Goal: Task Accomplishment & Management: Manage account settings

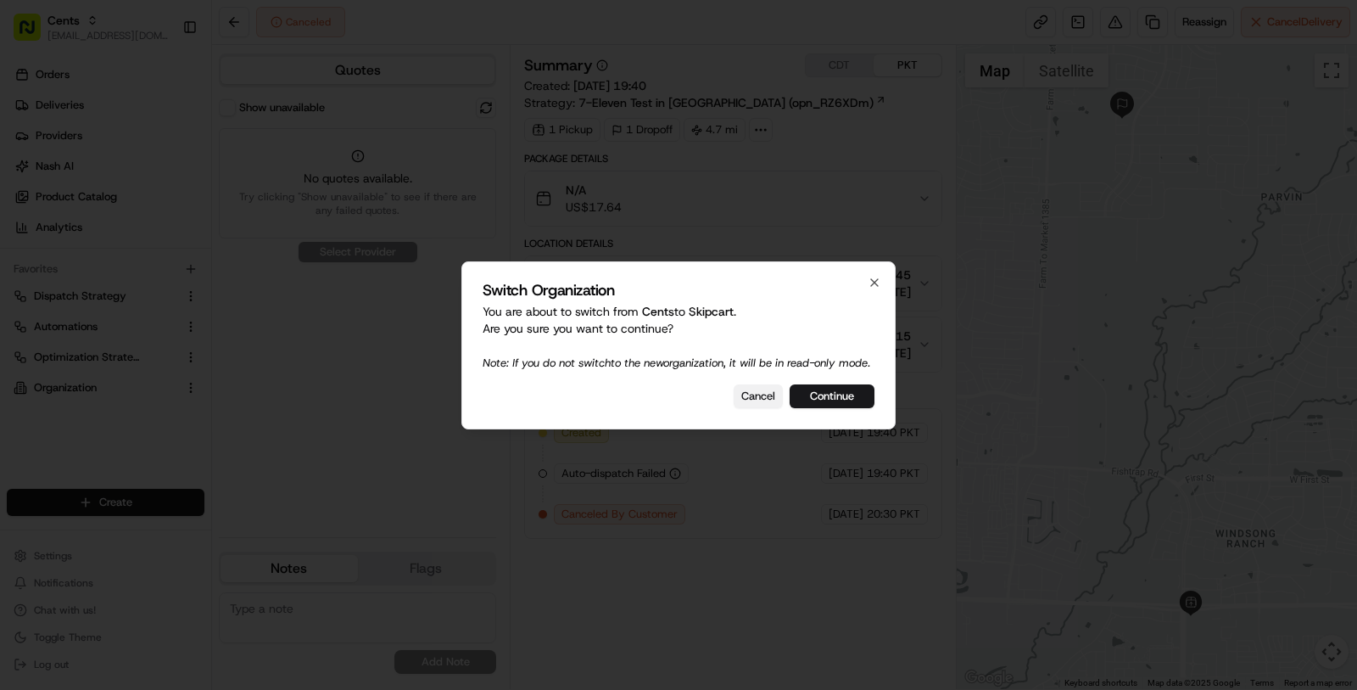
click at [766, 408] on button "Cancel" at bounding box center [758, 396] width 49 height 24
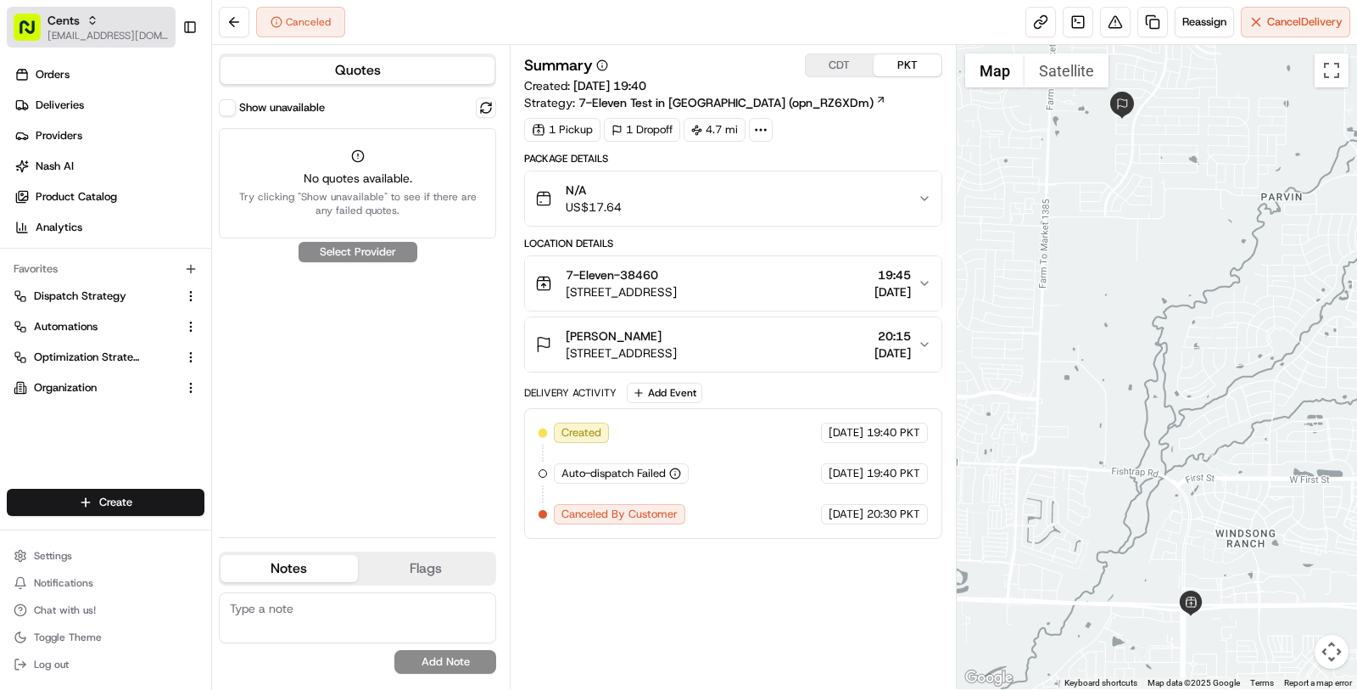
click at [77, 43] on button "Cents masood@usenash.com" at bounding box center [91, 27] width 169 height 41
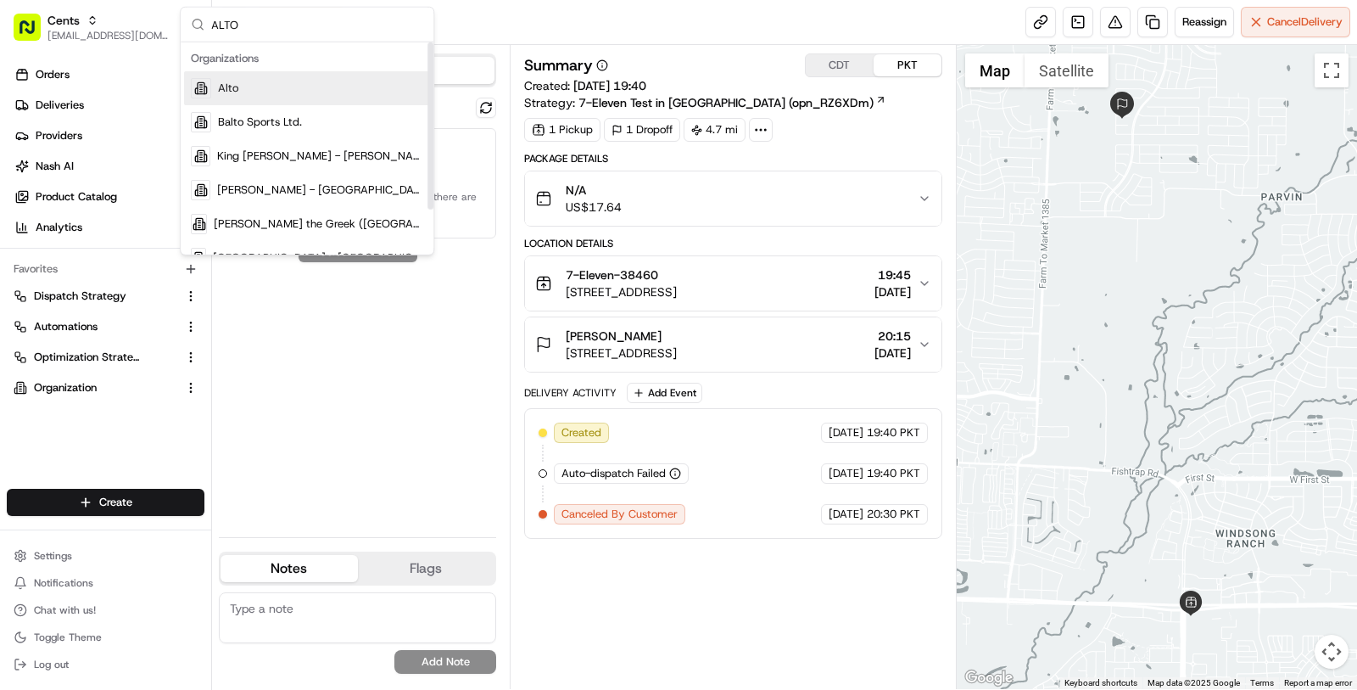
type input "ALTO"
click at [265, 103] on div "Alto" at bounding box center [307, 88] width 246 height 34
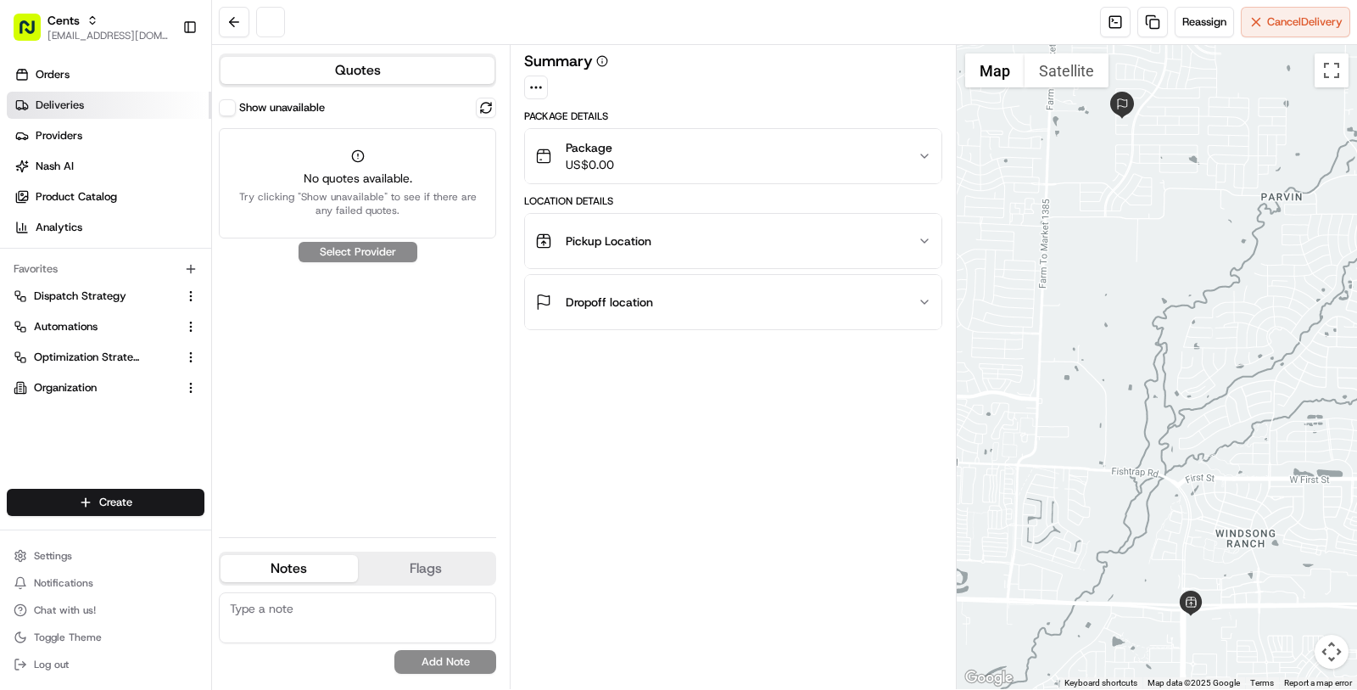
click at [143, 104] on link "Deliveries" at bounding box center [109, 105] width 204 height 27
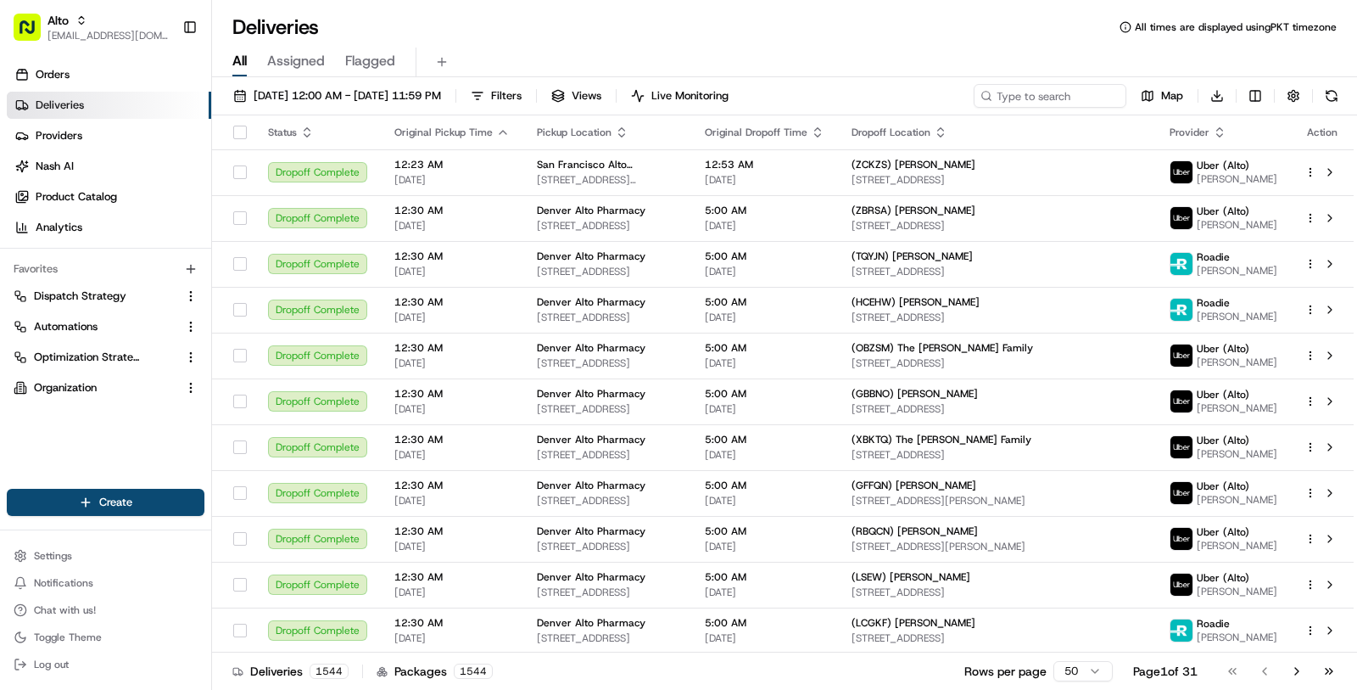
click at [1031, 107] on div "08/18/2025 12:00 AM - 08/18/2025 11:59 PM Filters Views Live Monitoring Map Dow…" at bounding box center [784, 99] width 1145 height 31
click at [1030, 94] on input at bounding box center [1025, 96] width 204 height 24
click at [522, 97] on span "Filters" at bounding box center [506, 95] width 31 height 15
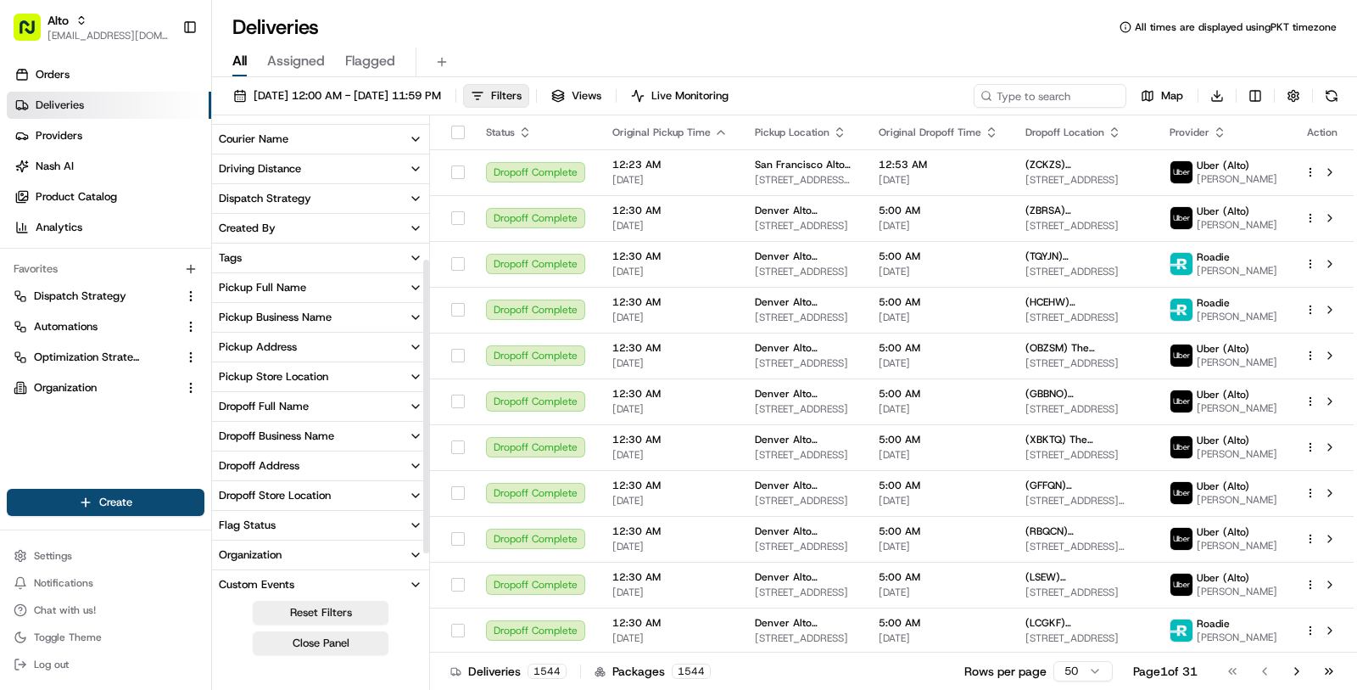
scroll to position [234, 0]
click at [363, 317] on button "Pickup Business Name" at bounding box center [320, 314] width 217 height 29
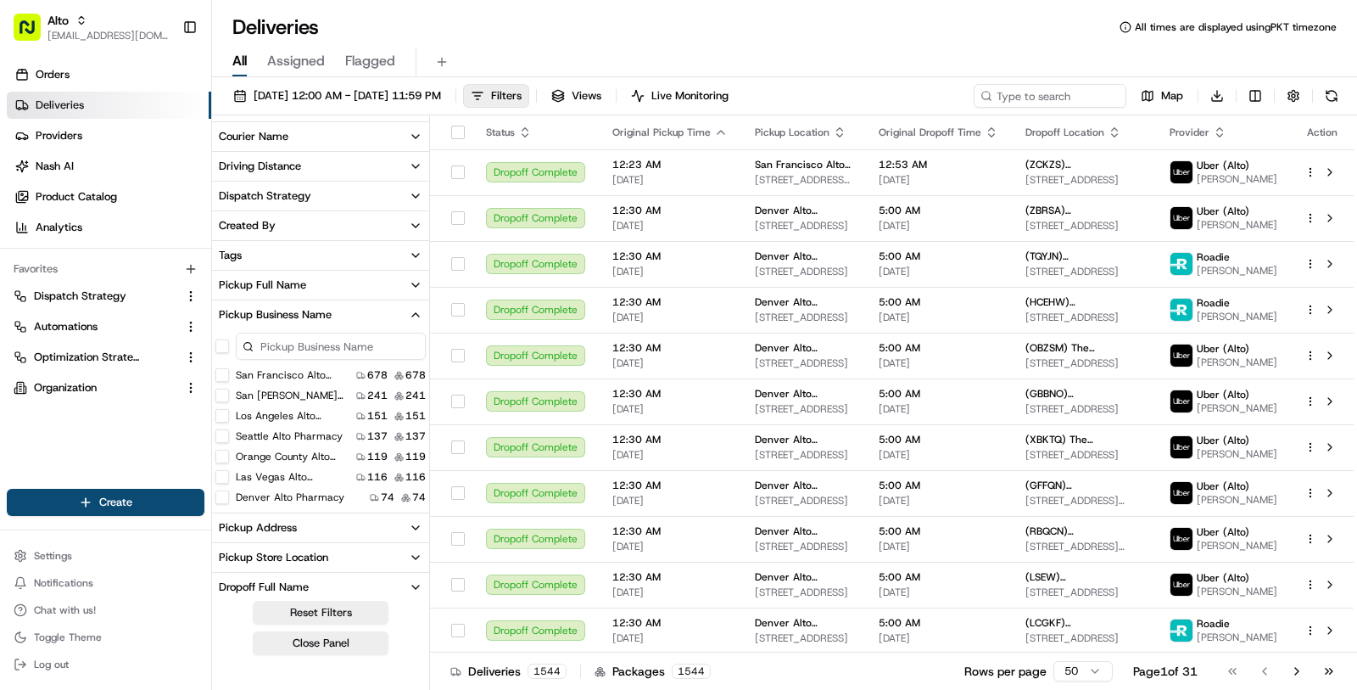
click at [227, 435] on Pharmacy "Seattle Alto Pharmacy" at bounding box center [222, 436] width 14 height 14
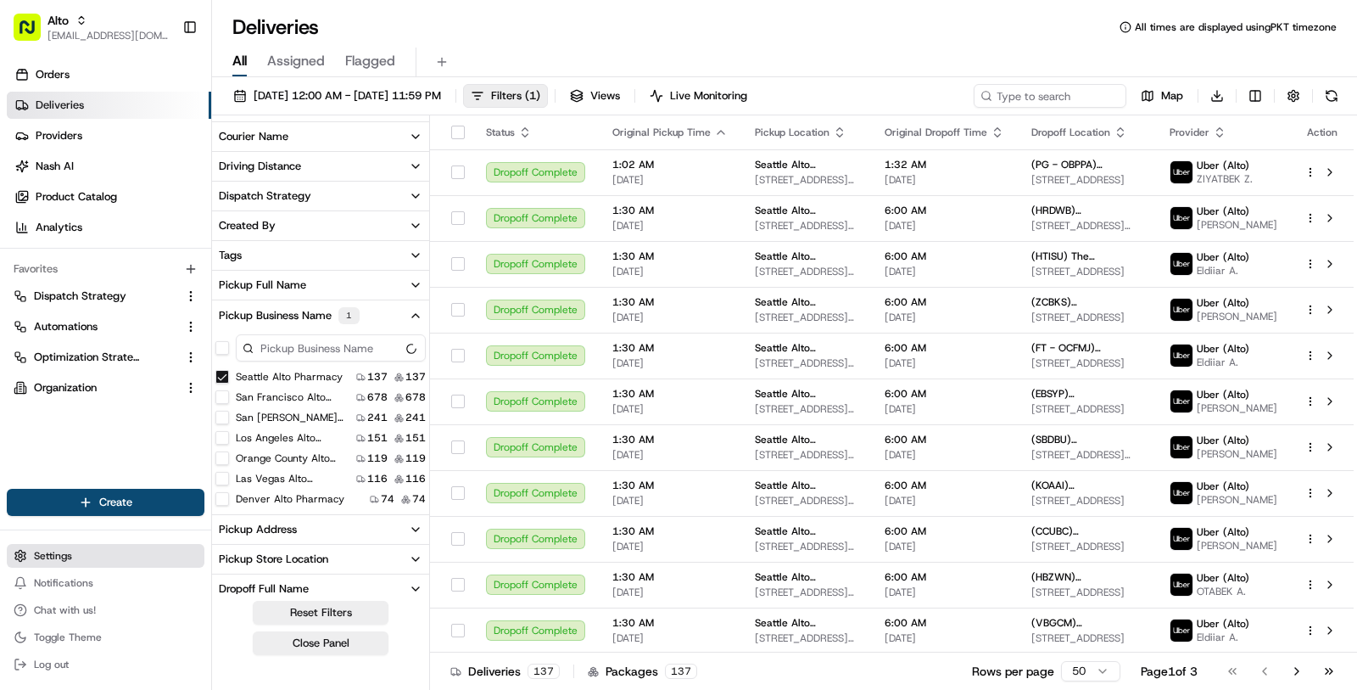
click at [103, 547] on button "Settings" at bounding box center [106, 556] width 198 height 24
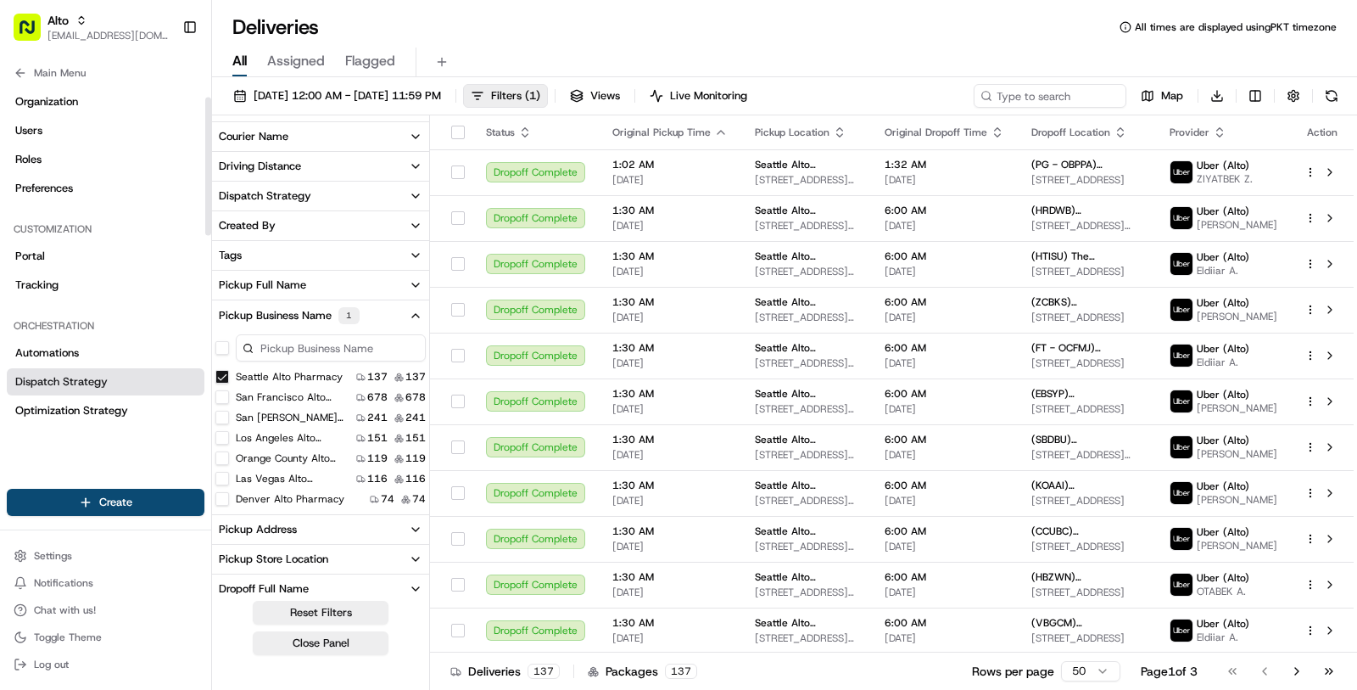
scroll to position [42, 0]
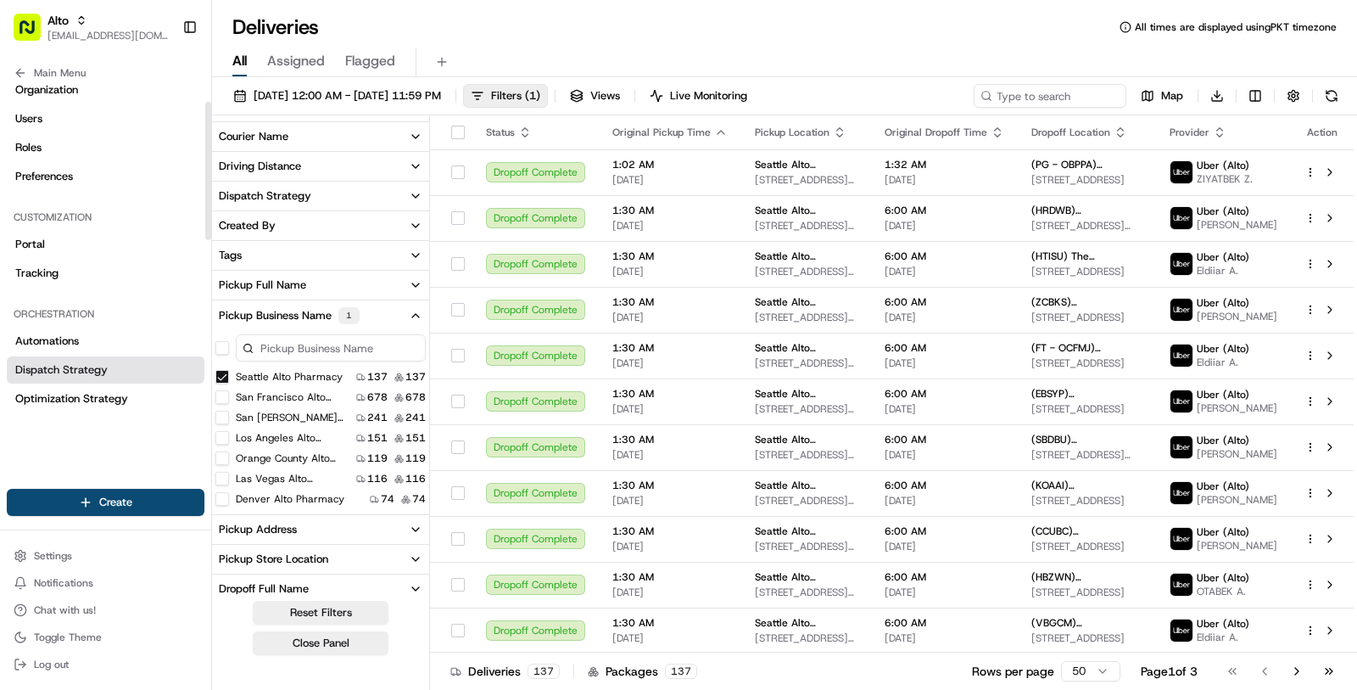
click at [108, 400] on span "Optimization Strategy" at bounding box center [71, 398] width 113 height 15
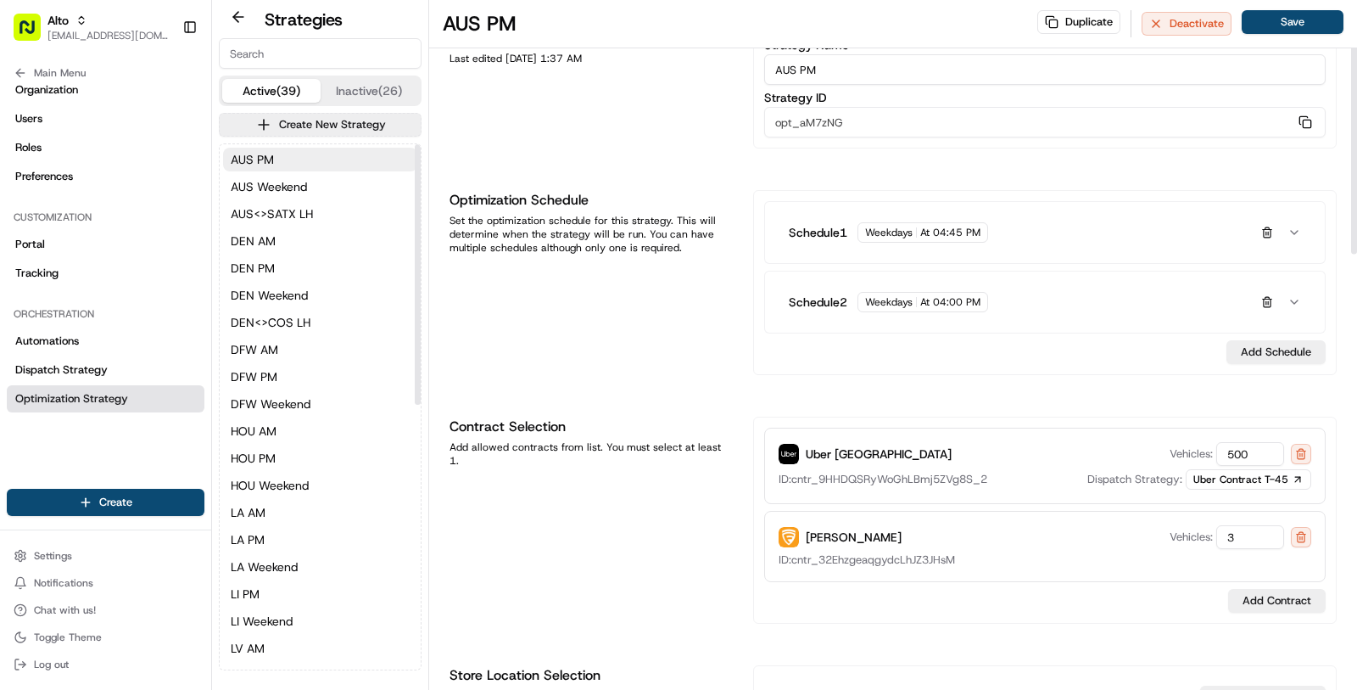
scroll to position [78, 0]
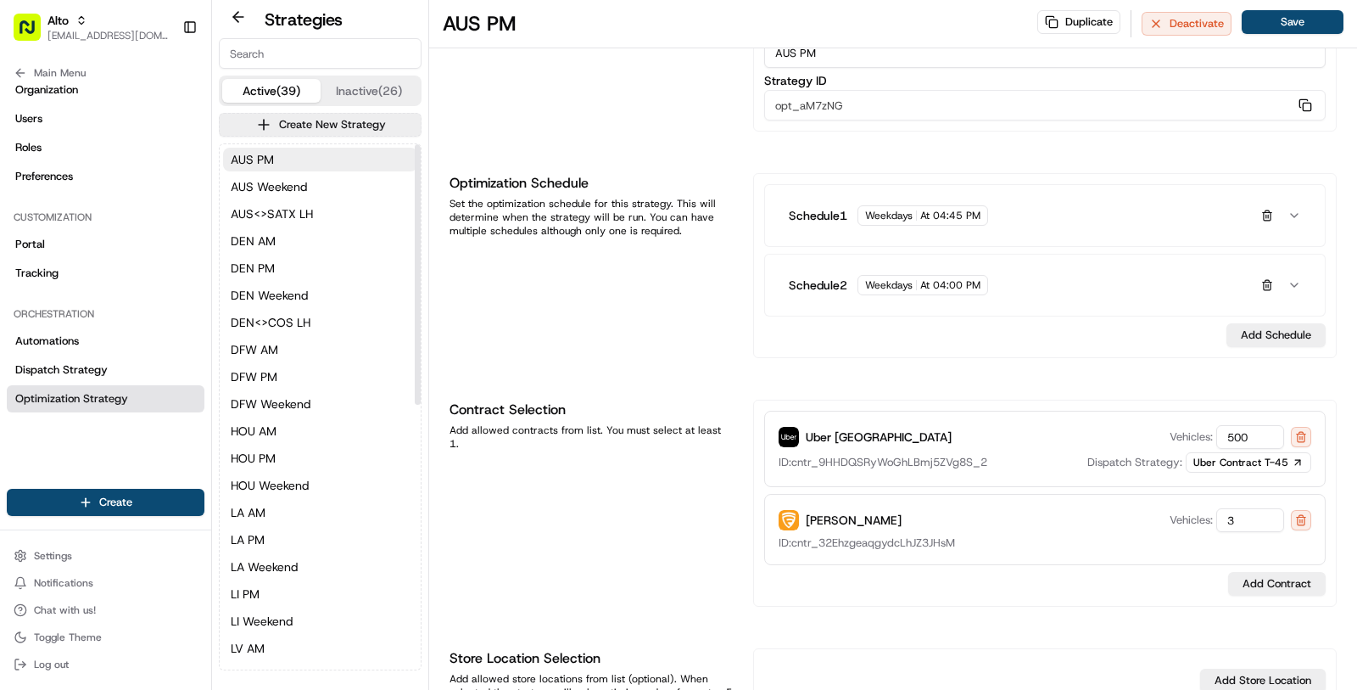
click at [341, 55] on input at bounding box center [320, 53] width 203 height 31
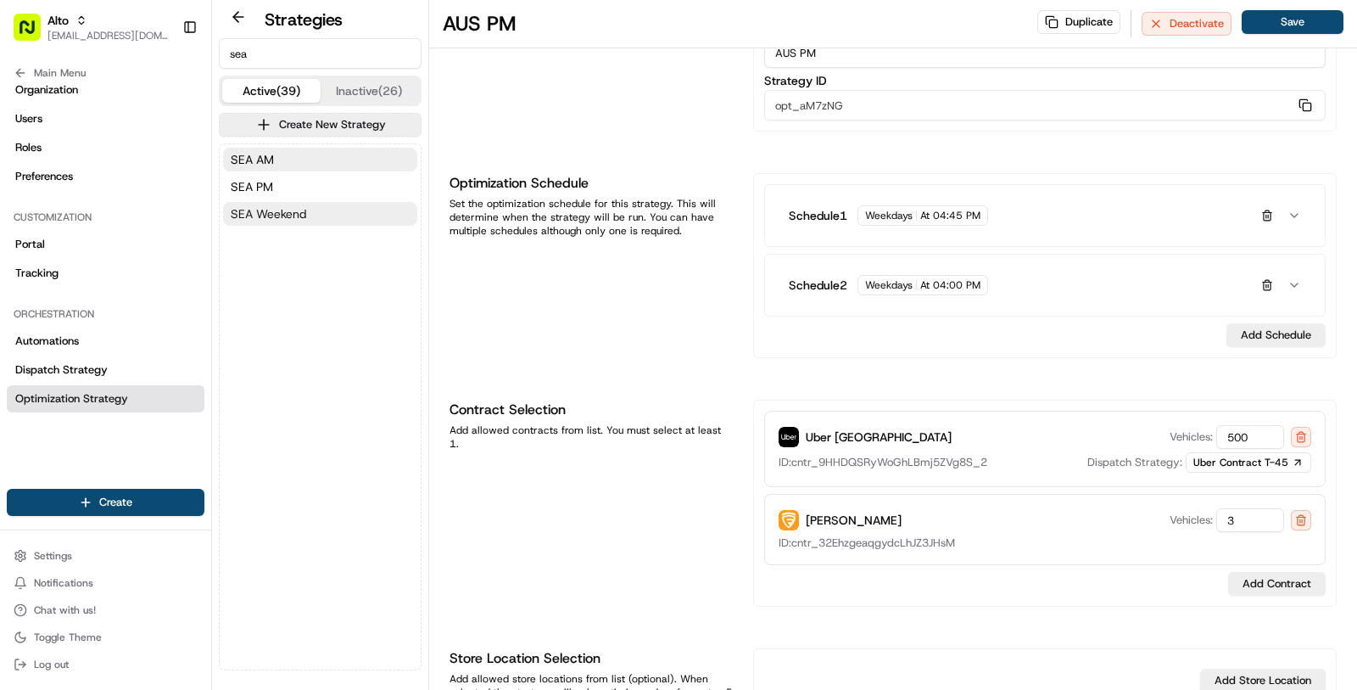
type input "sea"
click at [340, 214] on button "SEA Weekend" at bounding box center [320, 214] width 194 height 24
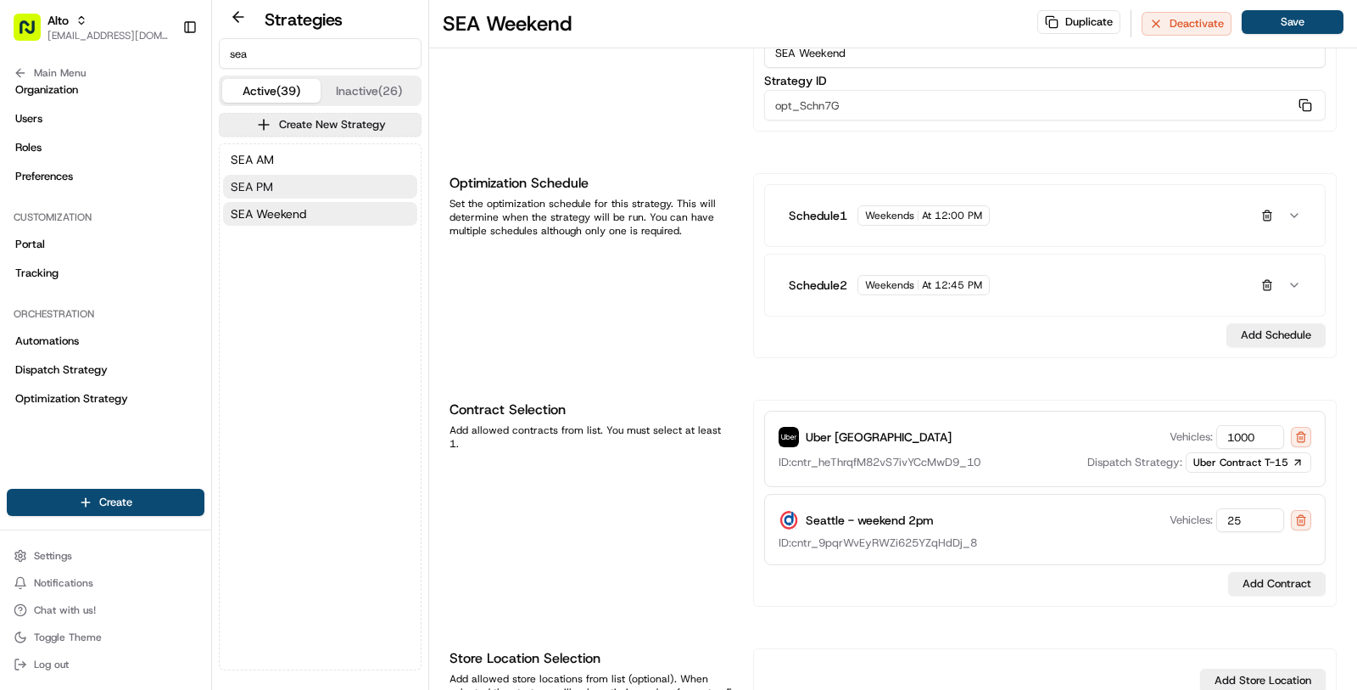
click at [333, 187] on button "SEA PM" at bounding box center [320, 187] width 194 height 24
type input "SEA PM"
type input "opt_AfohxM"
click at [350, 157] on button "SEA AM" at bounding box center [320, 160] width 194 height 24
type input "SEA AM"
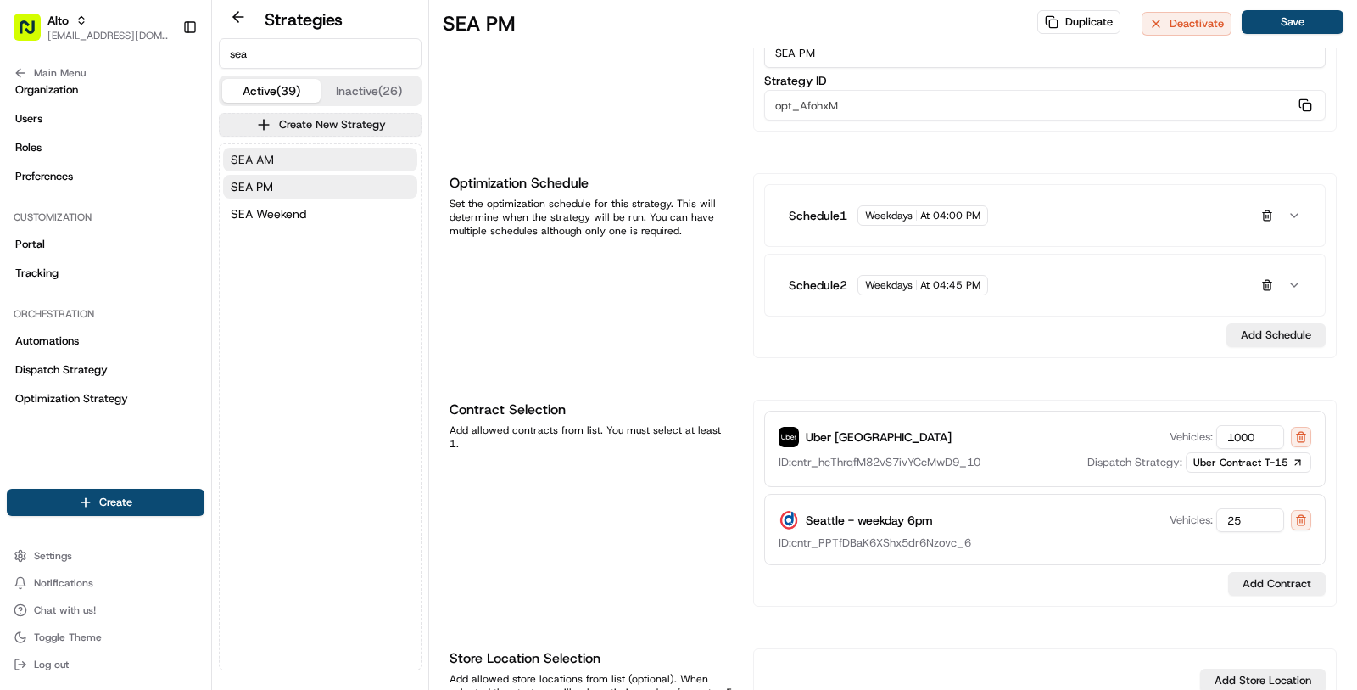
type input "opt_4eUV79"
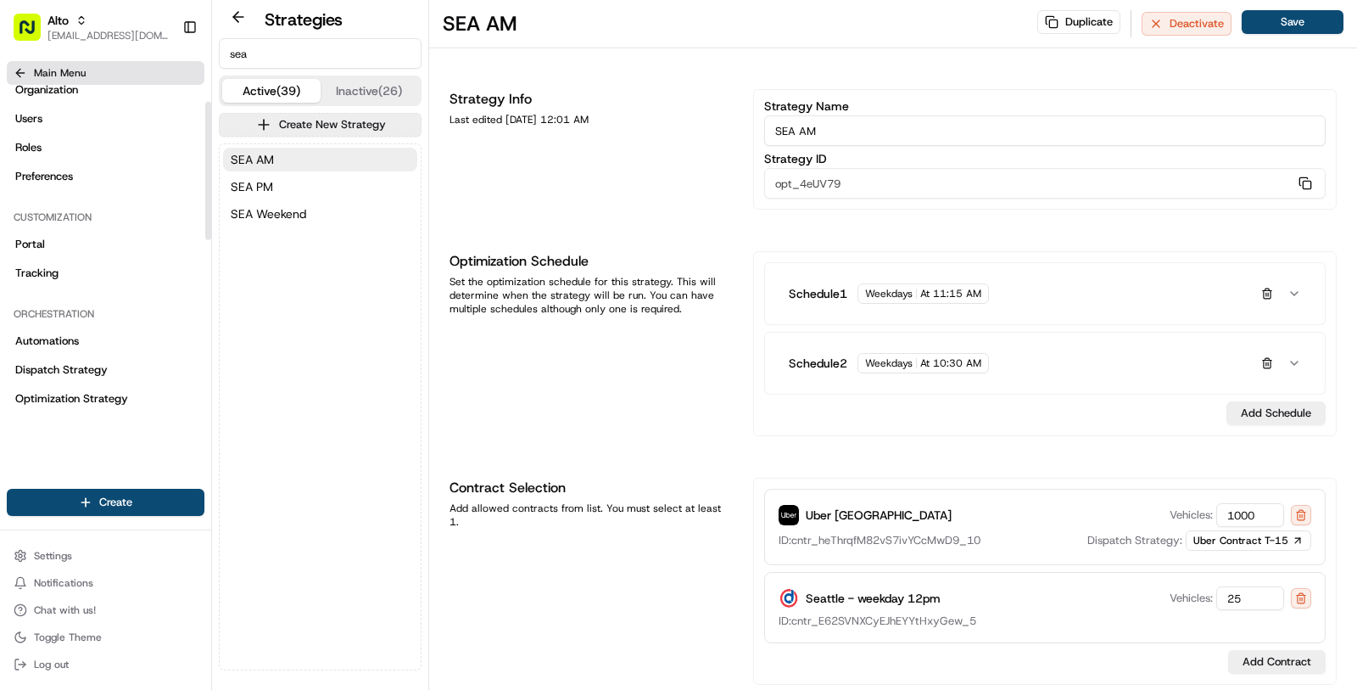
click at [131, 81] on button "Main Menu" at bounding box center [106, 73] width 198 height 24
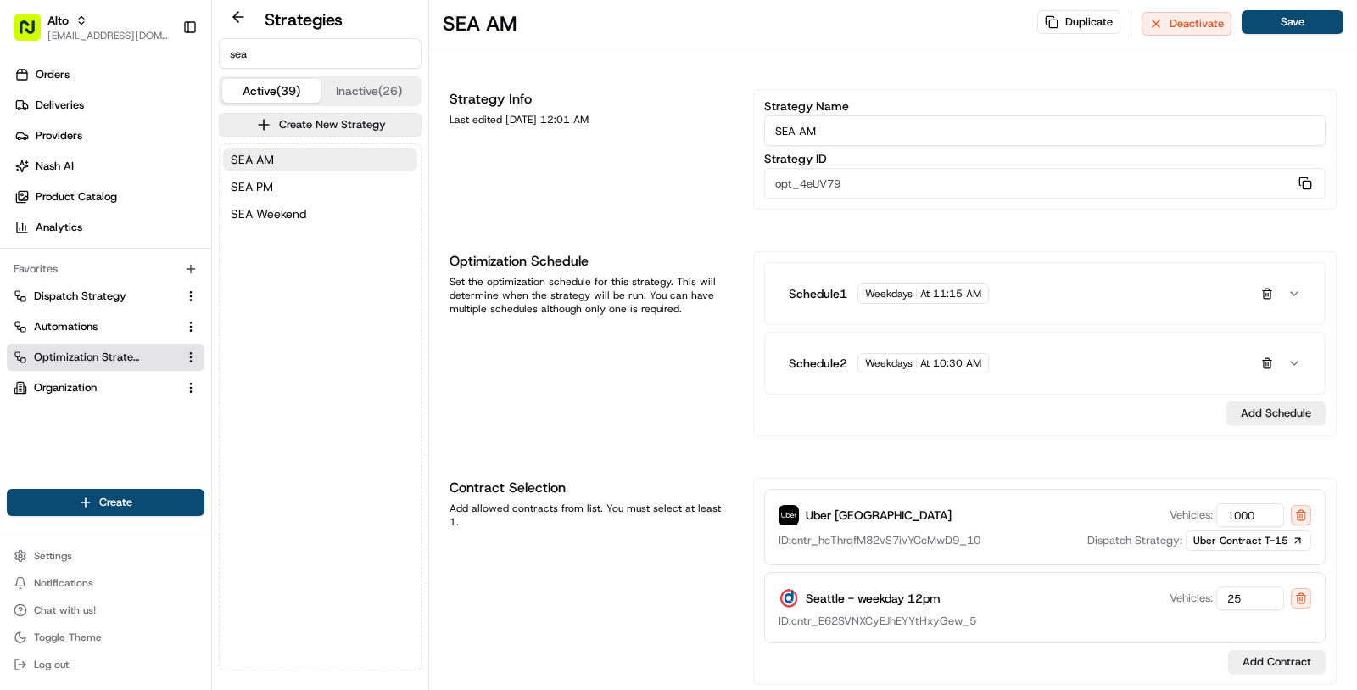
click at [131, 81] on link "Orders" at bounding box center [109, 74] width 204 height 27
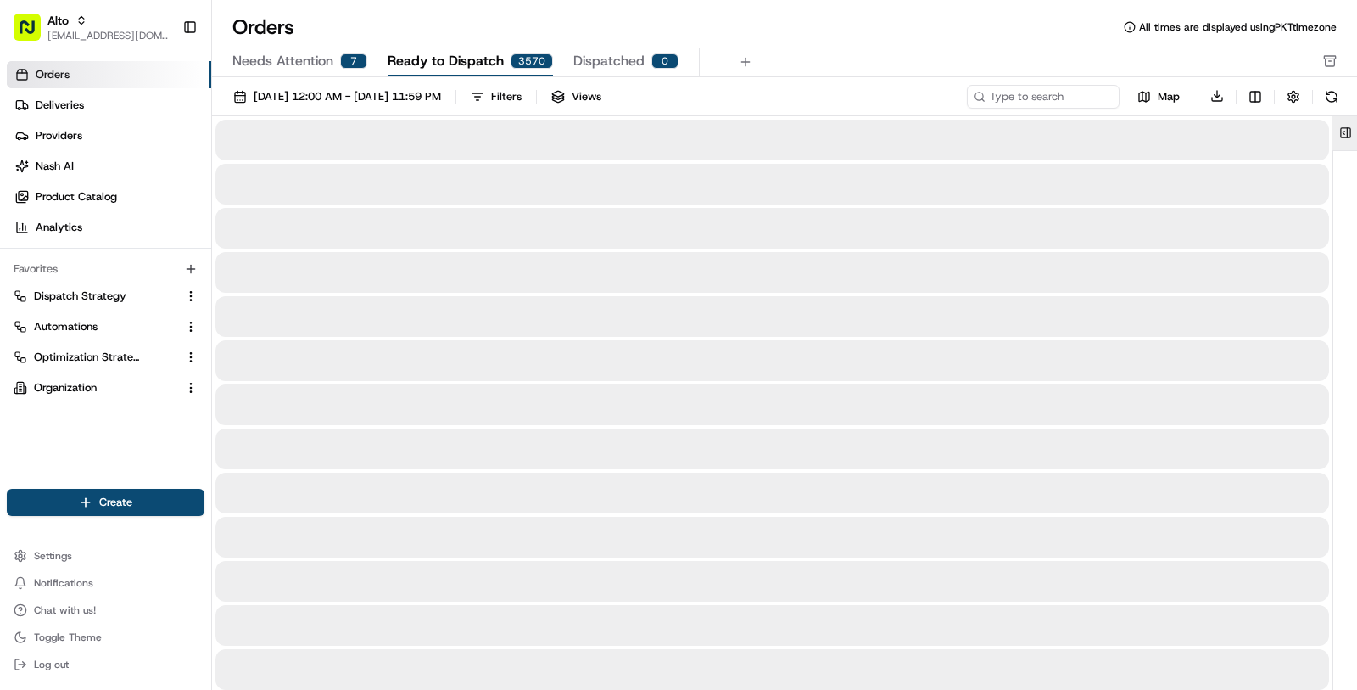
click at [1345, 137] on button at bounding box center [1346, 133] width 28 height 34
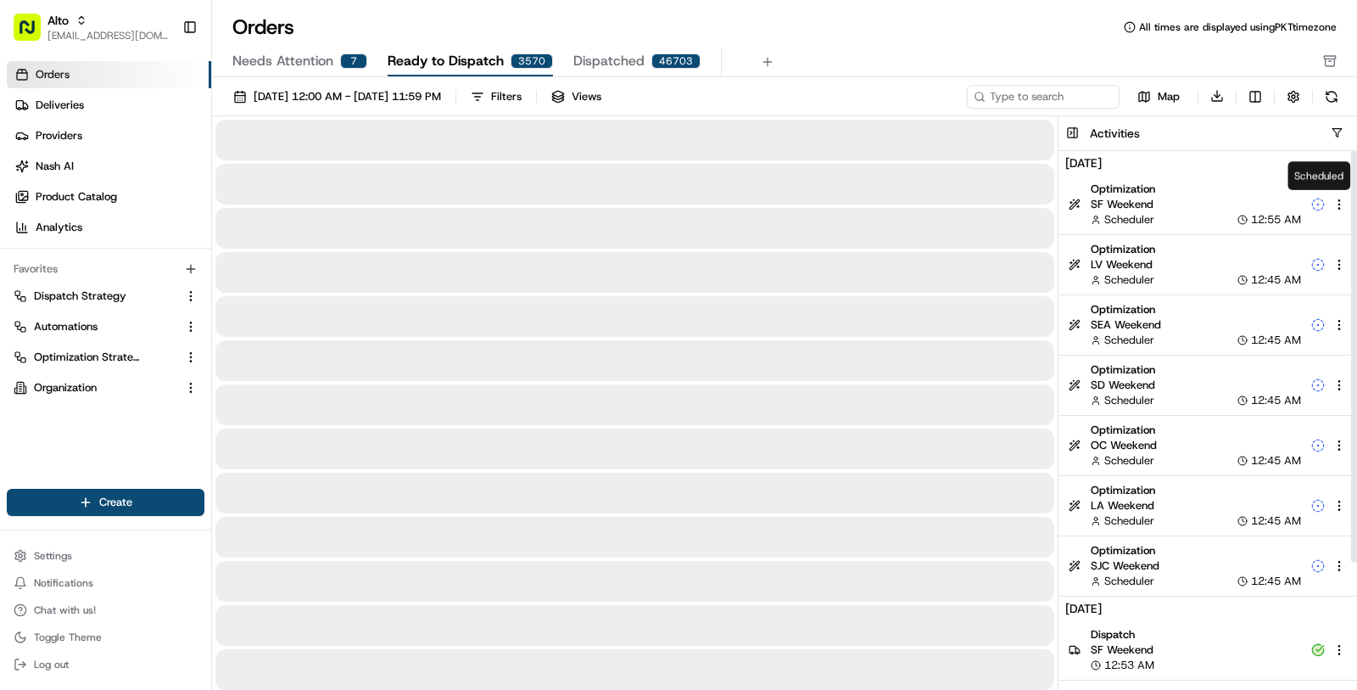
click at [1317, 197] on icon at bounding box center [1319, 204] width 14 height 14
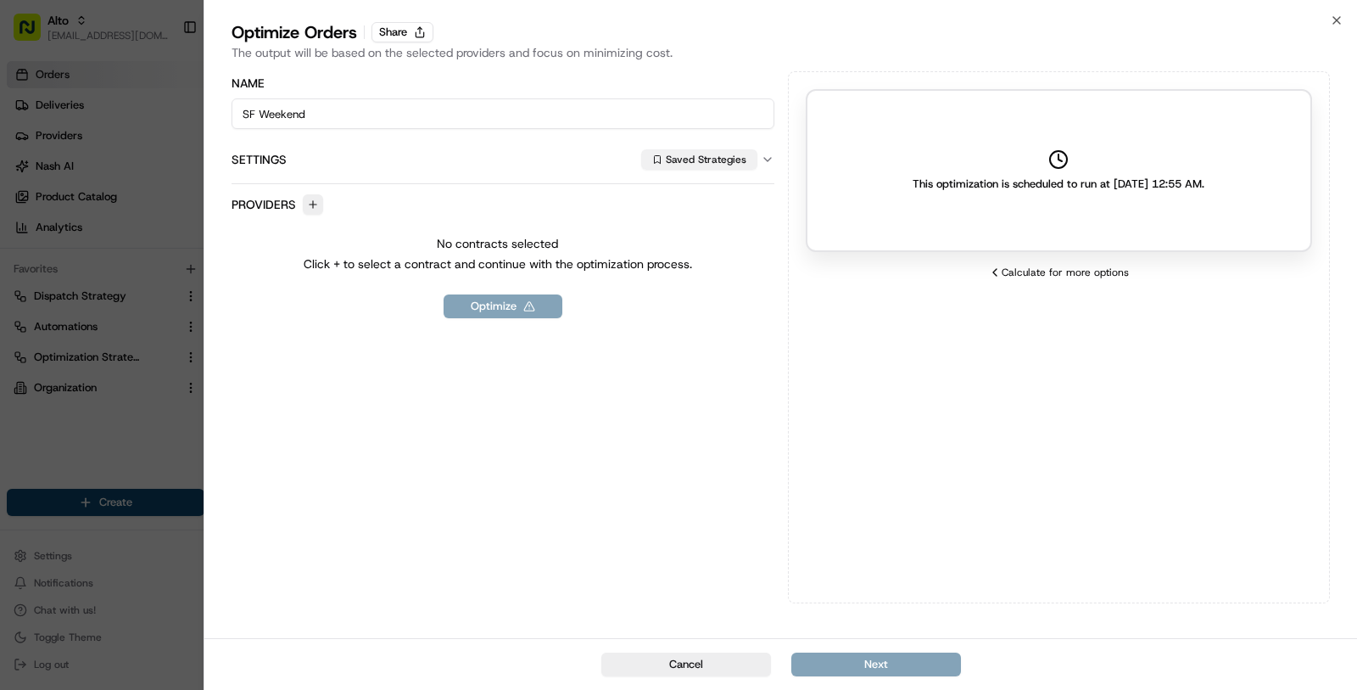
click at [720, 162] on button "Saved Strategies" at bounding box center [699, 159] width 116 height 20
type input "sea"
click at [698, 267] on span "SEA Weekend" at bounding box center [776, 272] width 209 height 15
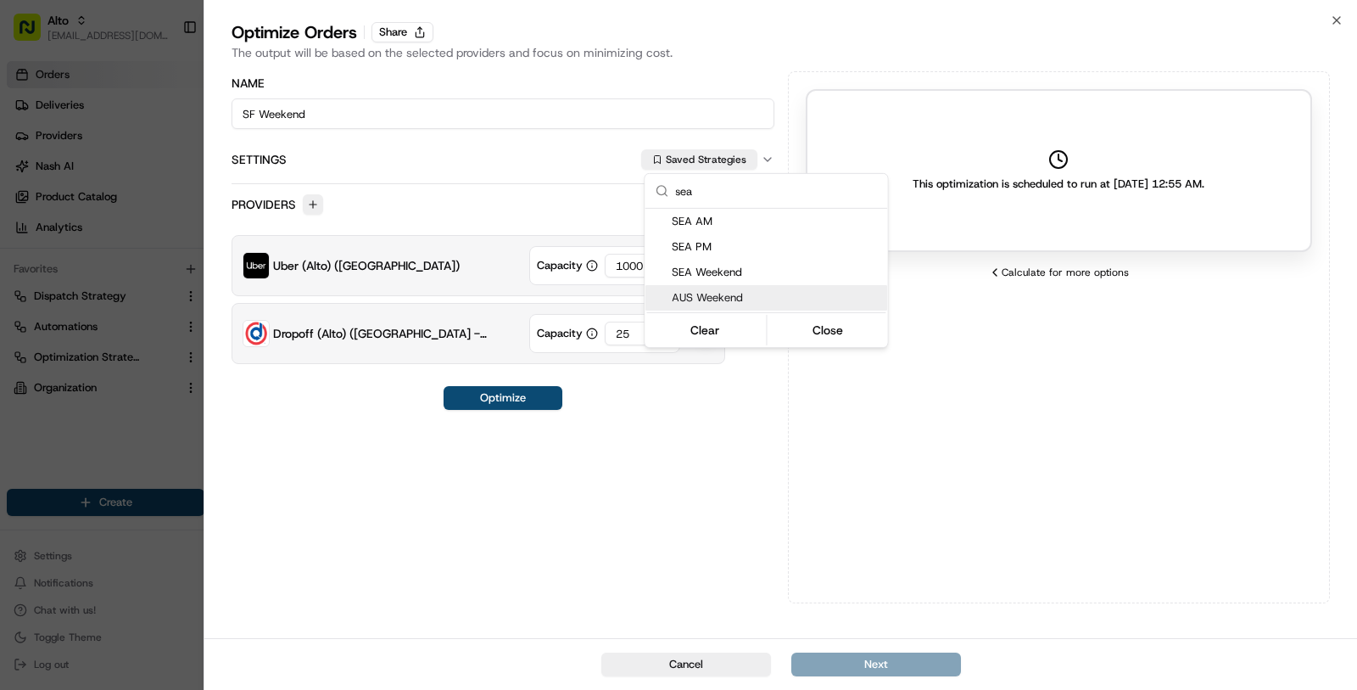
click at [615, 443] on div at bounding box center [678, 345] width 1357 height 690
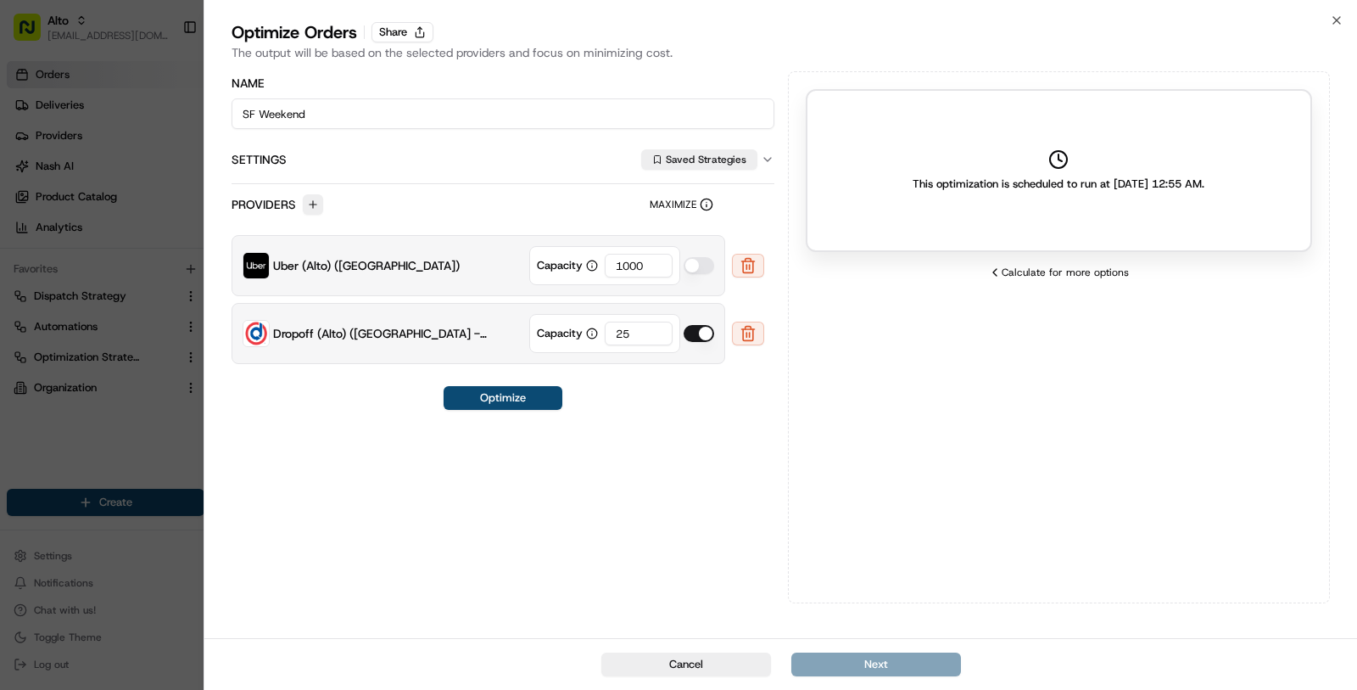
click at [166, 456] on div at bounding box center [678, 345] width 1357 height 690
click at [1340, 25] on icon "button" at bounding box center [1337, 21] width 14 height 14
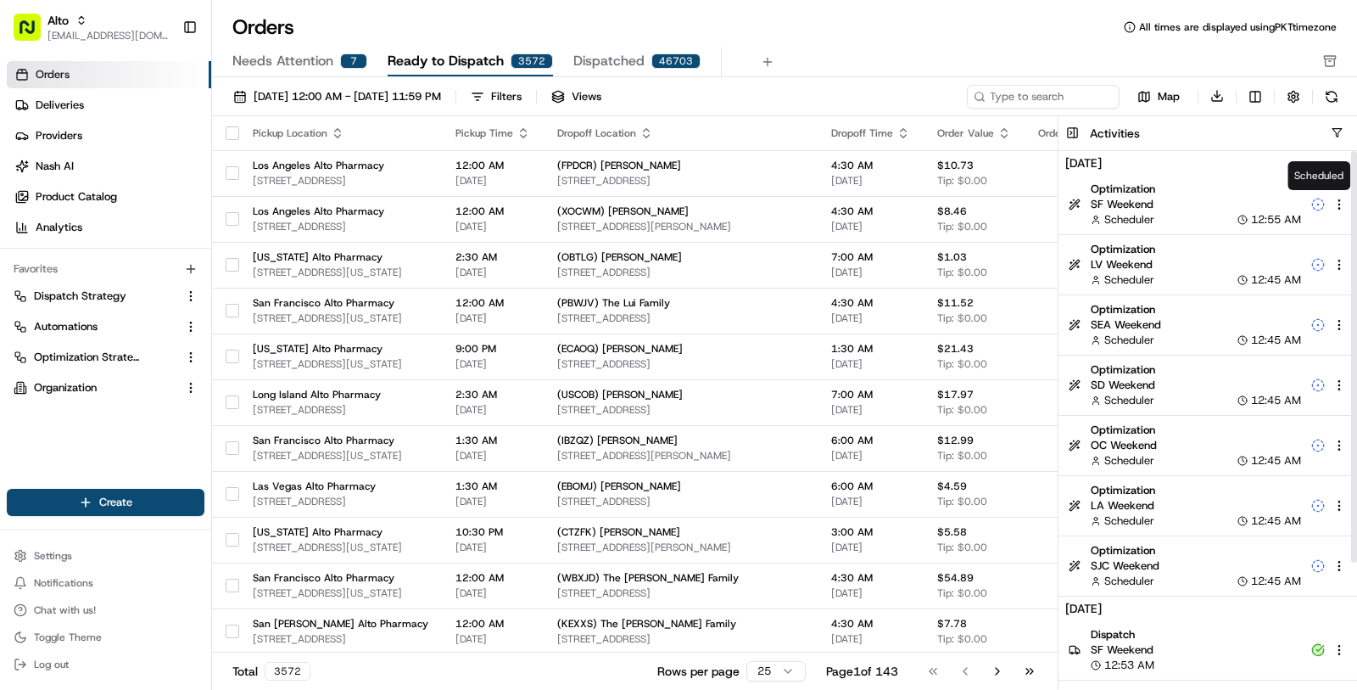
click at [1318, 204] on circle at bounding box center [1317, 204] width 1 height 1
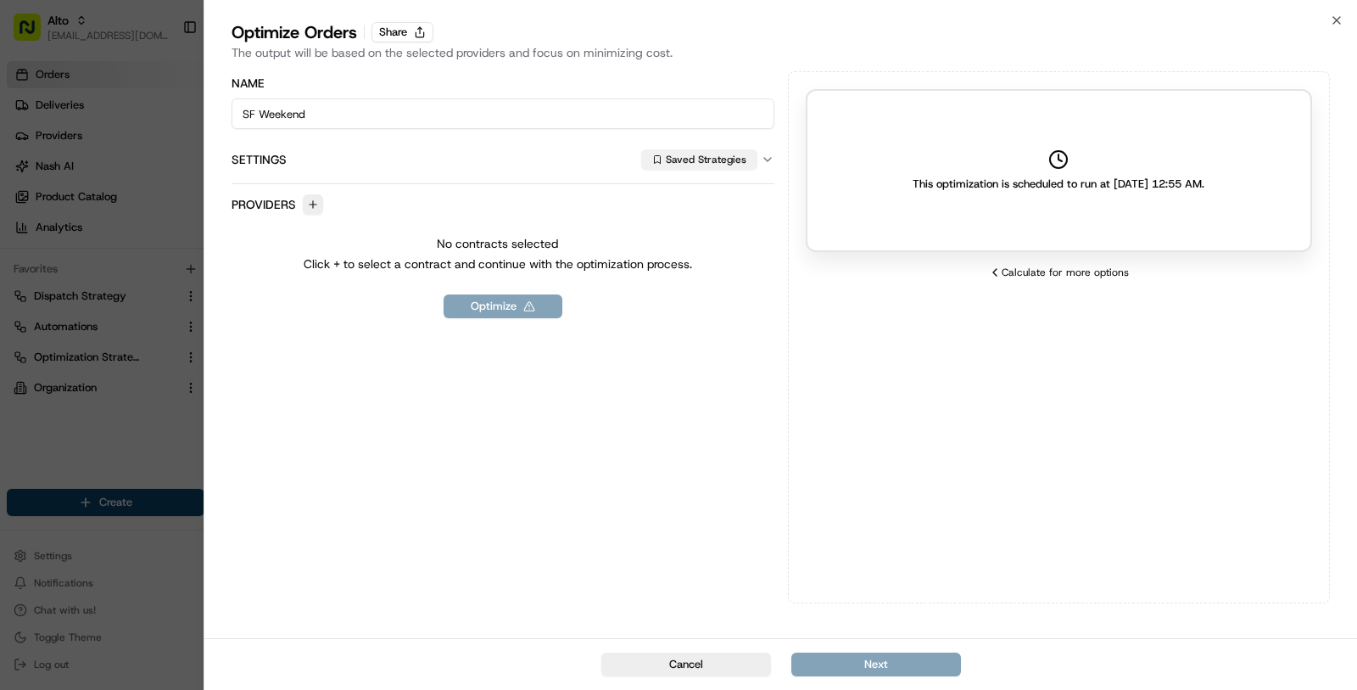
click at [696, 169] on button "Saved Strategies" at bounding box center [699, 159] width 116 height 20
type input "sea"
click at [703, 266] on span "SEA Weekend" at bounding box center [776, 272] width 209 height 15
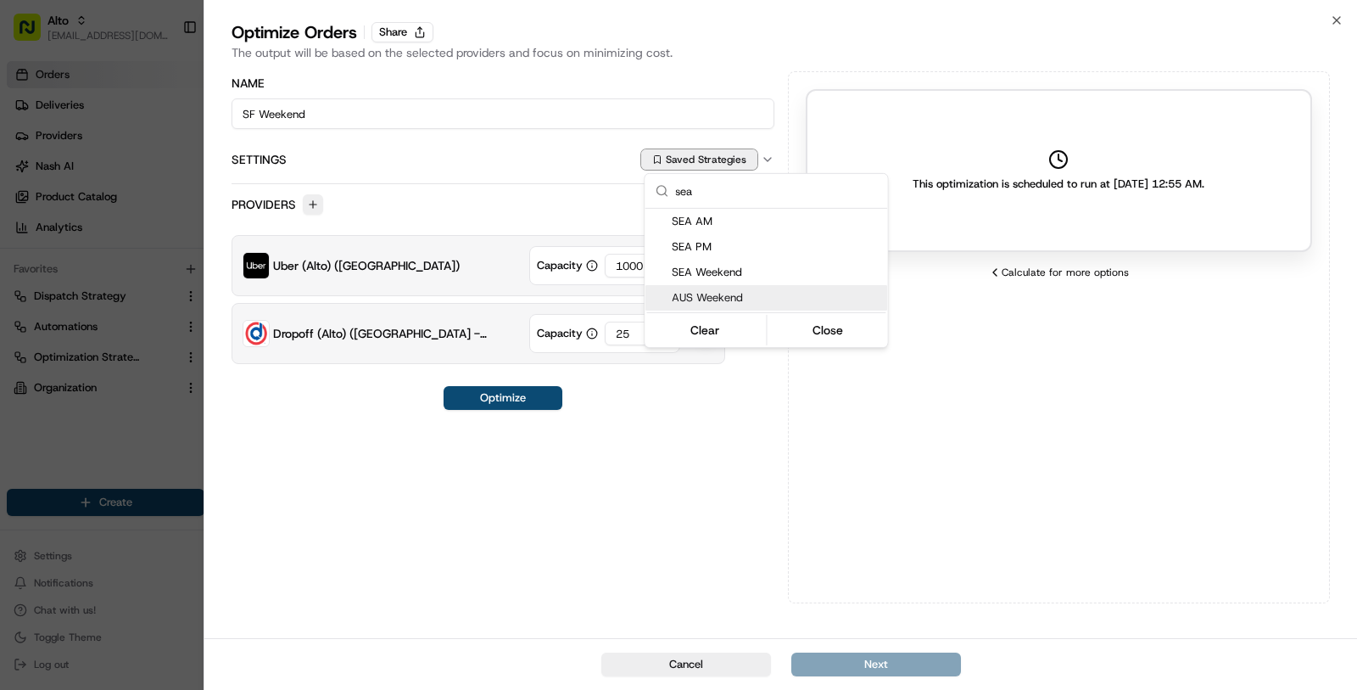
click at [655, 469] on div at bounding box center [678, 345] width 1357 height 690
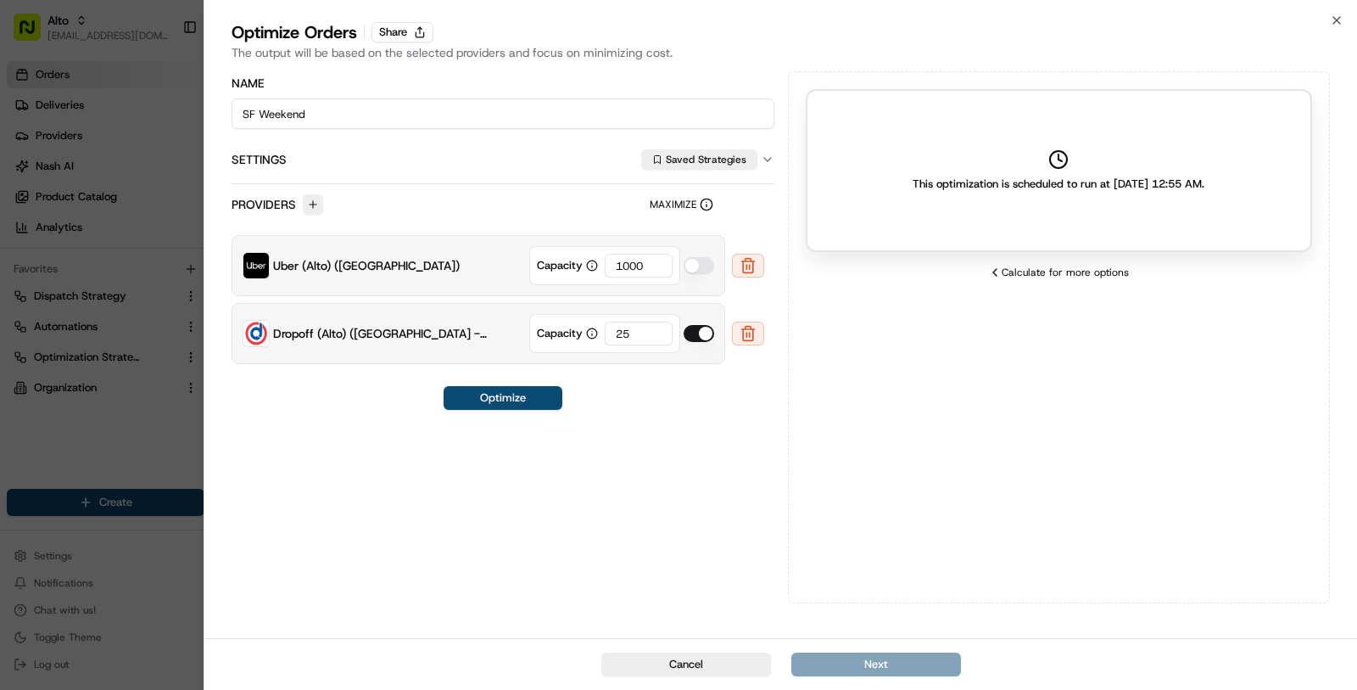
click at [97, 431] on div at bounding box center [678, 345] width 1357 height 690
click at [1336, 9] on div "Close Optimize Orders Share The output will be based on the selected providers …" at bounding box center [781, 345] width 1154 height 690
click at [1333, 19] on icon "button" at bounding box center [1337, 21] width 14 height 14
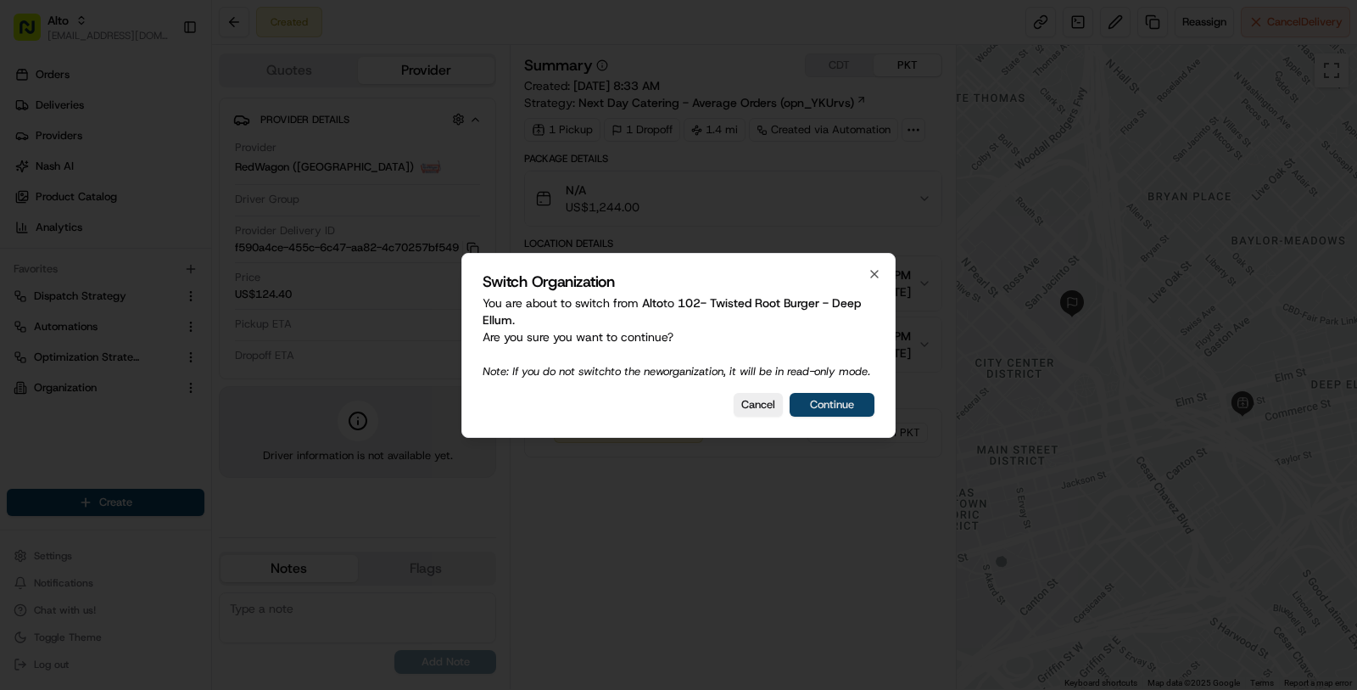
click at [852, 408] on button "Continue" at bounding box center [832, 405] width 85 height 24
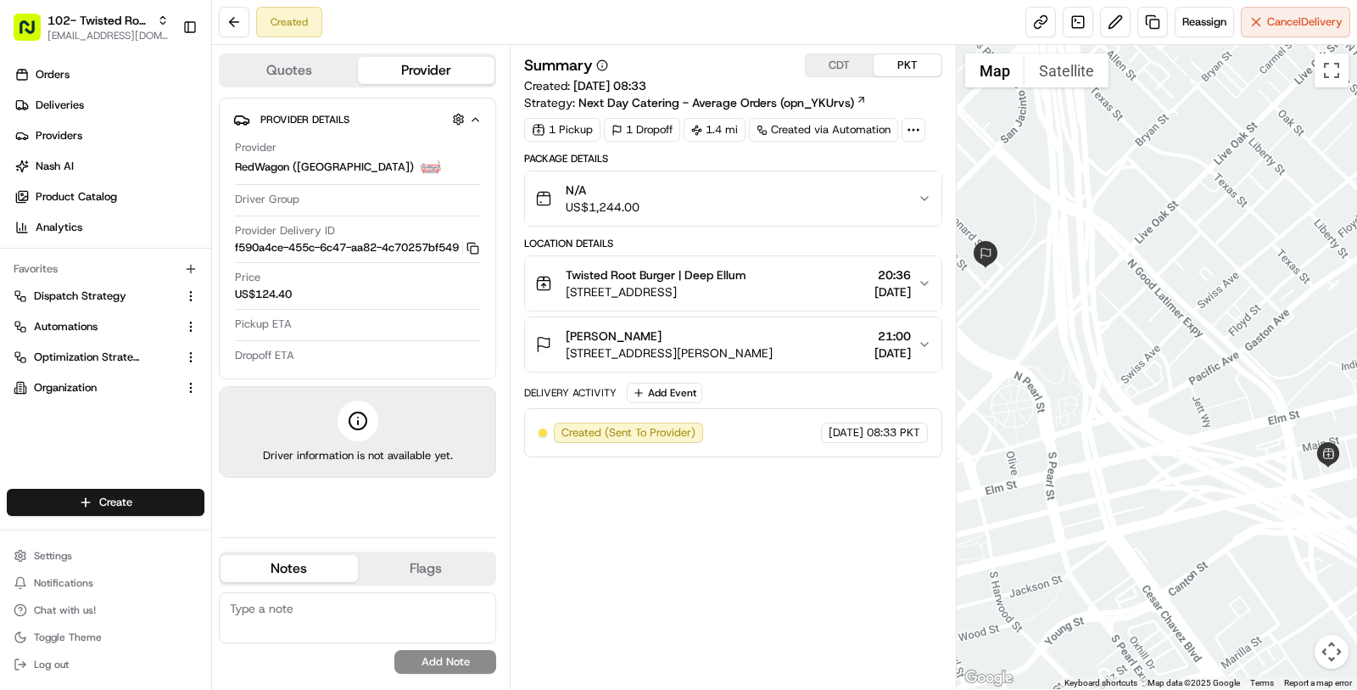
click at [849, 69] on button "CDT" at bounding box center [840, 65] width 68 height 22
click at [916, 68] on button "PKT" at bounding box center [908, 65] width 68 height 22
click at [840, 80] on div "Summary CDT PKT Created: 18/08/2025 08:33 Strategy: Next Day Catering - Average…" at bounding box center [733, 82] width 418 height 58
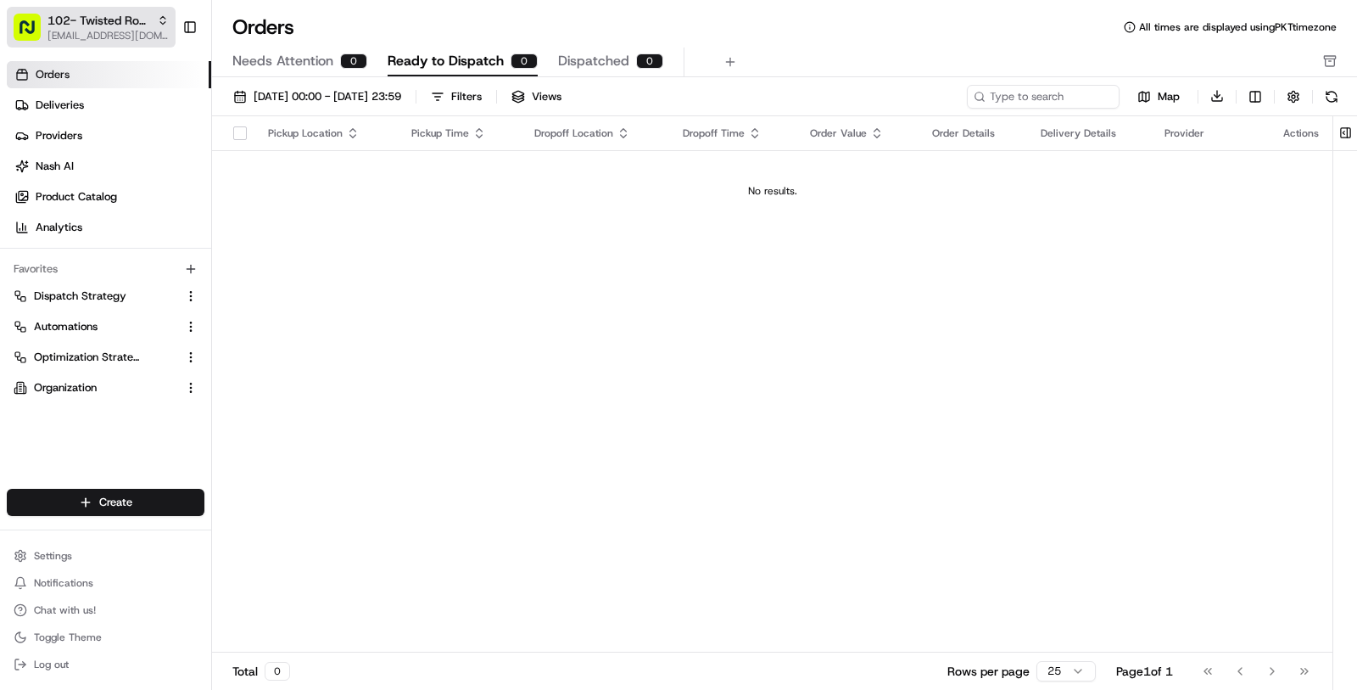
click at [120, 31] on span "[EMAIL_ADDRESS][DOMAIN_NAME]" at bounding box center [108, 36] width 121 height 14
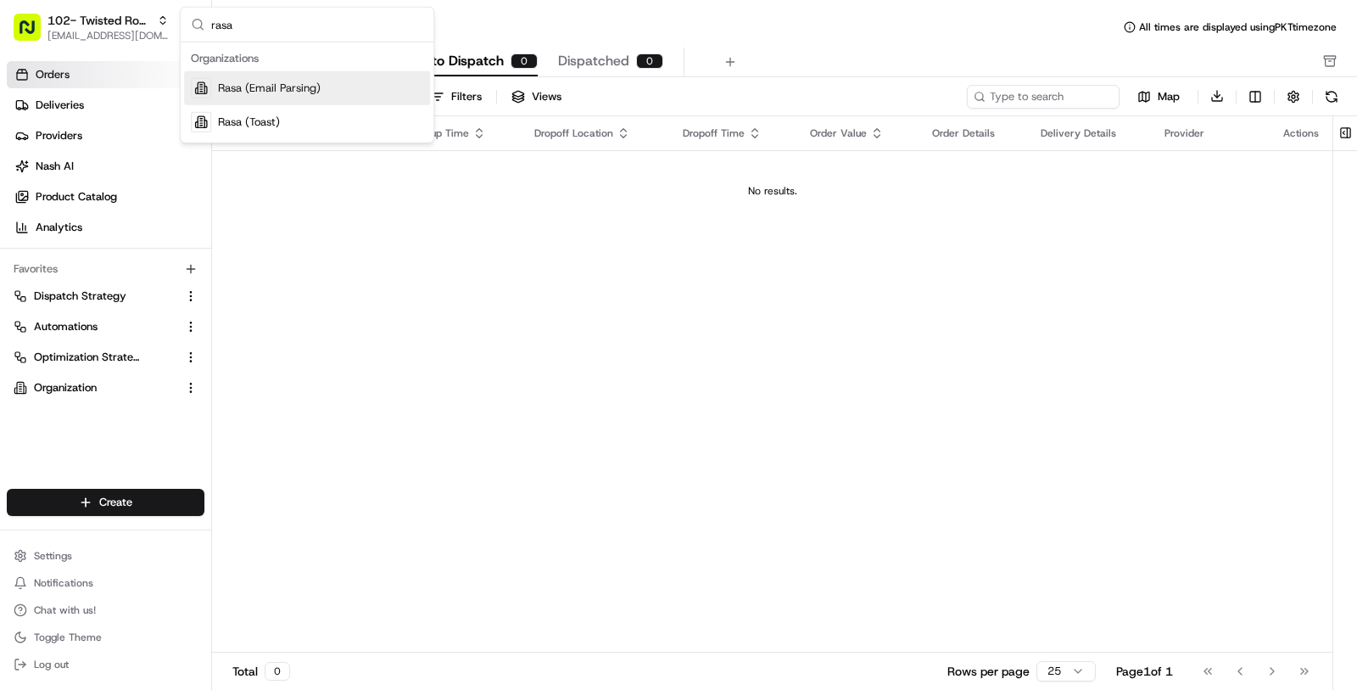
type input "rasa"
click at [255, 88] on span "Rasa (Email Parsing)" at bounding box center [269, 88] width 103 height 15
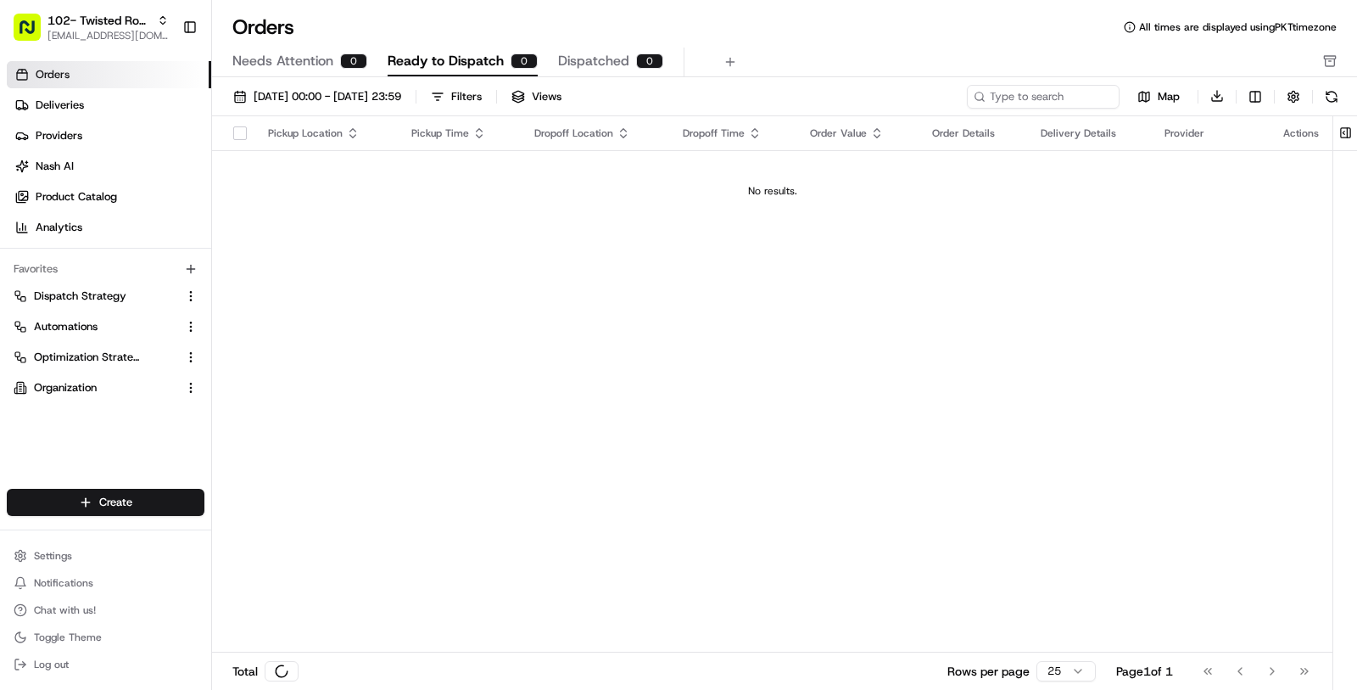
click at [125, 90] on ul "Orders Deliveries Providers Nash AI Product Catalog Analytics" at bounding box center [109, 151] width 204 height 180
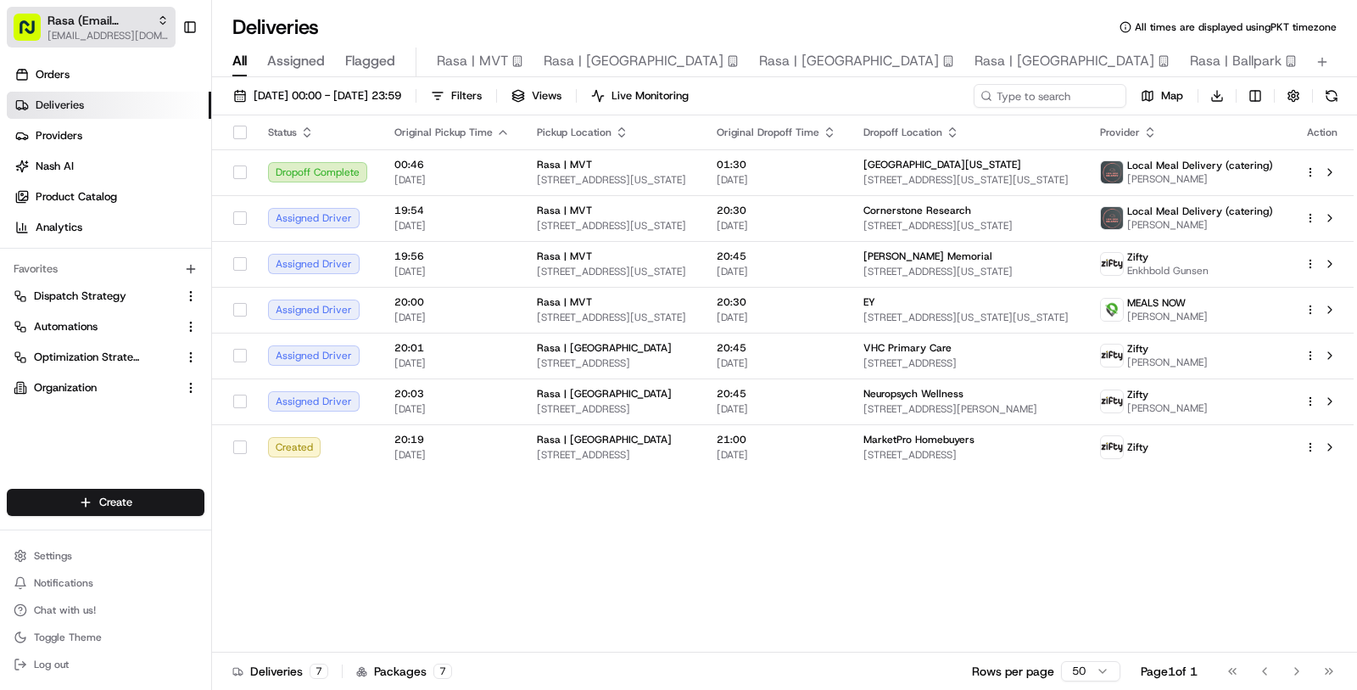
click at [87, 38] on span "[EMAIL_ADDRESS][DOMAIN_NAME]" at bounding box center [108, 36] width 121 height 14
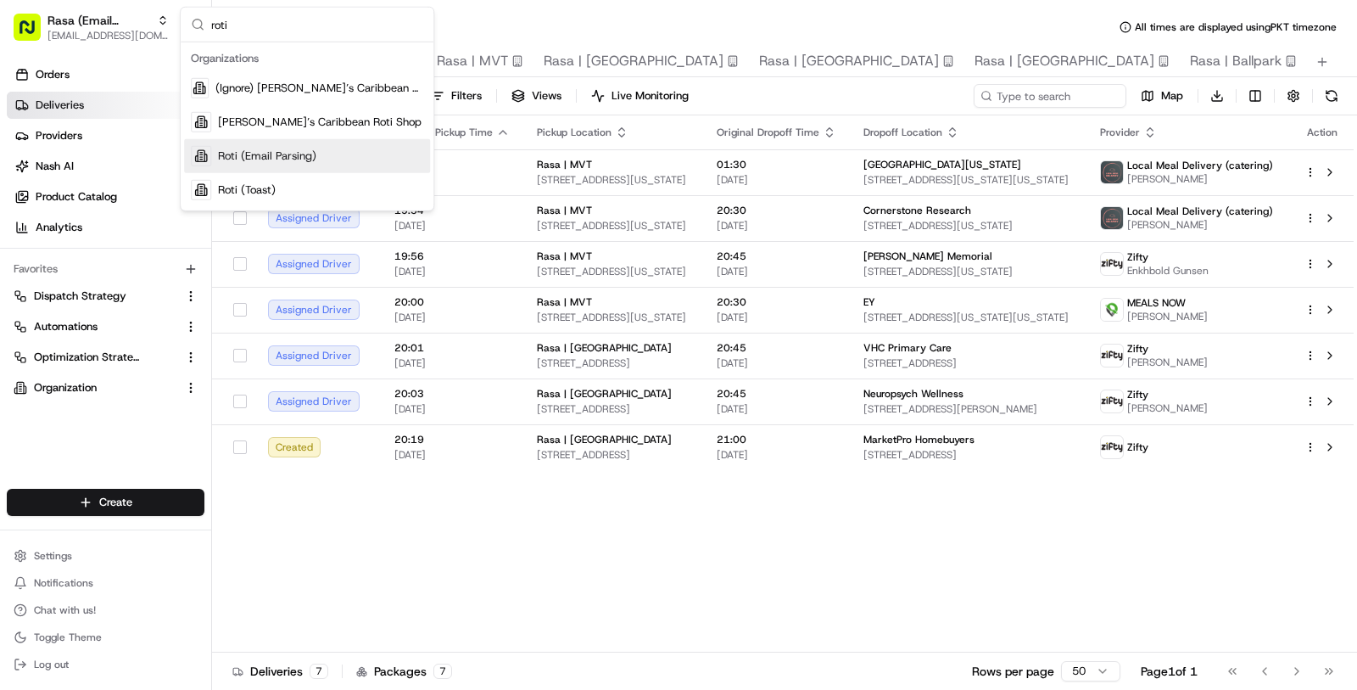
type input "roti"
click at [307, 149] on span "Roti (Email Parsing)" at bounding box center [267, 155] width 98 height 15
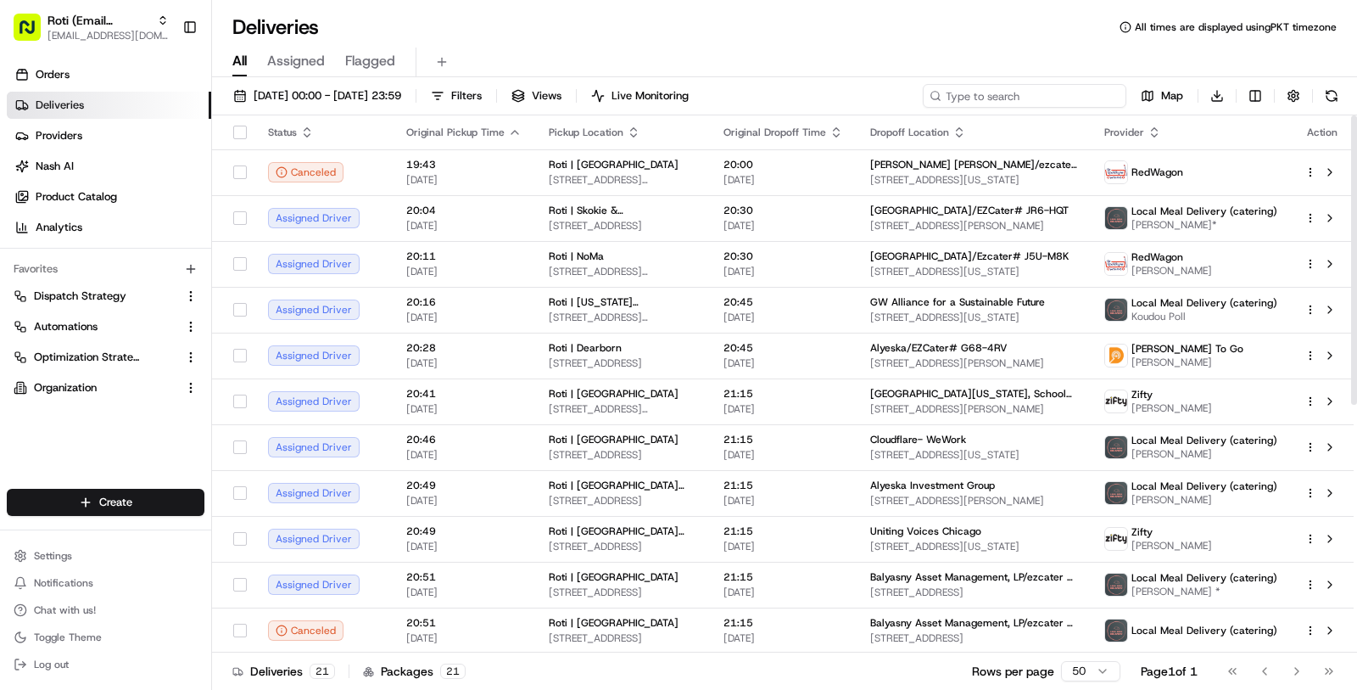
click at [1071, 95] on input at bounding box center [1025, 96] width 204 height 24
paste input "Nadlie"
type input "Nadlie"
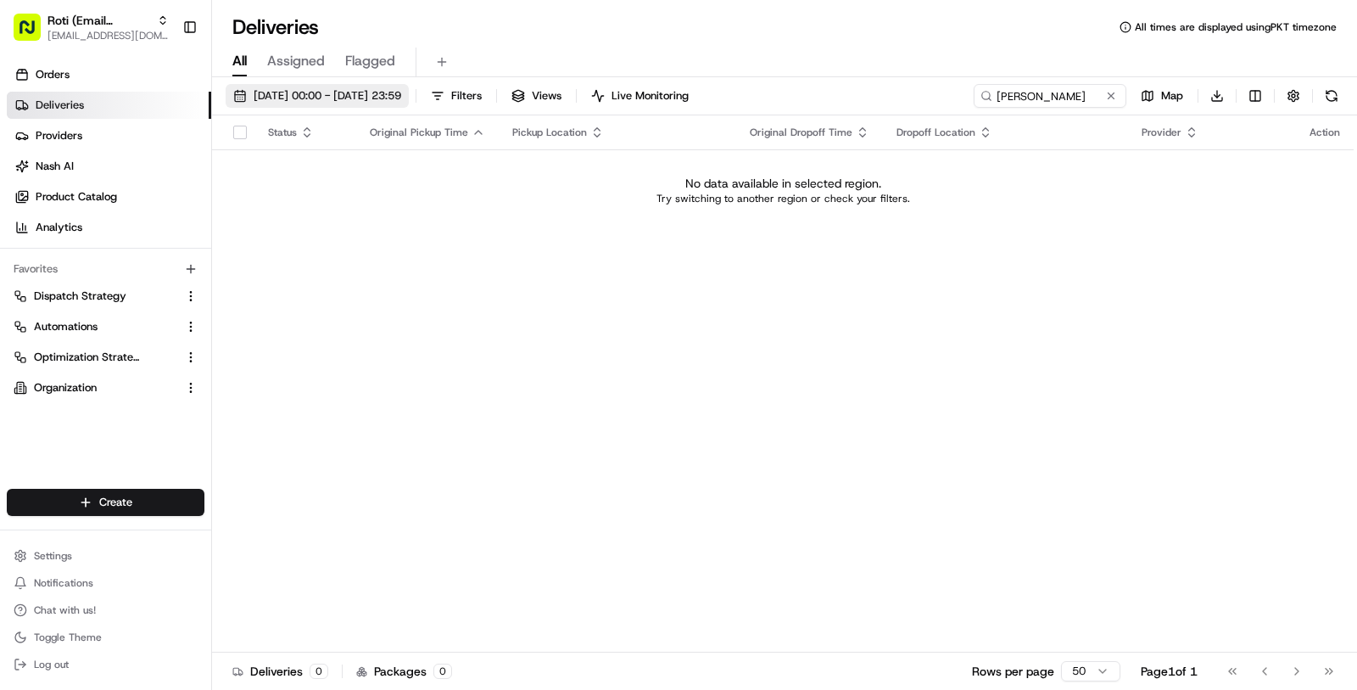
click at [381, 103] on span "18/08/2025 00:00 - 18/08/2025 23:59" at bounding box center [328, 95] width 148 height 15
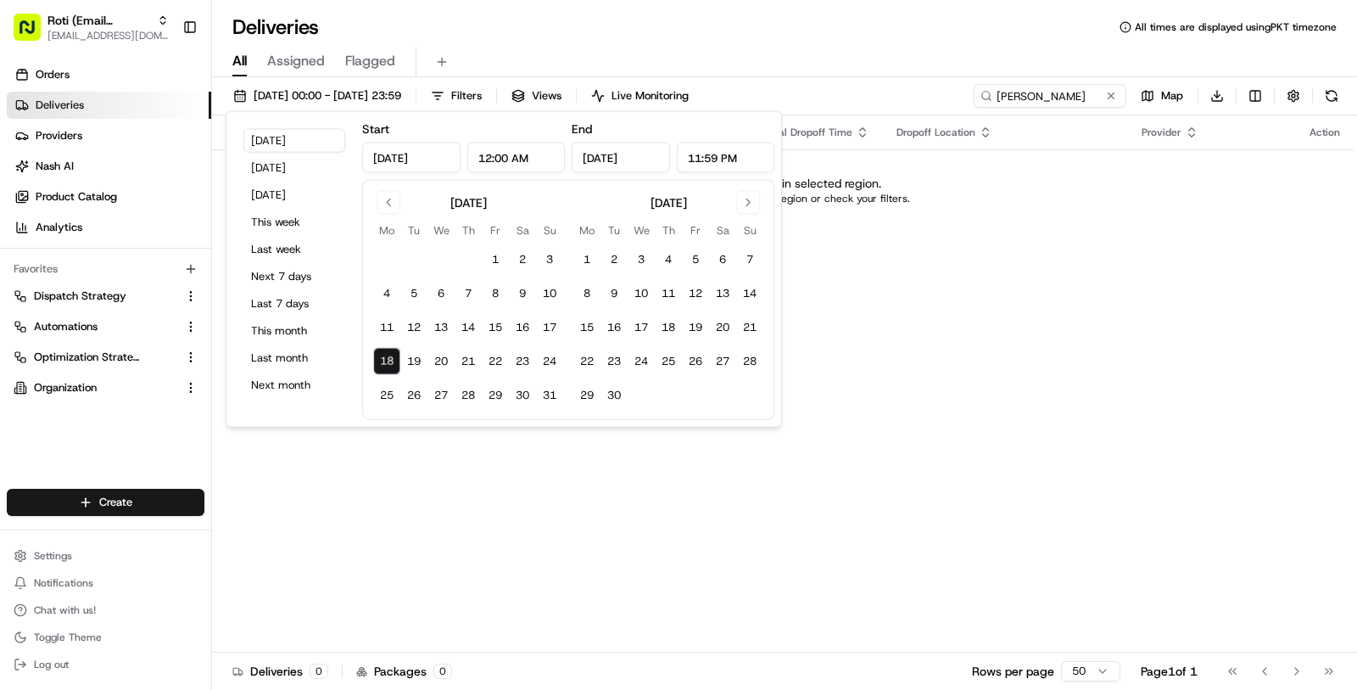
click at [380, 358] on button "18" at bounding box center [386, 361] width 27 height 27
click at [443, 363] on button "20" at bounding box center [441, 361] width 27 height 27
type input "[DATE]"
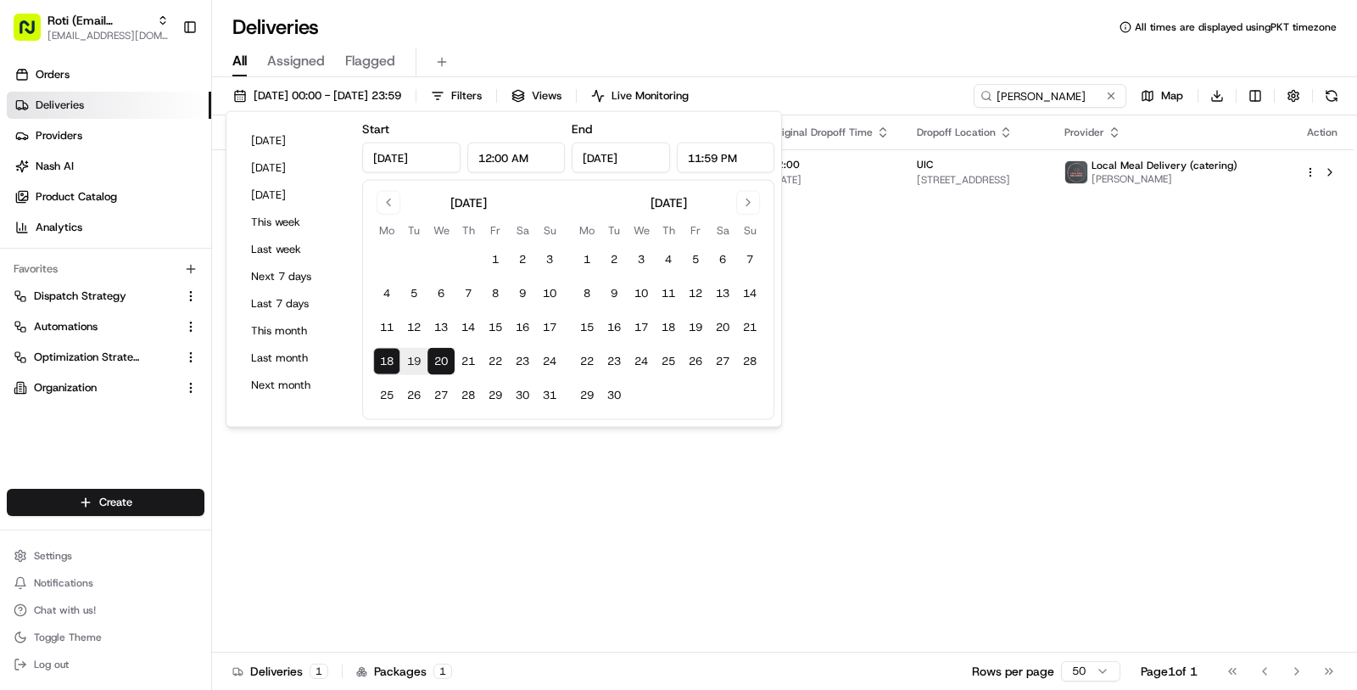
click at [844, 62] on div "All Assigned Flagged" at bounding box center [784, 63] width 1145 height 30
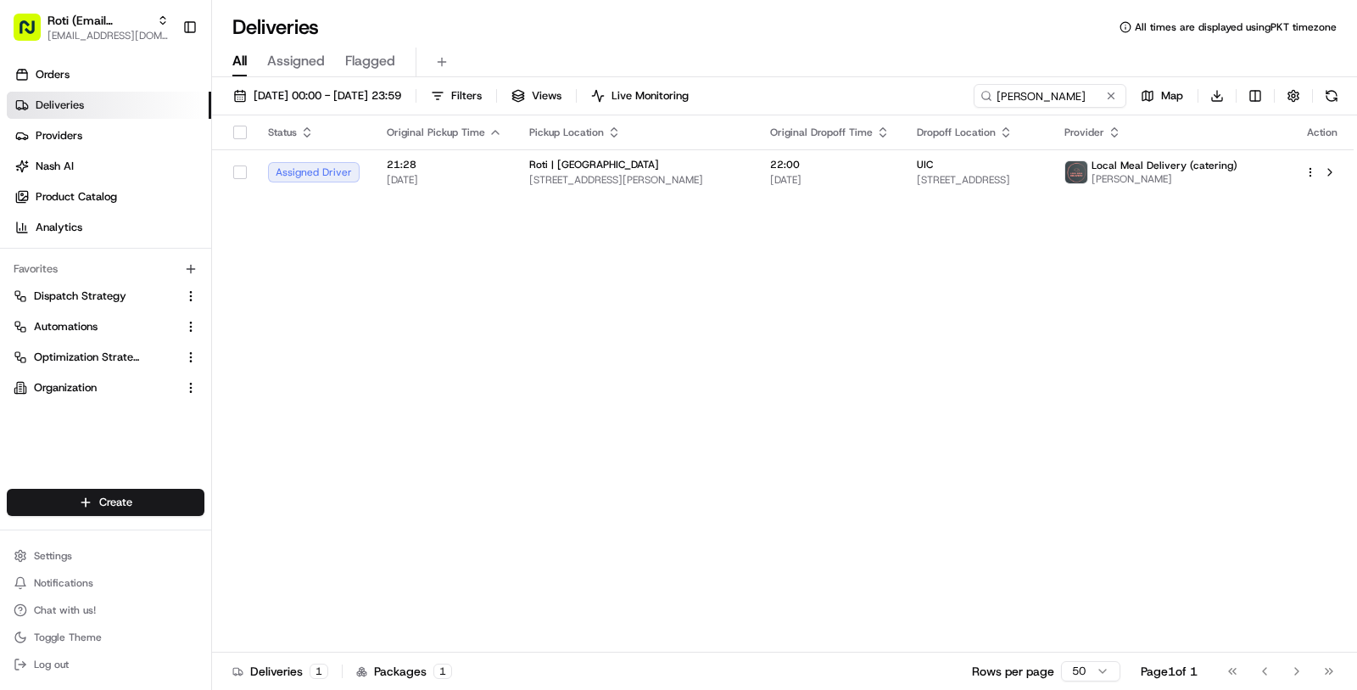
click at [791, 200] on div "Status Original Pickup Time Pickup Location Original Dropoff Time Dropoff Locat…" at bounding box center [783, 383] width 1142 height 537
click at [791, 164] on span "22:00" at bounding box center [830, 165] width 120 height 14
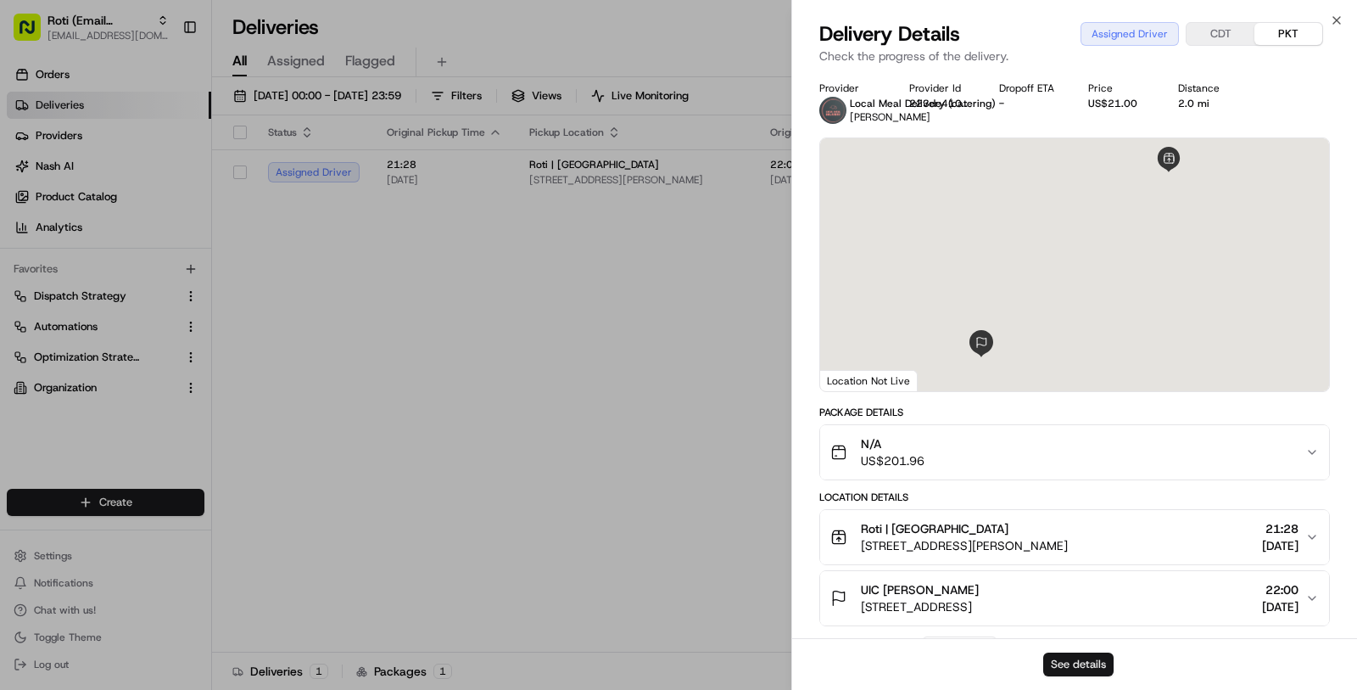
click at [1056, 657] on button "See details" at bounding box center [1078, 664] width 70 height 24
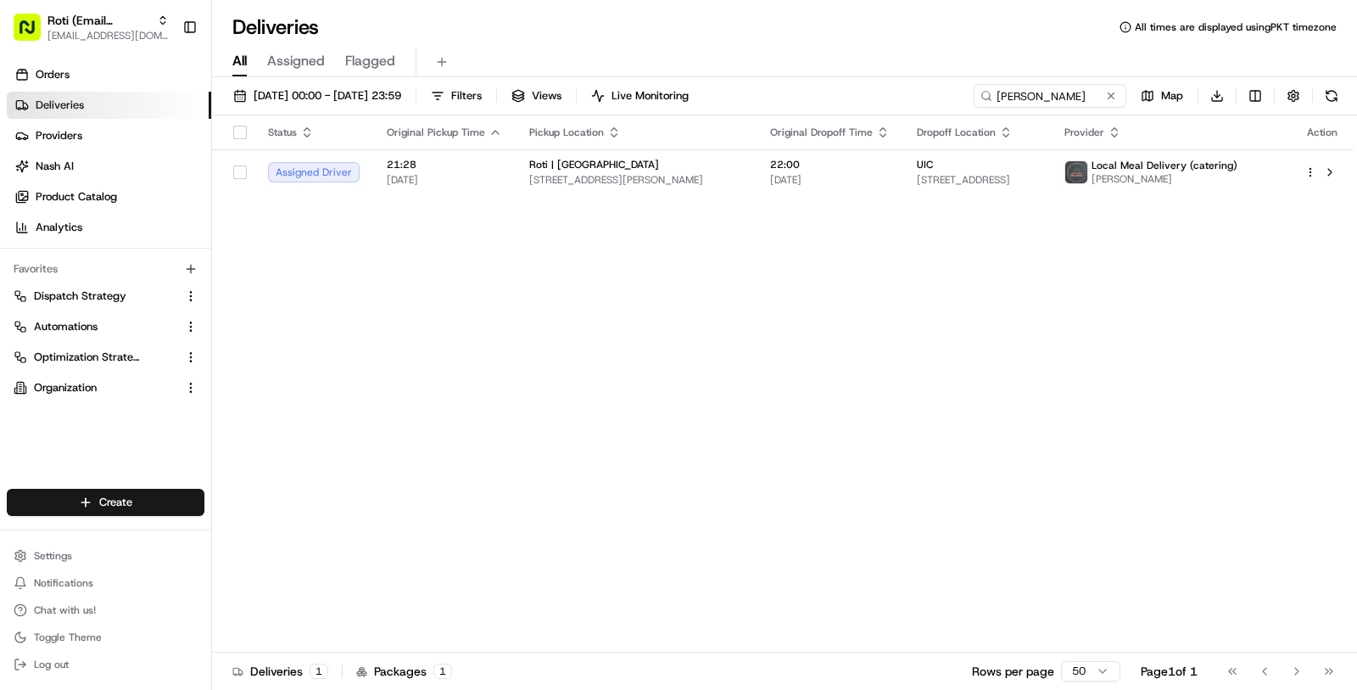
click at [120, 31] on span "[EMAIL_ADDRESS][DOMAIN_NAME]" at bounding box center [108, 36] width 121 height 14
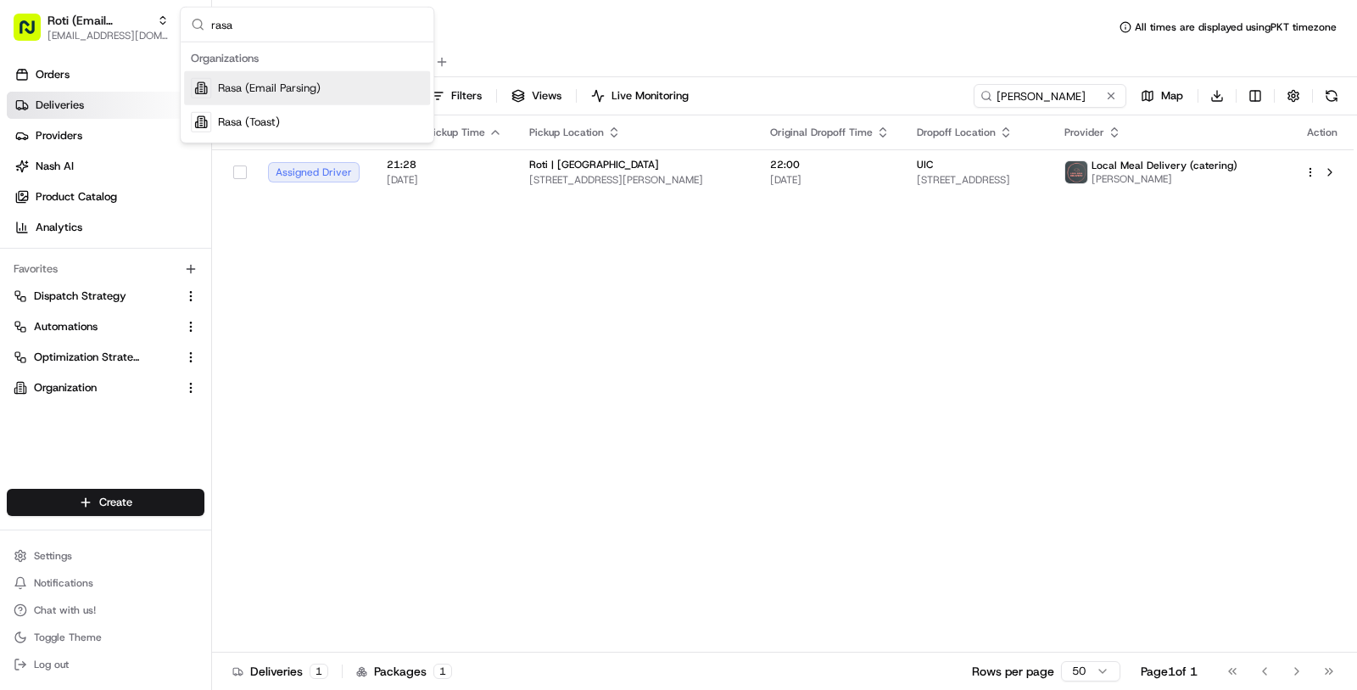
type input "rasa"
click at [264, 90] on span "Rasa (Email Parsing)" at bounding box center [269, 88] width 103 height 15
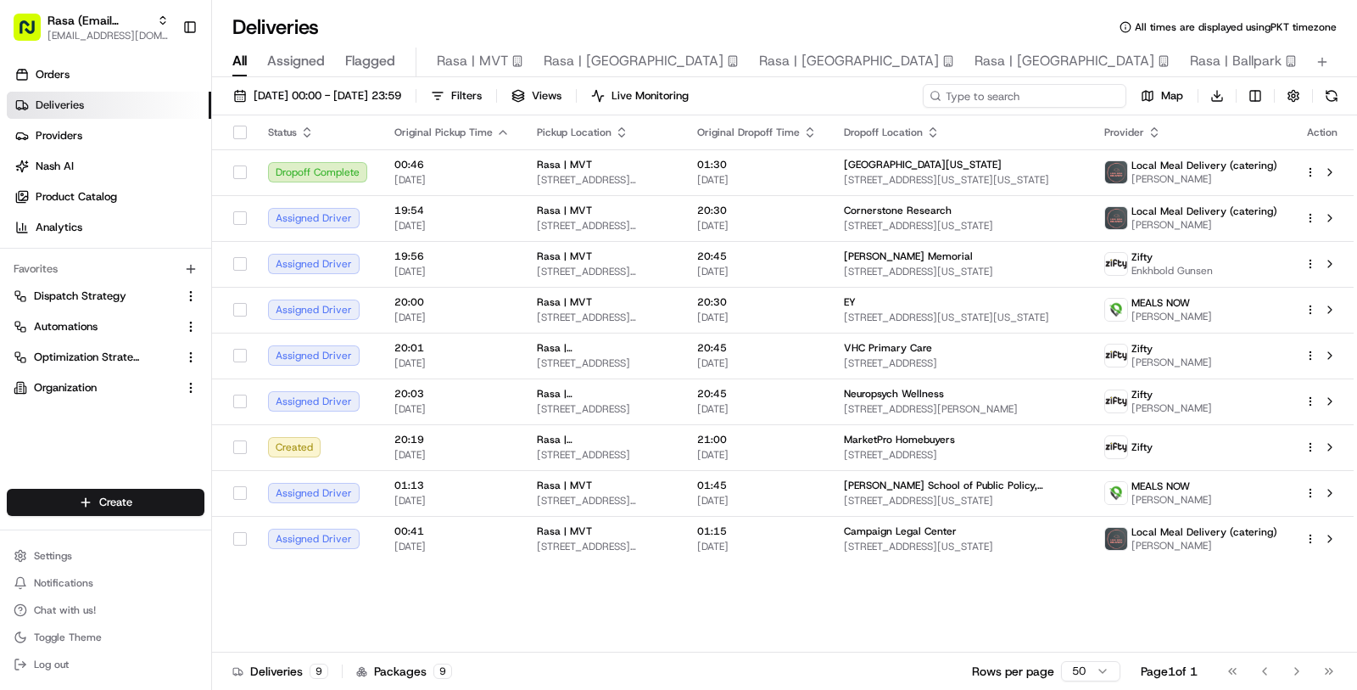
click at [1015, 87] on input at bounding box center [1025, 96] width 204 height 24
paste input "Perry Flores"
type input "Perry Flores"
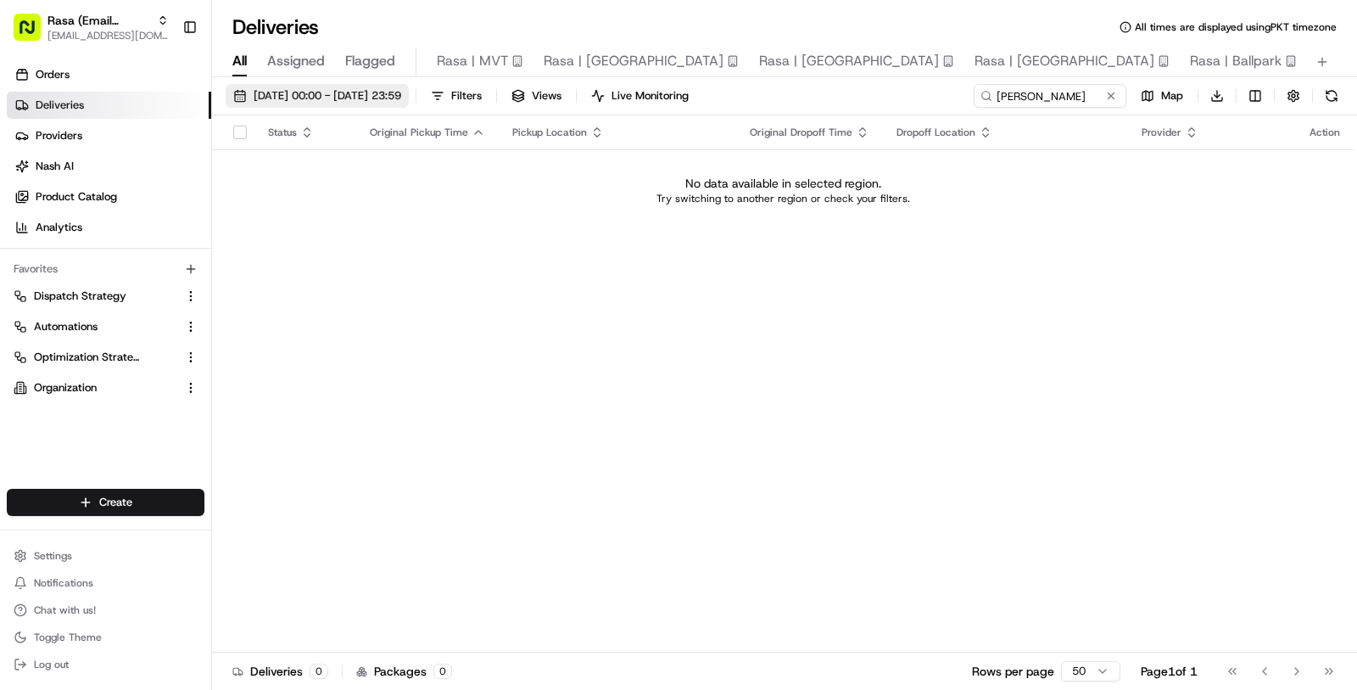
click at [401, 103] on span "18/08/2025 00:00 - 20/08/2025 23:59" at bounding box center [328, 95] width 148 height 15
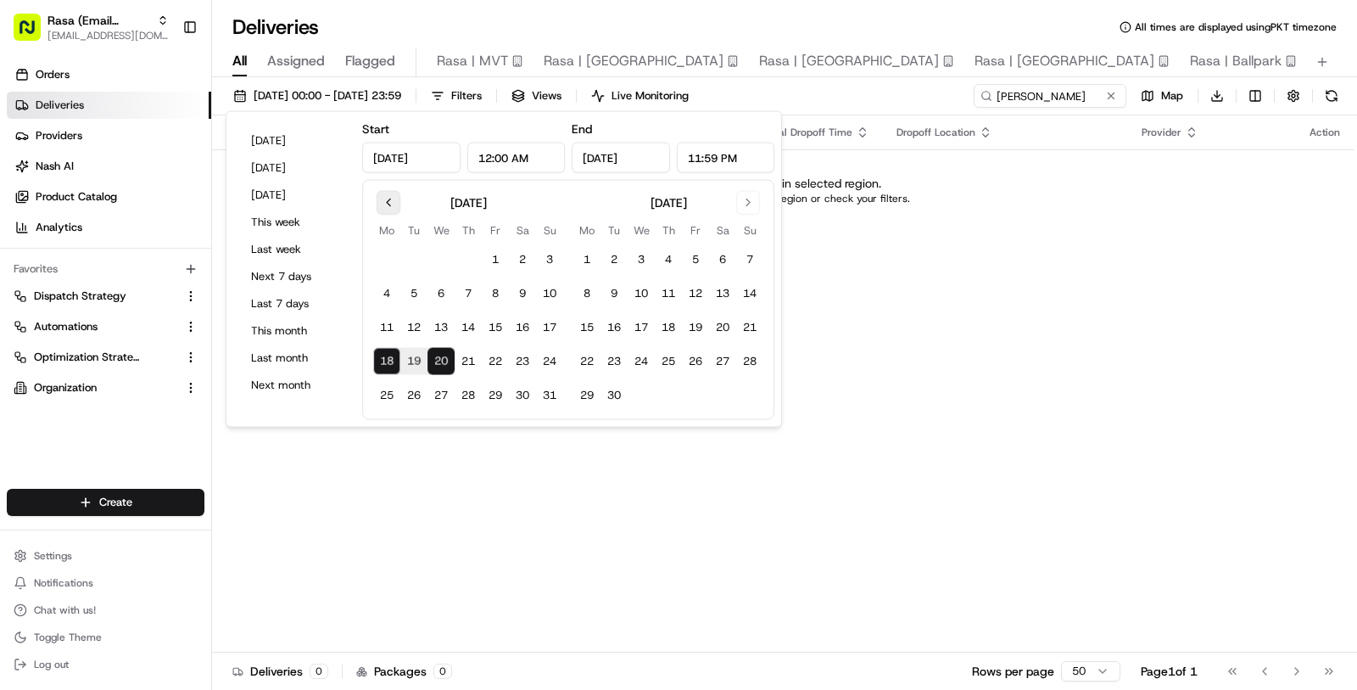
click at [387, 197] on button "Go to previous month" at bounding box center [389, 203] width 24 height 24
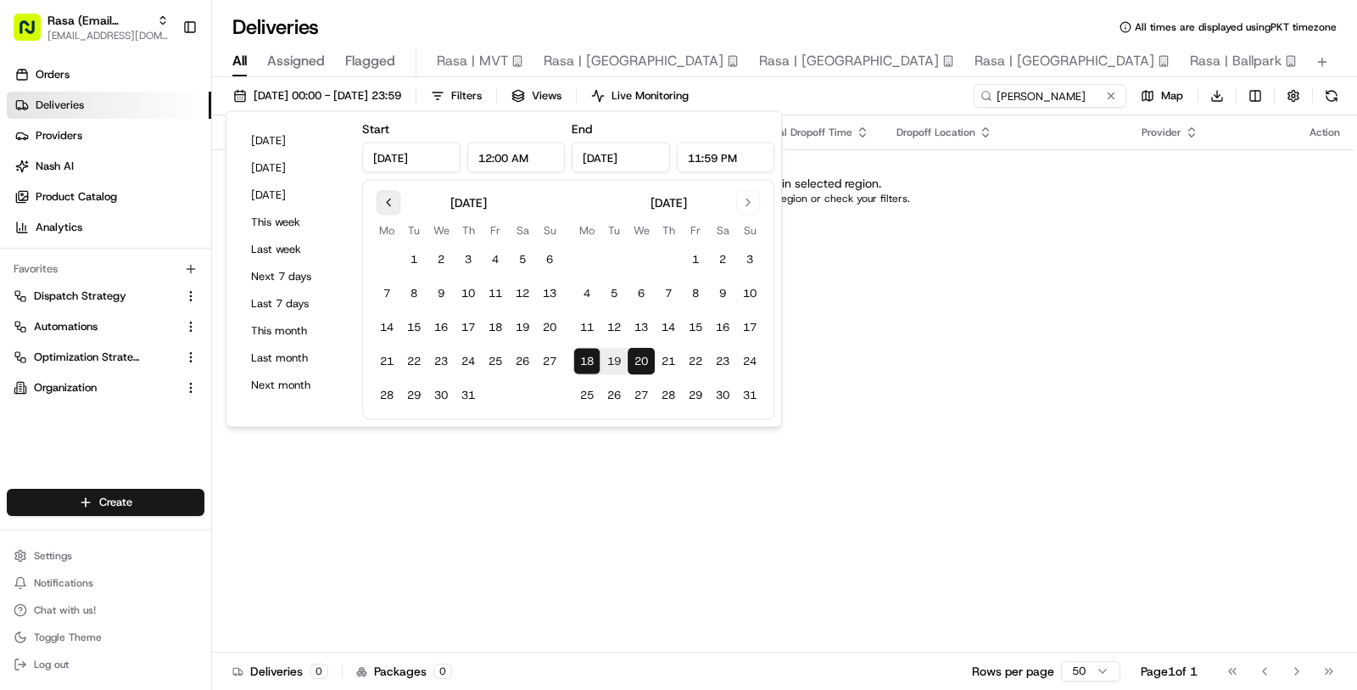
click at [387, 197] on button "Go to previous month" at bounding box center [389, 203] width 24 height 24
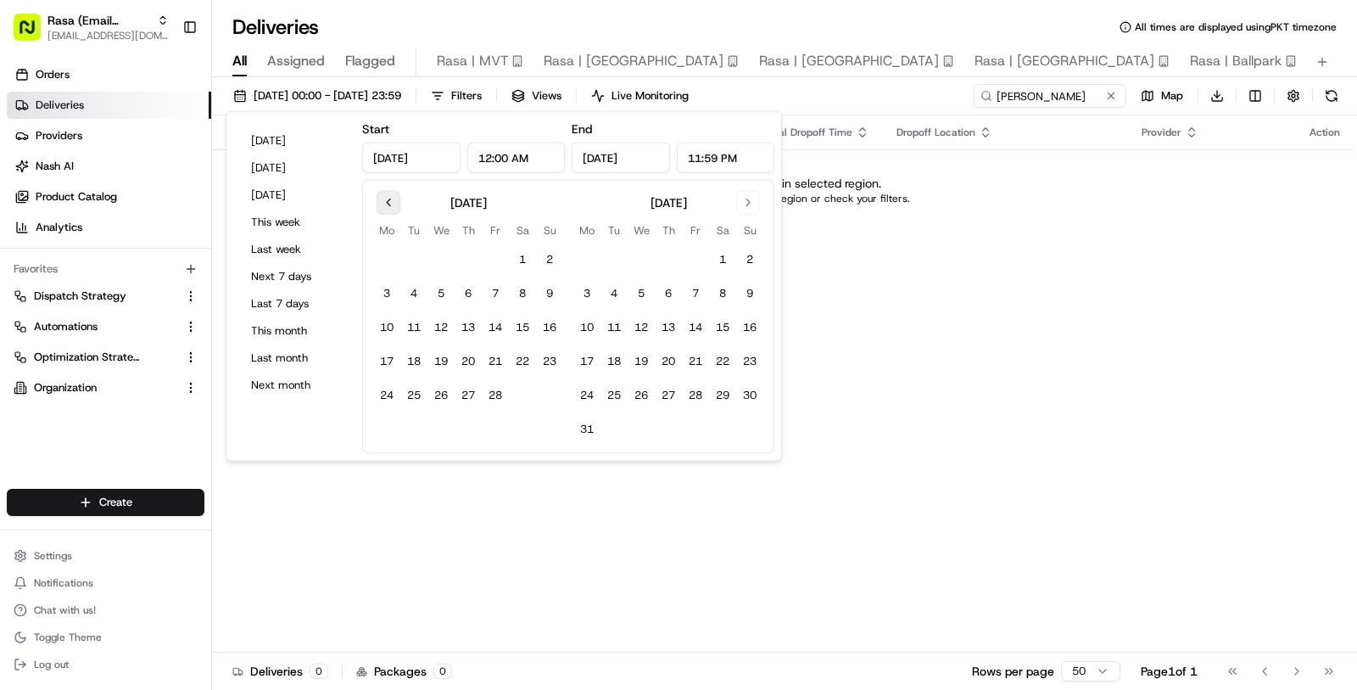
click at [387, 197] on button "Go to previous month" at bounding box center [389, 203] width 24 height 24
click at [445, 249] on button "1" at bounding box center [441, 259] width 27 height 27
type input "Jan 1, 2025"
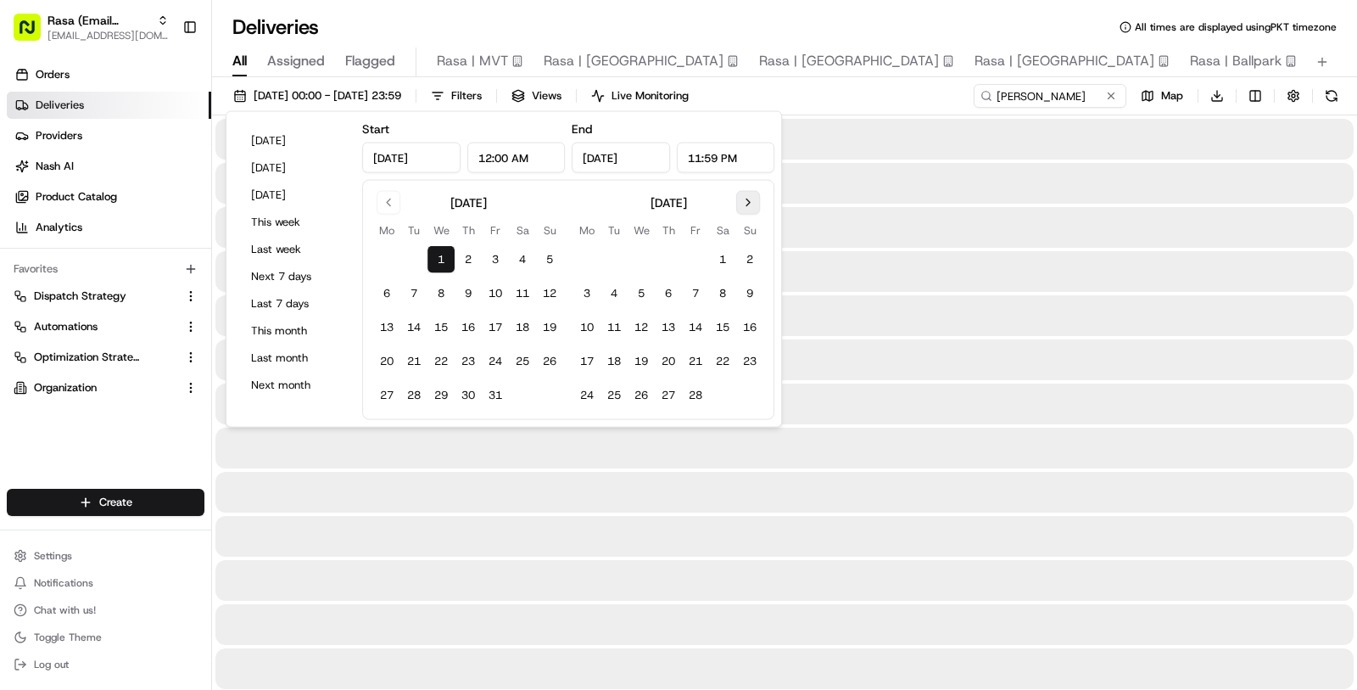
click at [747, 206] on button "Go to next month" at bounding box center [748, 203] width 24 height 24
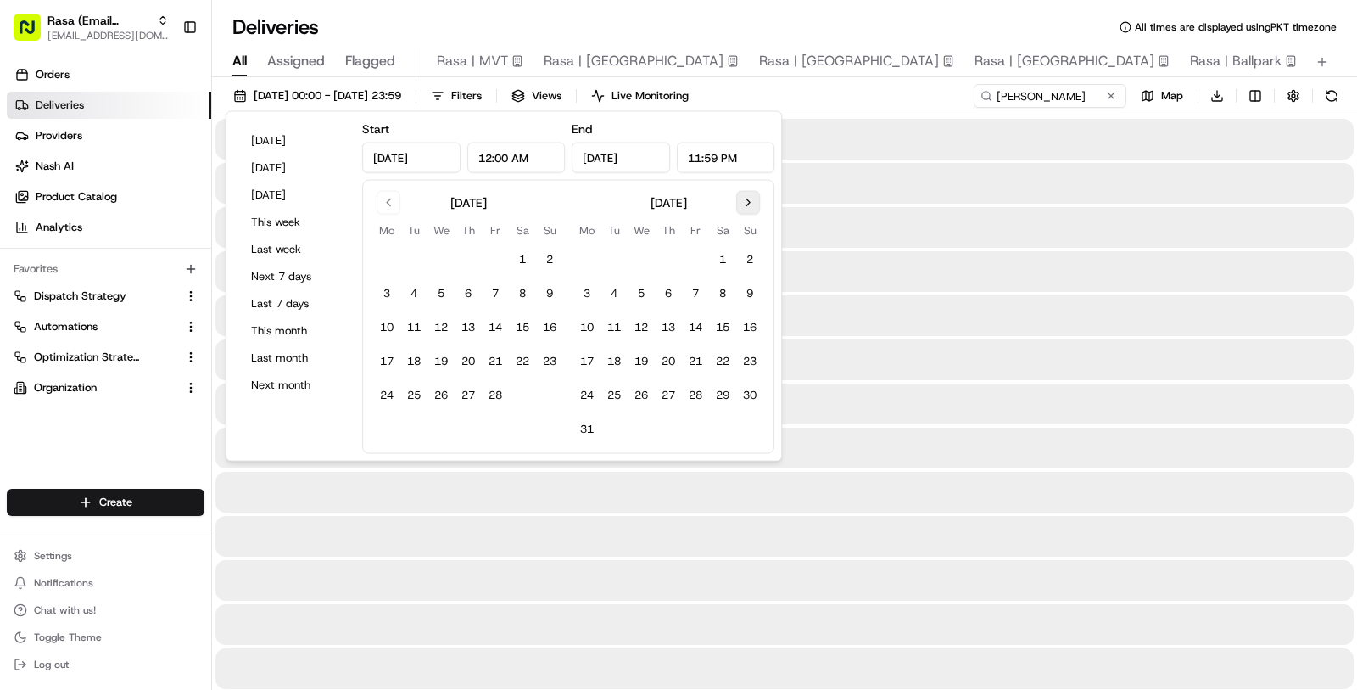
click at [748, 194] on button "Go to next month" at bounding box center [748, 203] width 24 height 24
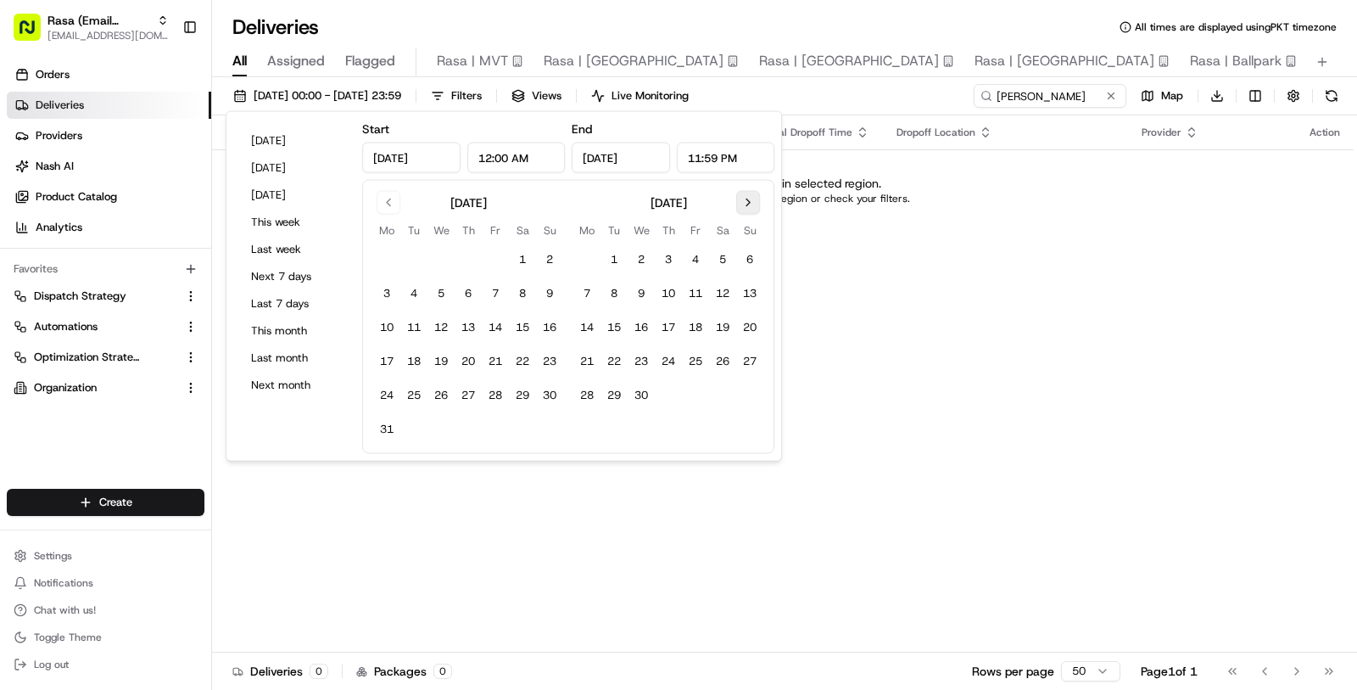
click at [748, 194] on button "Go to next month" at bounding box center [748, 203] width 24 height 24
click at [588, 366] on button "18" at bounding box center [586, 361] width 27 height 27
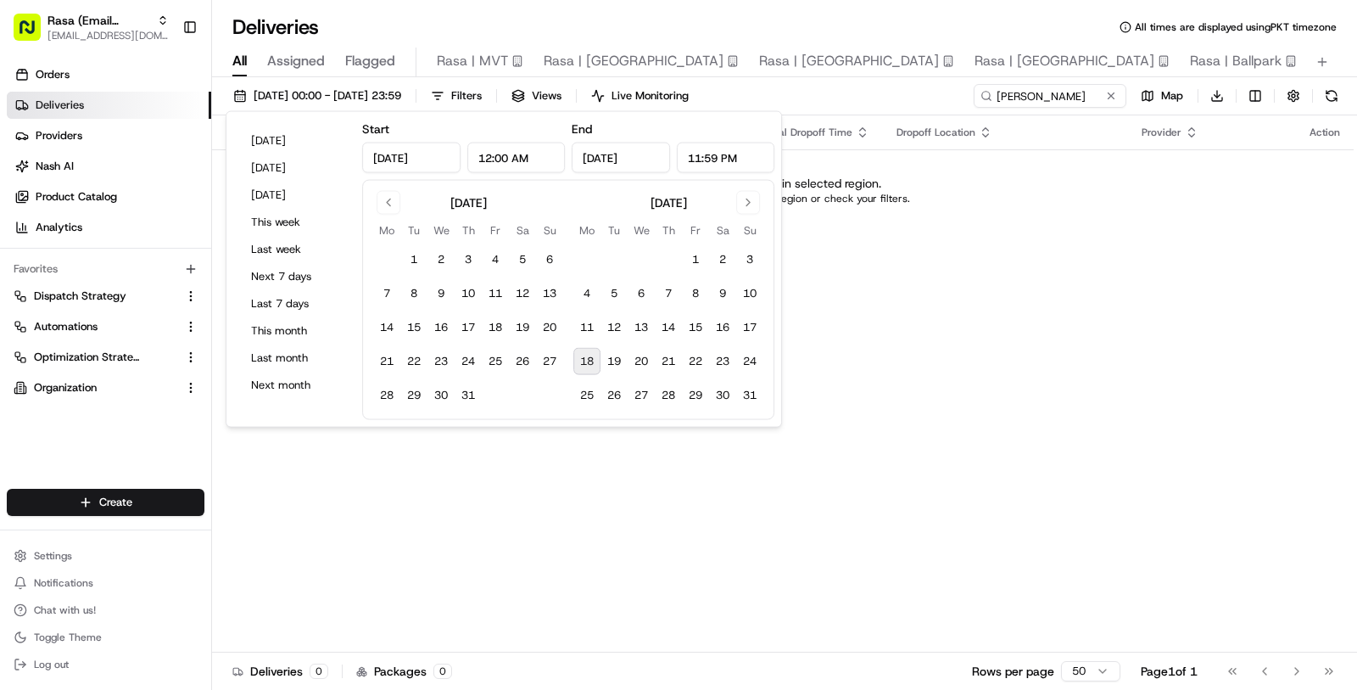
type input "[DATE]"
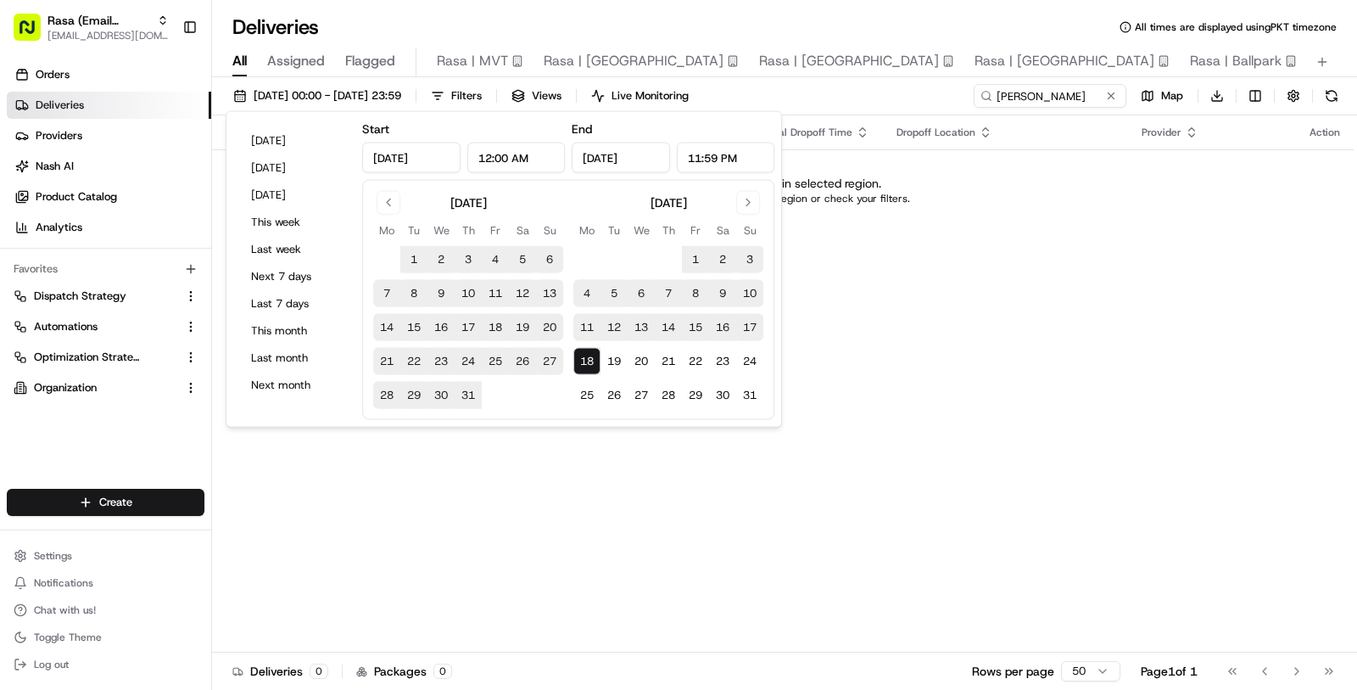
click at [583, 567] on div "Status Original Pickup Time Pickup Location Original Dropoff Time Dropoff Locat…" at bounding box center [783, 383] width 1142 height 537
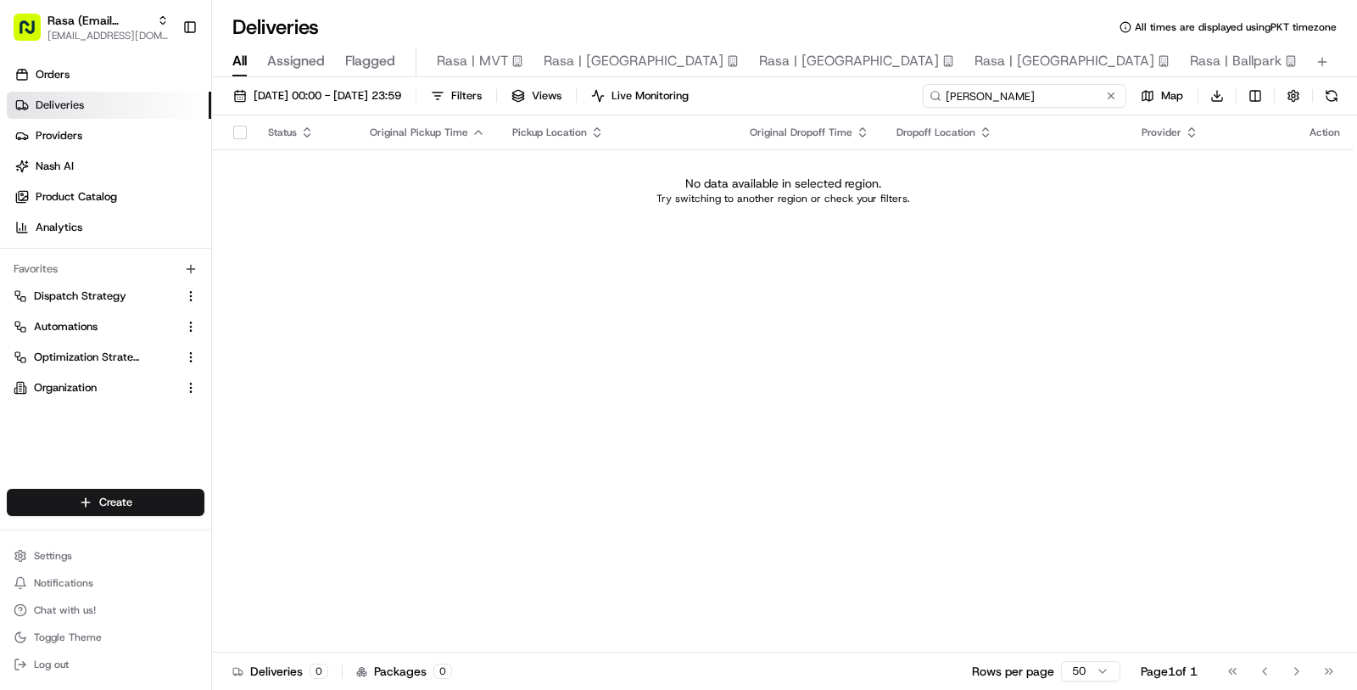
click at [1037, 98] on input "Perry Flores" at bounding box center [1025, 96] width 204 height 24
click at [1009, 103] on input "Perry Flores" at bounding box center [1025, 96] width 204 height 24
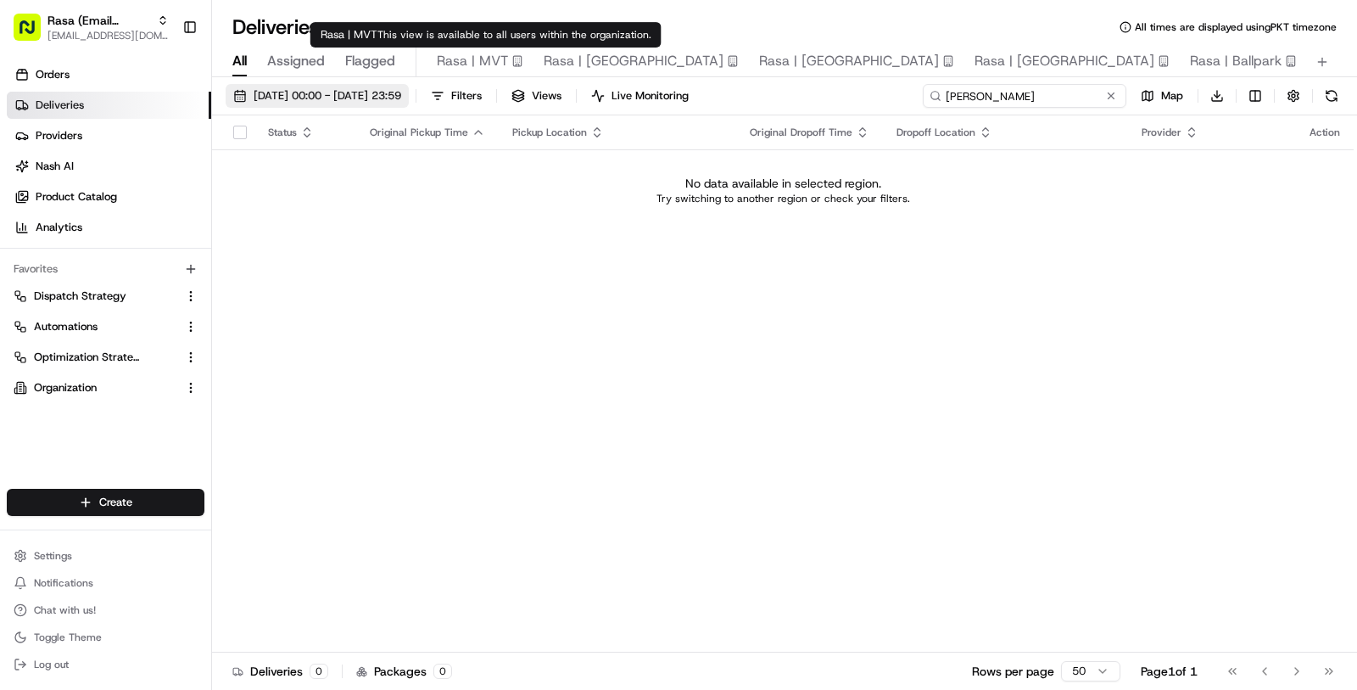
type input "Perry Flores"
click at [388, 95] on span "01/01/2025 00:00 - 18/08/2025 23:59" at bounding box center [328, 95] width 148 height 15
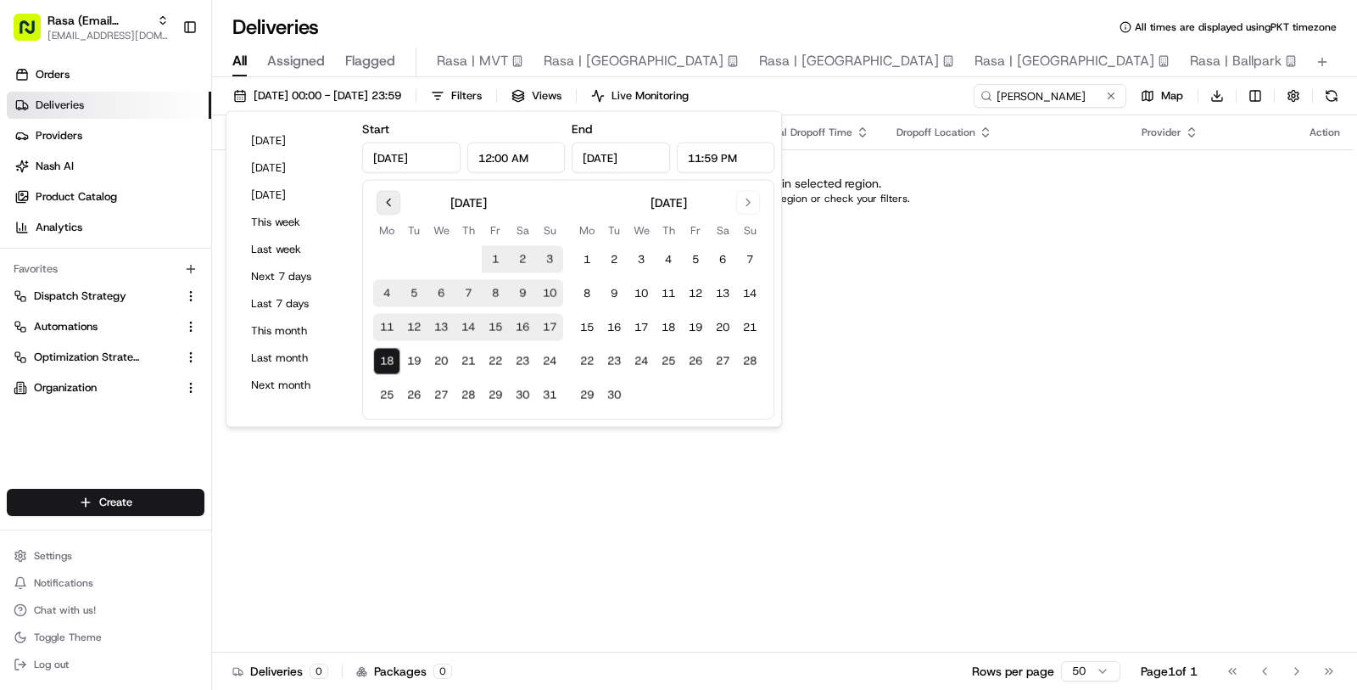
click at [391, 213] on button "Go to previous month" at bounding box center [389, 203] width 24 height 24
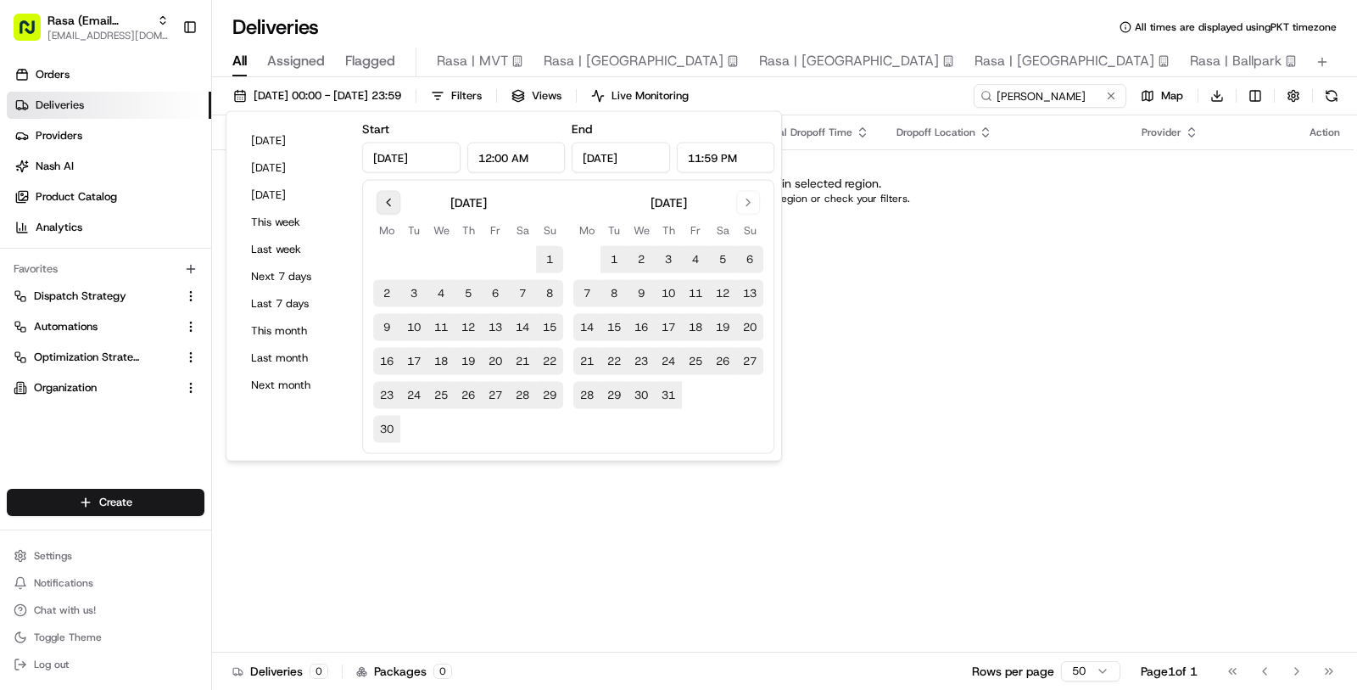
click at [391, 213] on button "Go to previous month" at bounding box center [389, 203] width 24 height 24
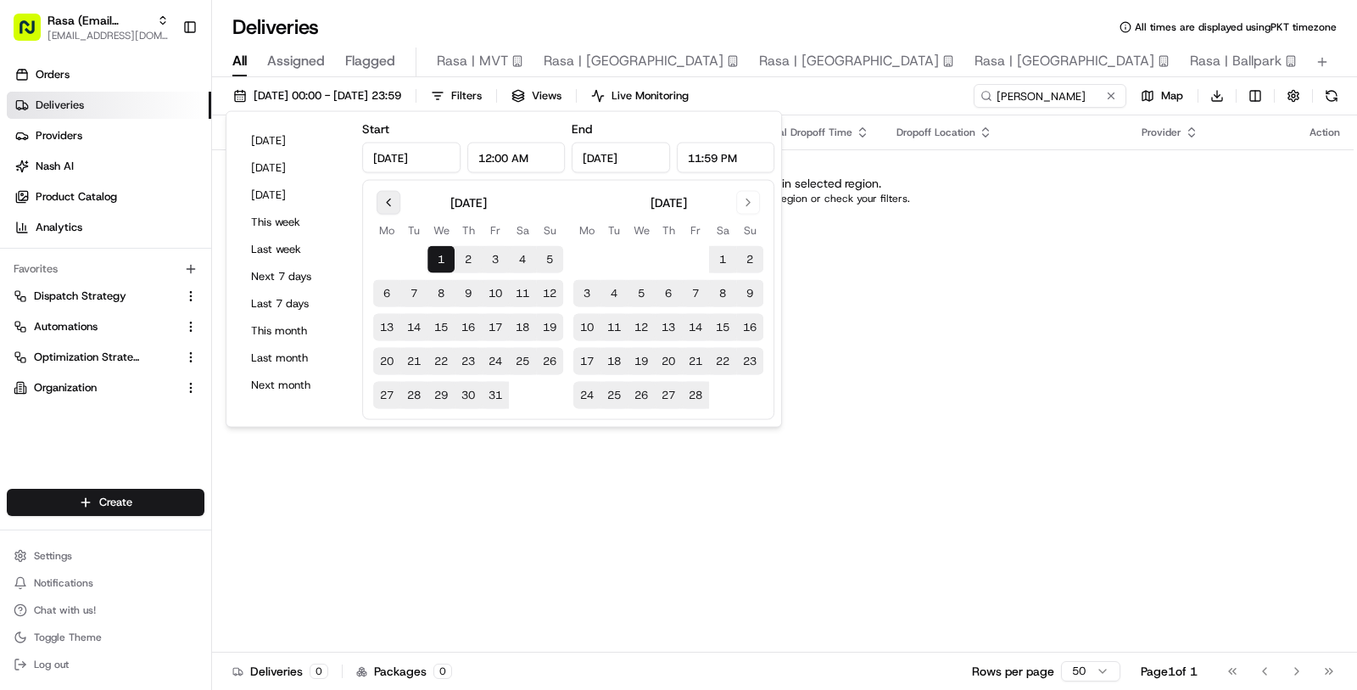
click at [391, 213] on button "Go to previous month" at bounding box center [389, 203] width 24 height 24
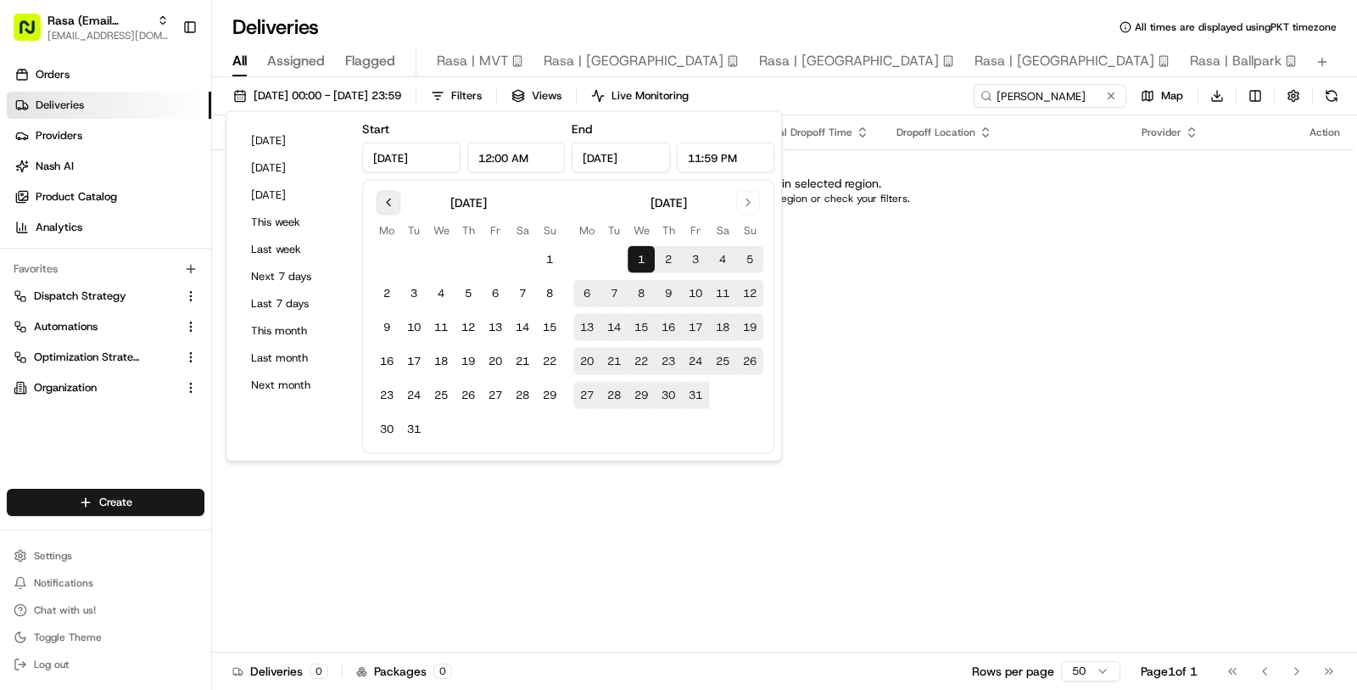
click at [391, 213] on button "Go to previous month" at bounding box center [389, 203] width 24 height 24
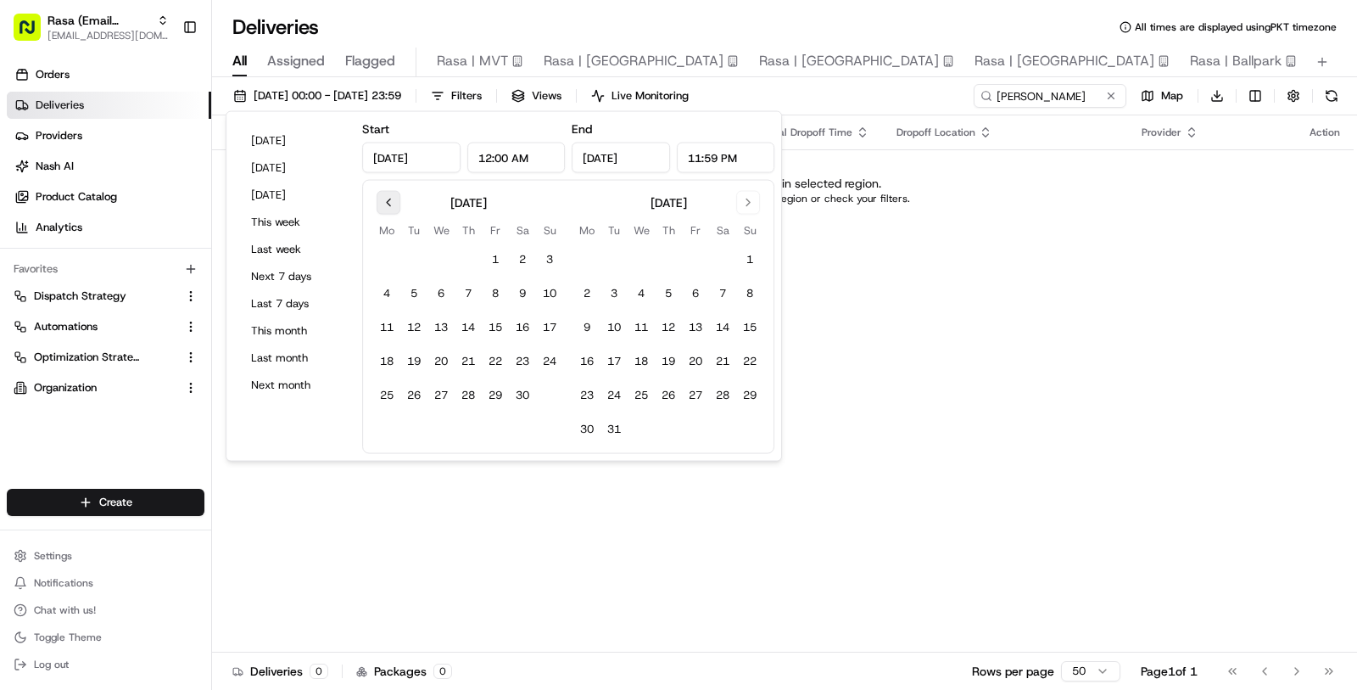
click at [391, 213] on button "Go to previous month" at bounding box center [389, 203] width 24 height 24
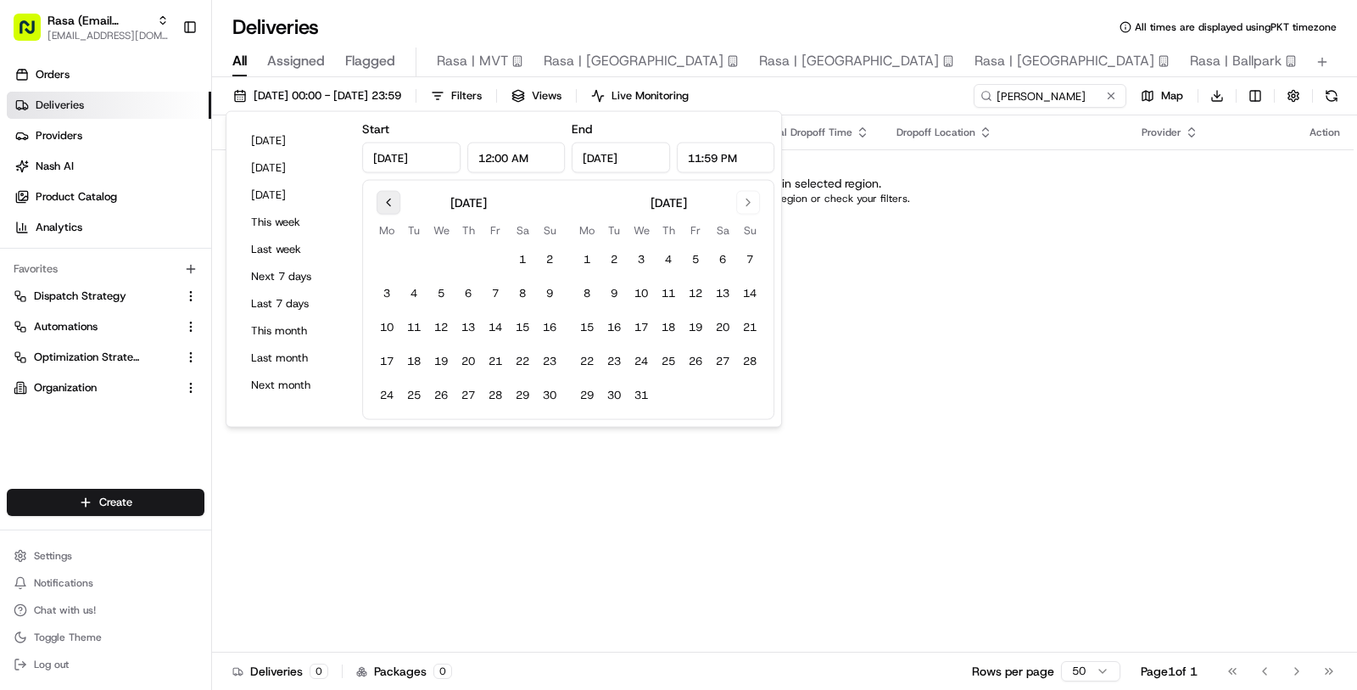
click at [391, 213] on button "Go to previous month" at bounding box center [389, 203] width 24 height 24
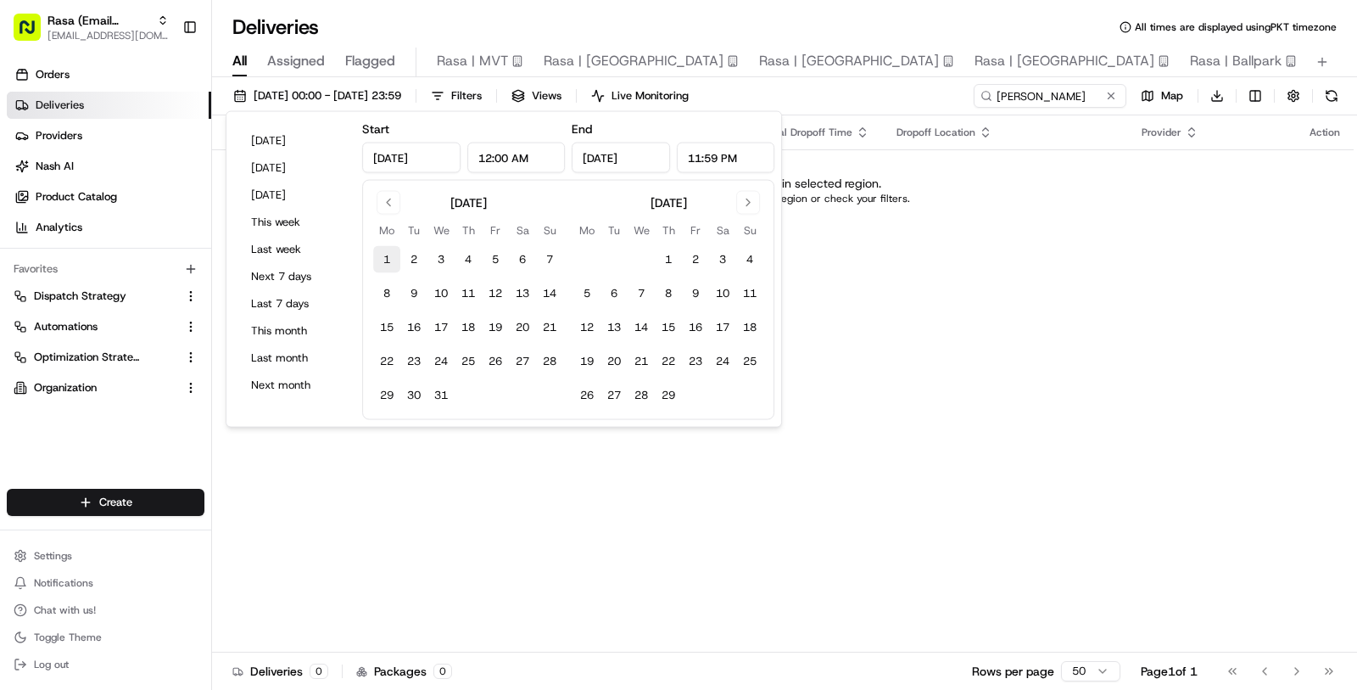
click at [387, 256] on button "1" at bounding box center [386, 259] width 27 height 27
type input "Jan 1, 2024"
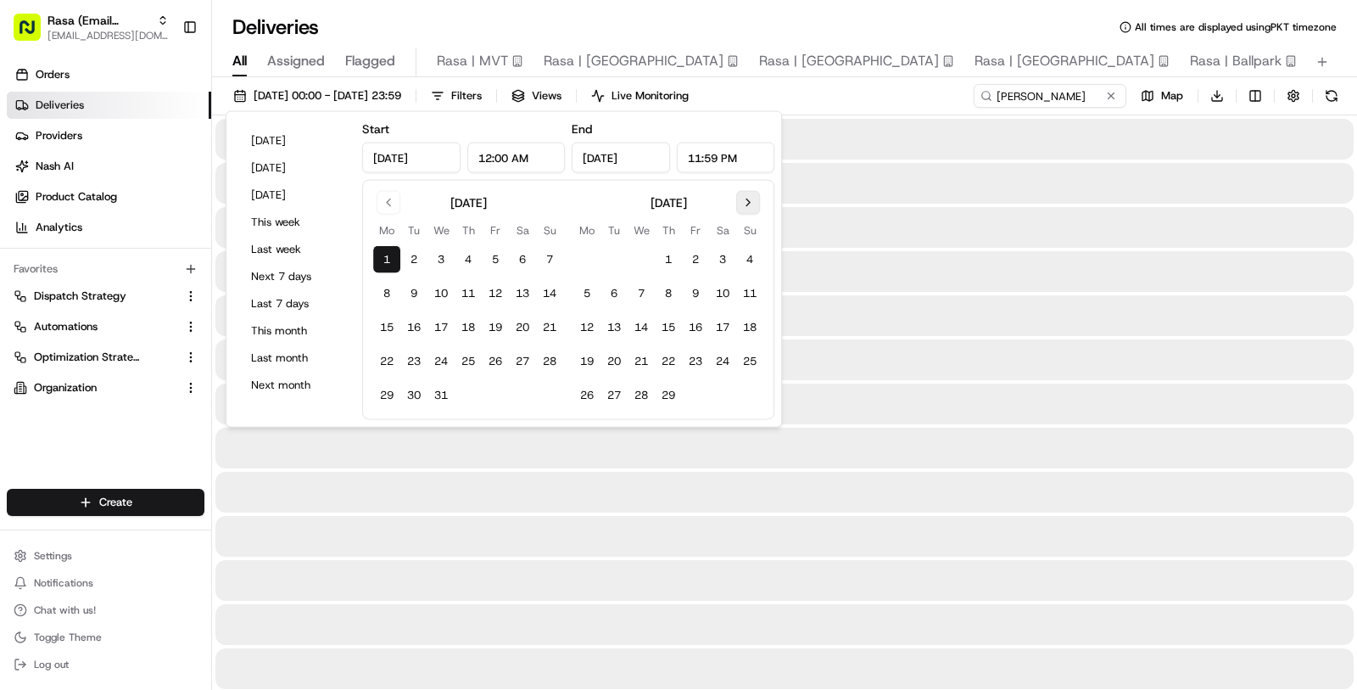
click at [743, 192] on button "Go to next month" at bounding box center [748, 203] width 24 height 24
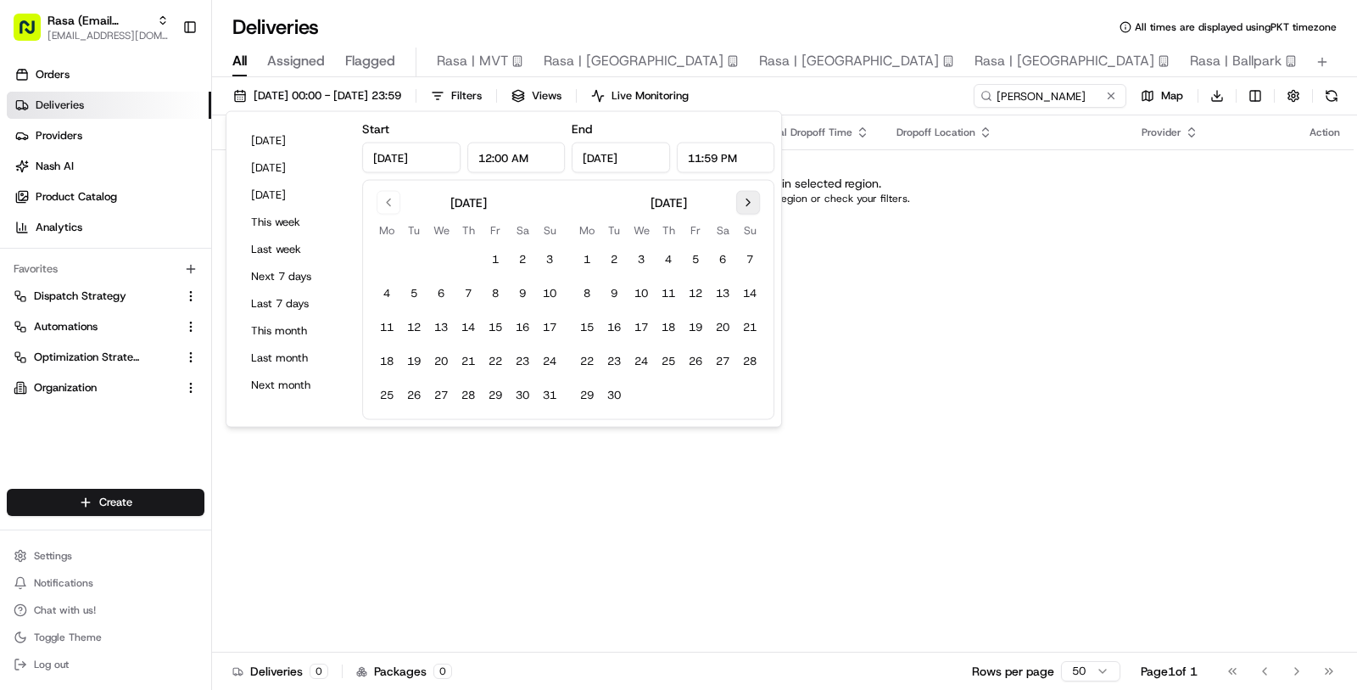
click at [743, 192] on button "Go to next month" at bounding box center [748, 203] width 24 height 24
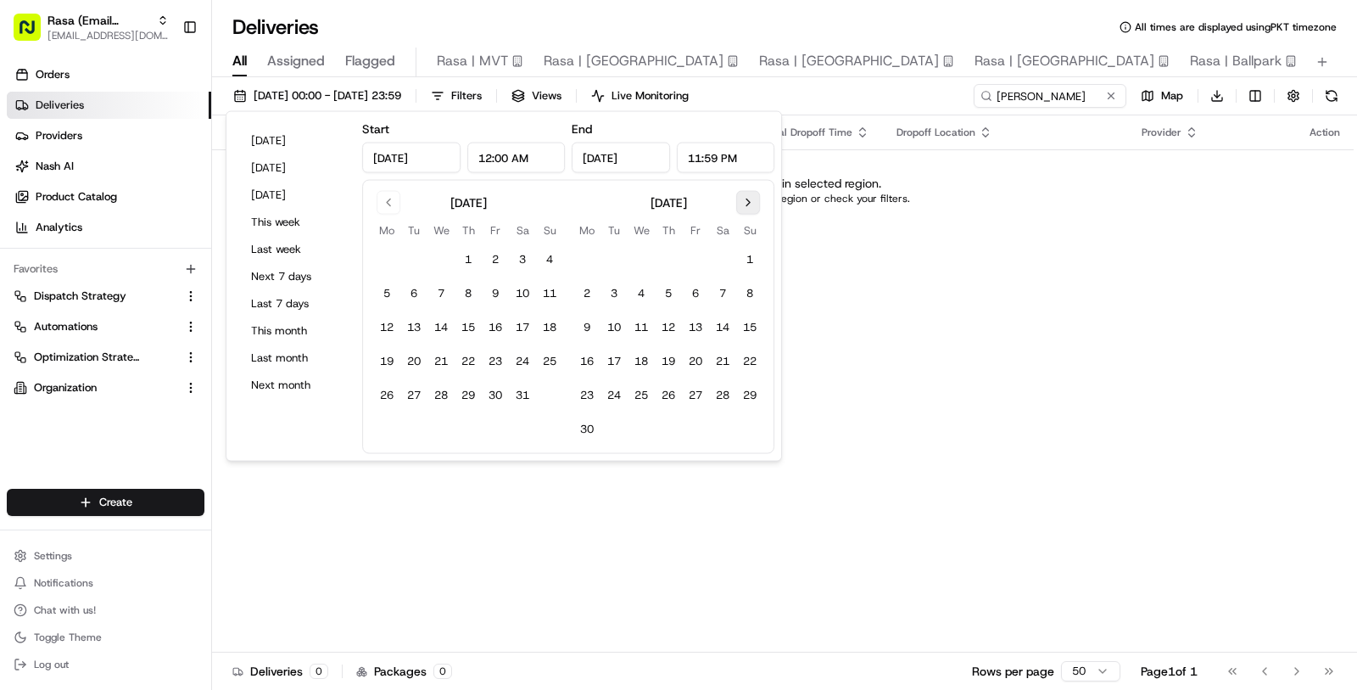
click at [743, 192] on button "Go to next month" at bounding box center [748, 203] width 24 height 24
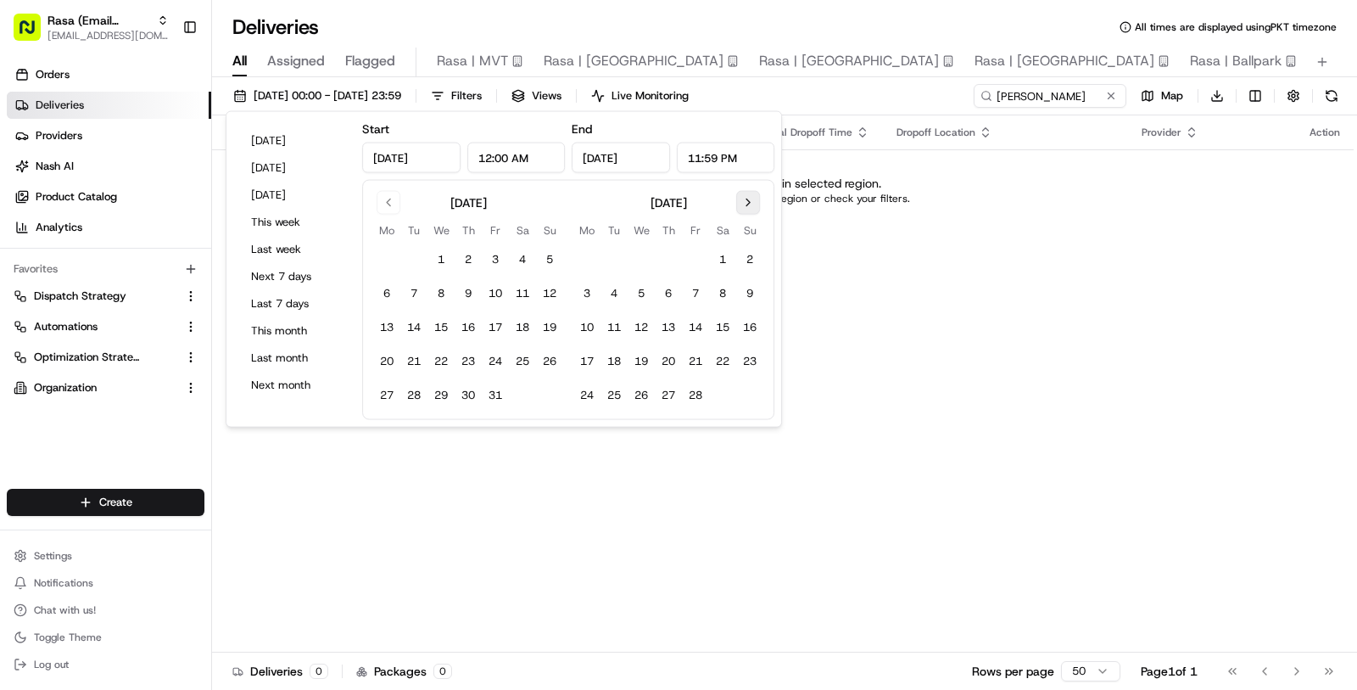
click at [743, 192] on button "Go to next month" at bounding box center [748, 203] width 24 height 24
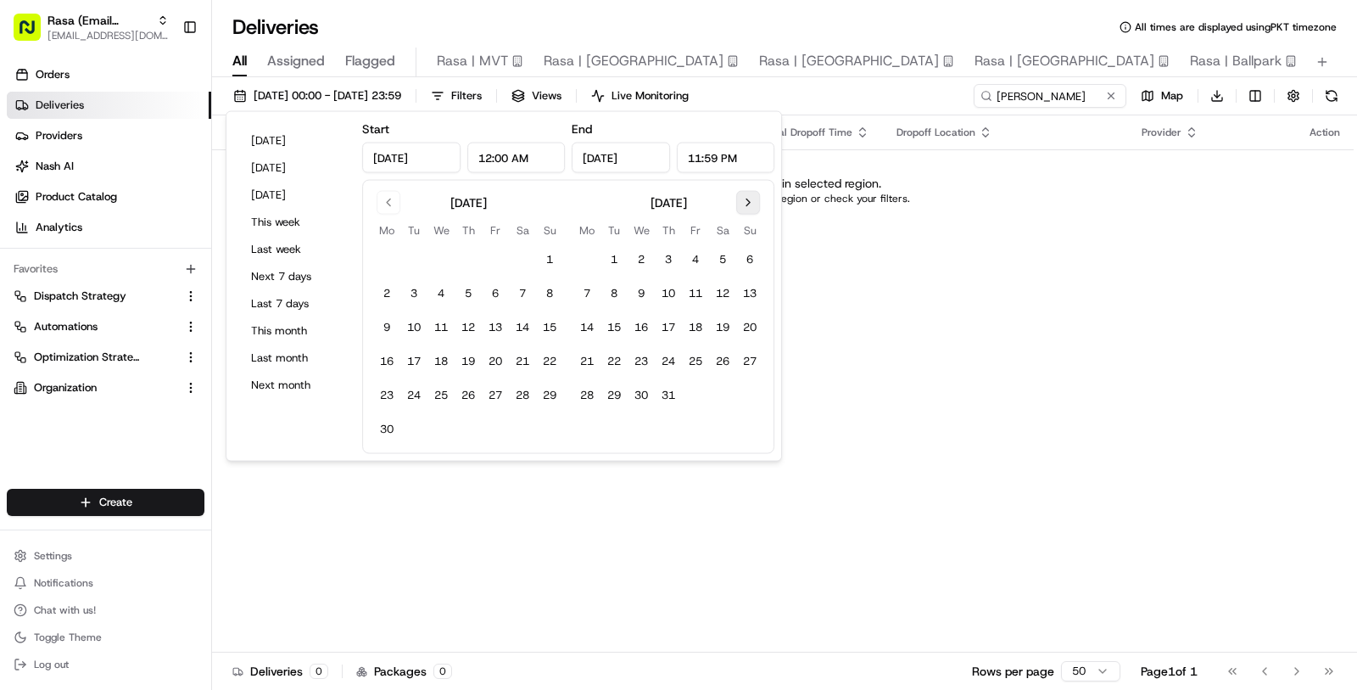
click at [743, 192] on button "Go to next month" at bounding box center [748, 203] width 24 height 24
click at [580, 371] on button "18" at bounding box center [586, 361] width 27 height 27
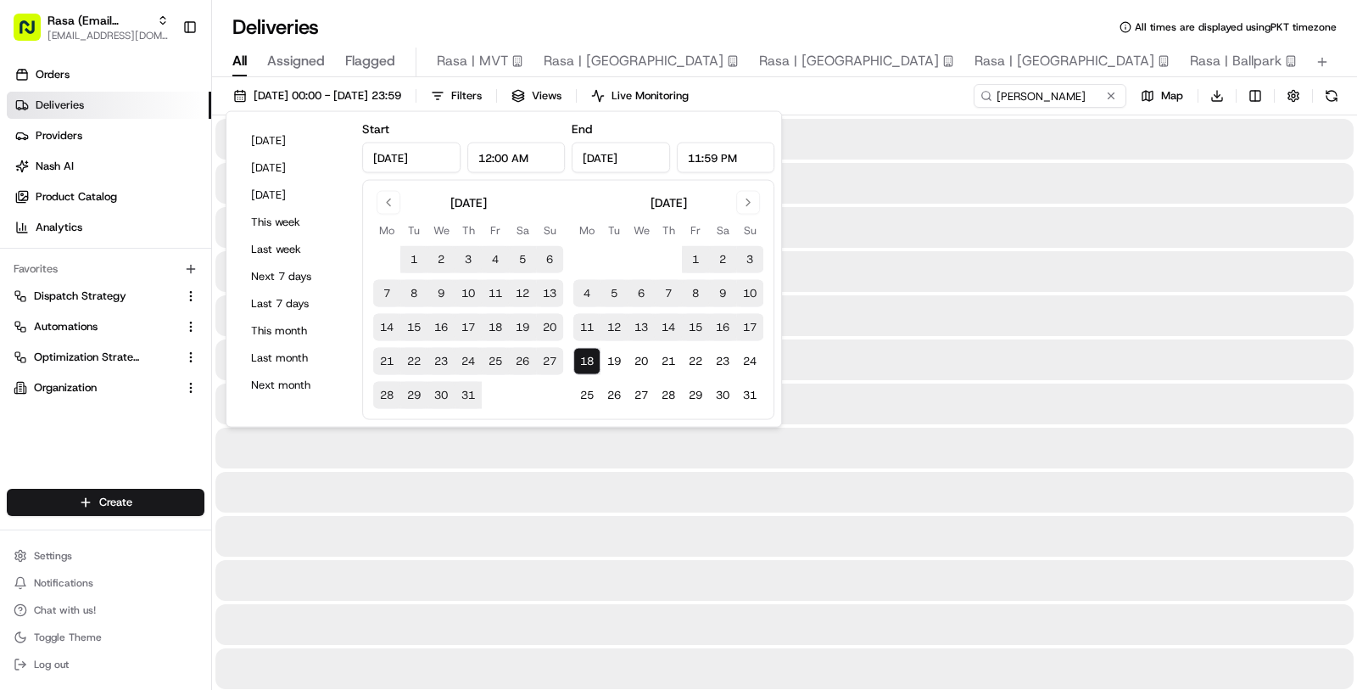
type input "[DATE]"
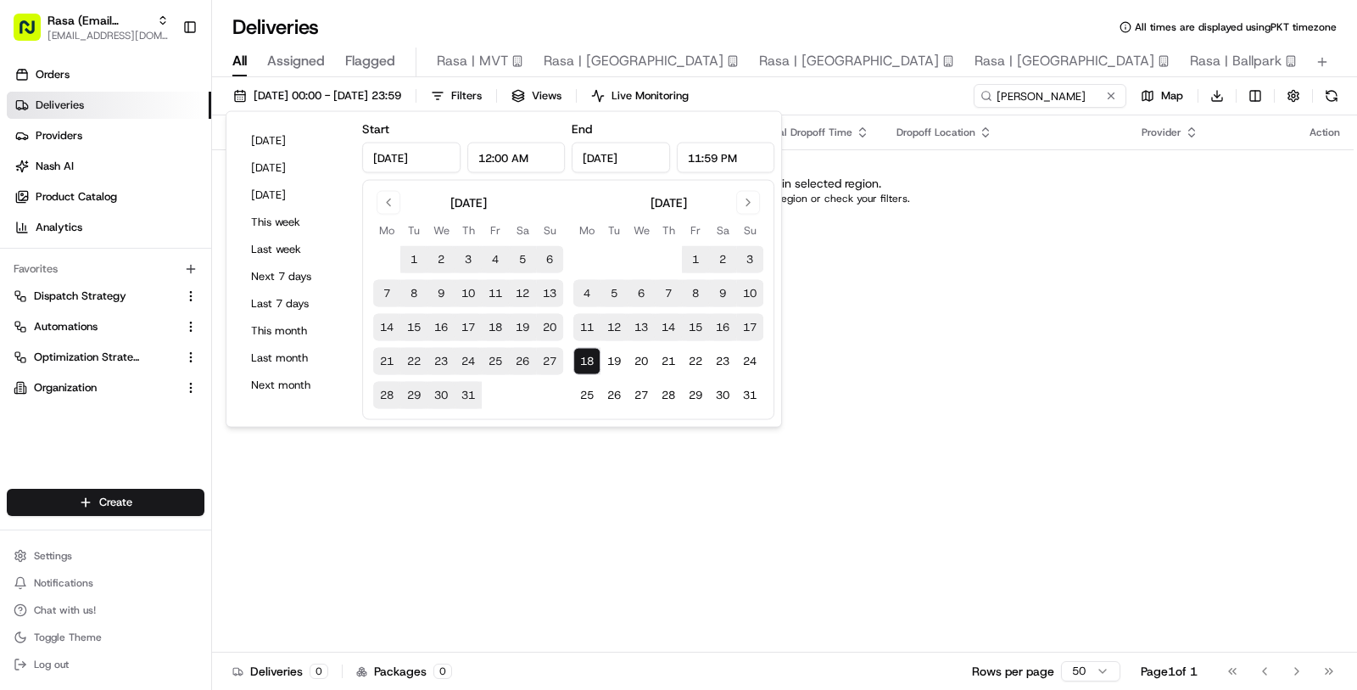
click at [446, 523] on div "Status Original Pickup Time Pickup Location Original Dropoff Time Dropoff Locat…" at bounding box center [783, 383] width 1142 height 537
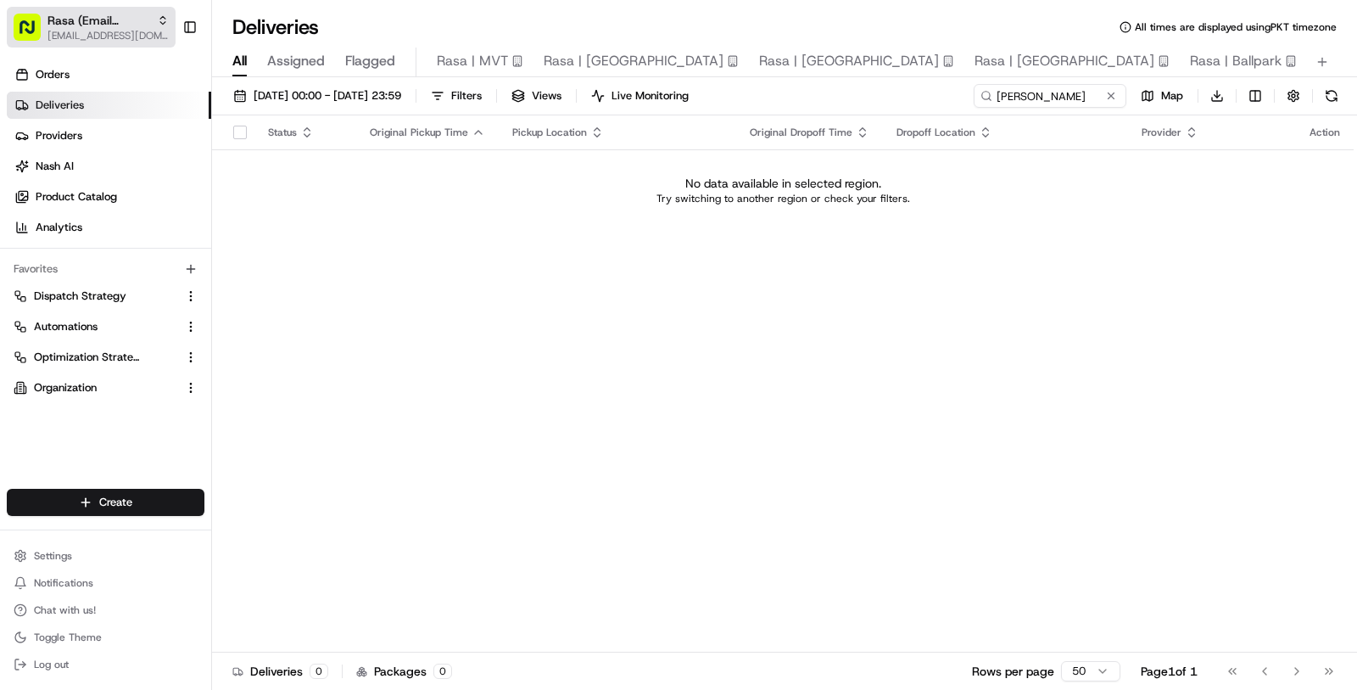
click at [97, 23] on span "Rasa (Email Parsing)" at bounding box center [99, 20] width 103 height 17
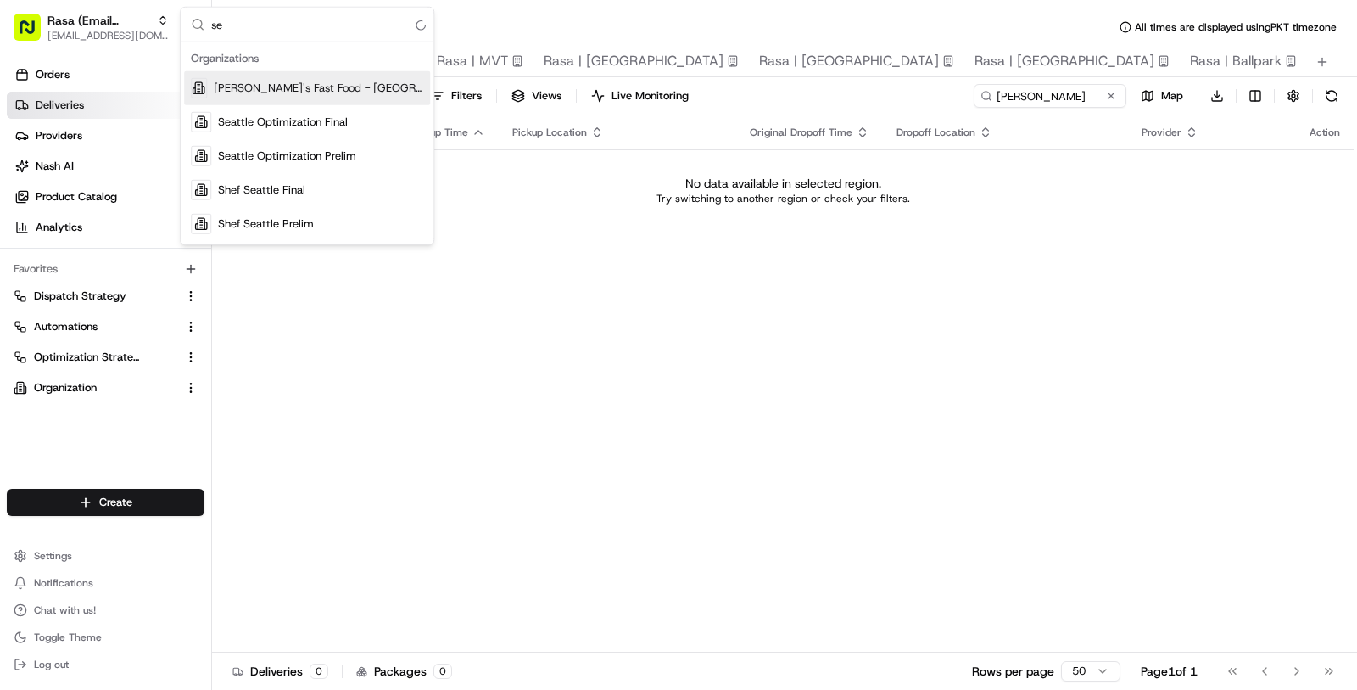
type input "s"
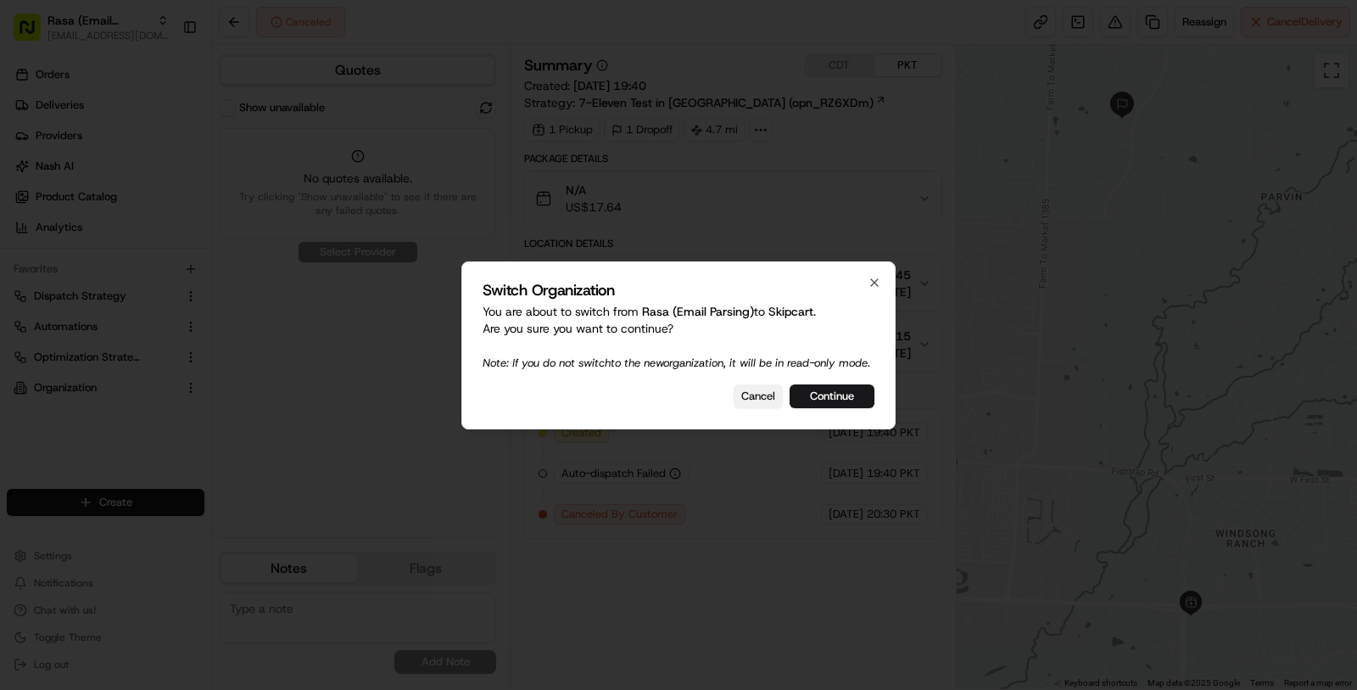
click at [760, 403] on button "Cancel" at bounding box center [758, 396] width 49 height 24
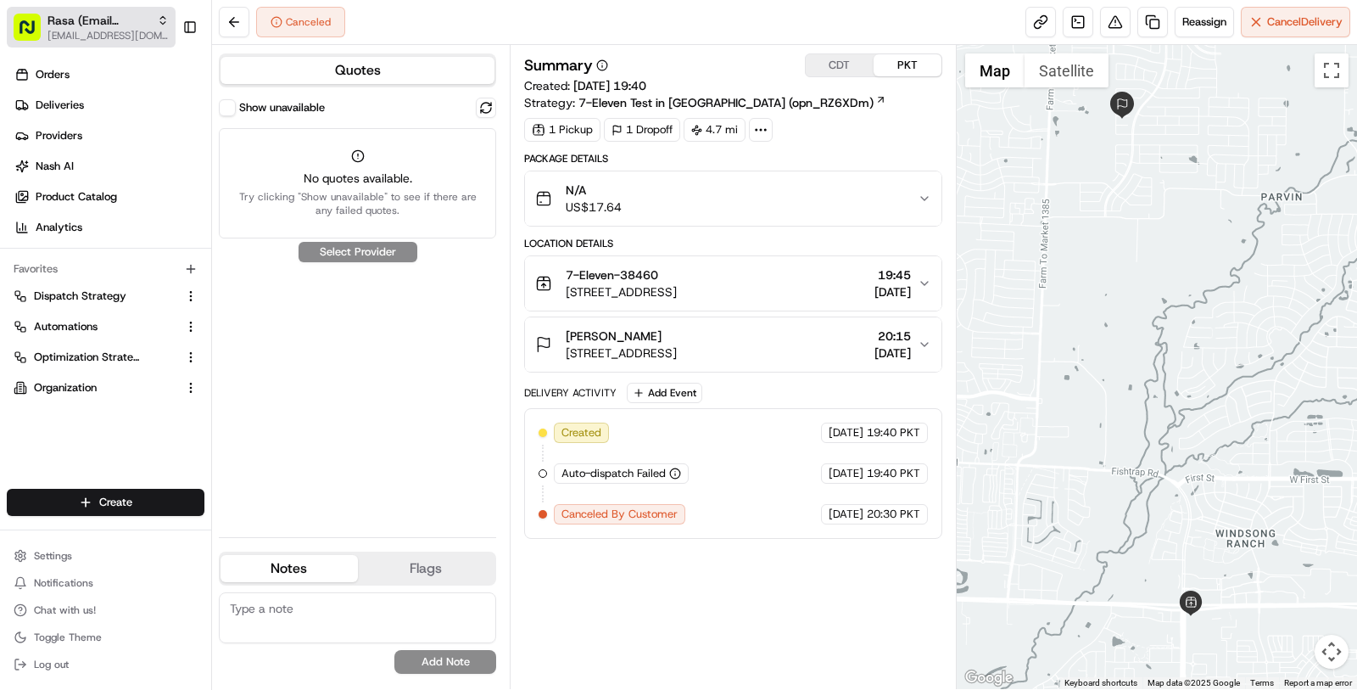
click at [118, 44] on button "Rasa (Email Parsing) masood@usenash.com" at bounding box center [91, 27] width 169 height 41
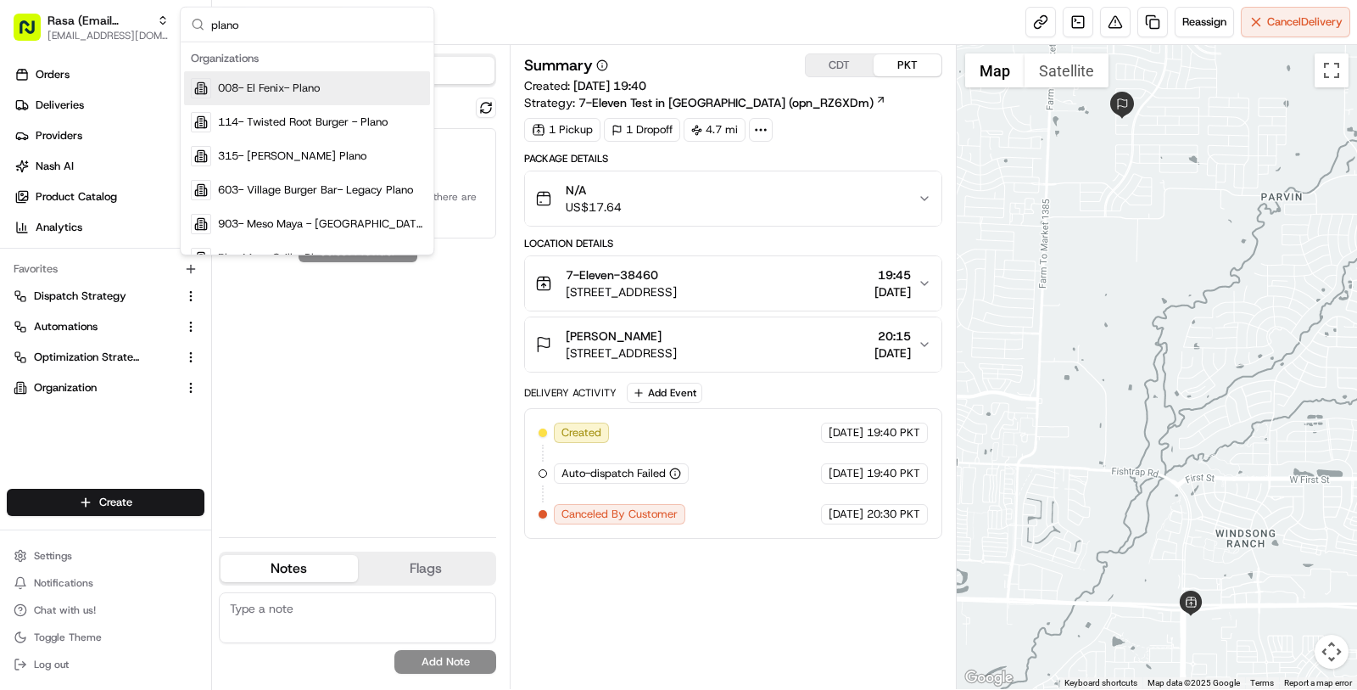
type input "plano"
click at [410, 86] on div "008- El Fenix- Plano" at bounding box center [307, 88] width 246 height 34
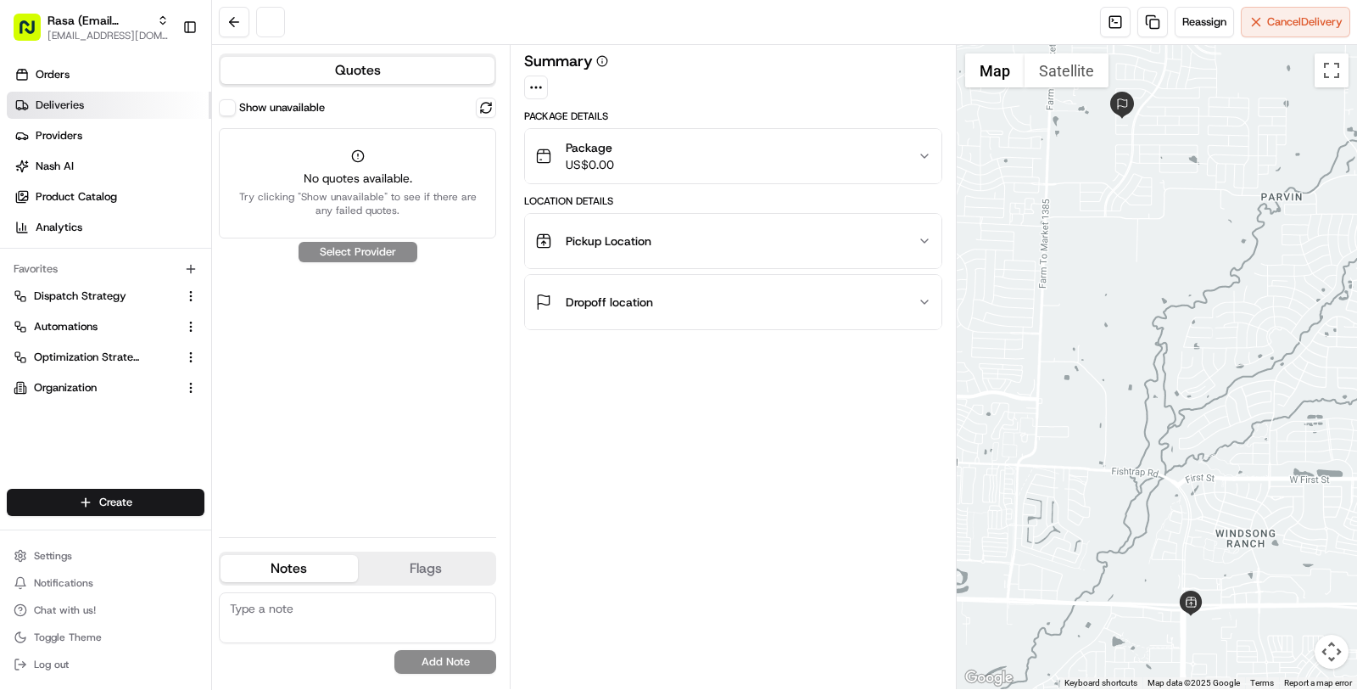
click at [176, 102] on link "Deliveries" at bounding box center [109, 105] width 204 height 27
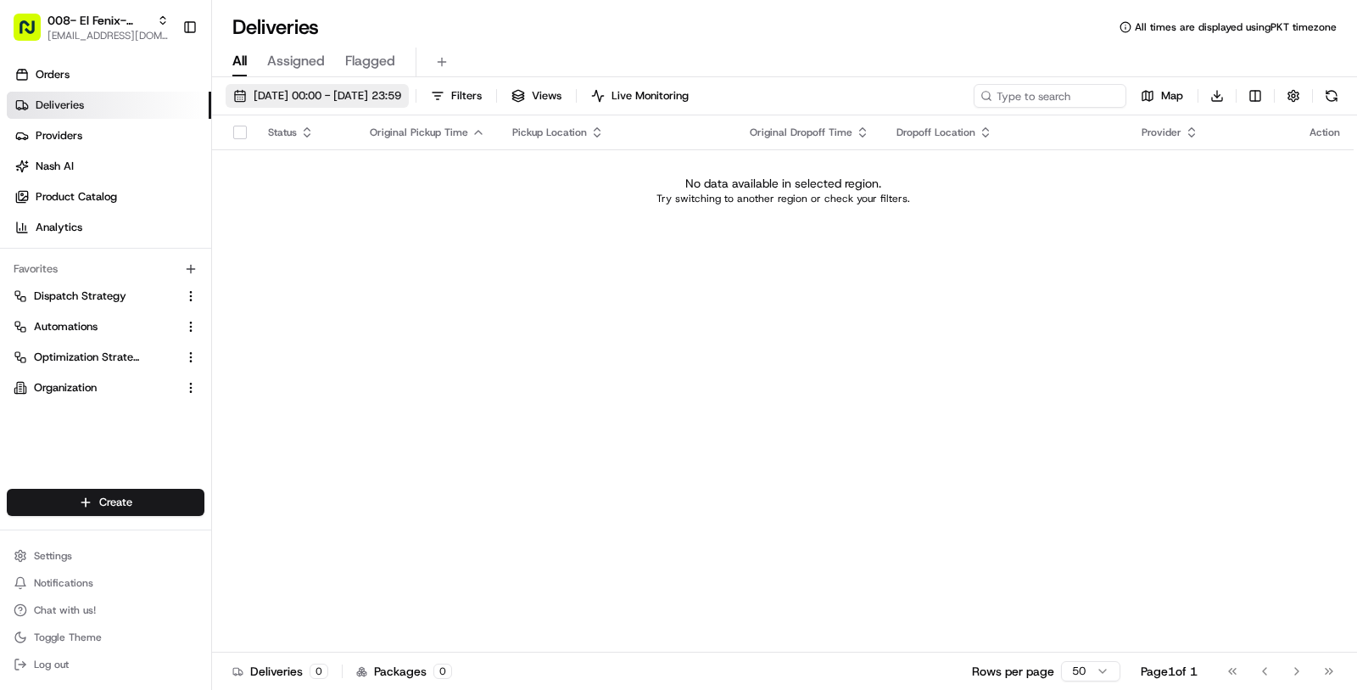
click at [395, 98] on span "18/08/2025 00:00 - 18/08/2025 23:59" at bounding box center [328, 95] width 148 height 15
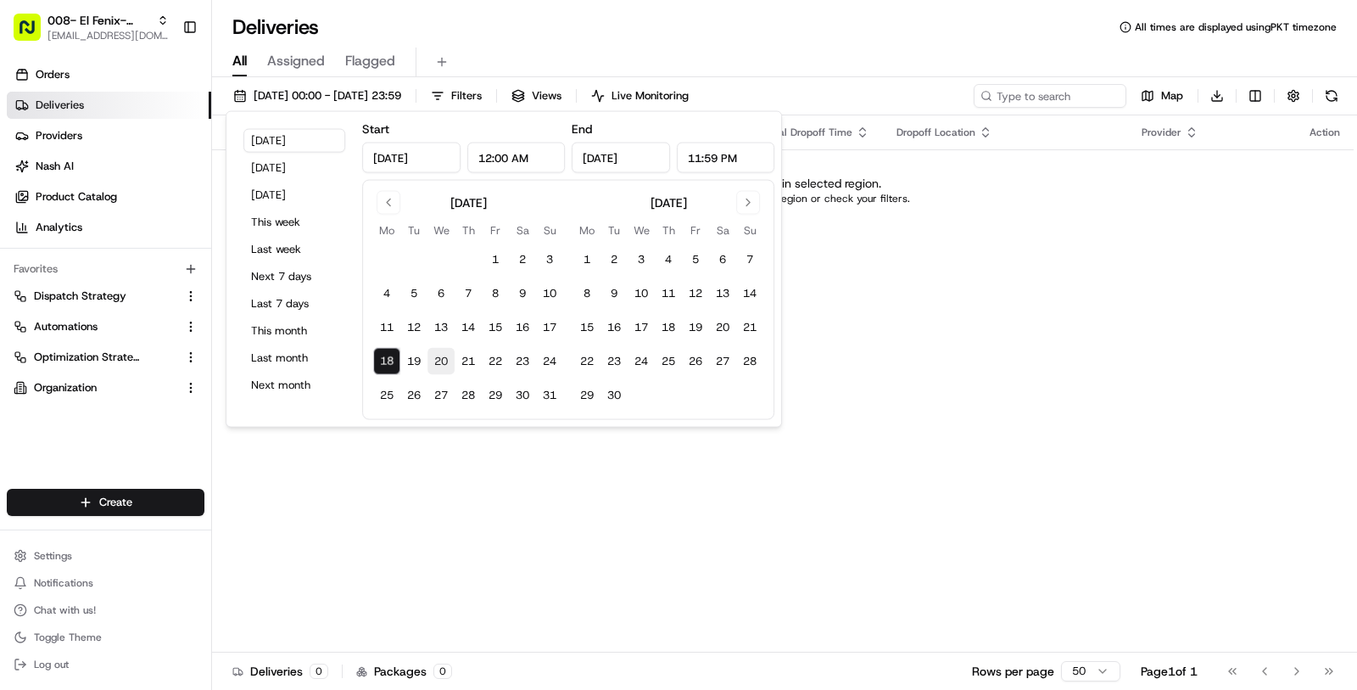
click at [440, 362] on button "20" at bounding box center [441, 361] width 27 height 27
type input "Aug 20, 2025"
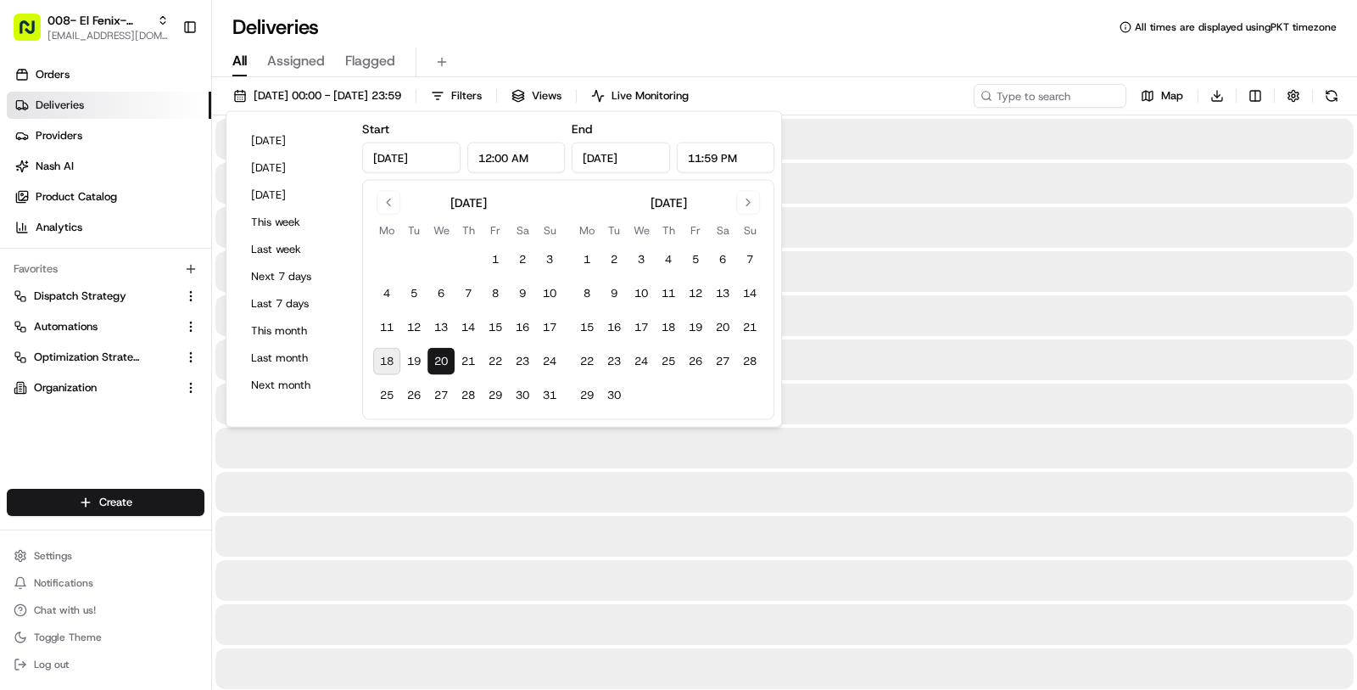
click at [396, 362] on button "18" at bounding box center [386, 361] width 27 height 27
type input "Aug 18, 2025"
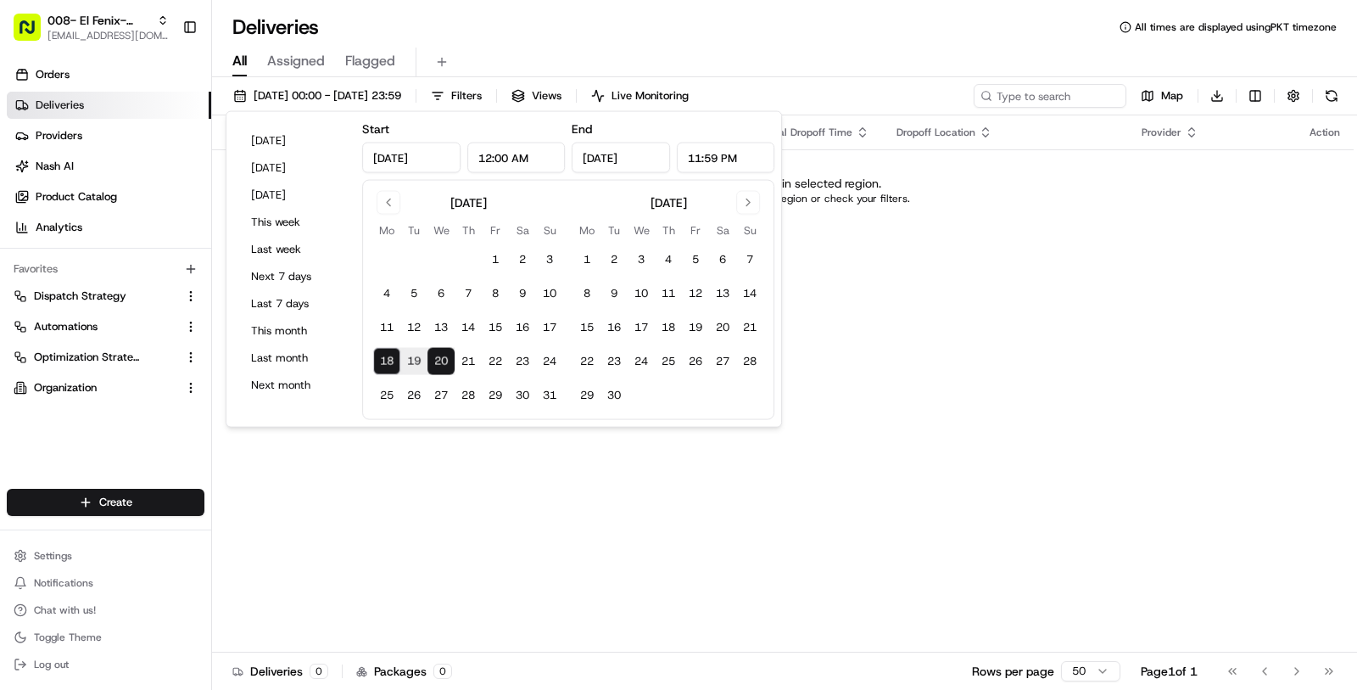
click at [443, 434] on div "Status Original Pickup Time Pickup Location Original Dropoff Time Dropoff Locat…" at bounding box center [783, 383] width 1142 height 537
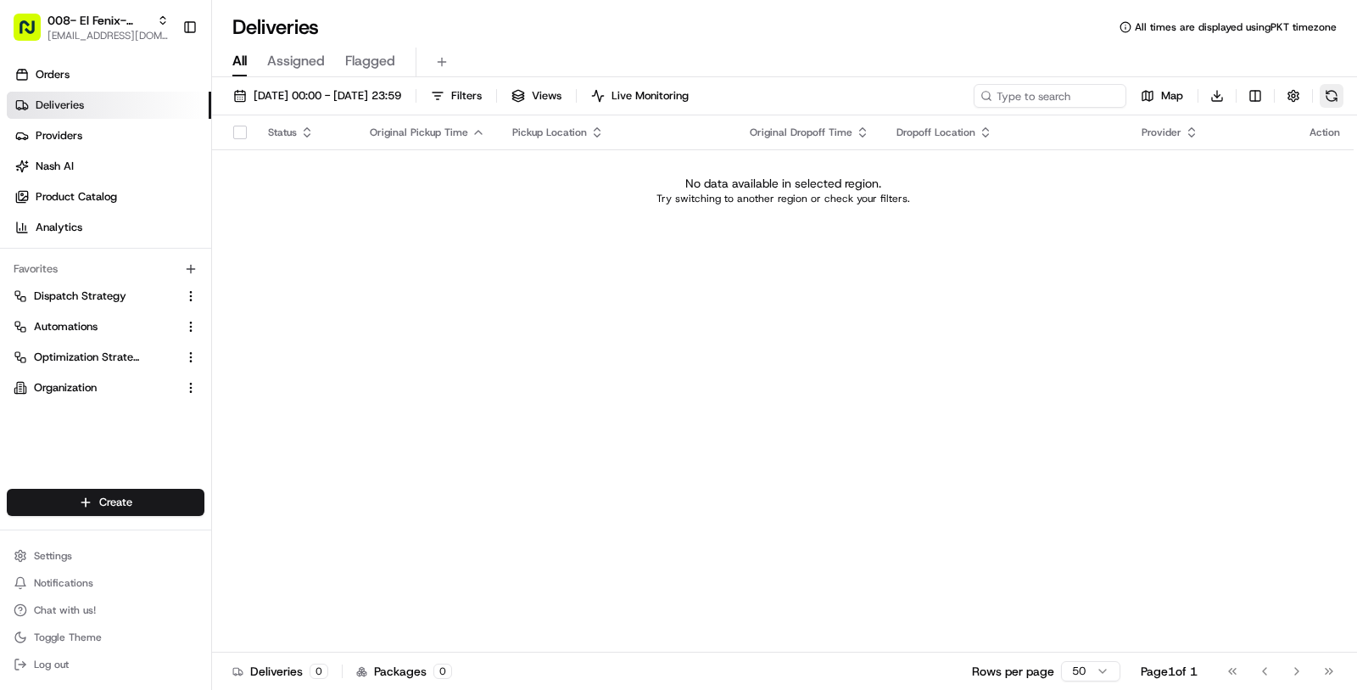
click at [1340, 90] on button at bounding box center [1332, 96] width 24 height 24
click at [1339, 90] on button at bounding box center [1332, 96] width 24 height 24
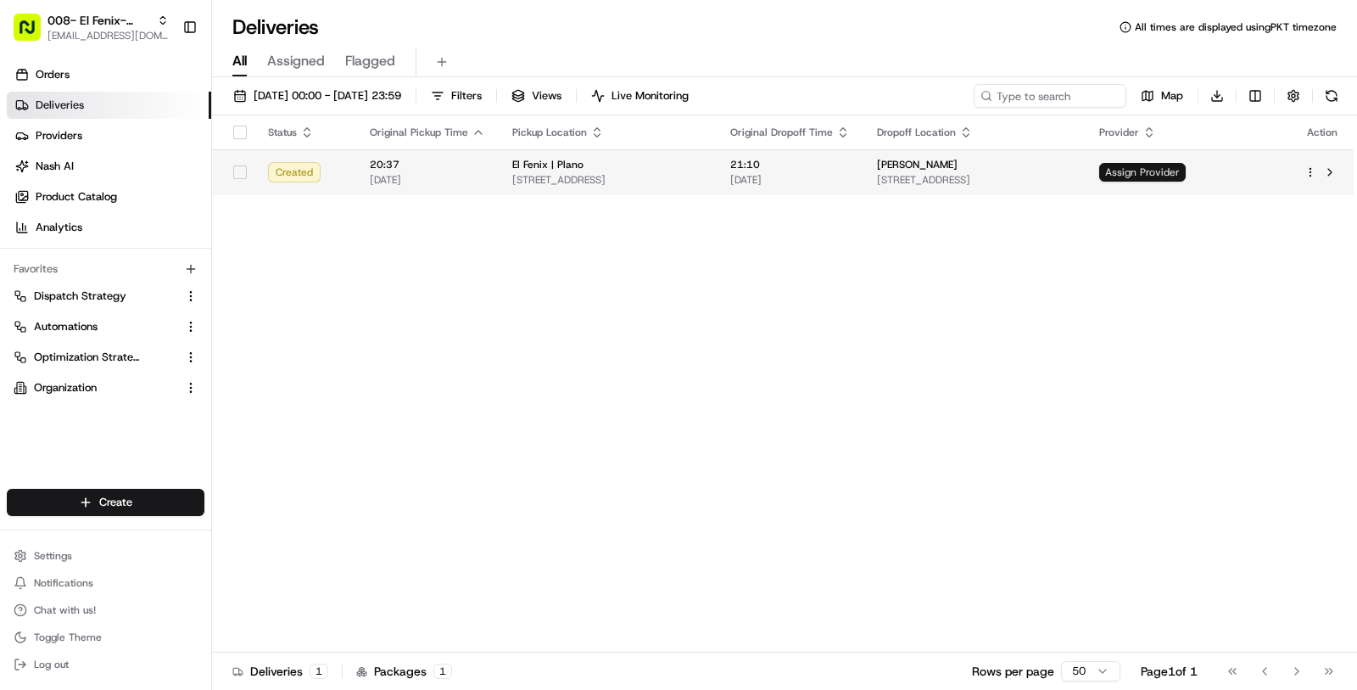
click at [1186, 174] on span "Assign Provider" at bounding box center [1142, 172] width 87 height 19
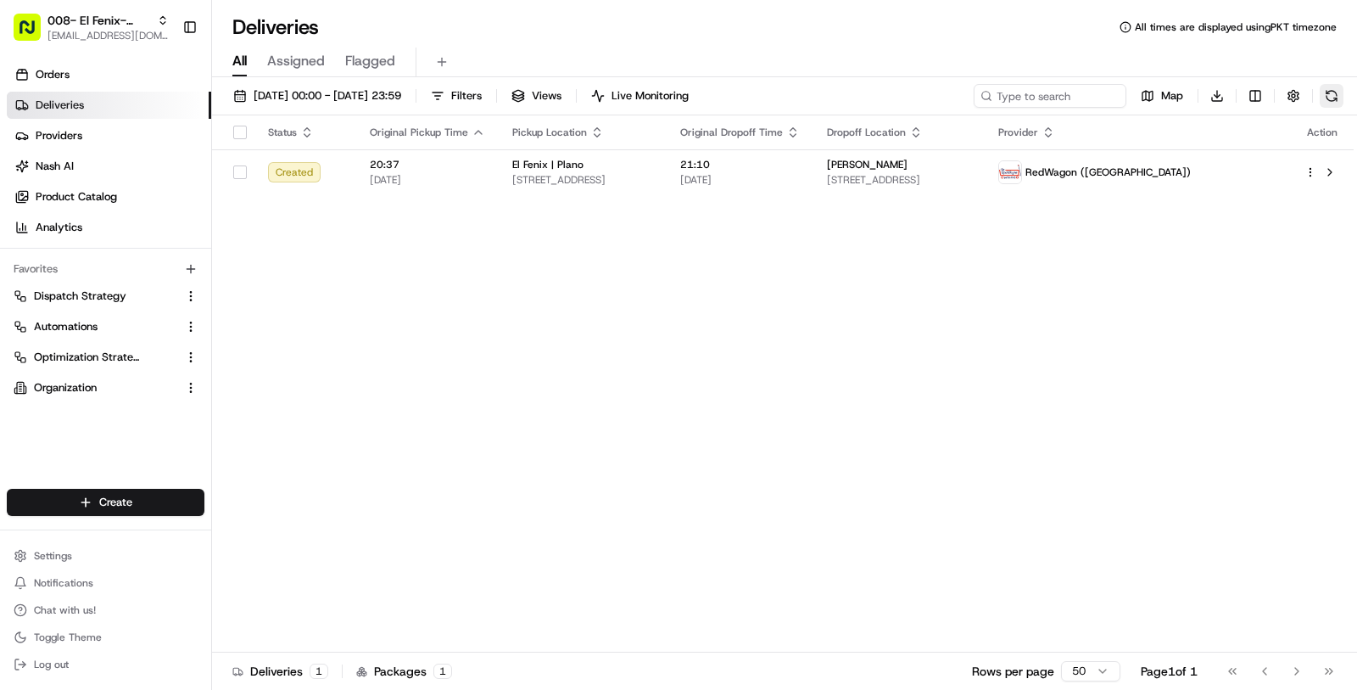
click at [1338, 103] on button at bounding box center [1332, 96] width 24 height 24
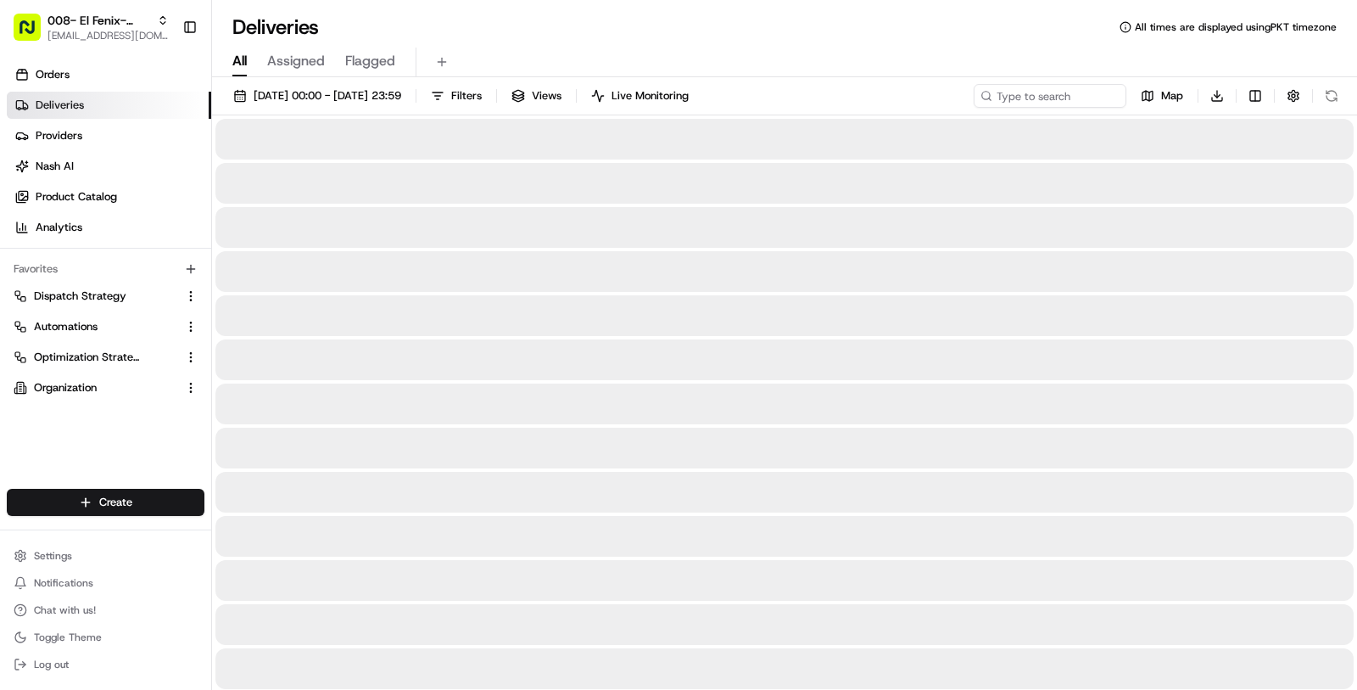
click at [777, 147] on div at bounding box center [784, 139] width 1138 height 41
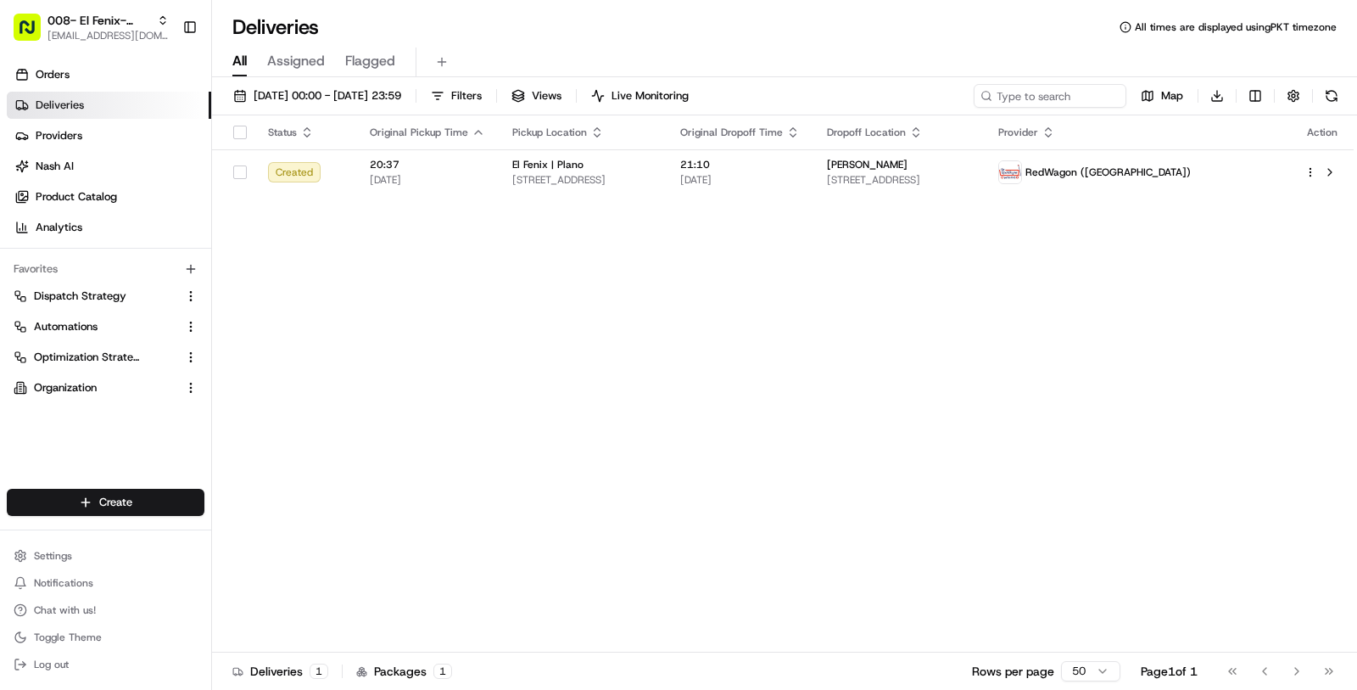
click at [777, 147] on th "Original Dropoff Time" at bounding box center [740, 132] width 147 height 34
click at [787, 171] on div "21:10 18/08/2025" at bounding box center [740, 172] width 120 height 29
click at [985, 193] on td "Amy Peden 2800 Summit Ave, Plano, TX 75074, USA" at bounding box center [899, 172] width 171 height 46
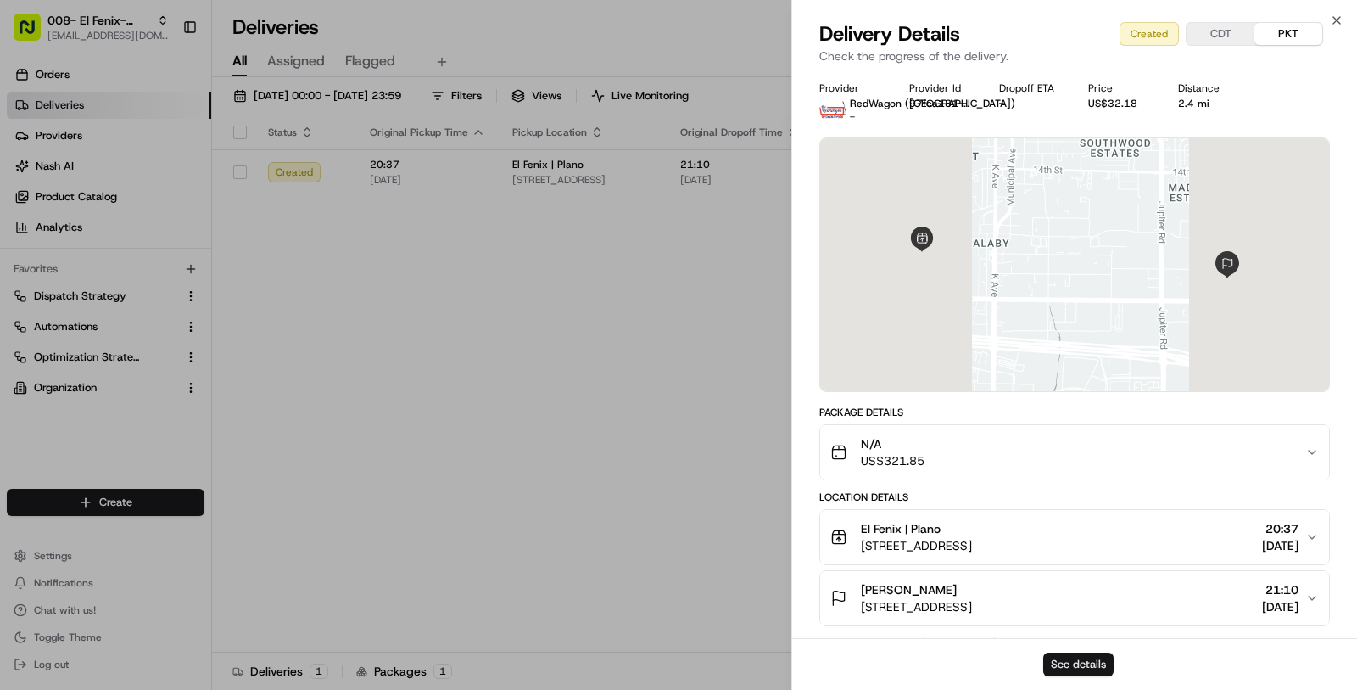
click at [1064, 657] on button "See details" at bounding box center [1078, 664] width 70 height 24
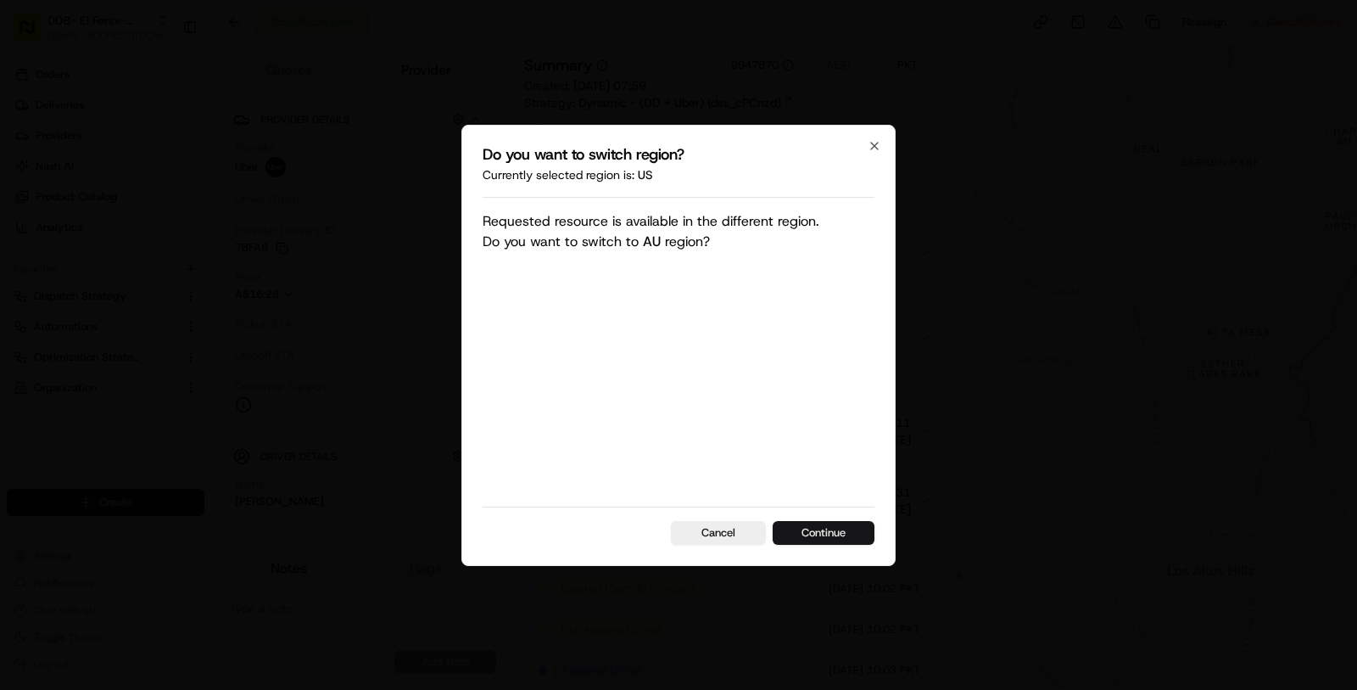
click at [838, 534] on button "Continue" at bounding box center [824, 533] width 102 height 24
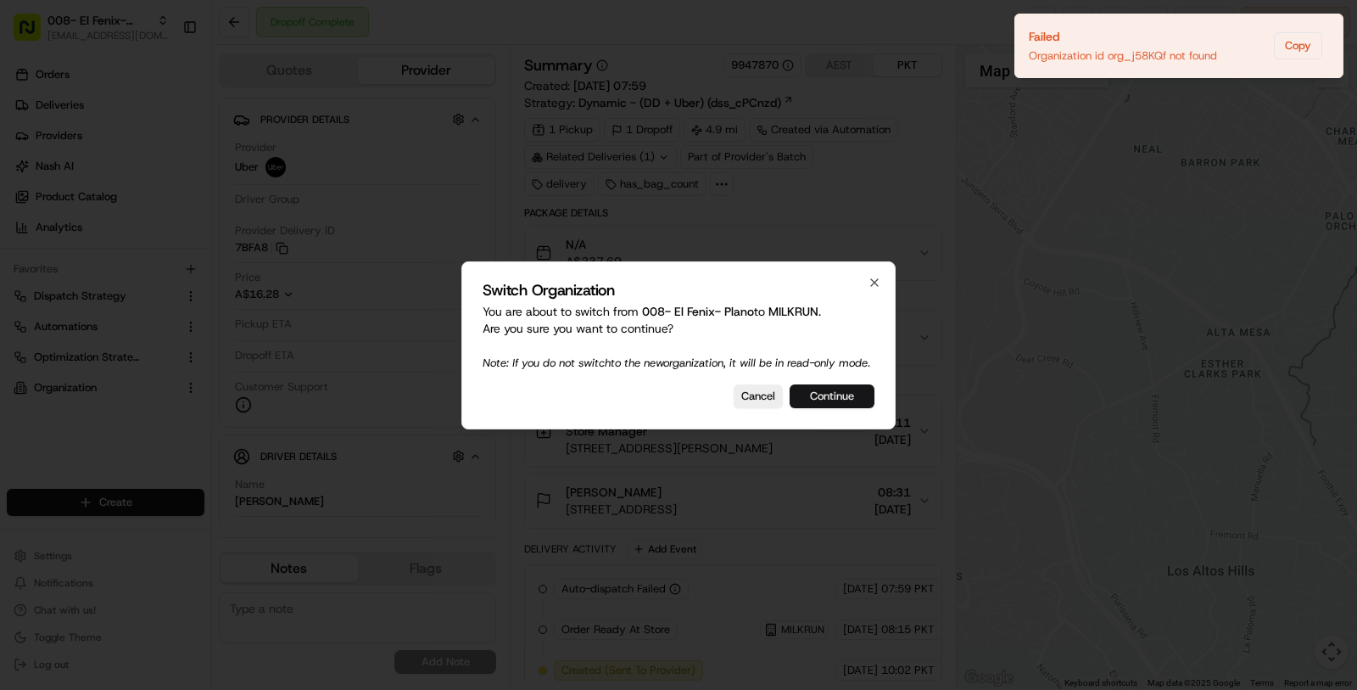
click at [825, 400] on button "Continue" at bounding box center [832, 396] width 85 height 24
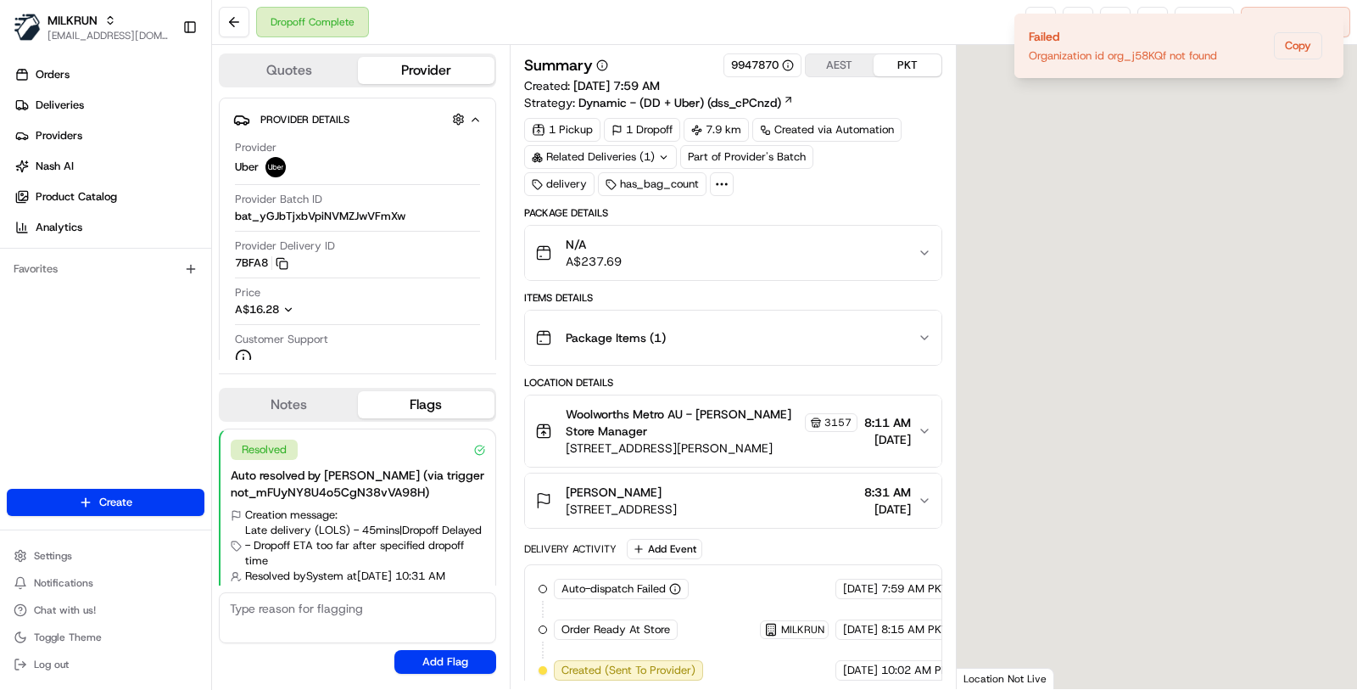
scroll to position [47, 0]
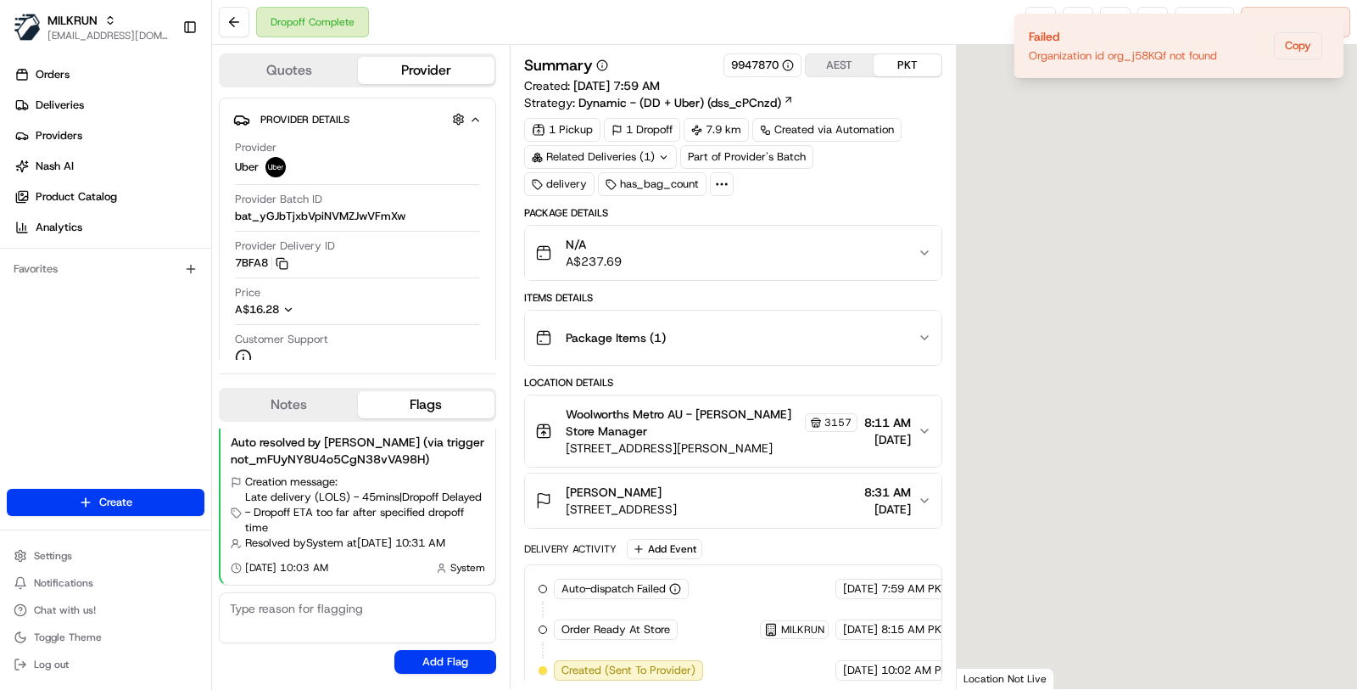
click at [630, 153] on div "Related Deliveries (1)" at bounding box center [600, 157] width 153 height 24
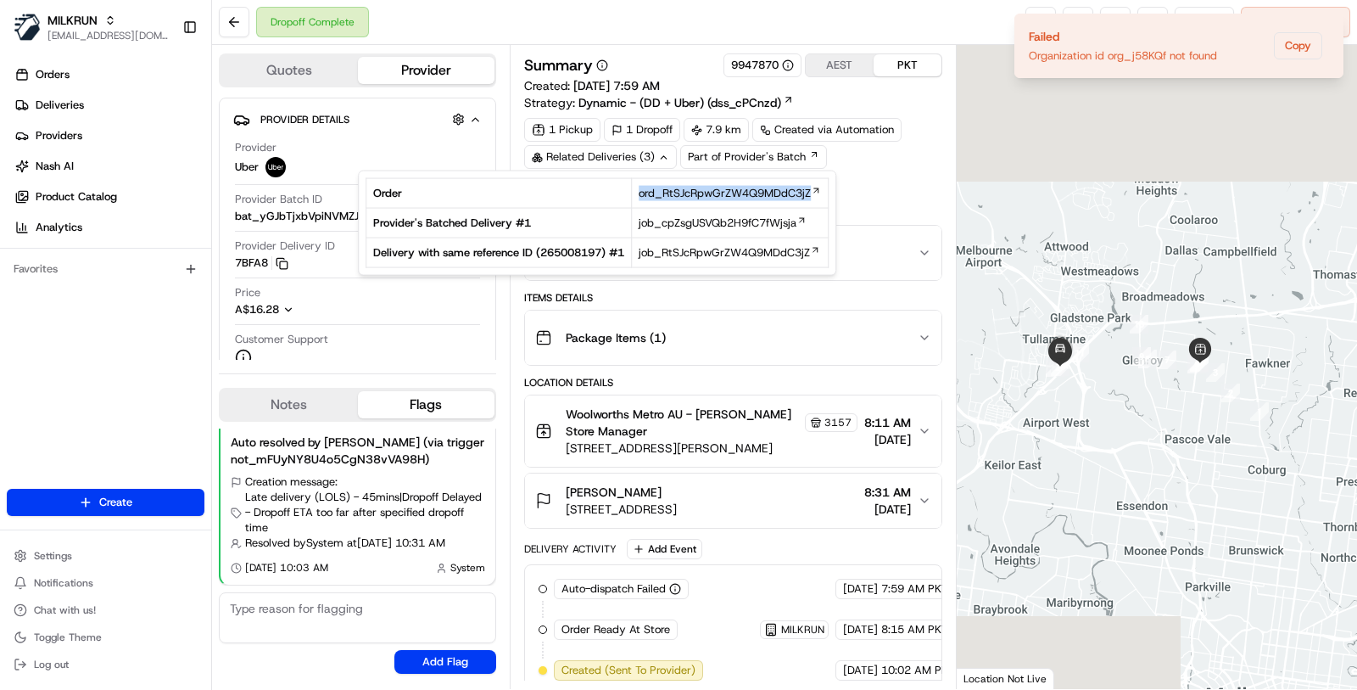
drag, startPoint x: 622, startPoint y: 197, endPoint x: 833, endPoint y: 196, distance: 211.2
click at [833, 196] on div "Order ord_RtSJcRpwGrZW4Q9MDdC3jZ Provider's Batched Delivery # 1 job_cpZsgUSVQb…" at bounding box center [597, 223] width 478 height 105
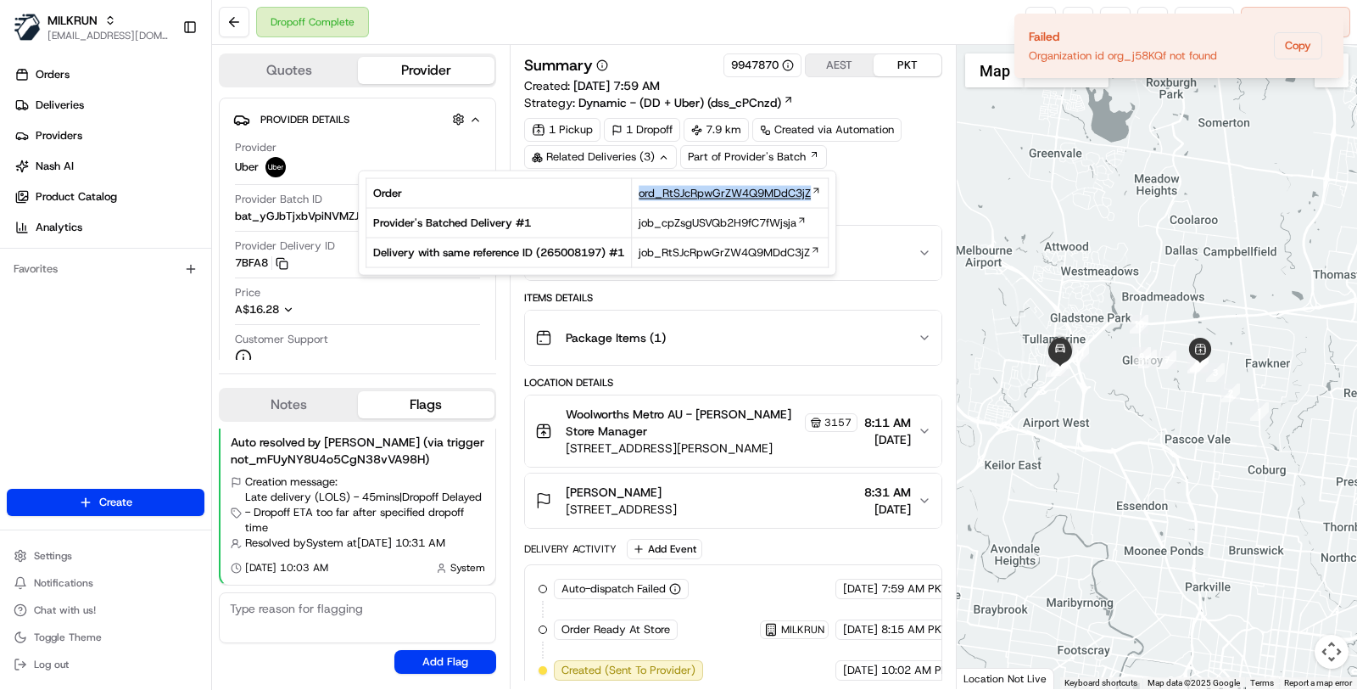
copy tr "ord_RtSJcRpwGrZW4Q9MDdC3jZ"
click at [867, 37] on div "Dropoff Complete Reassign Cancel Delivery" at bounding box center [784, 22] width 1145 height 45
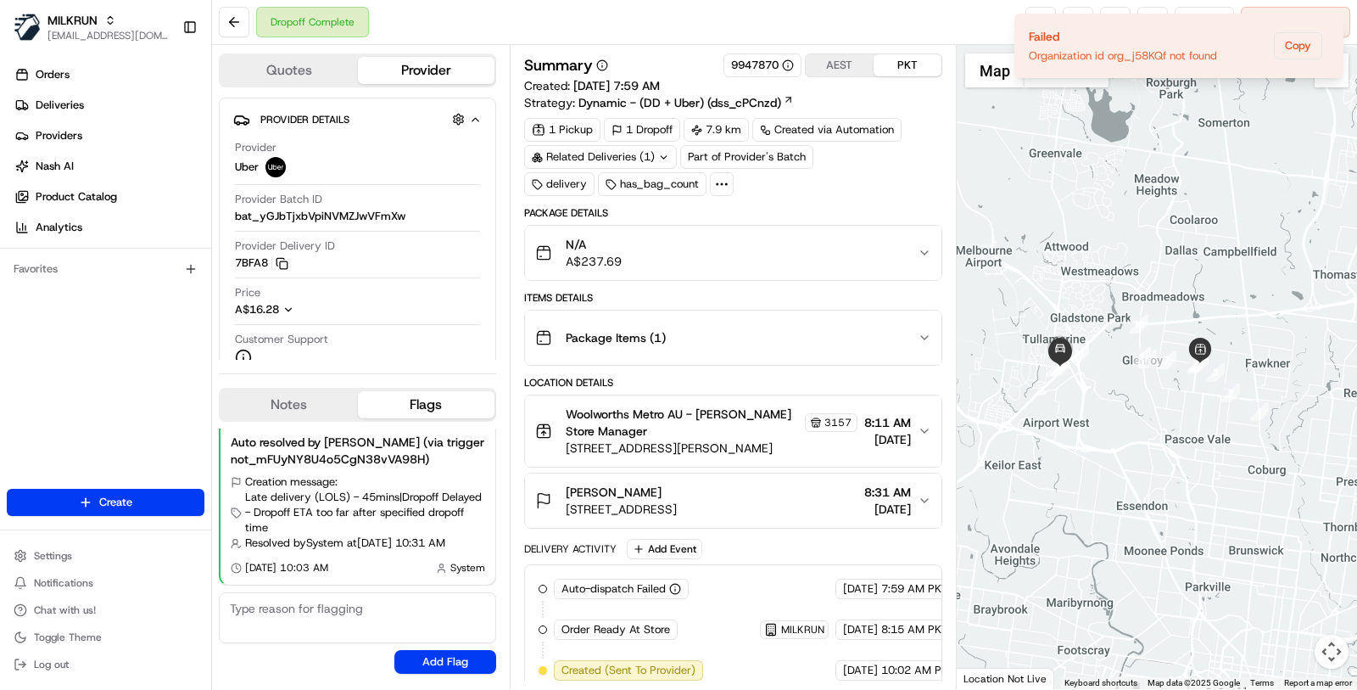
click at [912, 59] on button "PKT" at bounding box center [908, 65] width 68 height 22
click at [1328, 24] on icon "Notifications (F8)" at bounding box center [1330, 28] width 14 height 14
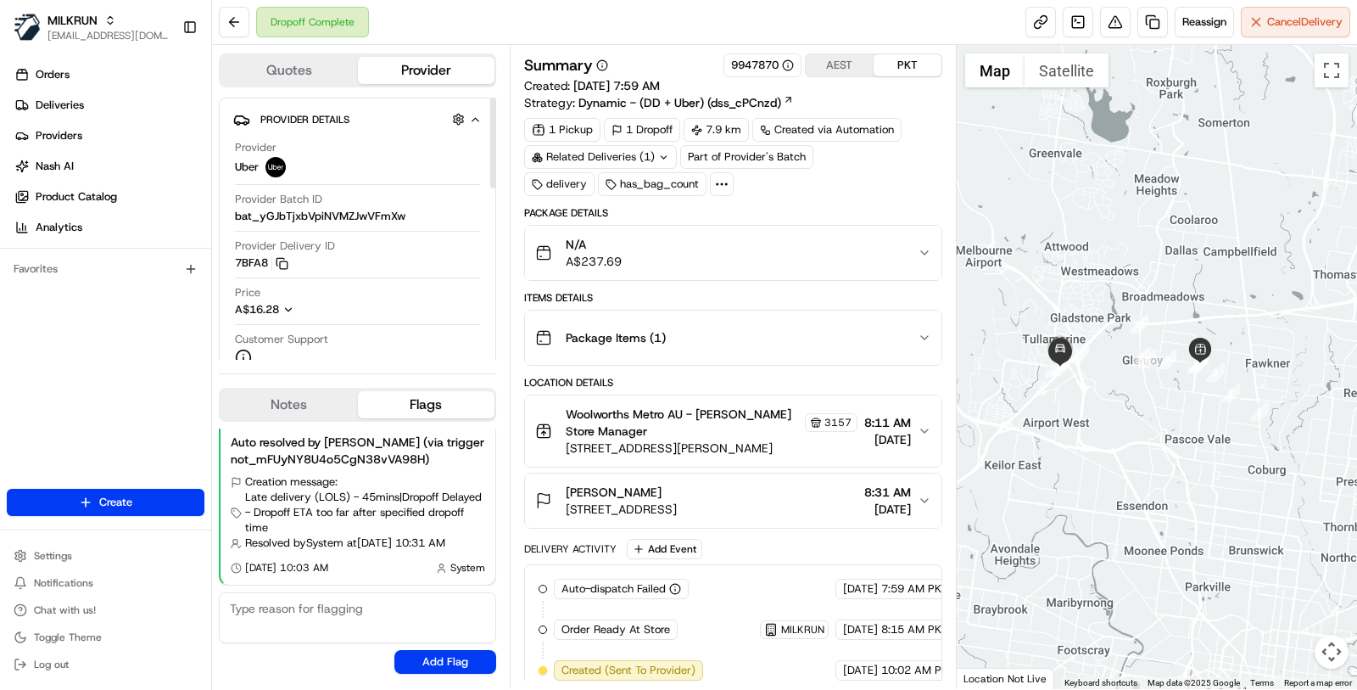
click at [299, 76] on button "Quotes" at bounding box center [289, 70] width 137 height 27
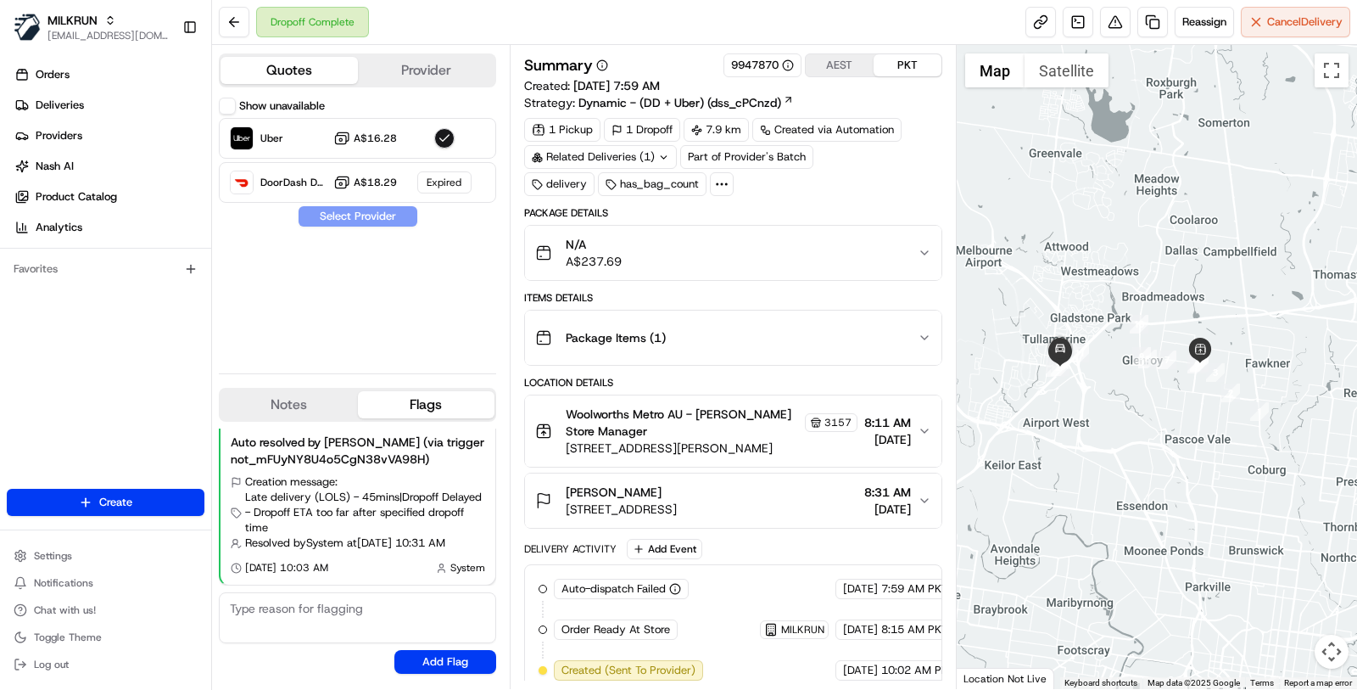
click at [654, 159] on div "Related Deliveries (1)" at bounding box center [600, 157] width 153 height 24
click at [910, 152] on div "1 Pickup 1 Dropoff 7.9 km Created via Automation Related Deliveries (1) Part of…" at bounding box center [733, 157] width 418 height 78
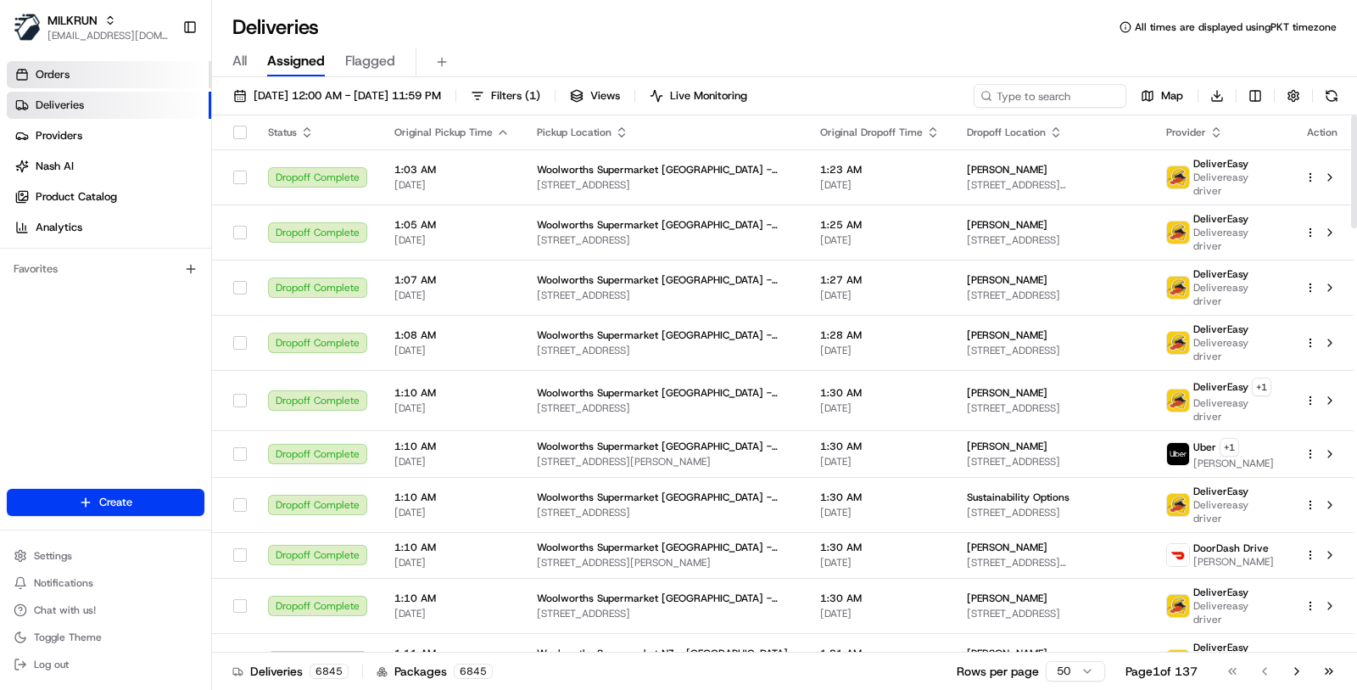
click at [120, 81] on link "Orders" at bounding box center [109, 74] width 204 height 27
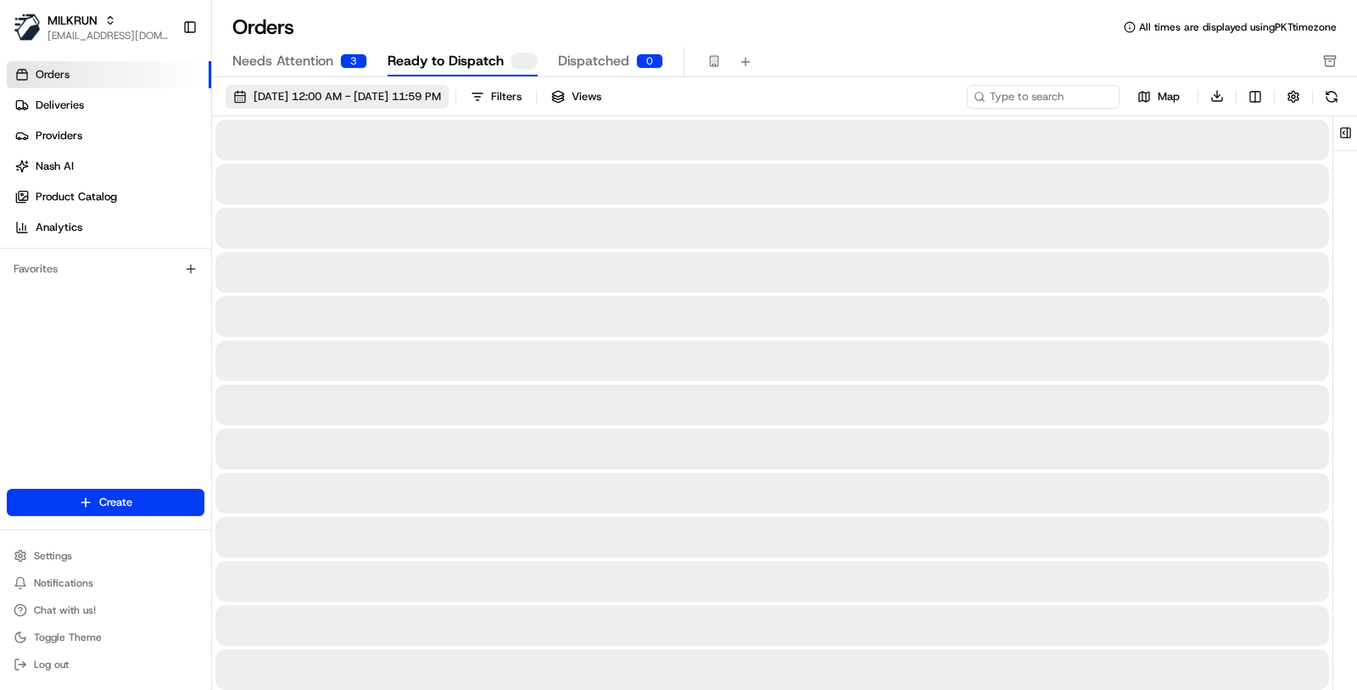
click at [391, 95] on span "[DATE] 12:00 AM - [DATE] 11:59 PM" at bounding box center [347, 96] width 187 height 15
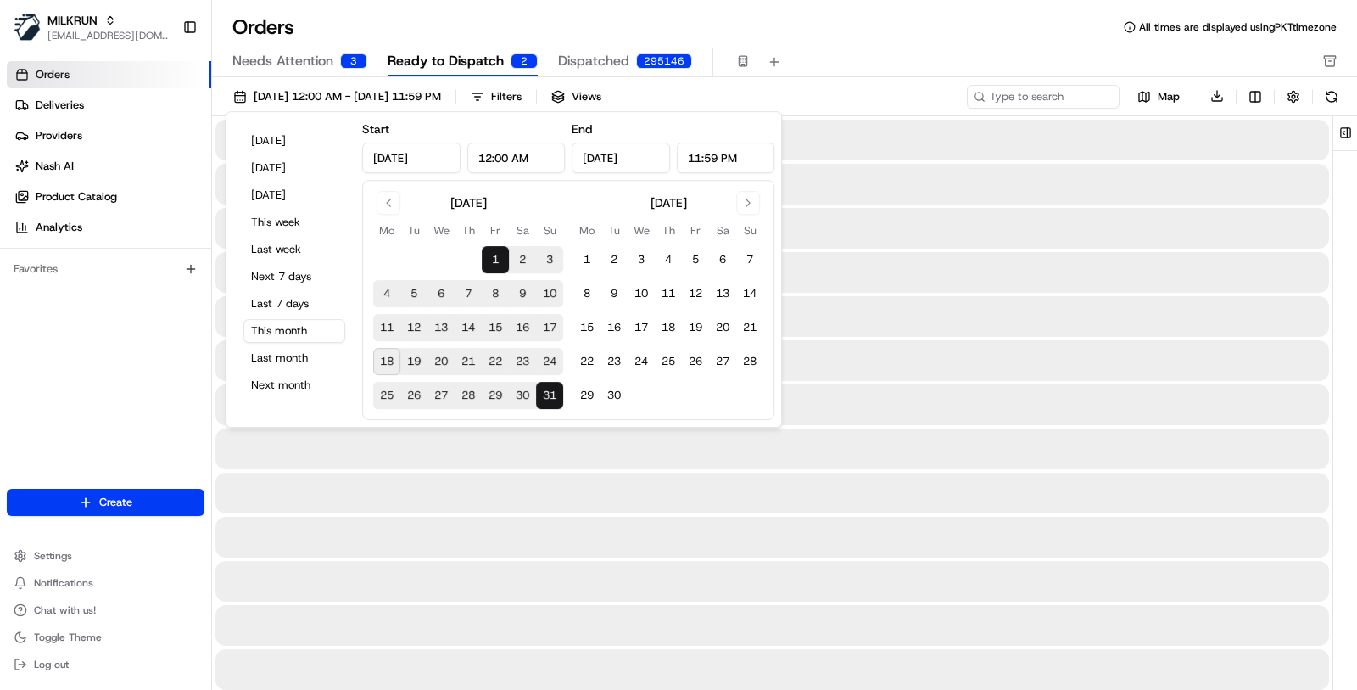
click at [392, 367] on button "18" at bounding box center [386, 361] width 27 height 27
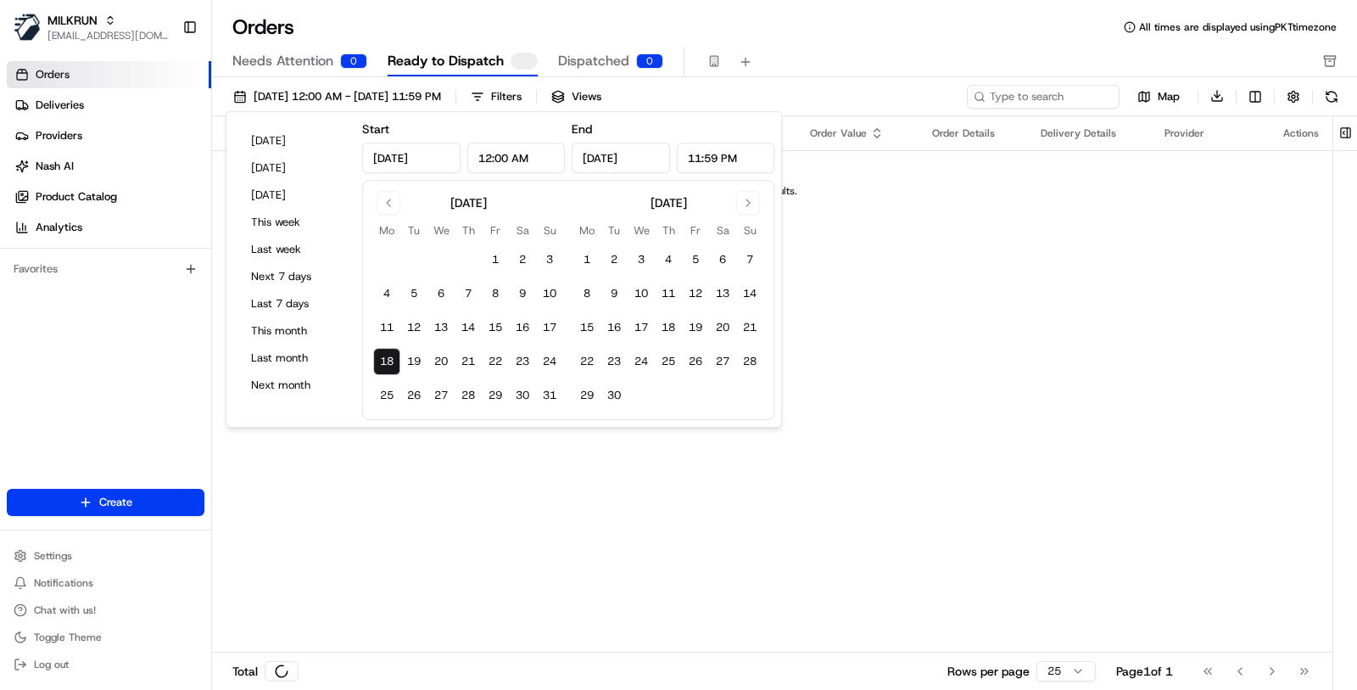
type input "[DATE]"
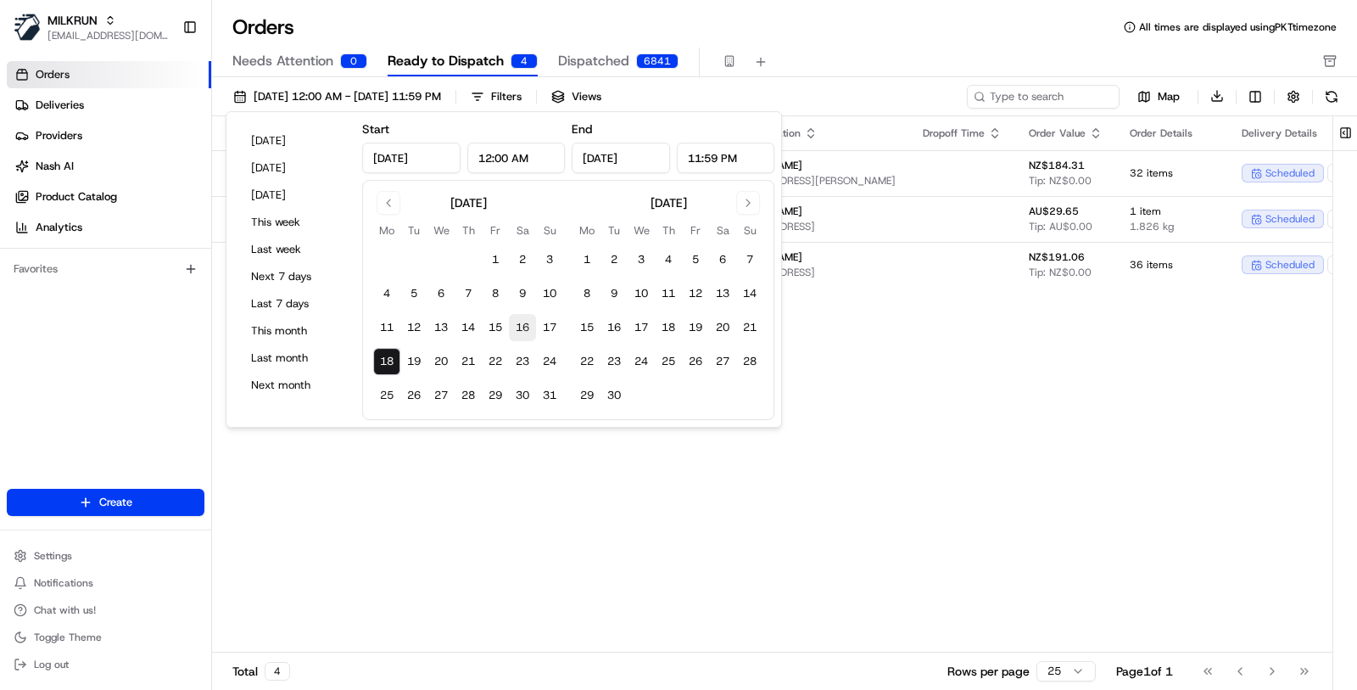
click at [528, 333] on button "16" at bounding box center [522, 327] width 27 height 27
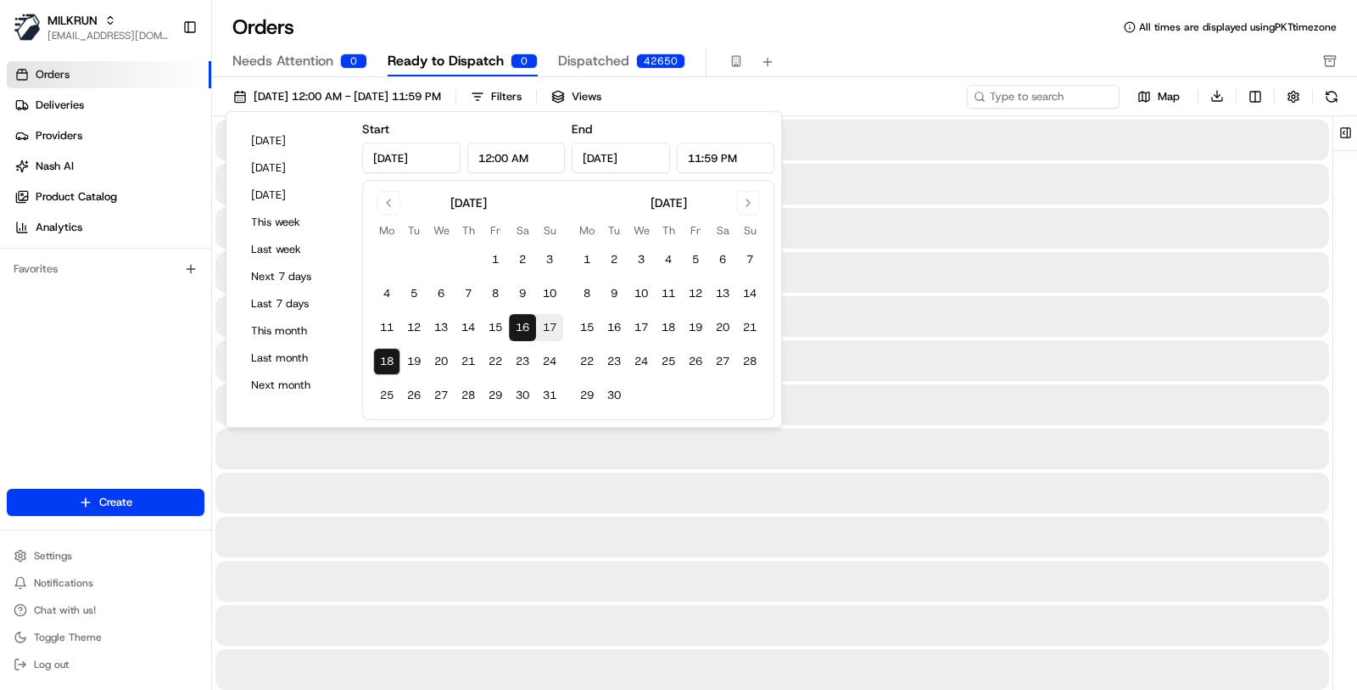
click at [394, 366] on button "18" at bounding box center [386, 361] width 27 height 27
type input "[DATE]"
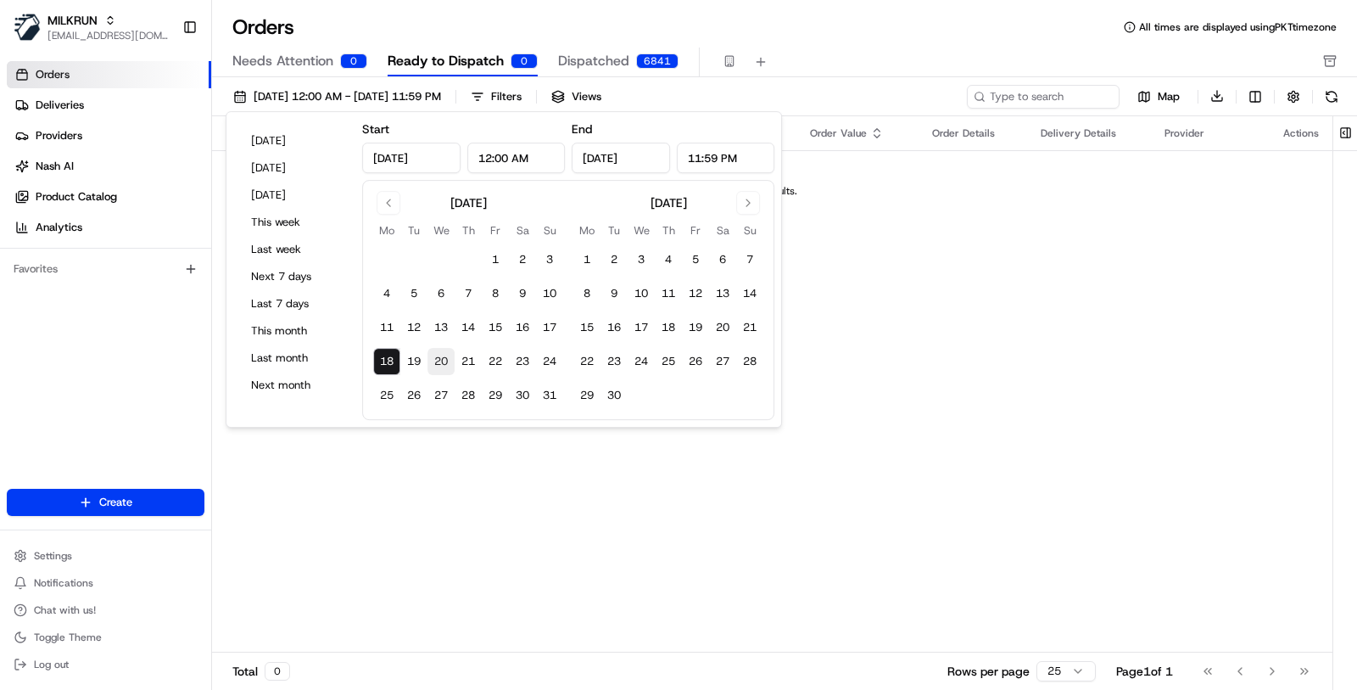
click at [434, 362] on button "20" at bounding box center [441, 361] width 27 height 27
click at [389, 363] on button "18" at bounding box center [386, 361] width 27 height 27
type input "[DATE]"
click at [386, 333] on button "11" at bounding box center [386, 327] width 27 height 27
type input "Aug 11, 2025"
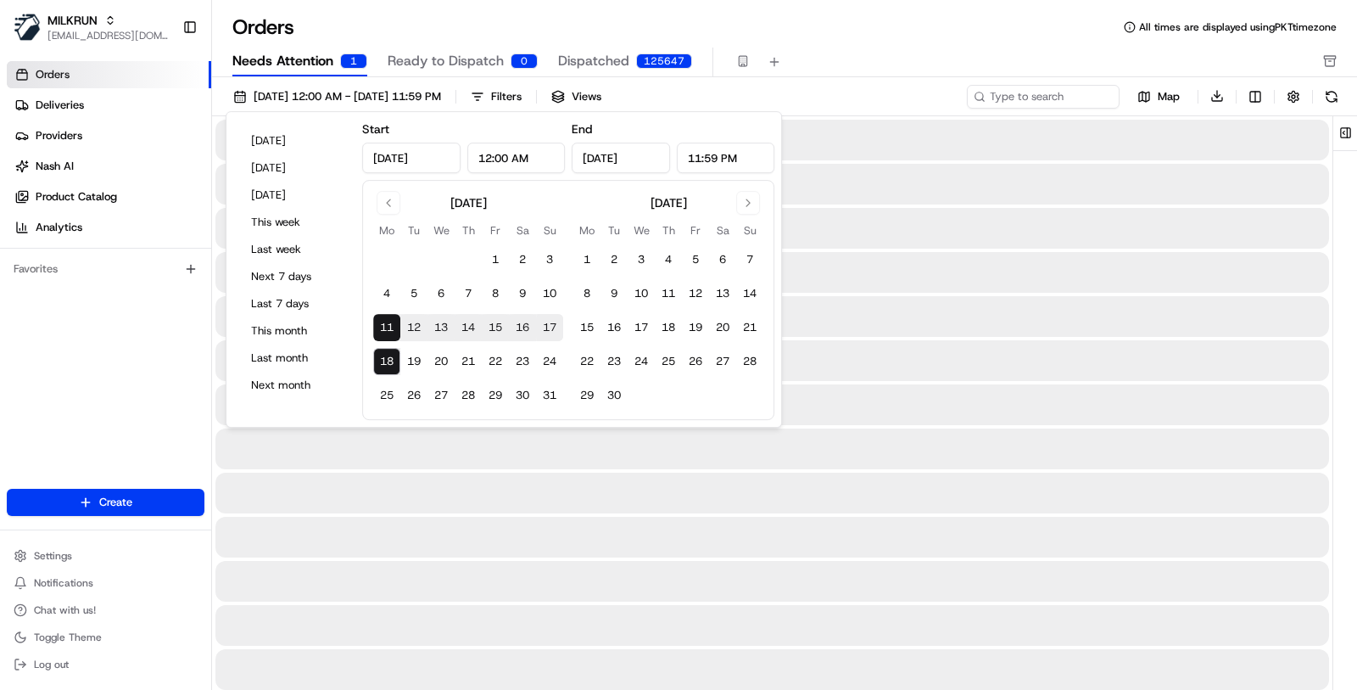
click at [351, 62] on div "1" at bounding box center [353, 60] width 27 height 15
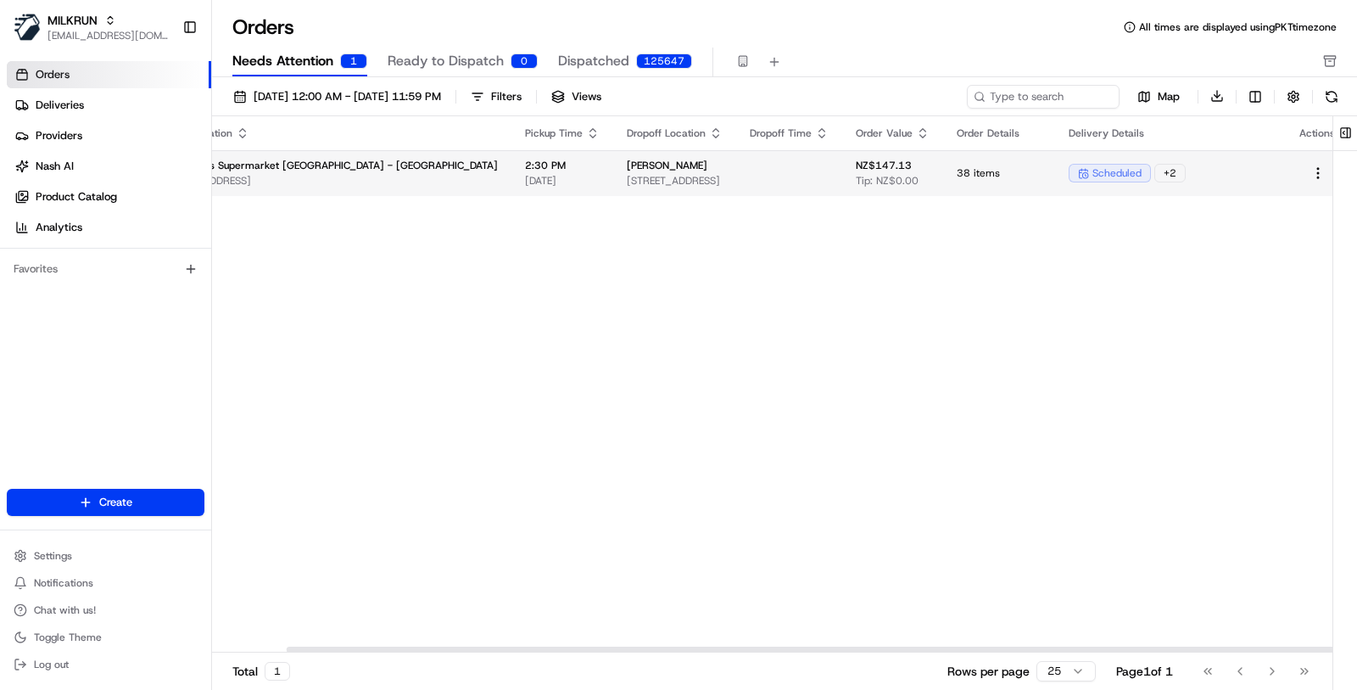
scroll to position [0, 182]
click at [1302, 175] on html "MILKRUN masood@usenash.com Toggle Sidebar Orders Deliveries Providers Nash AI P…" at bounding box center [678, 345] width 1357 height 690
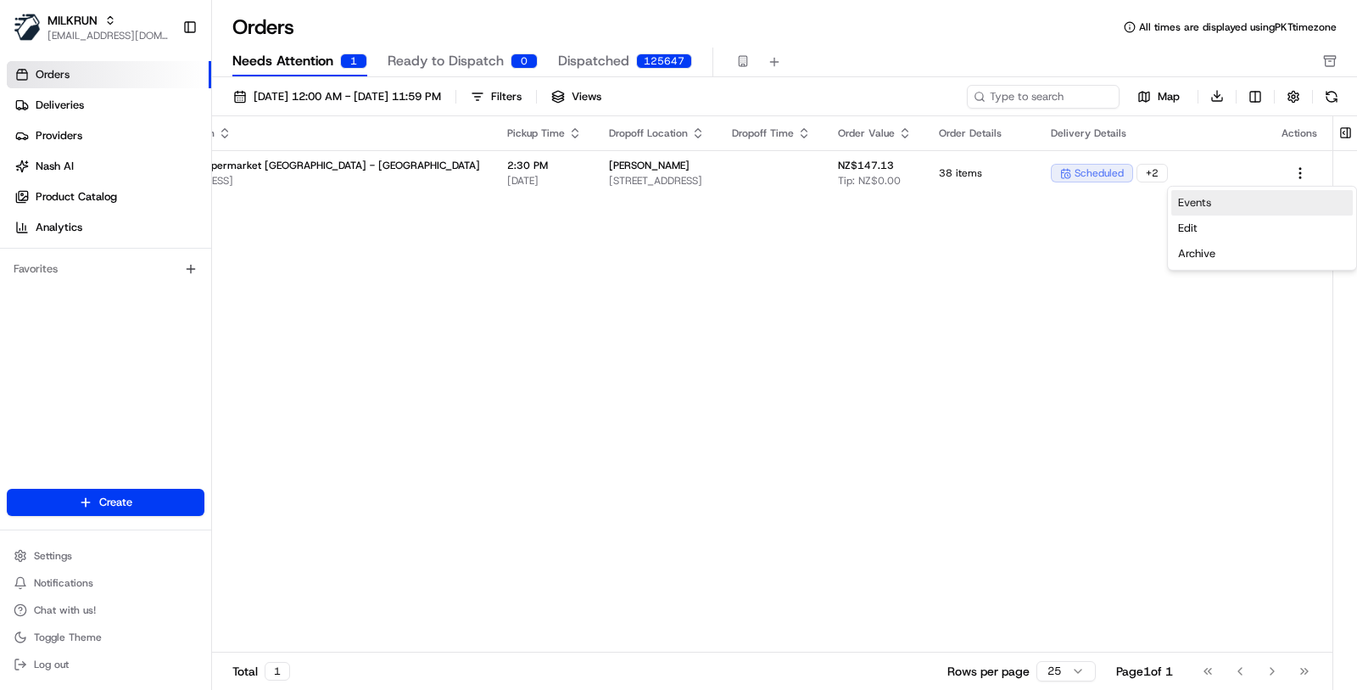
click at [1250, 199] on link "Events" at bounding box center [1263, 202] width 182 height 25
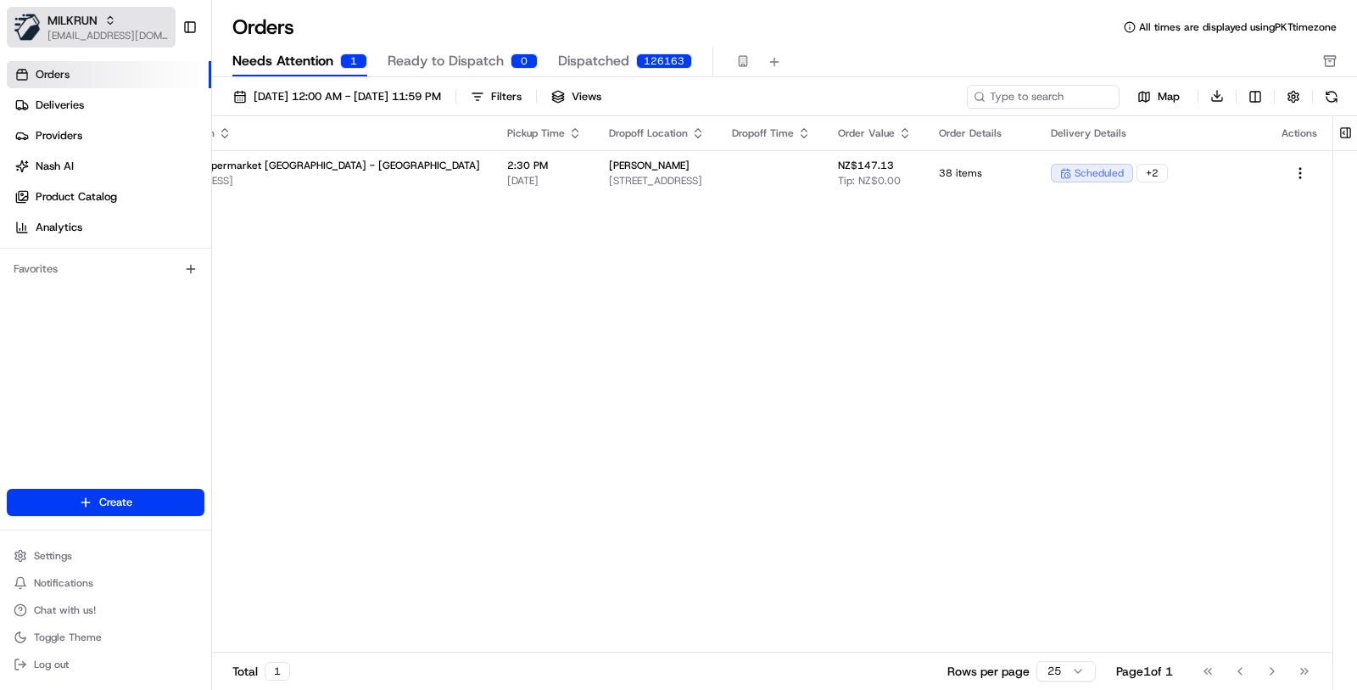
click at [122, 8] on button "MILKRUN masood@usenash.com" at bounding box center [91, 27] width 169 height 41
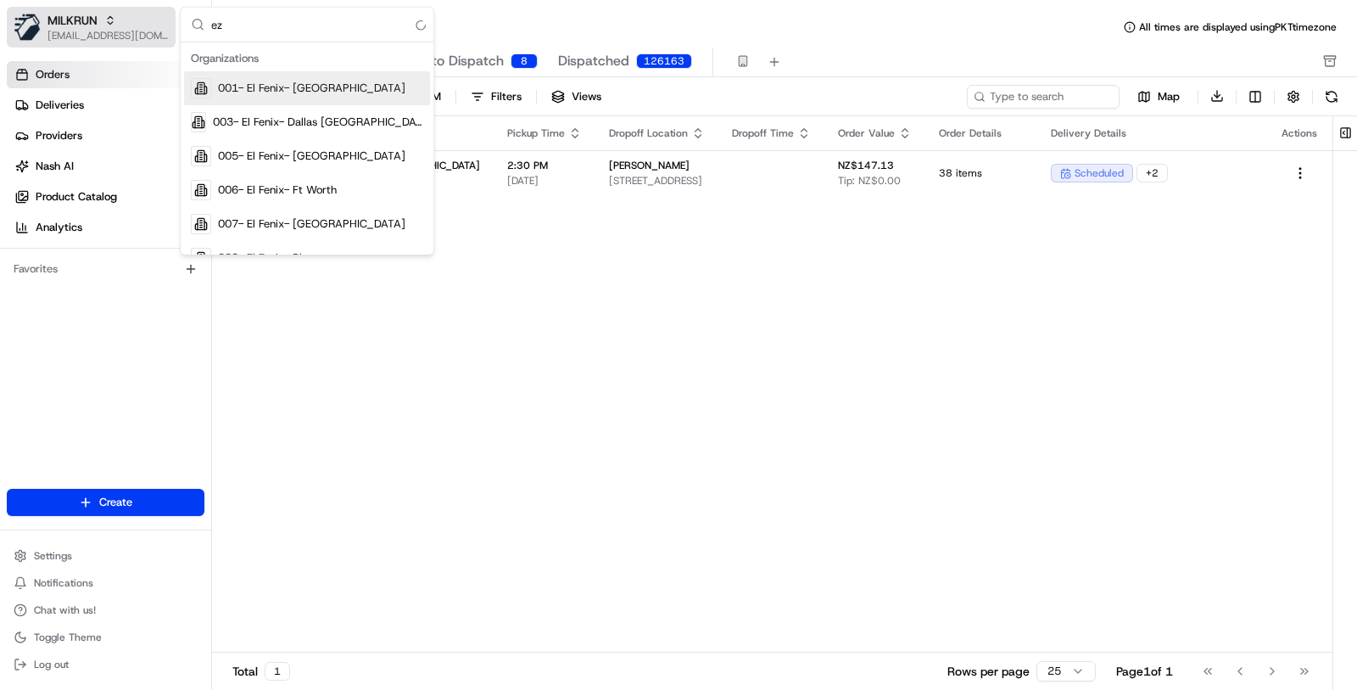
type input "ez"
click at [122, 8] on button "MILKRUN masood@usenash.com" at bounding box center [91, 27] width 169 height 41
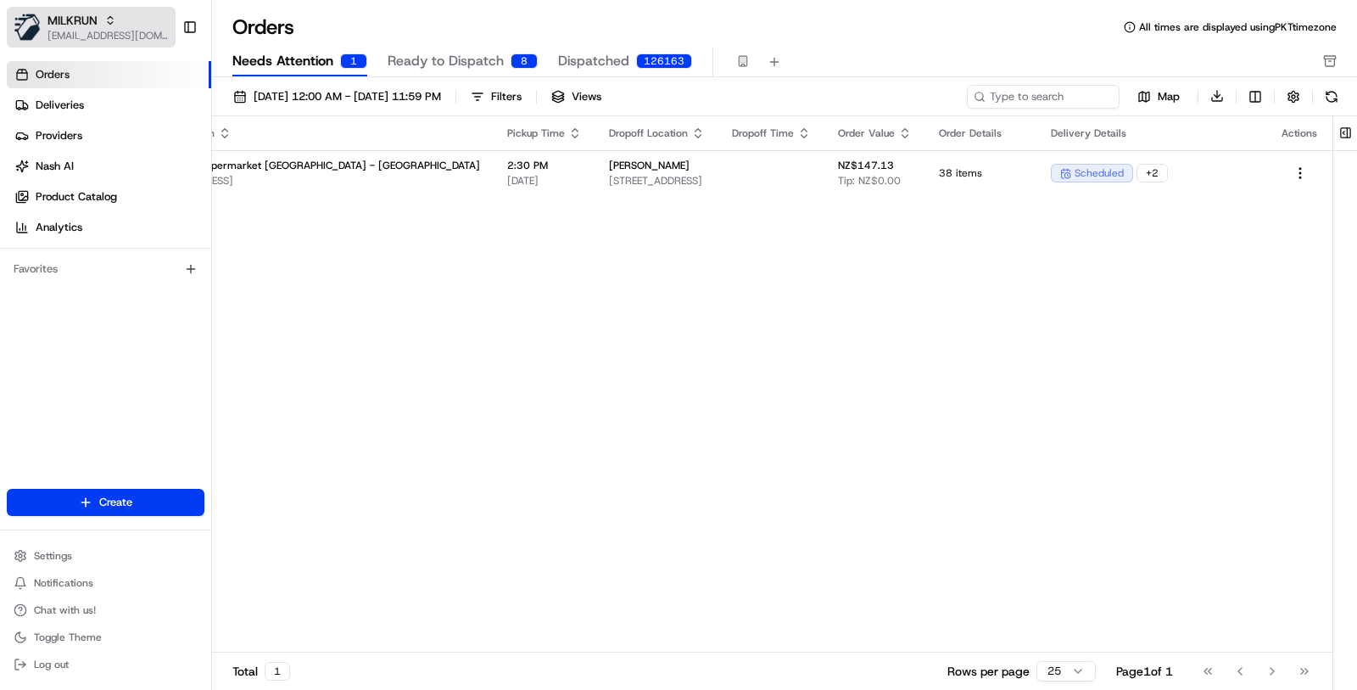
click at [122, 8] on button "MILKRUN masood@usenash.com" at bounding box center [91, 27] width 169 height 41
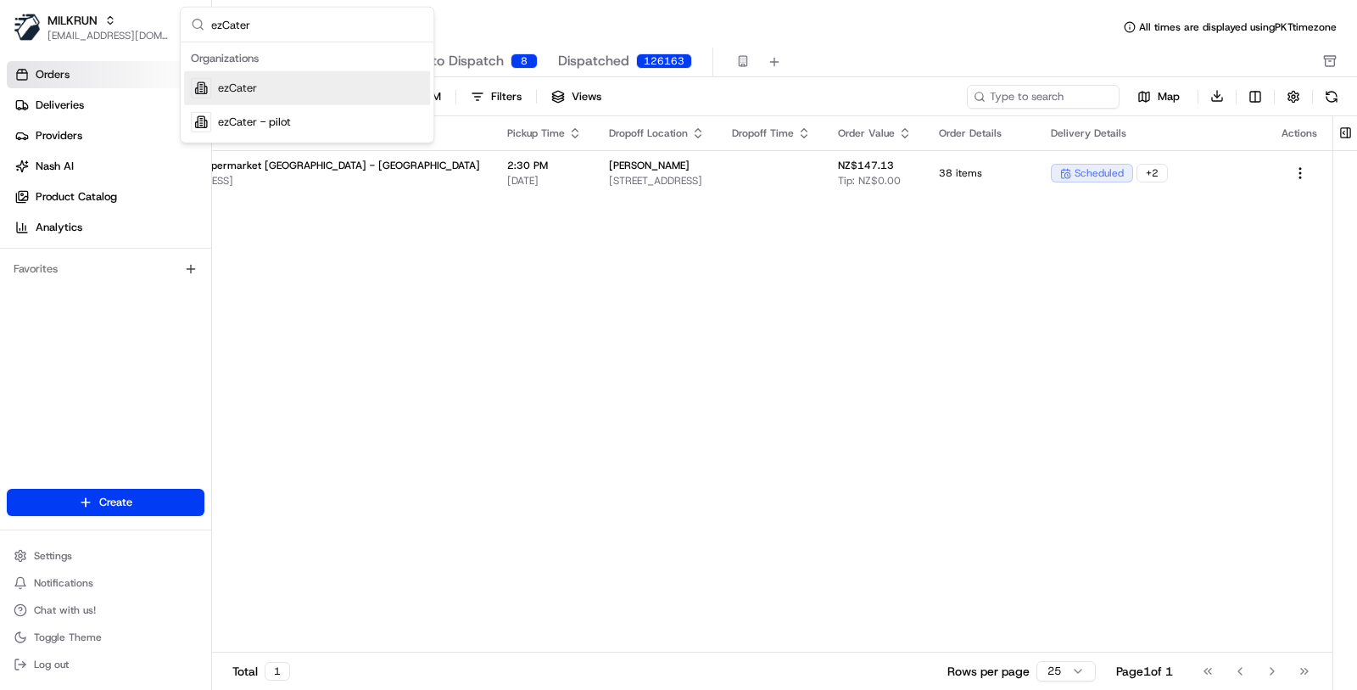
type input "ezCater"
click at [302, 89] on div "ezCater" at bounding box center [307, 88] width 246 height 34
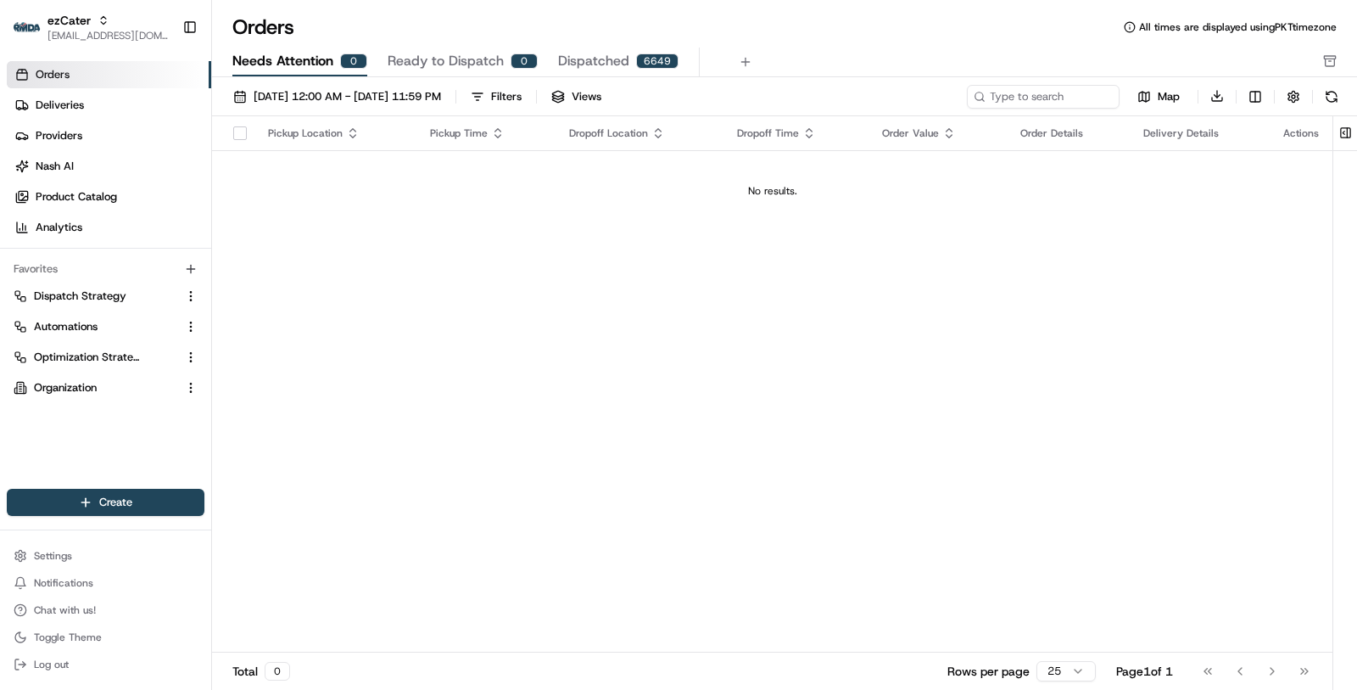
drag, startPoint x: 87, startPoint y: 103, endPoint x: 362, endPoint y: 120, distance: 276.2
click at [166, 111] on link "Deliveries" at bounding box center [109, 105] width 204 height 27
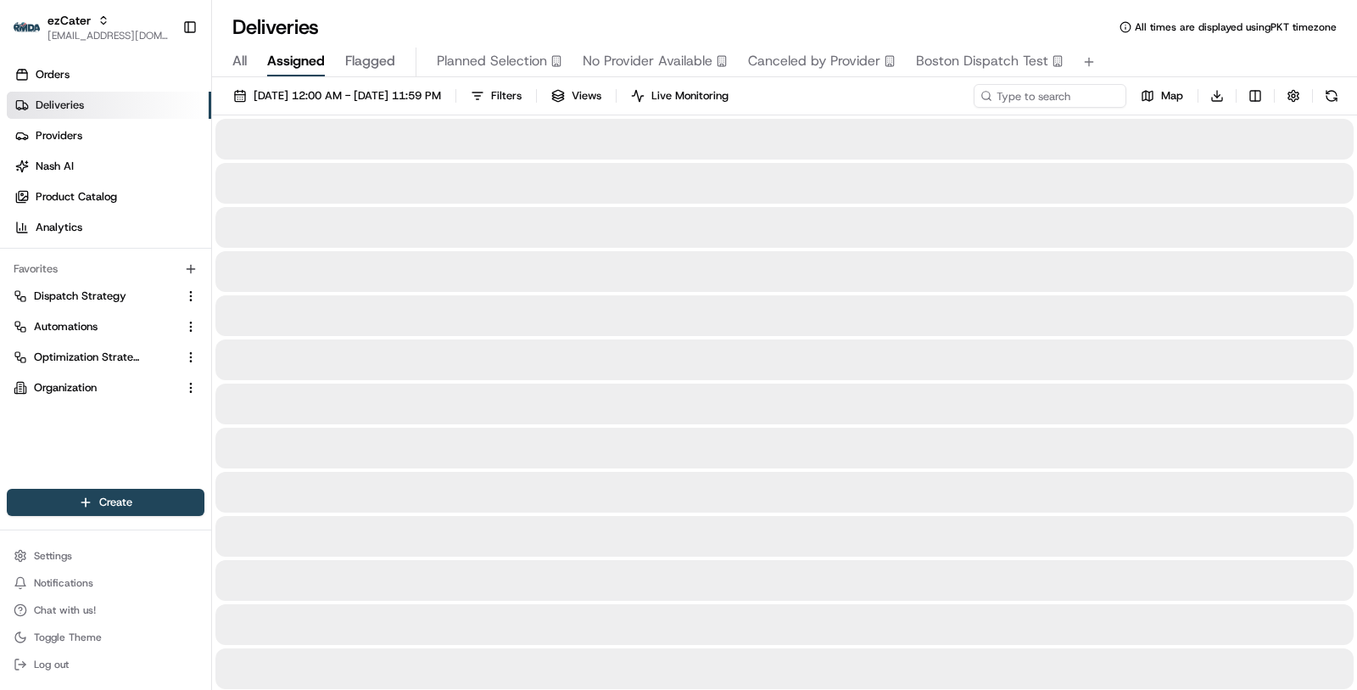
click at [1026, 109] on div "08/18/2025 12:00 AM - 08/20/2025 11:59 PM Filters Views Live Monitoring Map Dow…" at bounding box center [784, 99] width 1145 height 31
click at [1024, 90] on input at bounding box center [1025, 96] width 204 height 24
paste input "VW0-Y6Z"
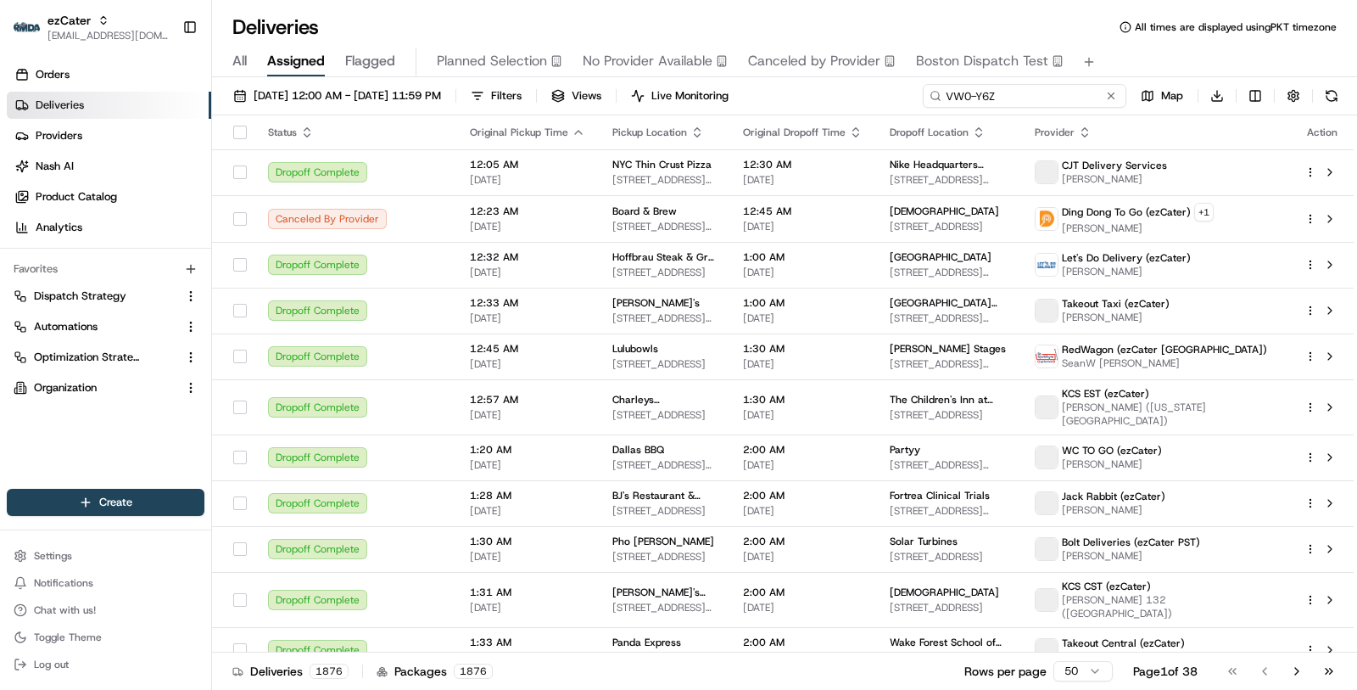
type input "VW0-Y6Z"
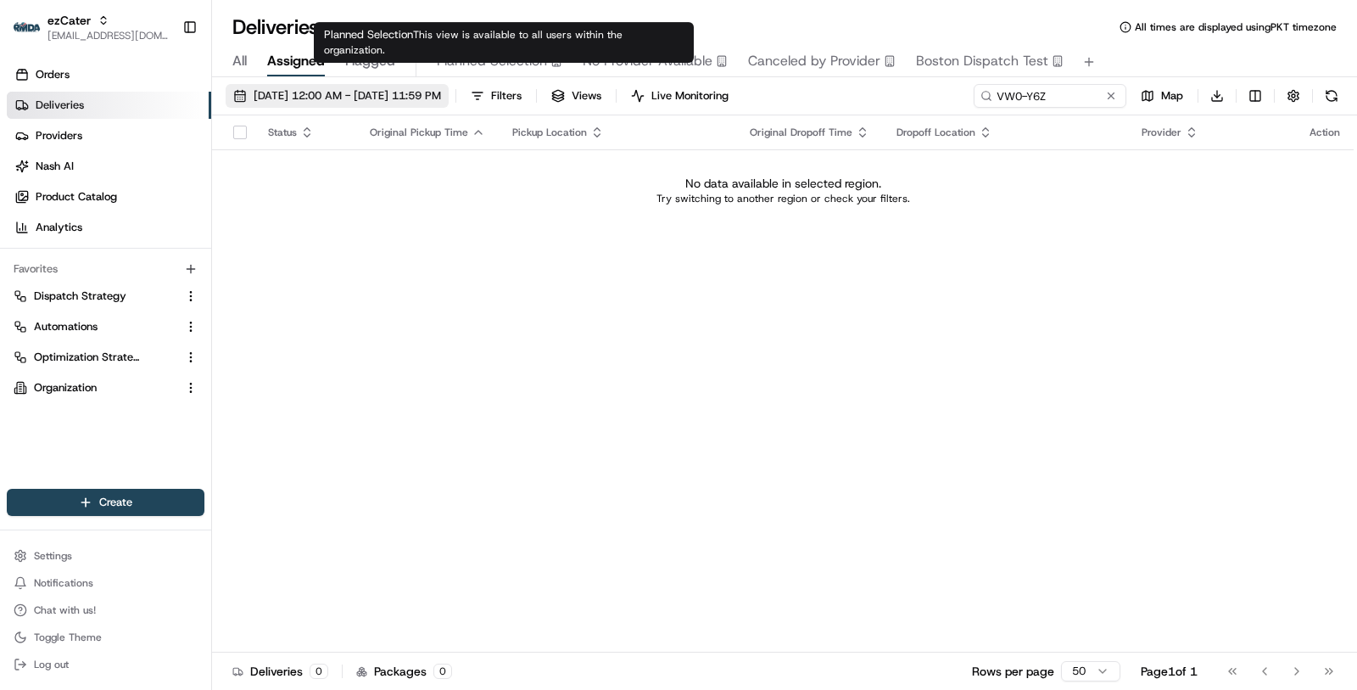
click at [448, 105] on button "08/18/2025 12:00 AM - 08/20/2025 11:59 PM" at bounding box center [337, 96] width 223 height 24
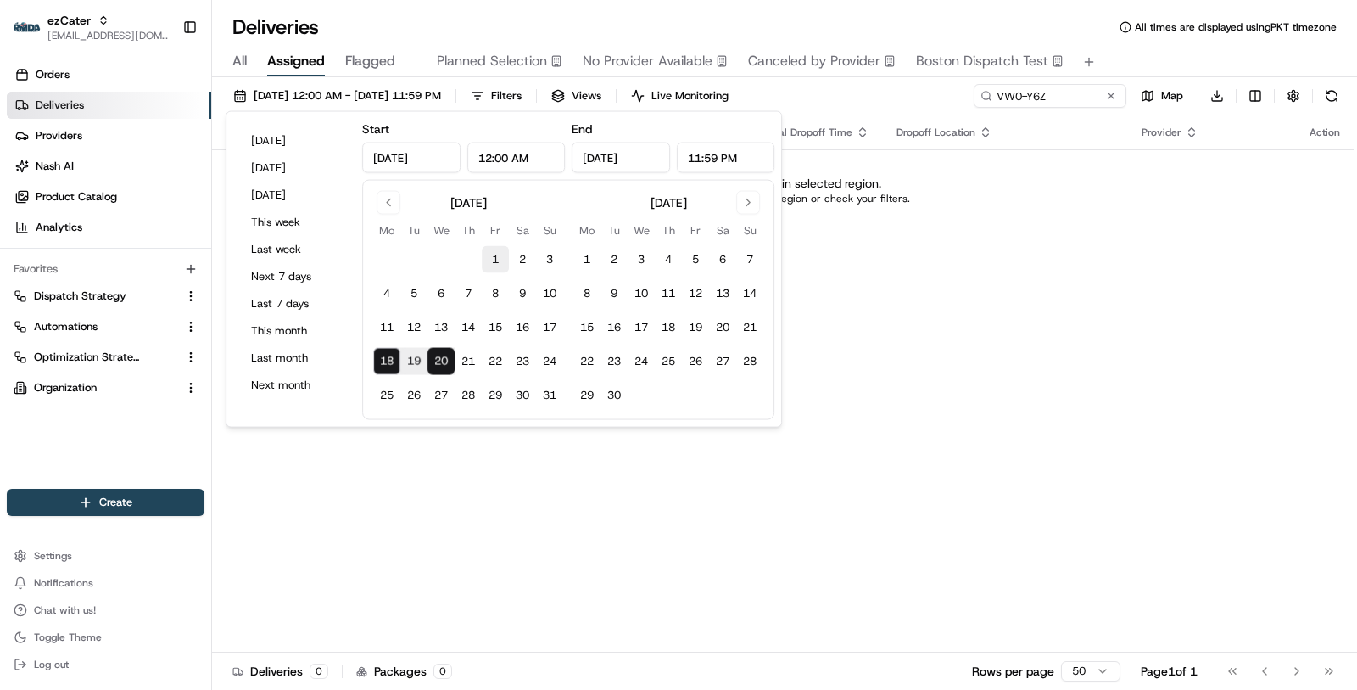
click at [498, 254] on button "1" at bounding box center [495, 259] width 27 height 27
type input "Aug 1, 2025"
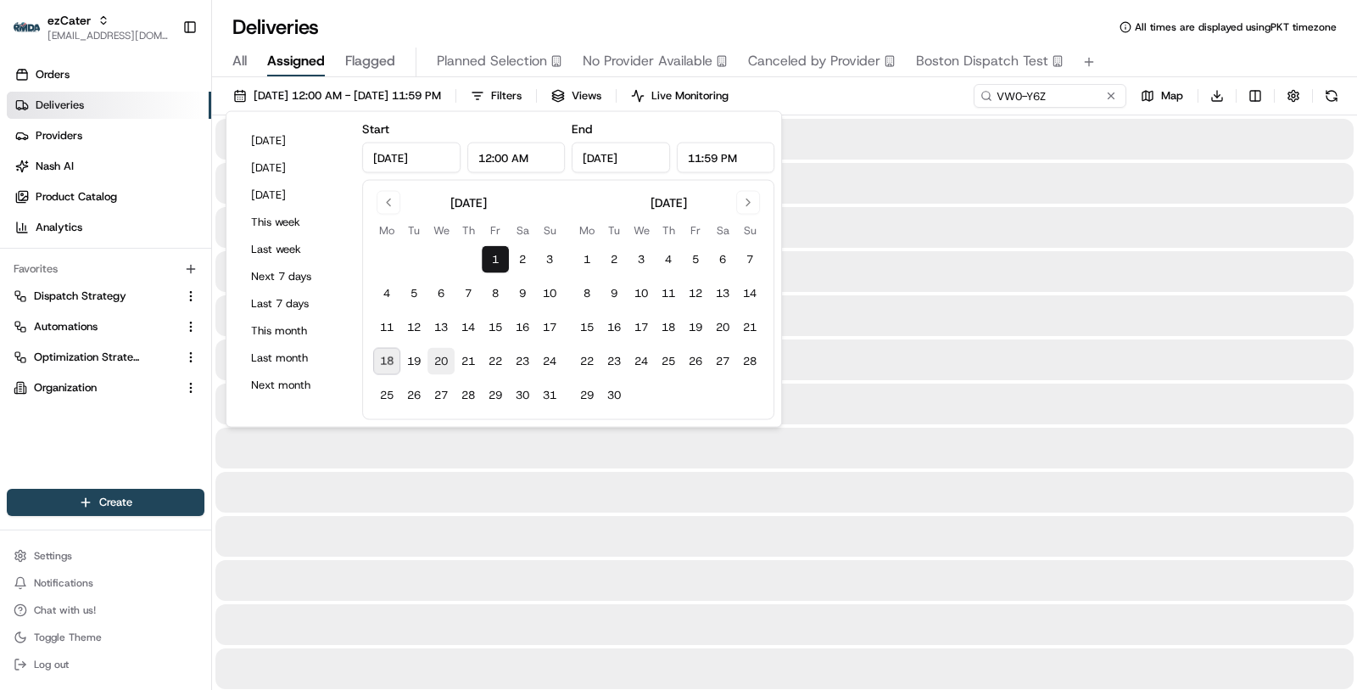
click at [447, 364] on button "20" at bounding box center [441, 361] width 27 height 27
type input "Aug 20, 2025"
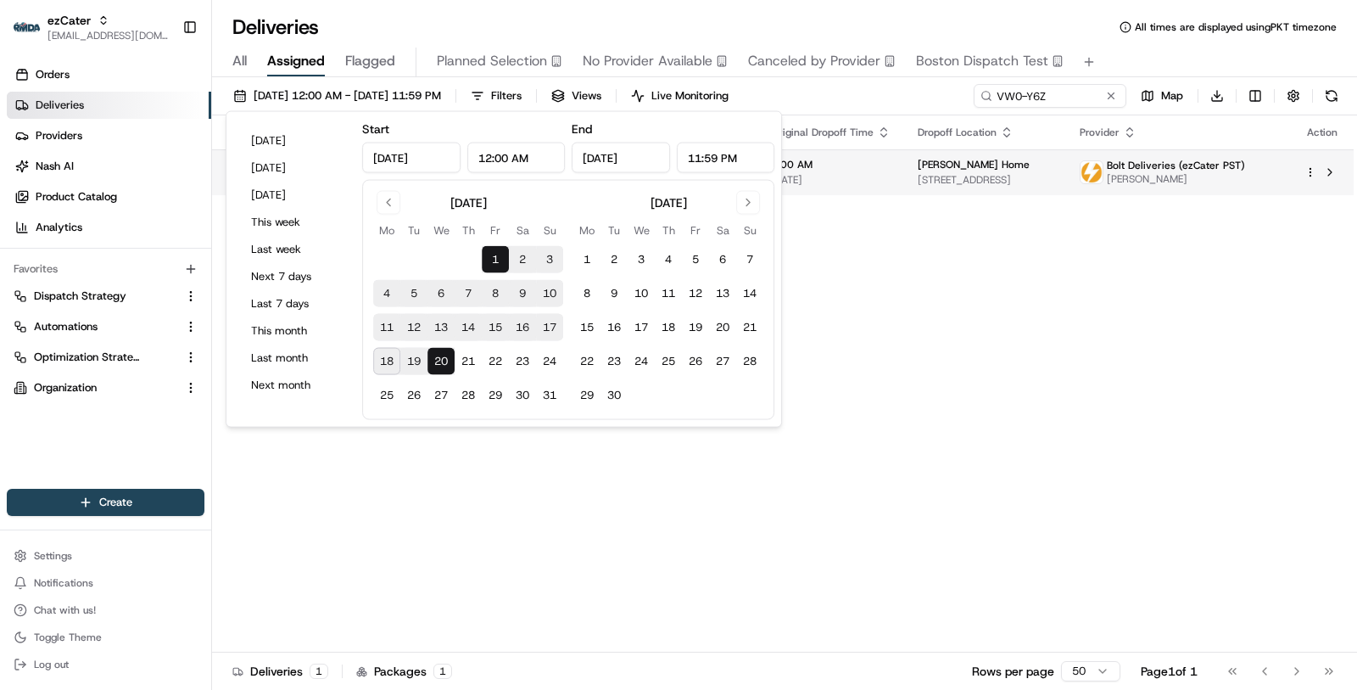
click at [993, 152] on td "Allen Home 7664 Top O the Morning Way, San Diego, CA, USA" at bounding box center [985, 172] width 162 height 46
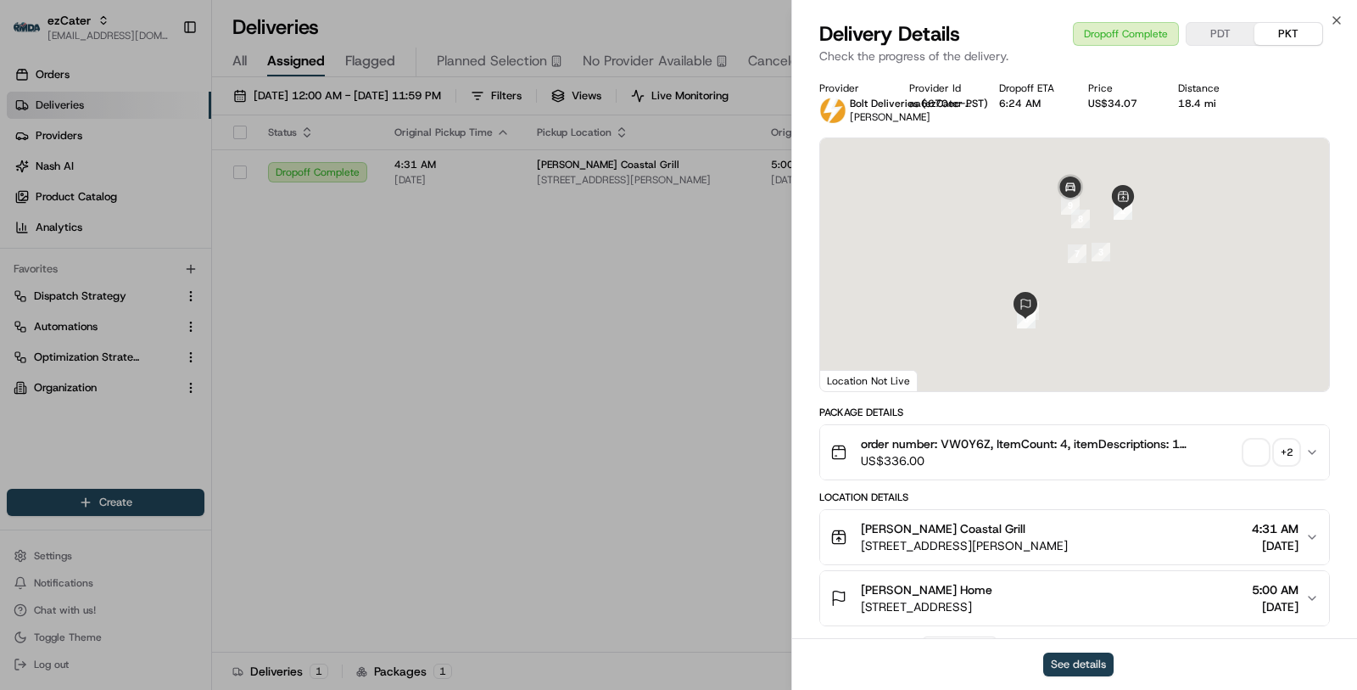
click at [1082, 664] on button "See details" at bounding box center [1078, 664] width 70 height 24
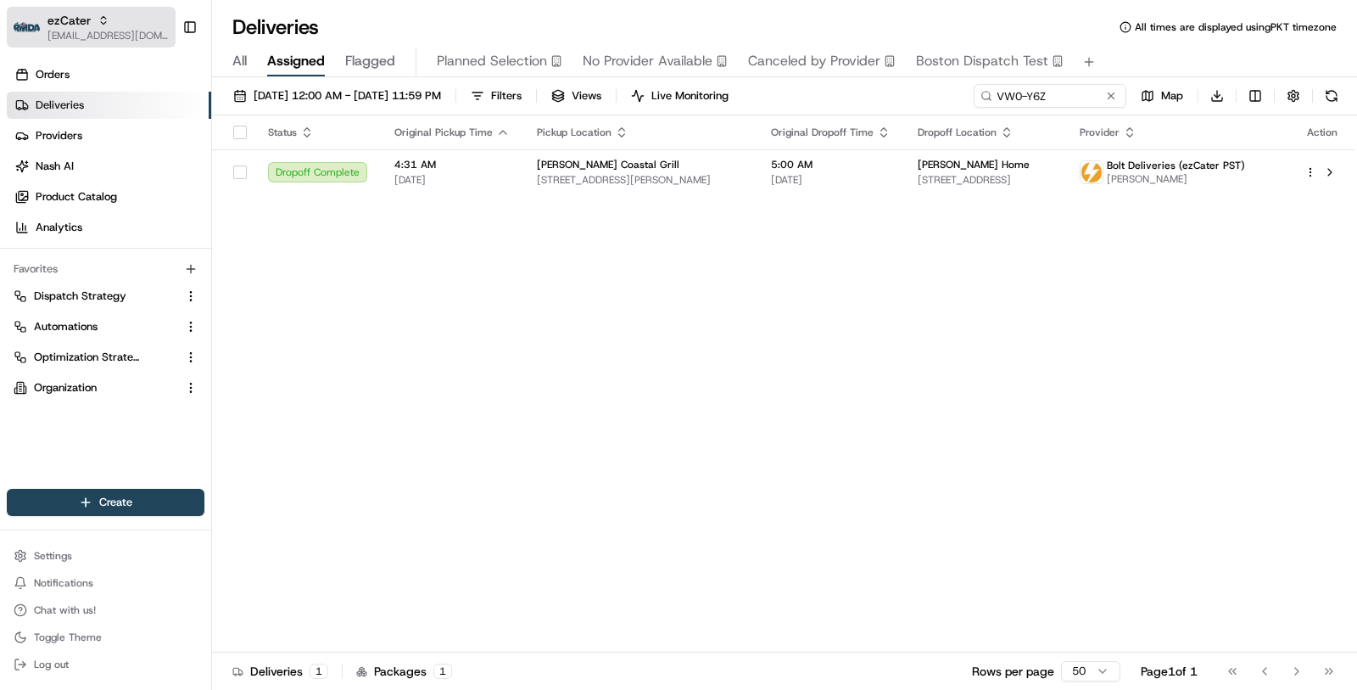
click at [90, 31] on span "[EMAIL_ADDRESS][DOMAIN_NAME]" at bounding box center [108, 36] width 121 height 14
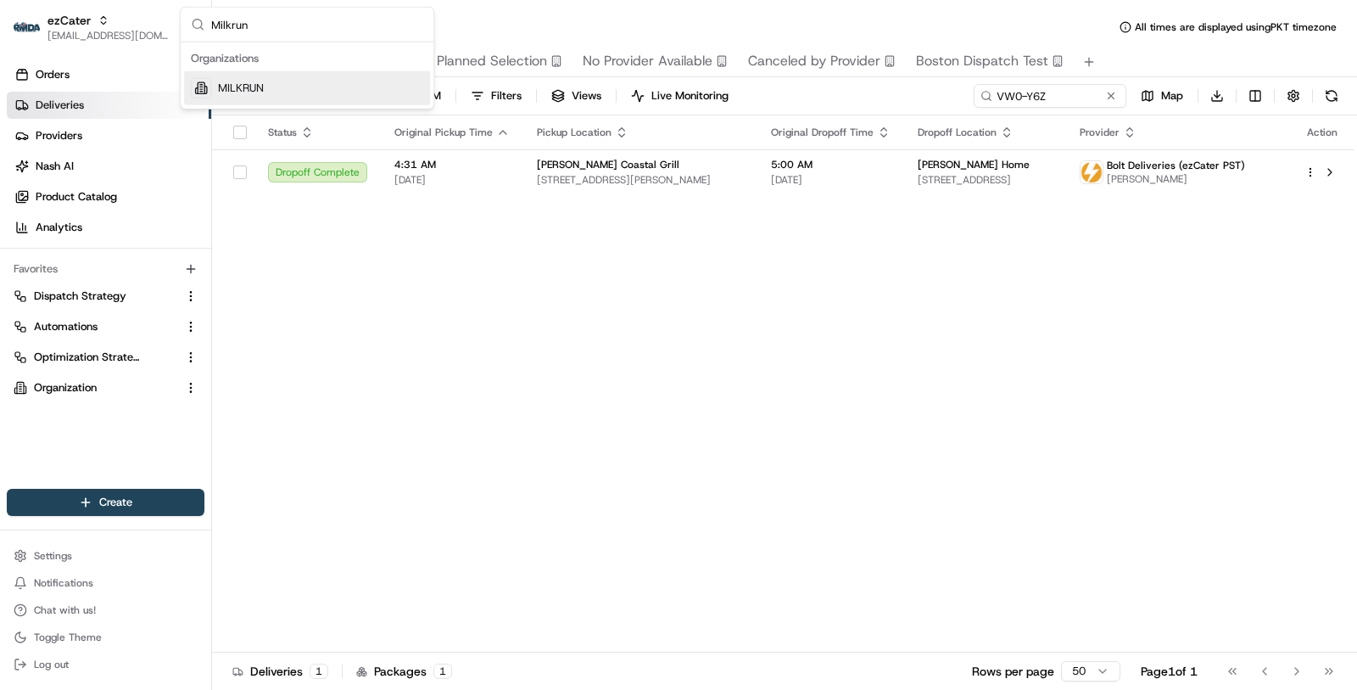
type input "Milkrun"
click at [255, 75] on div "MILKRUN" at bounding box center [307, 88] width 246 height 34
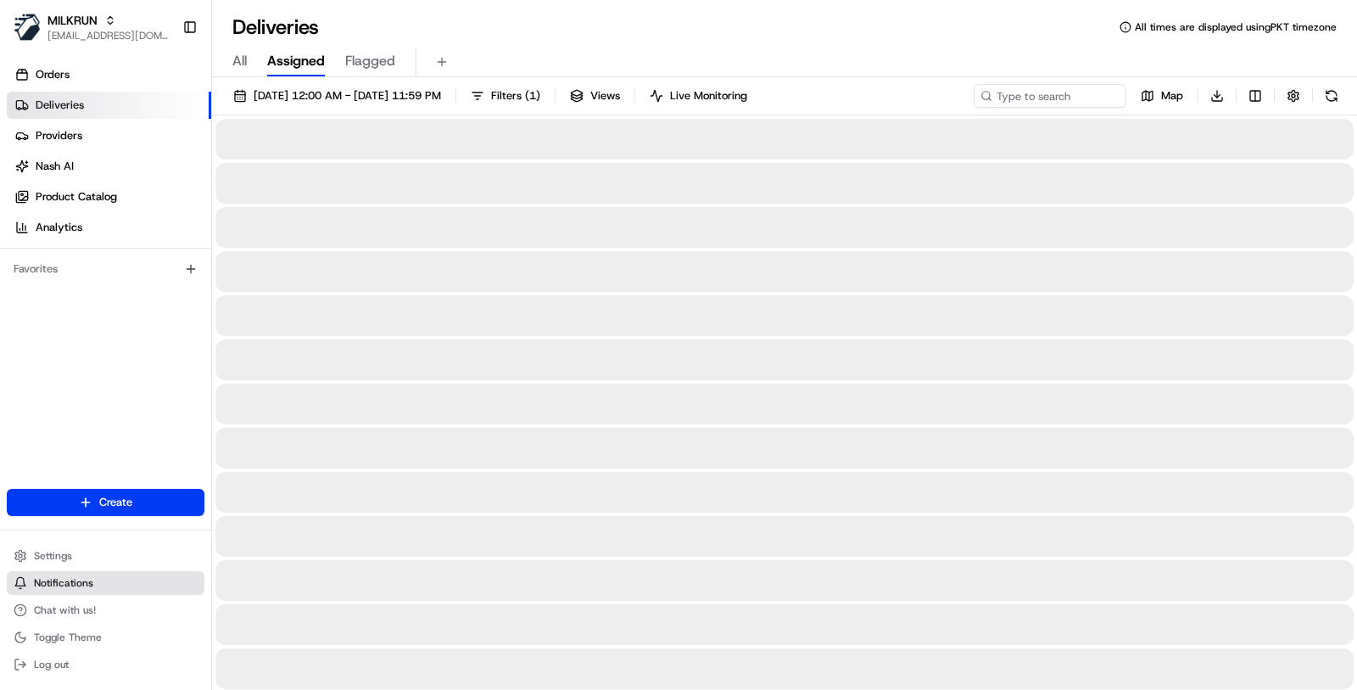
click at [87, 583] on span "Notifications" at bounding box center [63, 583] width 59 height 14
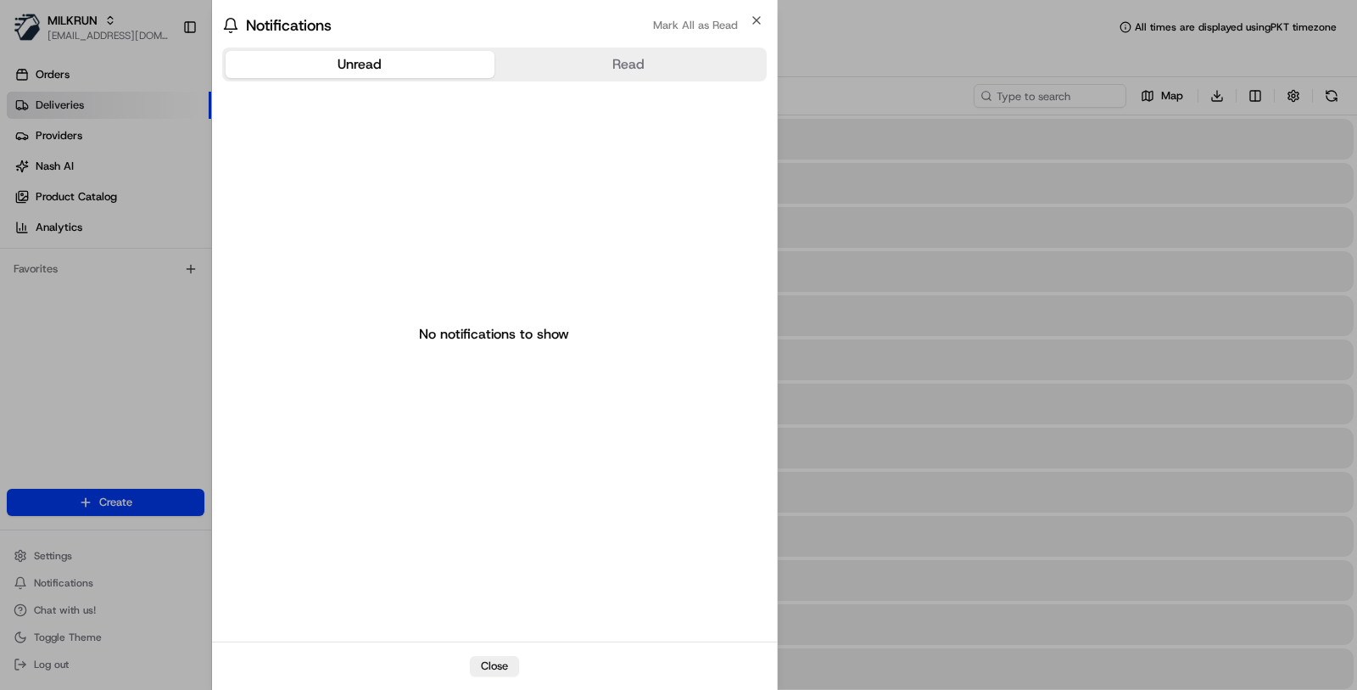
click at [85, 562] on body "MILKRUN masood@usenash.com Toggle Sidebar Orders Deliveries Providers Nash AI P…" at bounding box center [678, 345] width 1357 height 690
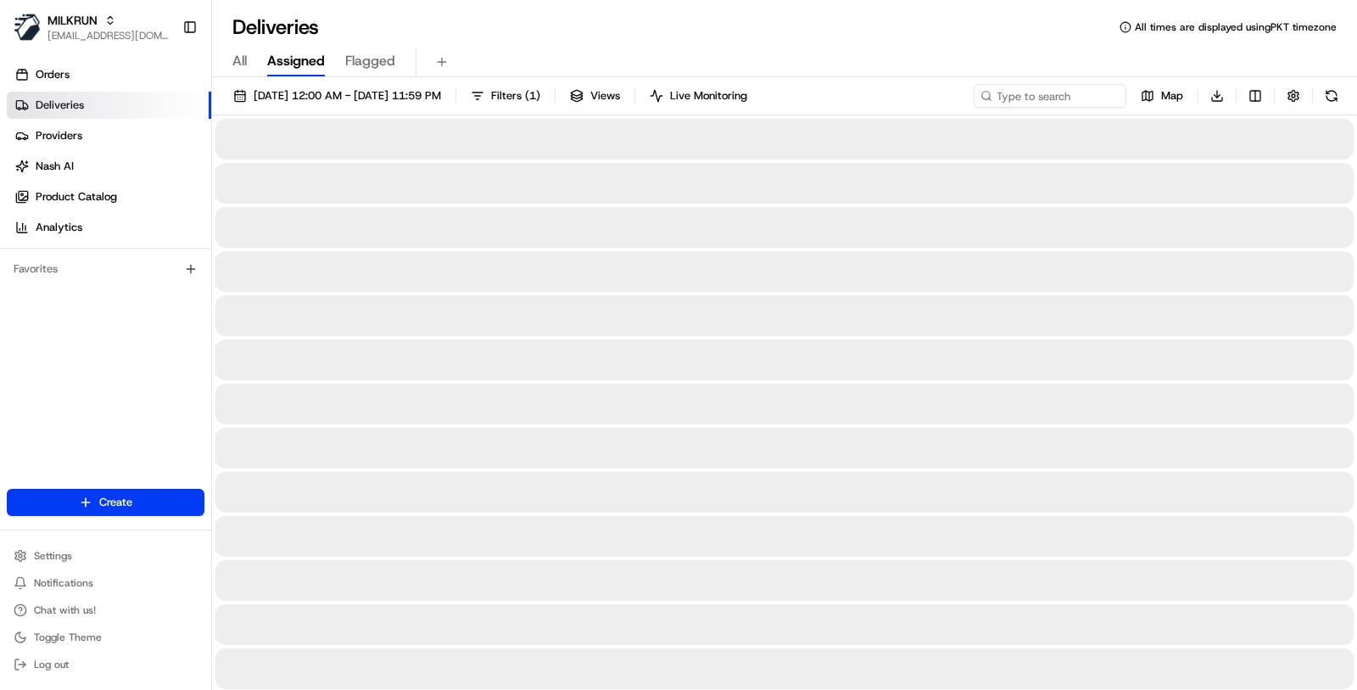
click at [85, 562] on button "Settings" at bounding box center [106, 556] width 198 height 24
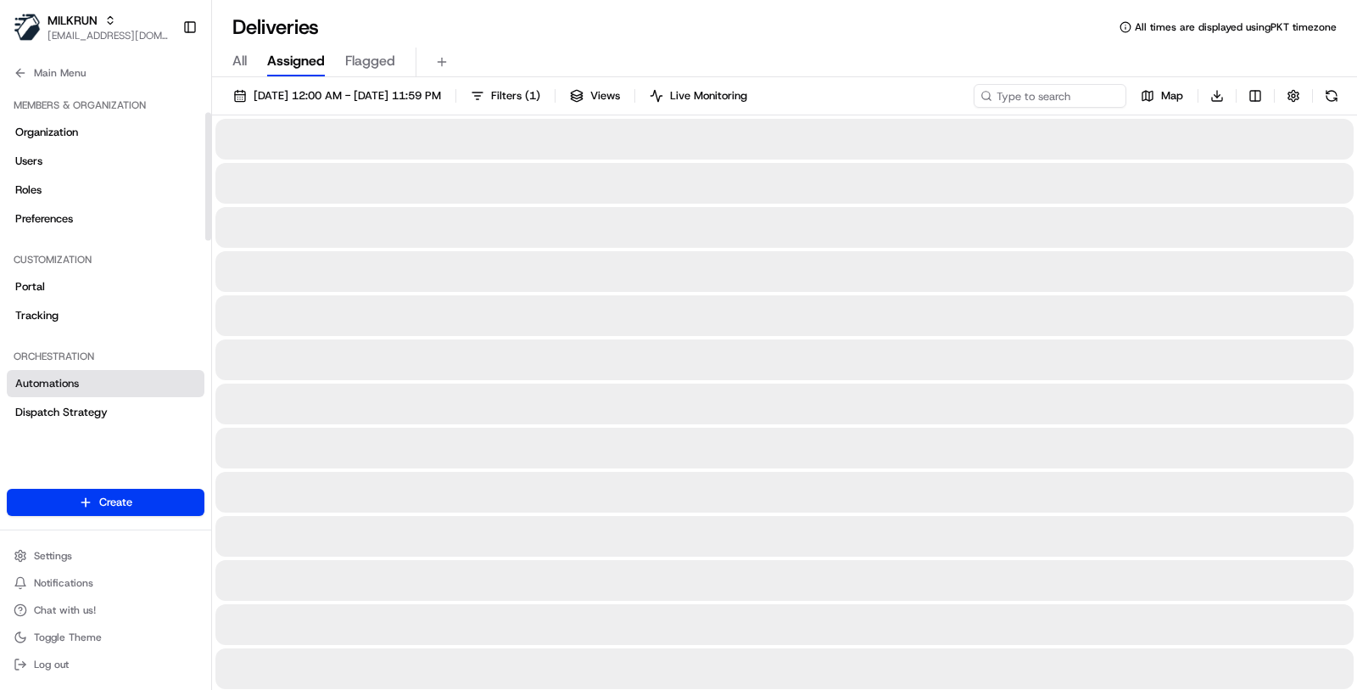
scroll to position [291, 0]
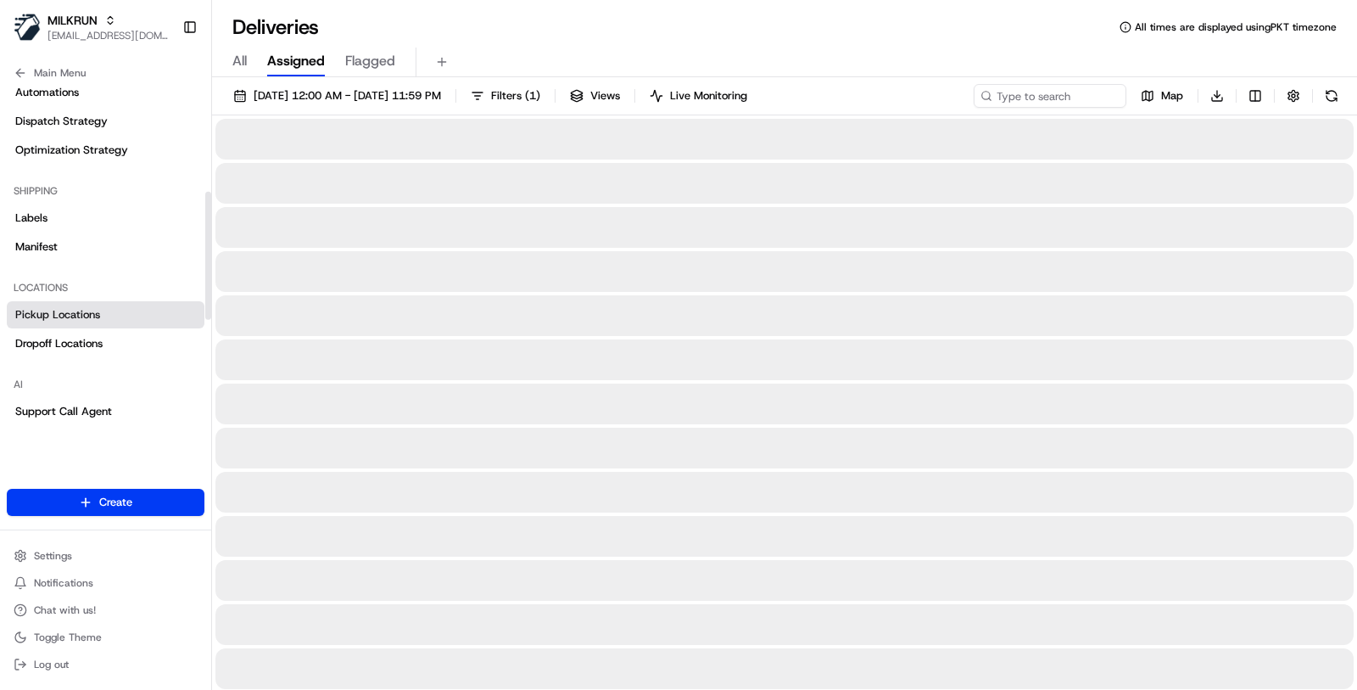
click at [115, 313] on link "Pickup Locations" at bounding box center [106, 314] width 198 height 27
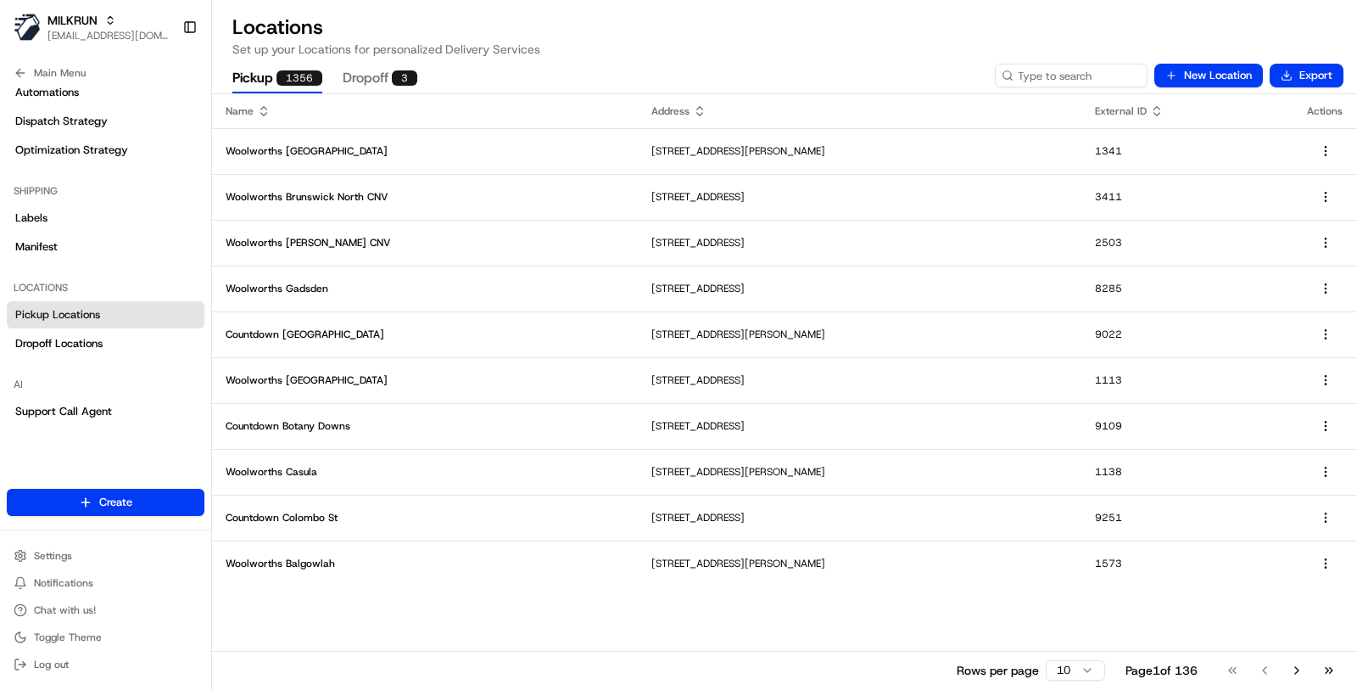
click at [1040, 89] on div "Pickup 1356 Dropoff 3 New Location Export" at bounding box center [784, 76] width 1145 height 36
click at [1038, 76] on input at bounding box center [1046, 76] width 204 height 24
paste input "6567"
type input "6567"
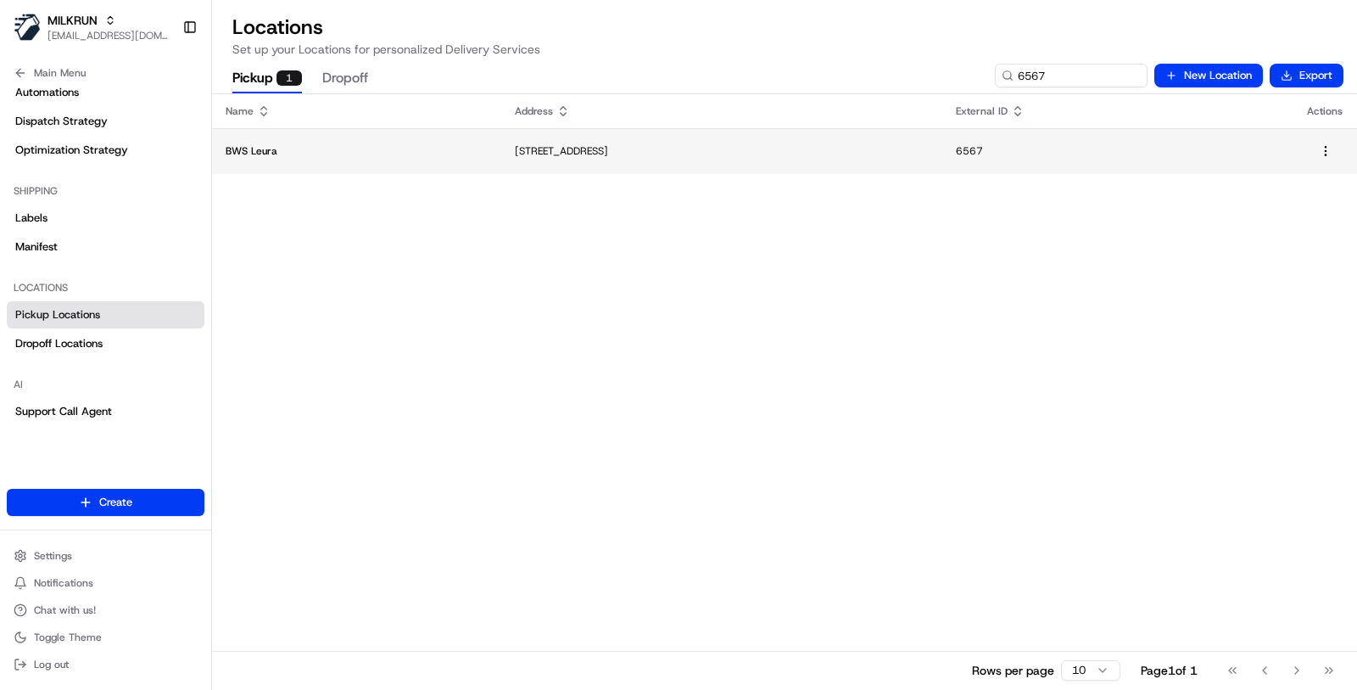
click at [531, 153] on p "152-160 Leura Mall, Leura, NSW 2780, AU" at bounding box center [722, 151] width 414 height 14
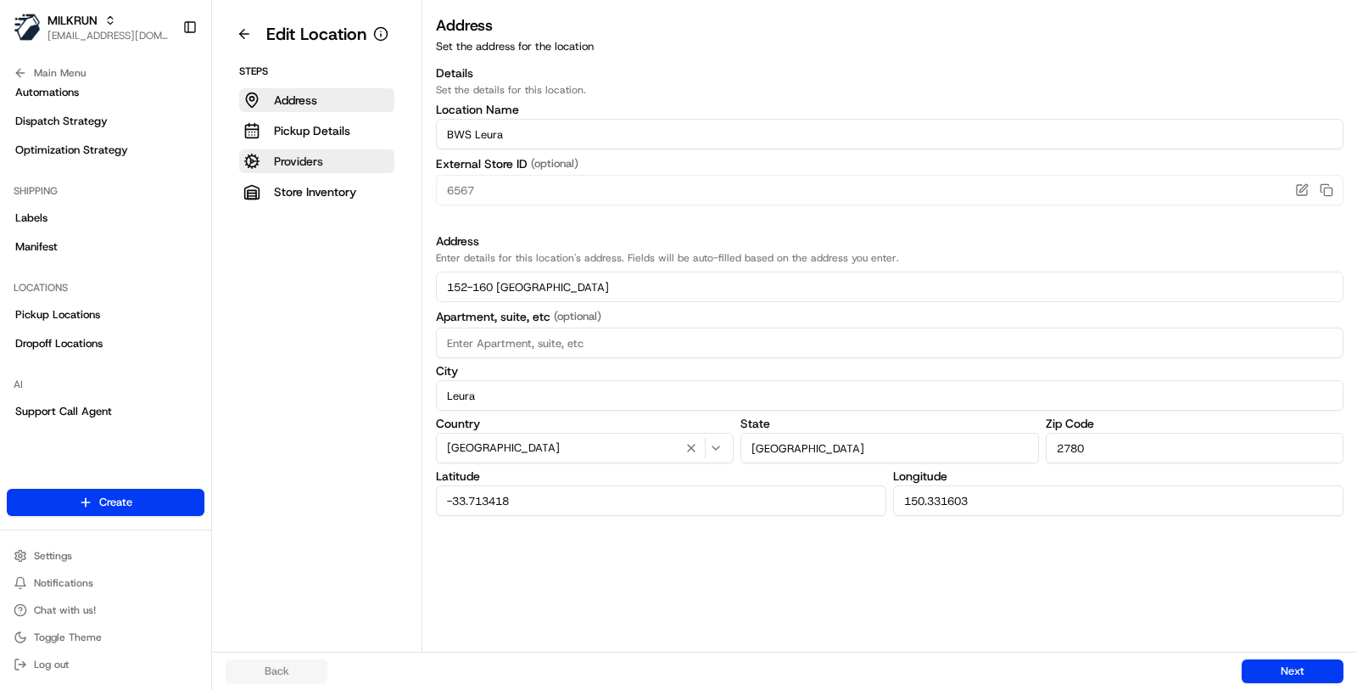
click at [363, 152] on button "Providers" at bounding box center [316, 161] width 155 height 24
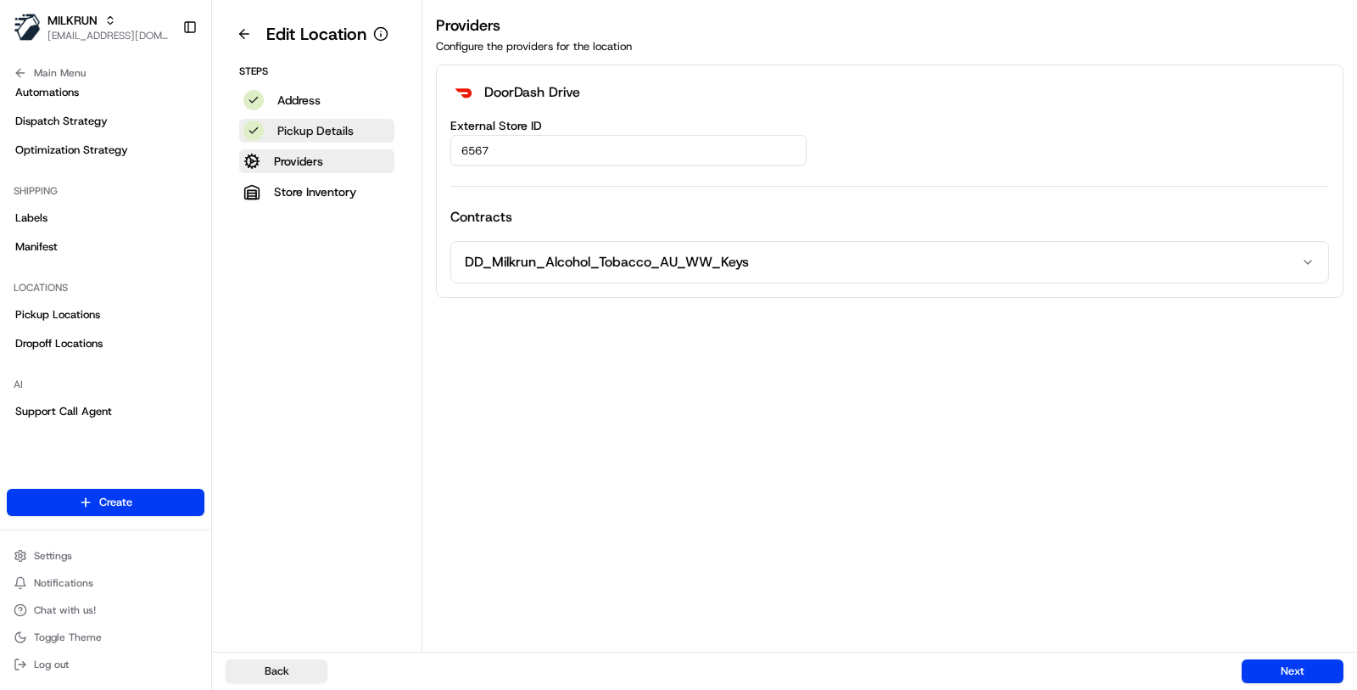
click at [345, 132] on p "Pickup Details" at bounding box center [315, 130] width 76 height 17
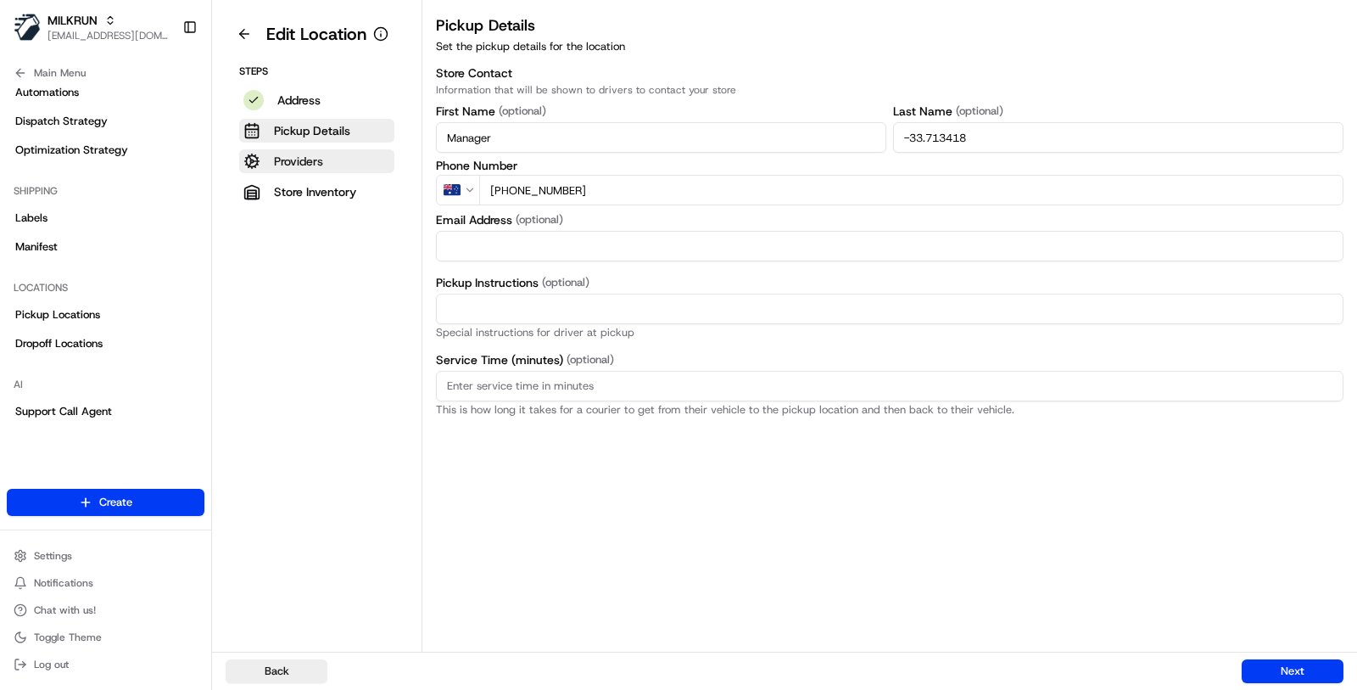
click at [343, 154] on button "Providers" at bounding box center [316, 161] width 155 height 24
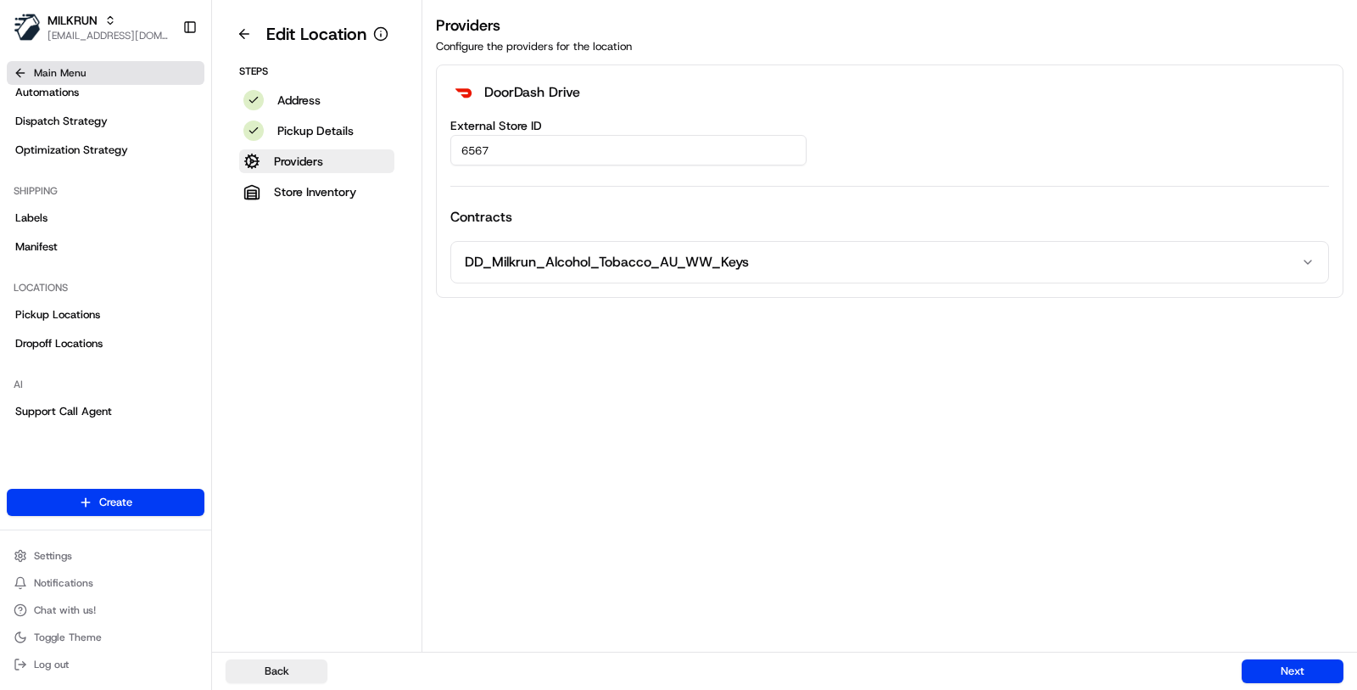
click at [71, 70] on span "Main Menu" at bounding box center [60, 73] width 52 height 14
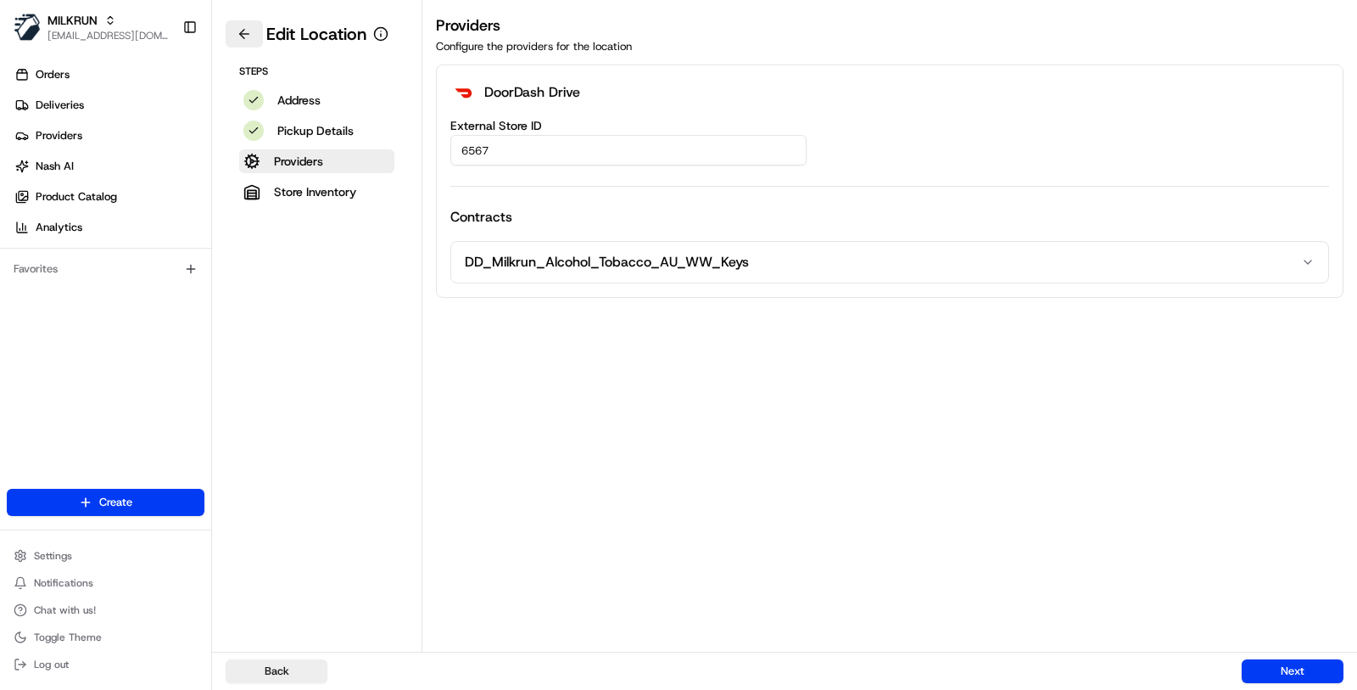
click at [247, 36] on button at bounding box center [244, 33] width 37 height 27
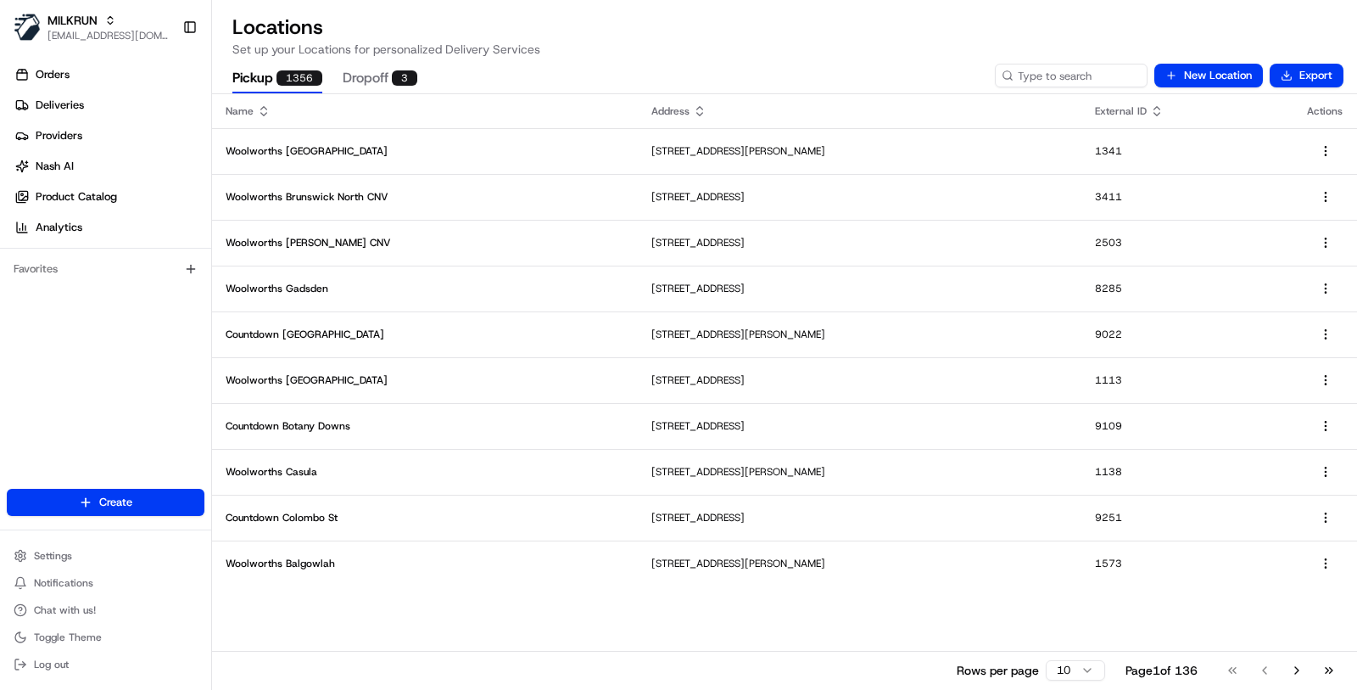
click at [1035, 87] on div "Pickup 1356 Dropoff 3 New Location Export" at bounding box center [784, 76] width 1145 height 36
click at [1035, 77] on input at bounding box center [1046, 76] width 204 height 24
paste input "6173"
type input "6173"
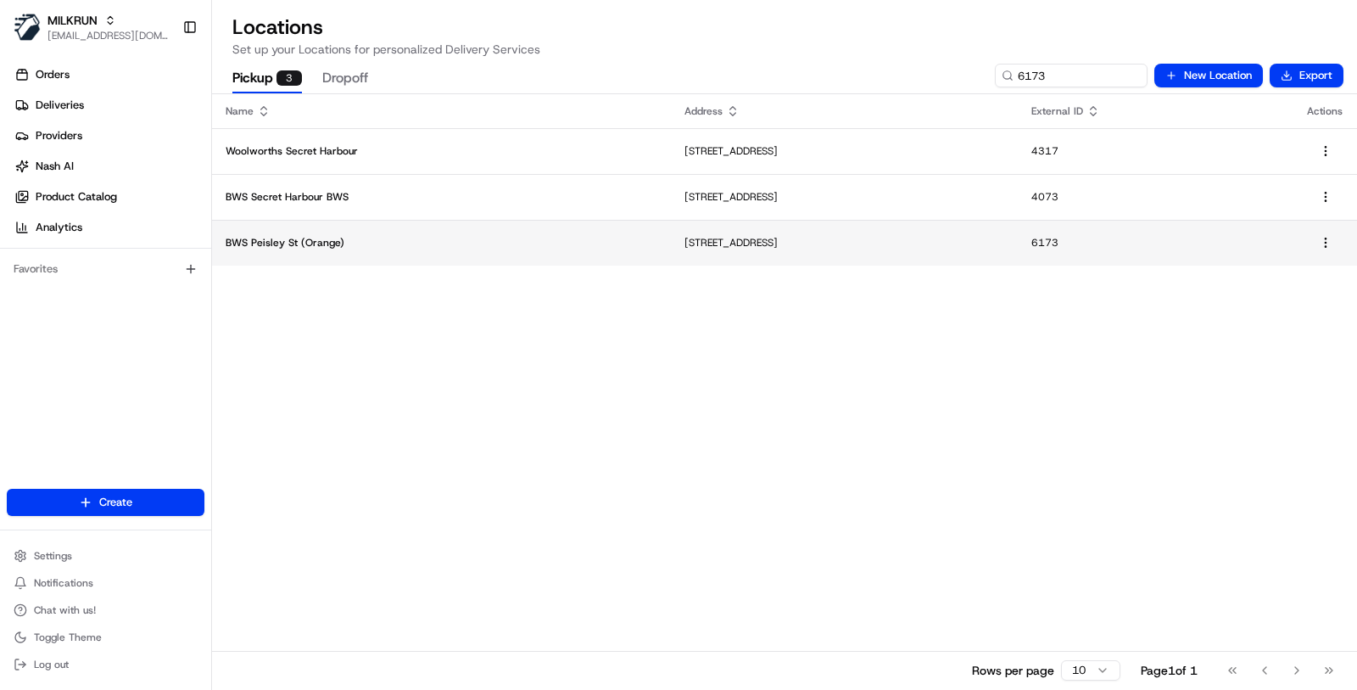
click at [675, 256] on td "48 Peisley St, Orange, NSW 2800, AU" at bounding box center [844, 243] width 347 height 46
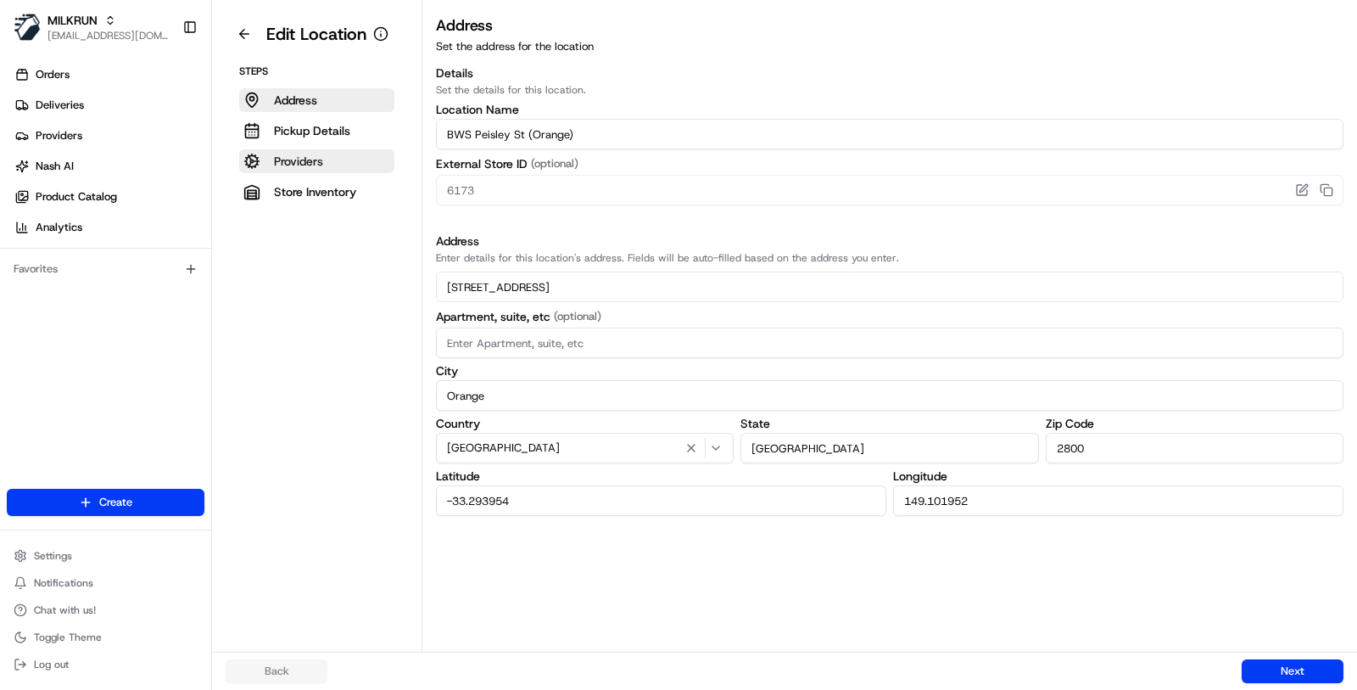
click at [352, 164] on button "Providers" at bounding box center [316, 161] width 155 height 24
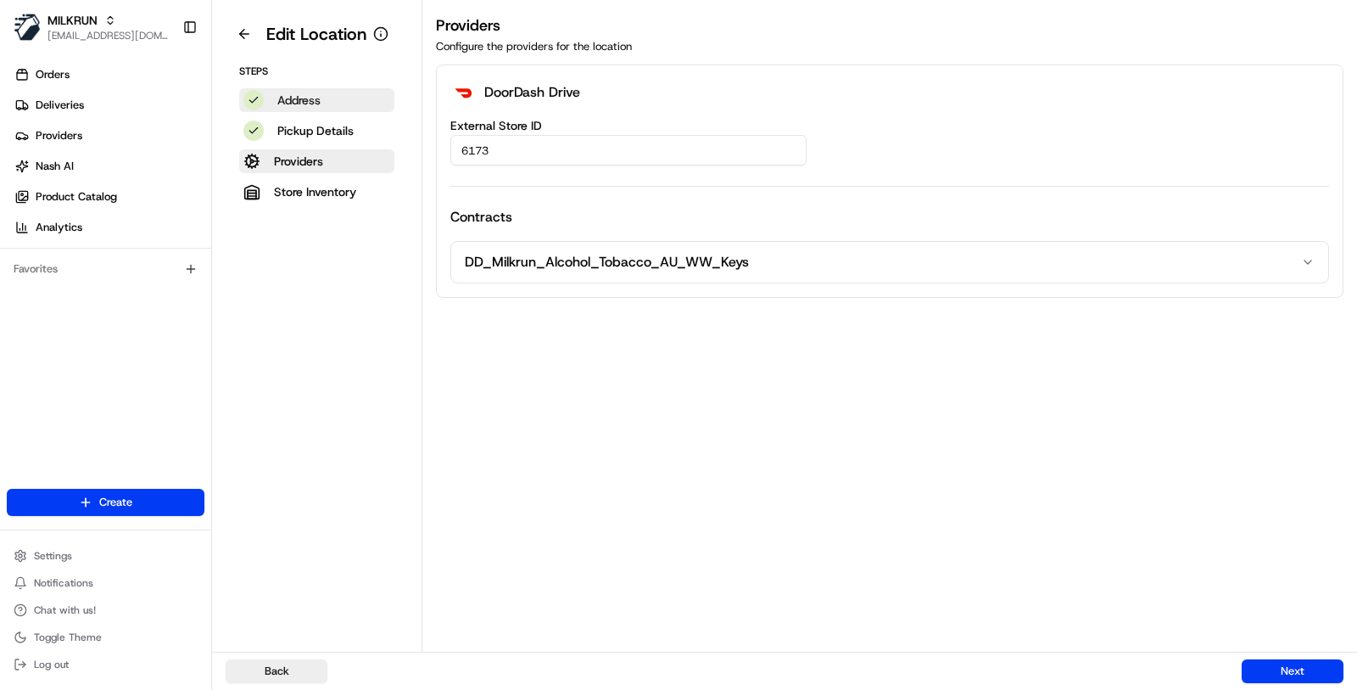
click at [333, 104] on button "Address" at bounding box center [316, 100] width 155 height 24
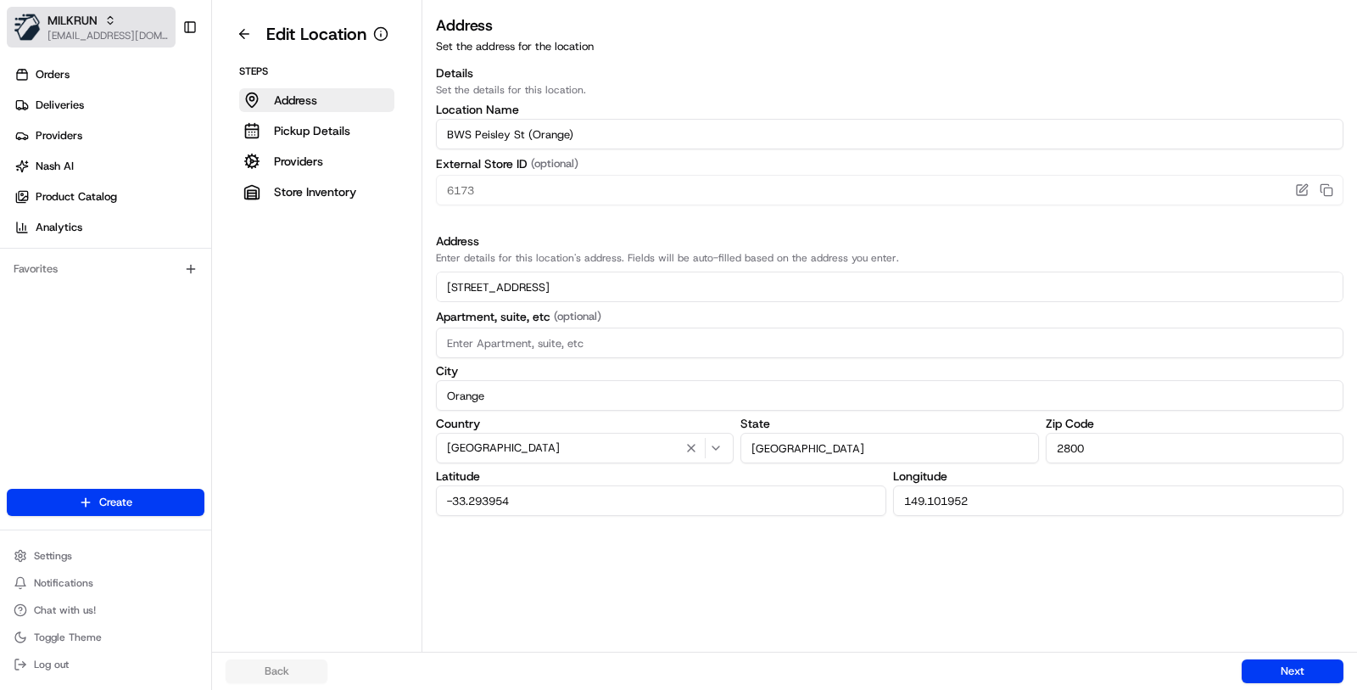
click at [90, 36] on span "[EMAIL_ADDRESS][DOMAIN_NAME]" at bounding box center [108, 36] width 121 height 14
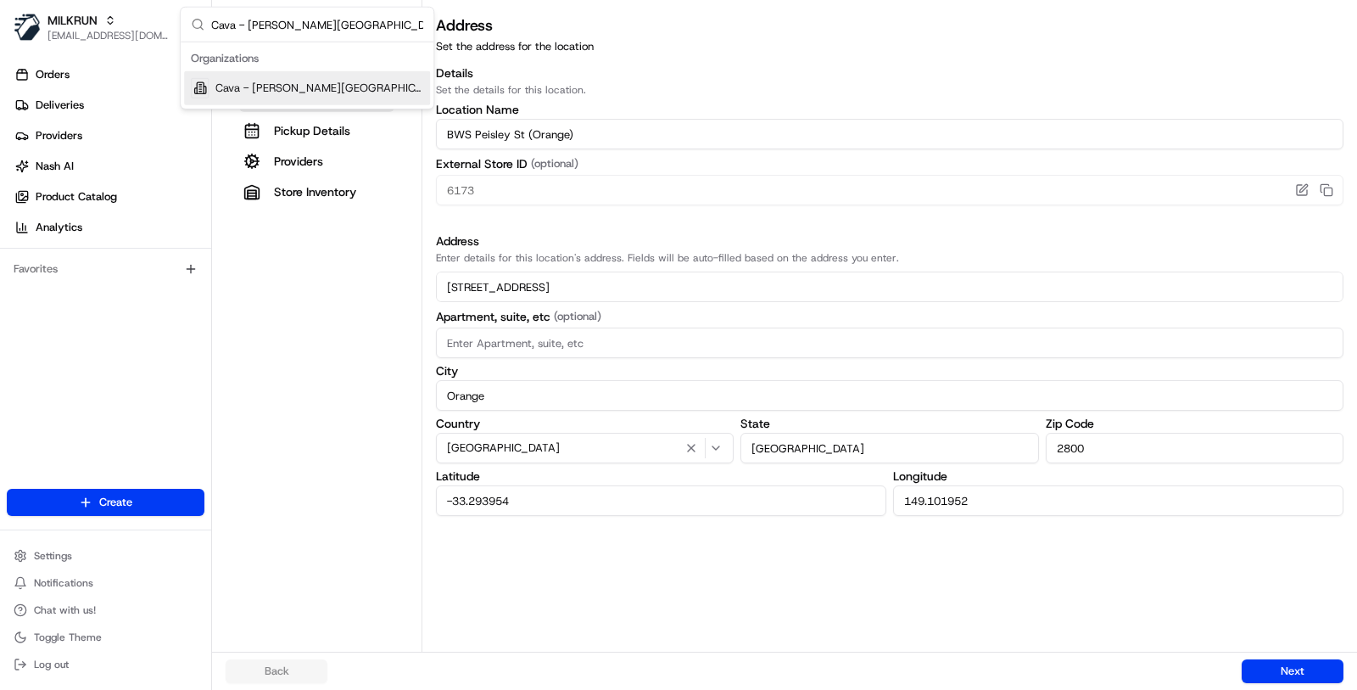
type input "Cava - Sandy Springs"
click at [219, 88] on span "Cava - Sandy Springs" at bounding box center [319, 88] width 208 height 15
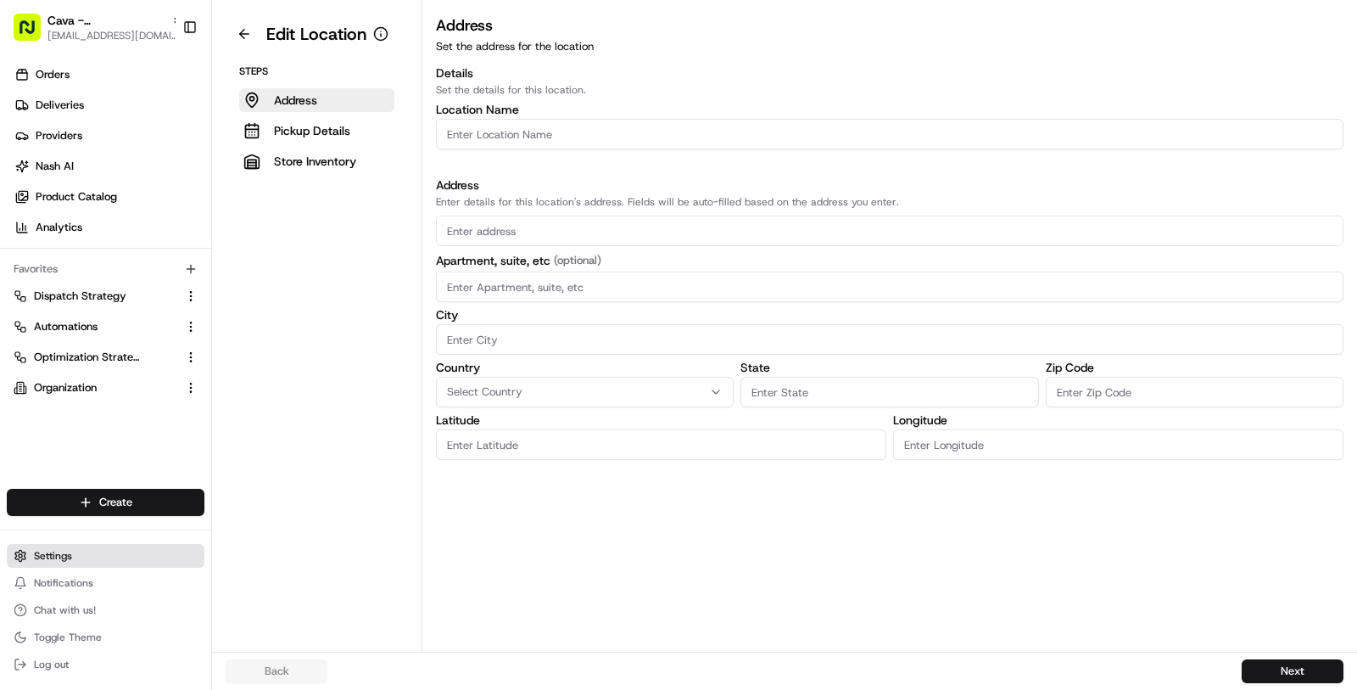
click at [88, 550] on button "Settings" at bounding box center [106, 556] width 198 height 24
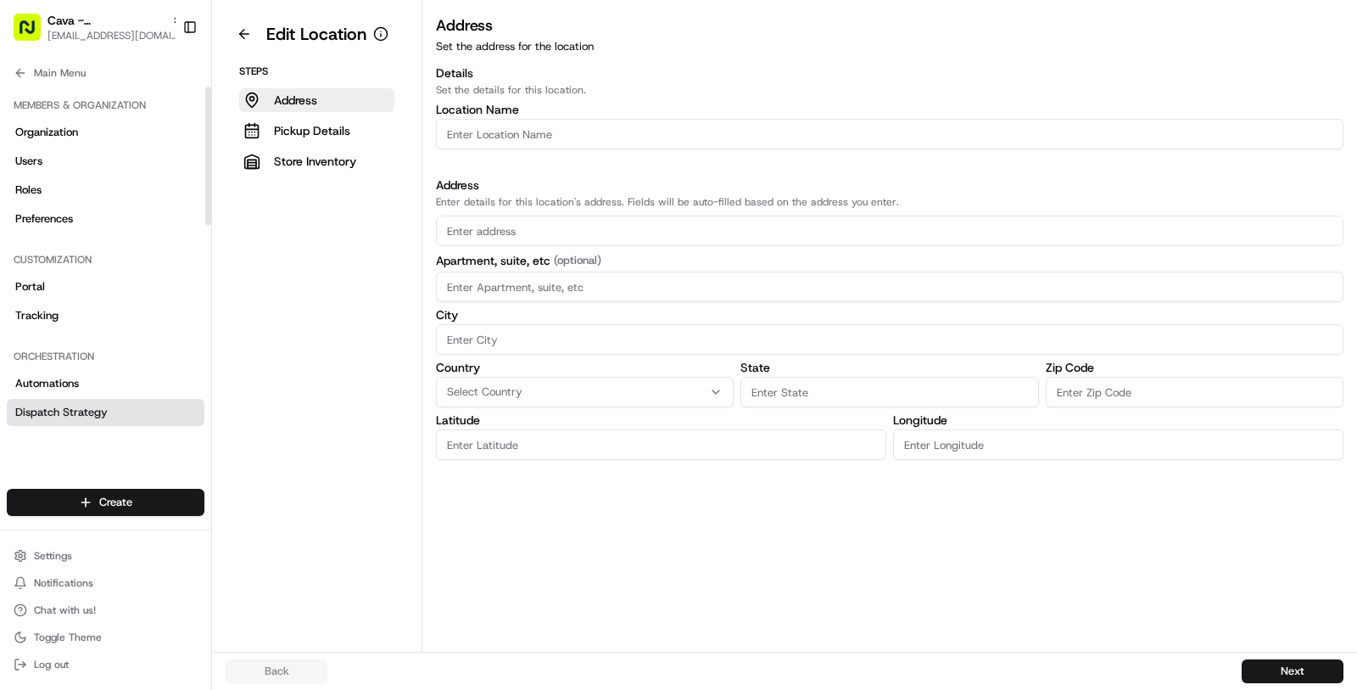
scroll to position [538, 0]
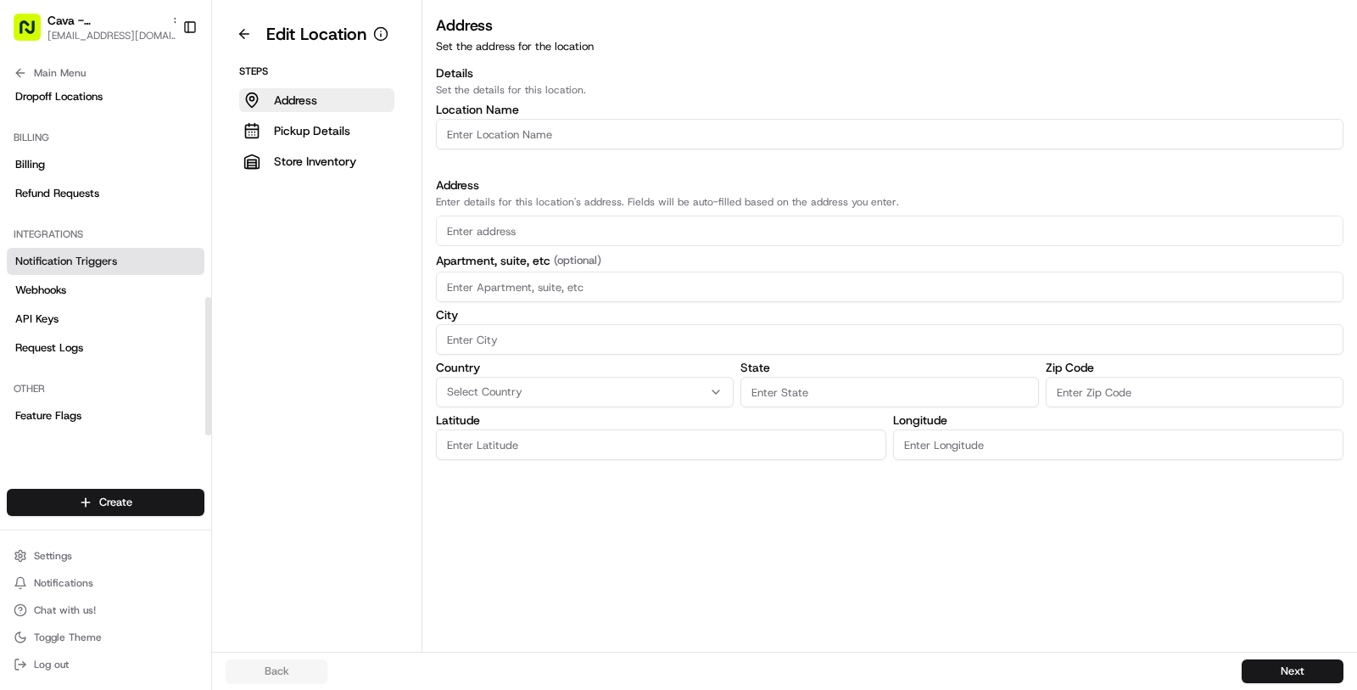
click at [109, 256] on span "Notification Triggers" at bounding box center [66, 261] width 102 height 15
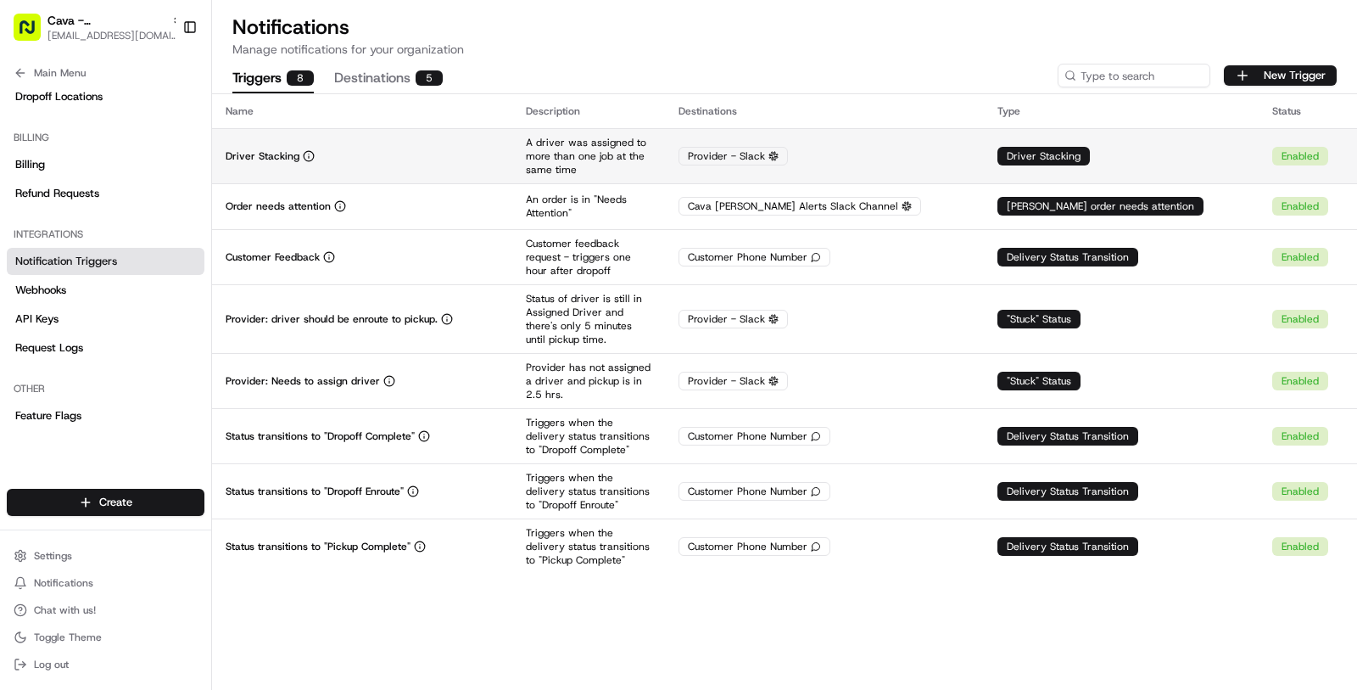
click at [372, 168] on td "Driver Stacking" at bounding box center [362, 155] width 300 height 55
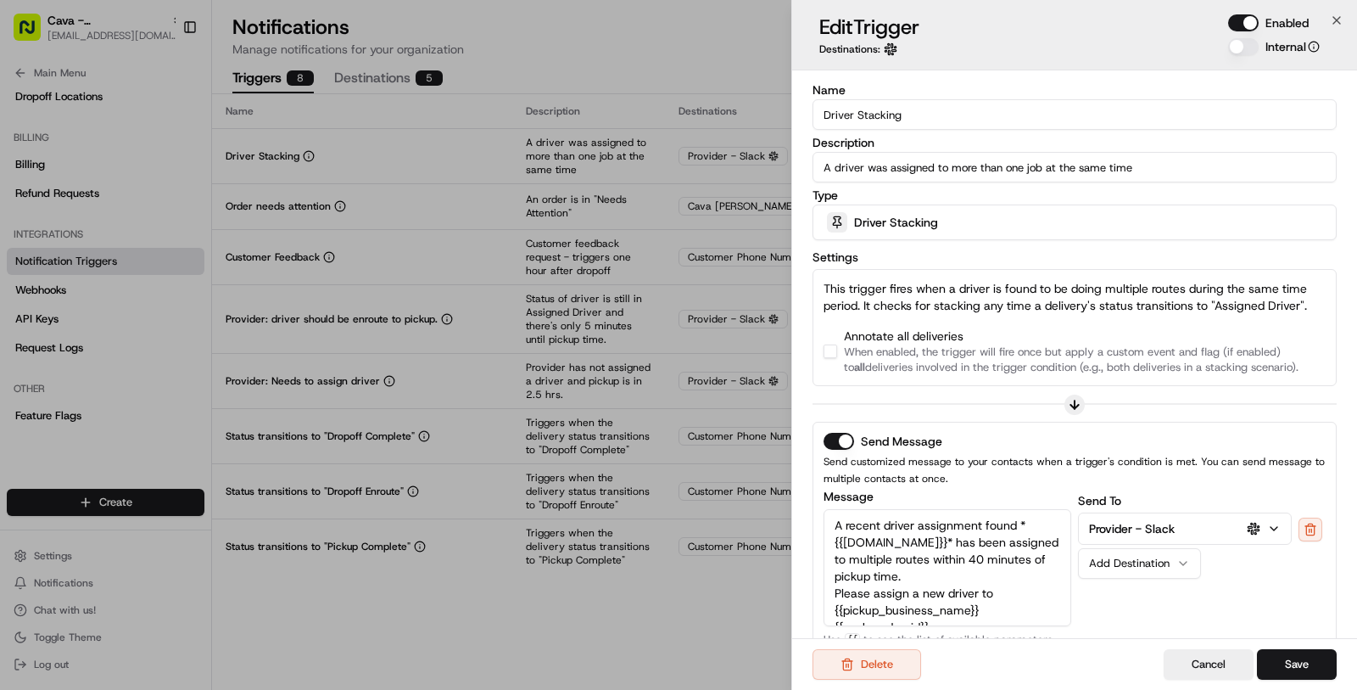
click at [1281, 522] on icon "button" at bounding box center [1274, 529] width 14 height 14
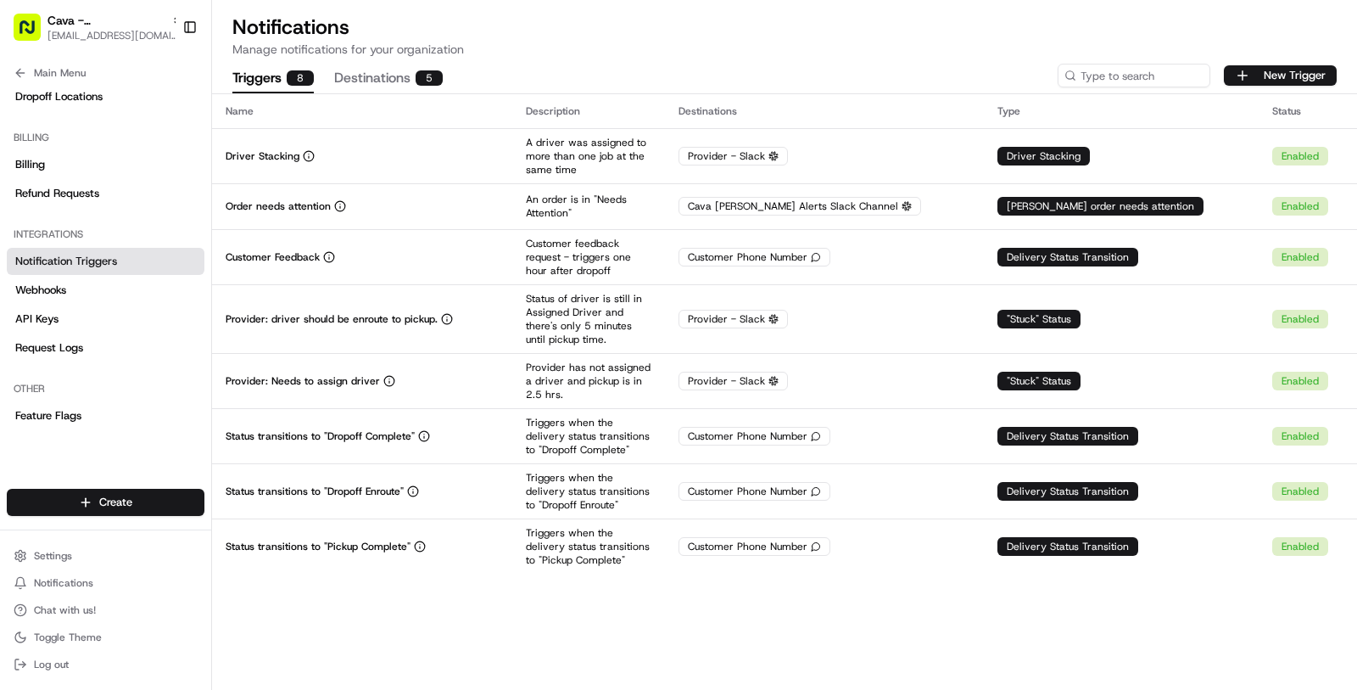
click at [398, 72] on button "Destinations 5" at bounding box center [388, 78] width 109 height 29
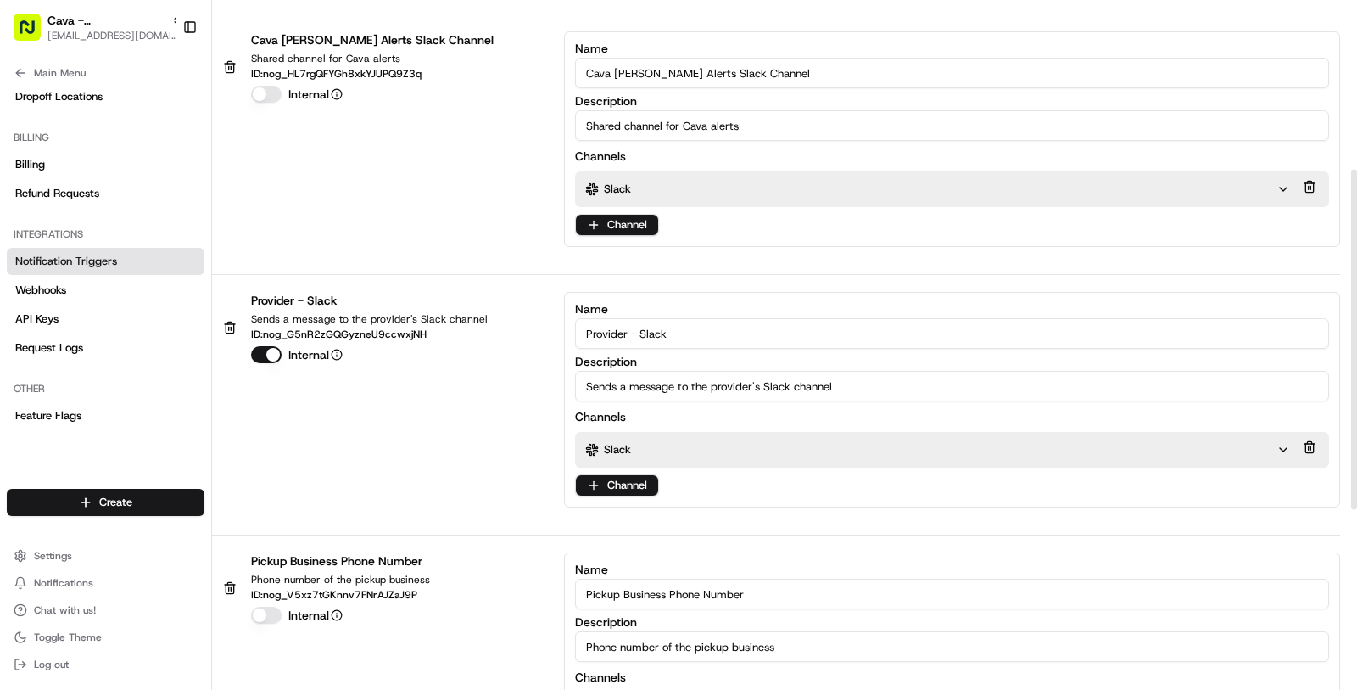
scroll to position [350, 0]
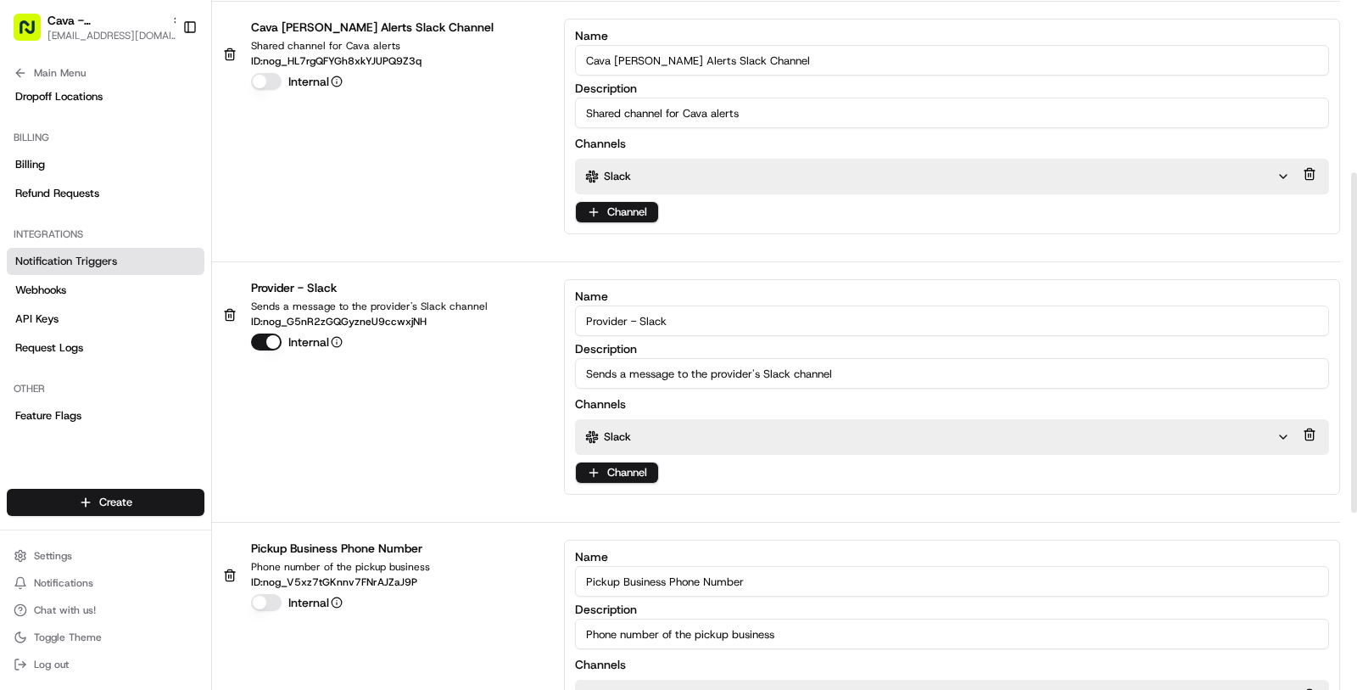
click at [697, 440] on div "Slack" at bounding box center [937, 437] width 725 height 36
click at [730, 429] on div "Slack" at bounding box center [930, 436] width 691 height 15
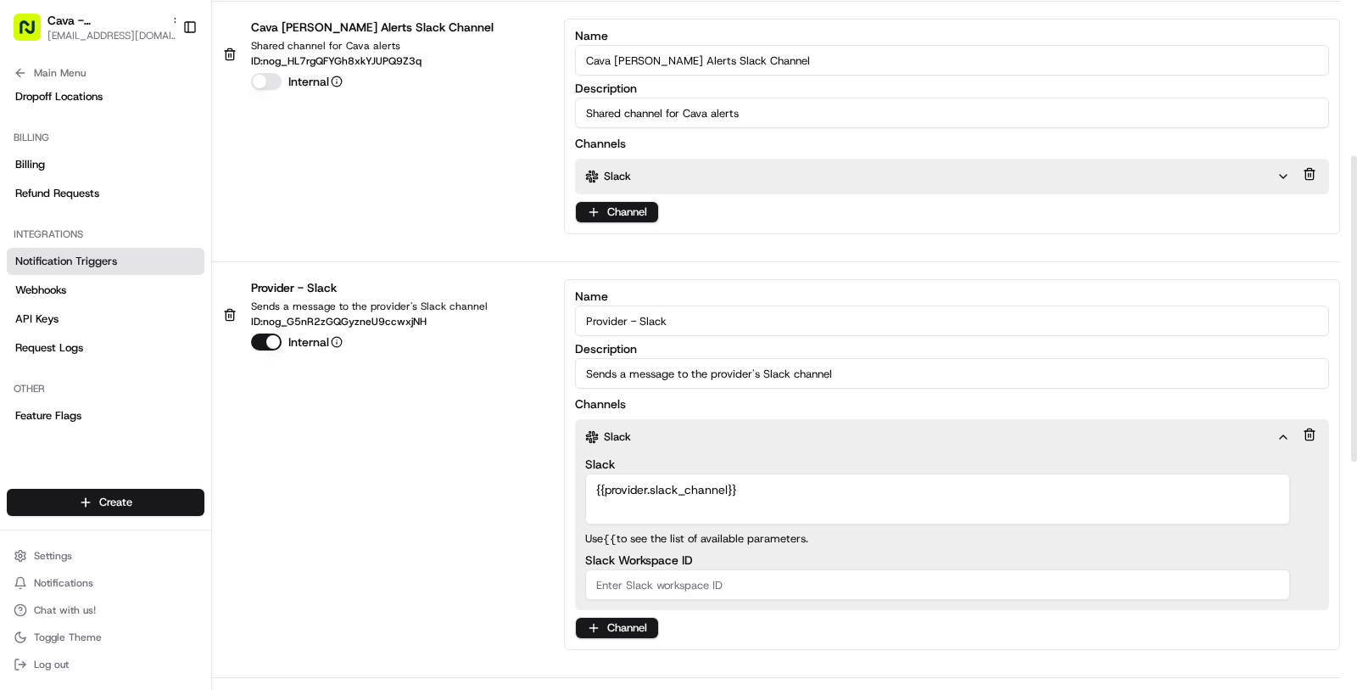
click at [729, 429] on div "Slack" at bounding box center [930, 436] width 691 height 15
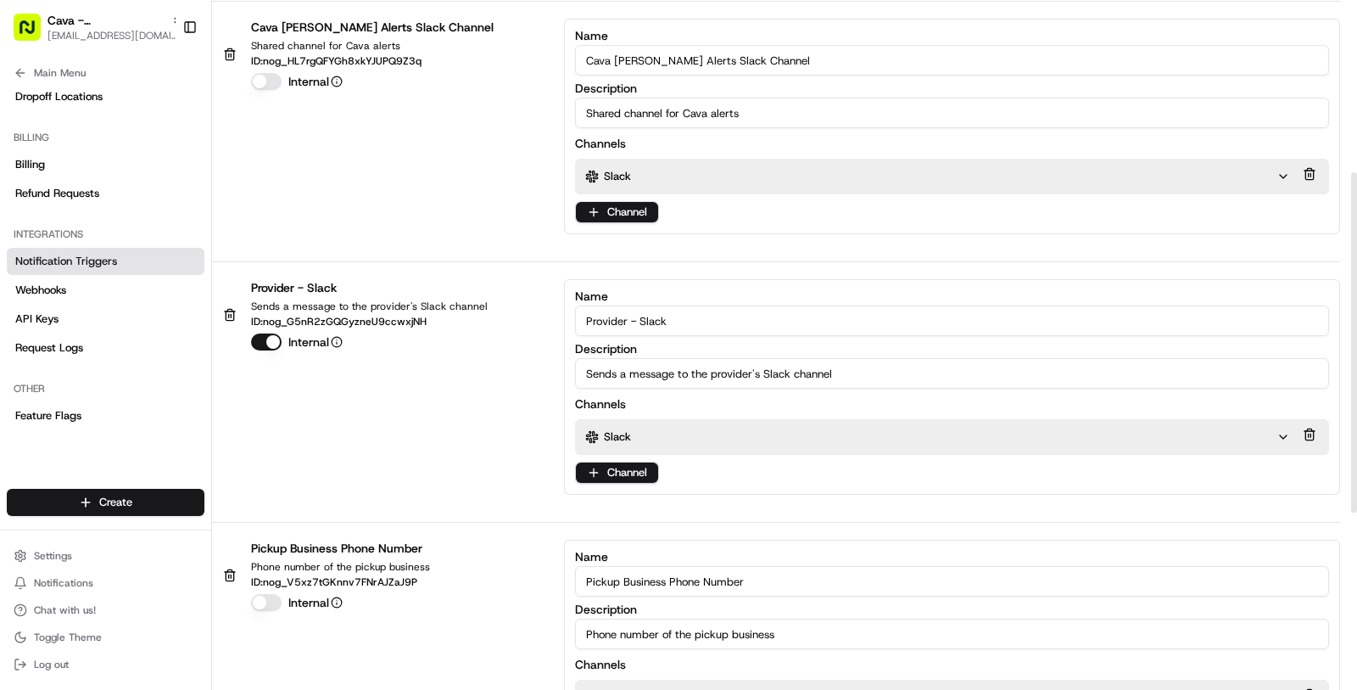
click at [729, 429] on div "Slack" at bounding box center [930, 436] width 691 height 15
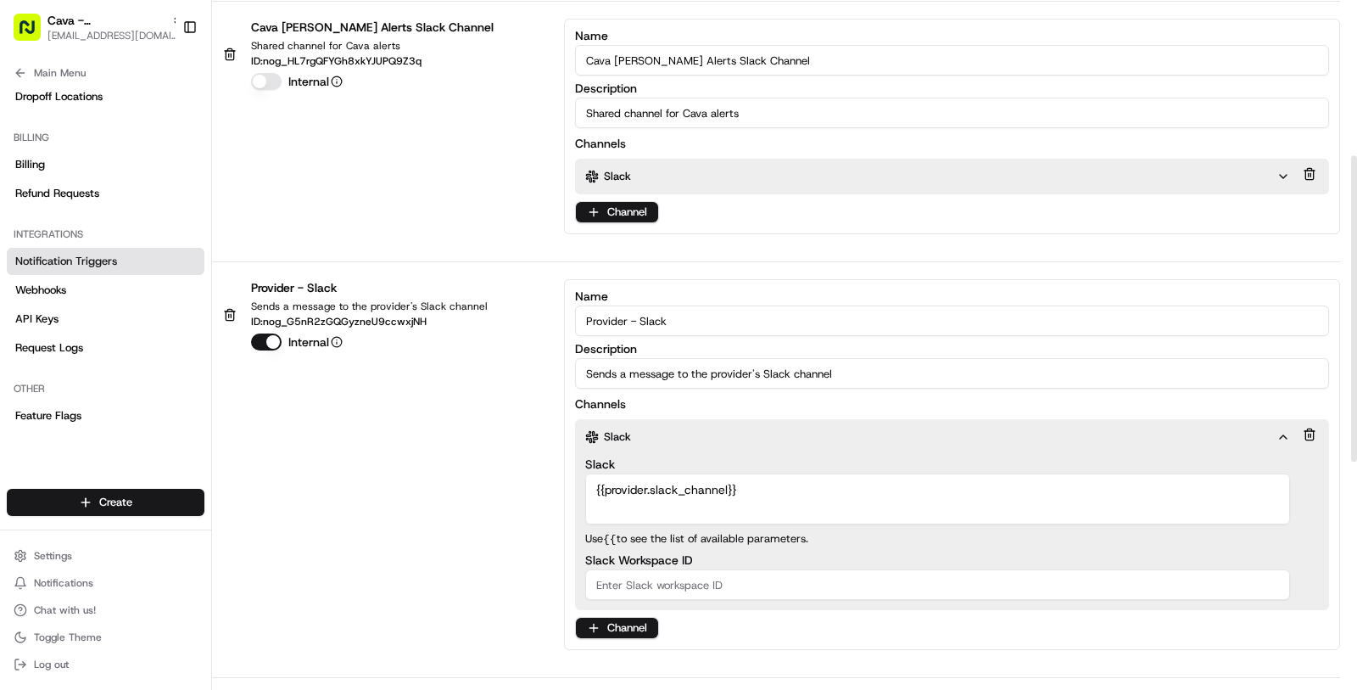
click at [729, 429] on div "Slack" at bounding box center [930, 436] width 691 height 15
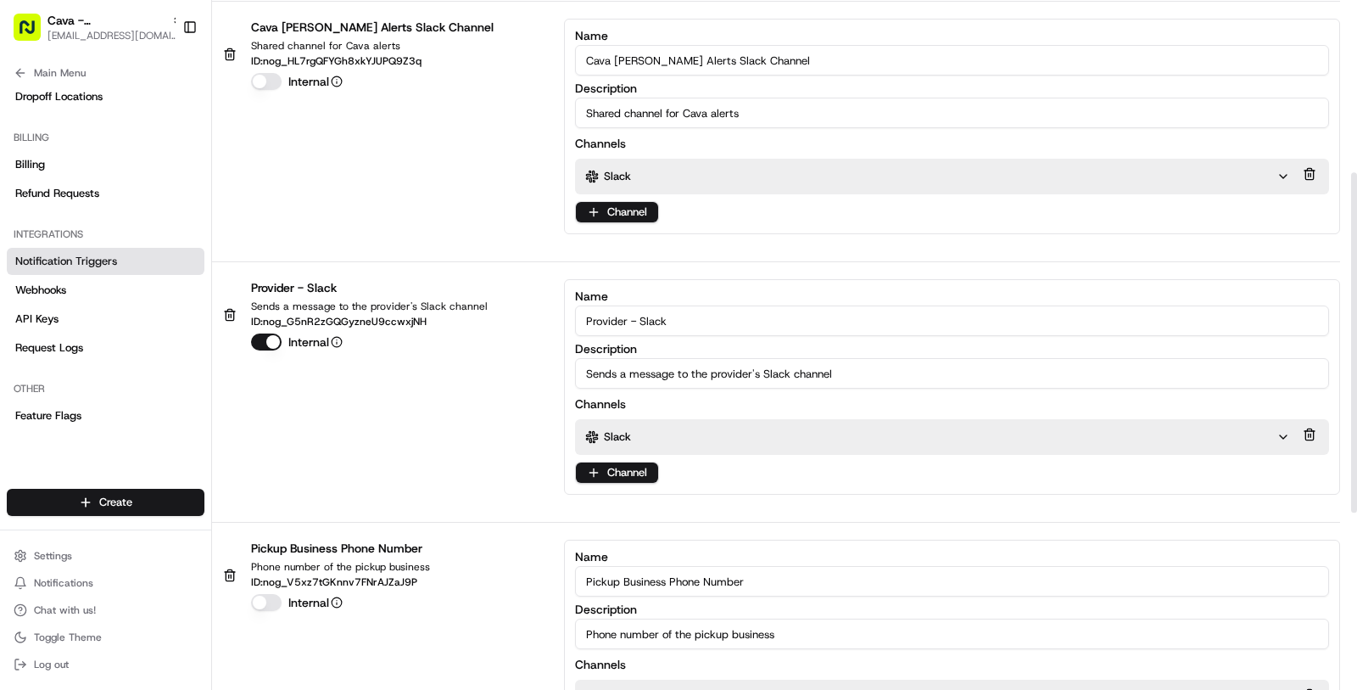
click at [729, 429] on div "Slack" at bounding box center [930, 436] width 691 height 15
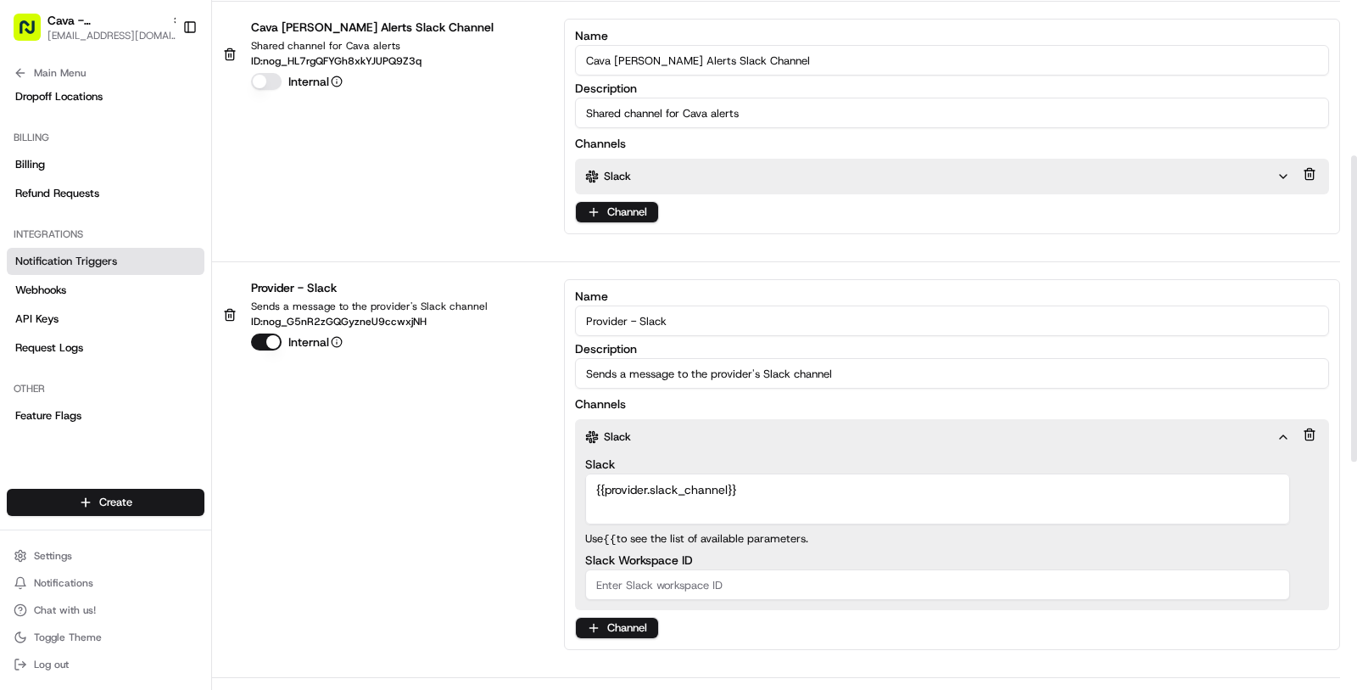
click at [729, 429] on div "Slack" at bounding box center [930, 436] width 691 height 15
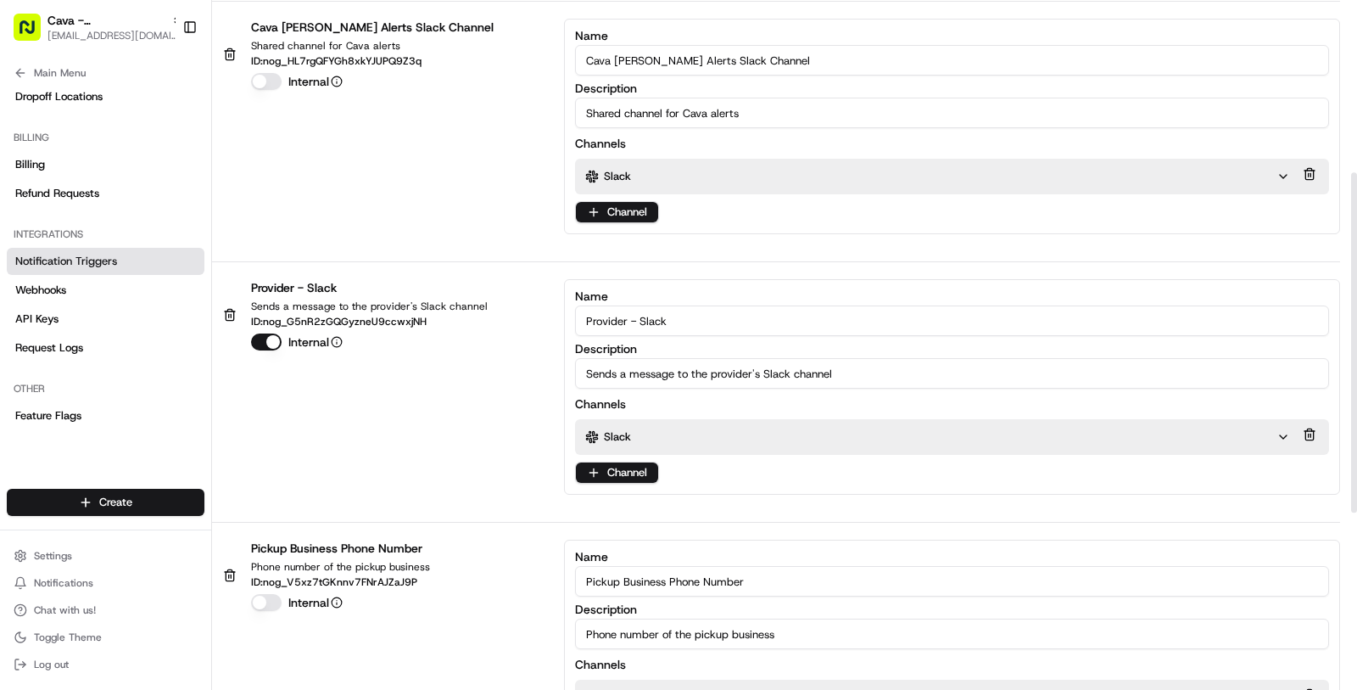
click at [729, 429] on div "Slack" at bounding box center [930, 436] width 691 height 15
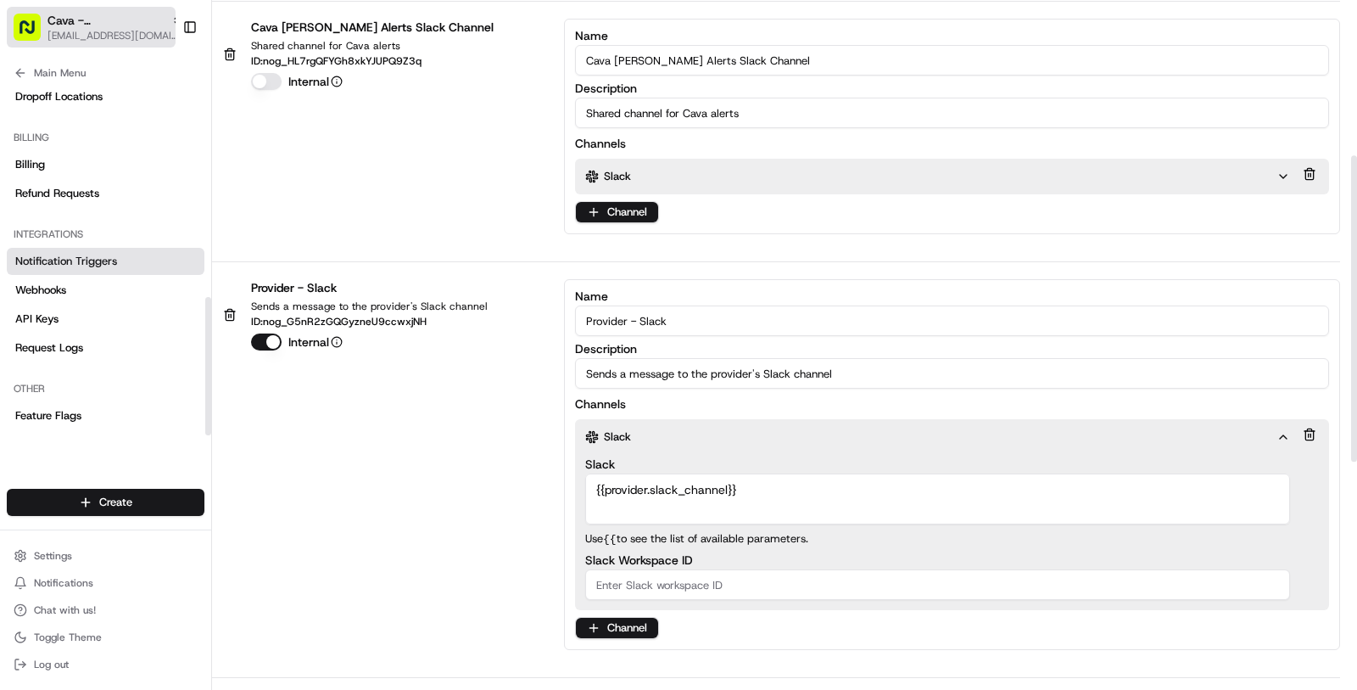
click at [58, 31] on span "[EMAIL_ADDRESS][DOMAIN_NAME]" at bounding box center [116, 36] width 136 height 14
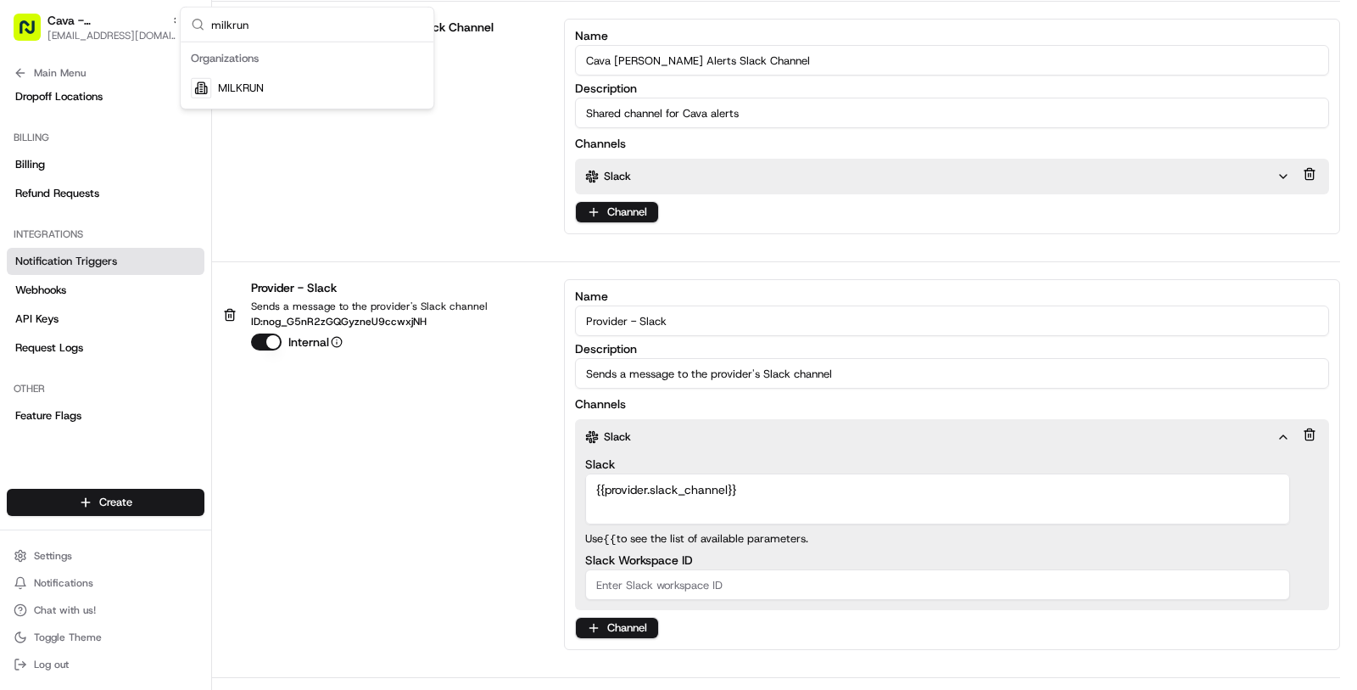
type input "milkrun"
click at [293, 87] on div "MILKRUN" at bounding box center [307, 88] width 246 height 34
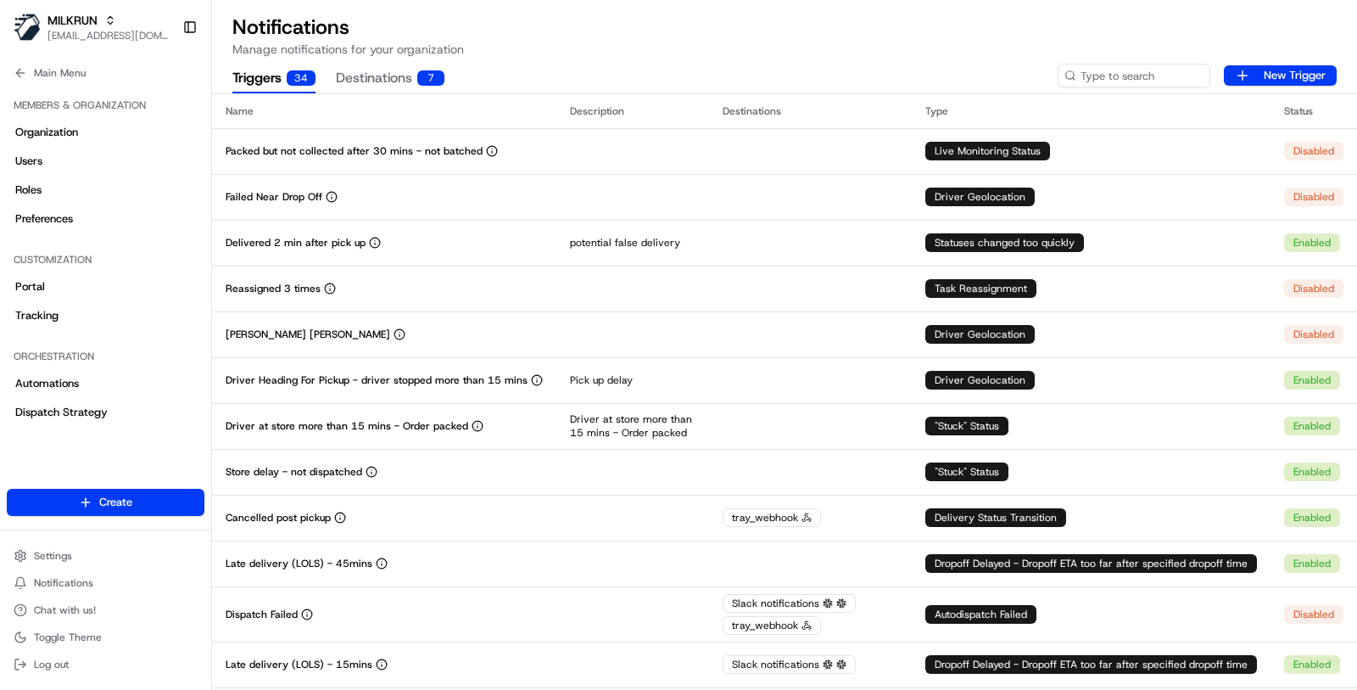
click at [102, 71] on button "Main Menu" at bounding box center [106, 73] width 198 height 24
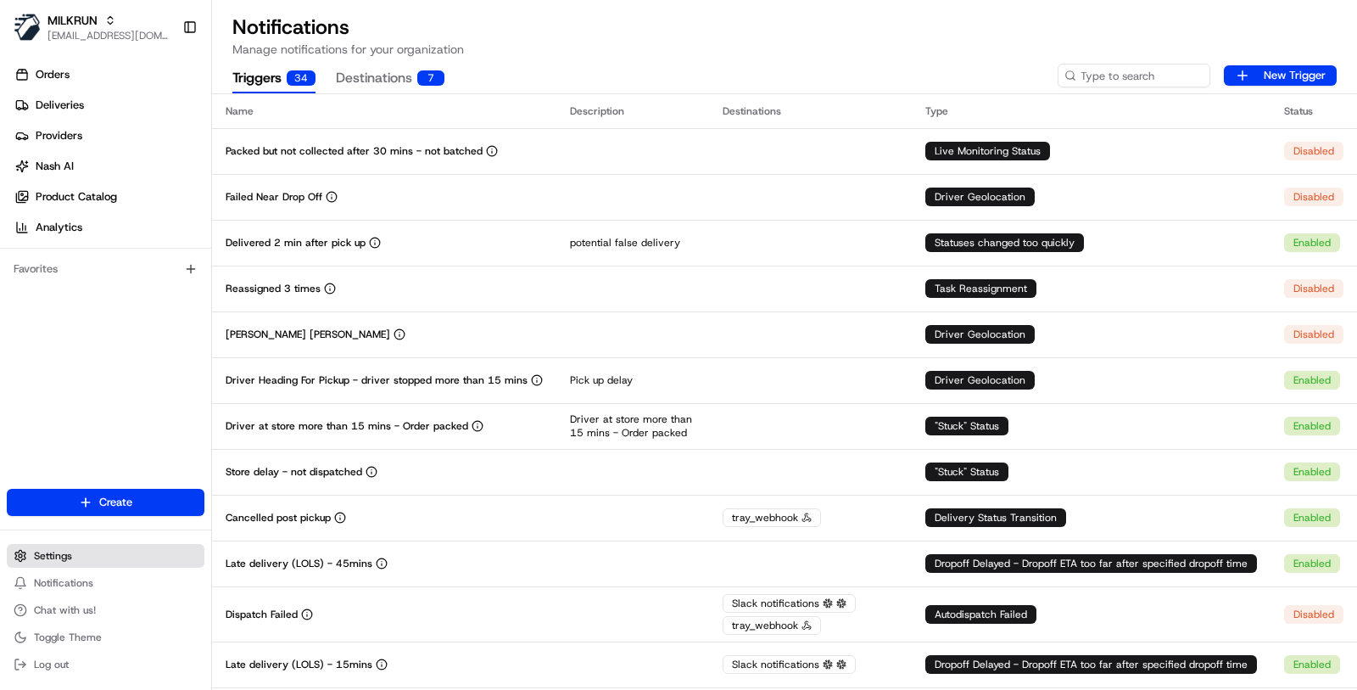
click at [59, 544] on button "Settings" at bounding box center [106, 556] width 198 height 24
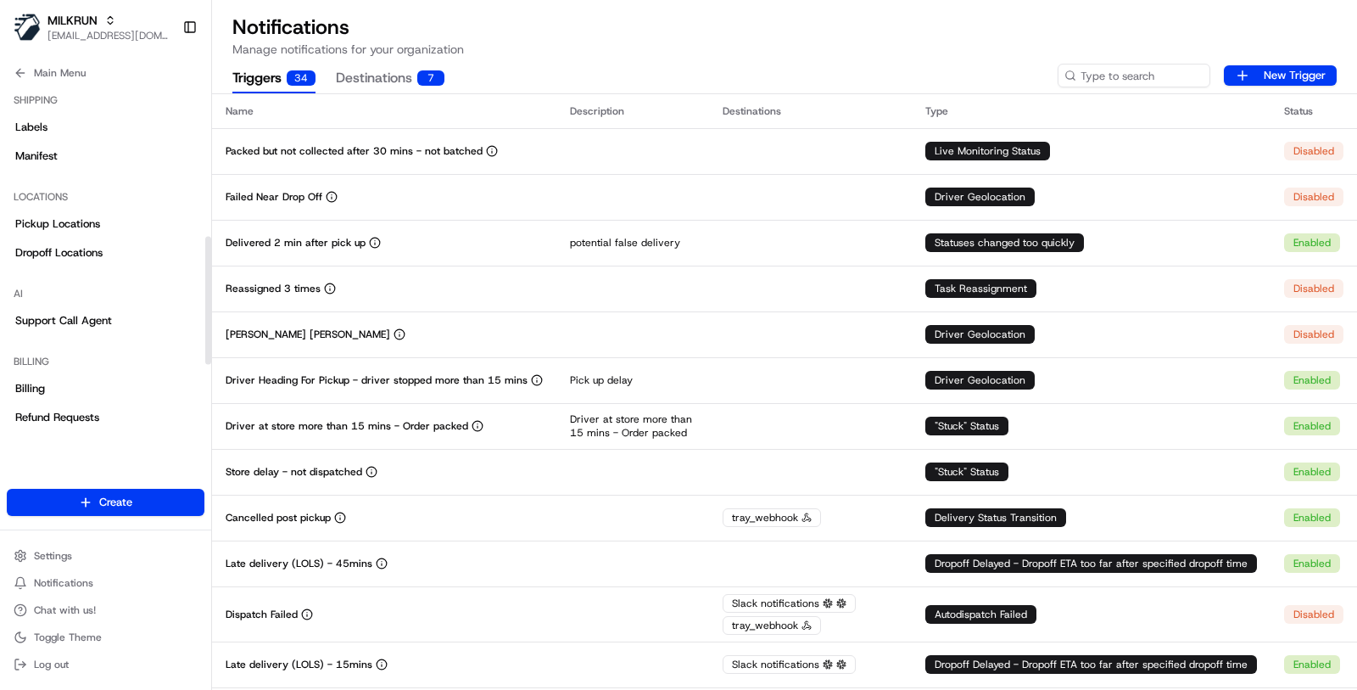
scroll to position [367, 0]
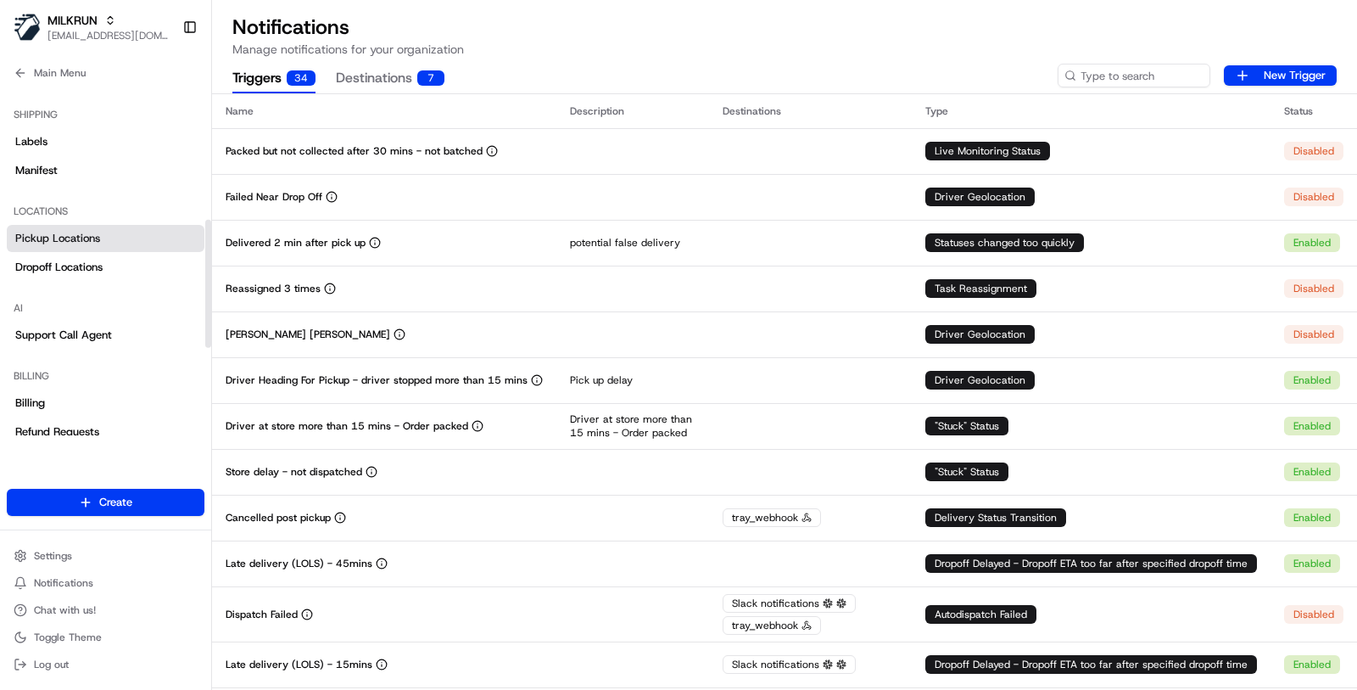
click at [98, 245] on span "Pickup Locations" at bounding box center [57, 238] width 85 height 15
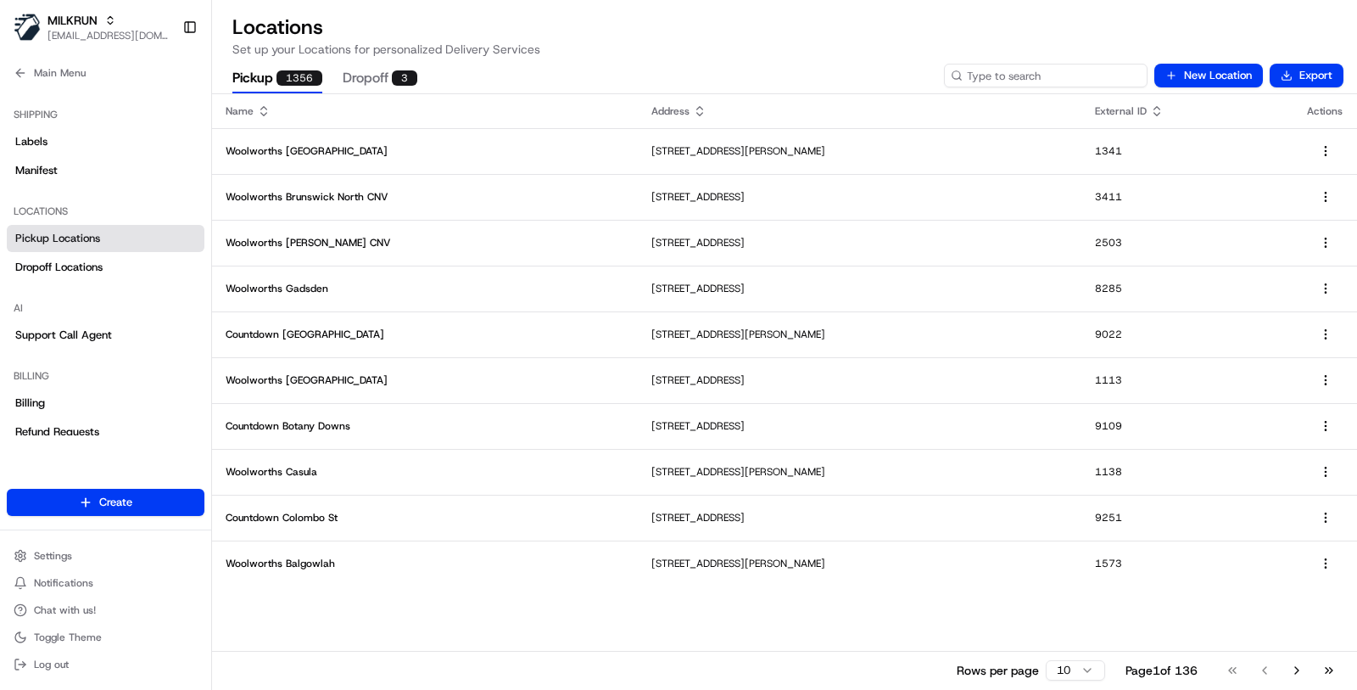
click at [1077, 77] on input at bounding box center [1046, 76] width 204 height 24
paste input "1724"
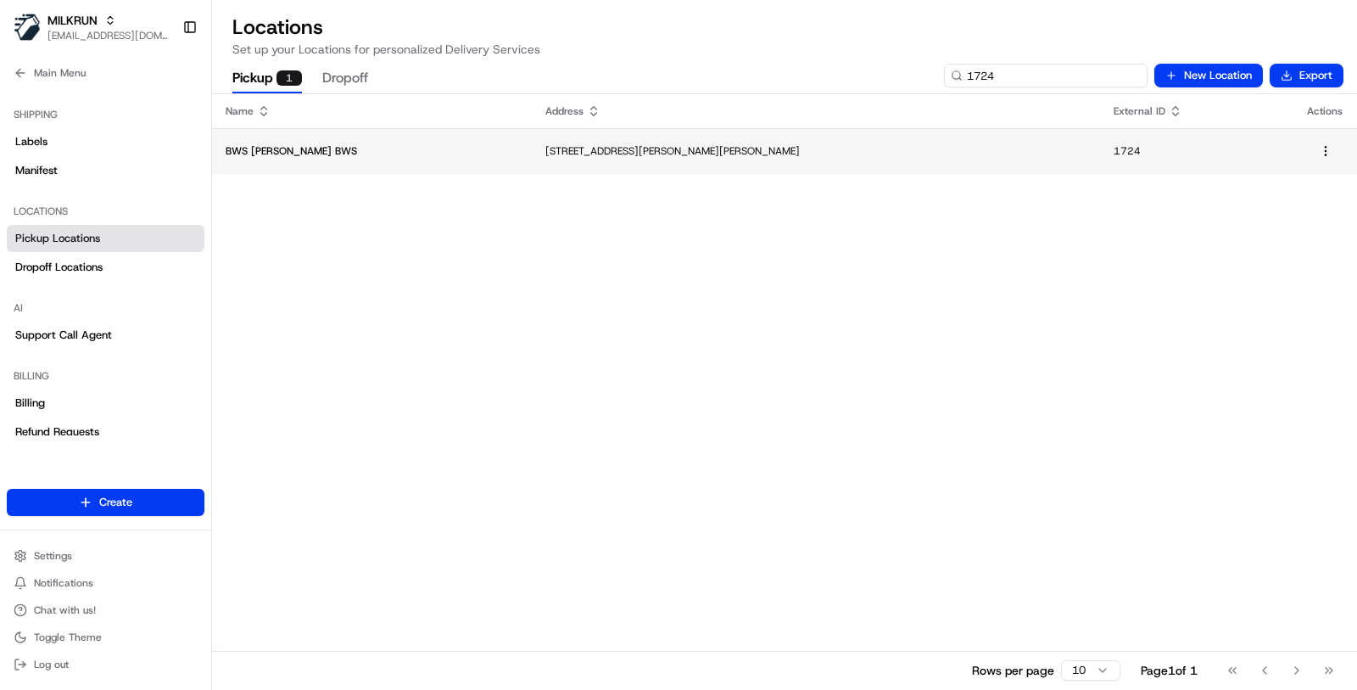
type input "1724"
click at [433, 156] on p "BWS Wright BWS" at bounding box center [372, 151] width 293 height 14
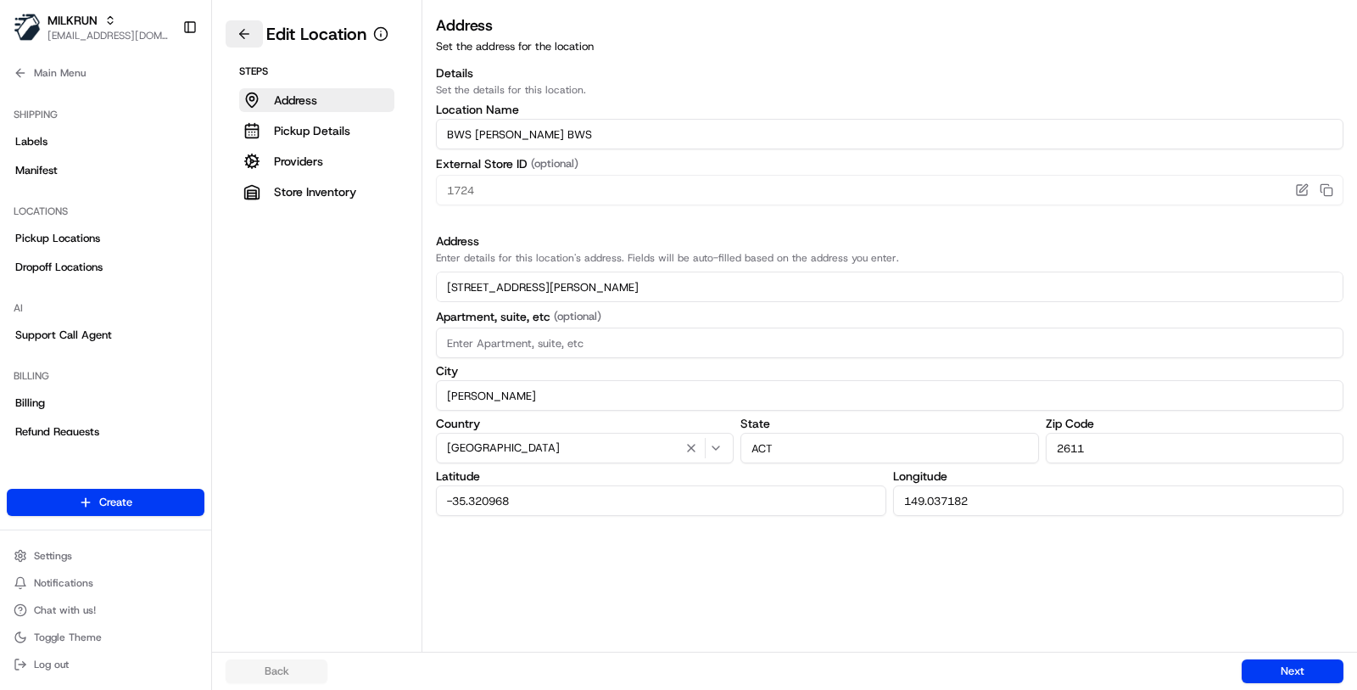
click at [254, 37] on button at bounding box center [244, 33] width 37 height 27
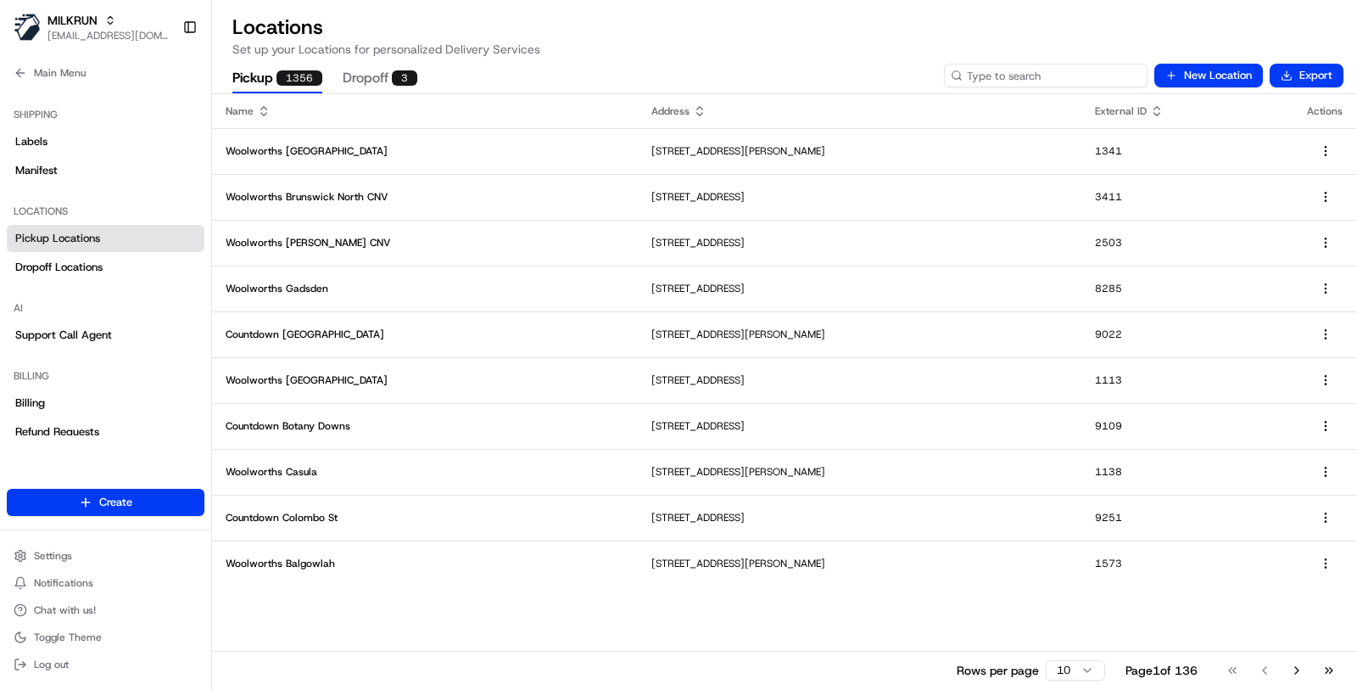
click at [1033, 75] on input at bounding box center [1046, 76] width 204 height 24
paste input "6959"
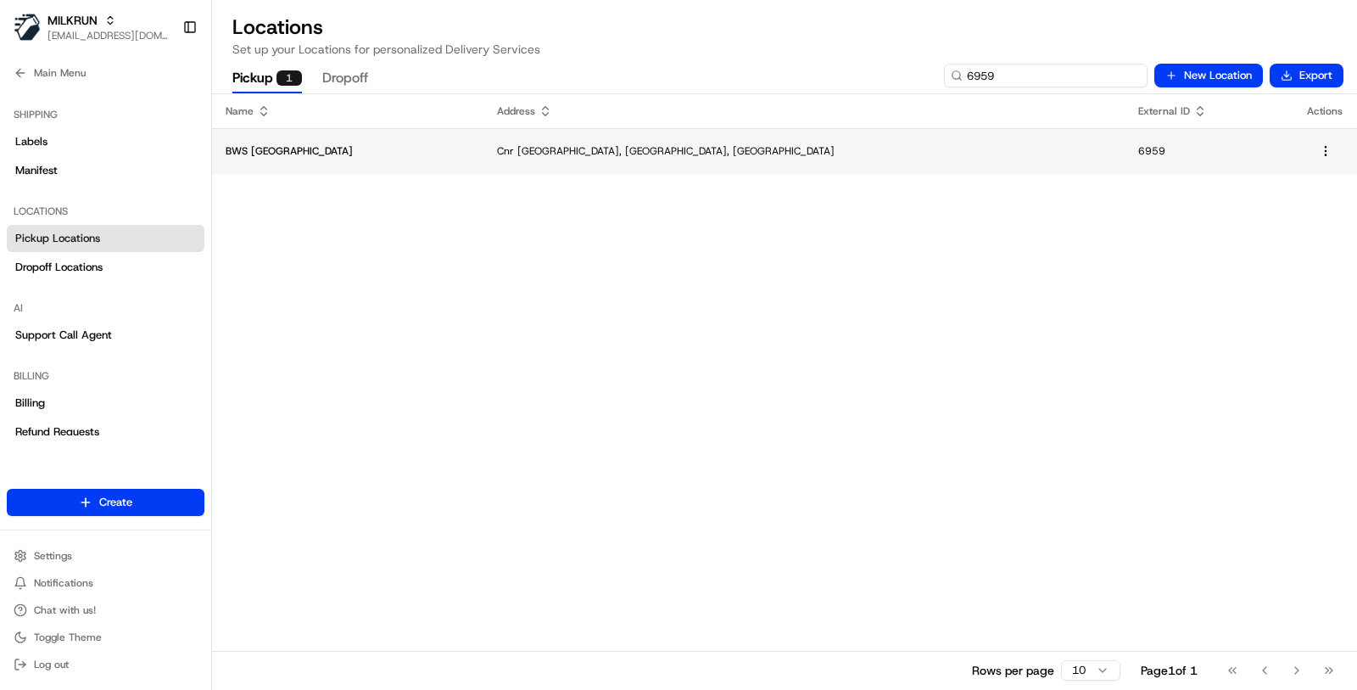
type input "6959"
click at [868, 133] on td "Cnr Lennox And Paget Streets, Richmond, NSW 2753, AU" at bounding box center [804, 151] width 641 height 46
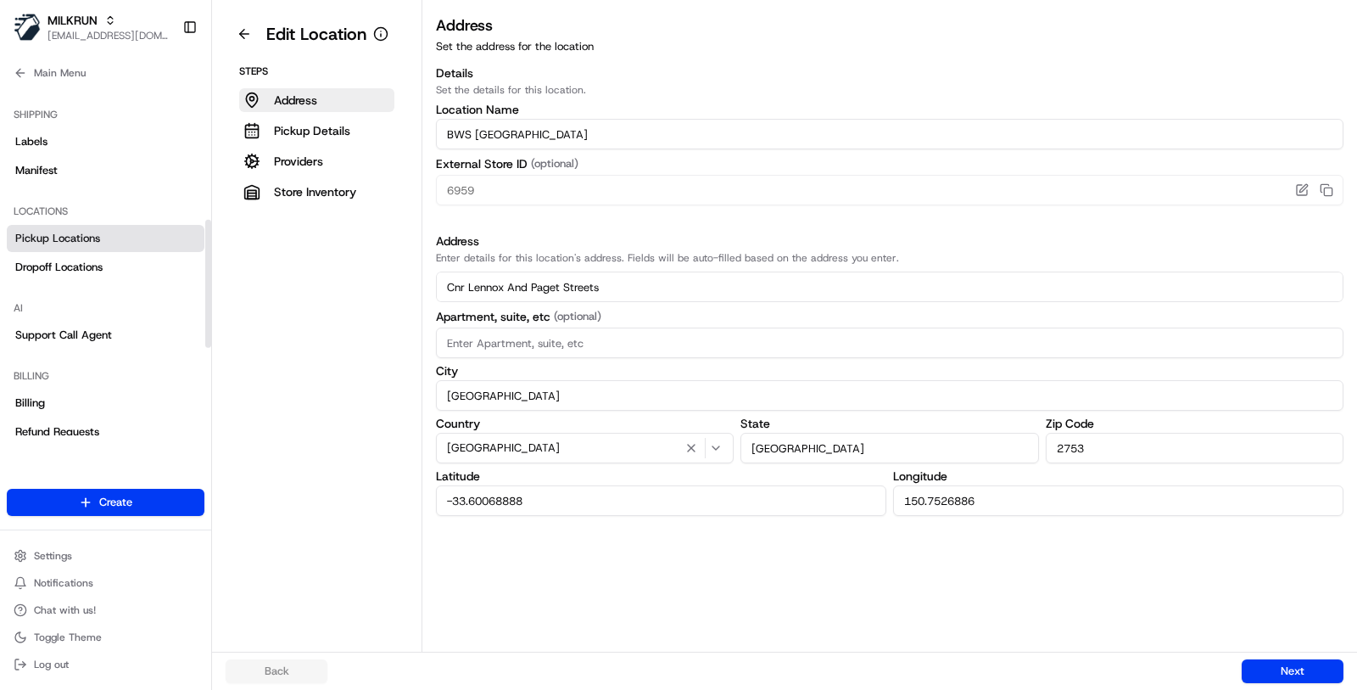
click at [101, 247] on link "Pickup Locations" at bounding box center [106, 238] width 198 height 27
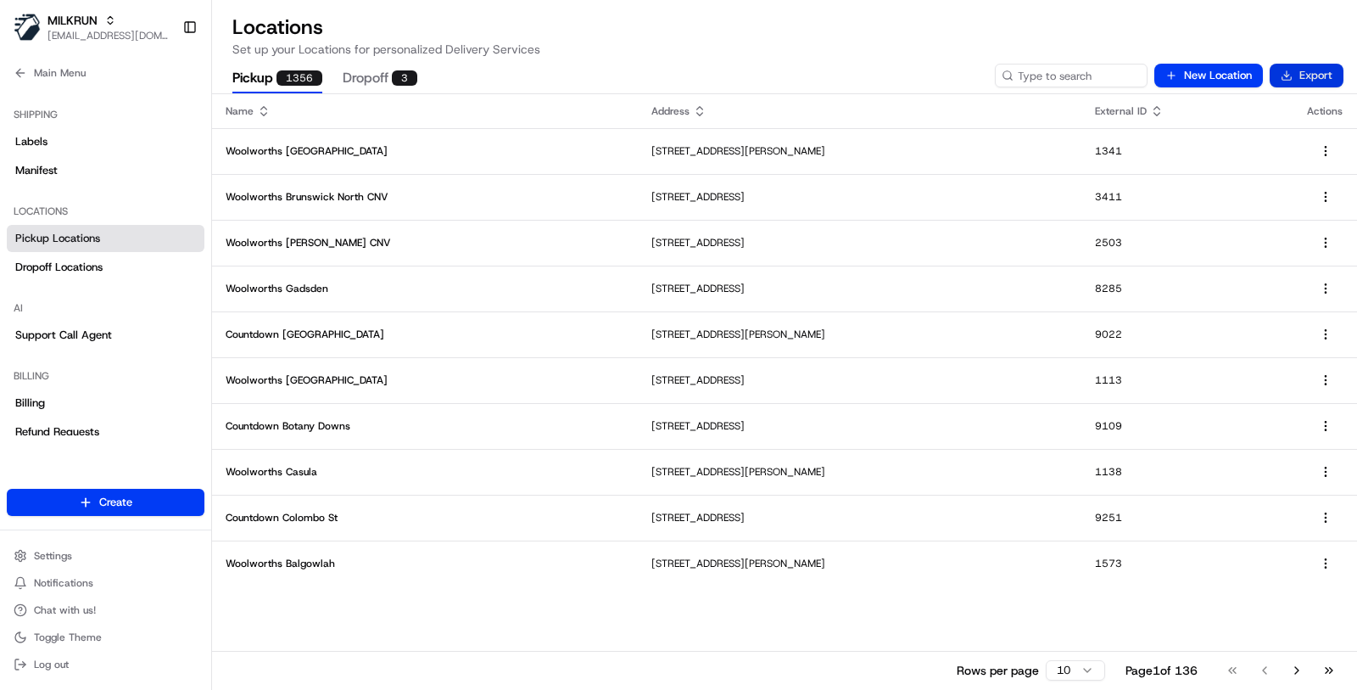
click at [1309, 78] on button "Export" at bounding box center [1307, 76] width 74 height 24
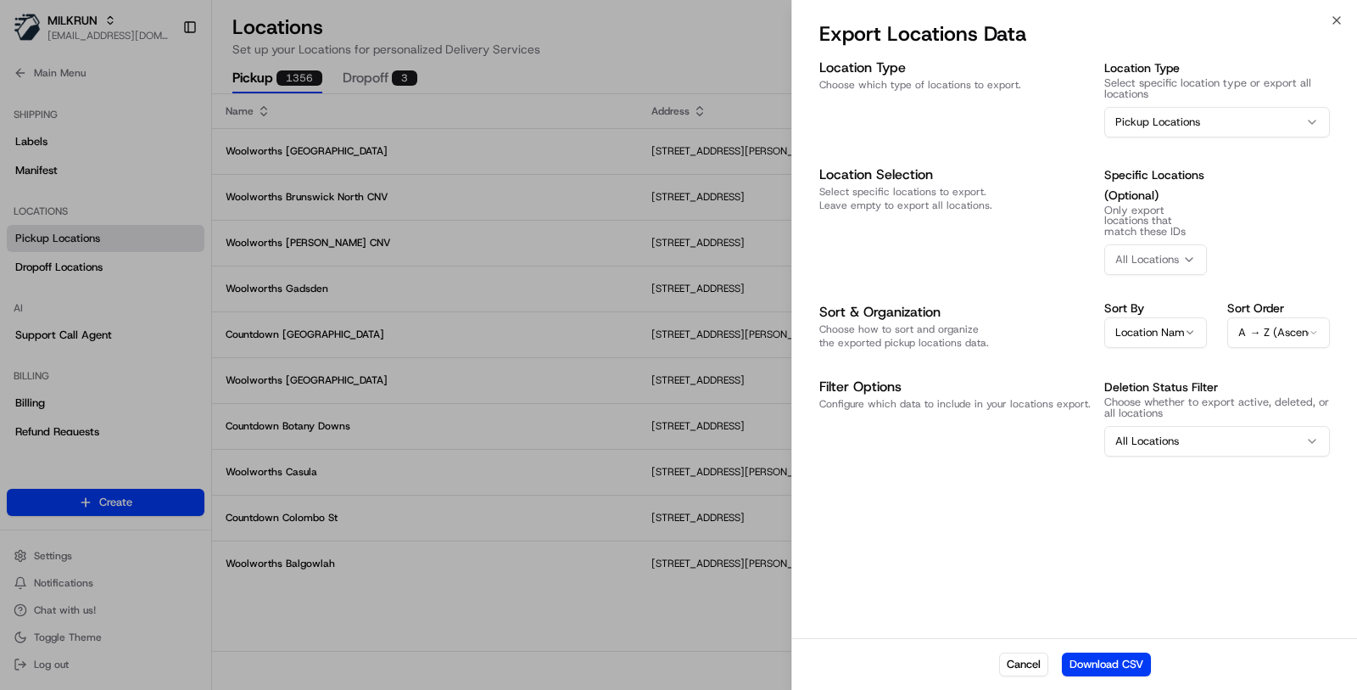
click at [1166, 271] on button "All Locations" at bounding box center [1156, 259] width 103 height 31
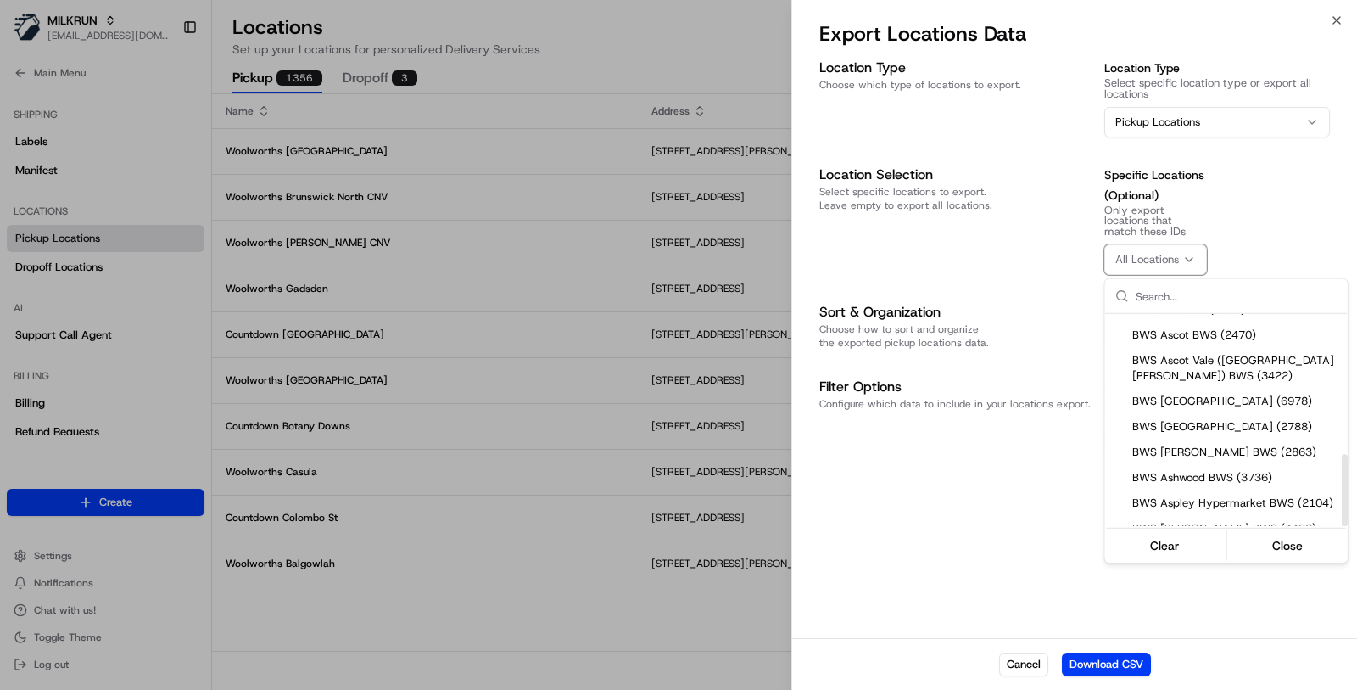
scroll to position [413, 0]
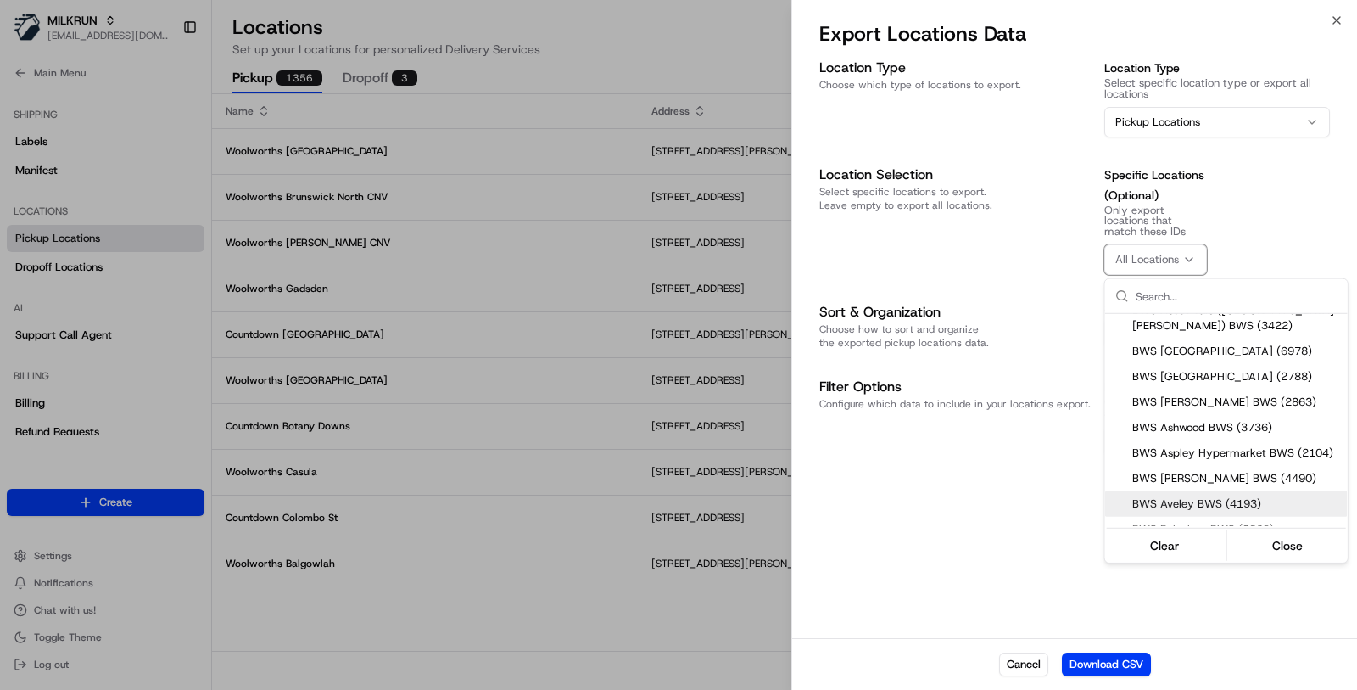
click at [993, 514] on div at bounding box center [678, 345] width 1357 height 690
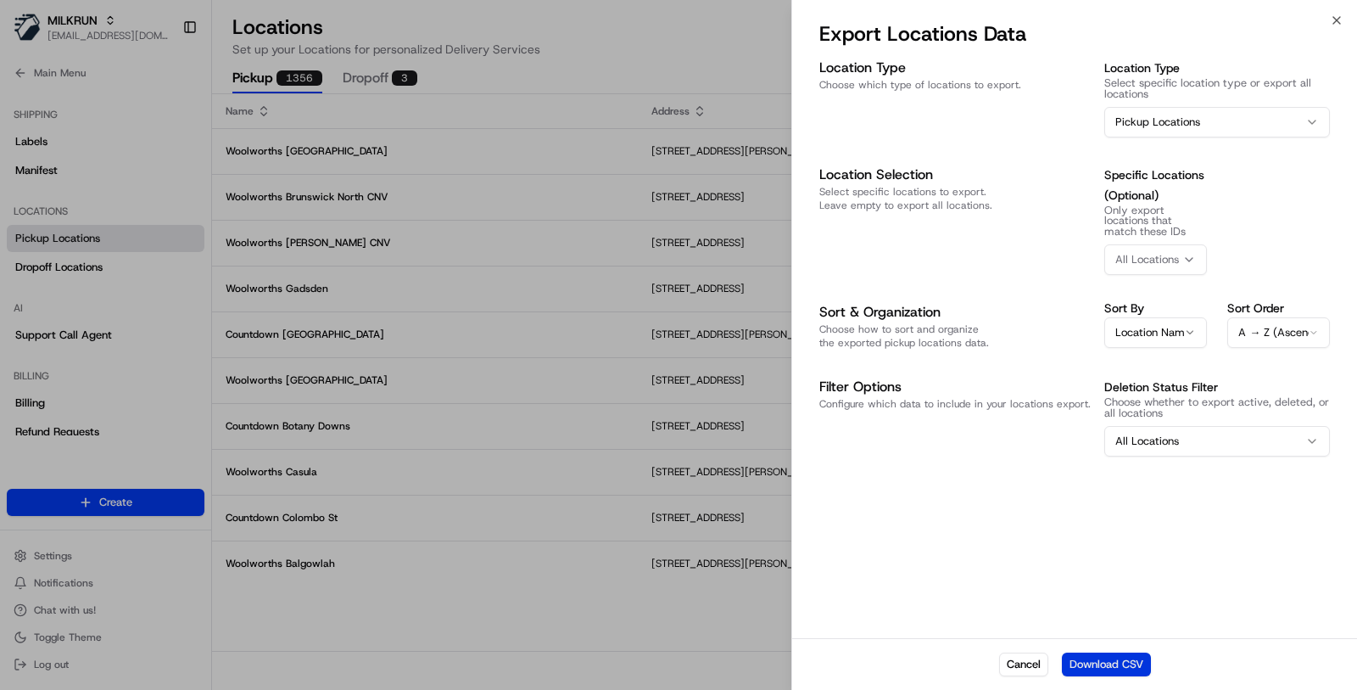
click at [1106, 657] on button "Download CSV" at bounding box center [1106, 664] width 89 height 24
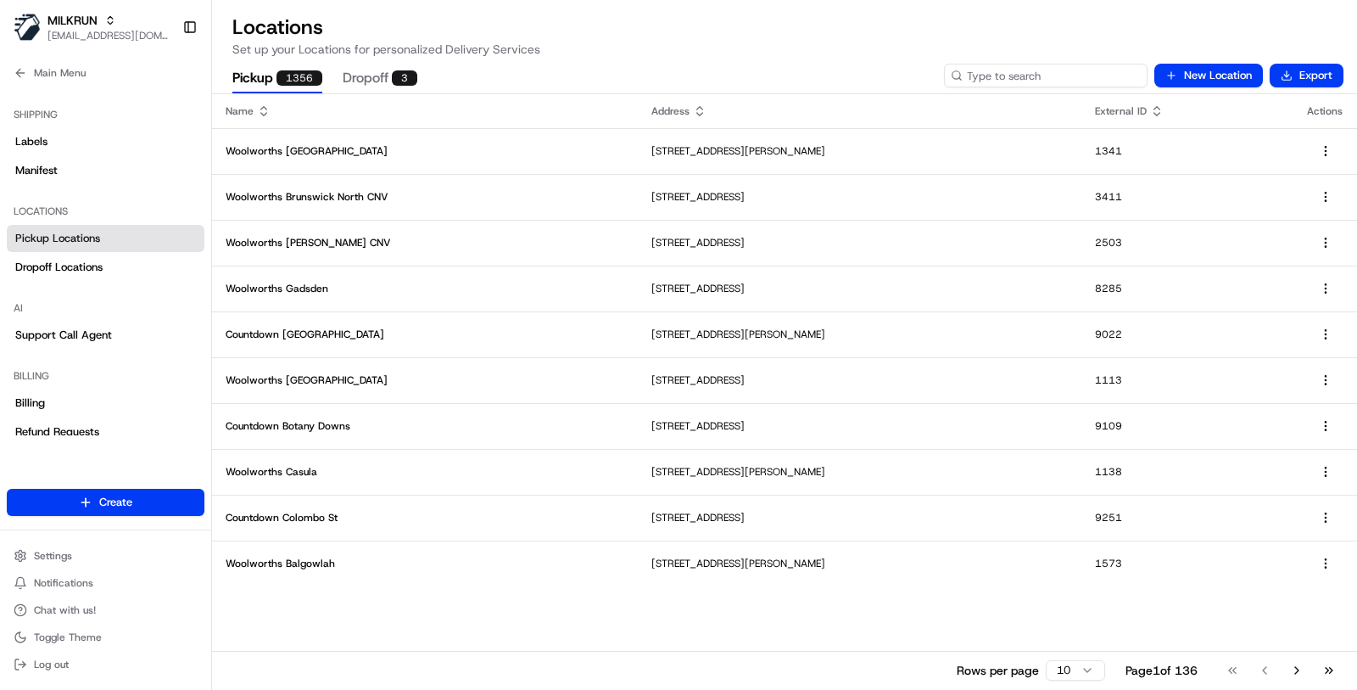
click at [1037, 68] on input at bounding box center [1046, 76] width 204 height 24
paste input "6258"
type input "6258"
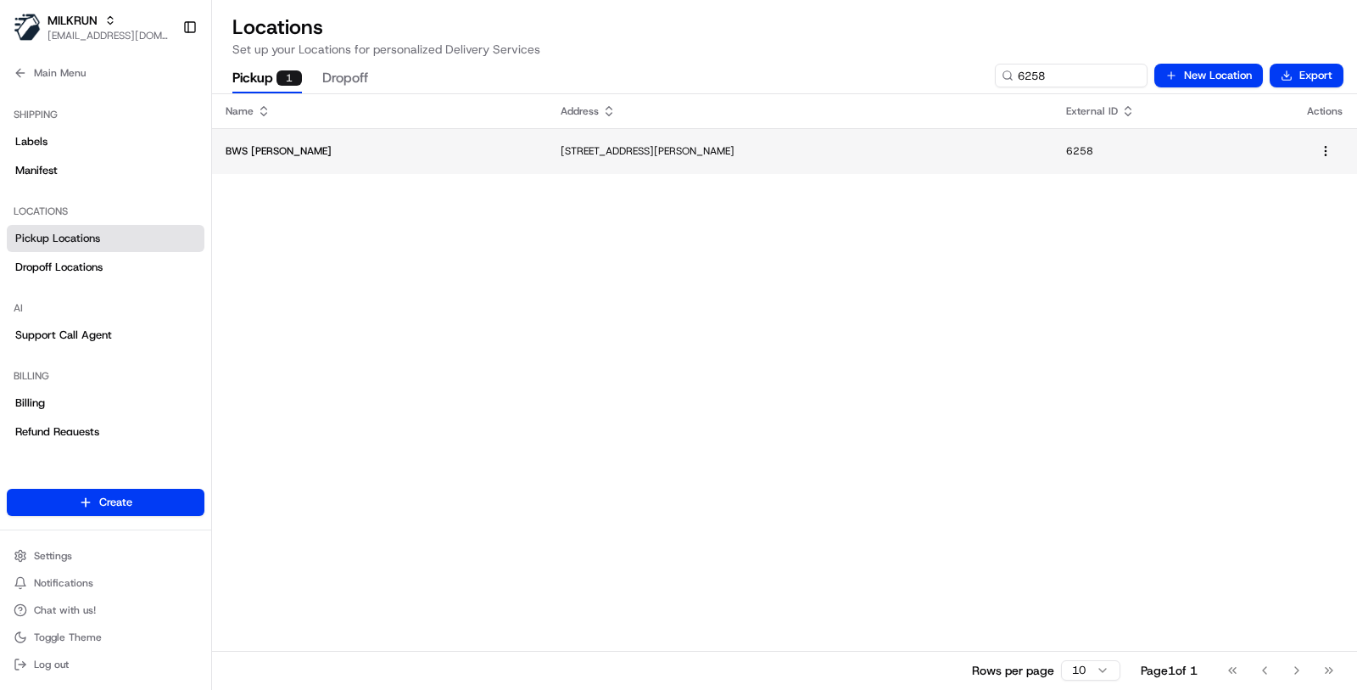
click at [318, 141] on td "BWS [PERSON_NAME]" at bounding box center [379, 151] width 335 height 46
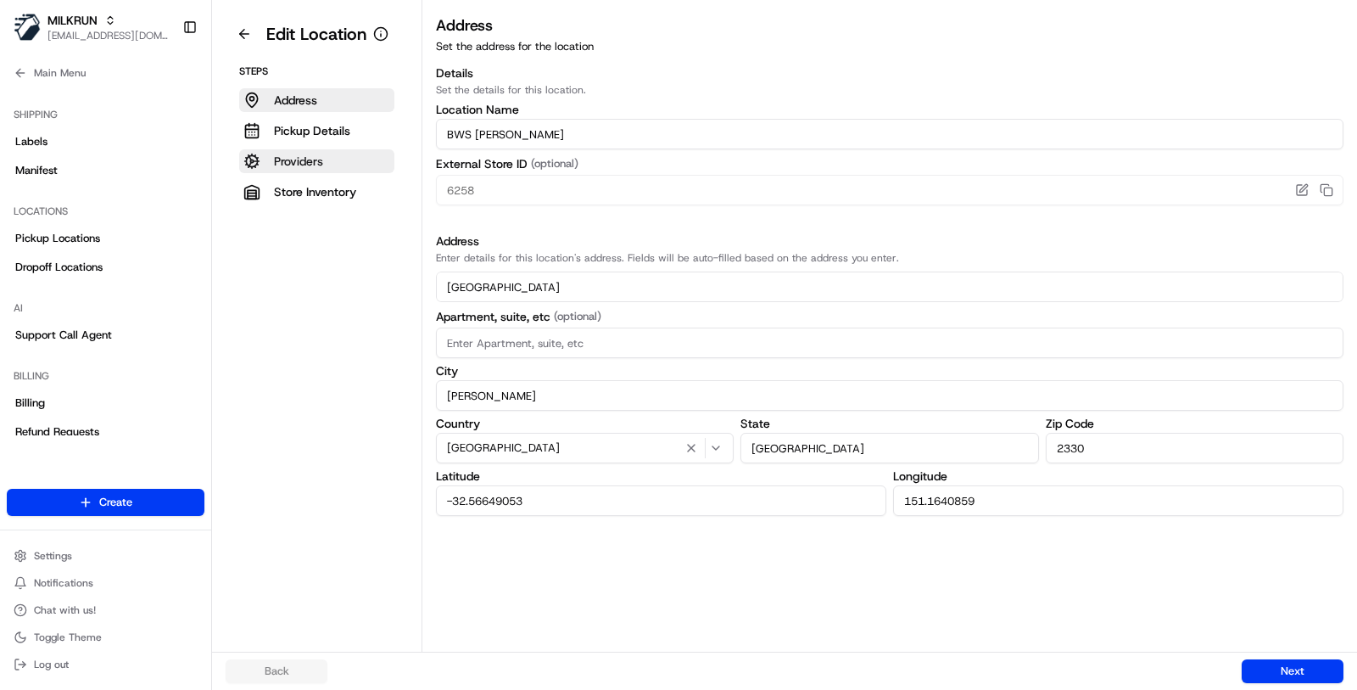
click at [299, 170] on button "Providers" at bounding box center [316, 161] width 155 height 24
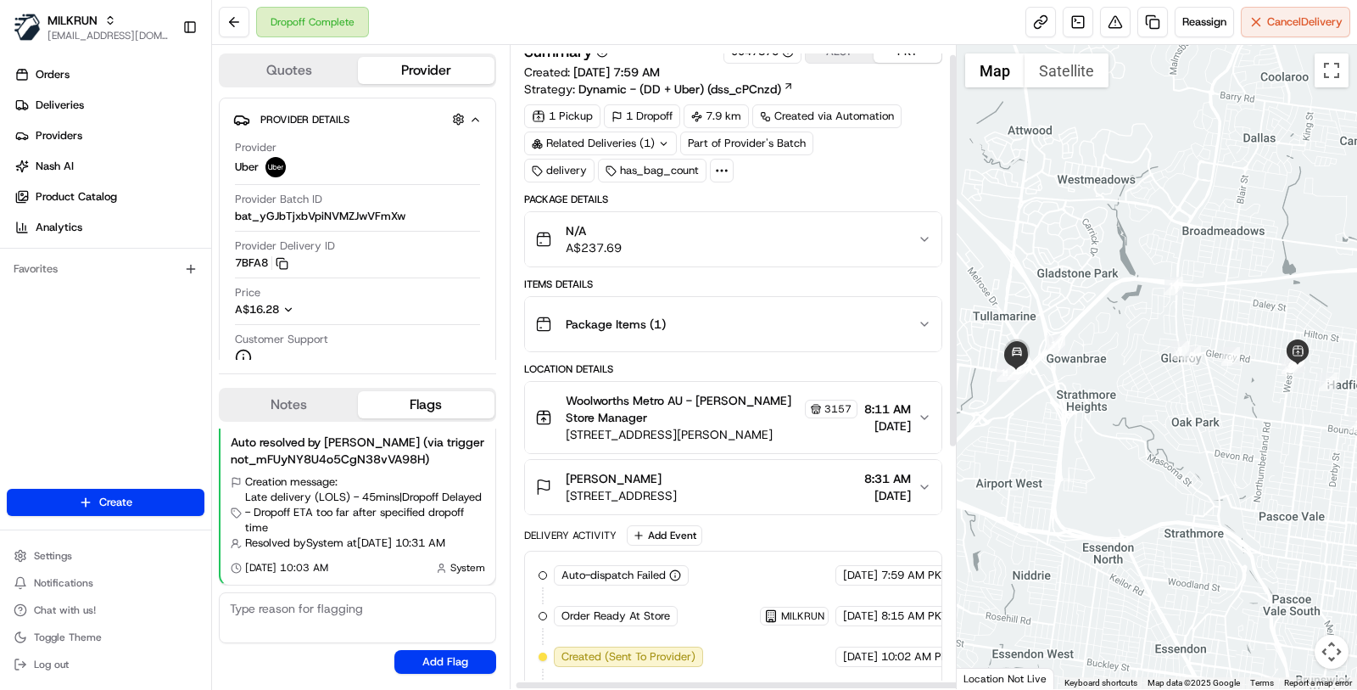
scroll to position [15, 5]
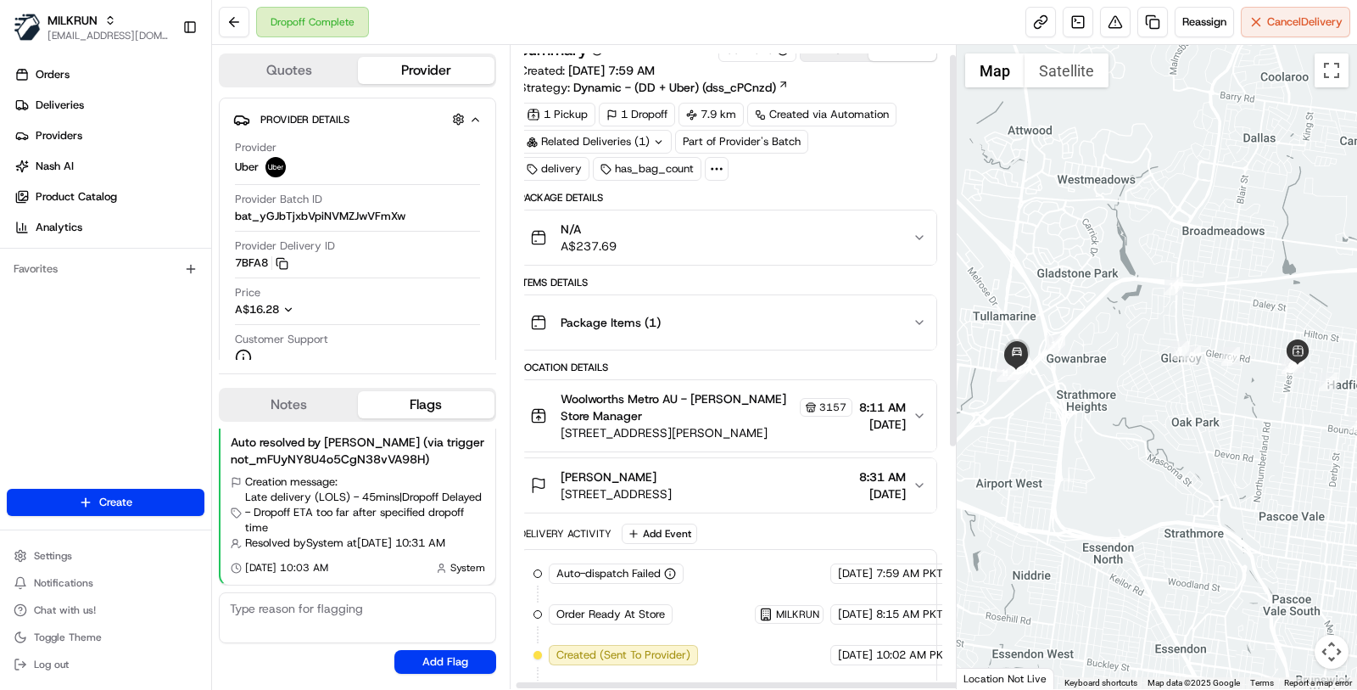
click at [672, 468] on div "[PERSON_NAME]" at bounding box center [616, 476] width 111 height 17
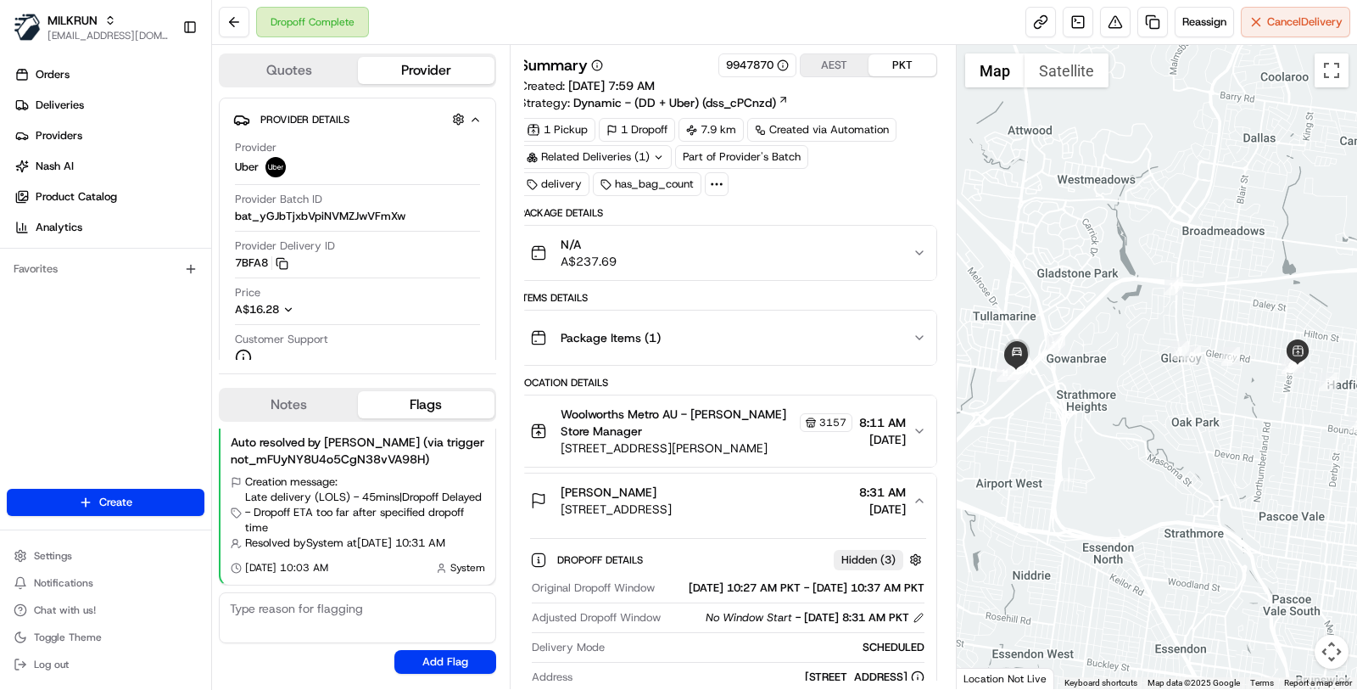
scroll to position [0, 0]
click at [645, 152] on div "Related Deliveries (1)" at bounding box center [600, 157] width 153 height 24
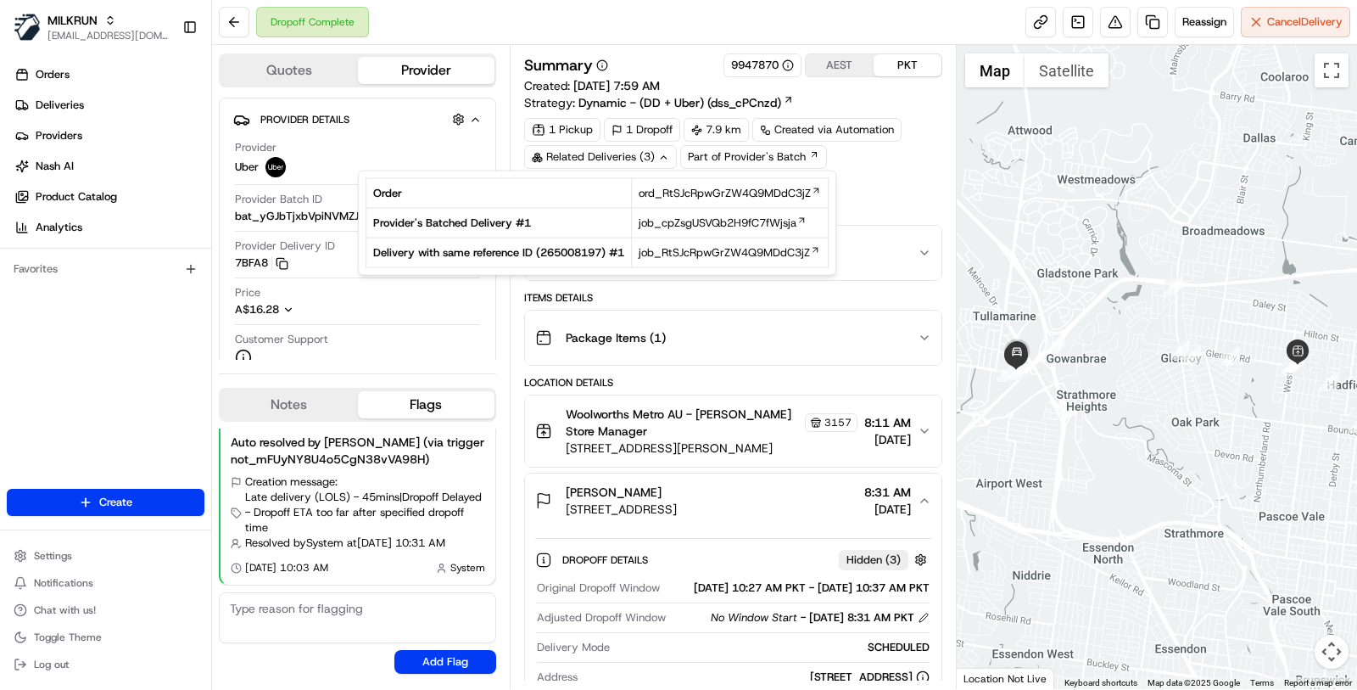
click at [892, 154] on div "1 Pickup 1 Dropoff 7.9 km Created via Automation Related Deliveries (3) Part of…" at bounding box center [733, 157] width 418 height 78
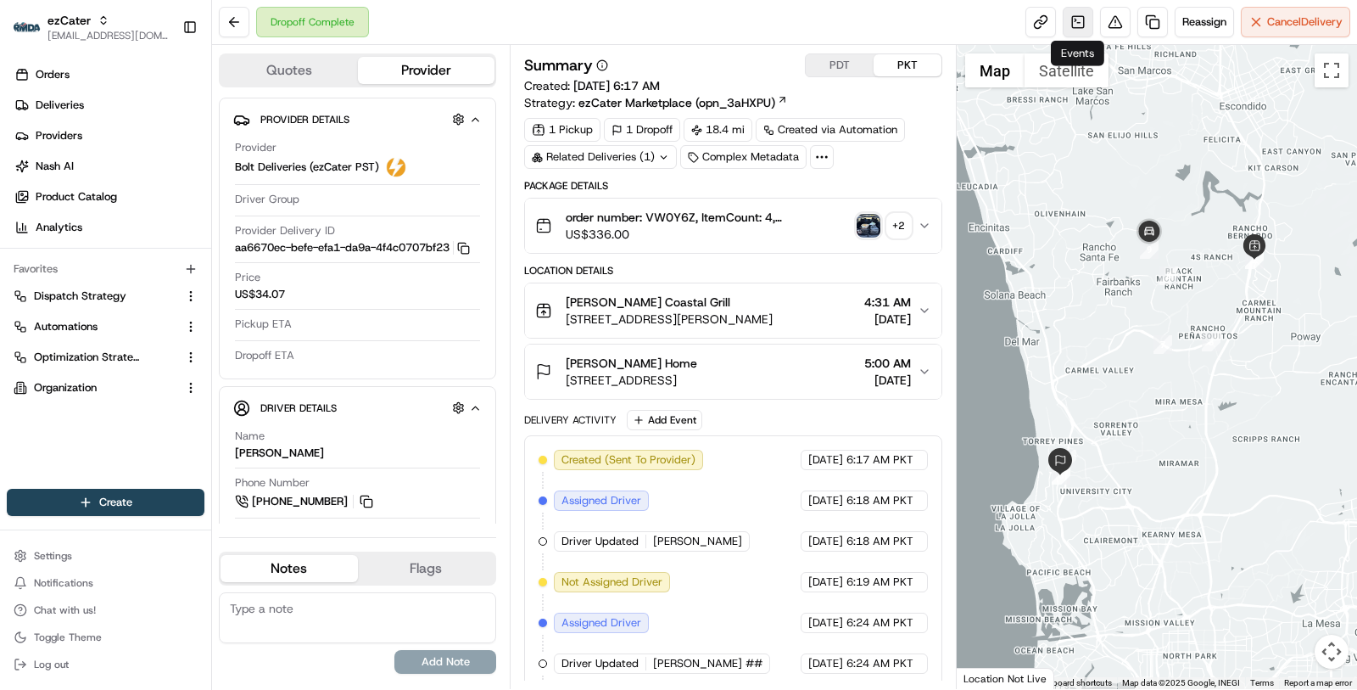
click at [1083, 25] on link at bounding box center [1078, 22] width 31 height 31
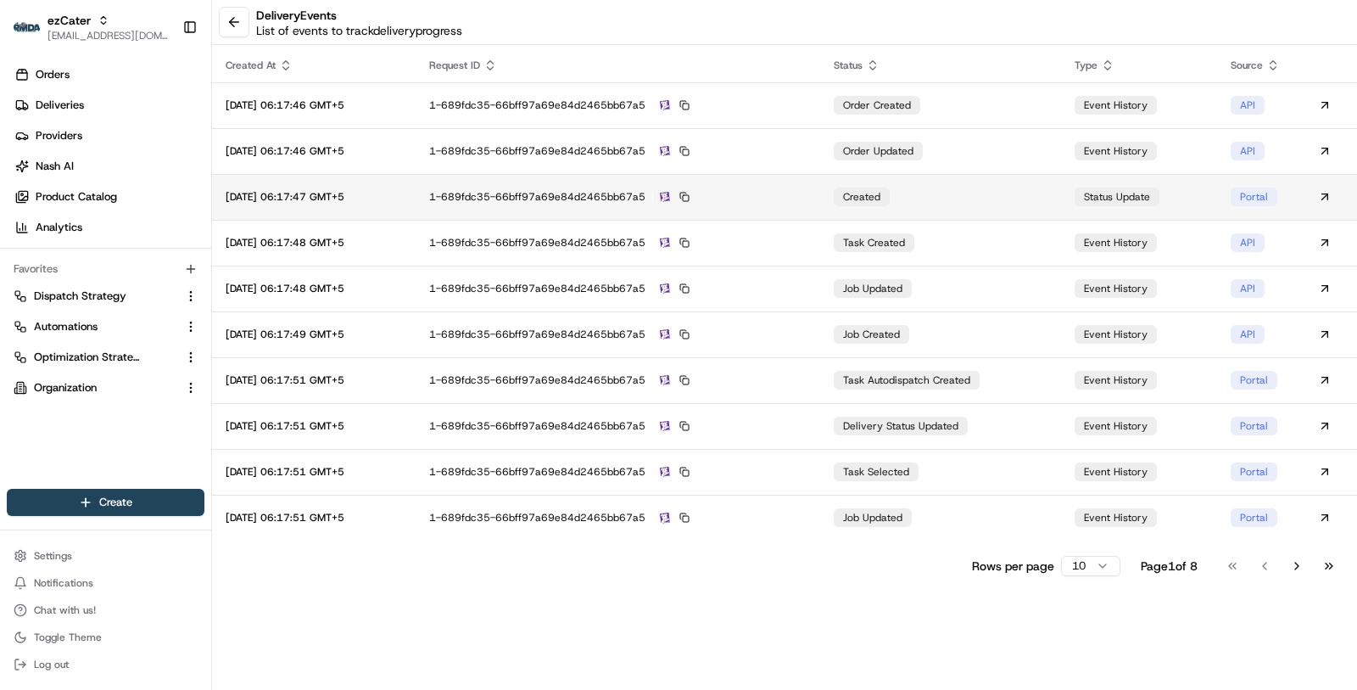
click at [799, 190] on div "1-689fdc35-66bff97a69e84d2465bb67a5" at bounding box center [618, 196] width 378 height 15
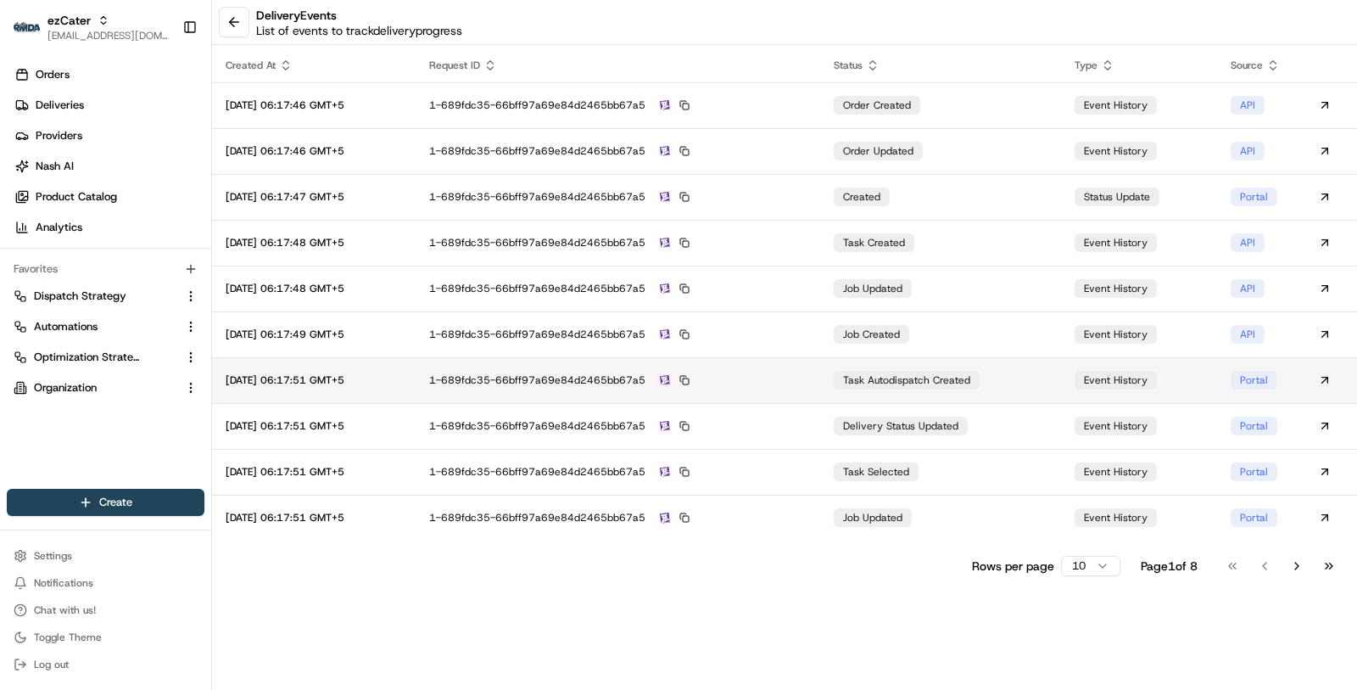
click at [802, 376] on div "1-689fdc35-66bff97a69e84d2465bb67a5" at bounding box center [618, 379] width 378 height 15
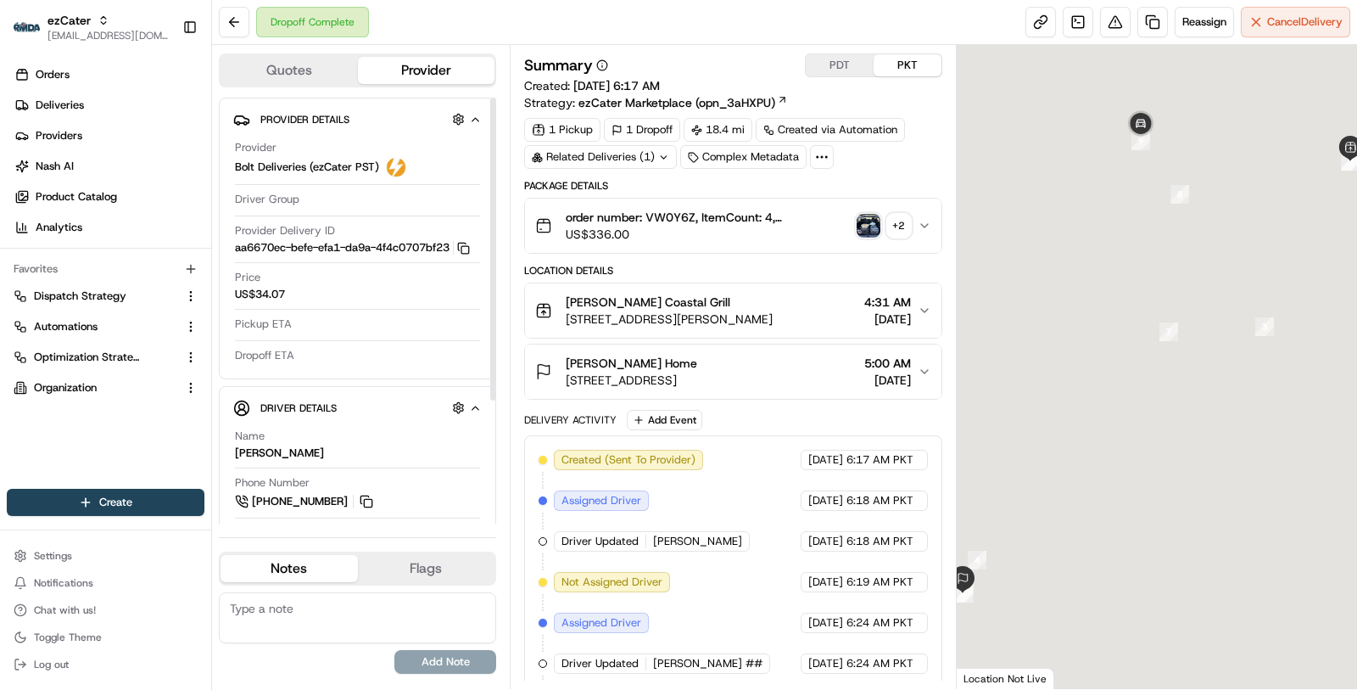
click at [624, 156] on div "Related Deliveries (1)" at bounding box center [600, 157] width 153 height 24
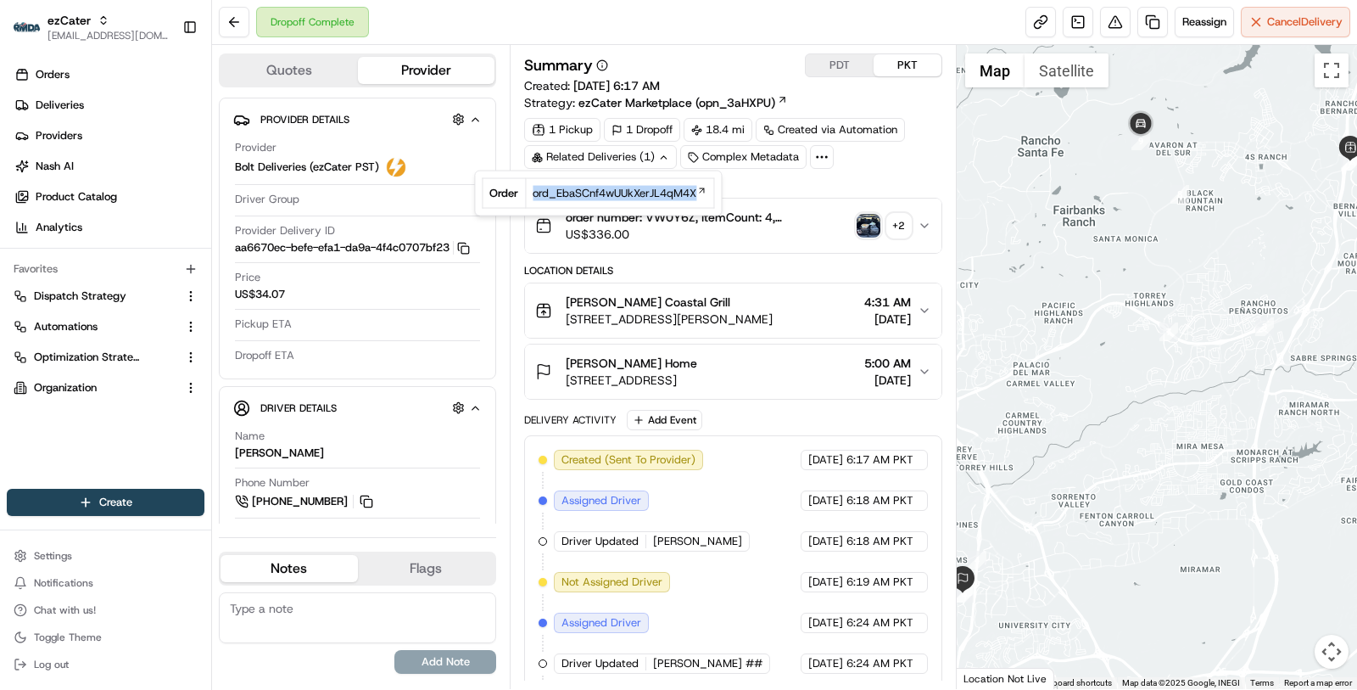
drag, startPoint x: 526, startPoint y: 195, endPoint x: 698, endPoint y: 203, distance: 172.4
click at [698, 203] on td "ord_EbaSCnf4wUUkXerJL4qM4X" at bounding box center [620, 193] width 188 height 30
copy span "ord_EbaSCnf4wUUkXerJL4qM4X"
click at [697, 378] on span "7664 Top O the Morning Way, San Diego, CA, USA" at bounding box center [631, 380] width 131 height 17
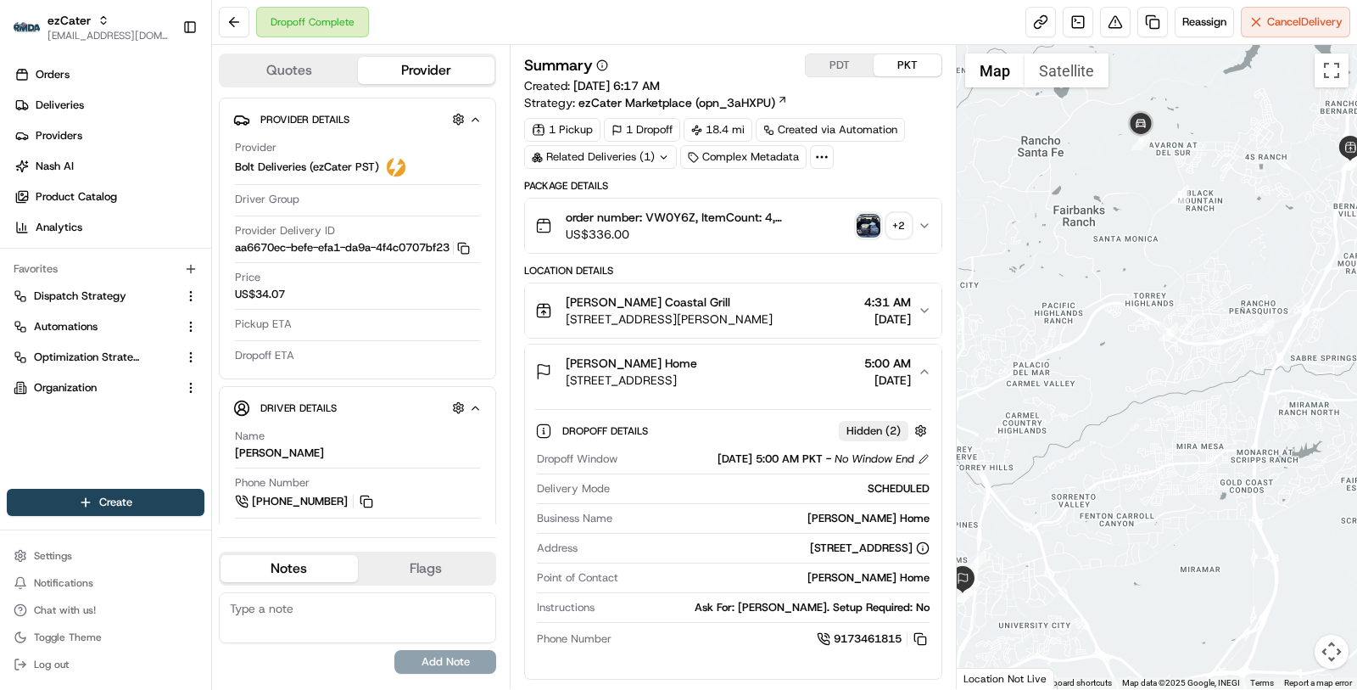
scroll to position [47, 0]
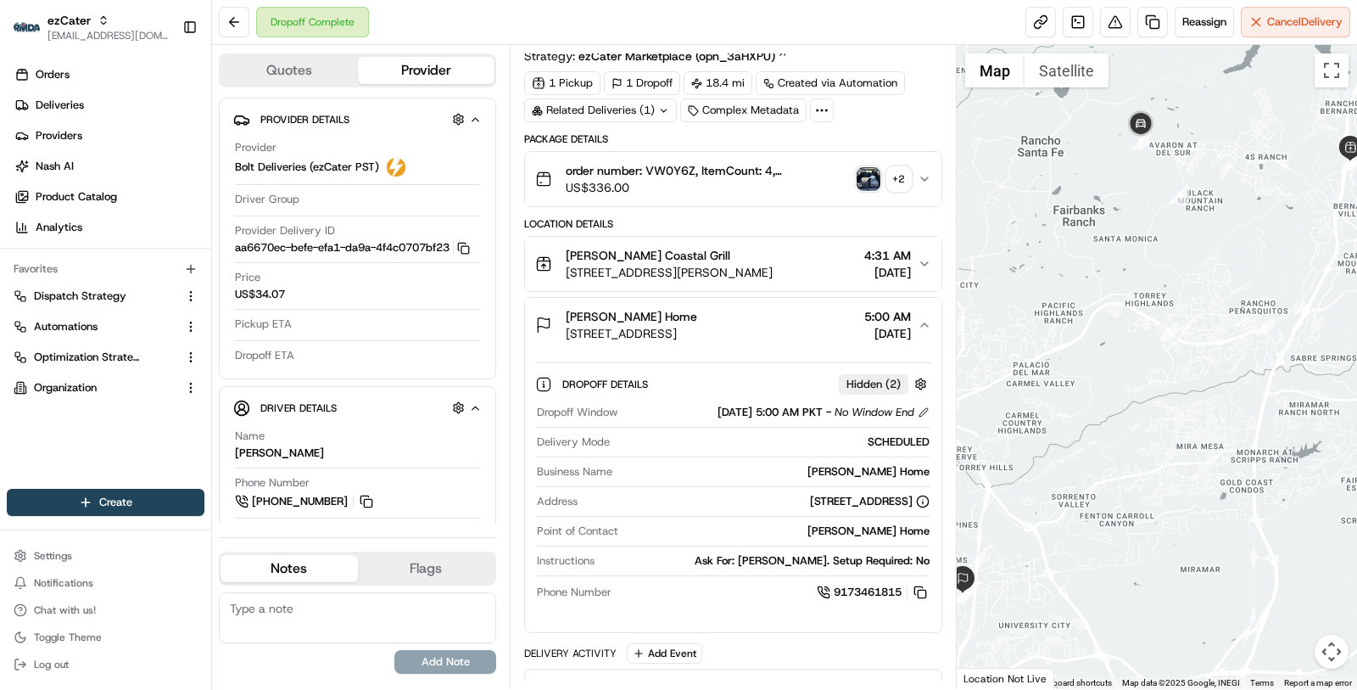
click at [697, 308] on div "Allen Home" at bounding box center [631, 316] width 131 height 17
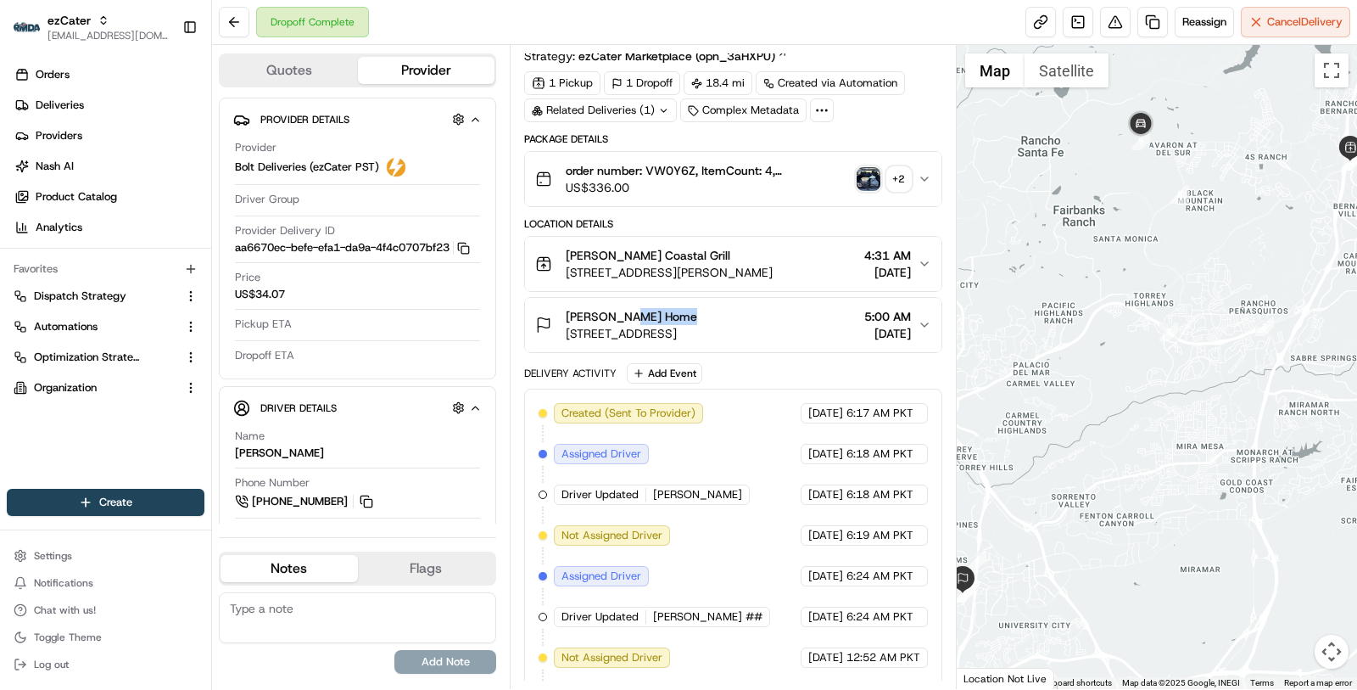
click at [697, 308] on div "Allen Home" at bounding box center [631, 316] width 131 height 17
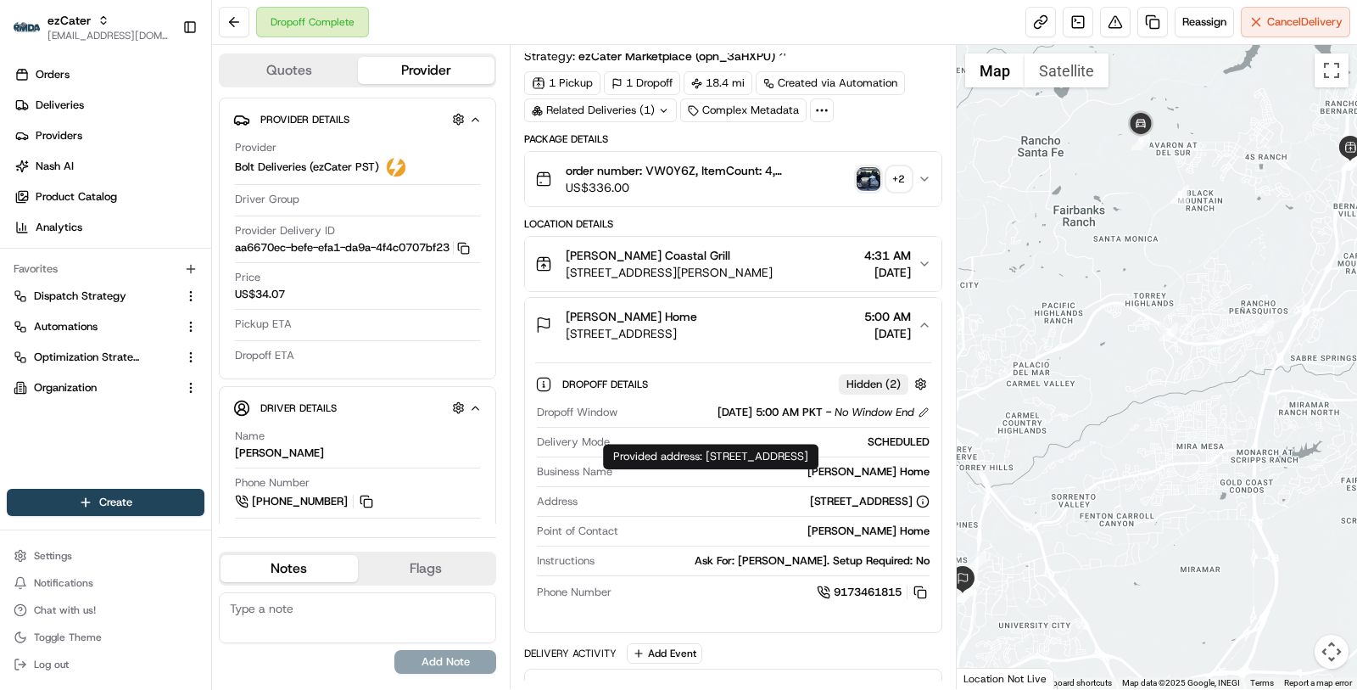
click at [810, 499] on div "7664 Top O the Morning Way, San Diego, CA, USA" at bounding box center [870, 501] width 120 height 15
copy div "7664 Top O the Morning Way, San Diego, CA, USA"
drag, startPoint x: 707, startPoint y: 458, endPoint x: 723, endPoint y: 475, distance: 23.4
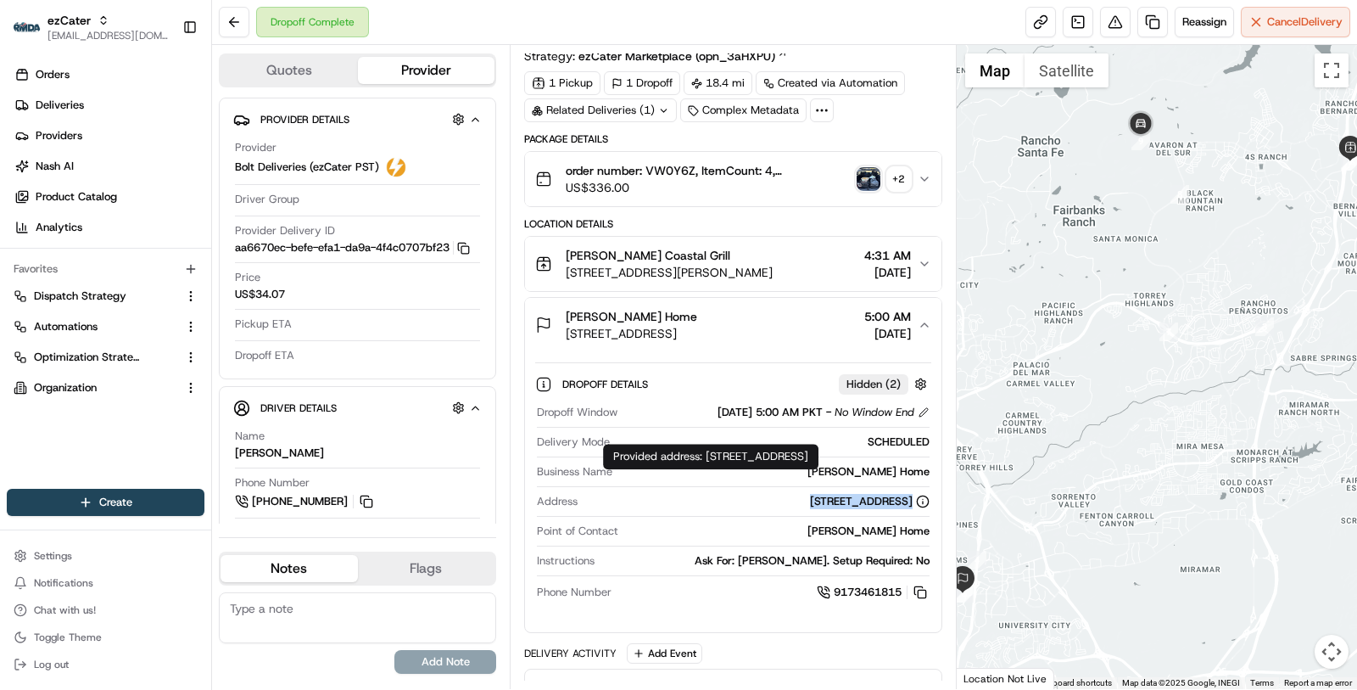
click at [723, 469] on div "Provided address: 7664 Top of the Morning Way, San Diego, CA, 92127 Provided ad…" at bounding box center [710, 456] width 215 height 25
copy div "7664 Top of the Morning Way, San Diego, CA, 92127"
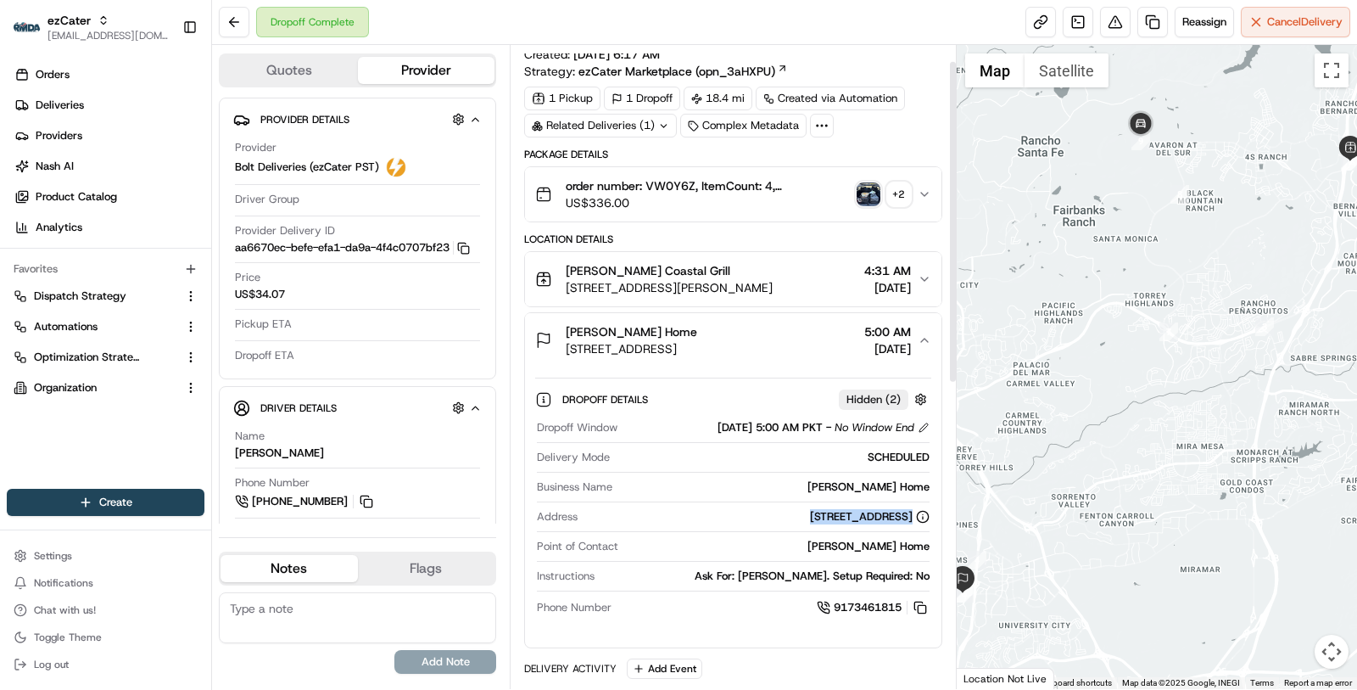
scroll to position [0, 0]
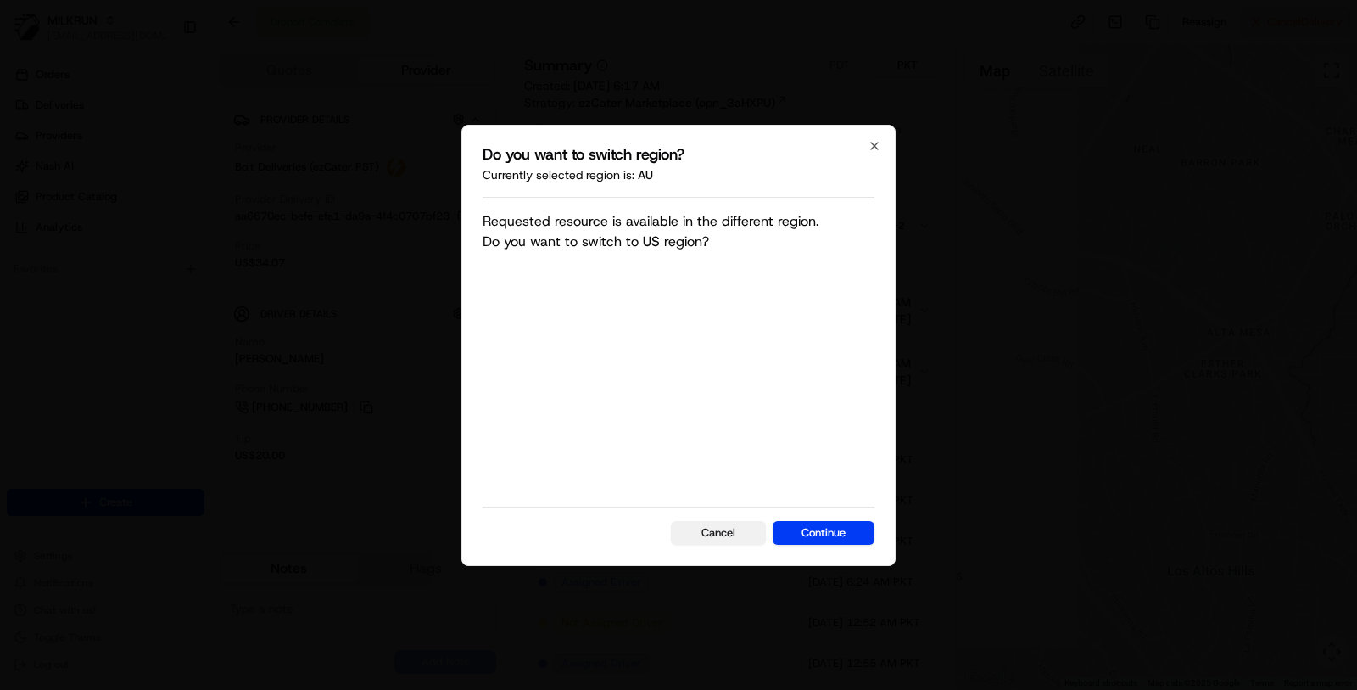
click at [731, 531] on button "Cancel" at bounding box center [718, 533] width 95 height 24
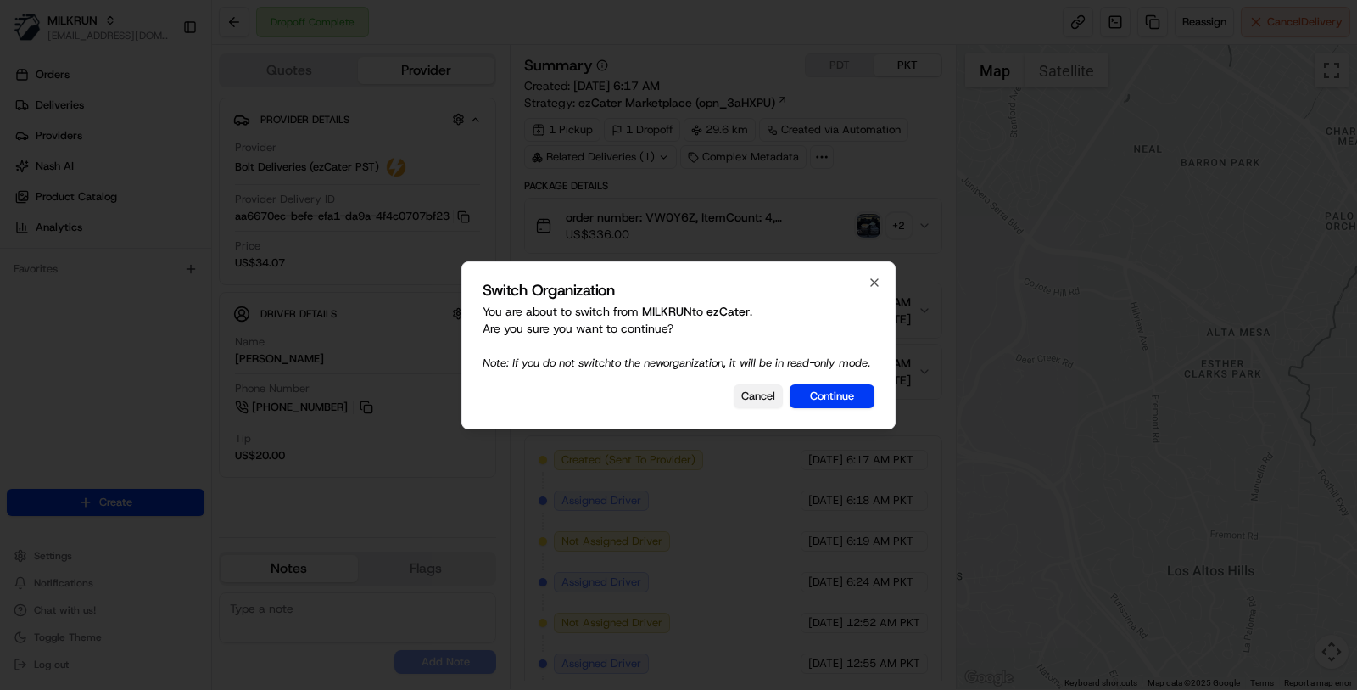
click at [750, 402] on button "Cancel" at bounding box center [758, 396] width 49 height 24
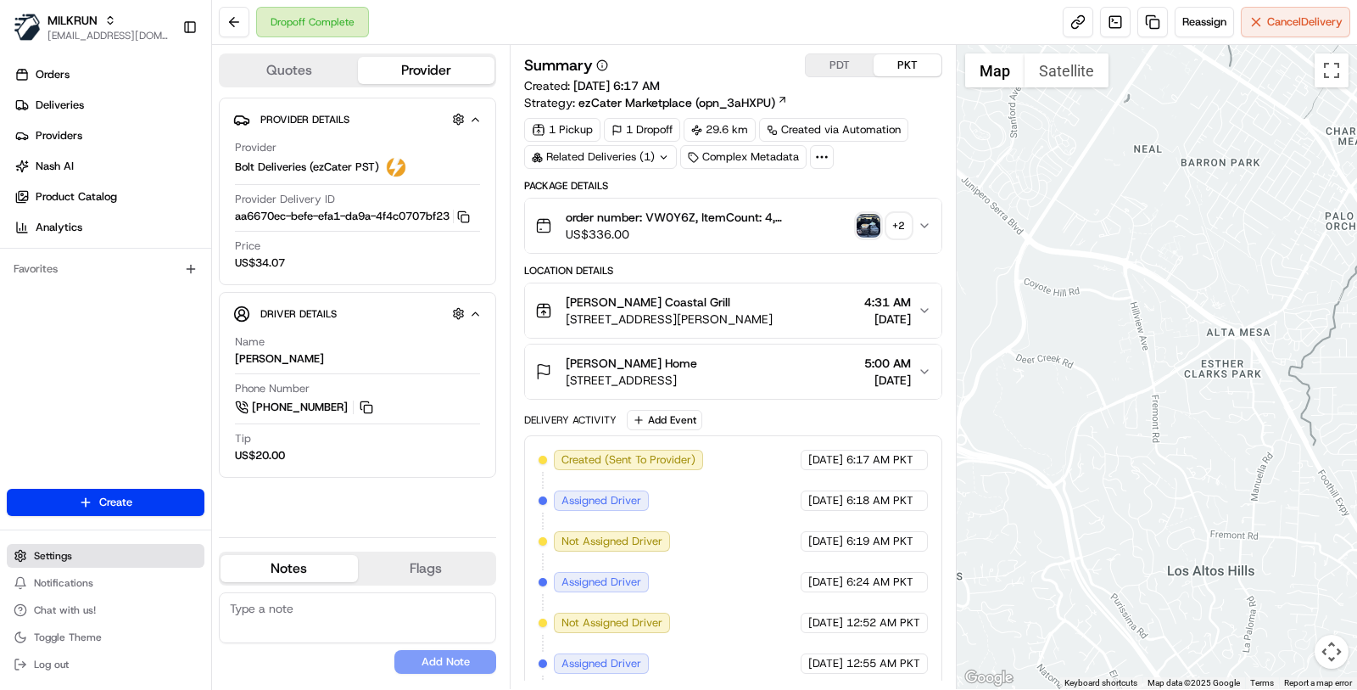
click at [151, 558] on button "Settings" at bounding box center [106, 556] width 198 height 24
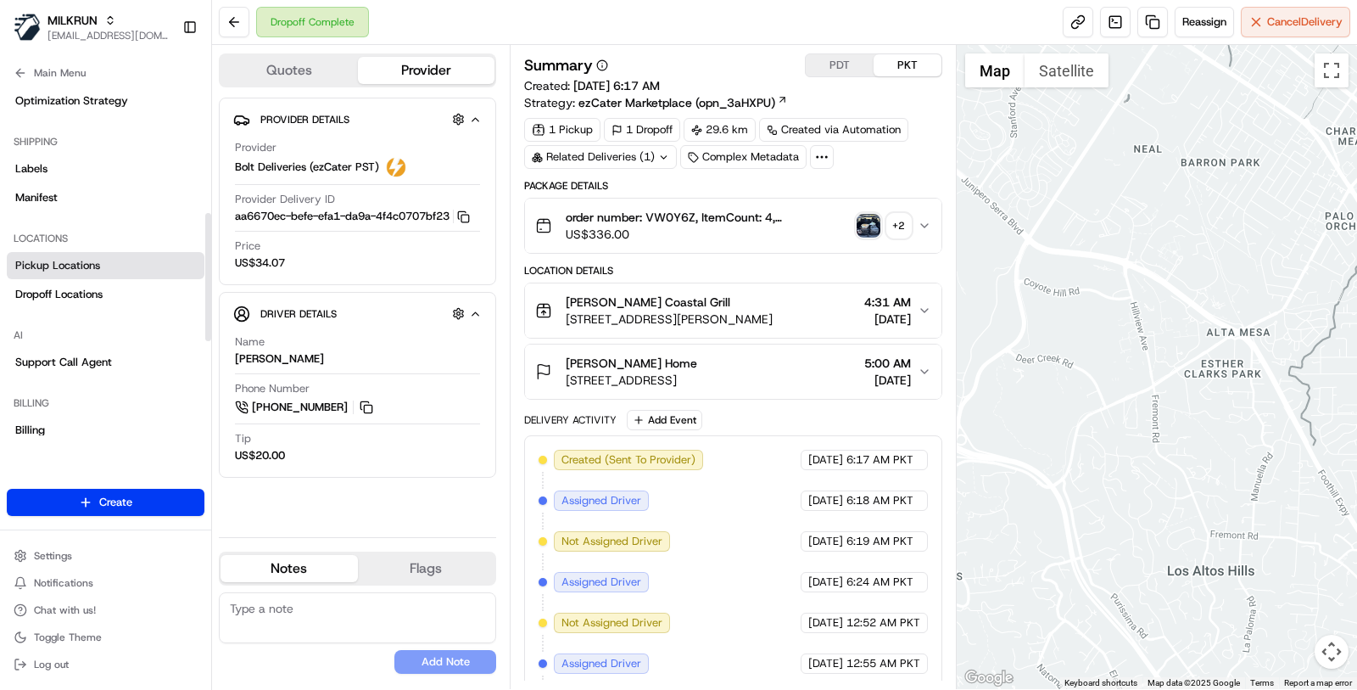
scroll to position [332, 0]
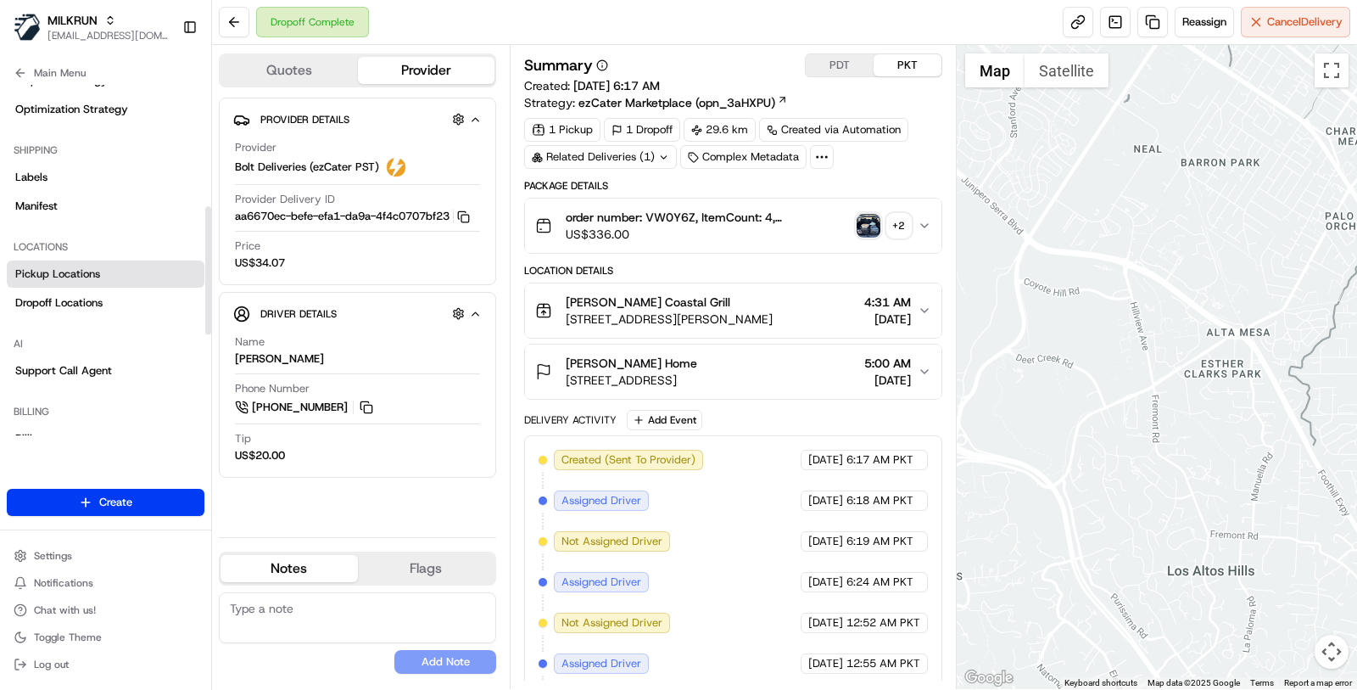
click at [119, 263] on link "Pickup Locations" at bounding box center [106, 273] width 198 height 27
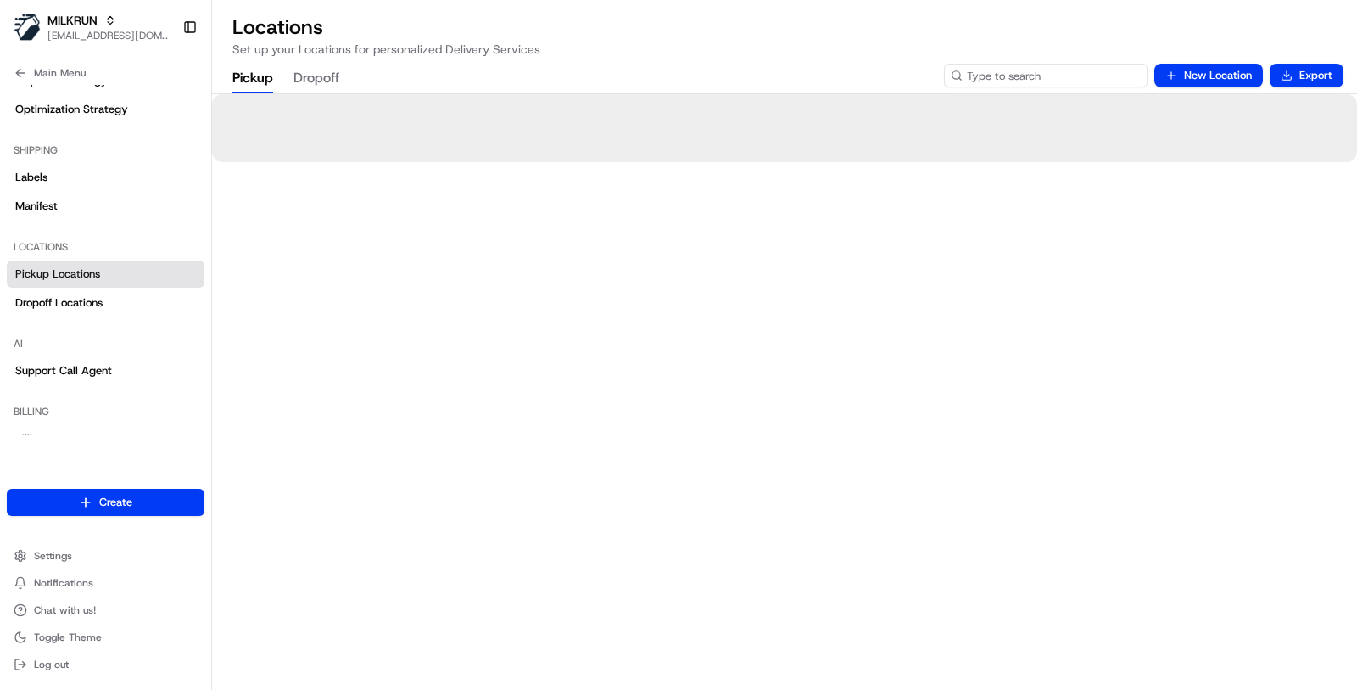
click at [1039, 72] on input at bounding box center [1046, 76] width 204 height 24
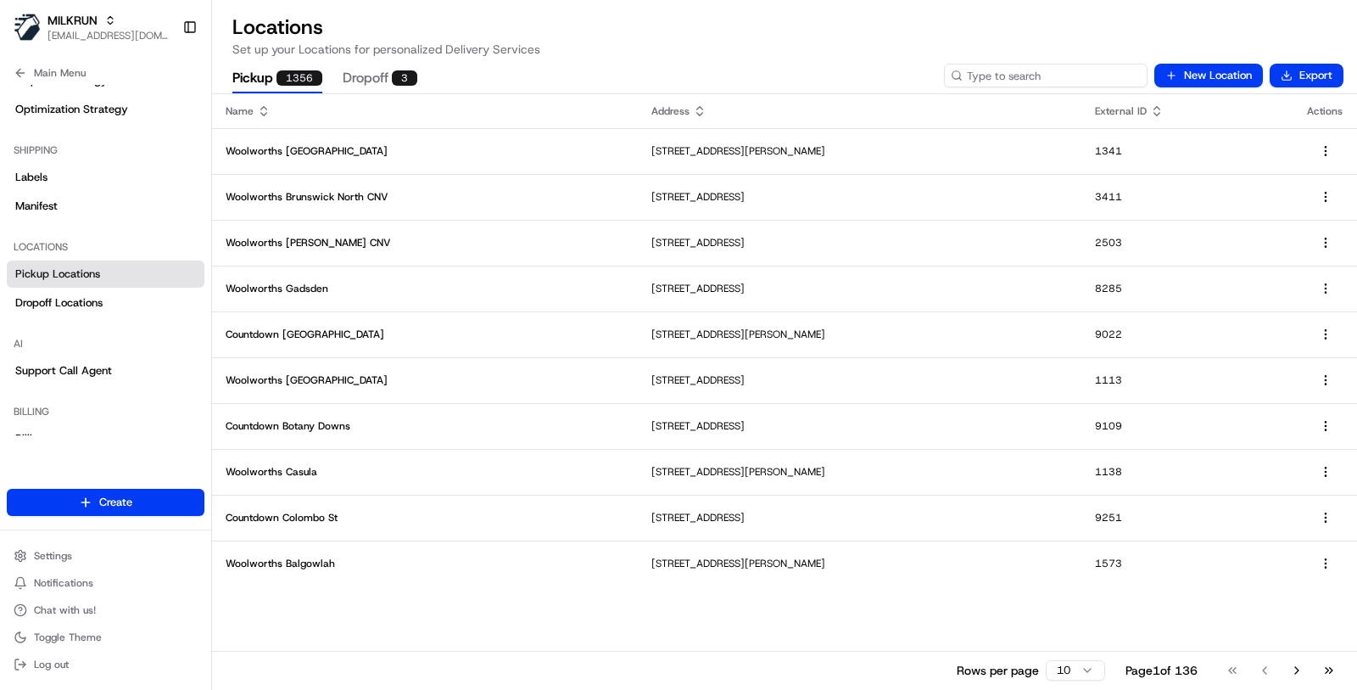
paste input "5026"
type input "5026"
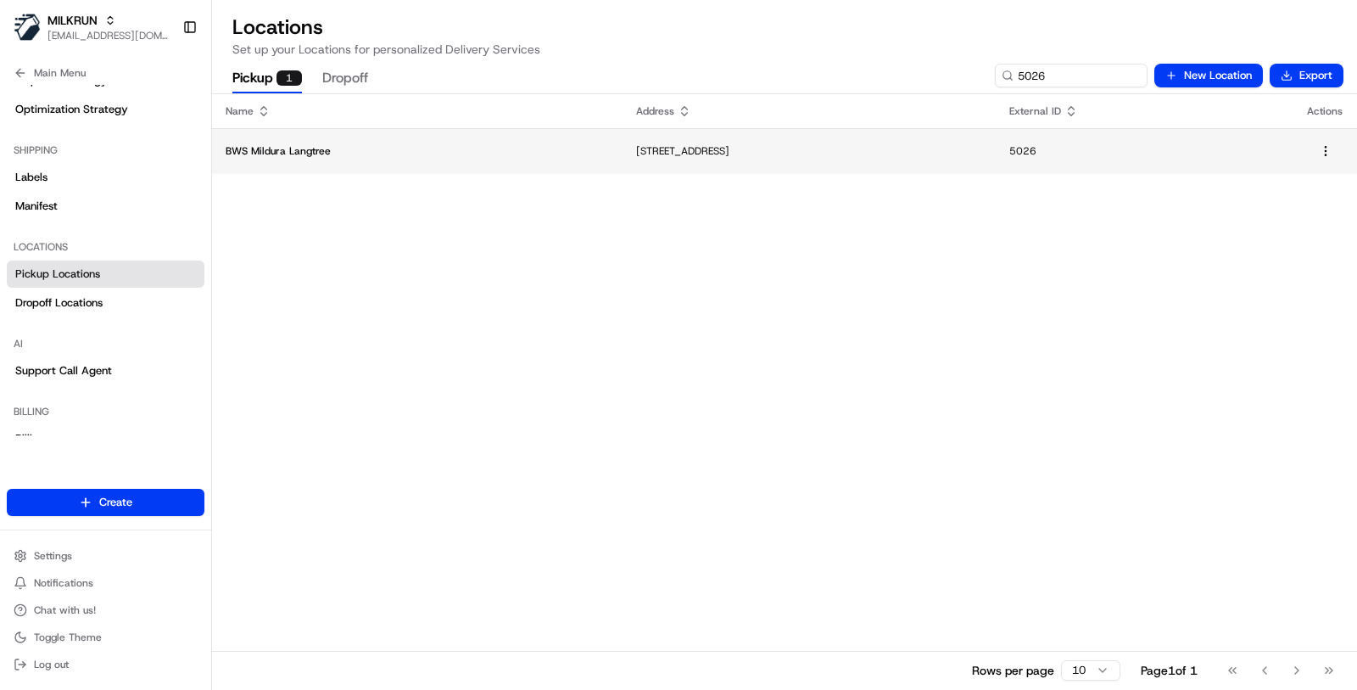
click at [670, 166] on td "[STREET_ADDRESS]" at bounding box center [810, 151] width 374 height 46
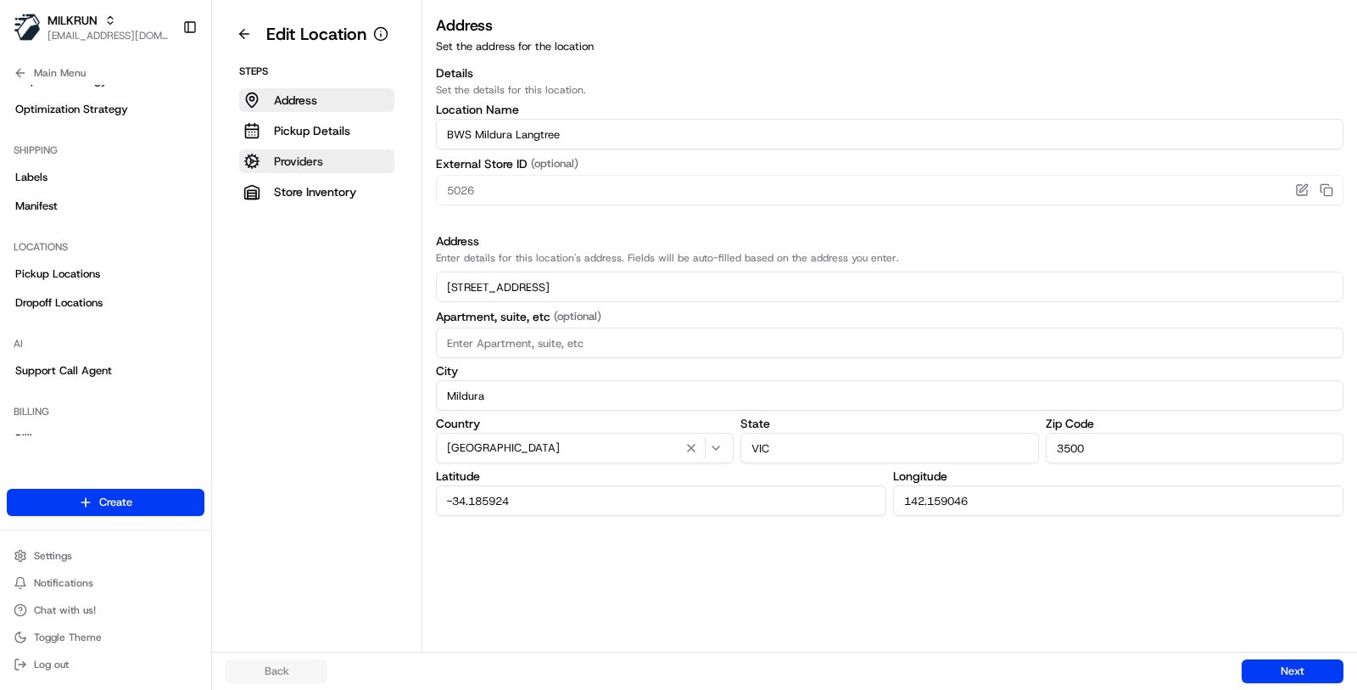
click at [352, 166] on button "Providers" at bounding box center [316, 161] width 155 height 24
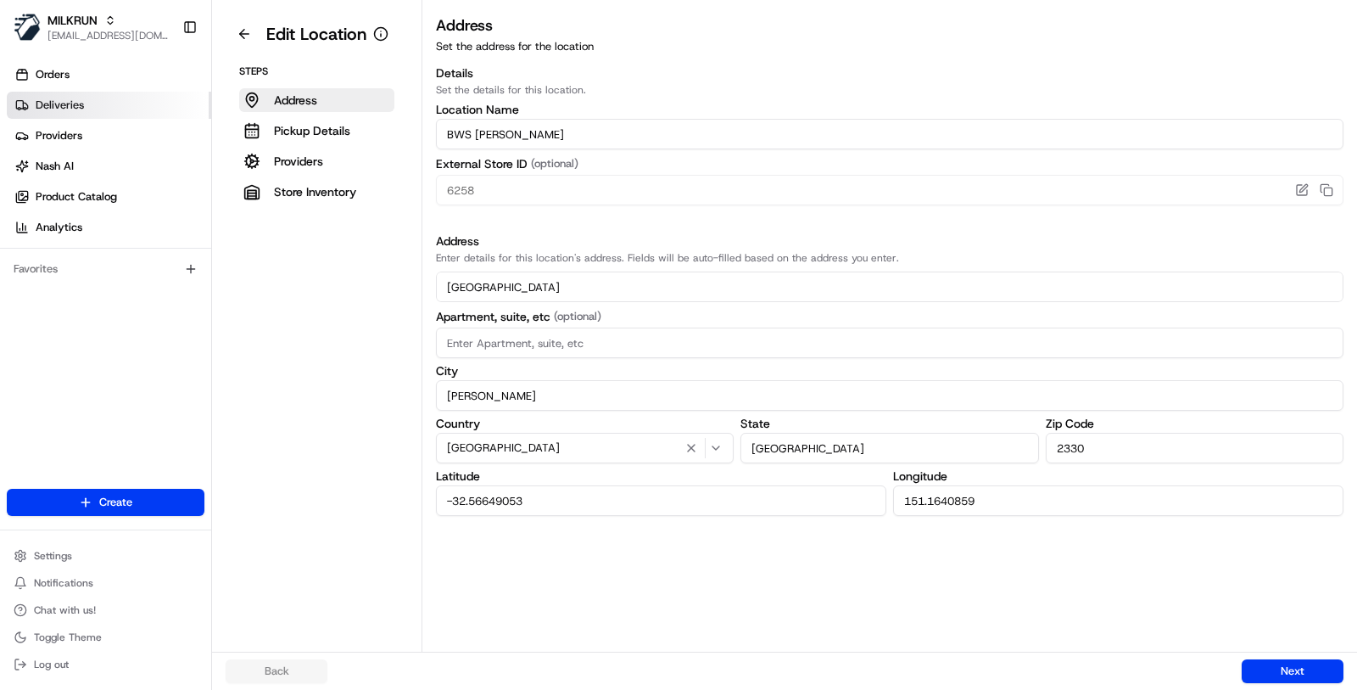
click at [69, 106] on span "Deliveries" at bounding box center [60, 105] width 48 height 15
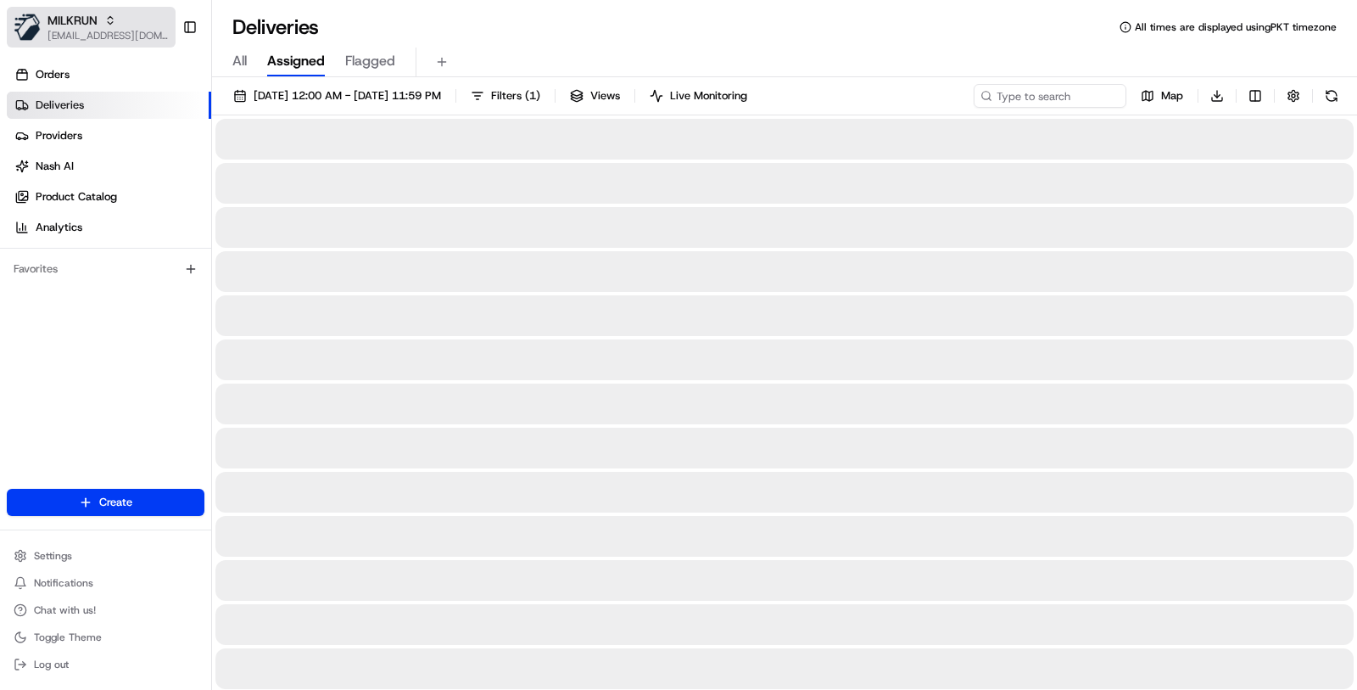
click at [84, 14] on span "MILKRUN" at bounding box center [73, 20] width 50 height 17
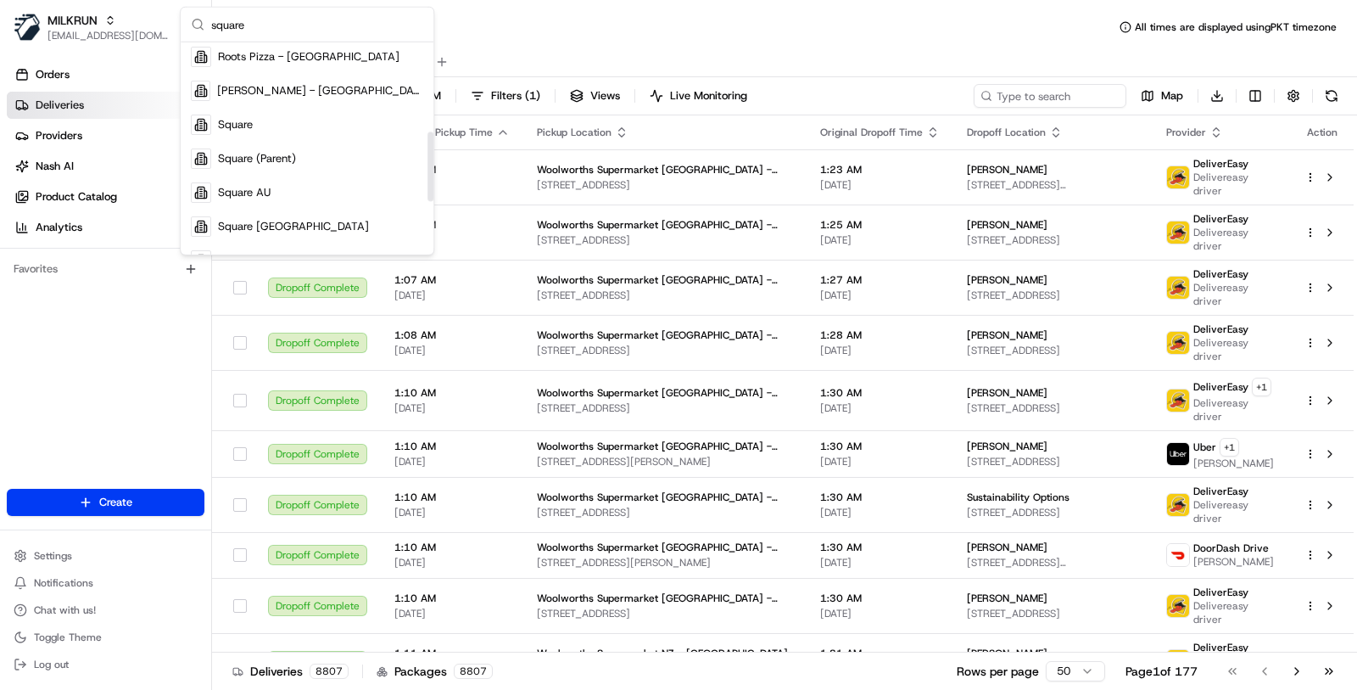
scroll to position [284, 0]
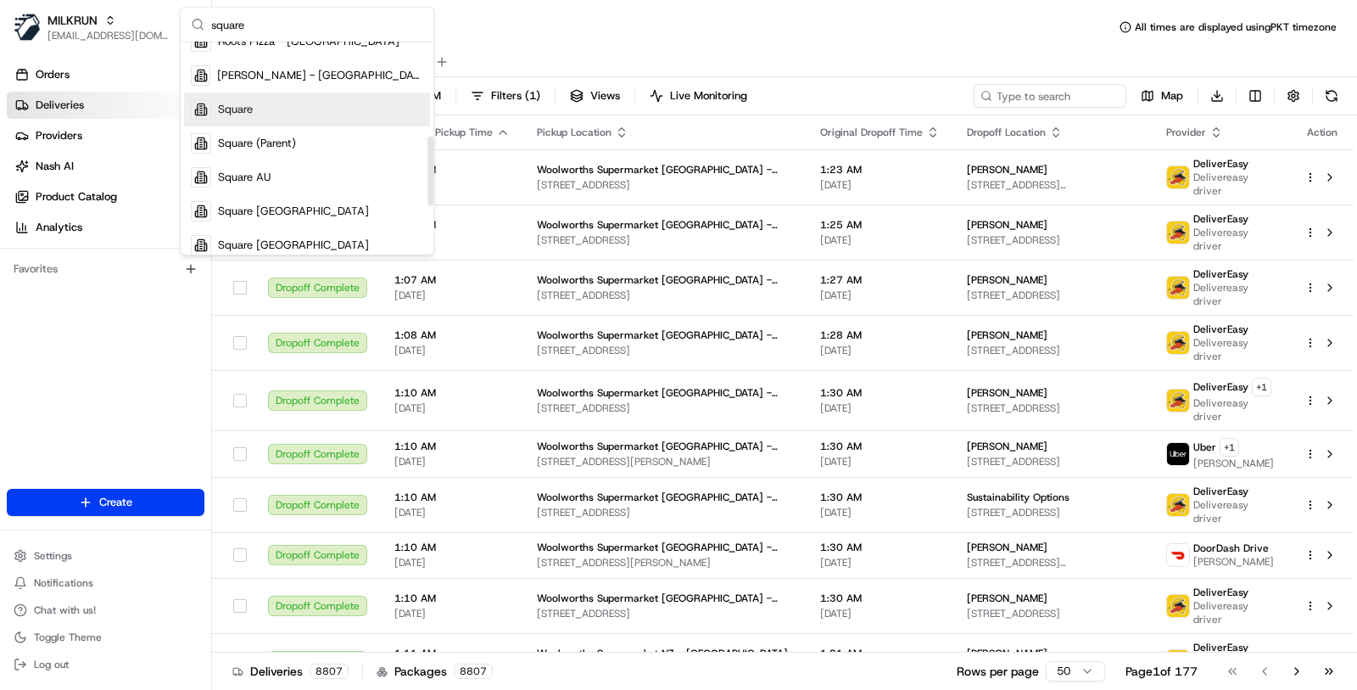
type input "square"
click at [269, 111] on div "Square" at bounding box center [307, 109] width 246 height 34
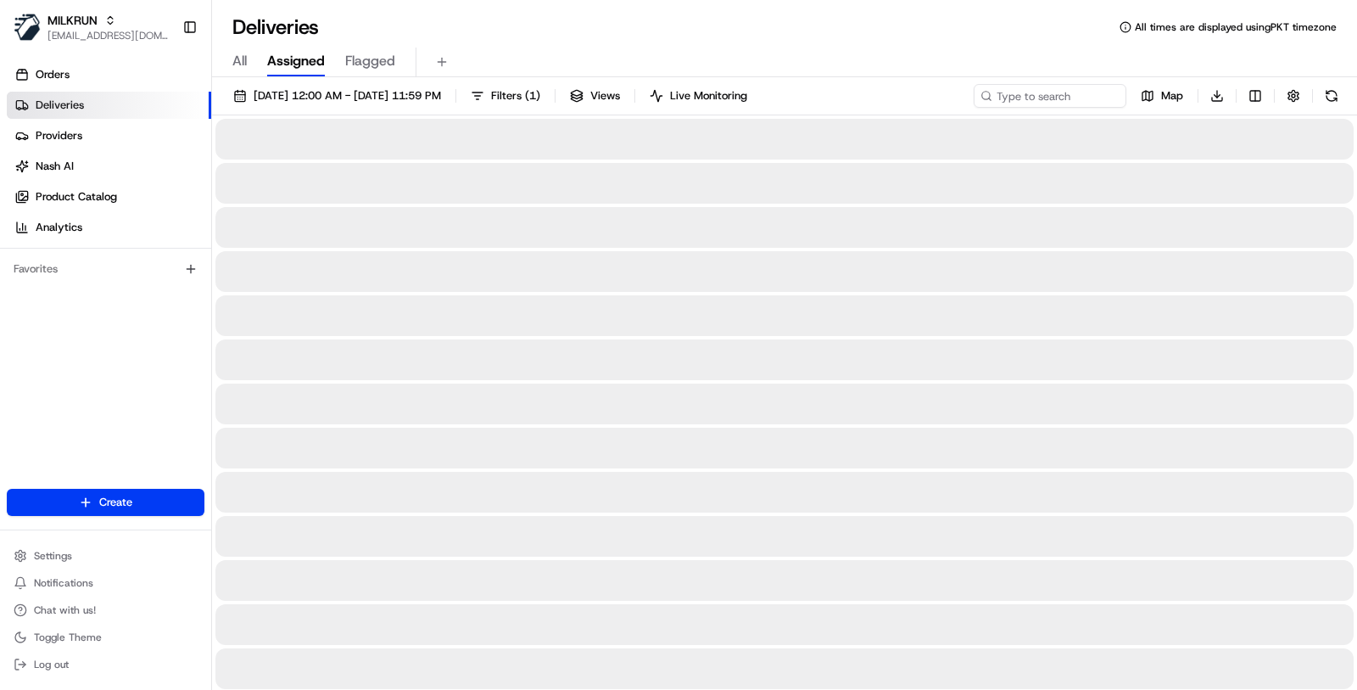
click at [116, 111] on link "Deliveries" at bounding box center [109, 105] width 204 height 27
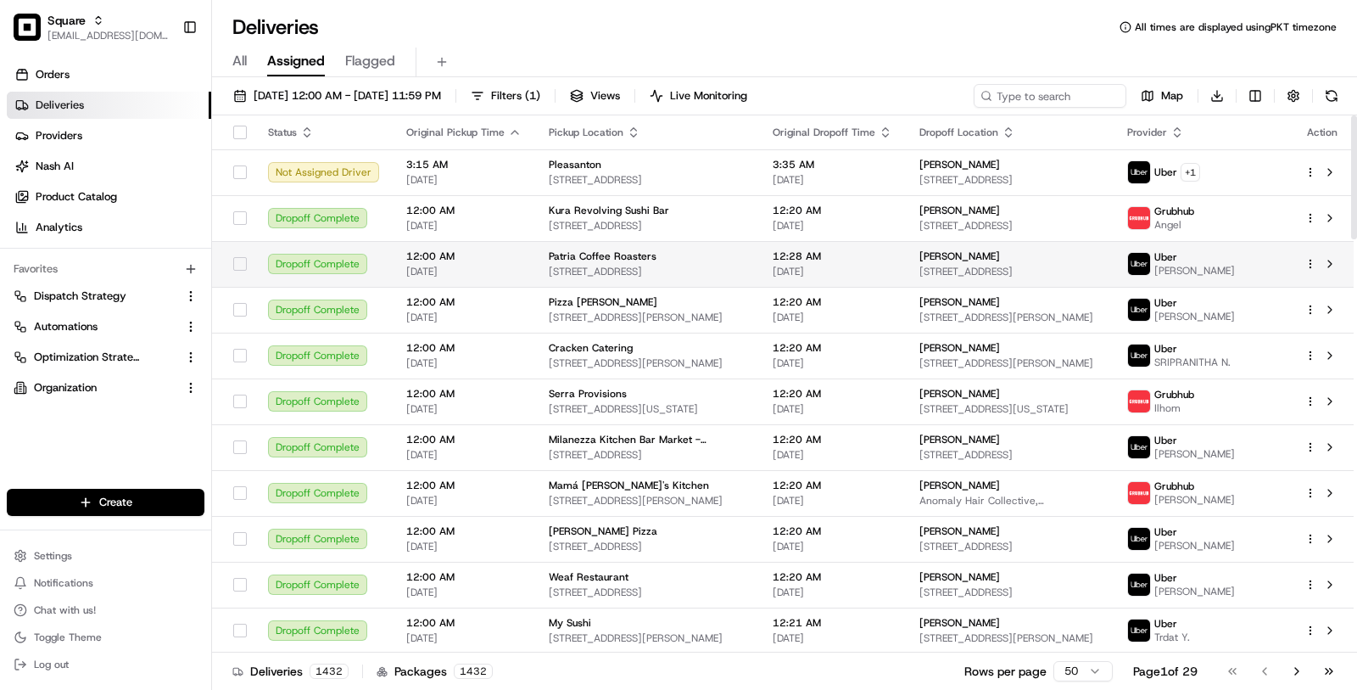
click at [445, 260] on span "12:00 AM" at bounding box center [463, 256] width 115 height 14
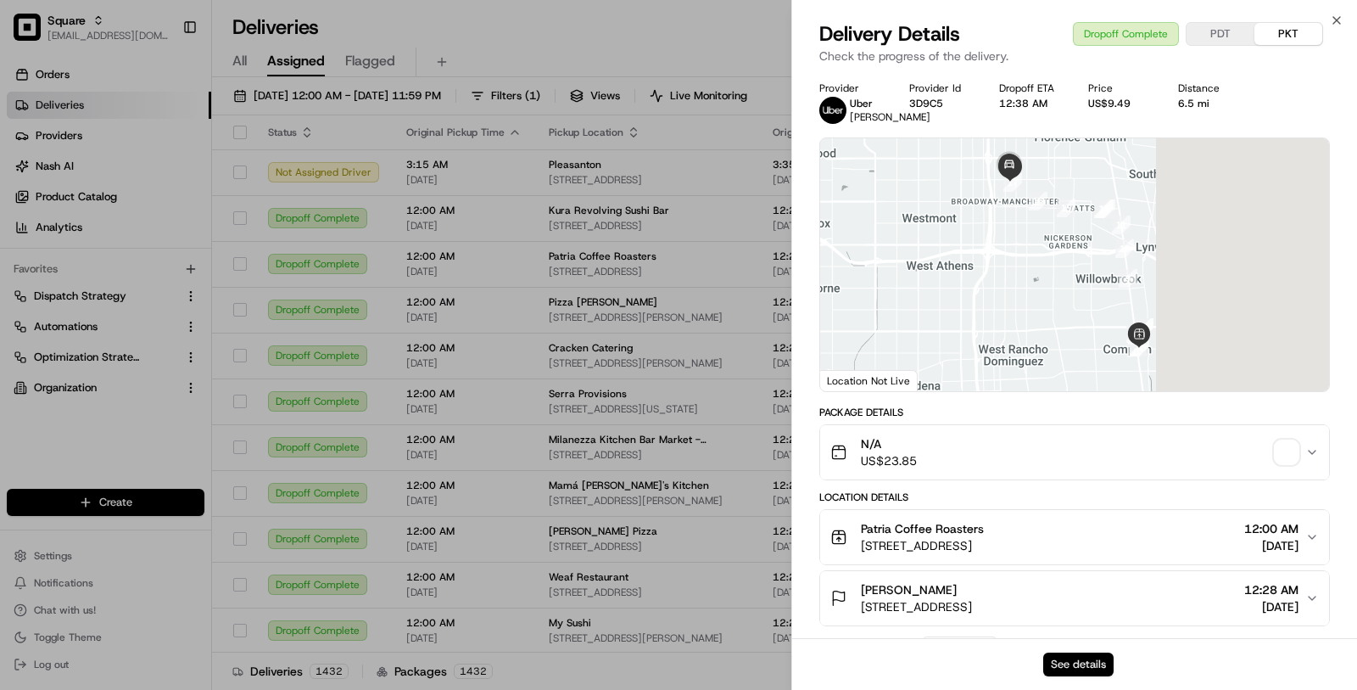
click at [1094, 660] on button "See details" at bounding box center [1078, 664] width 70 height 24
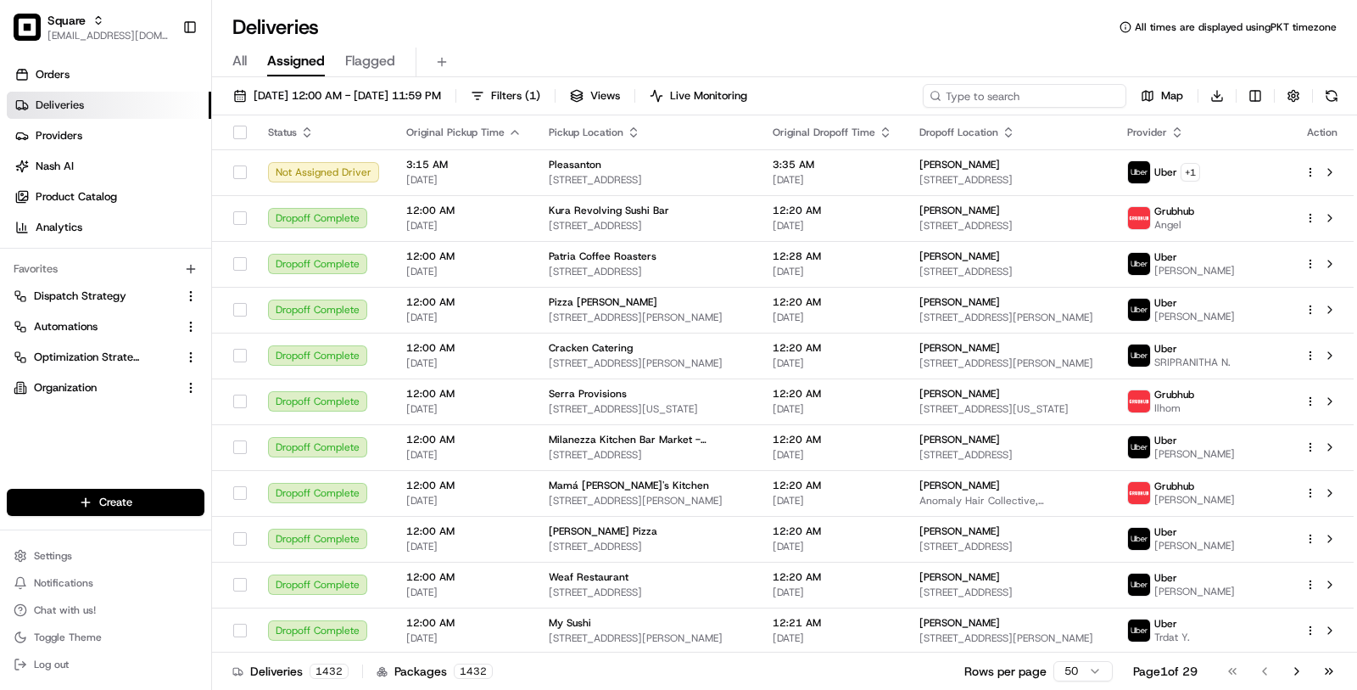
click at [1032, 95] on input at bounding box center [1025, 96] width 204 height 24
paste input "0241952"
type input "0241952"
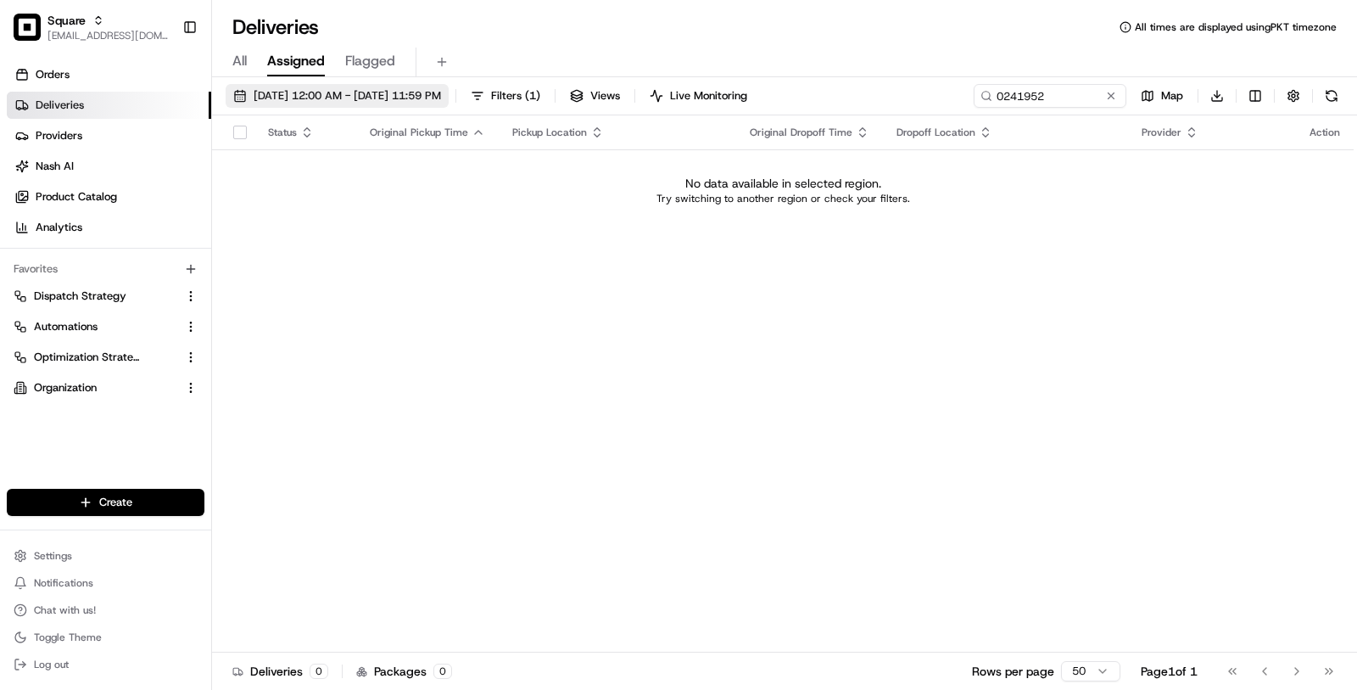
click at [441, 103] on span "08/18/2025 12:00 AM - 08/18/2025 11:59 PM" at bounding box center [347, 95] width 187 height 15
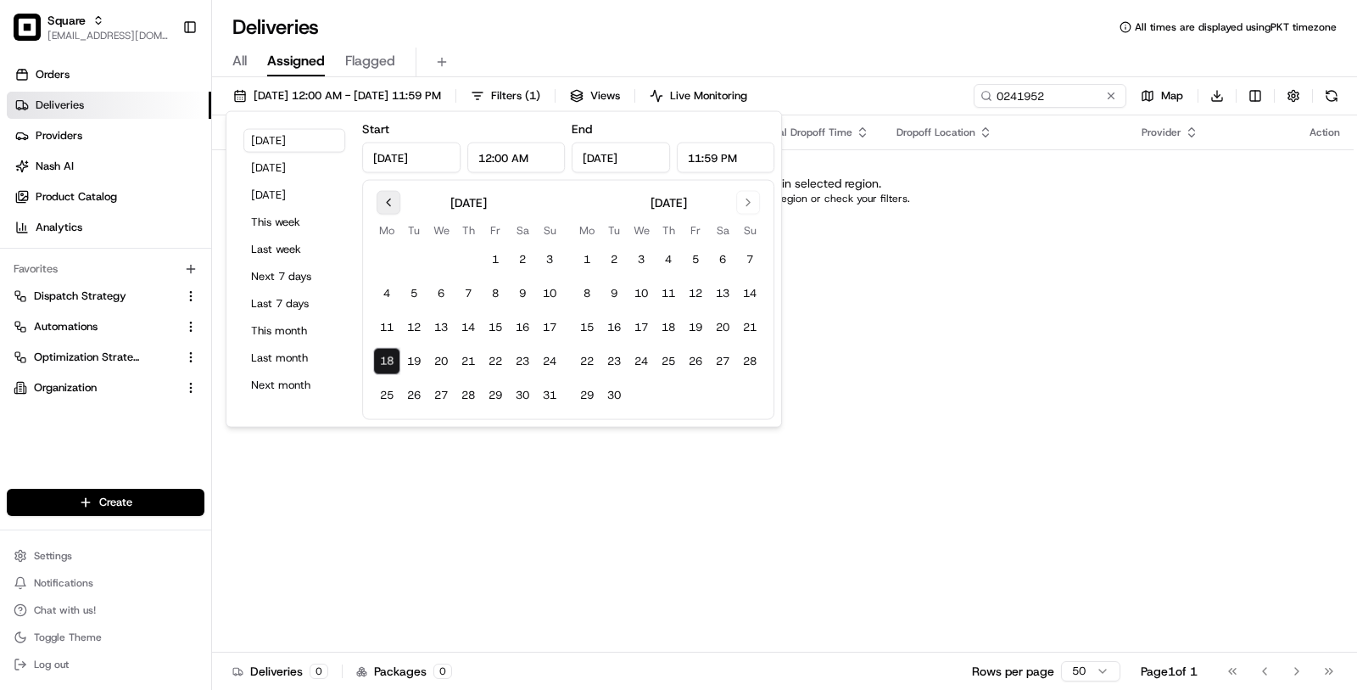
click at [383, 188] on div "August 2025 Mo Tu We Th Fr Sa Su 1 2 3 4 5 6 7 8 9 10 11 12 13 14 15 16 17 18 1…" at bounding box center [568, 300] width 412 height 240
click at [383, 200] on button "Go to previous month" at bounding box center [389, 203] width 24 height 24
click at [416, 259] on button "1" at bounding box center [413, 259] width 27 height 27
type input "Jul 1, 2025"
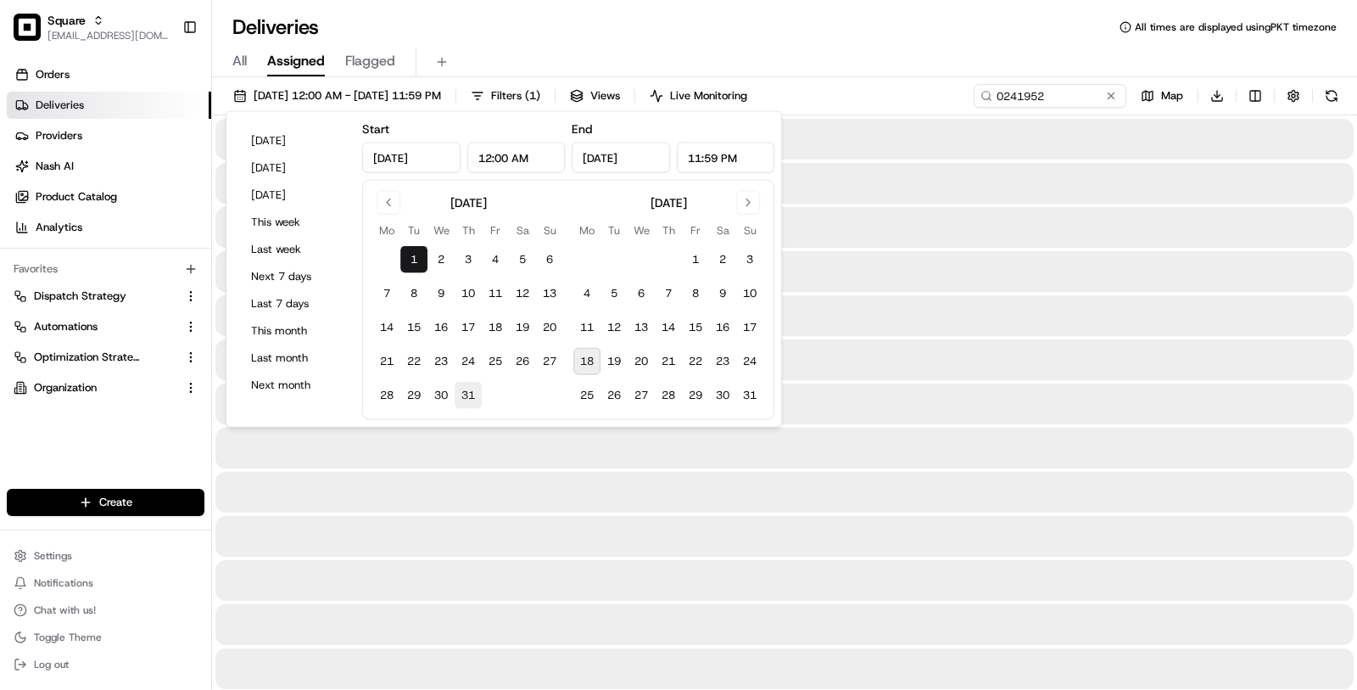
click at [471, 402] on button "31" at bounding box center [468, 395] width 27 height 27
type input "Jul 31, 2025"
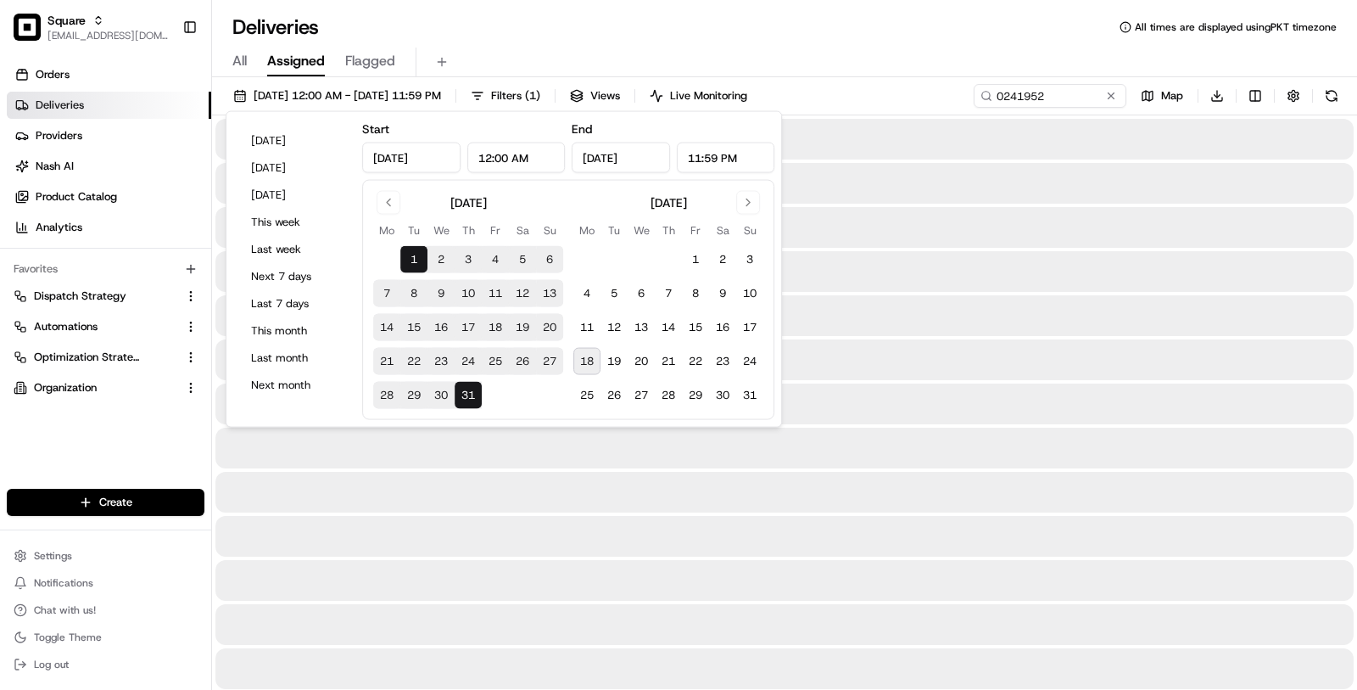
click at [902, 28] on div "Deliveries All times are displayed using PKT timezone" at bounding box center [784, 27] width 1145 height 27
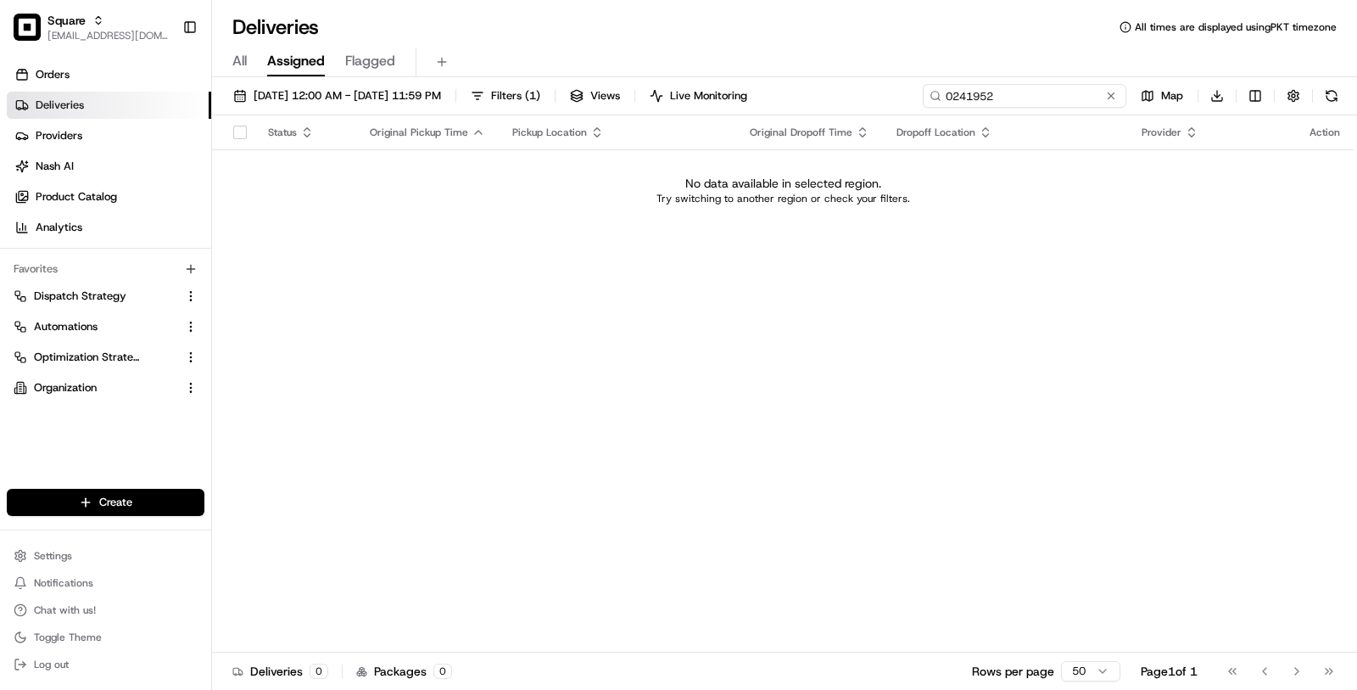
click at [1053, 89] on input "0241952" at bounding box center [1025, 96] width 204 height 24
click at [446, 107] on button "07/01/2025 12:00 AM - 07/31/2025 11:59 PM" at bounding box center [337, 96] width 223 height 24
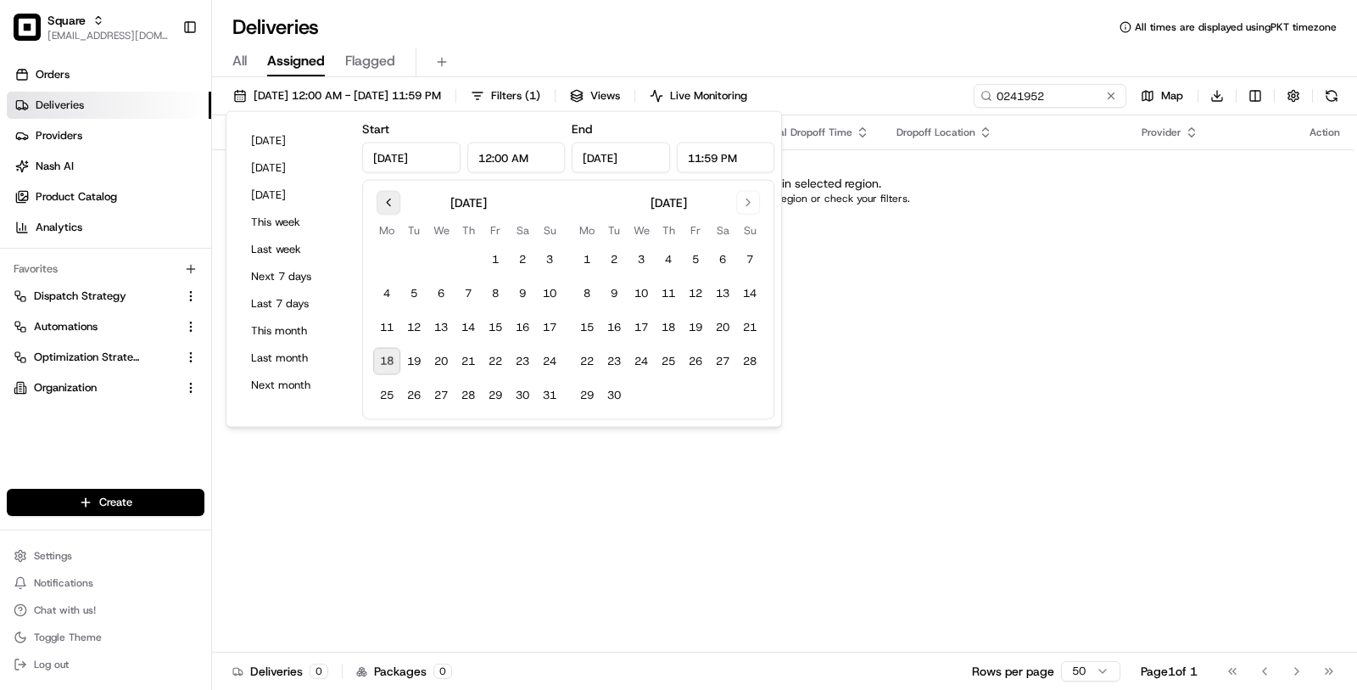
click at [389, 206] on button "Go to previous month" at bounding box center [389, 203] width 24 height 24
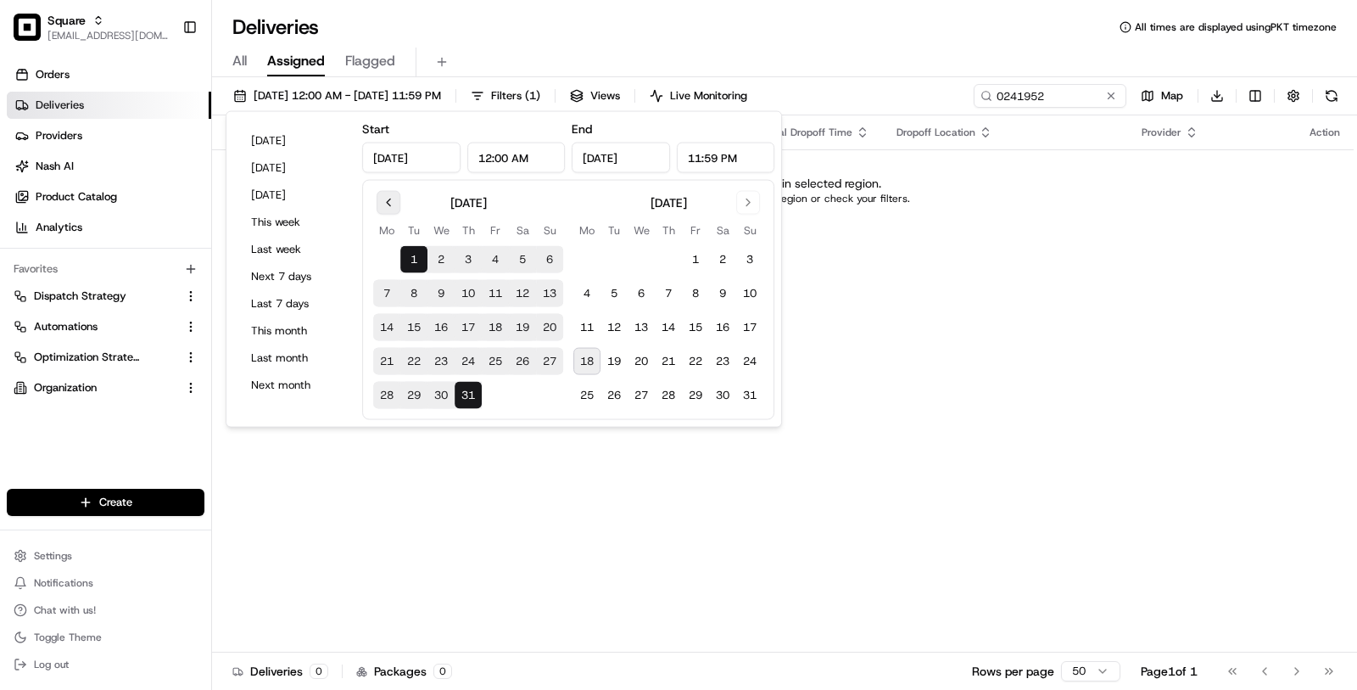
click at [389, 210] on button "Go to previous month" at bounding box center [389, 203] width 24 height 24
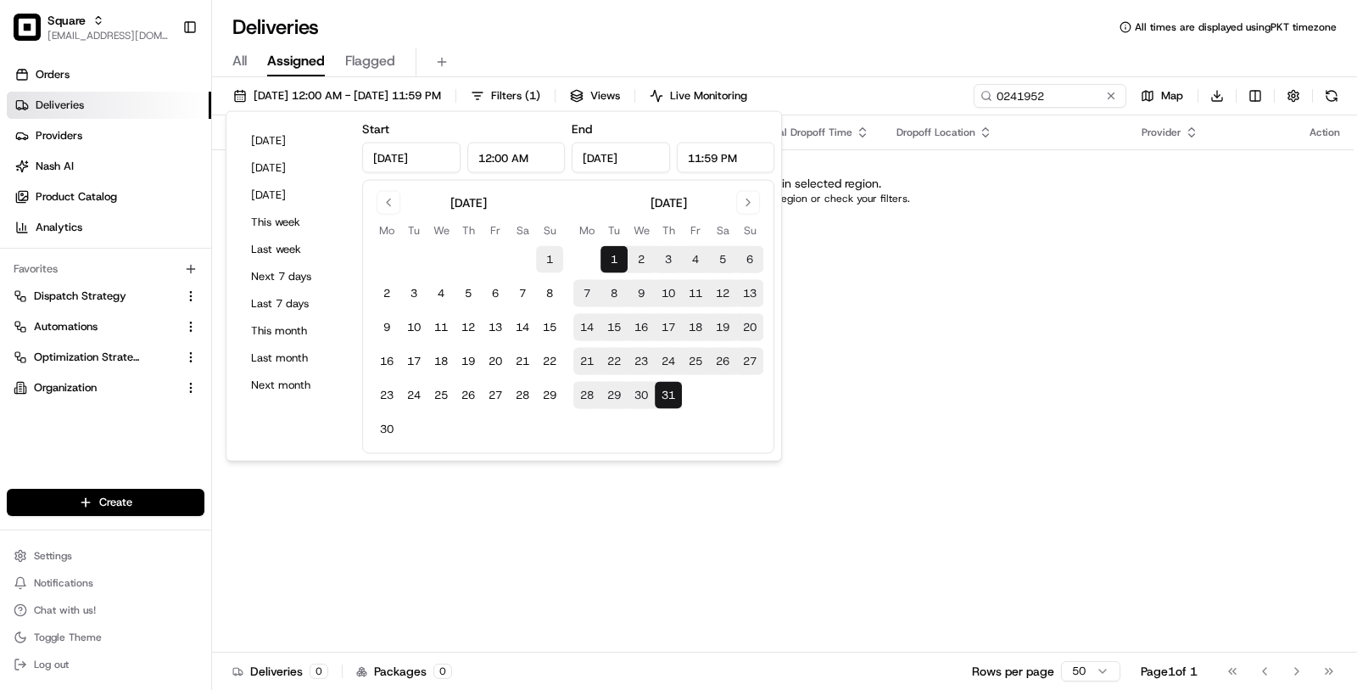
click at [549, 260] on button "1" at bounding box center [549, 259] width 27 height 27
type input "Jun 1, 2025"
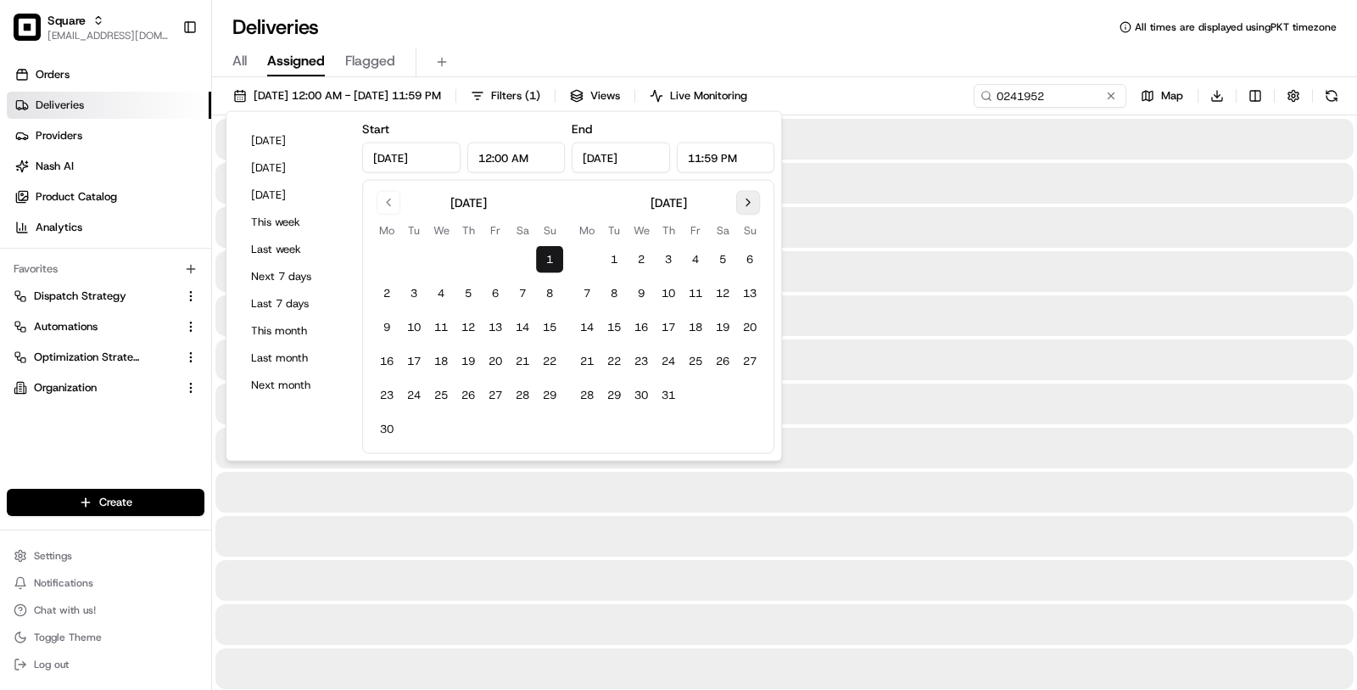
click at [753, 205] on button "Go to next month" at bounding box center [748, 203] width 24 height 24
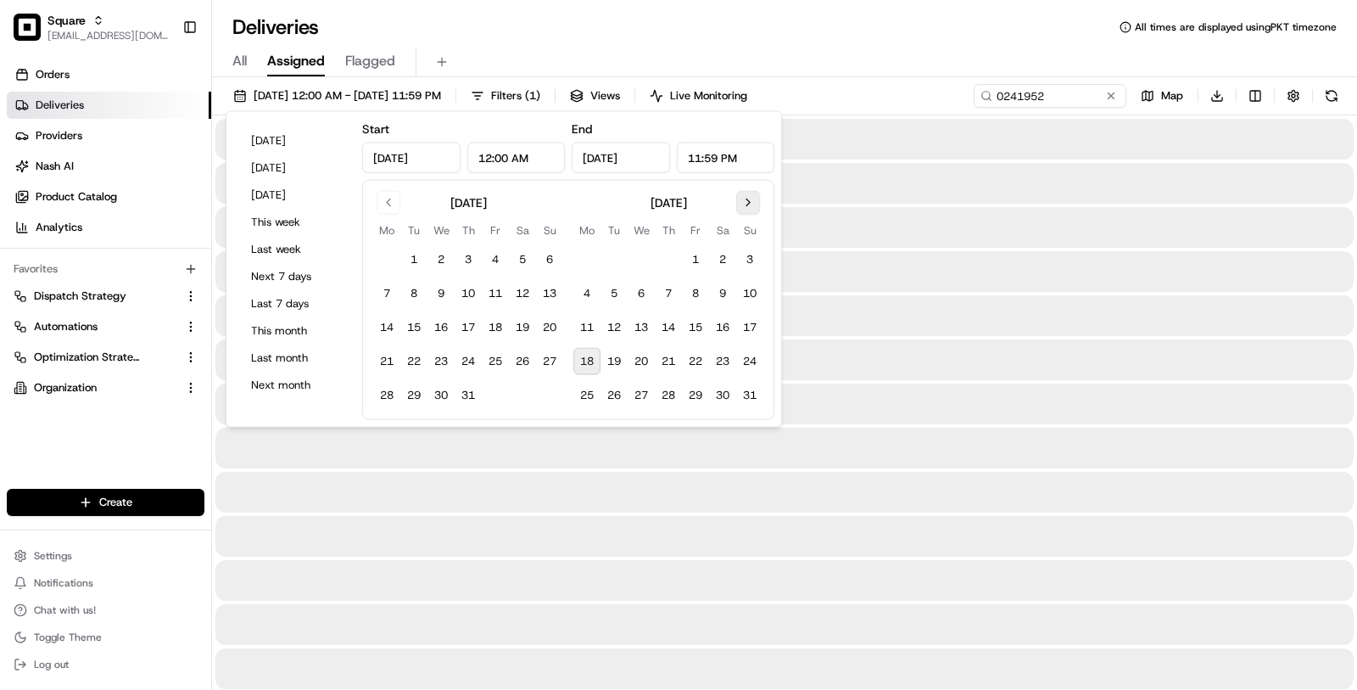
click at [753, 205] on button "Go to next month" at bounding box center [748, 203] width 24 height 24
click at [392, 361] on button "18" at bounding box center [386, 361] width 27 height 27
type input "Aug 18, 2025"
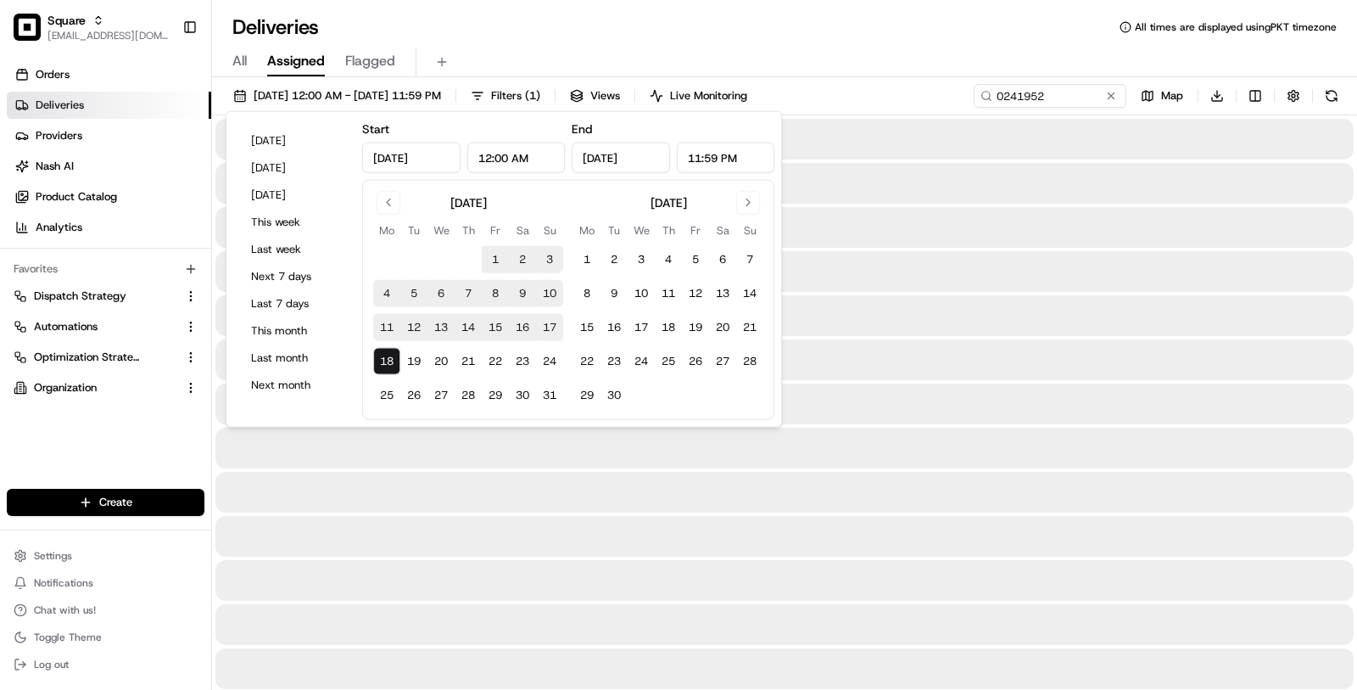
click at [856, 71] on div "All Assigned Flagged" at bounding box center [784, 63] width 1145 height 30
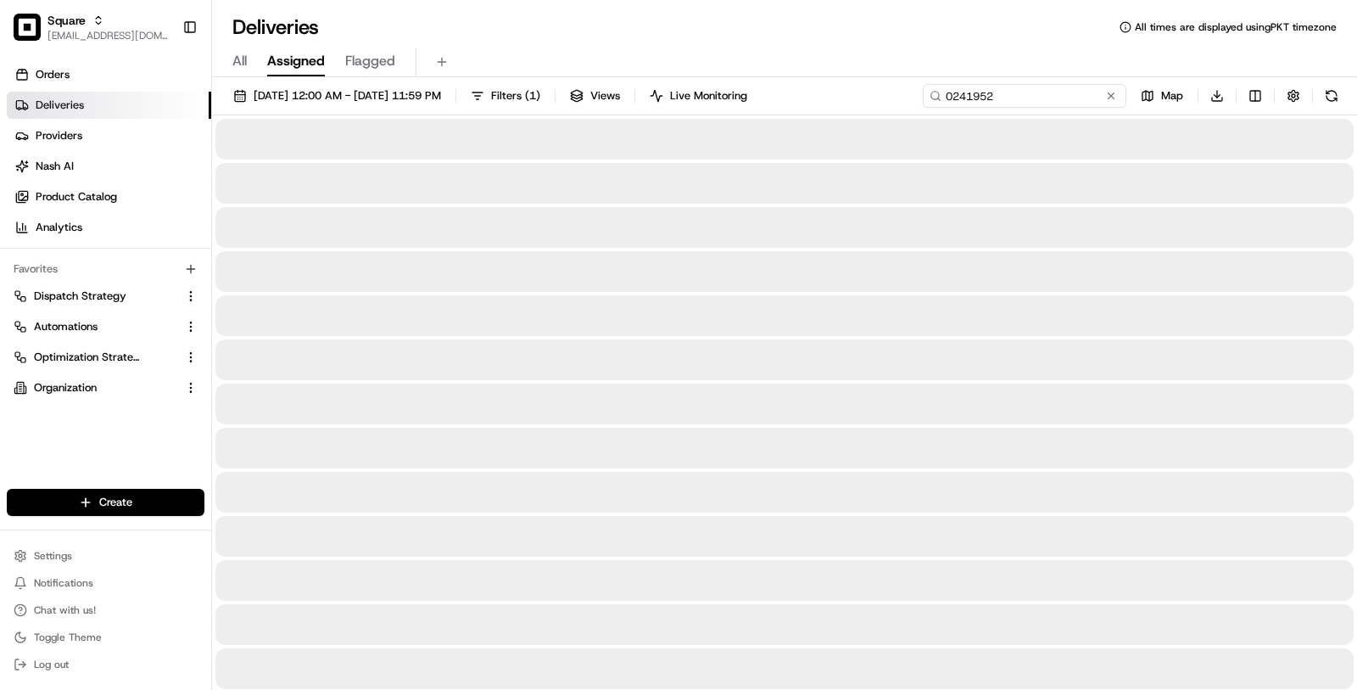
click at [1006, 93] on input "0241952" at bounding box center [1025, 96] width 204 height 24
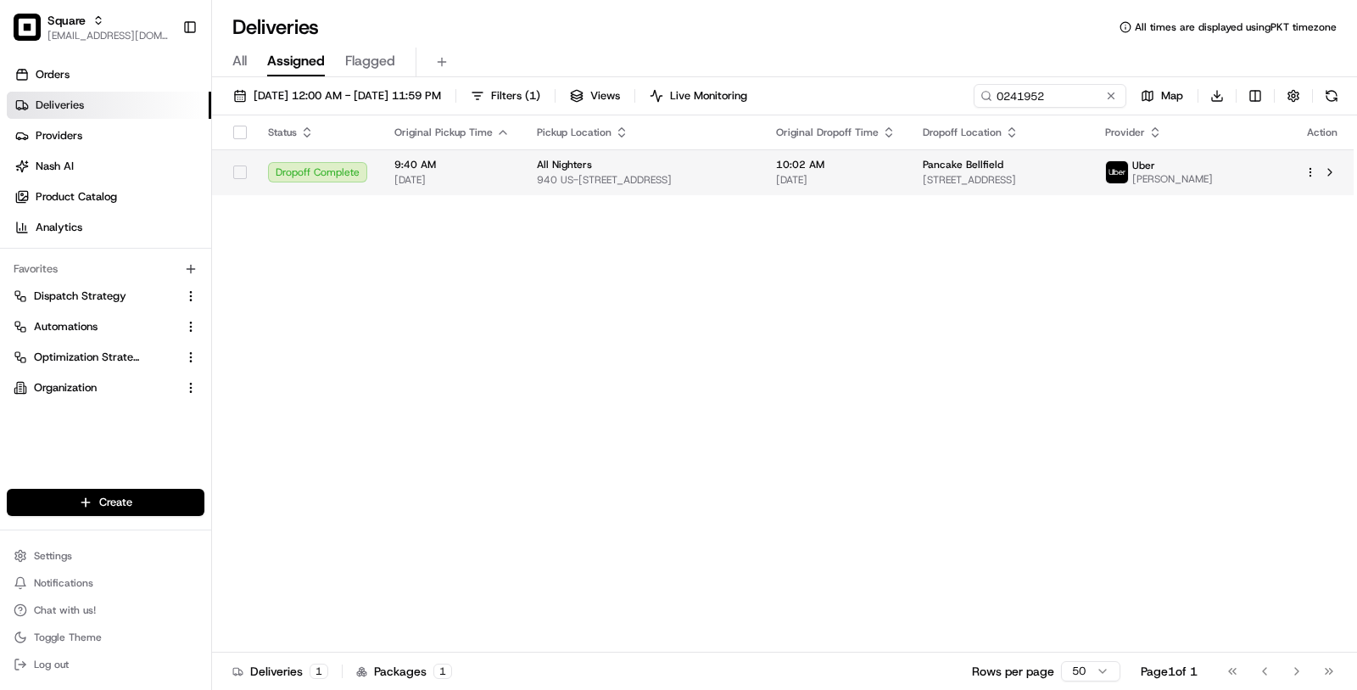
click at [738, 189] on td "All Nighters 940 US-501, Myrtle Beach, SC 29577, USA" at bounding box center [642, 172] width 239 height 46
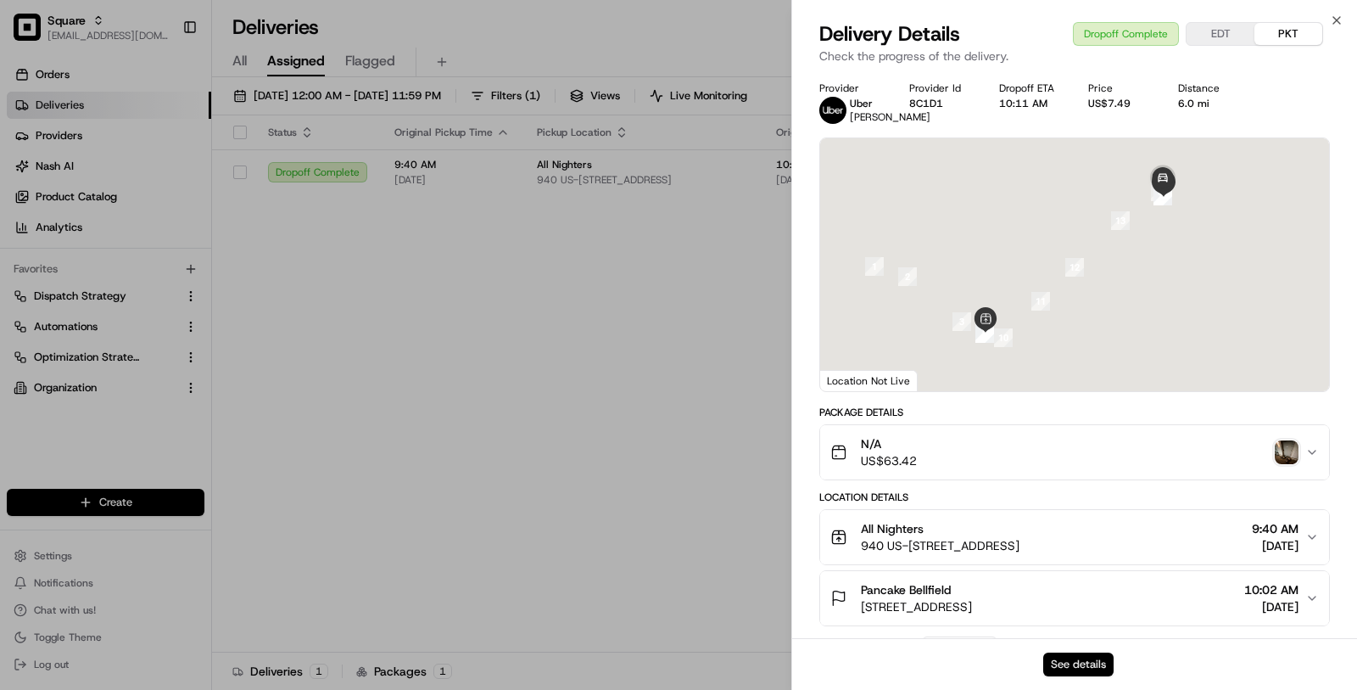
click at [1075, 658] on button "See details" at bounding box center [1078, 664] width 70 height 24
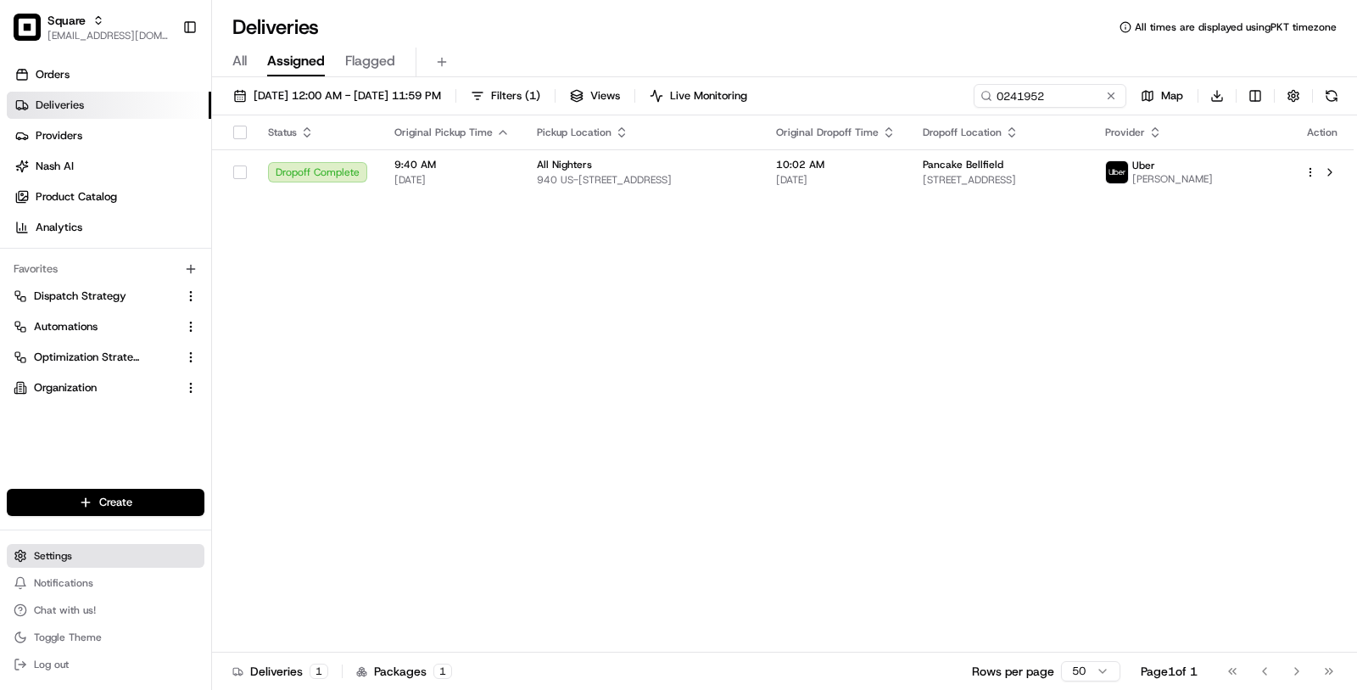
click at [94, 555] on button "Settings" at bounding box center [106, 556] width 198 height 24
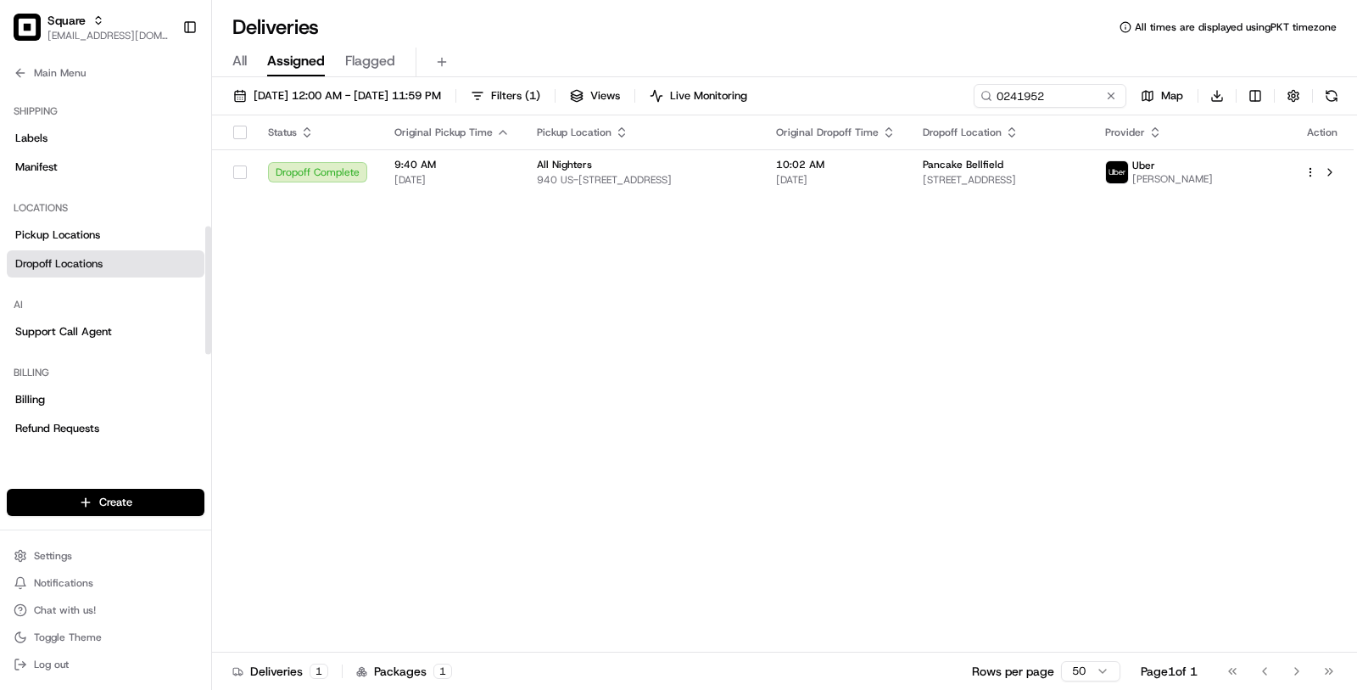
scroll to position [354, 0]
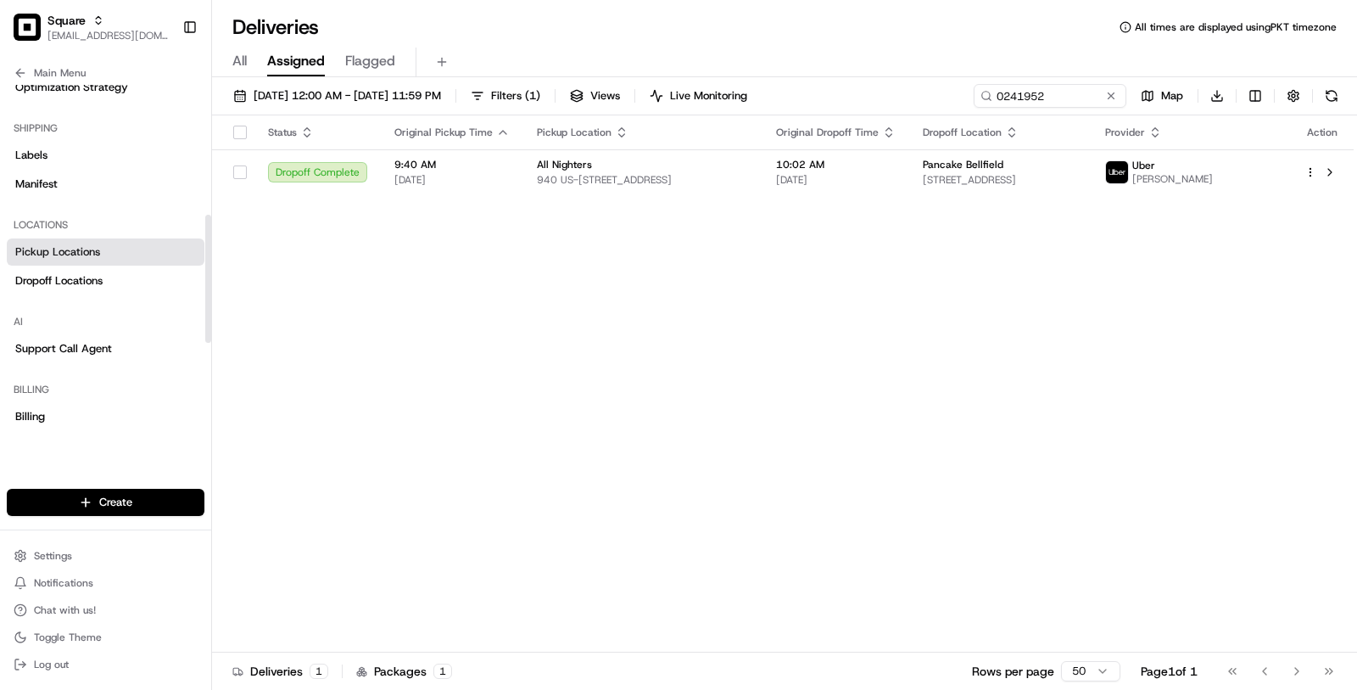
click at [115, 251] on link "Pickup Locations" at bounding box center [106, 251] width 198 height 27
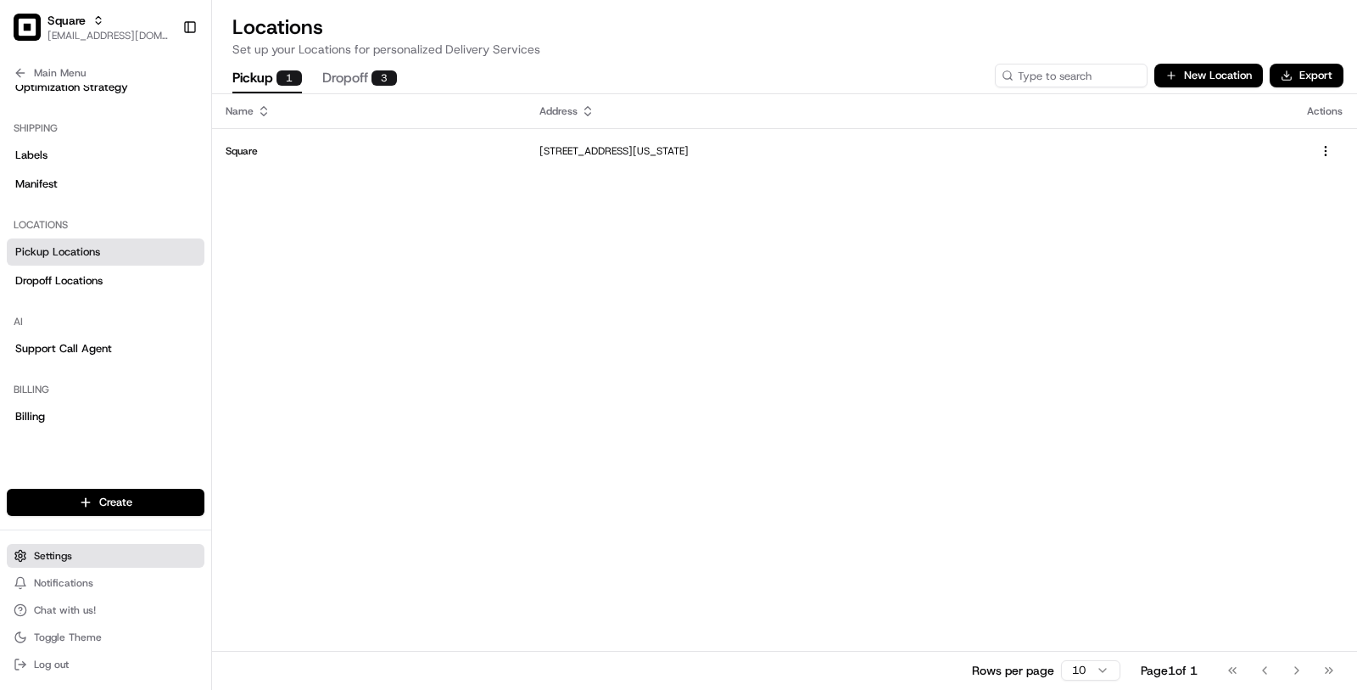
click at [106, 564] on button "Settings" at bounding box center [106, 556] width 198 height 24
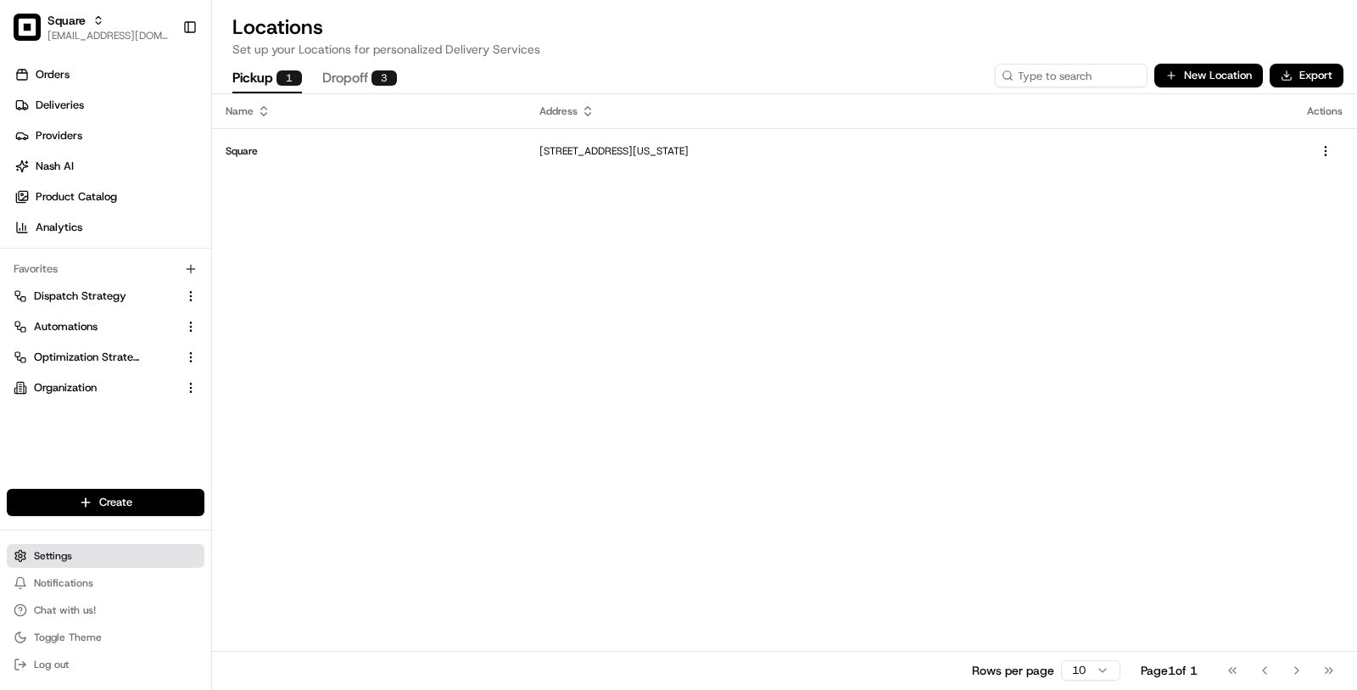
click at [91, 555] on button "Settings" at bounding box center [106, 556] width 198 height 24
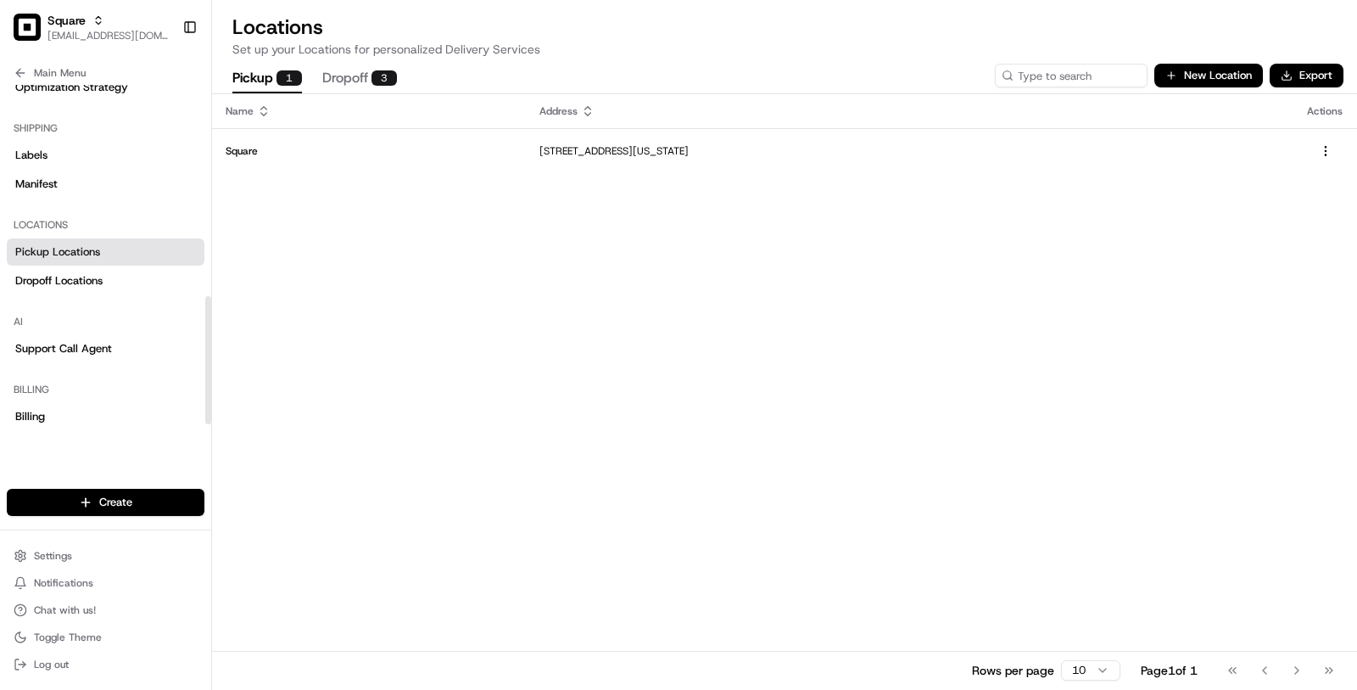
scroll to position [606, 0]
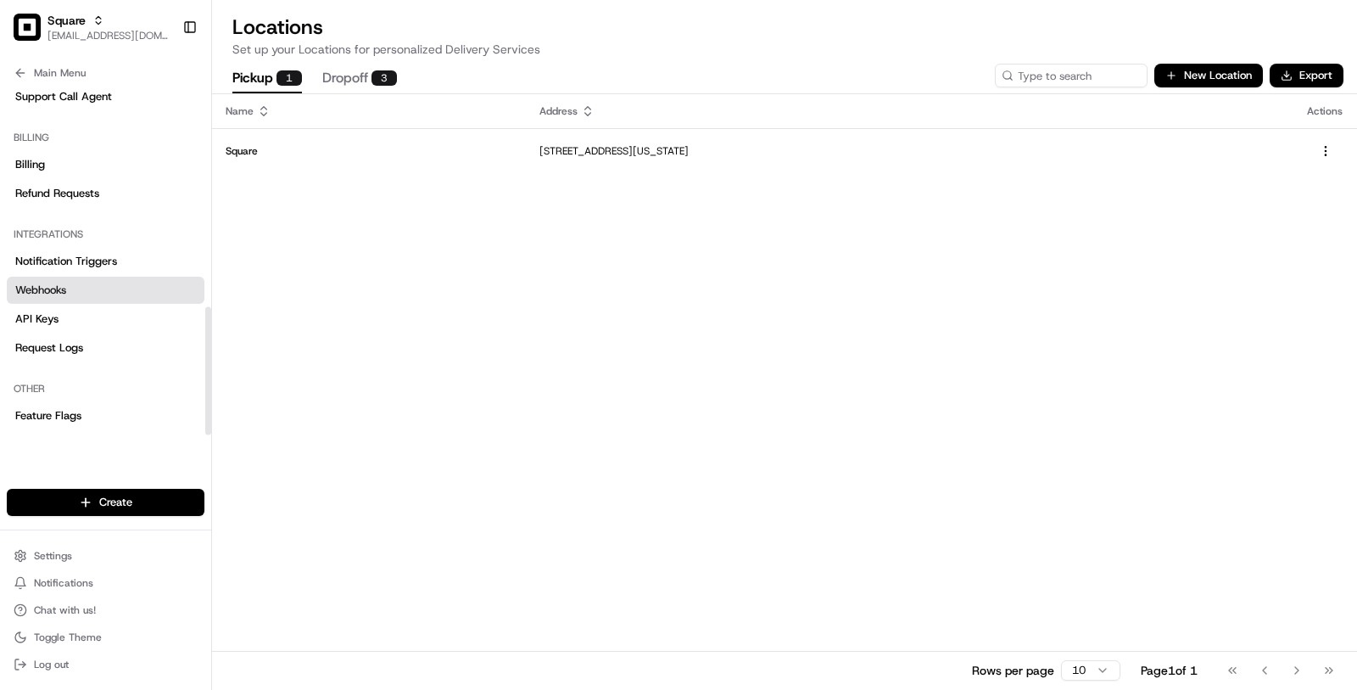
click at [103, 294] on link "Webhooks" at bounding box center [106, 290] width 198 height 27
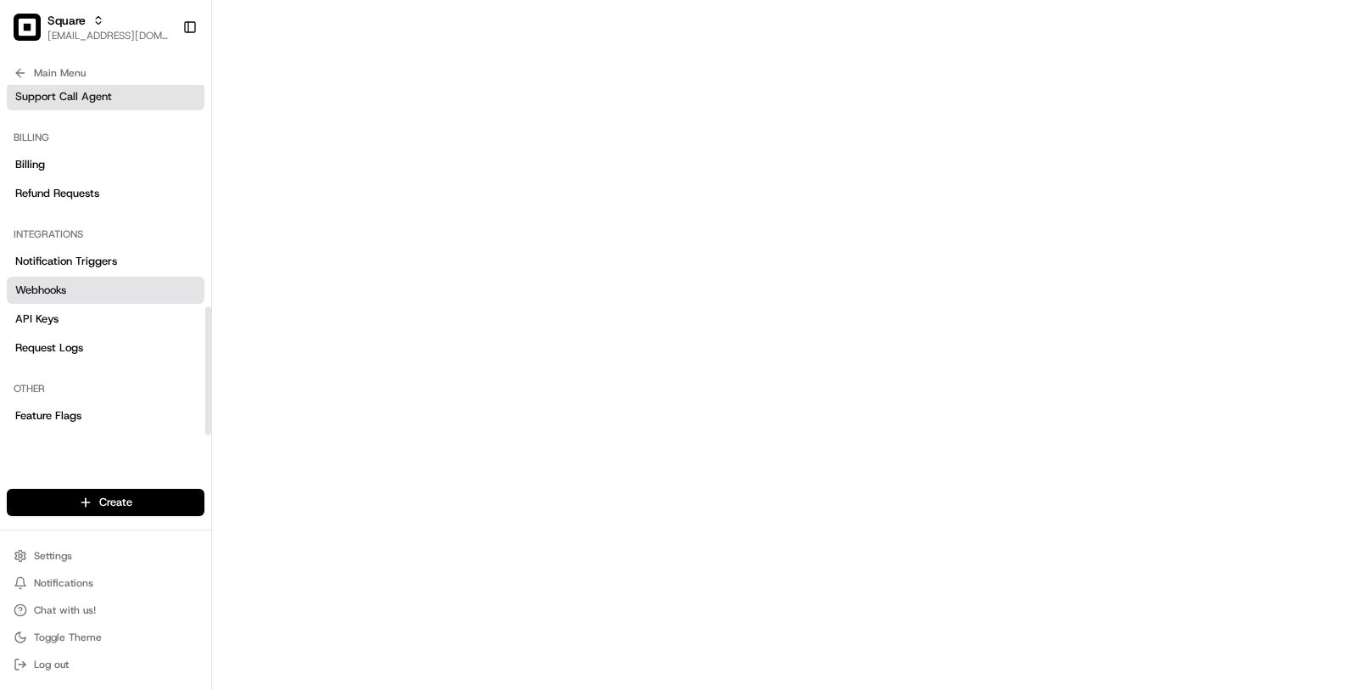
click at [87, 87] on link "Support Call Agent" at bounding box center [106, 96] width 198 height 27
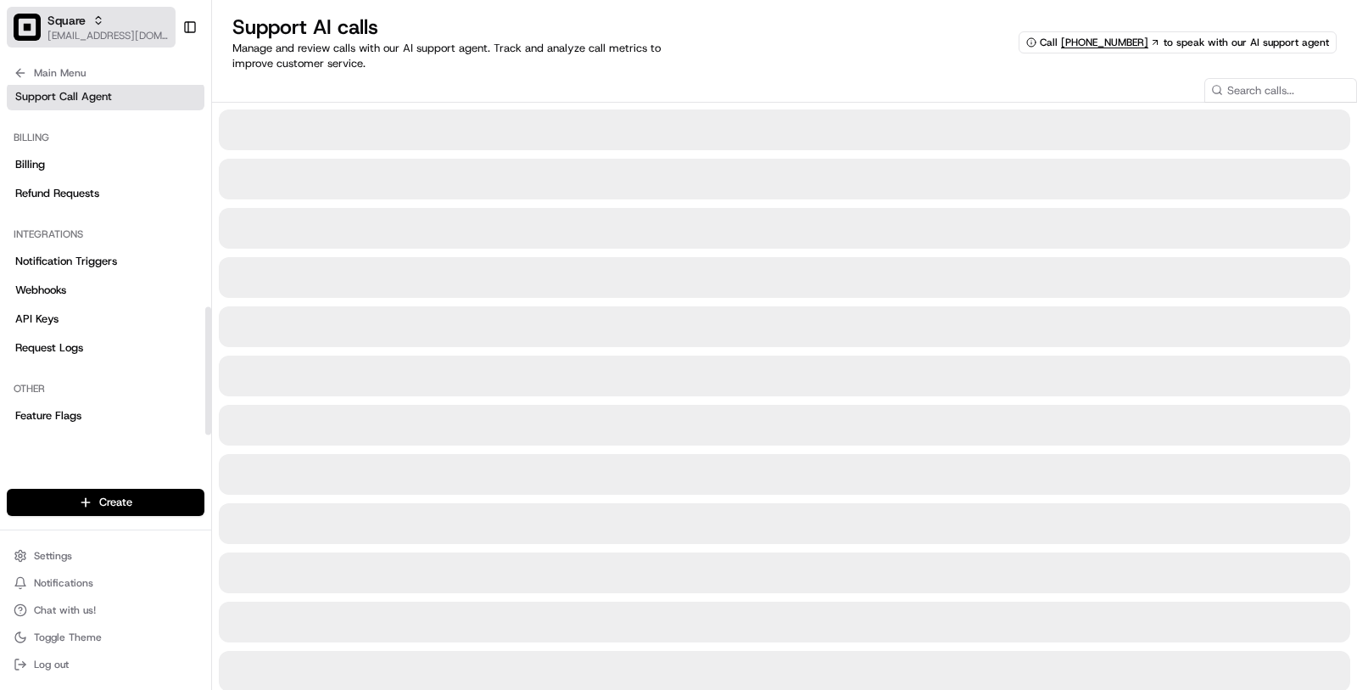
click at [79, 25] on span "Square" at bounding box center [67, 20] width 38 height 17
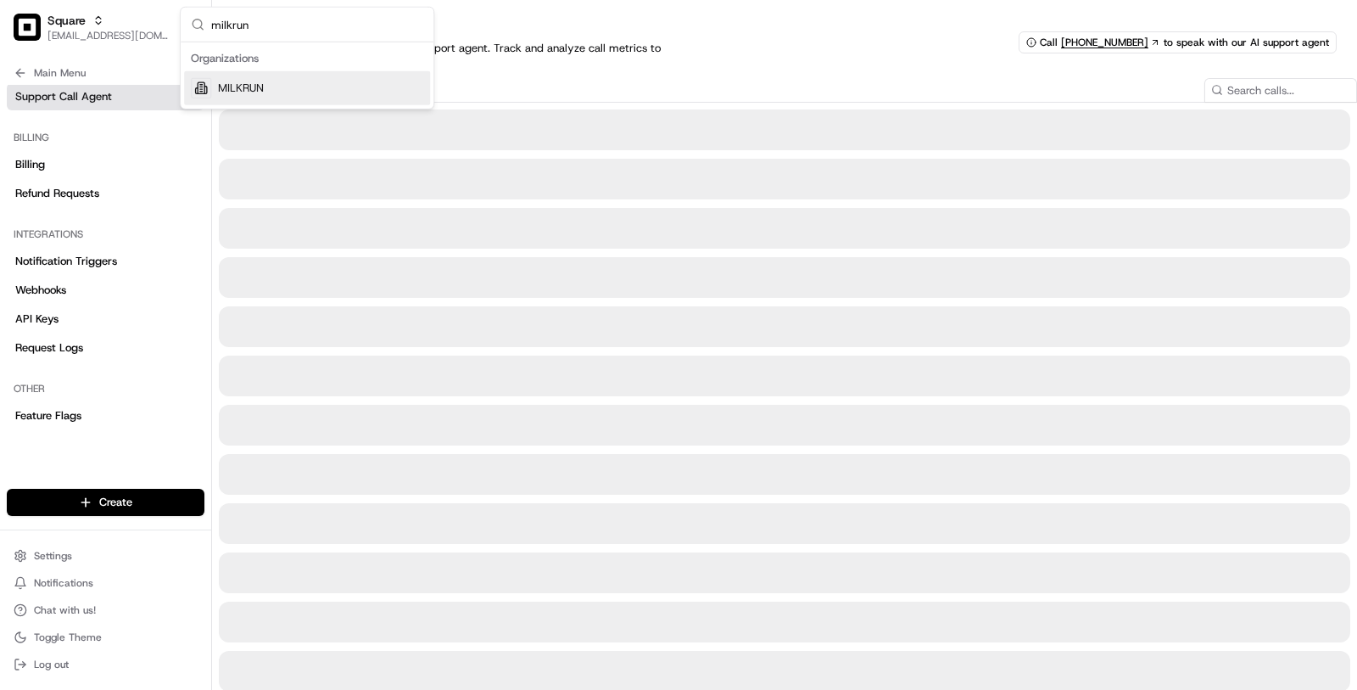
type input "milkrun"
click at [282, 86] on div "MILKRUN" at bounding box center [307, 88] width 246 height 34
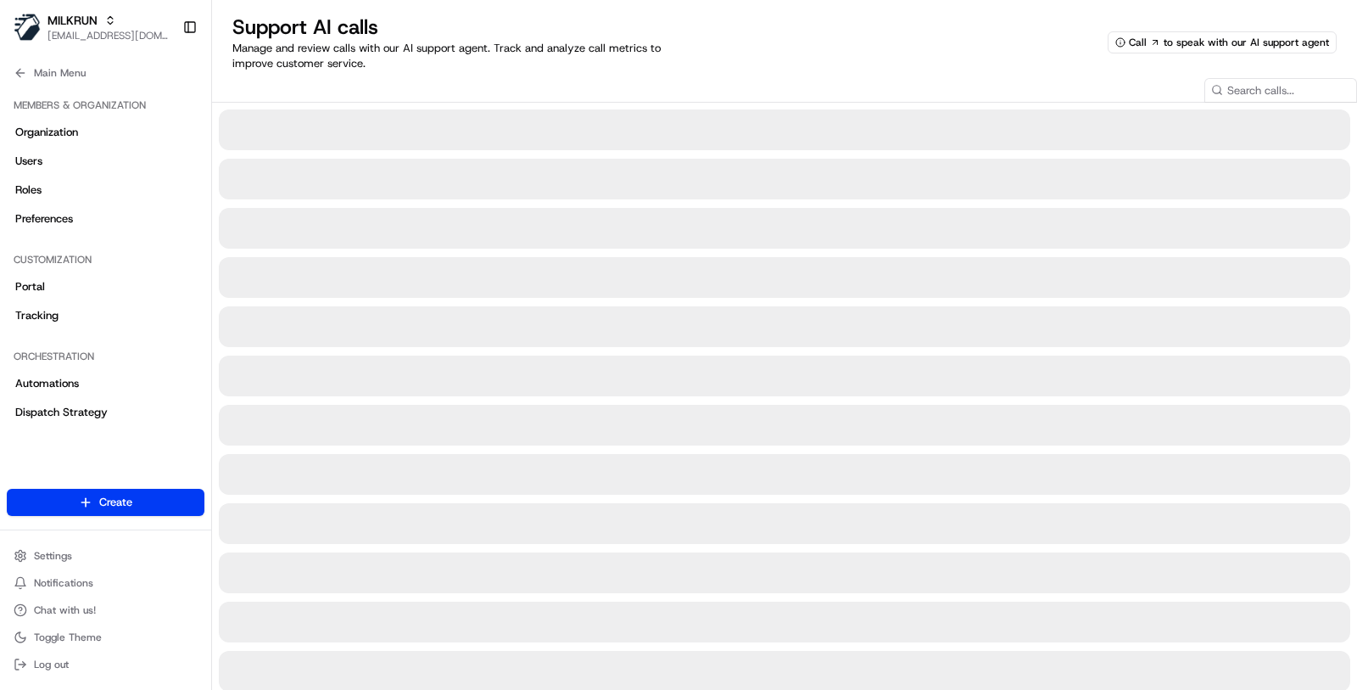
click at [60, 64] on button "Main Menu" at bounding box center [106, 73] width 198 height 24
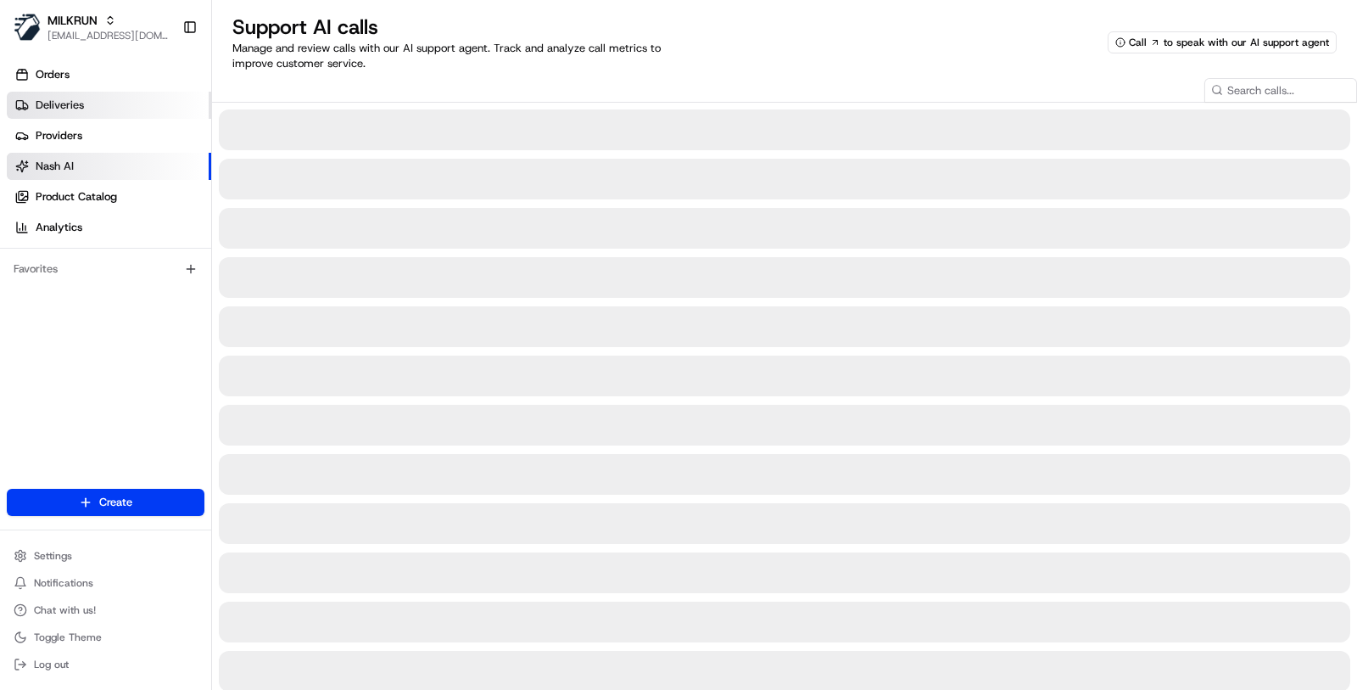
click at [101, 96] on link "Deliveries" at bounding box center [109, 105] width 204 height 27
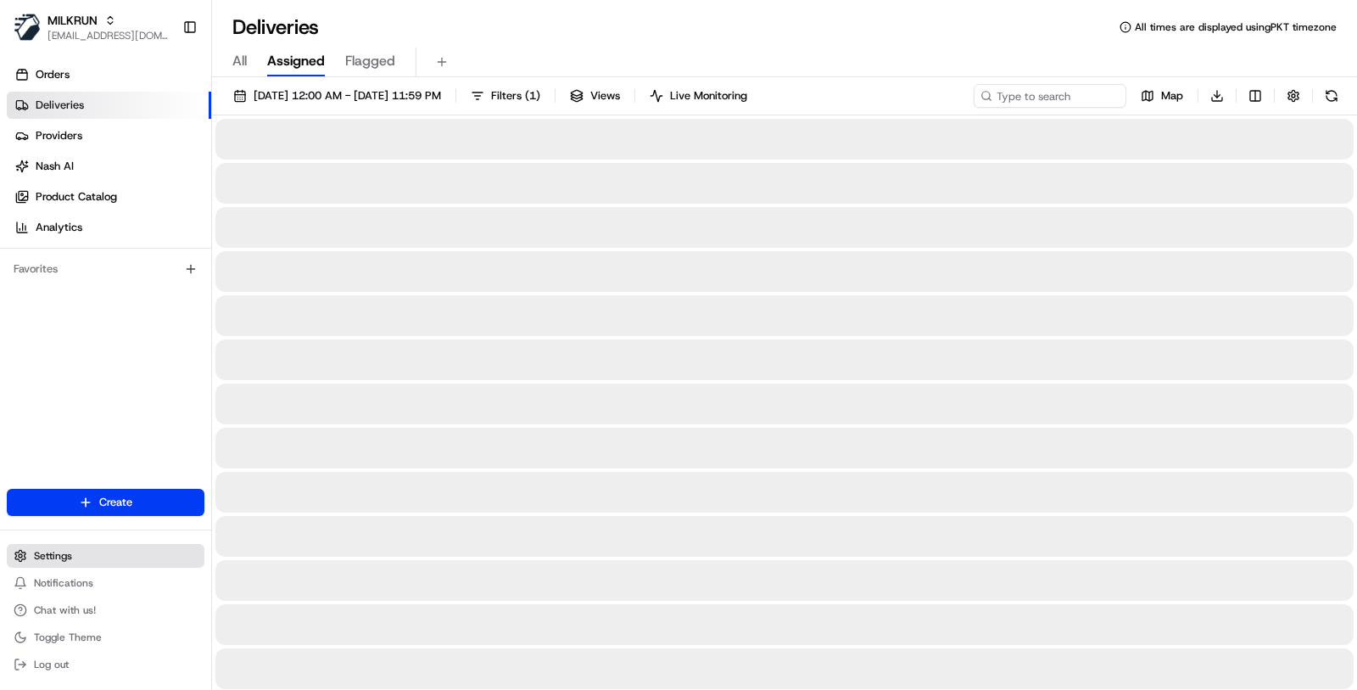
click at [124, 559] on button "Settings" at bounding box center [106, 556] width 198 height 24
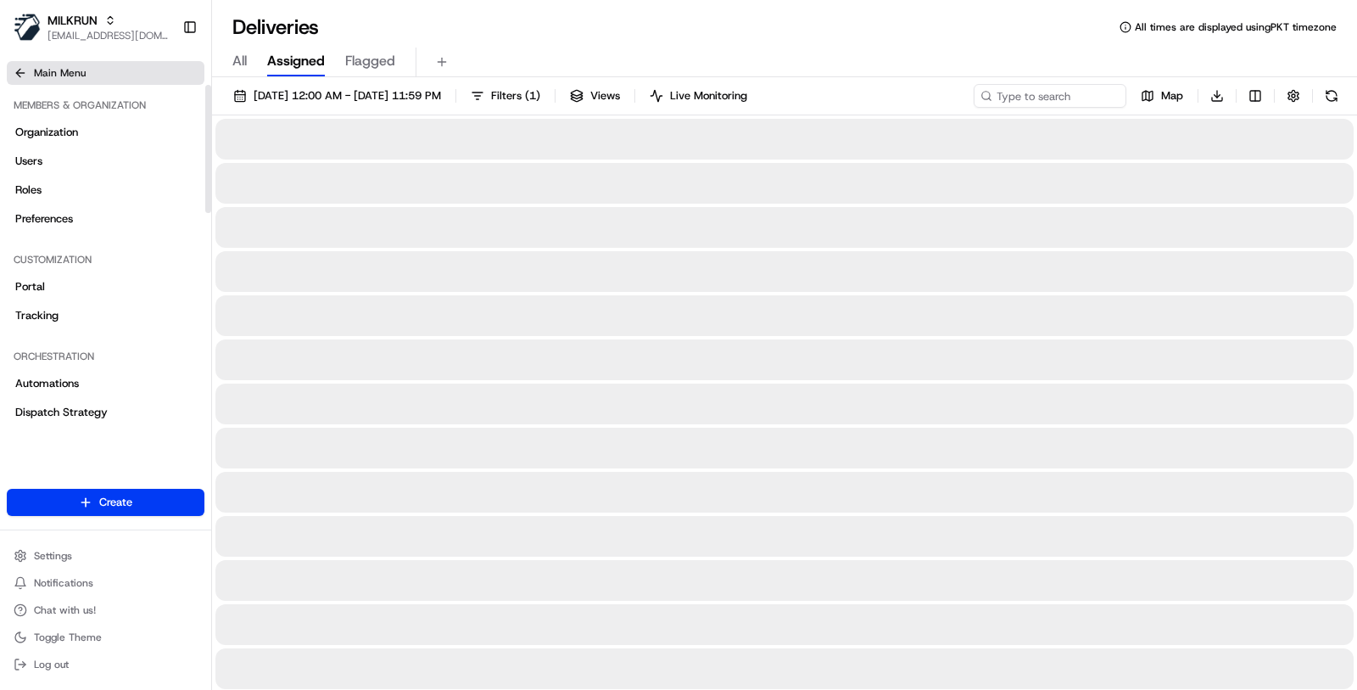
click at [101, 71] on button "Main Menu" at bounding box center [106, 73] width 198 height 24
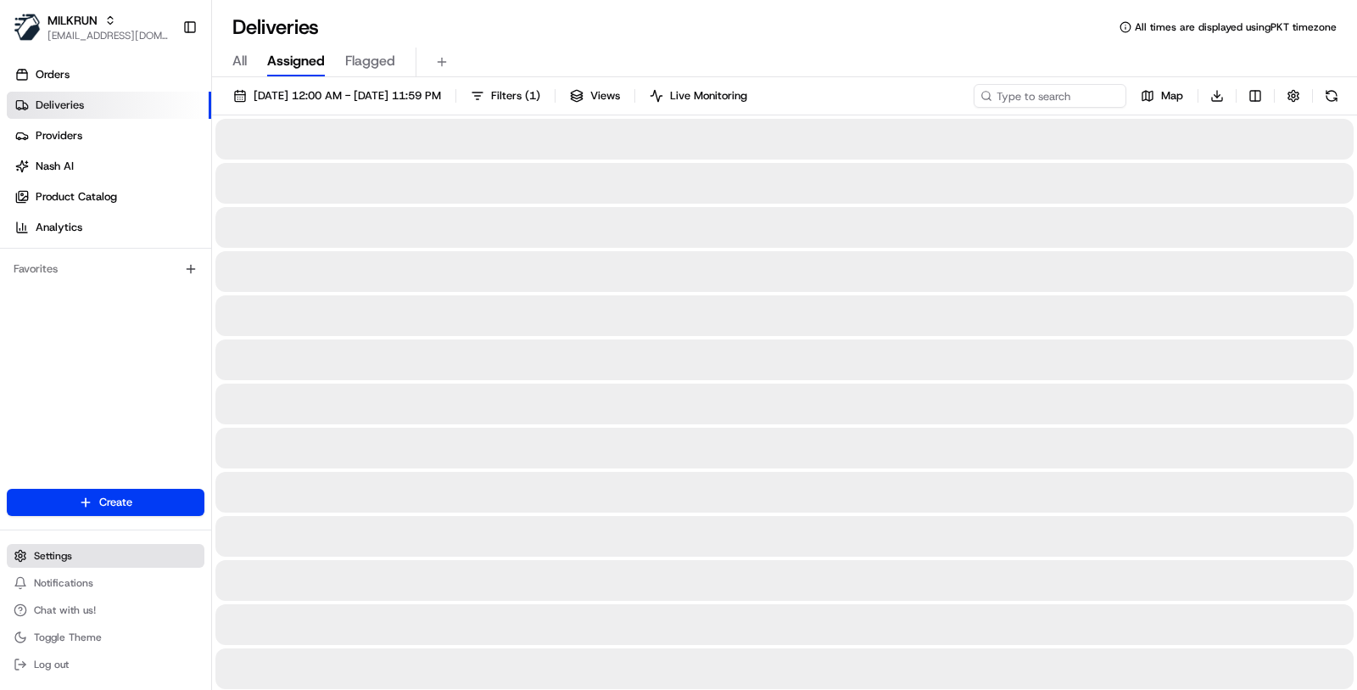
click at [120, 548] on button "Settings" at bounding box center [106, 556] width 198 height 24
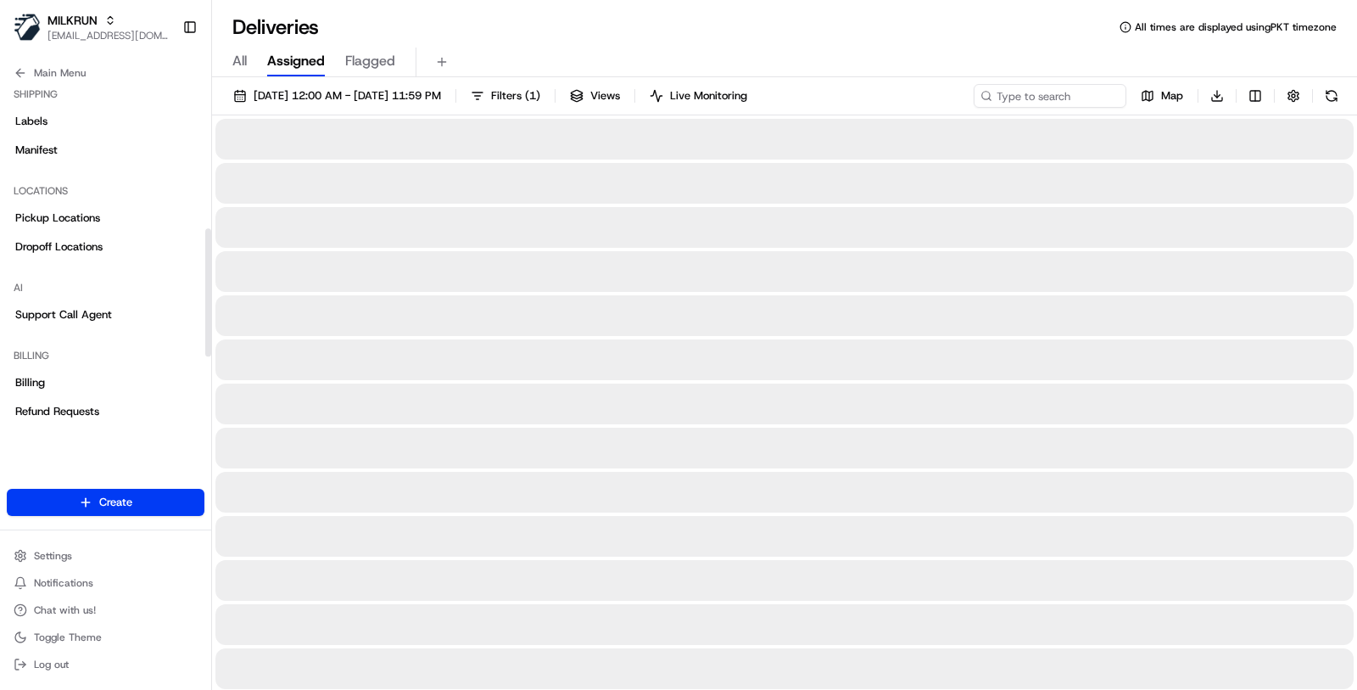
scroll to position [376, 0]
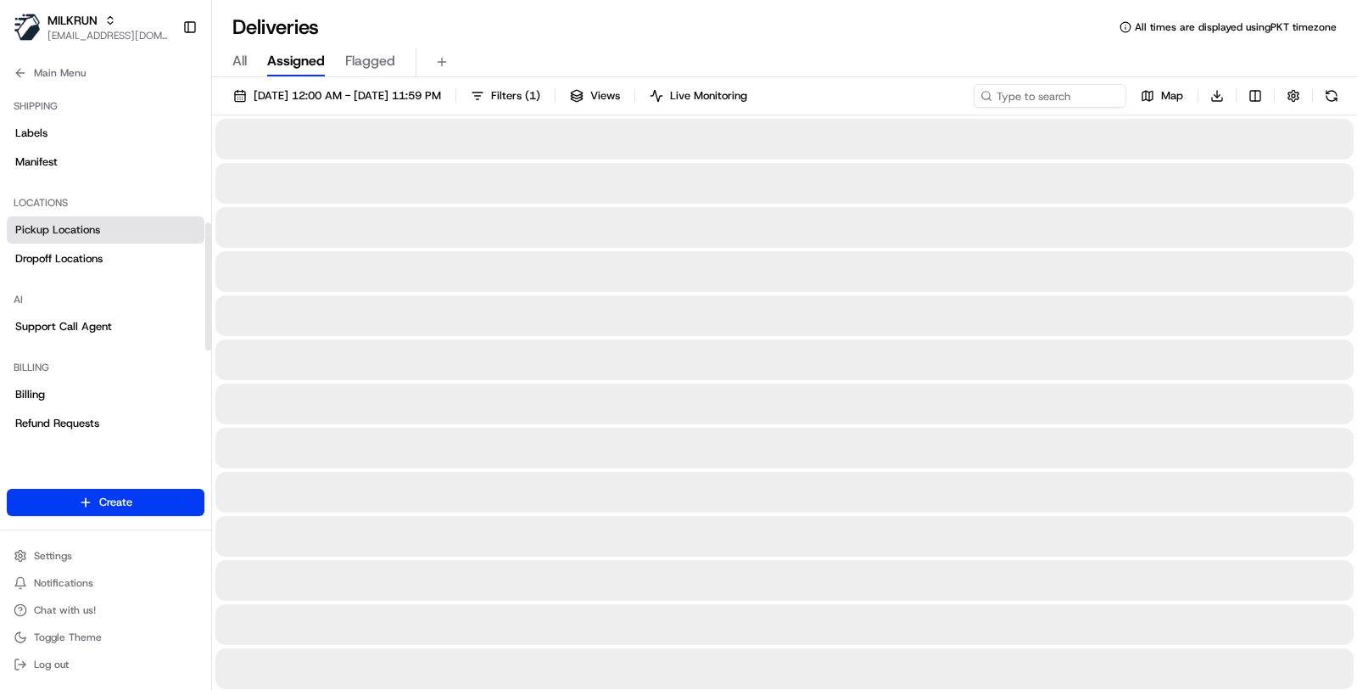
click at [131, 236] on link "Pickup Locations" at bounding box center [106, 229] width 198 height 27
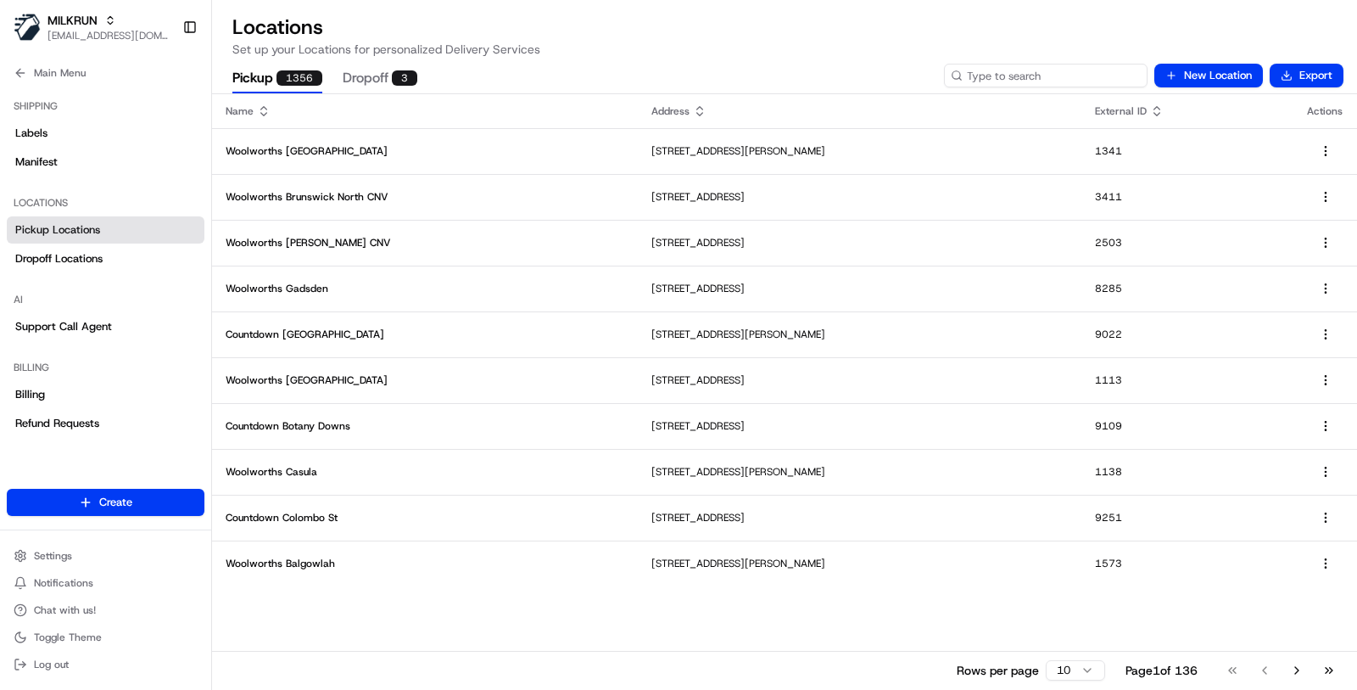
click at [1045, 78] on input at bounding box center [1046, 76] width 204 height 24
paste input "6397"
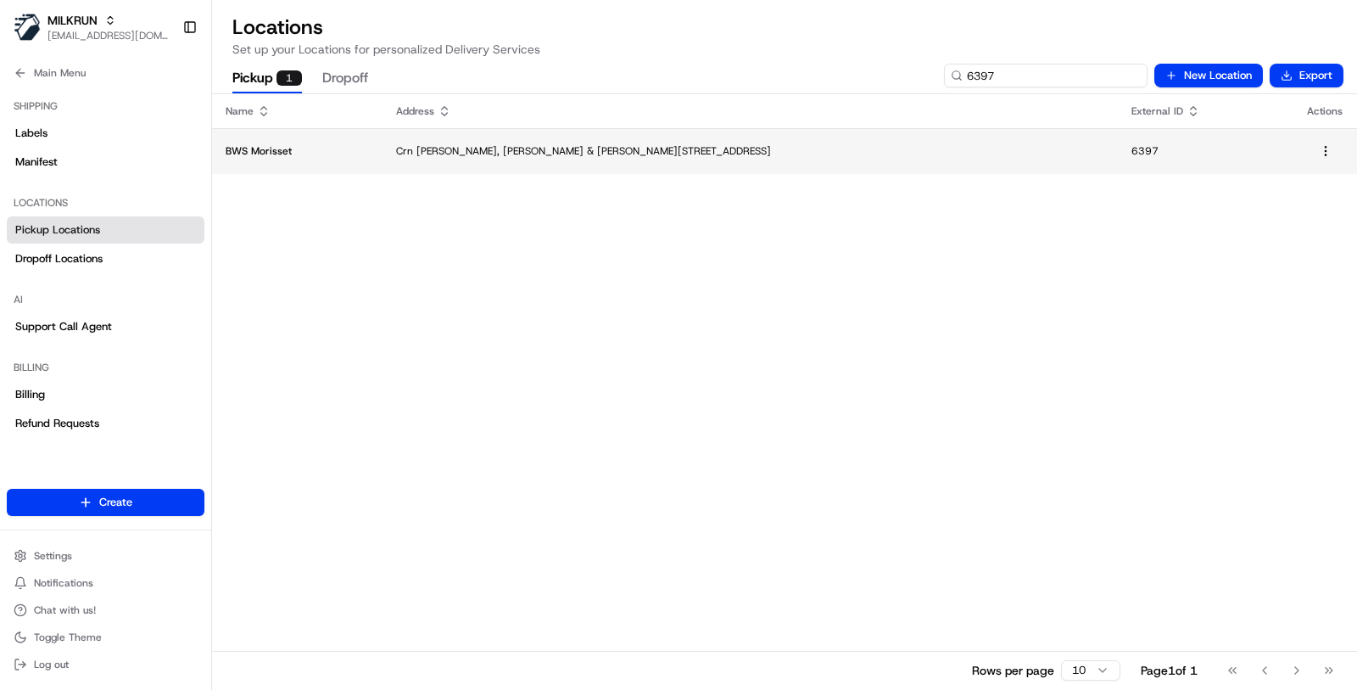
type input "6397"
click at [333, 160] on td "BWS Morisset" at bounding box center [297, 151] width 171 height 46
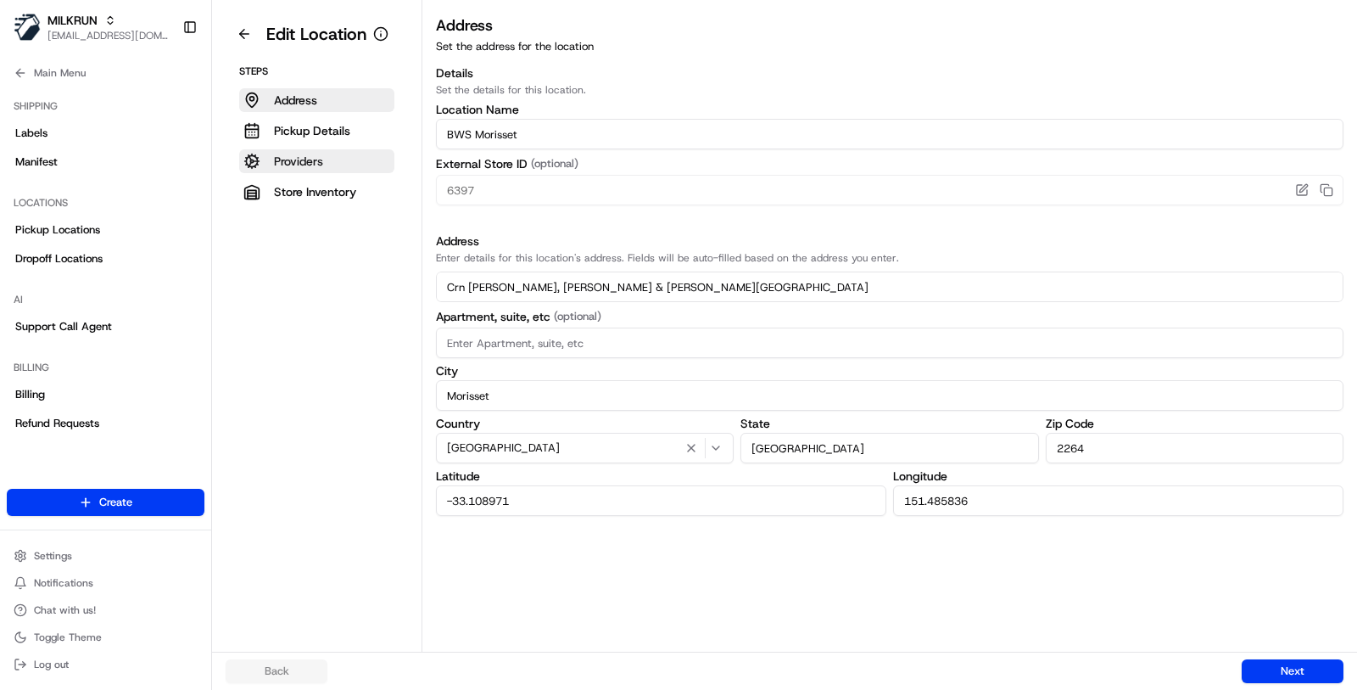
click at [330, 162] on button "Providers" at bounding box center [316, 161] width 155 height 24
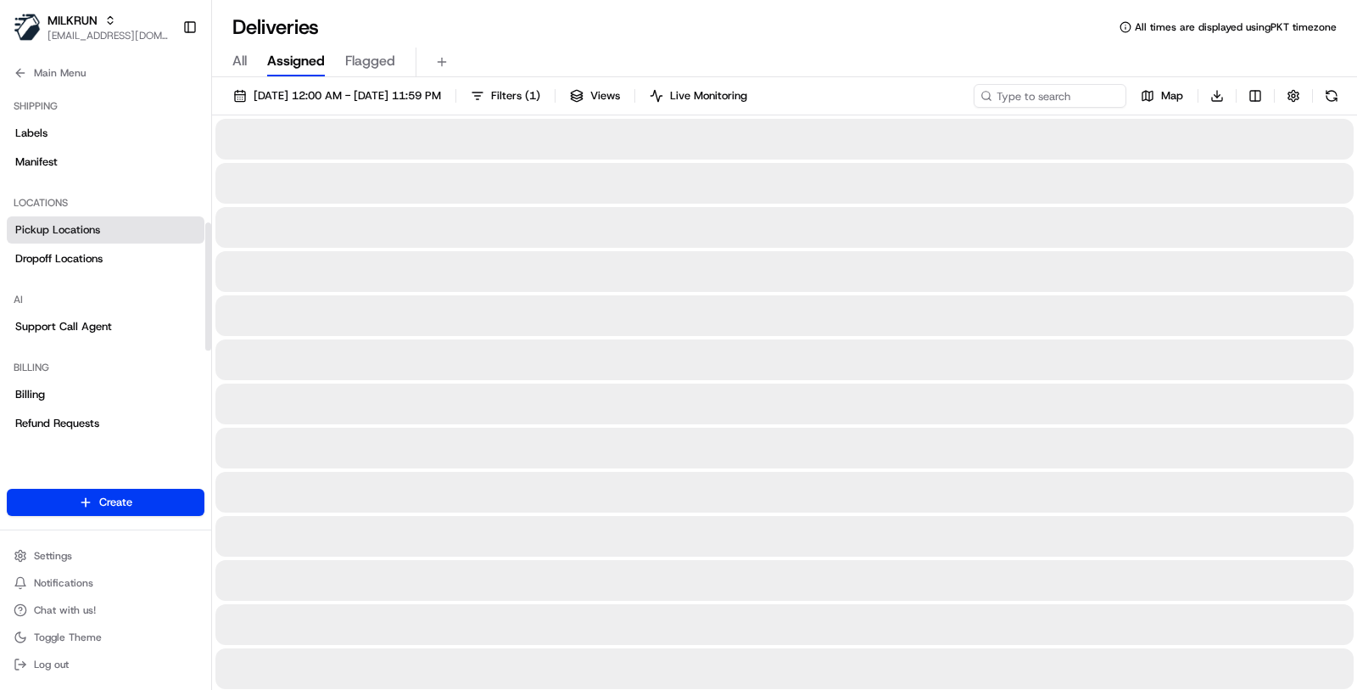
click at [115, 227] on link "Pickup Locations" at bounding box center [106, 229] width 198 height 27
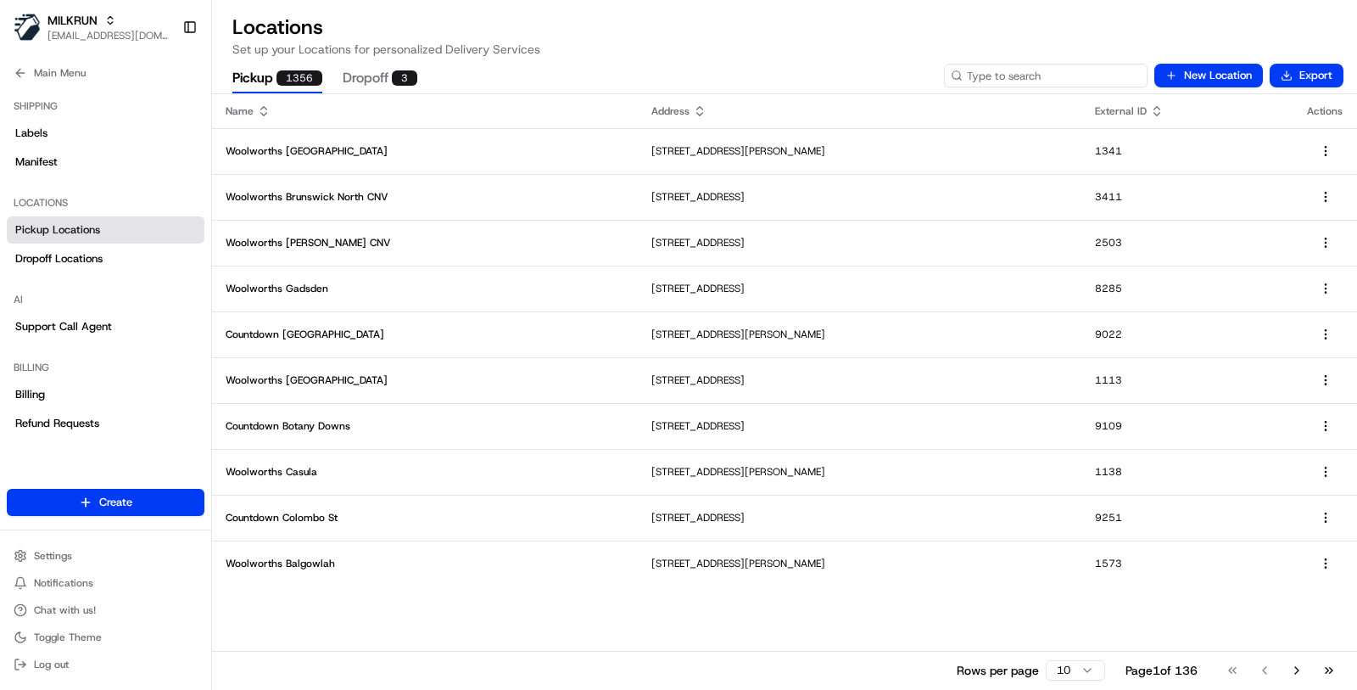
click at [1105, 73] on input at bounding box center [1046, 76] width 204 height 24
paste input "6397"
type input "6397"
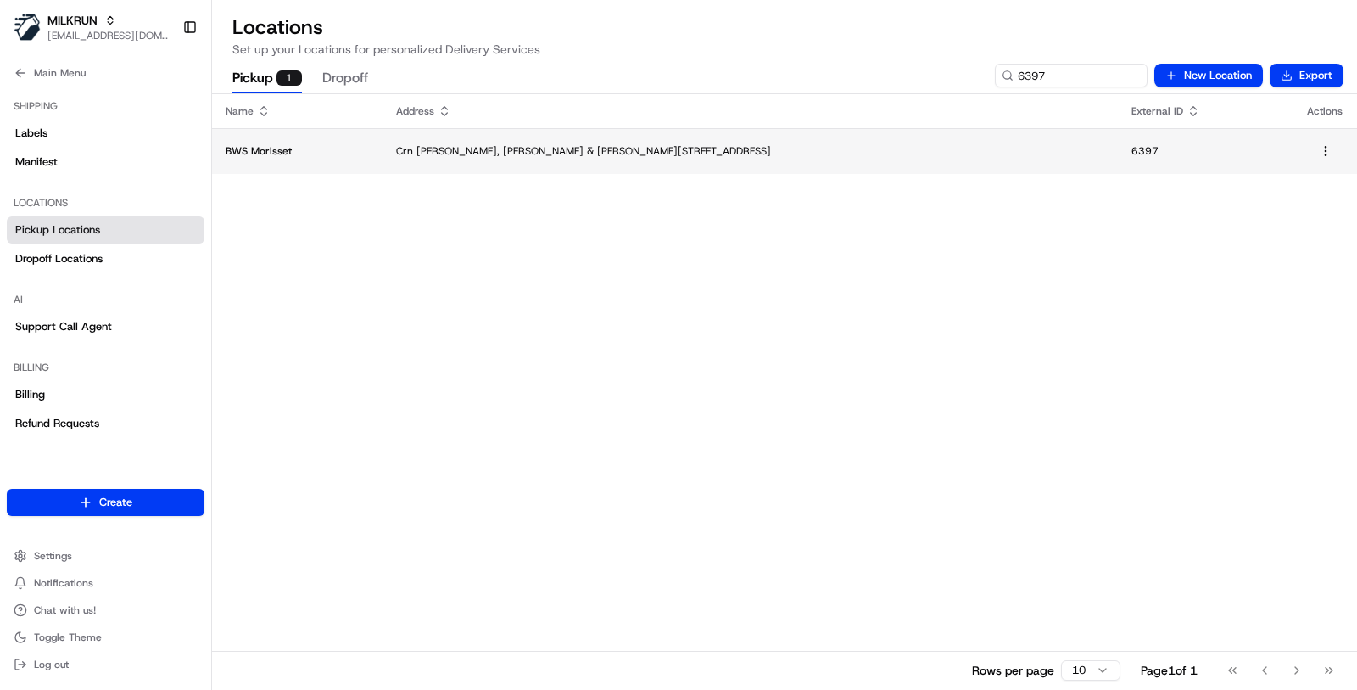
click at [359, 158] on td "BWS Morisset" at bounding box center [297, 151] width 171 height 46
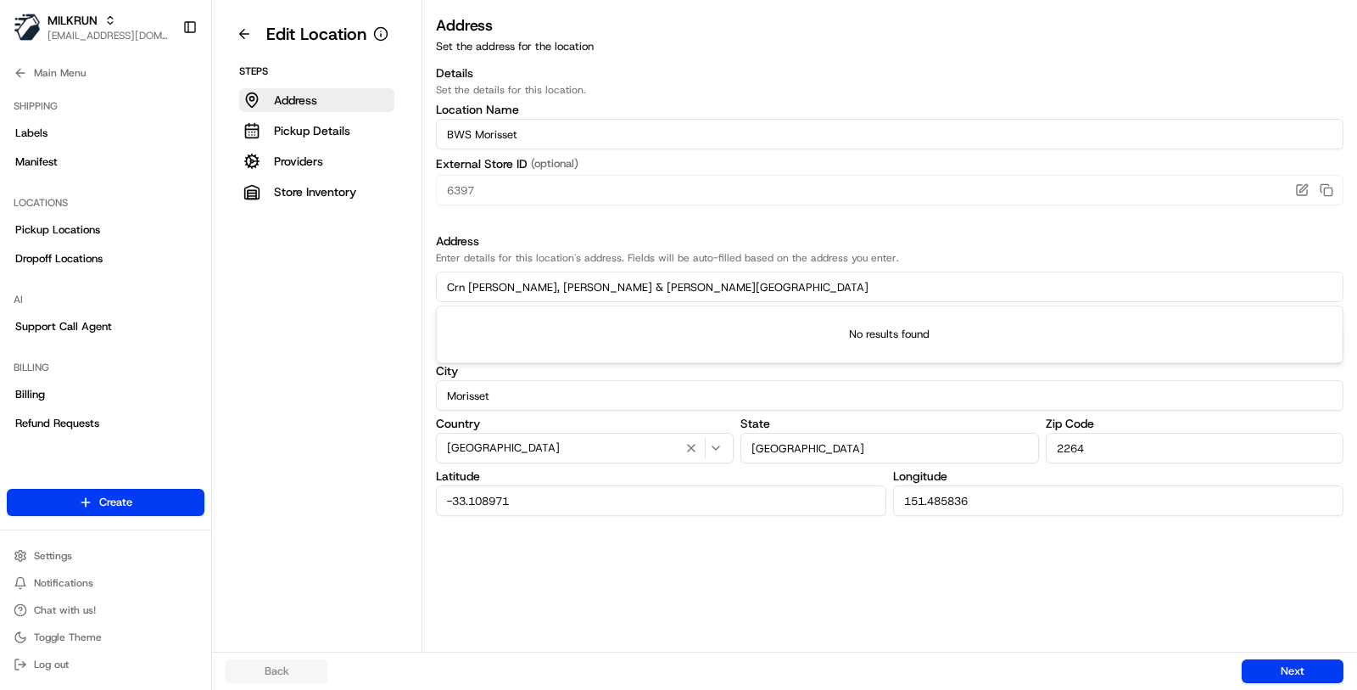
drag, startPoint x: 640, startPoint y: 286, endPoint x: 415, endPoint y: 284, distance: 224.8
click at [415, 285] on div "Edit Location Steps Address Pickup Details Providers Store Inventory Address Se…" at bounding box center [784, 326] width 1145 height 652
click at [415, 284] on aside "Edit Location Steps Address Pickup Details Providers Store Inventory" at bounding box center [317, 326] width 210 height 652
click at [239, 40] on button at bounding box center [244, 33] width 37 height 27
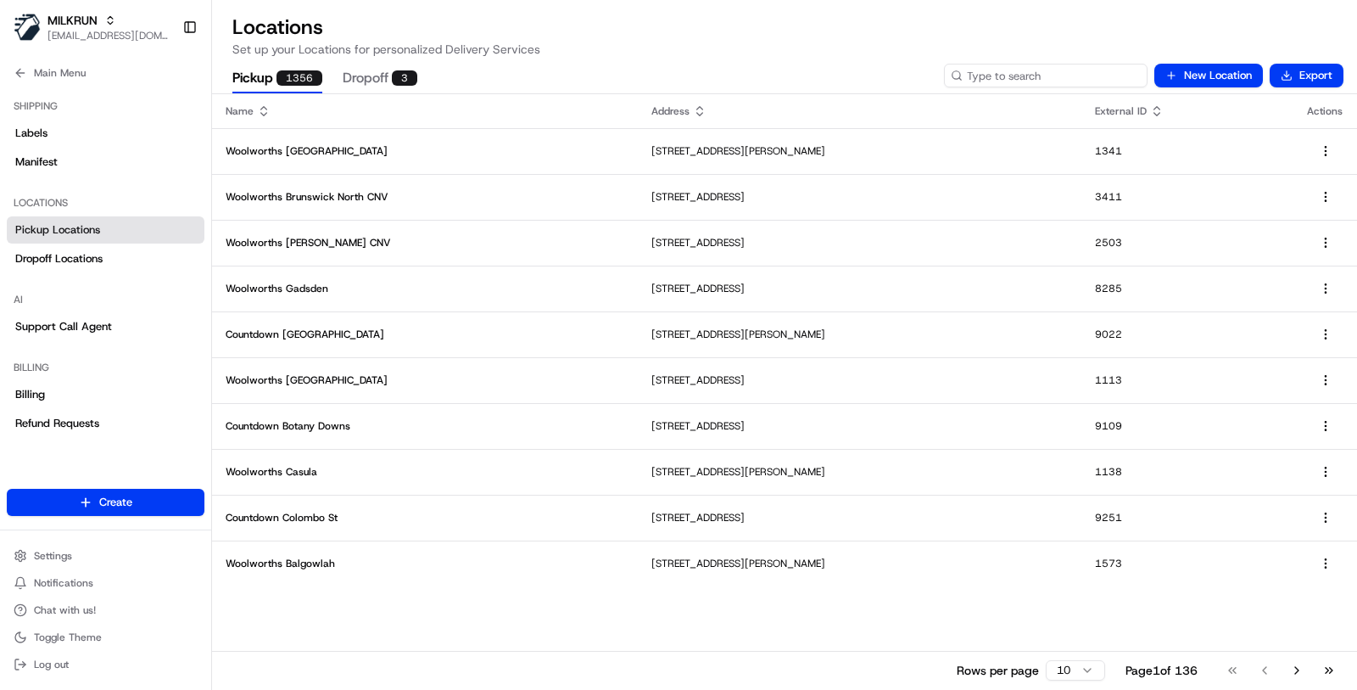
click at [1026, 76] on input at bounding box center [1046, 76] width 204 height 24
paste input "6397"
type input "6397"
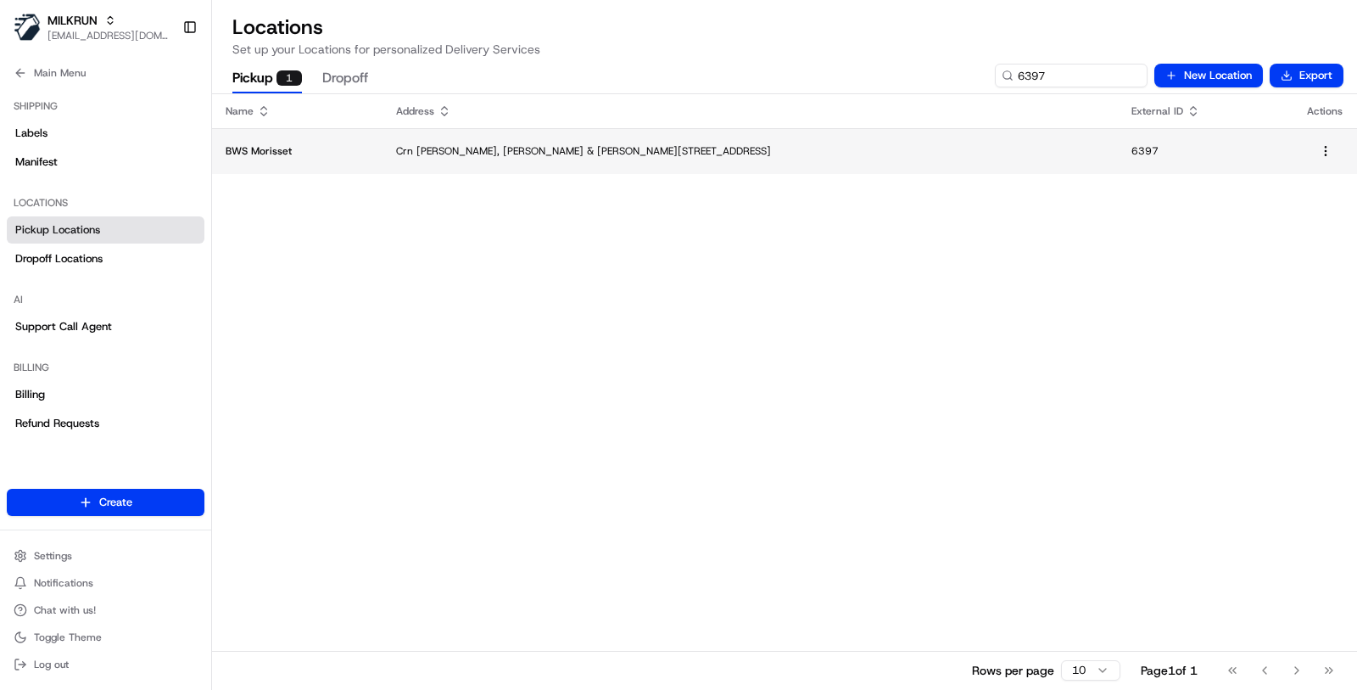
click at [737, 142] on td "Crn Dora, Doyalson & Yambo Street, Morisset, NSW 2264, AU" at bounding box center [751, 151] width 736 height 46
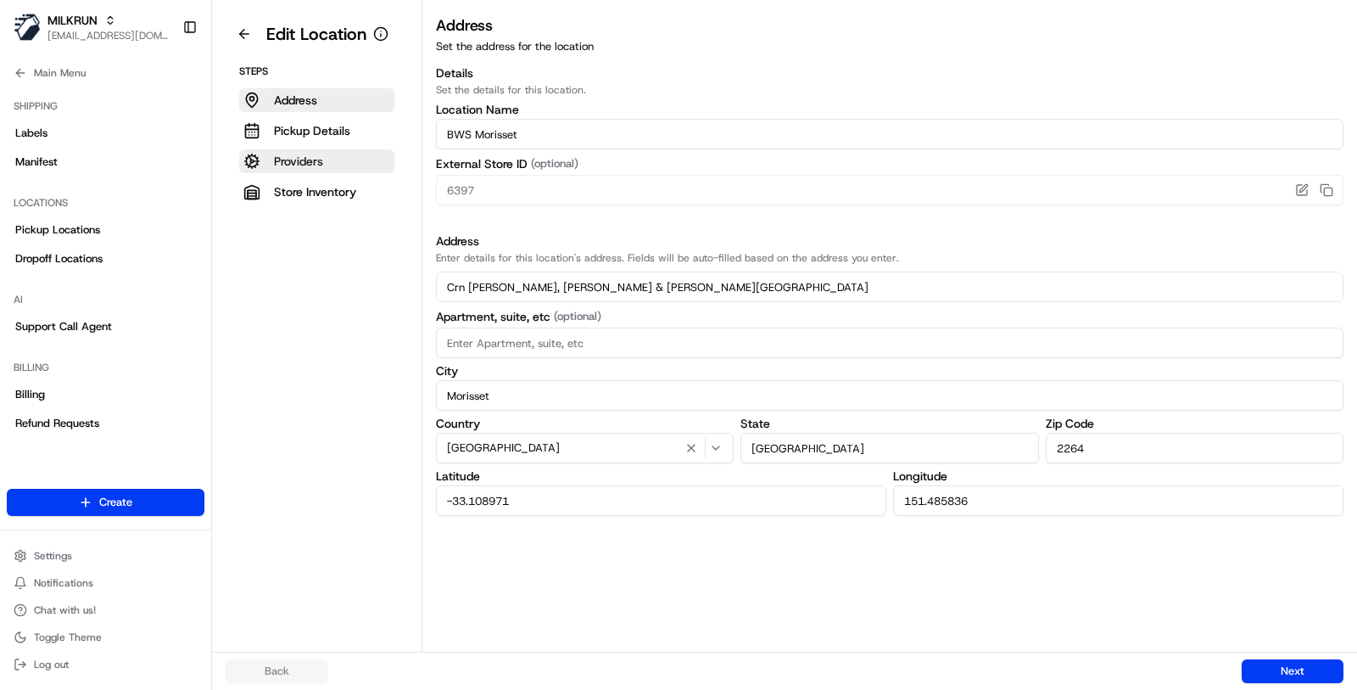
click at [348, 166] on button "Providers" at bounding box center [316, 161] width 155 height 24
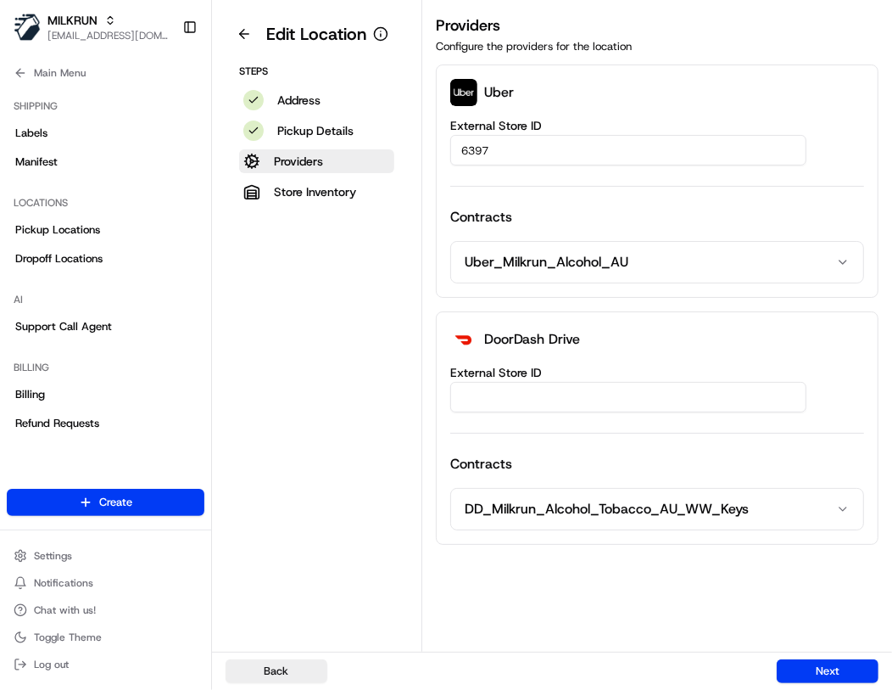
click at [684, 516] on button "DD_Milkrun_Alcohol_Tobacco_AU_WW_Keys" at bounding box center [657, 509] width 412 height 41
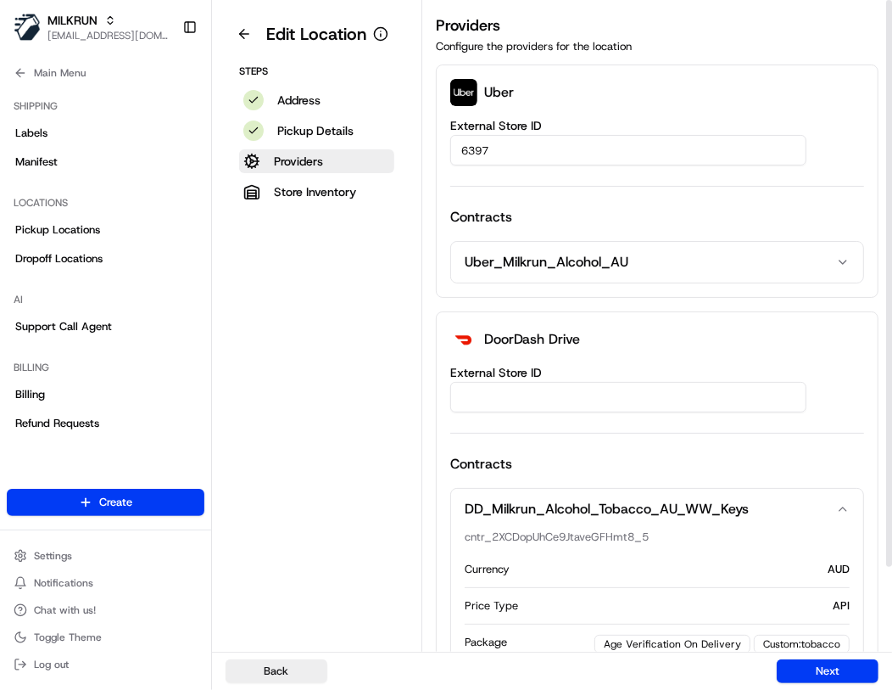
click at [684, 516] on button "DD_Milkrun_Alcohol_Tobacco_AU_WW_Keys" at bounding box center [657, 509] width 412 height 41
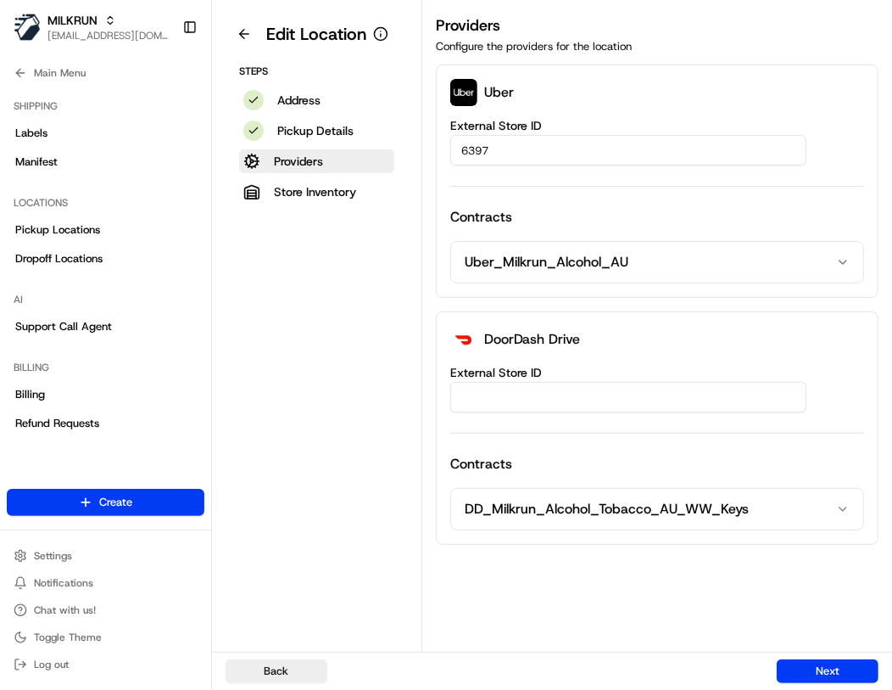
click at [740, 353] on div "DoorDash Drive External Store ID Contracts DD_Milkrun_Alcohol_Tobacco_AU_WW_Keys" at bounding box center [657, 427] width 443 height 233
click at [845, 663] on button "Next" at bounding box center [828, 671] width 102 height 24
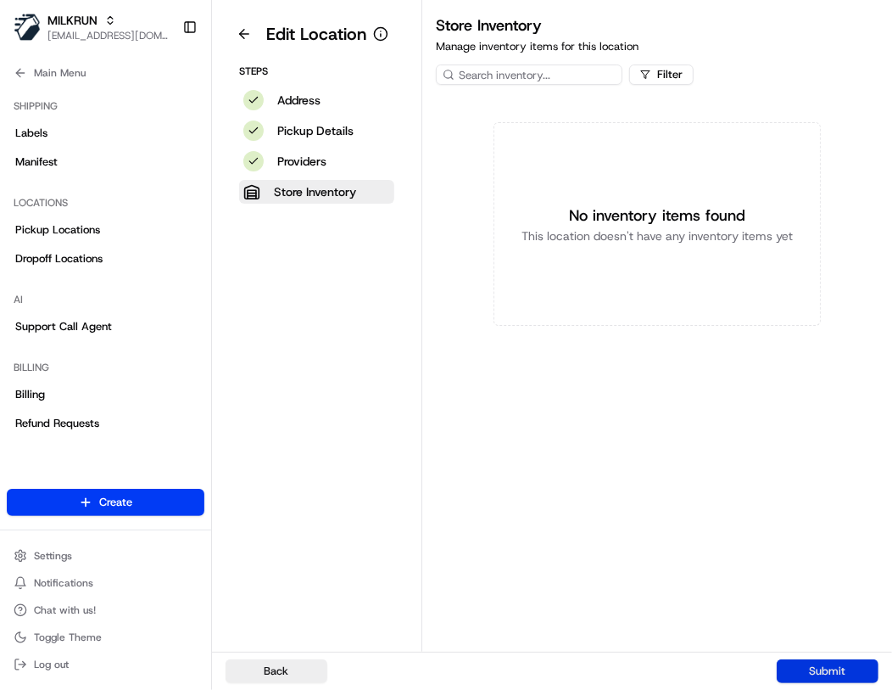
click at [848, 677] on button "Submit" at bounding box center [828, 671] width 102 height 24
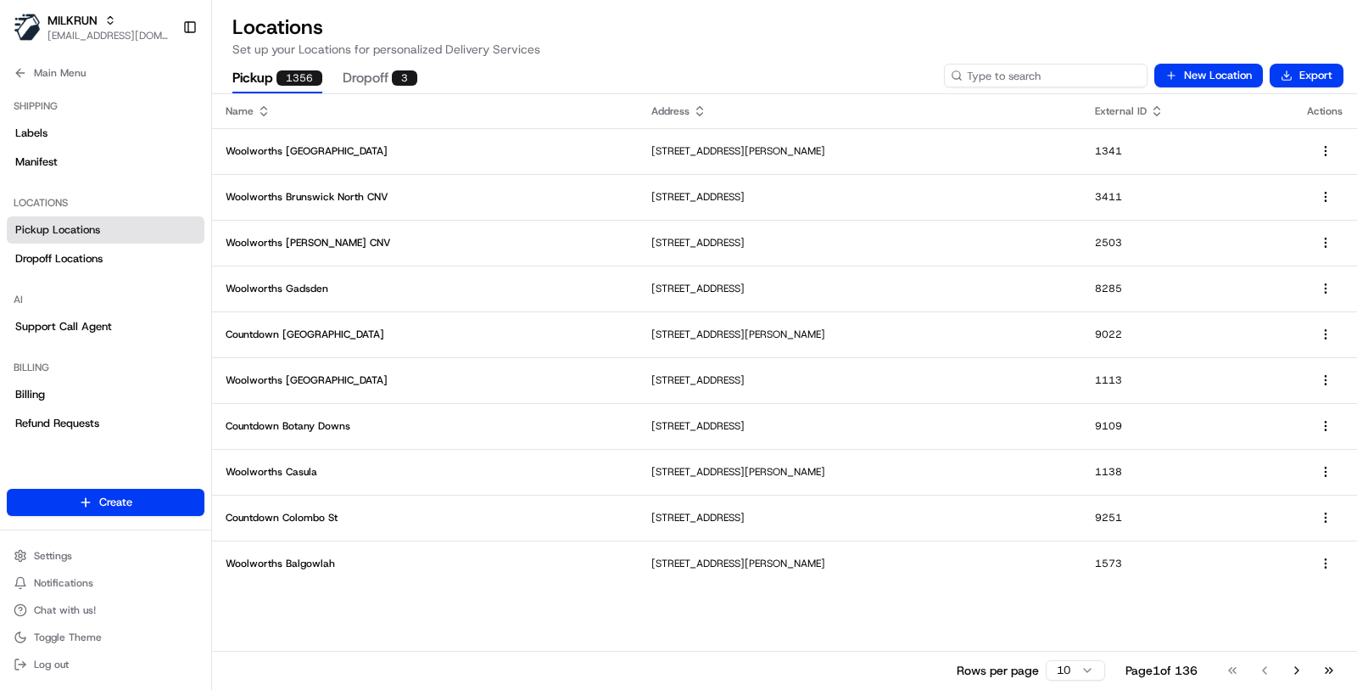
click at [1015, 70] on input at bounding box center [1046, 76] width 204 height 24
paste input "1-68a2c071-2bc704566986f0cf3c9dcff9"
type input "1-68a2c071-2bc704566986f0cf3c9dcff9"
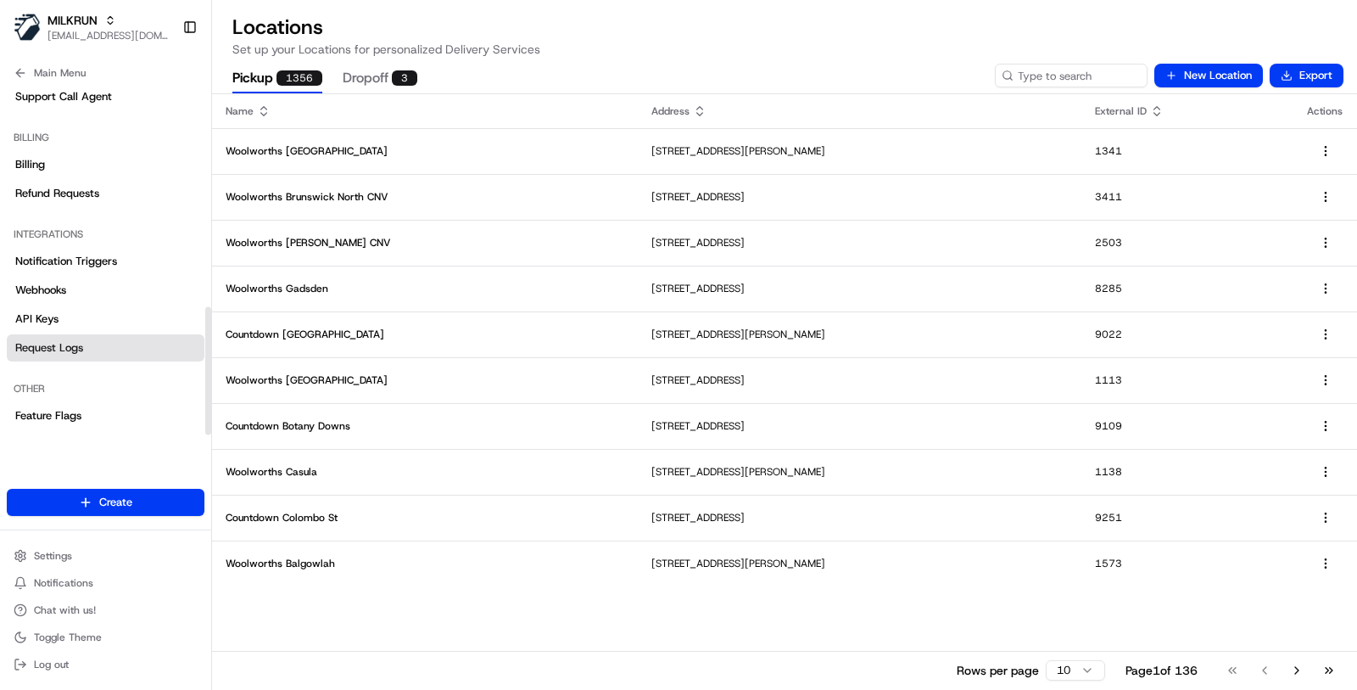
click at [116, 348] on link "Request Logs" at bounding box center [106, 347] width 198 height 27
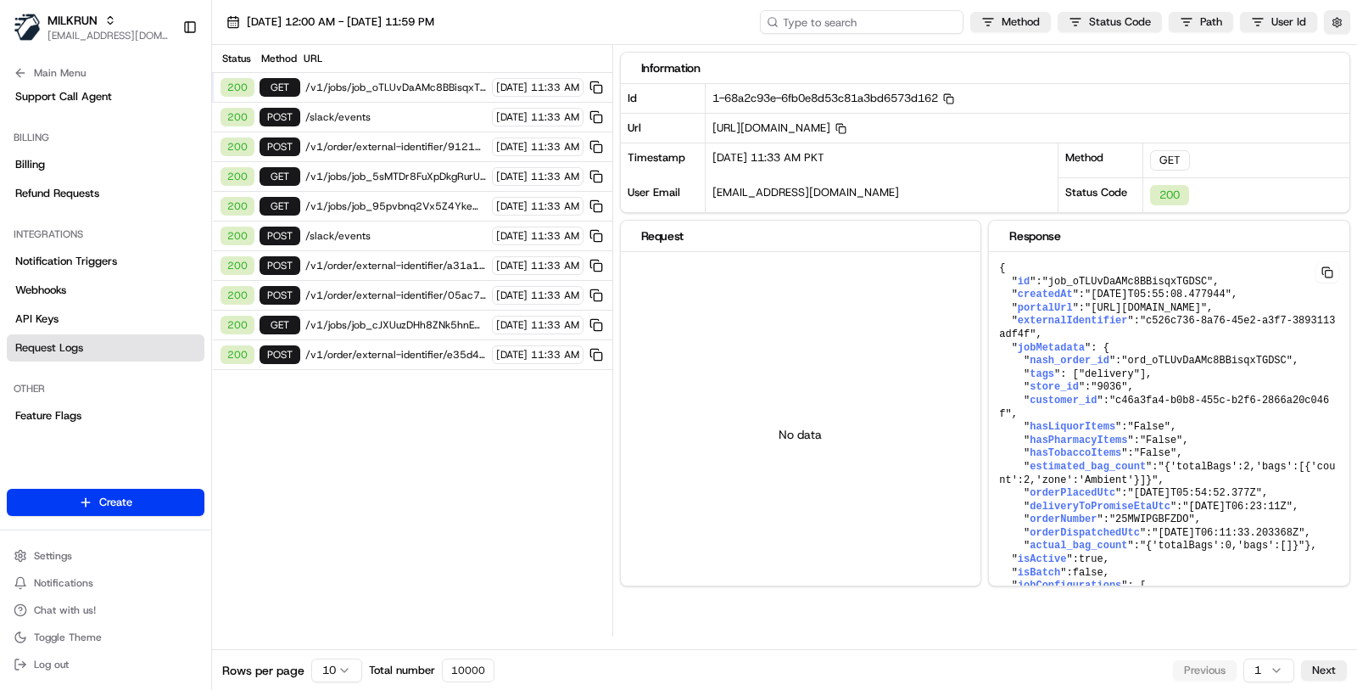
click at [859, 20] on input at bounding box center [862, 22] width 204 height 24
paste input "job_3D5F4GPeuP5qM2dnjEY2yE"
type input "job_3D5F4GPeuP5qM2dnjEY2yE"
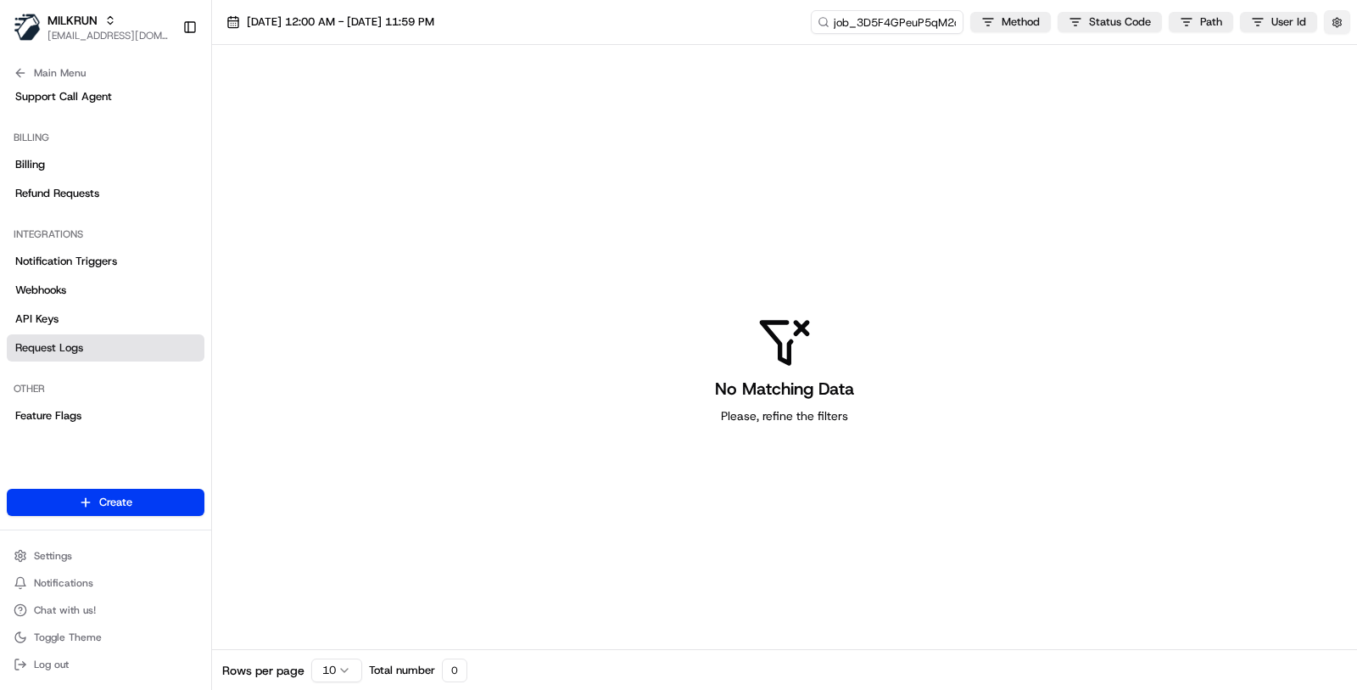
click at [1334, 22] on button "button" at bounding box center [1337, 22] width 26 height 24
click at [1335, 58] on button "Display Only Provider Logs" at bounding box center [1340, 53] width 14 height 14
click at [424, 31] on button "18/08/2025 12:00 AM - 18/08/2025 11:59 PM" at bounding box center [330, 22] width 223 height 24
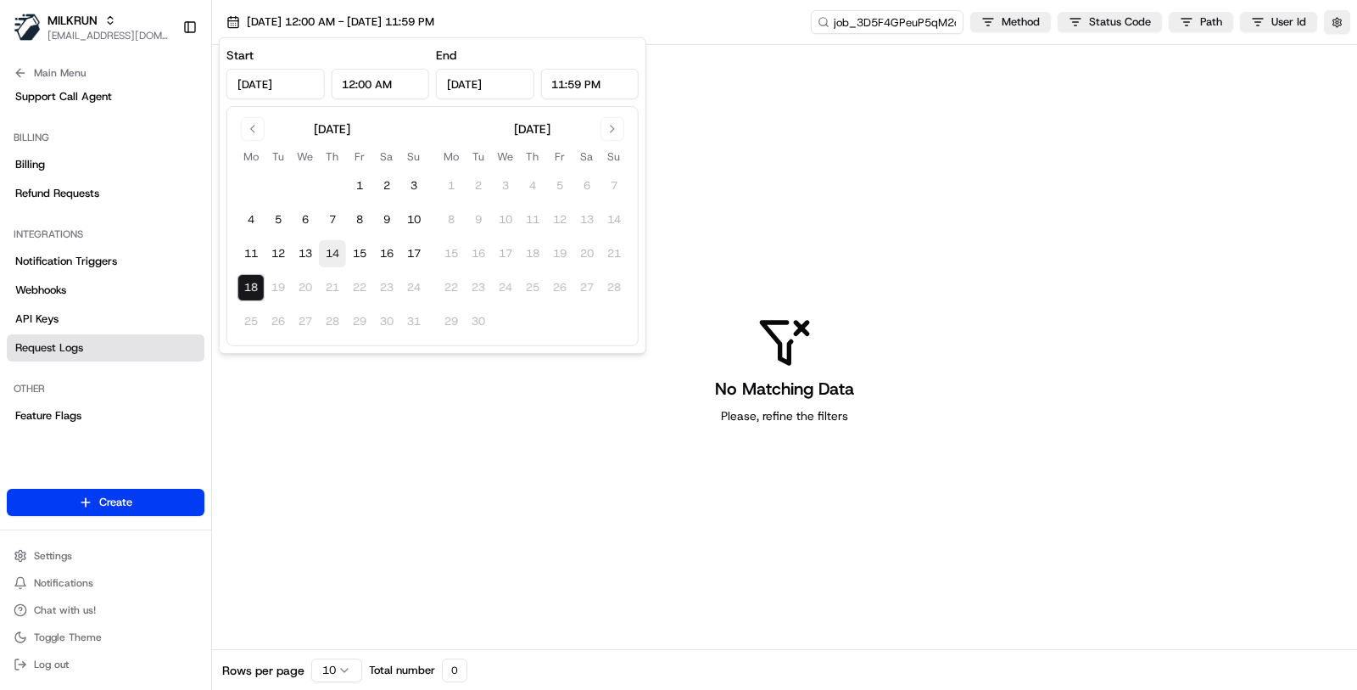
click at [343, 249] on button "14" at bounding box center [332, 253] width 27 height 27
type input "Aug 14, 2025"
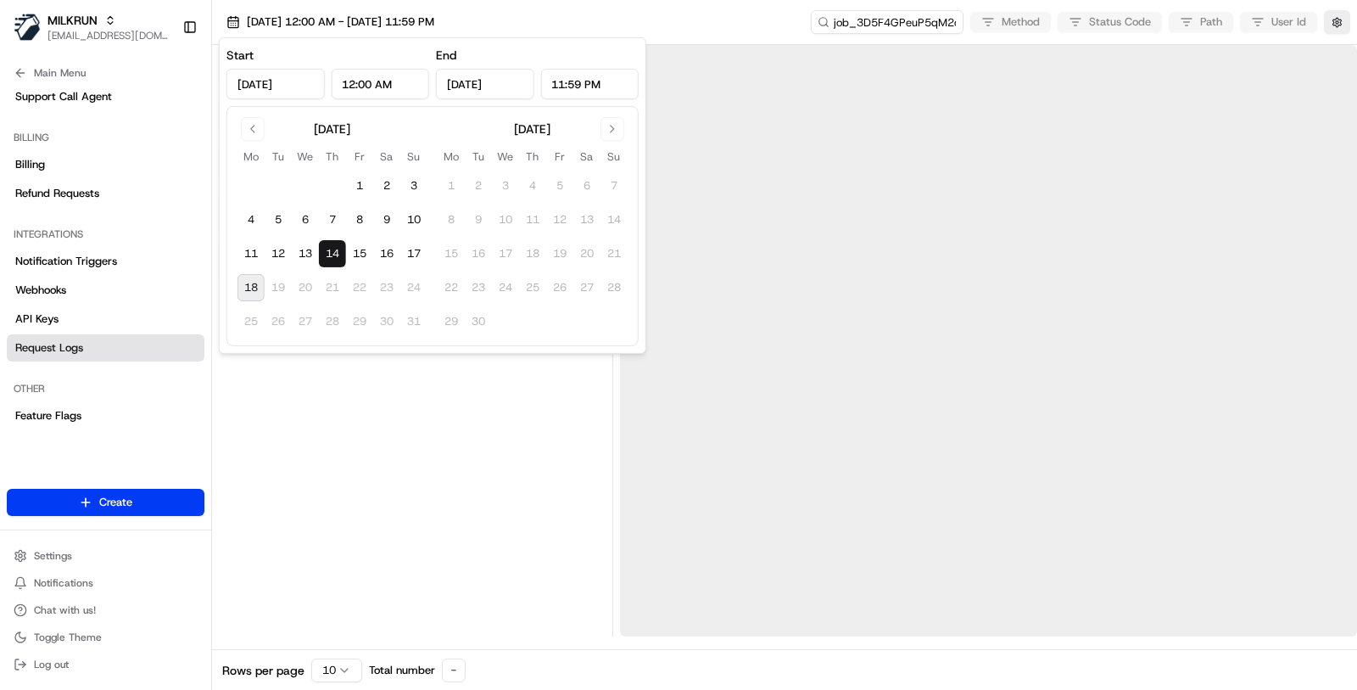
click at [255, 282] on button "18" at bounding box center [251, 287] width 27 height 27
type input "Aug 18, 2025"
click at [294, 378] on div at bounding box center [412, 340] width 387 height 591
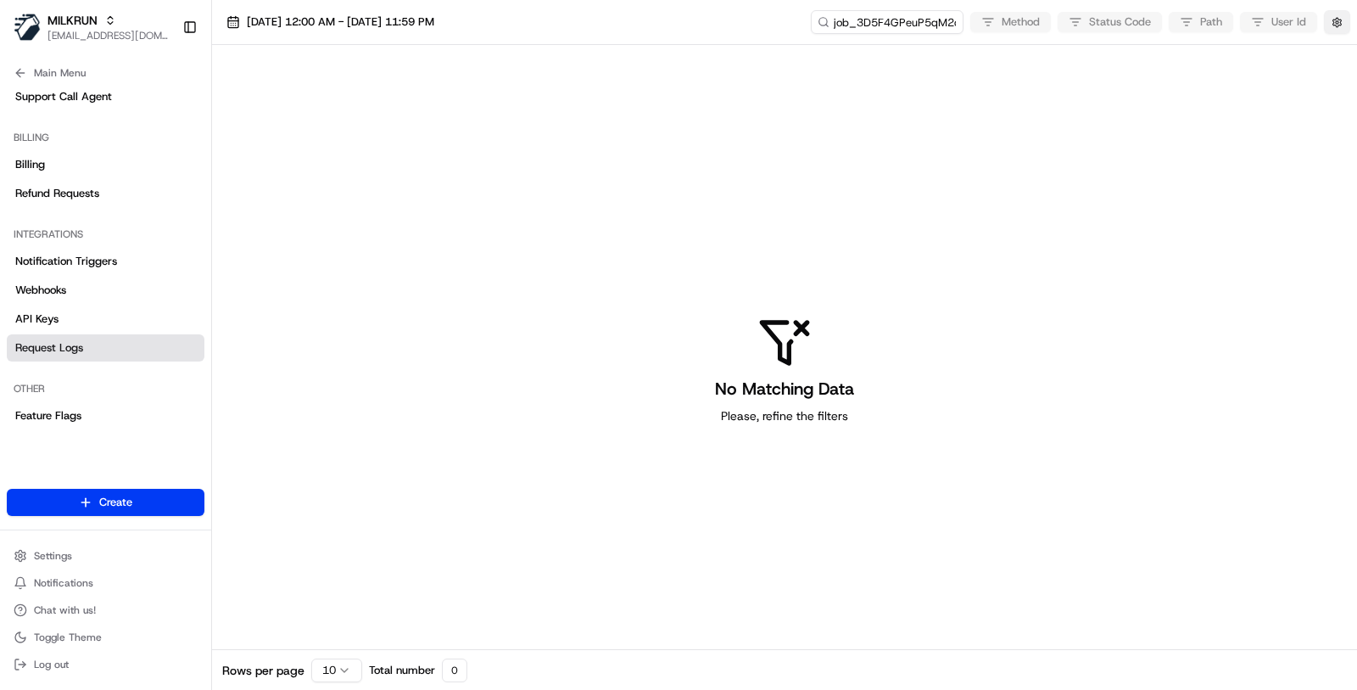
click at [1345, 19] on button "button" at bounding box center [1337, 22] width 26 height 24
click at [1333, 41] on div "Display Only Provider Logs" at bounding box center [1239, 52] width 238 height 31
click at [1333, 42] on div "Display Only Provider Logs" at bounding box center [1239, 52] width 238 height 31
click at [1336, 48] on button "Display Only Provider Logs" at bounding box center [1340, 53] width 14 height 14
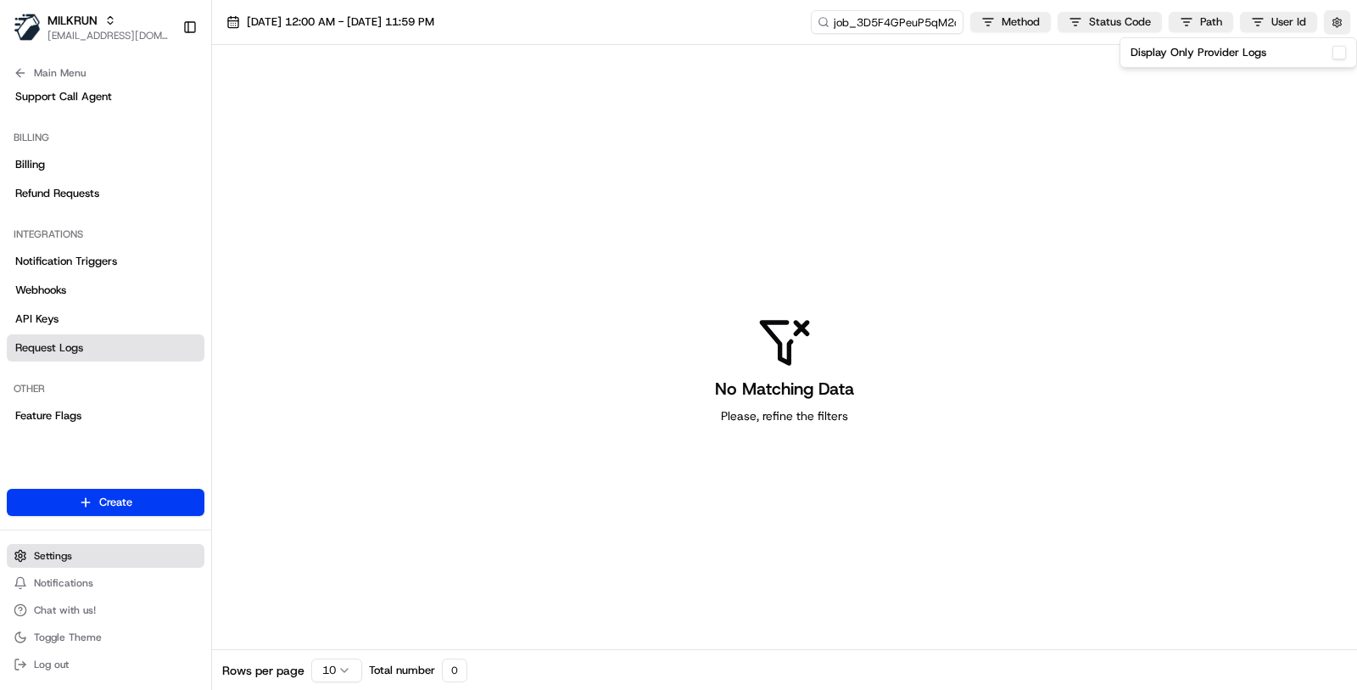
click at [60, 551] on span "Settings" at bounding box center [53, 556] width 38 height 14
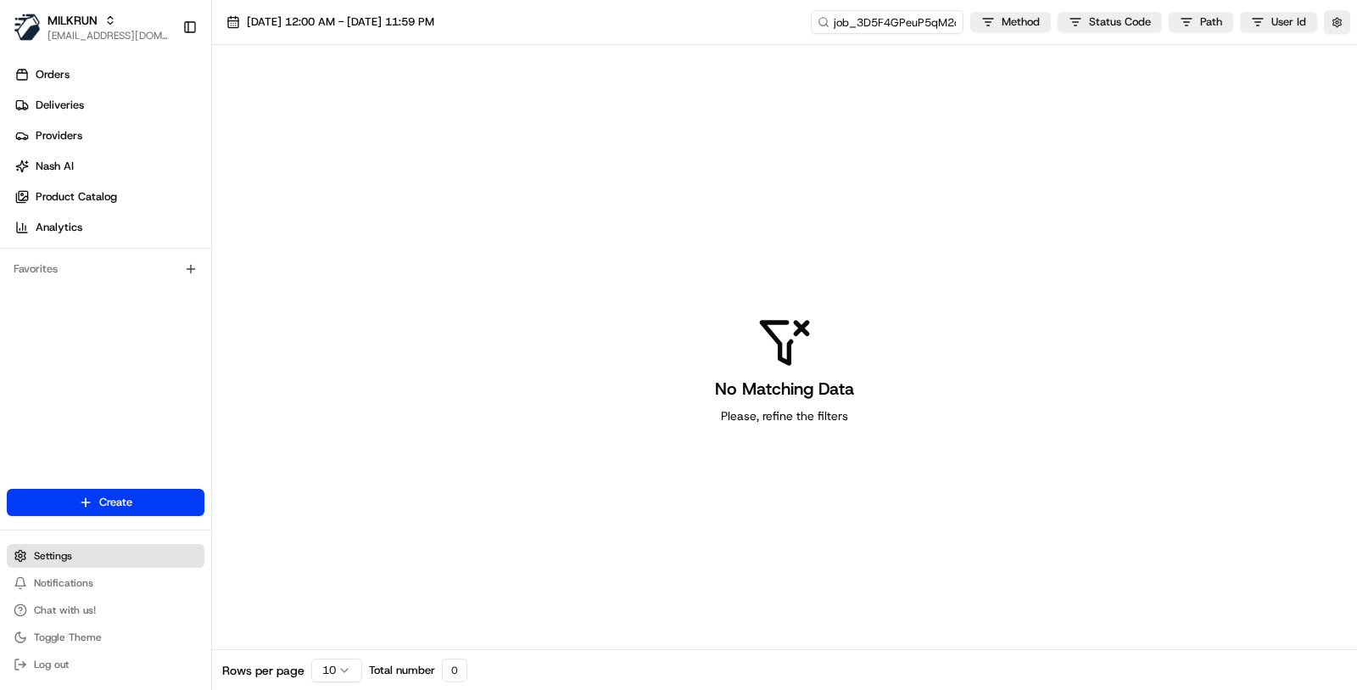
click at [83, 558] on button "Settings" at bounding box center [106, 556] width 198 height 24
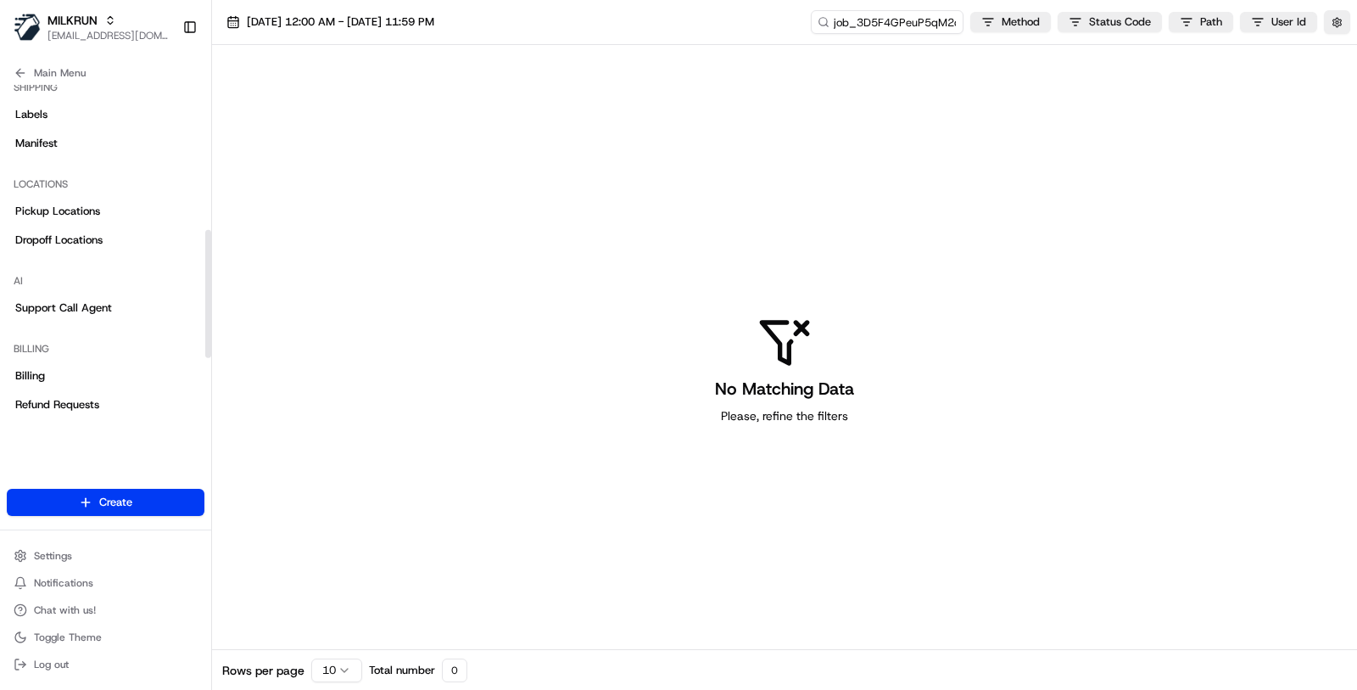
scroll to position [395, 0]
click at [126, 210] on link "Pickup Locations" at bounding box center [106, 210] width 198 height 27
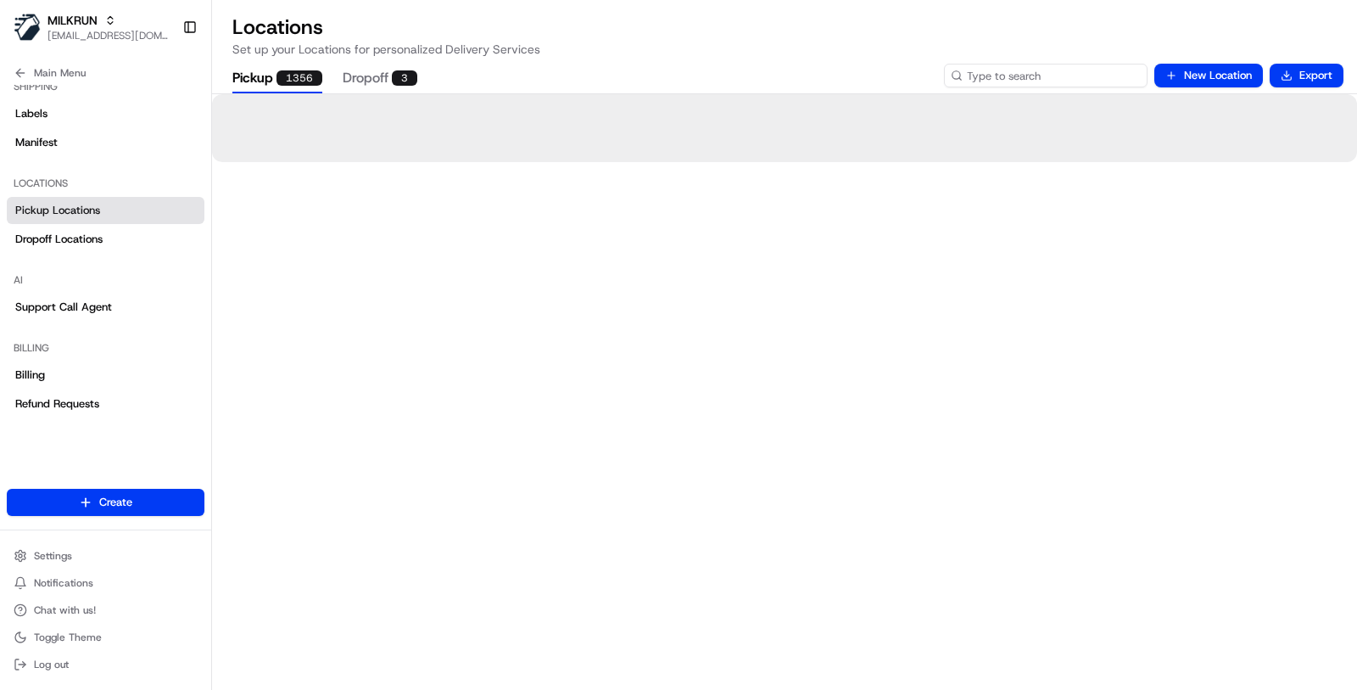
click at [1095, 69] on input at bounding box center [1046, 76] width 204 height 24
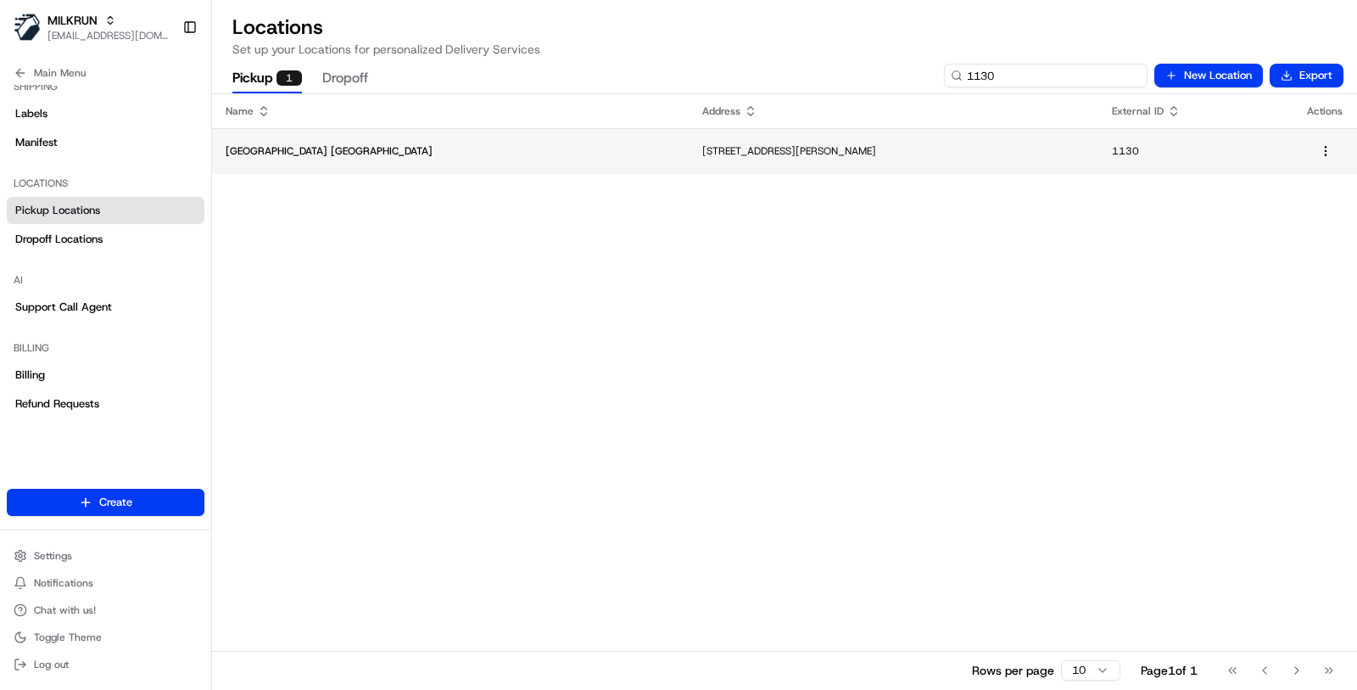
type input "1130"
click at [445, 152] on p "Woolworths Park Sydney Metro" at bounding box center [451, 151] width 450 height 14
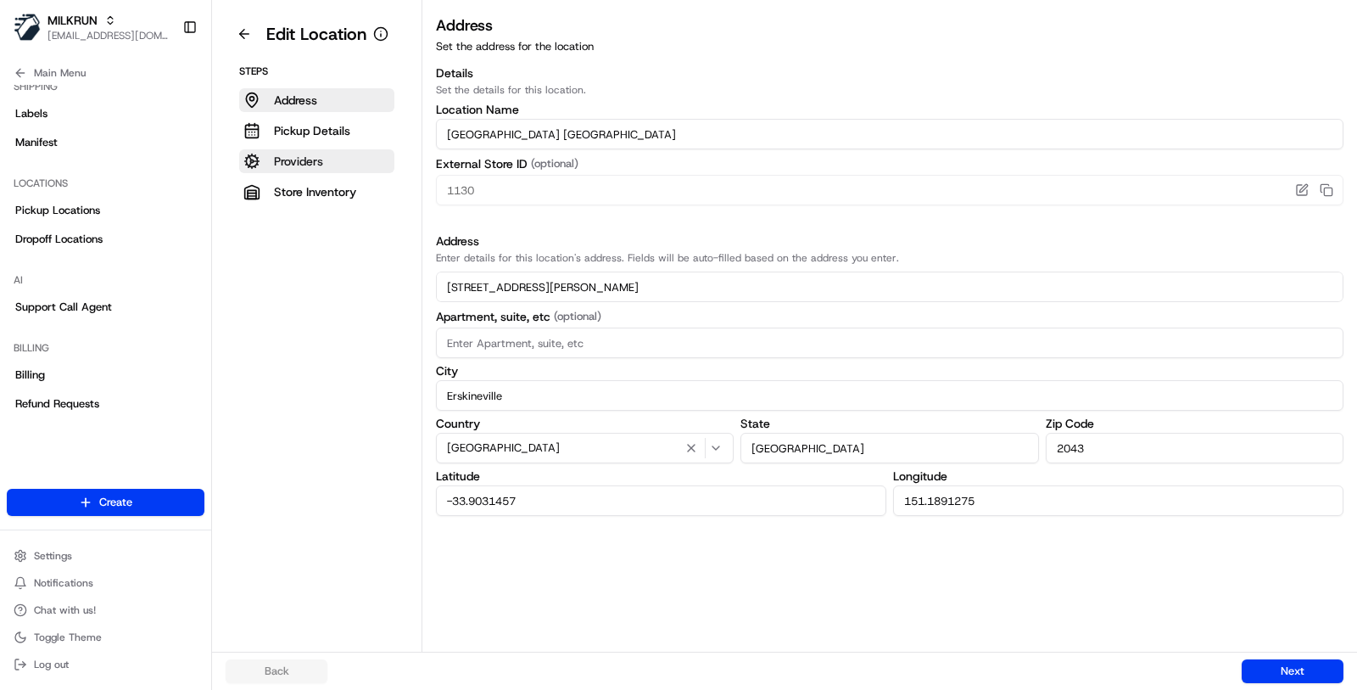
click at [334, 169] on button "Providers" at bounding box center [316, 161] width 155 height 24
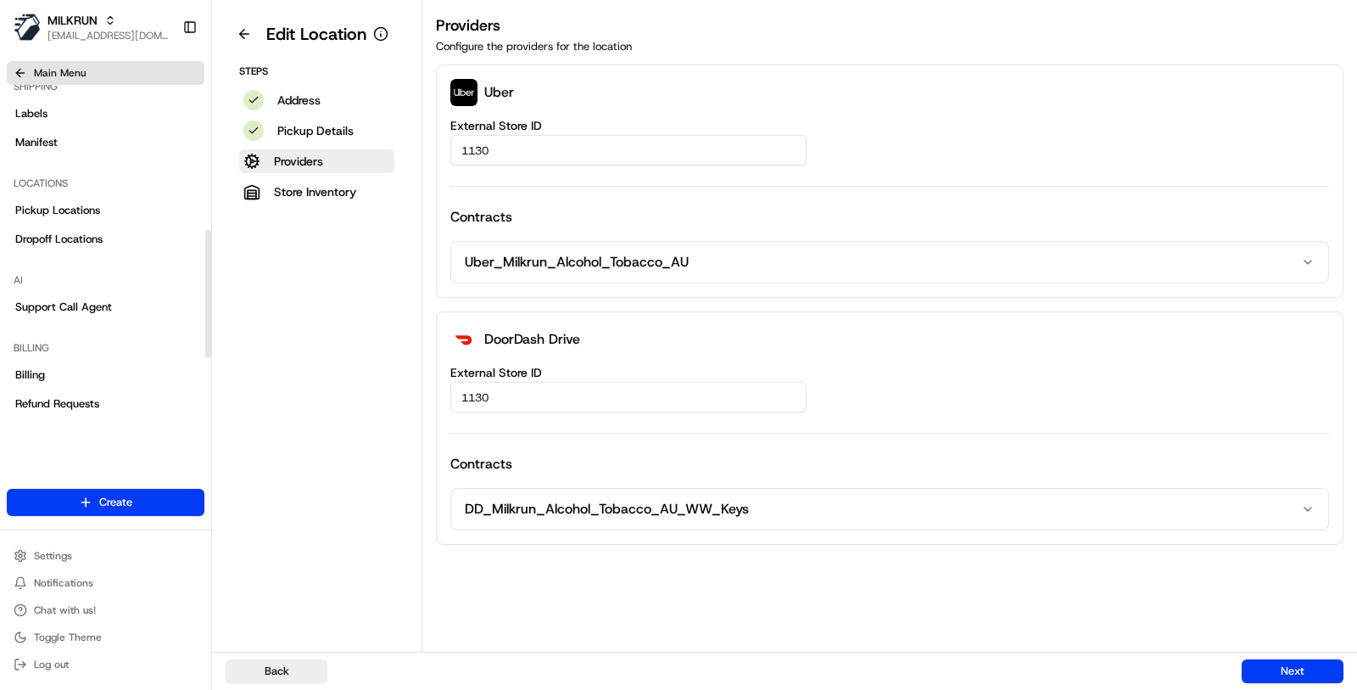
click at [95, 73] on button "Main Menu" at bounding box center [106, 73] width 198 height 24
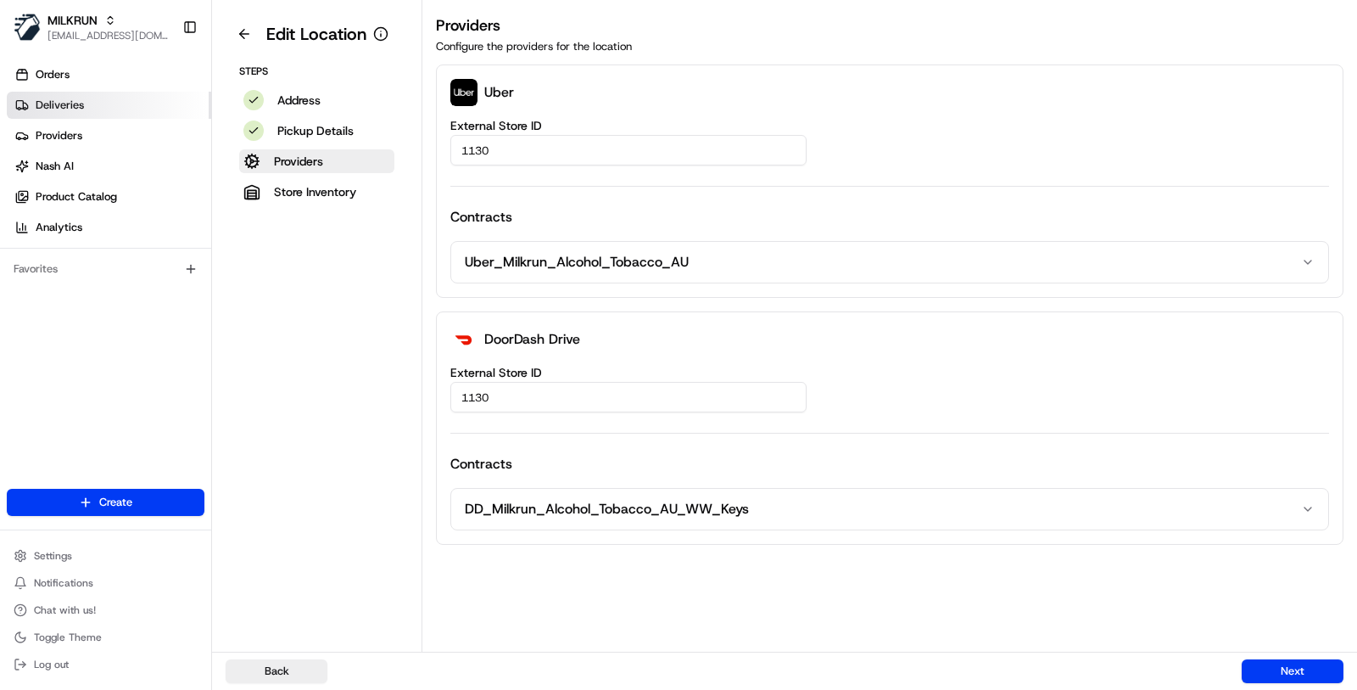
click at [100, 92] on link "Deliveries" at bounding box center [109, 105] width 204 height 27
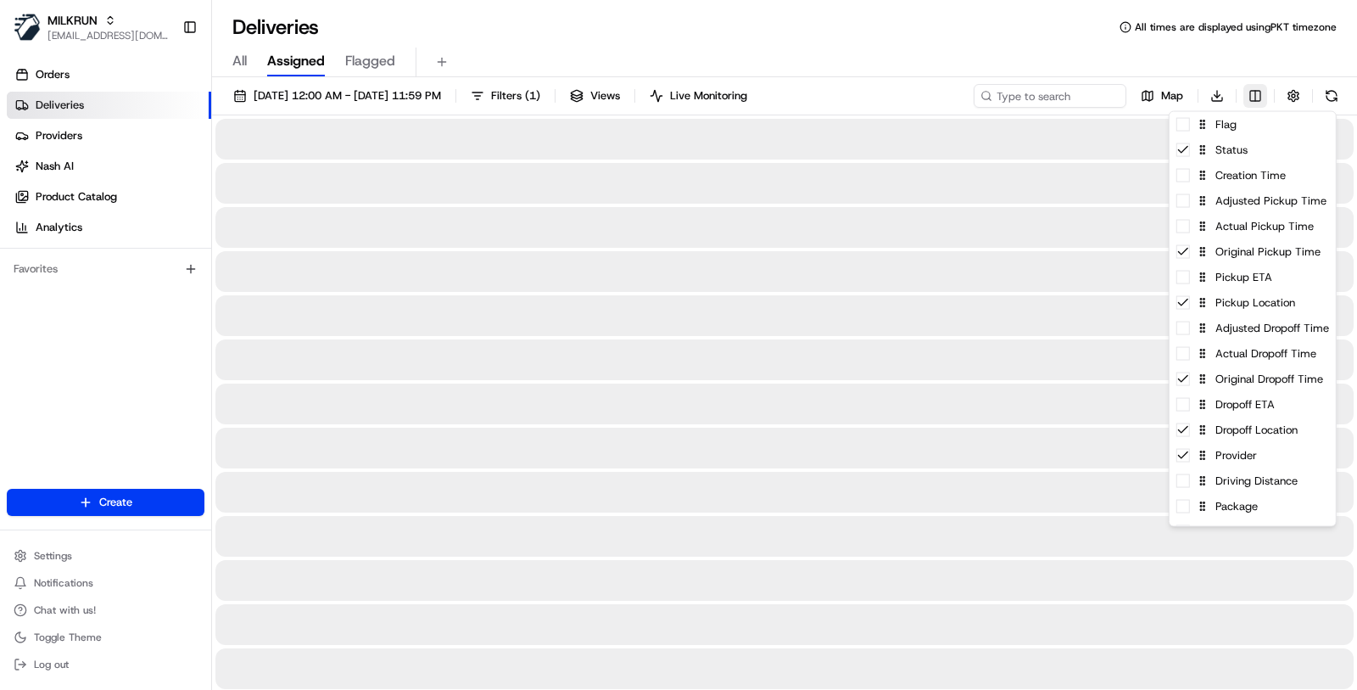
click at [1252, 99] on html "MILKRUN masood@usenash.com Toggle Sidebar Orders Deliveries Providers Nash AI P…" at bounding box center [678, 345] width 1357 height 690
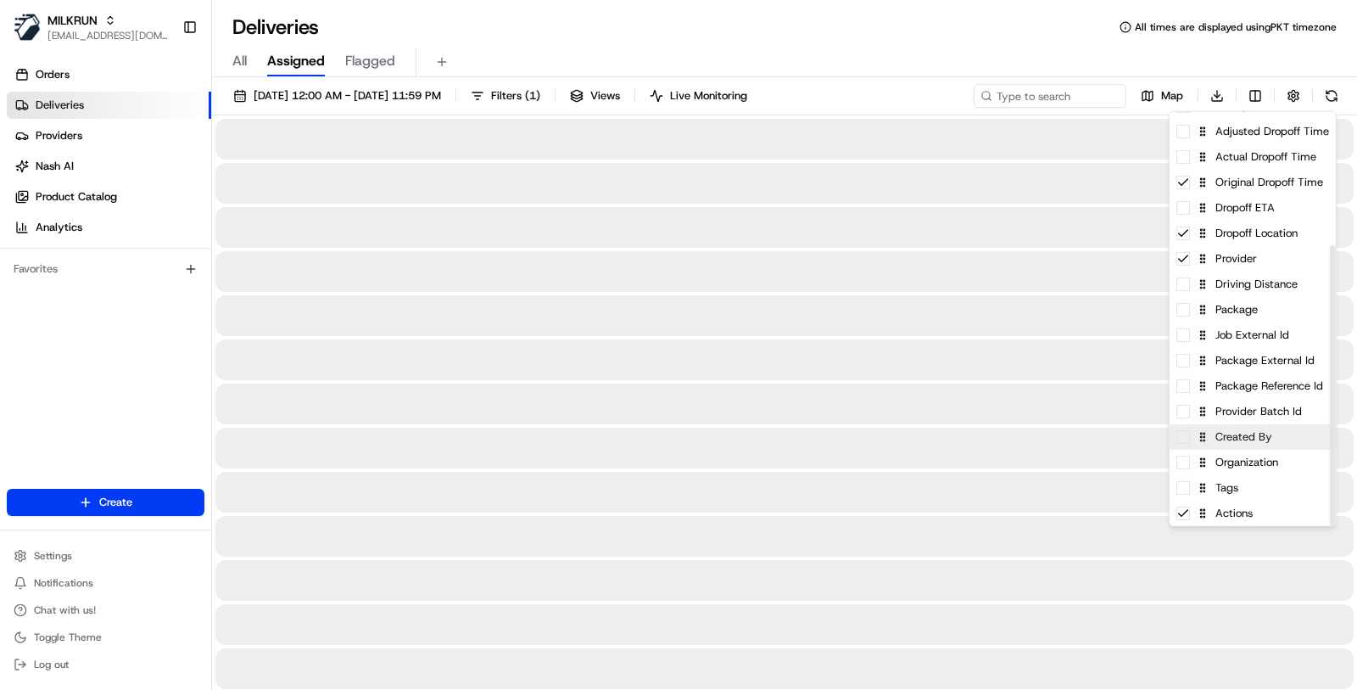
click at [1245, 436] on div "Created By" at bounding box center [1253, 436] width 166 height 25
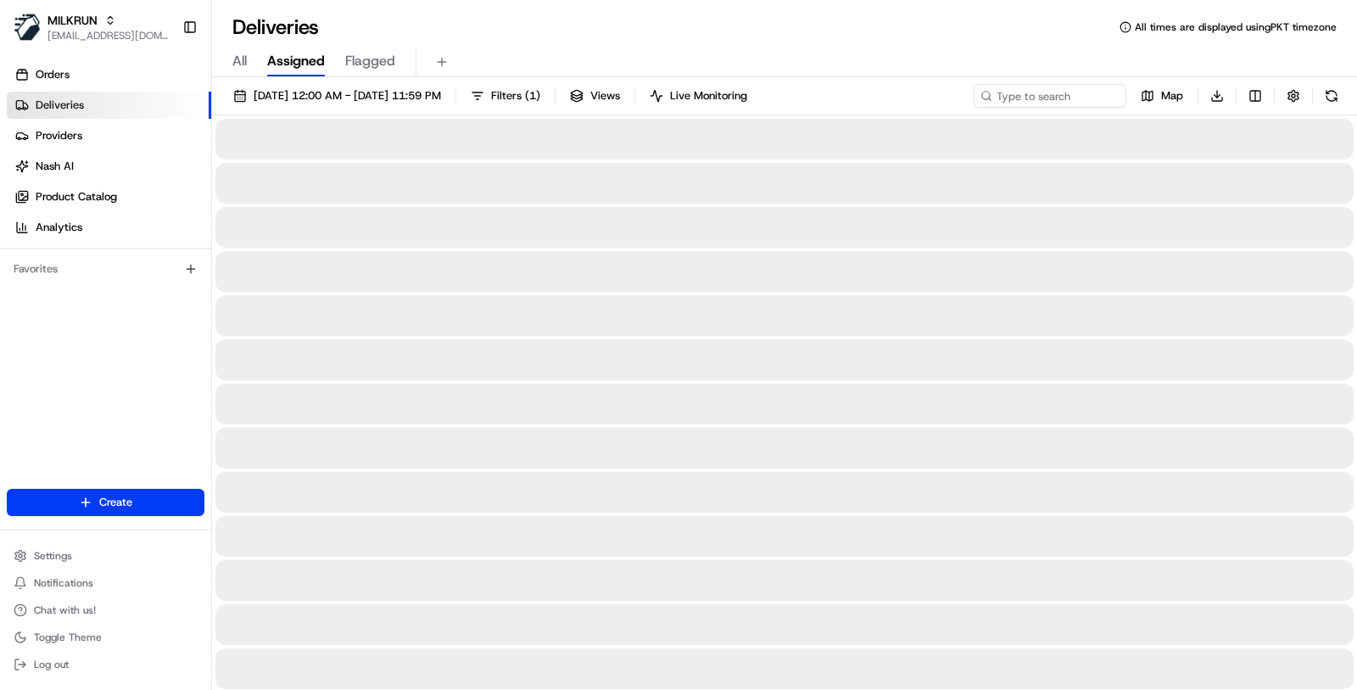
click at [998, 58] on html "MILKRUN masood@usenash.com Toggle Sidebar Orders Deliveries Providers Nash AI P…" at bounding box center [678, 345] width 1357 height 690
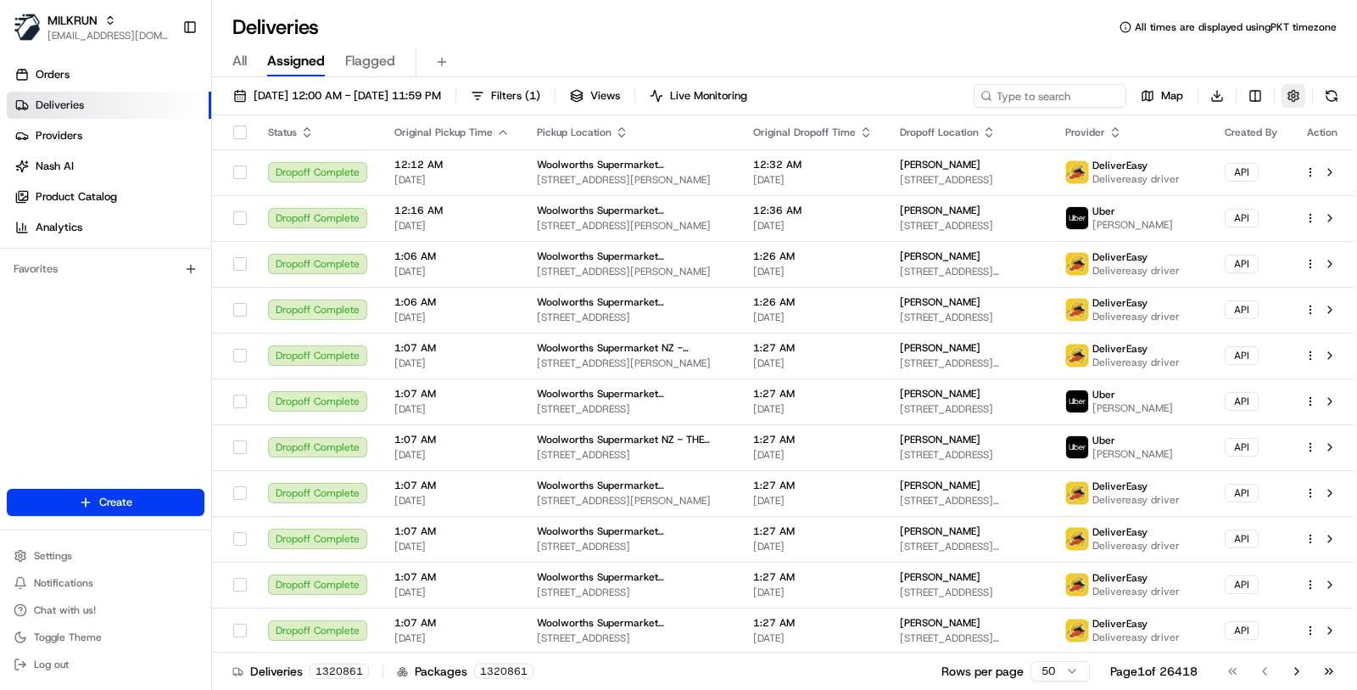
click at [1296, 92] on button "button" at bounding box center [1294, 96] width 24 height 24
click at [1047, 59] on div "All Assigned Flagged" at bounding box center [784, 63] width 1145 height 30
click at [540, 93] on span "Filters ( 1 )" at bounding box center [515, 95] width 49 height 15
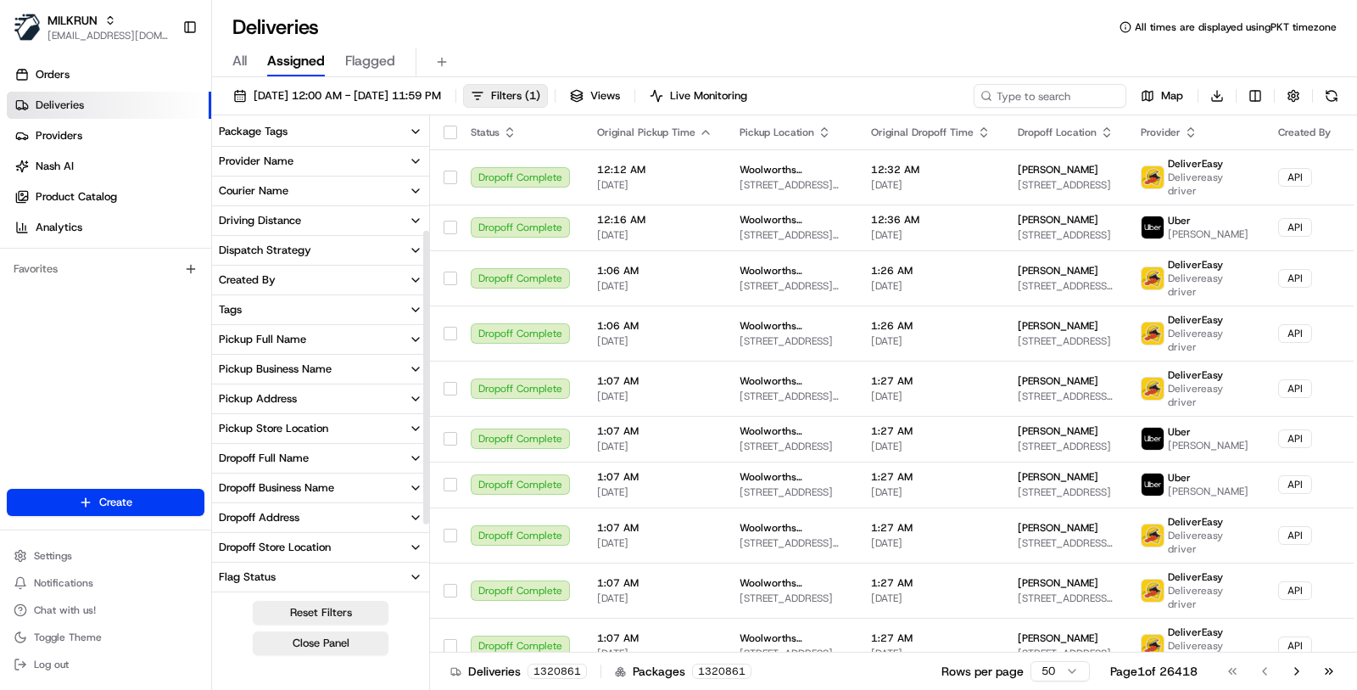
scroll to position [181, 0]
click at [361, 269] on button "Created By" at bounding box center [320, 279] width 217 height 29
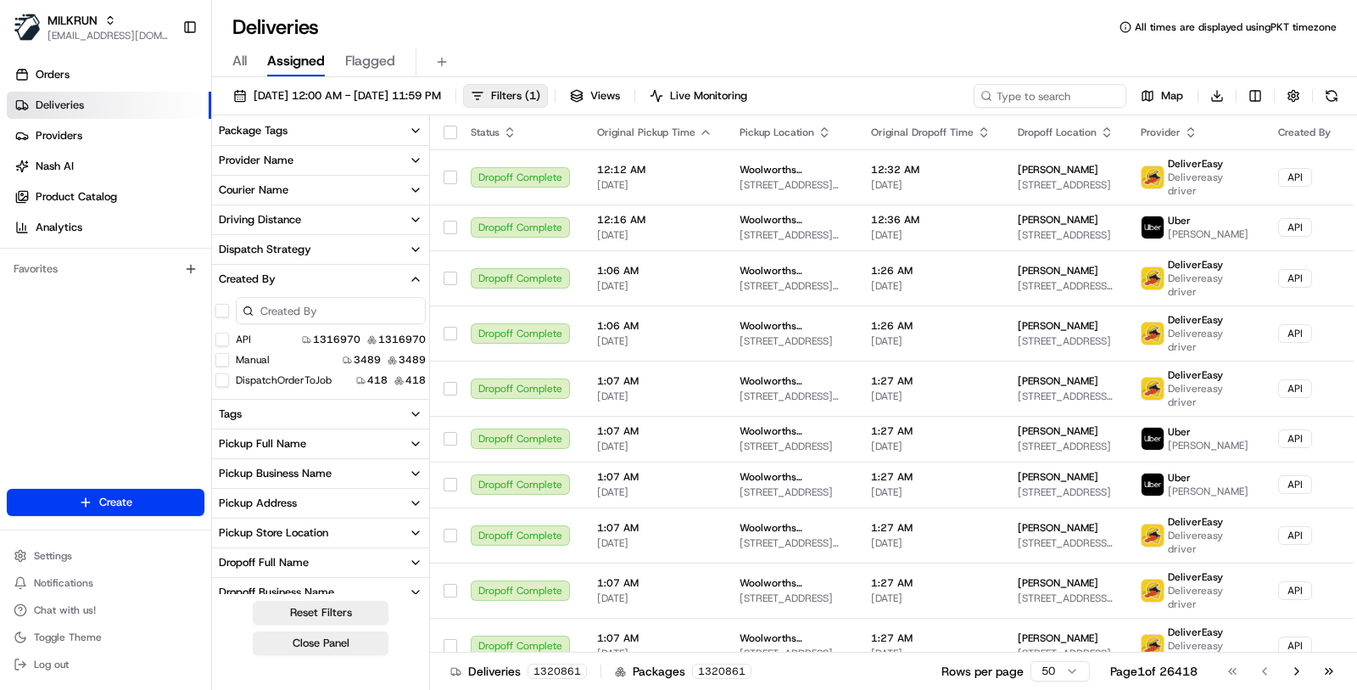
click at [223, 355] on button "Manual" at bounding box center [222, 360] width 14 height 14
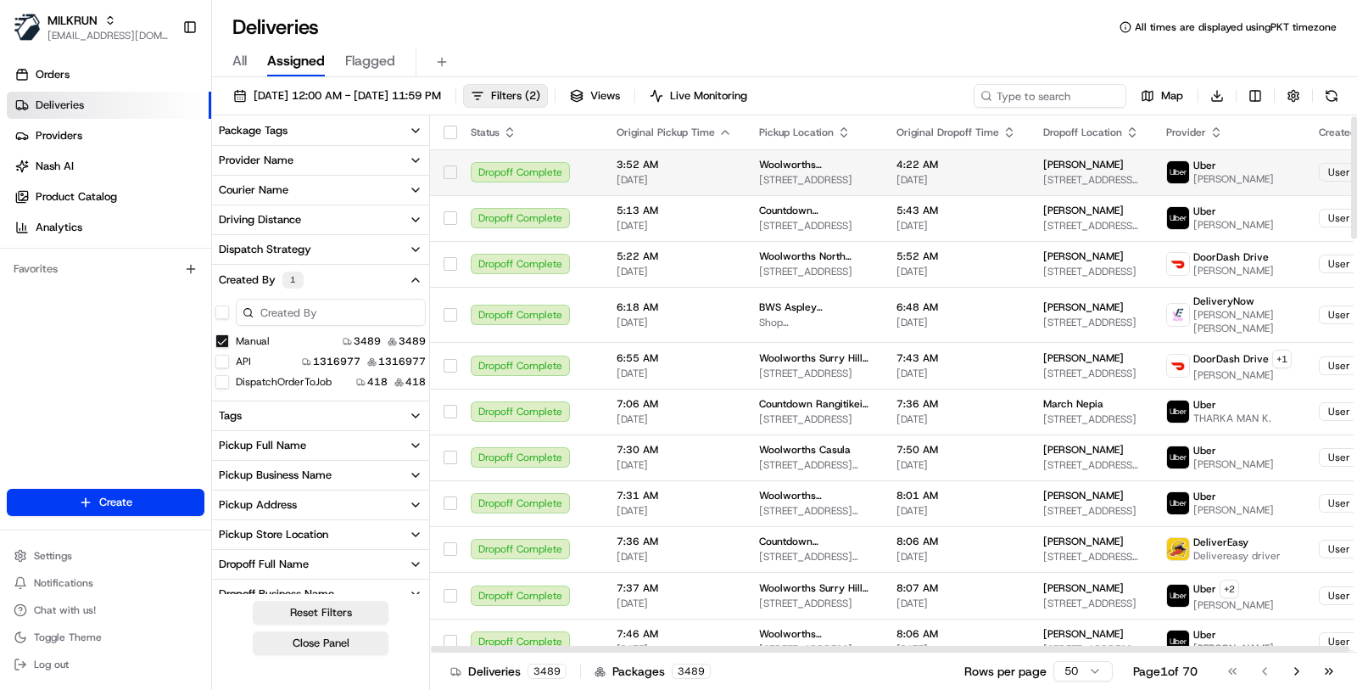
scroll to position [29, 0]
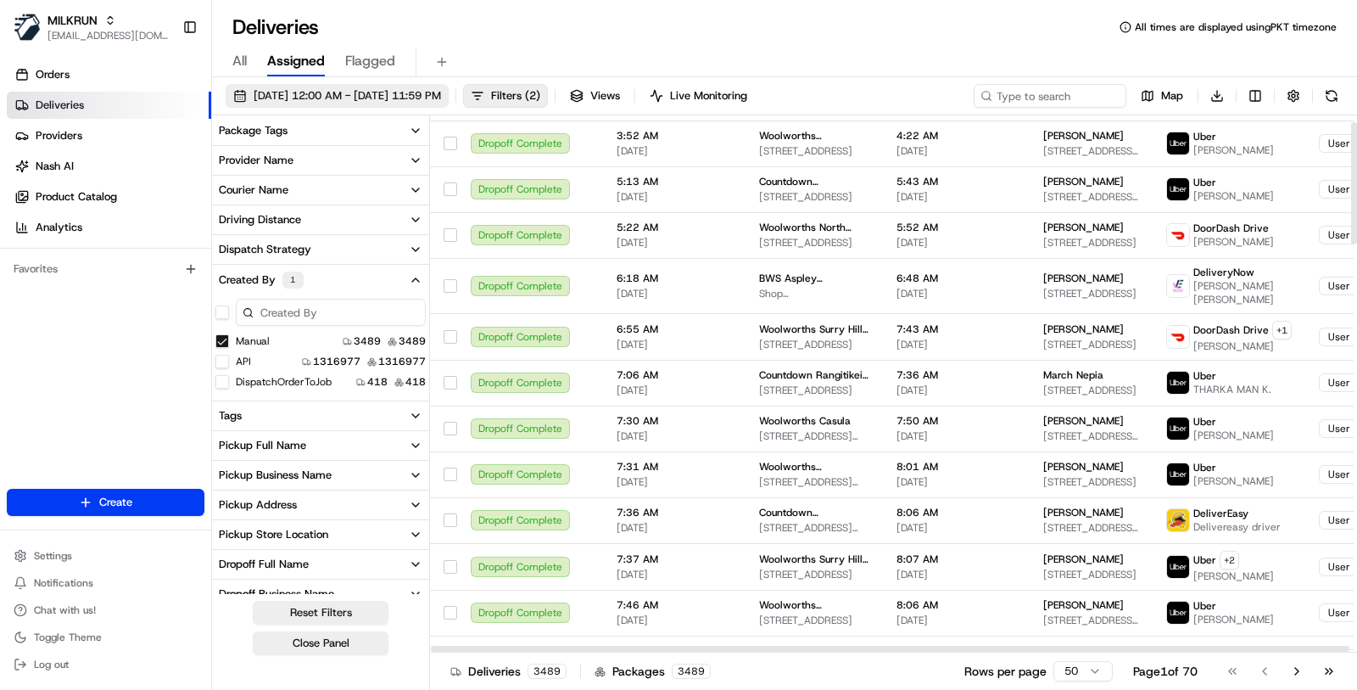
click at [441, 92] on span "01/06/2025 12:00 AM - 18/08/2025 11:59 PM" at bounding box center [347, 95] width 187 height 15
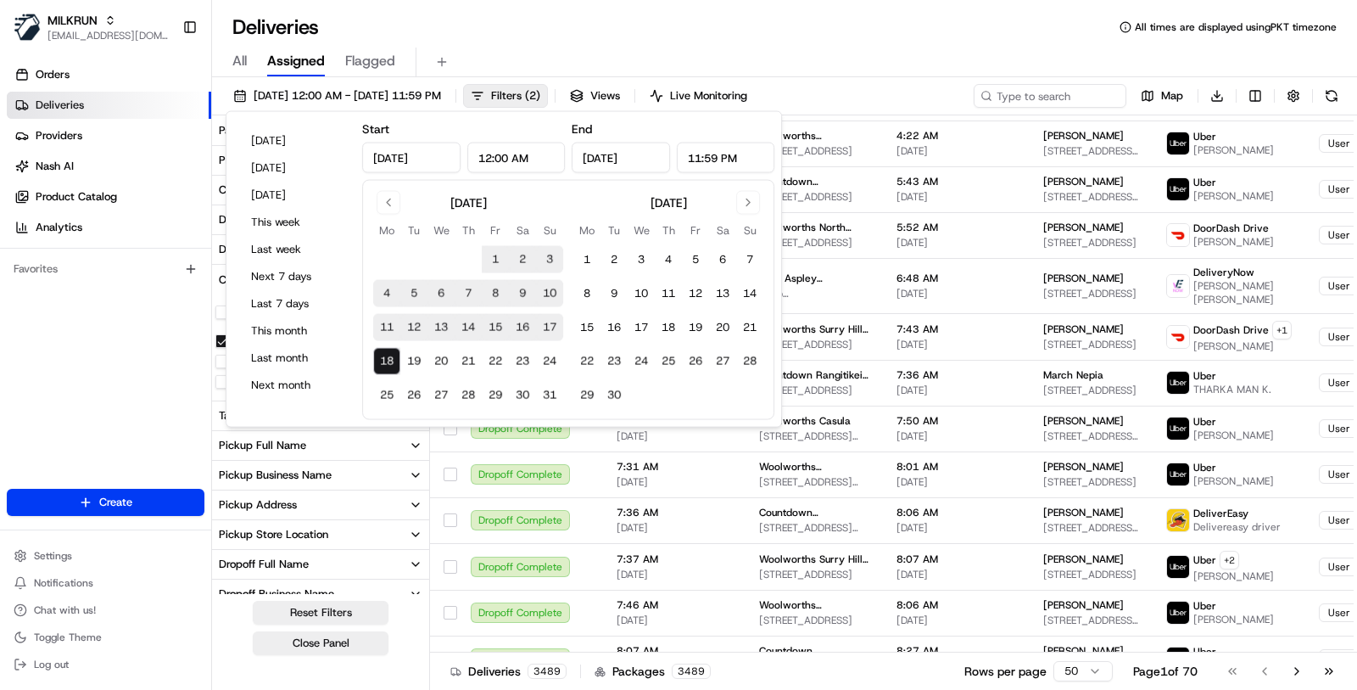
click at [547, 322] on button "17" at bounding box center [549, 327] width 27 height 27
type input "Aug 17, 2025"
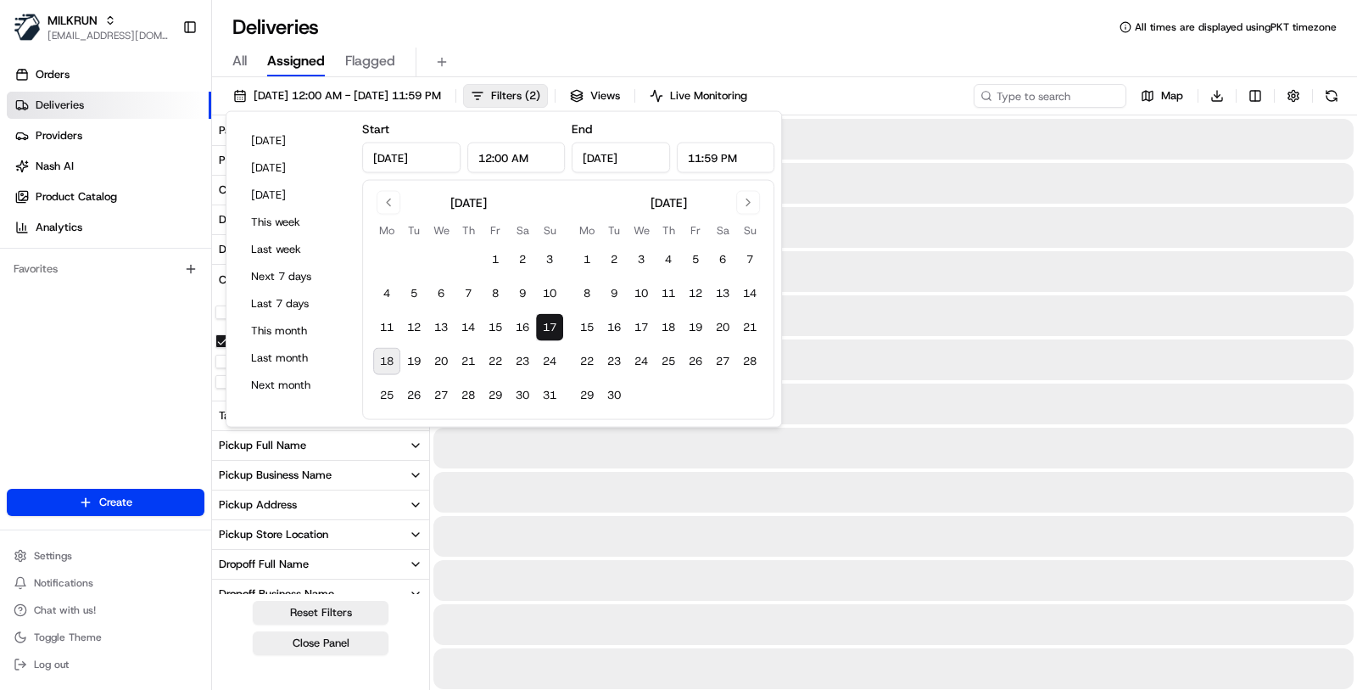
click at [377, 361] on button "18" at bounding box center [386, 361] width 27 height 27
type input "Aug 18, 2025"
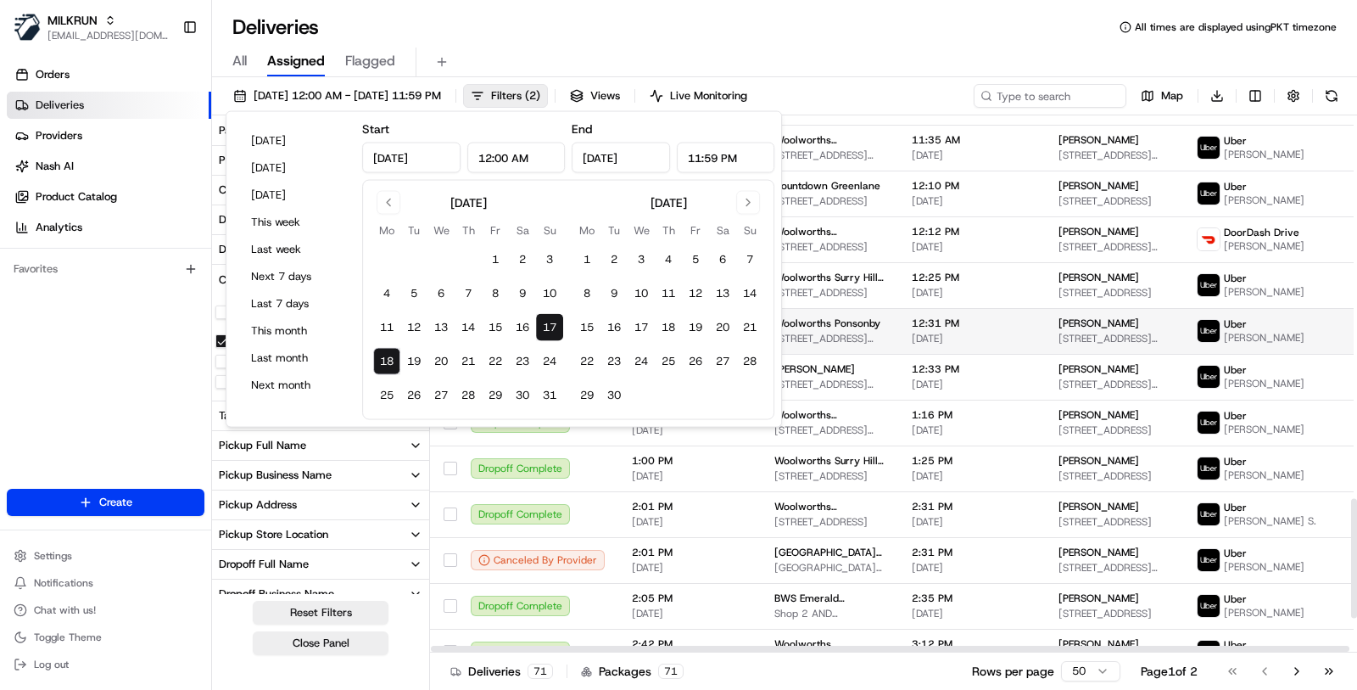
scroll to position [1725, 0]
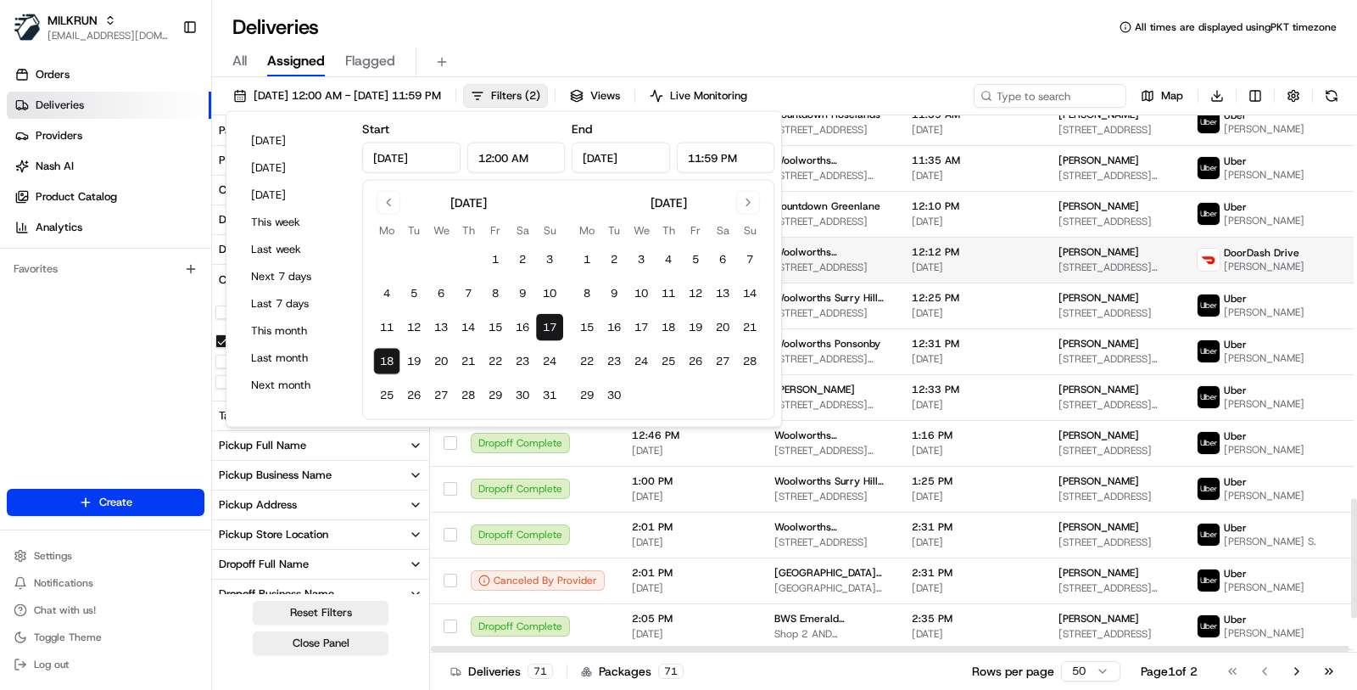
click at [1001, 282] on td "12:12 PM 17/08/2025" at bounding box center [971, 260] width 147 height 46
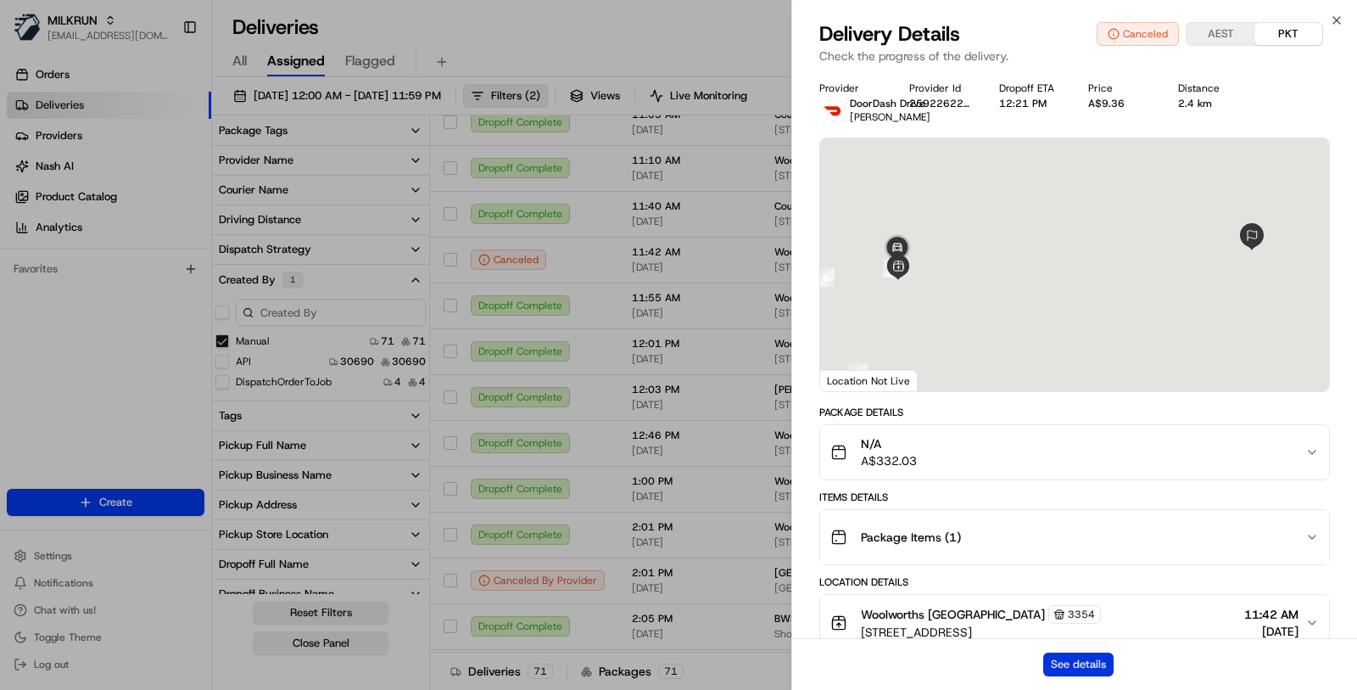
click at [1058, 667] on button "See details" at bounding box center [1078, 664] width 70 height 24
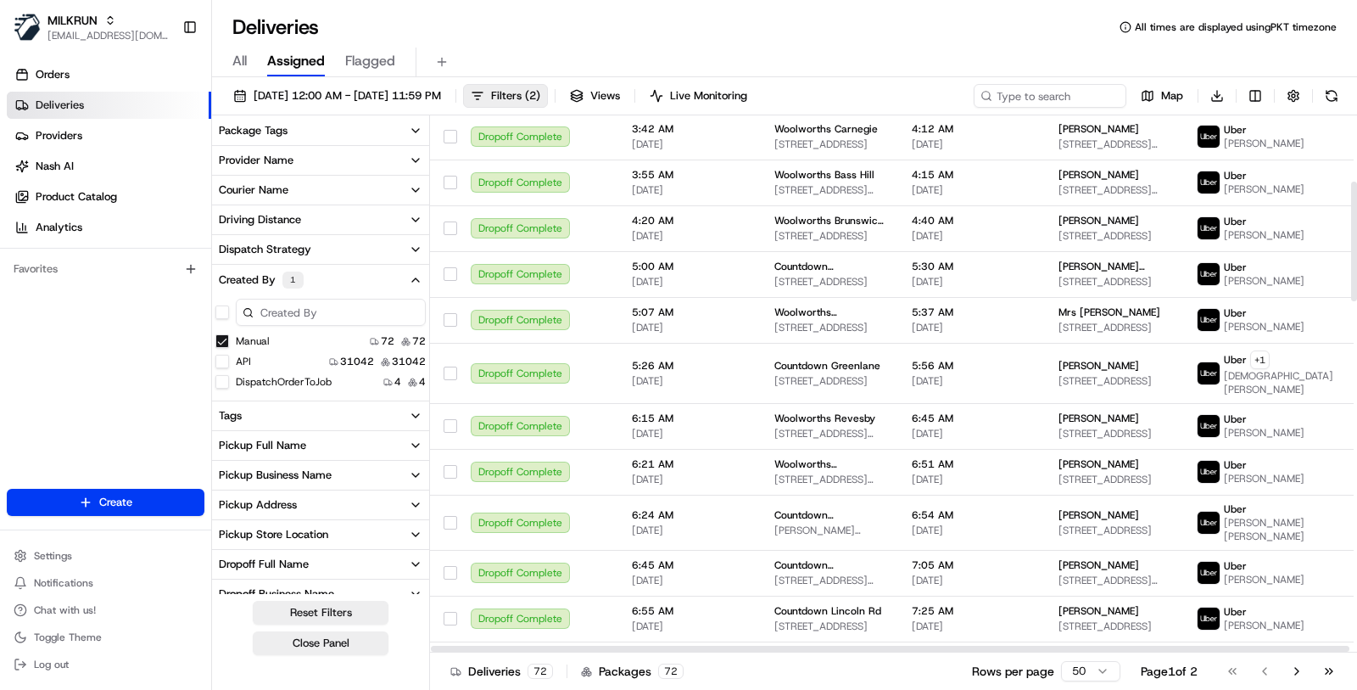
scroll to position [0, 0]
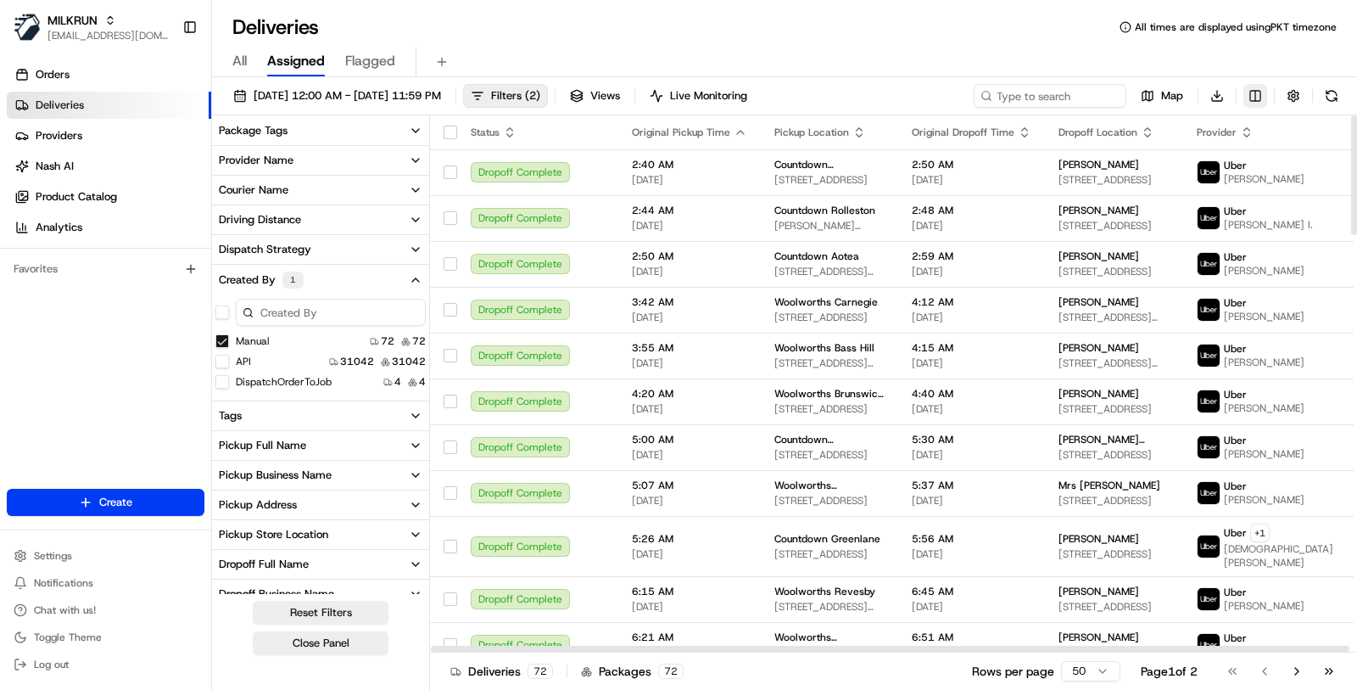
click at [1261, 92] on html "MILKRUN masood@usenash.com Toggle Sidebar Orders Deliveries Providers Nash AI P…" at bounding box center [678, 345] width 1357 height 690
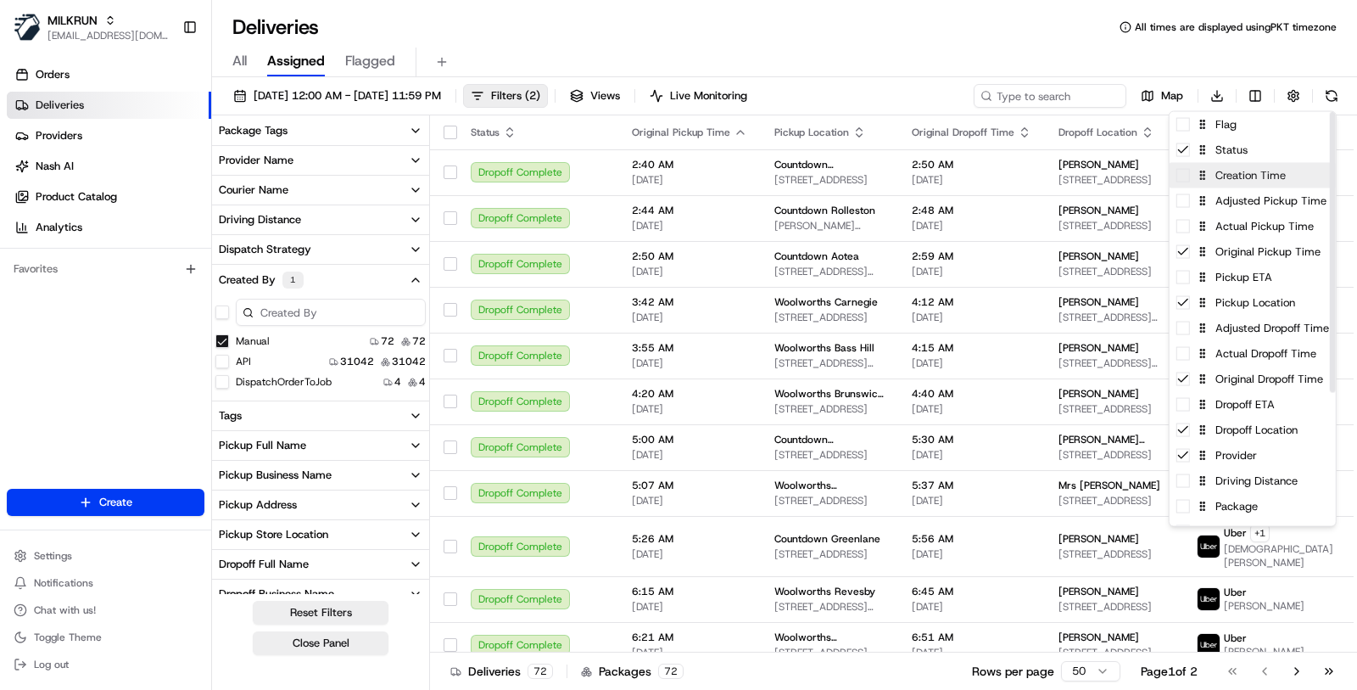
click at [1255, 175] on div "Creation Time" at bounding box center [1253, 175] width 166 height 25
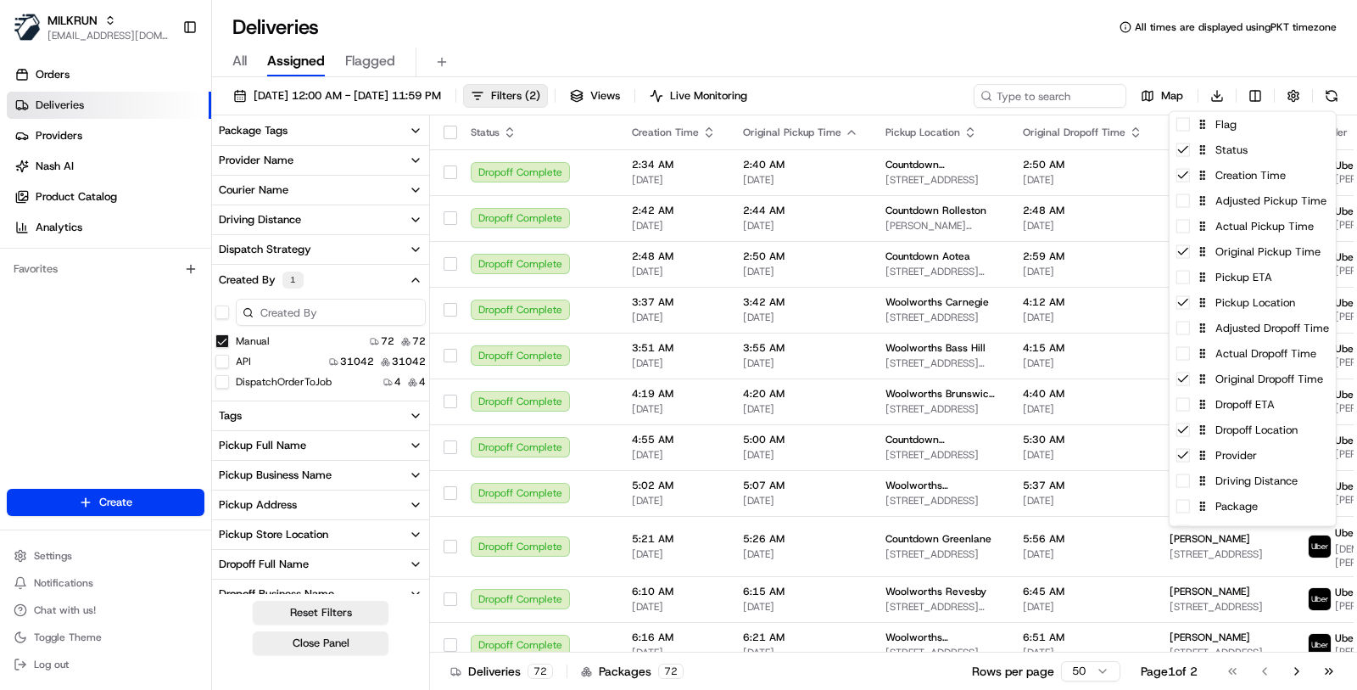
click at [925, 48] on html "MILKRUN masood@usenash.com Toggle Sidebar Orders Deliveries Providers Nash AI P…" at bounding box center [678, 345] width 1357 height 690
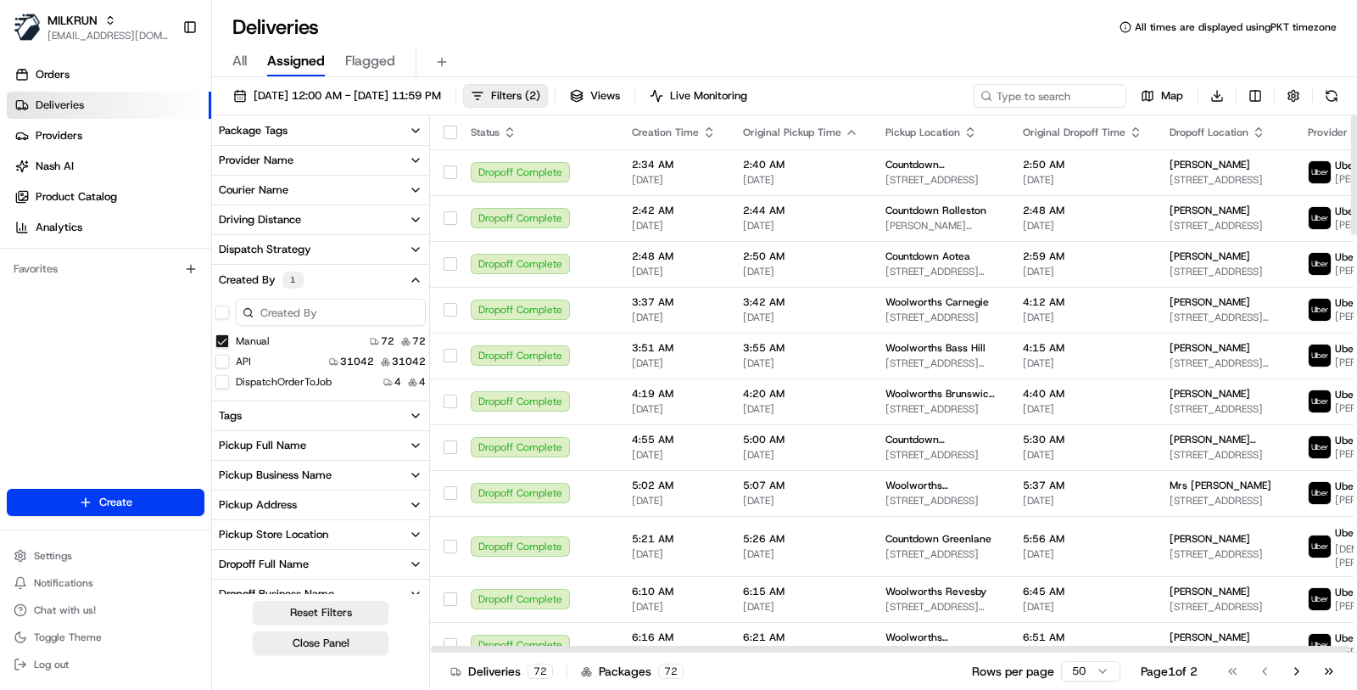
click at [702, 129] on icon "button" at bounding box center [709, 133] width 14 height 14
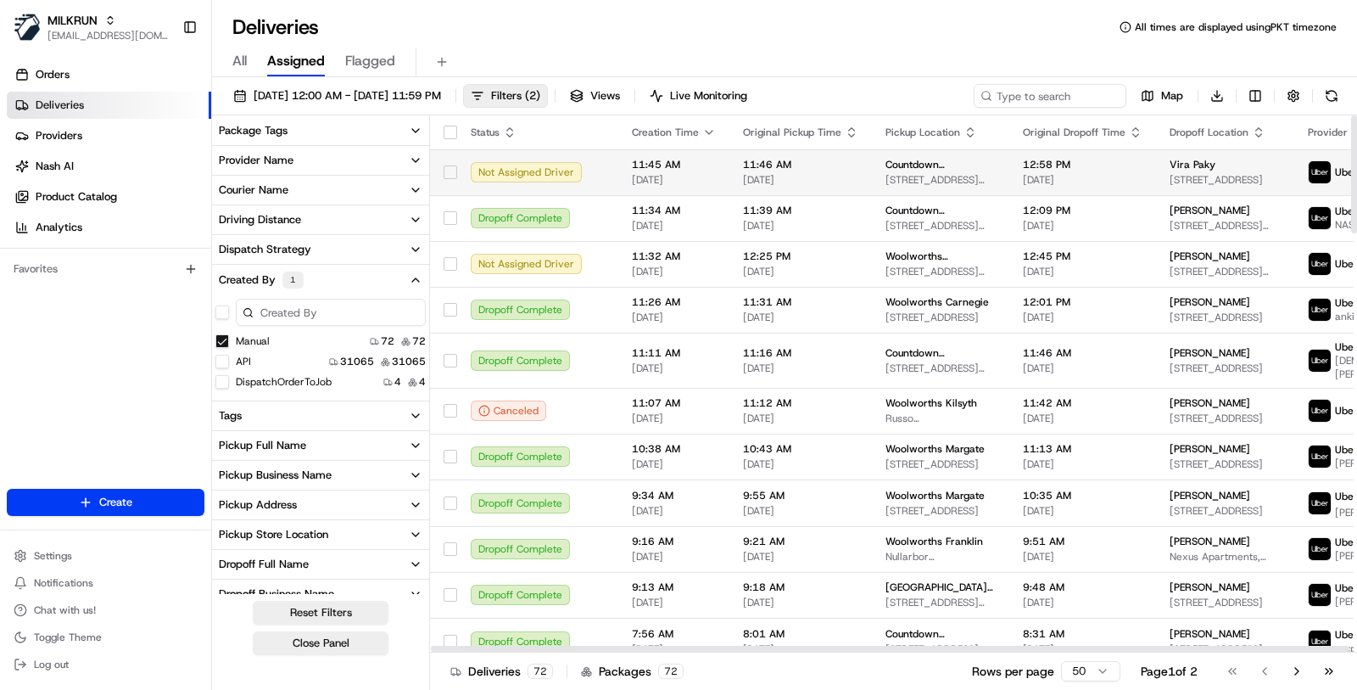
click at [706, 187] on td "11:45 AM 18/08/2025" at bounding box center [673, 172] width 111 height 46
click at [753, 174] on span "18/08/2025" at bounding box center [800, 180] width 115 height 14
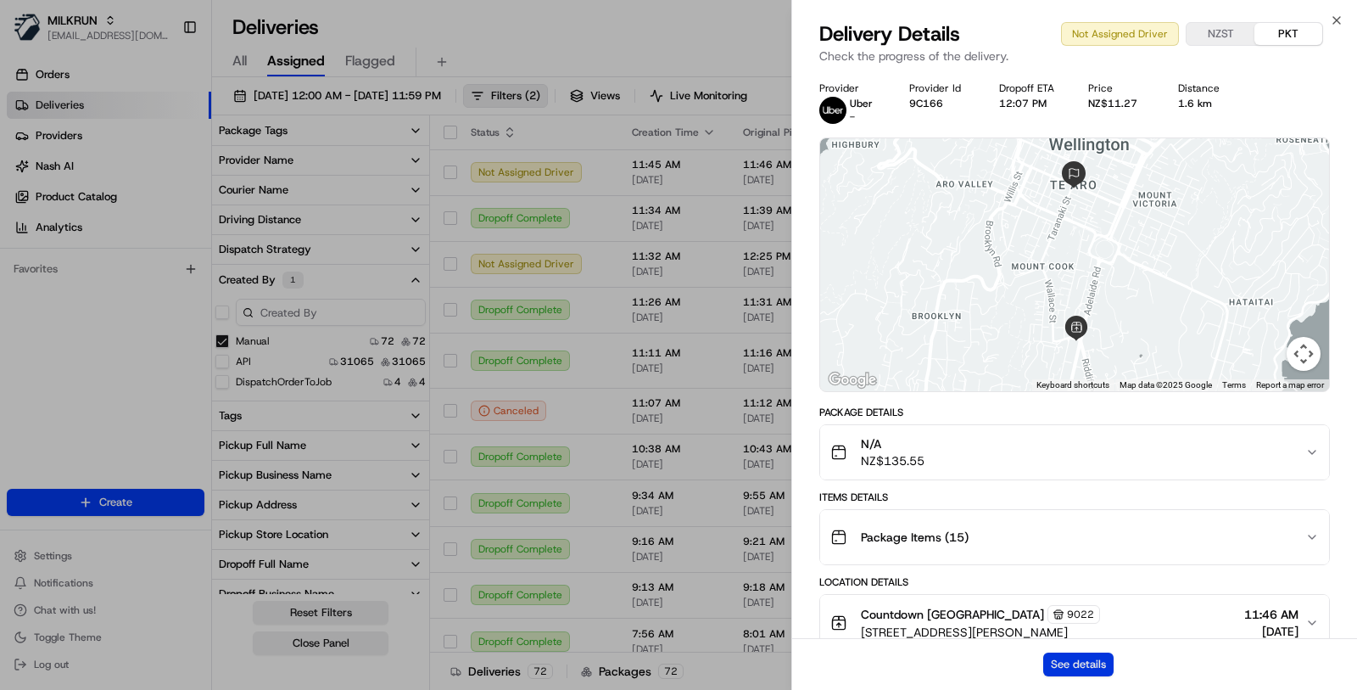
click at [1097, 665] on button "See details" at bounding box center [1078, 664] width 70 height 24
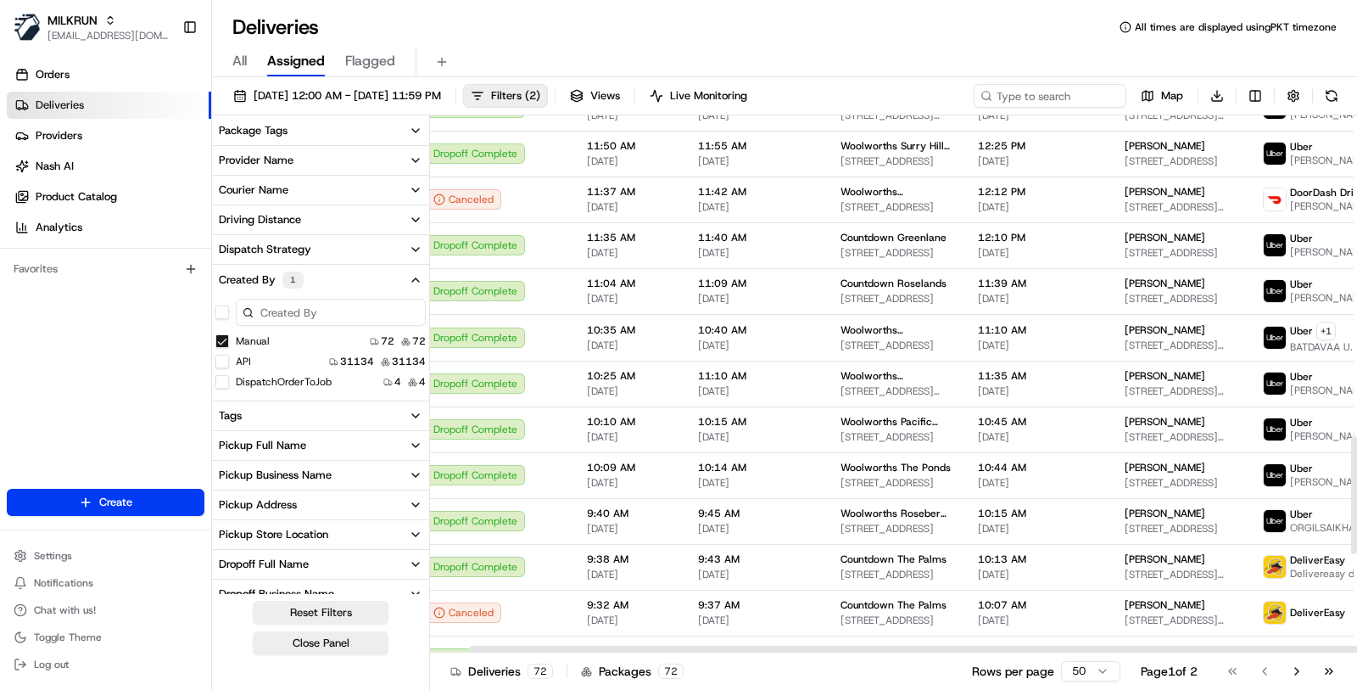
scroll to position [1465, 0]
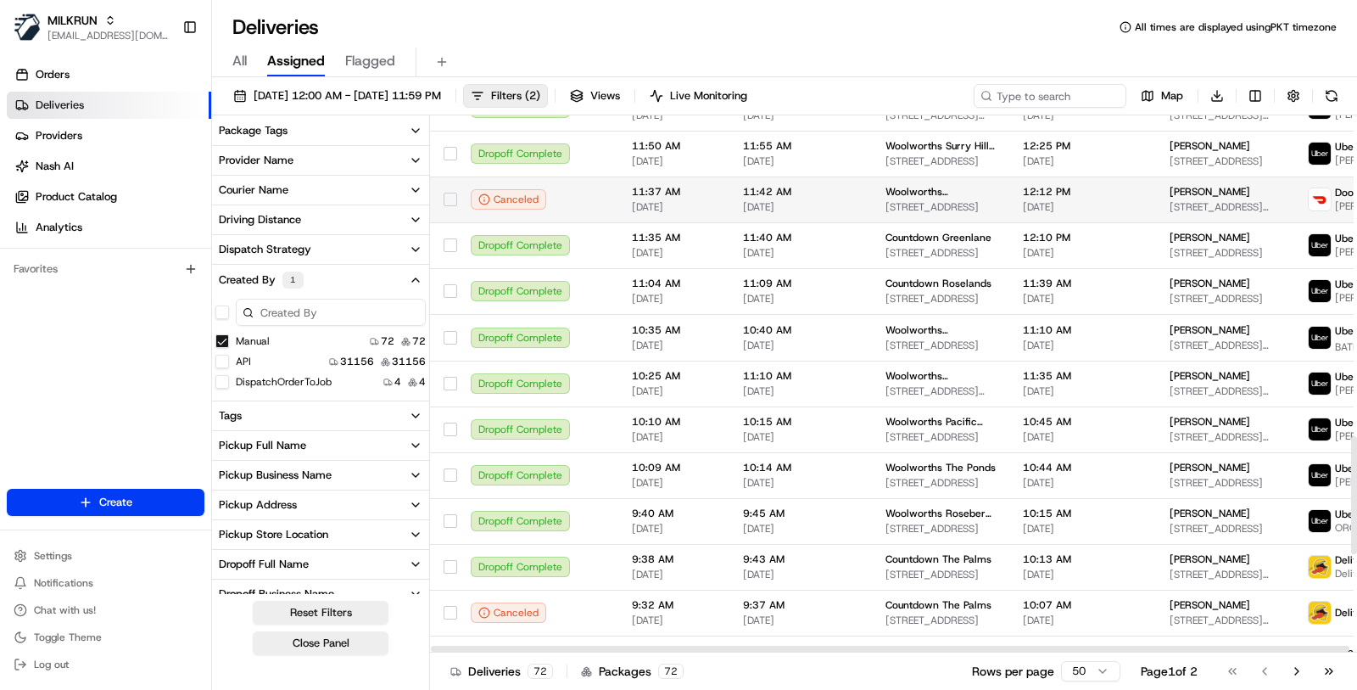
click td "11:37 AM 17/08/2025"
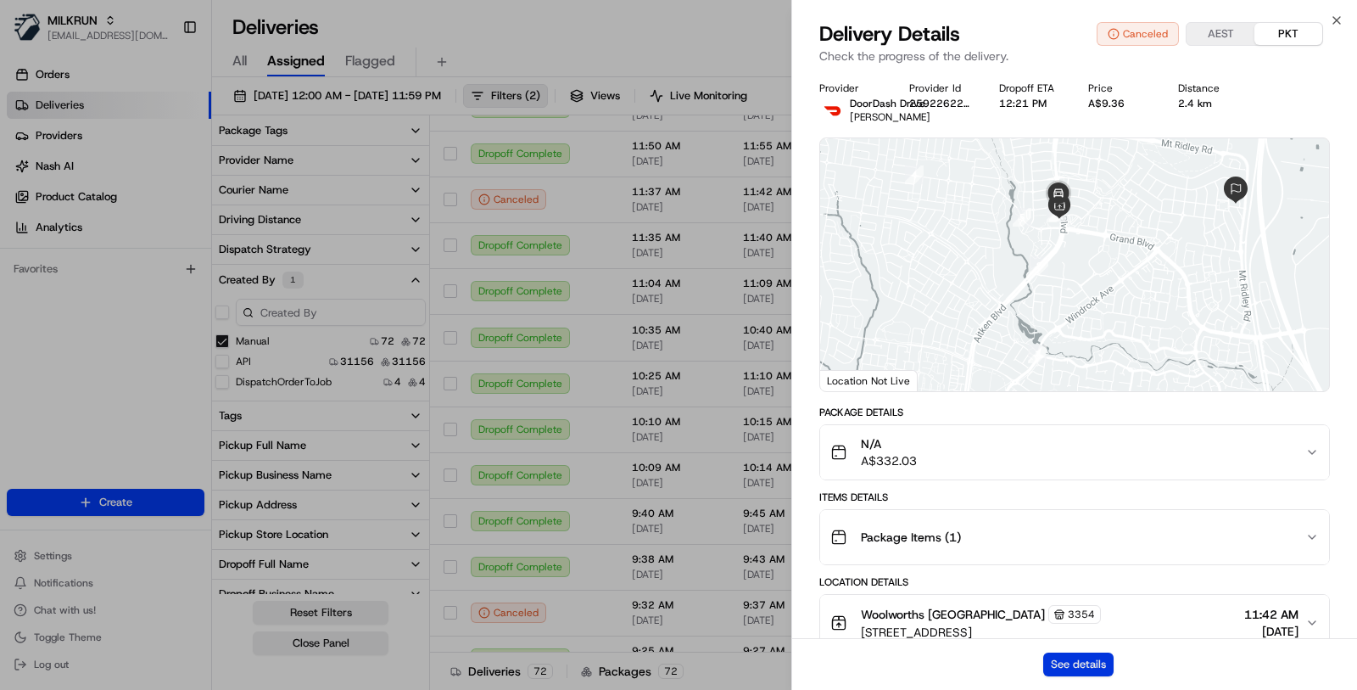
click button "See details"
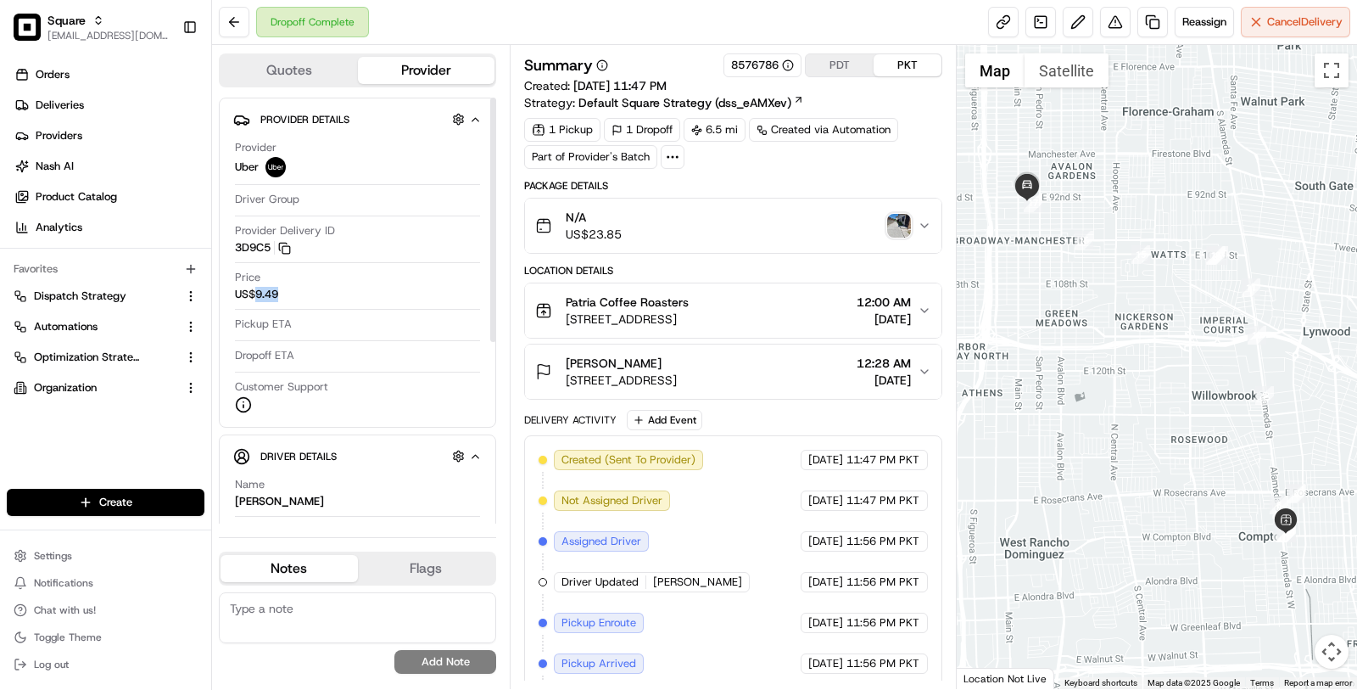
drag, startPoint x: 254, startPoint y: 295, endPoint x: 281, endPoint y: 295, distance: 27.1
click at [281, 295] on div "Price US$9.49" at bounding box center [357, 286] width 245 height 32
click at [271, 295] on span "US$9.49" at bounding box center [256, 294] width 43 height 15
click at [725, 225] on div "N/A US$23.85" at bounding box center [726, 226] width 383 height 34
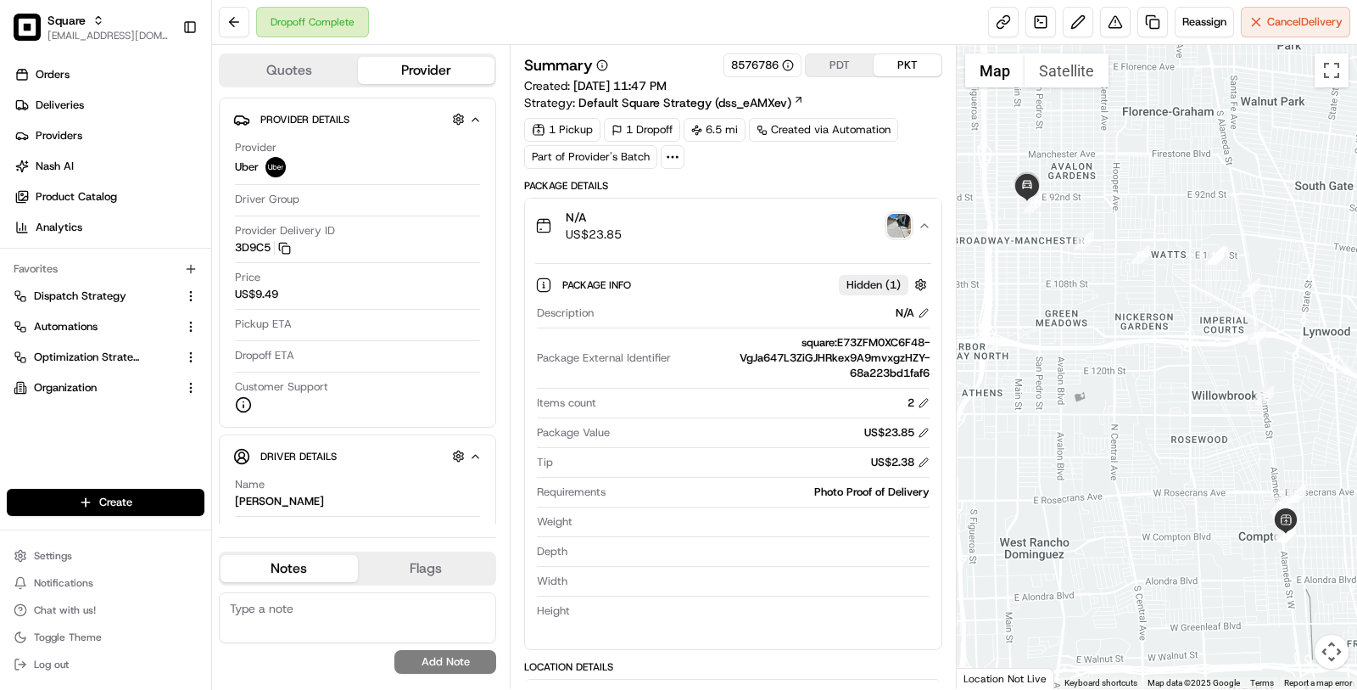
click at [598, 233] on span "US$23.85" at bounding box center [594, 234] width 56 height 17
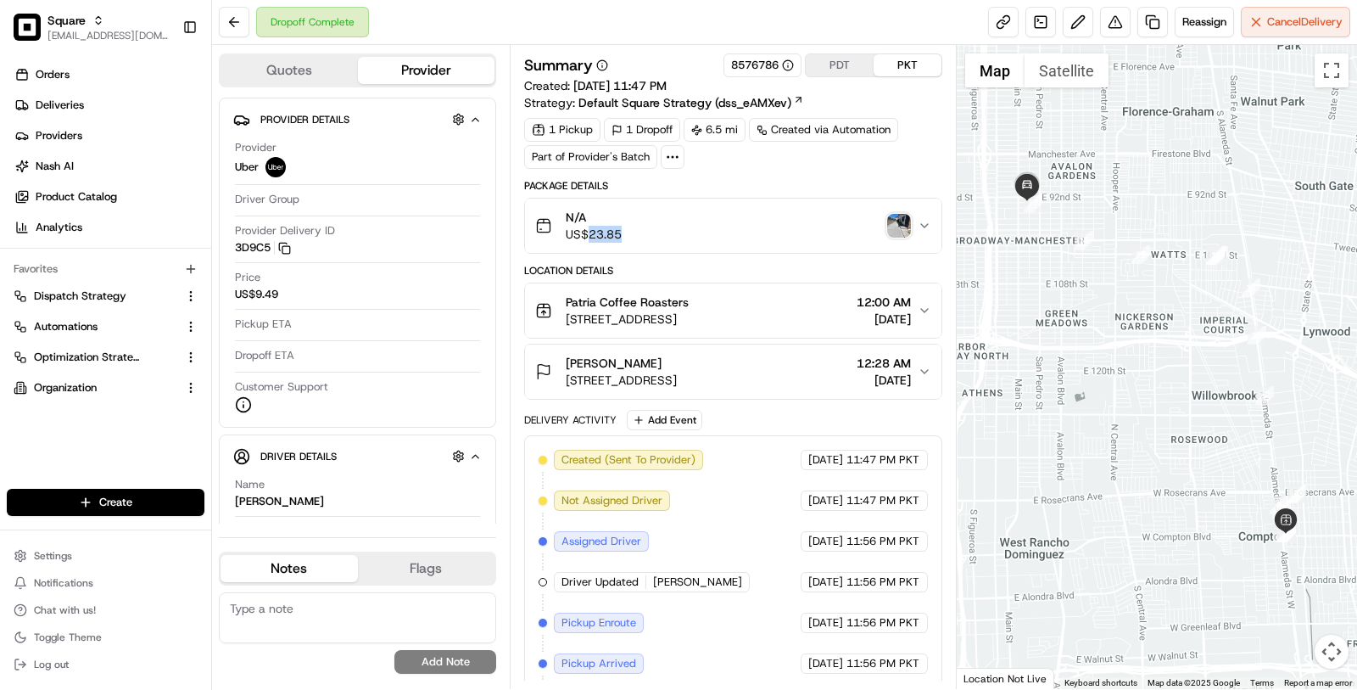
drag, startPoint x: 586, startPoint y: 232, endPoint x: 644, endPoint y: 231, distance: 57.7
click at [644, 231] on div "N/A US$23.85" at bounding box center [726, 226] width 383 height 34
click at [128, 109] on link "Deliveries" at bounding box center [109, 105] width 204 height 27
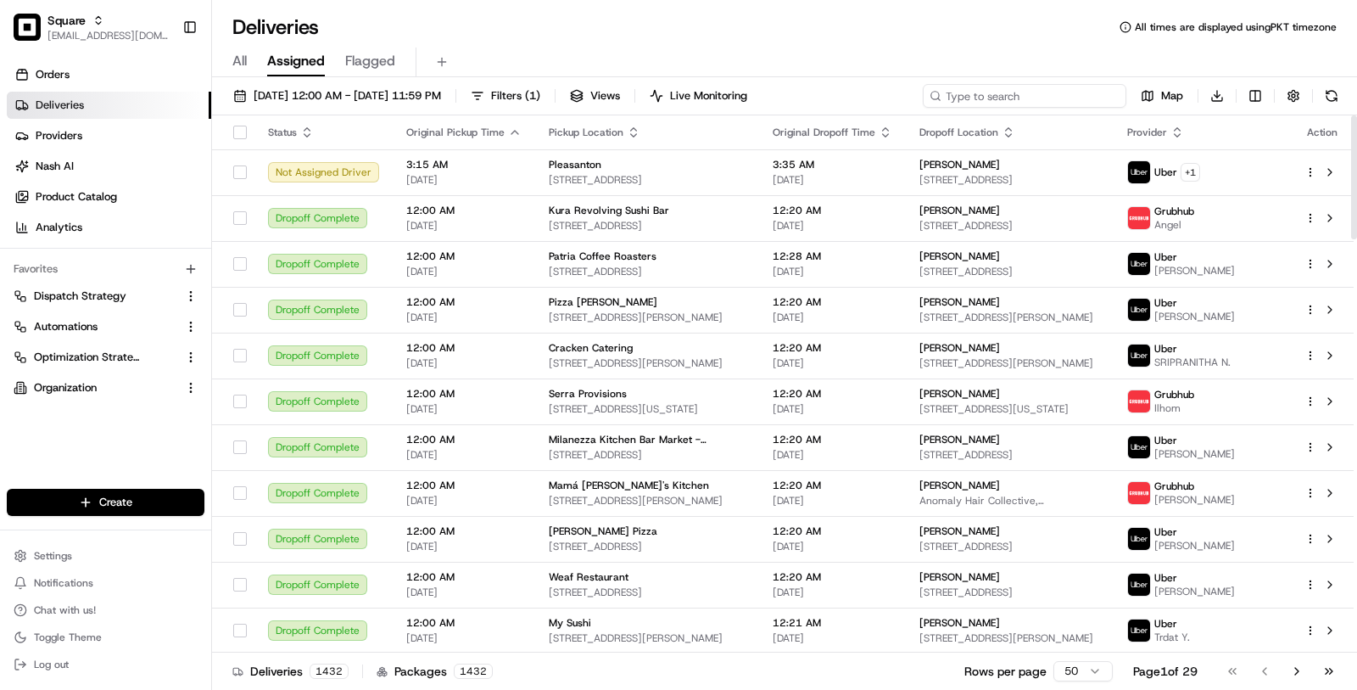
click at [1015, 98] on input at bounding box center [1025, 96] width 204 height 24
paste input "9432428"
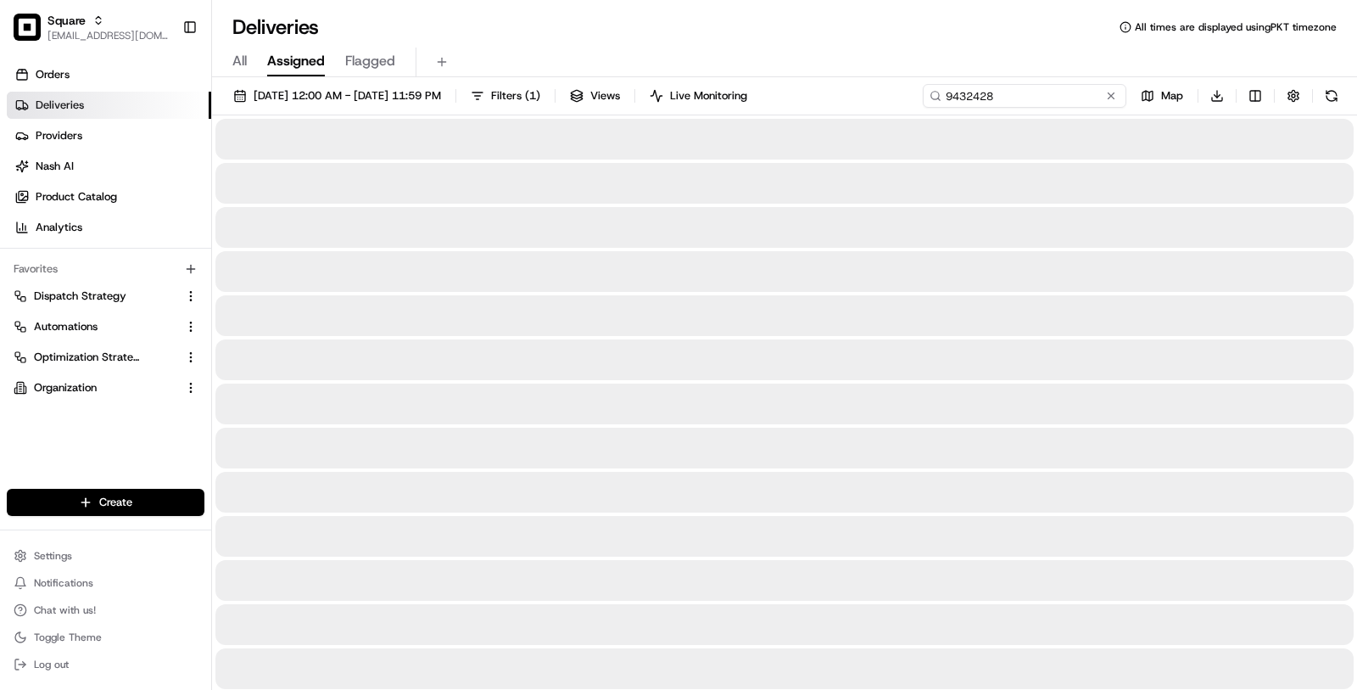
type input "9432428"
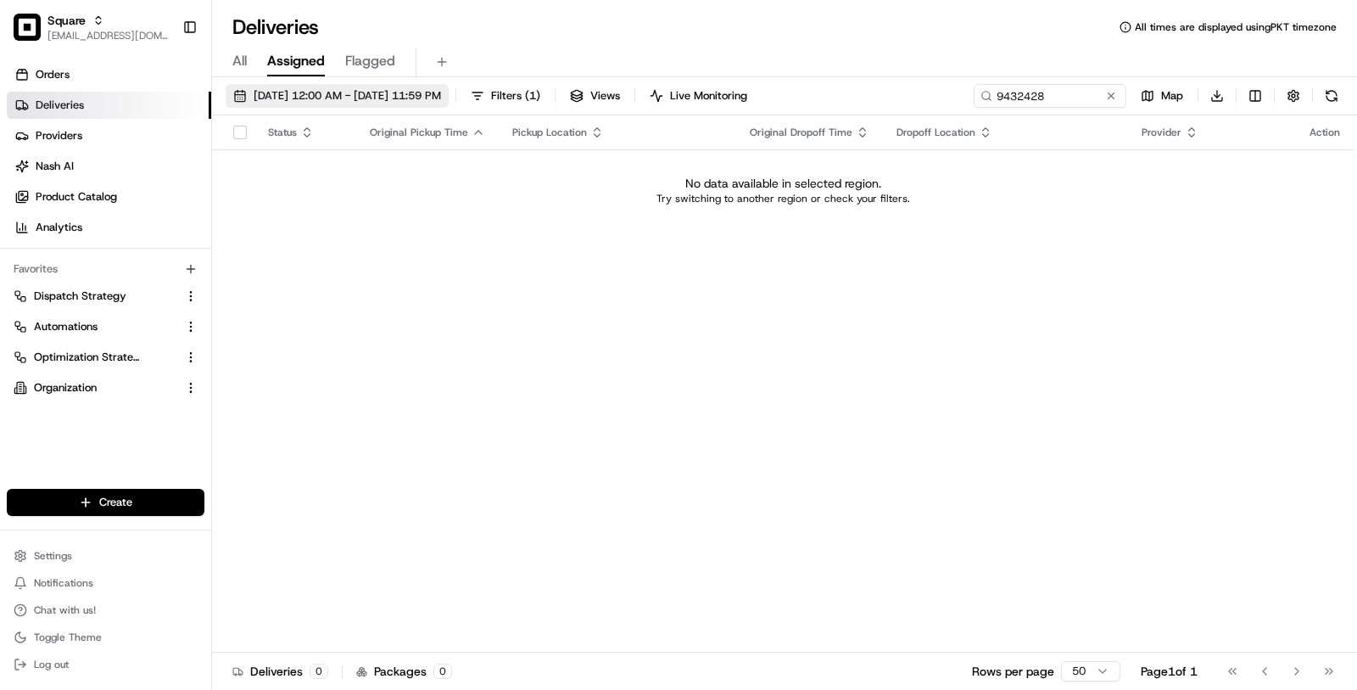
click at [441, 98] on span "08/18/2025 12:00 AM - 08/18/2025 11:59 PM" at bounding box center [347, 95] width 187 height 15
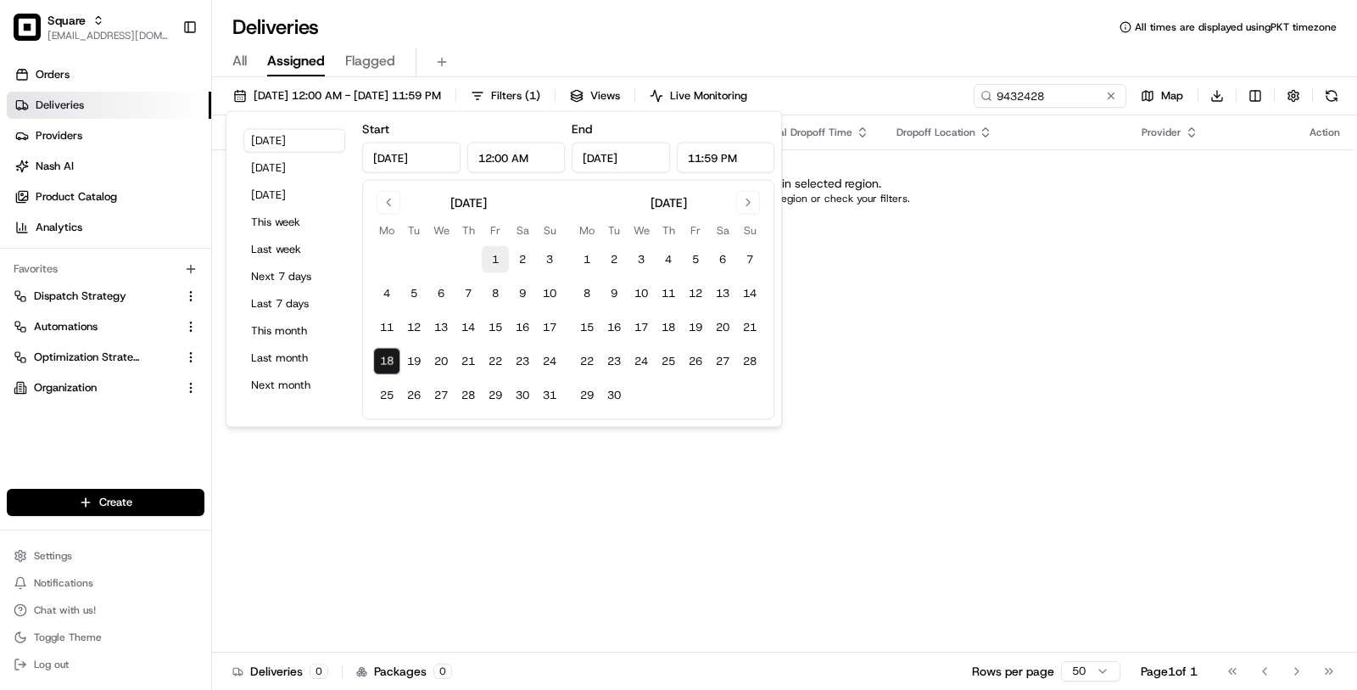
click at [492, 263] on button "1" at bounding box center [495, 259] width 27 height 27
type input "Aug 1, 2025"
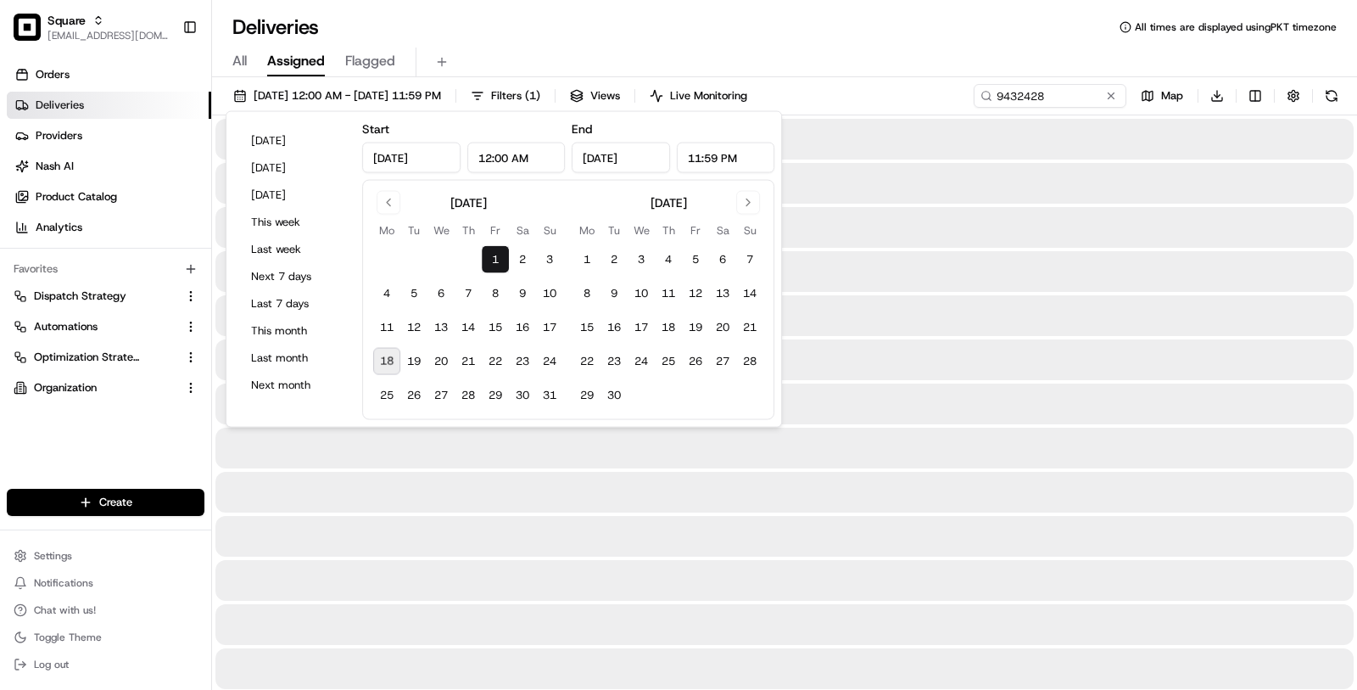
click at [380, 378] on tbody "1 2 3 4 5 6 7 8 9 10 11 12 13 14 15 16 17 18 19 20 21 22 23 24 25 26 27 28 29 3…" at bounding box center [468, 324] width 190 height 170
click at [387, 359] on button "18" at bounding box center [386, 361] width 27 height 27
type input "Aug 18, 2025"
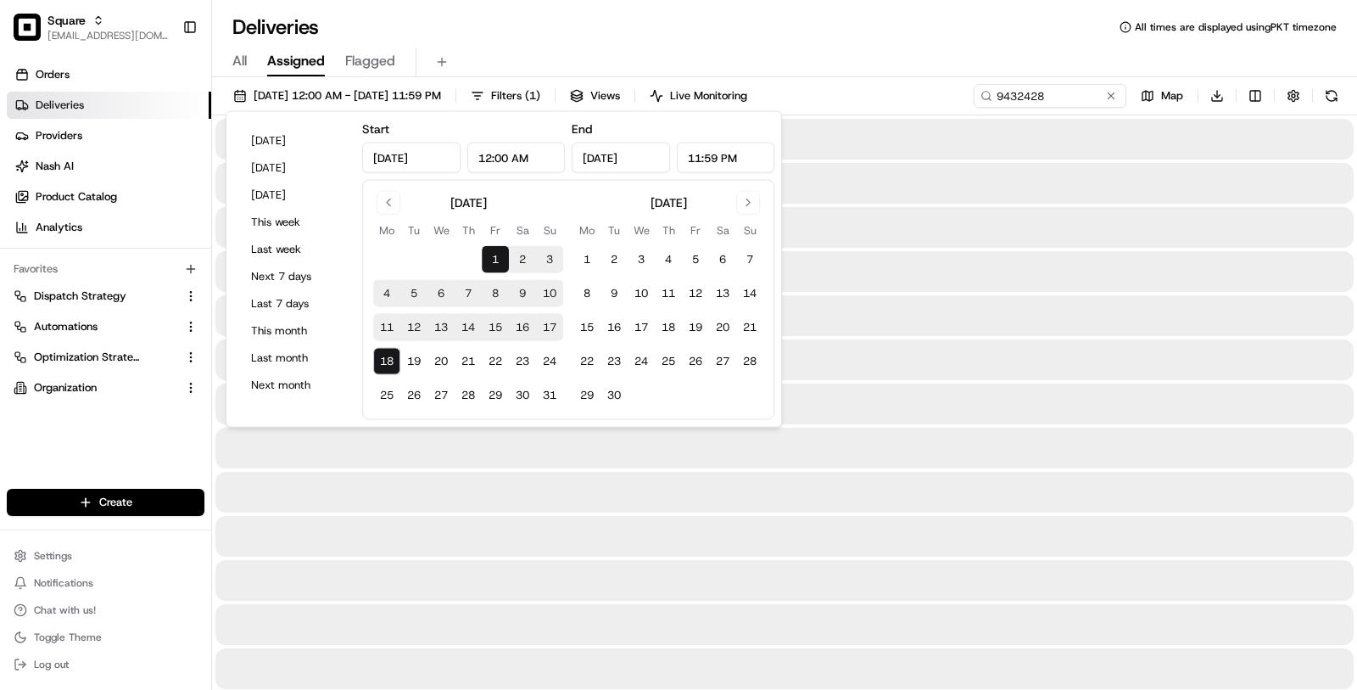
click at [891, 57] on div "All Assigned Flagged" at bounding box center [784, 63] width 1145 height 30
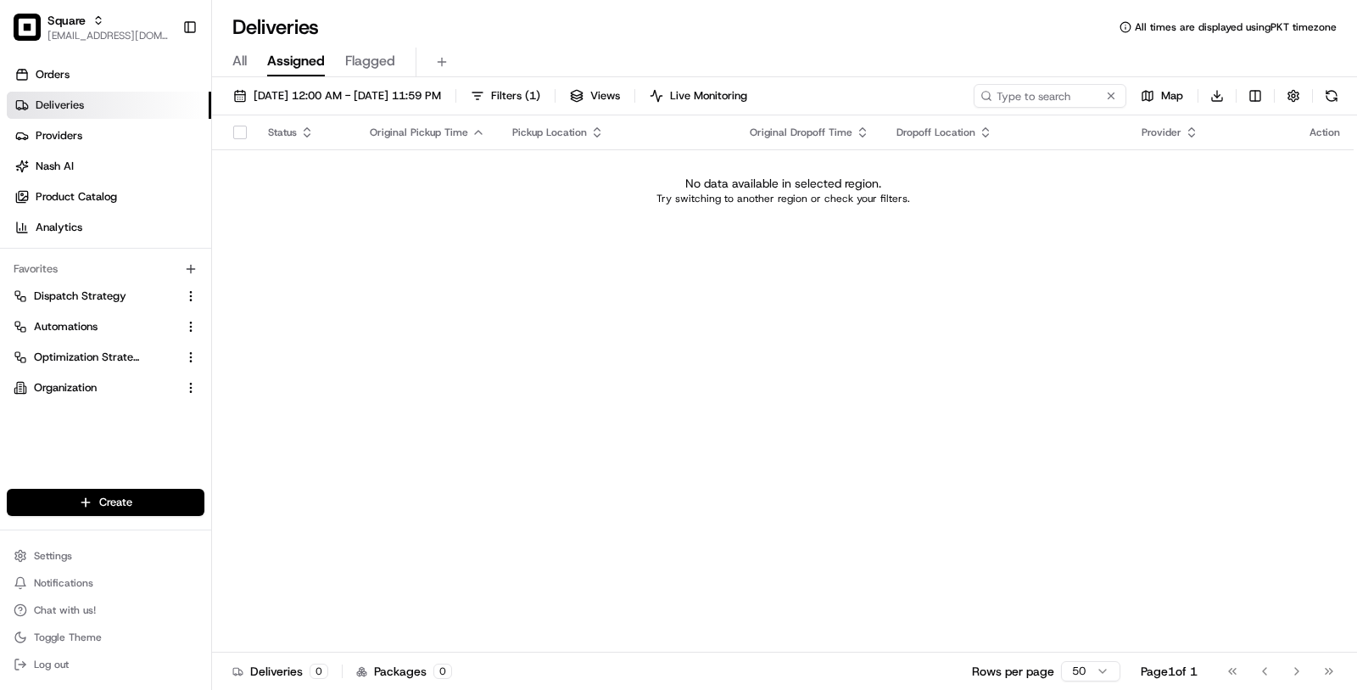
click at [238, 56] on span "All" at bounding box center [239, 61] width 14 height 20
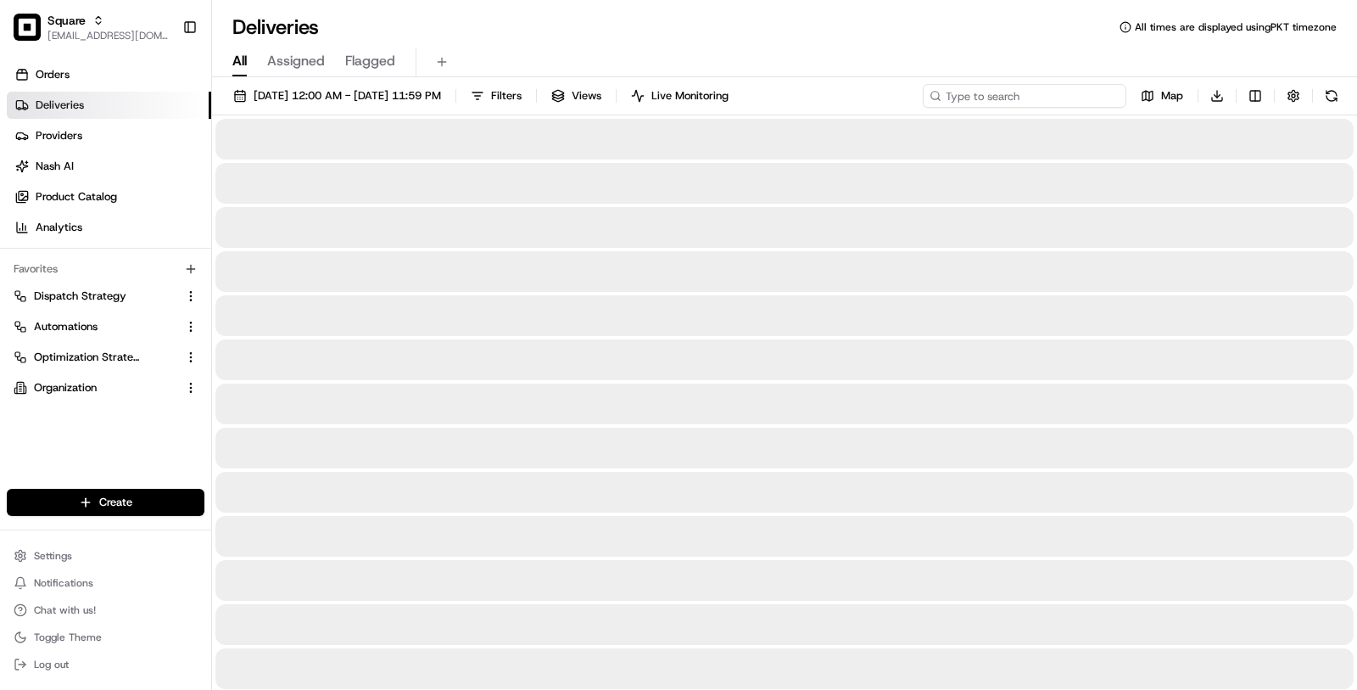
click at [1033, 98] on input at bounding box center [1025, 96] width 204 height 24
paste input "9432428"
type input "9432428"
click at [441, 101] on span "08/01/2025 12:00 AM - 08/18/2025 11:59 PM" at bounding box center [347, 95] width 187 height 15
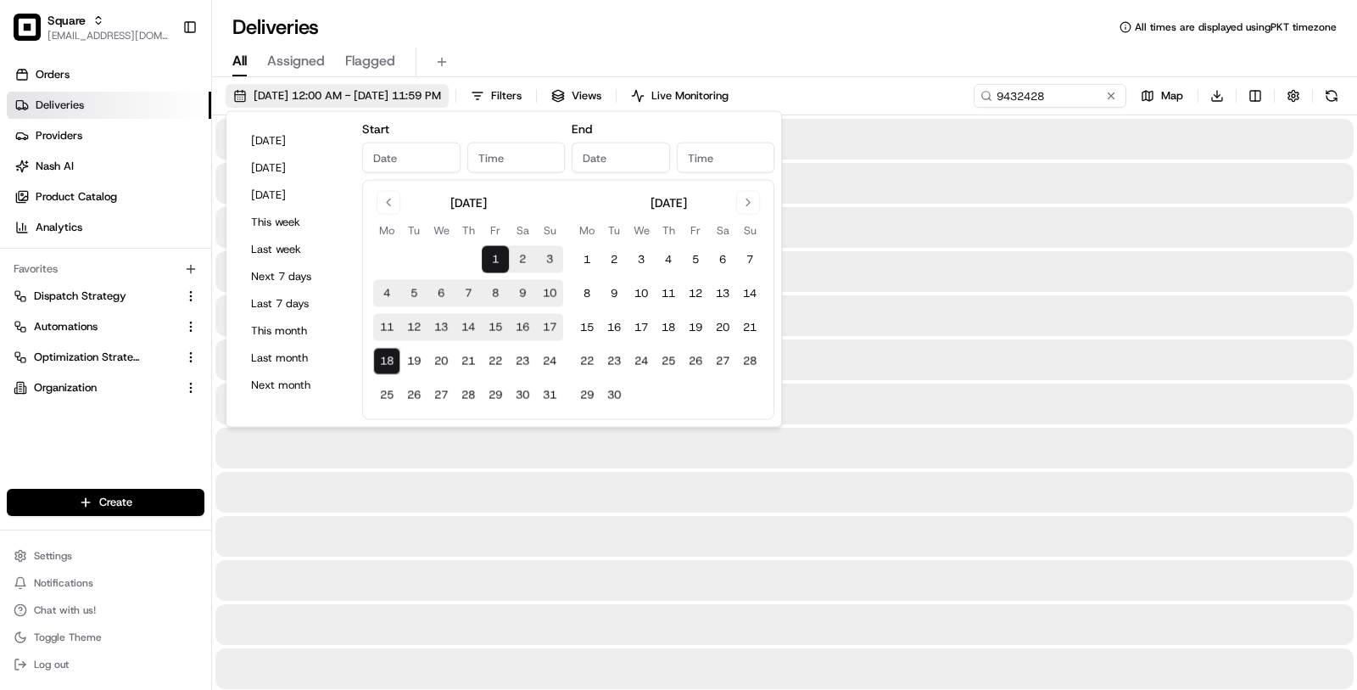
type input "Aug 1, 2025"
type input "12:00 AM"
type input "Aug 18, 2025"
type input "11:59 PM"
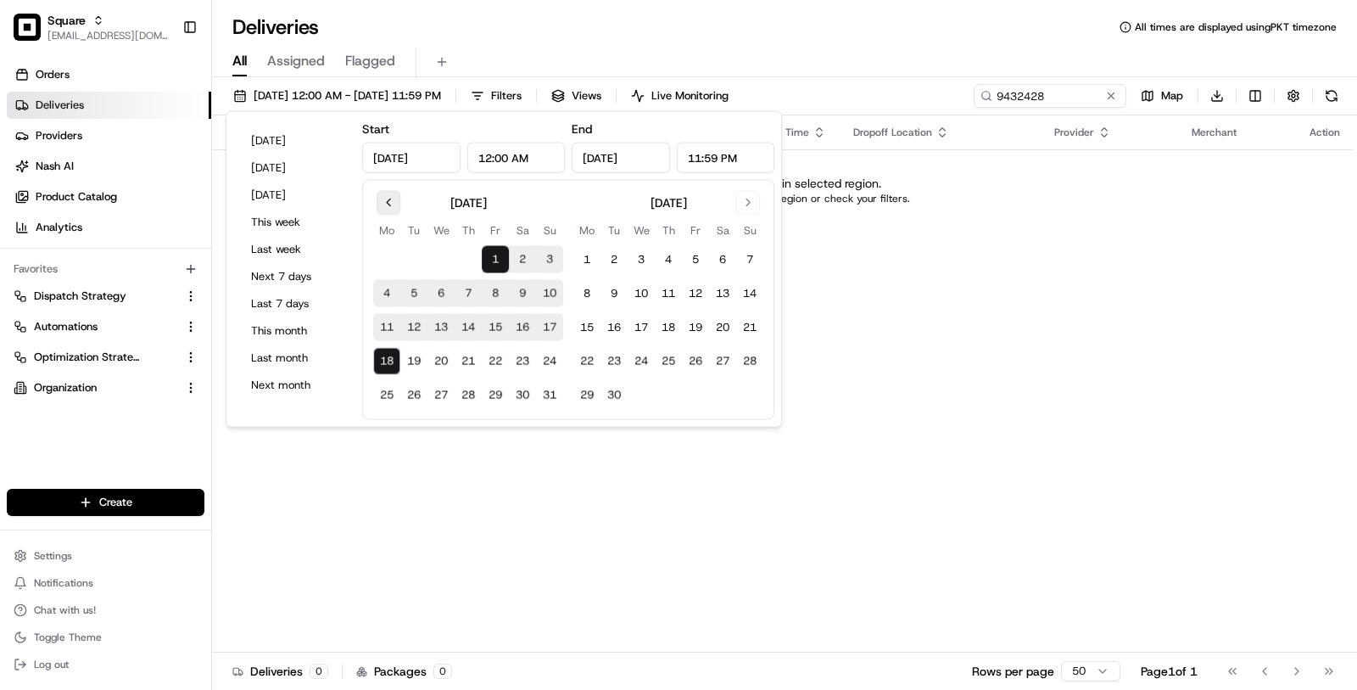
click at [381, 207] on button "Go to previous month" at bounding box center [389, 203] width 24 height 24
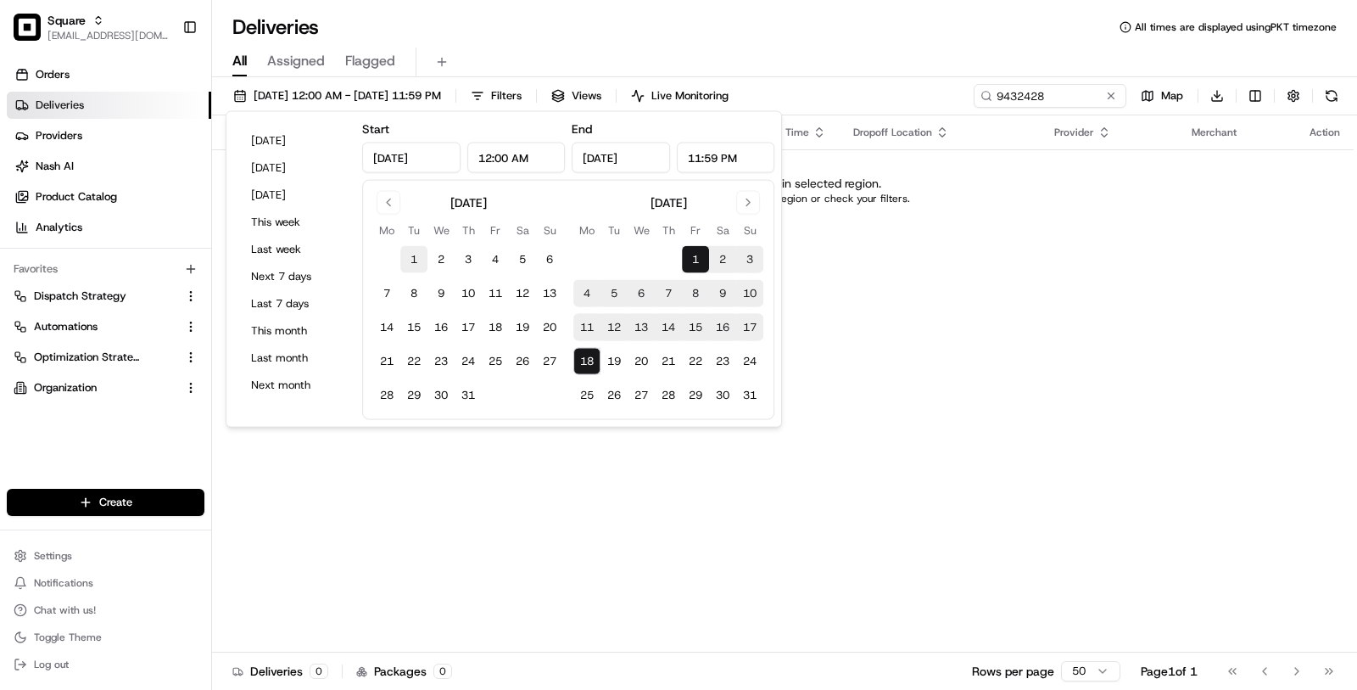
click at [402, 259] on button "1" at bounding box center [413, 259] width 27 height 27
type input "Jul 1, 2025"
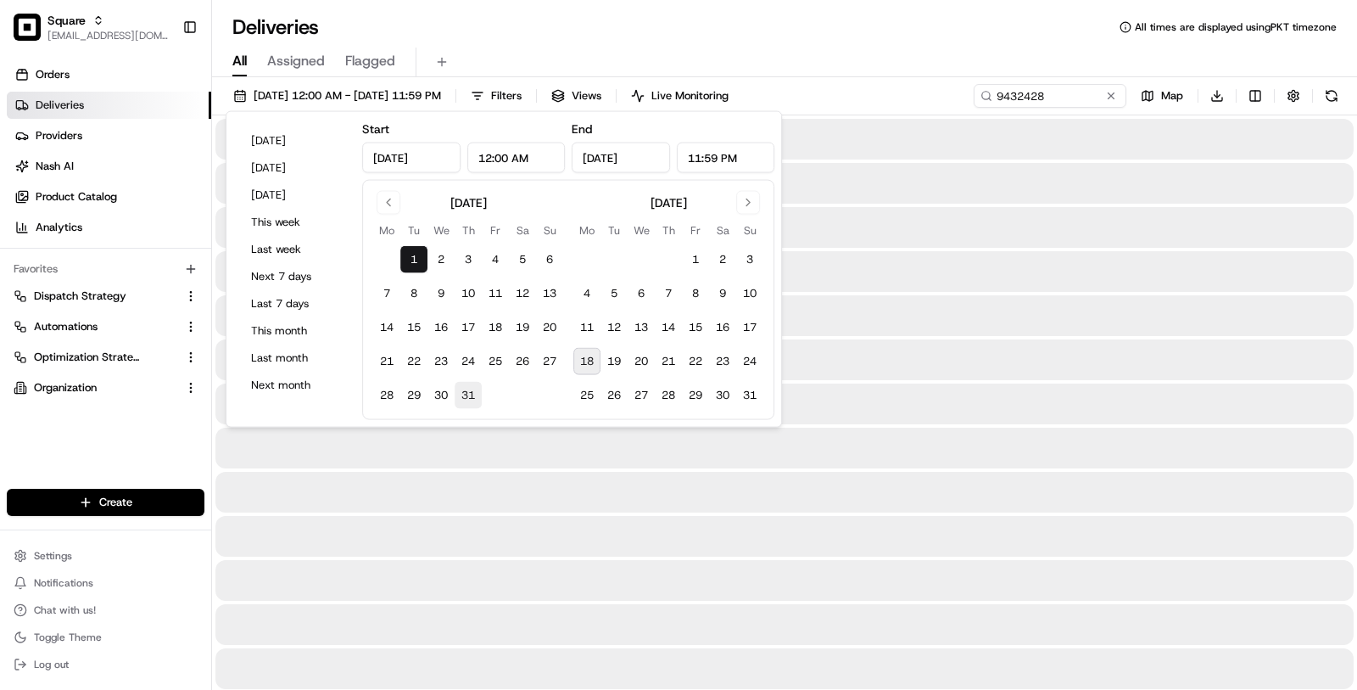
click at [469, 395] on button "31" at bounding box center [468, 395] width 27 height 27
type input "Jul 31, 2025"
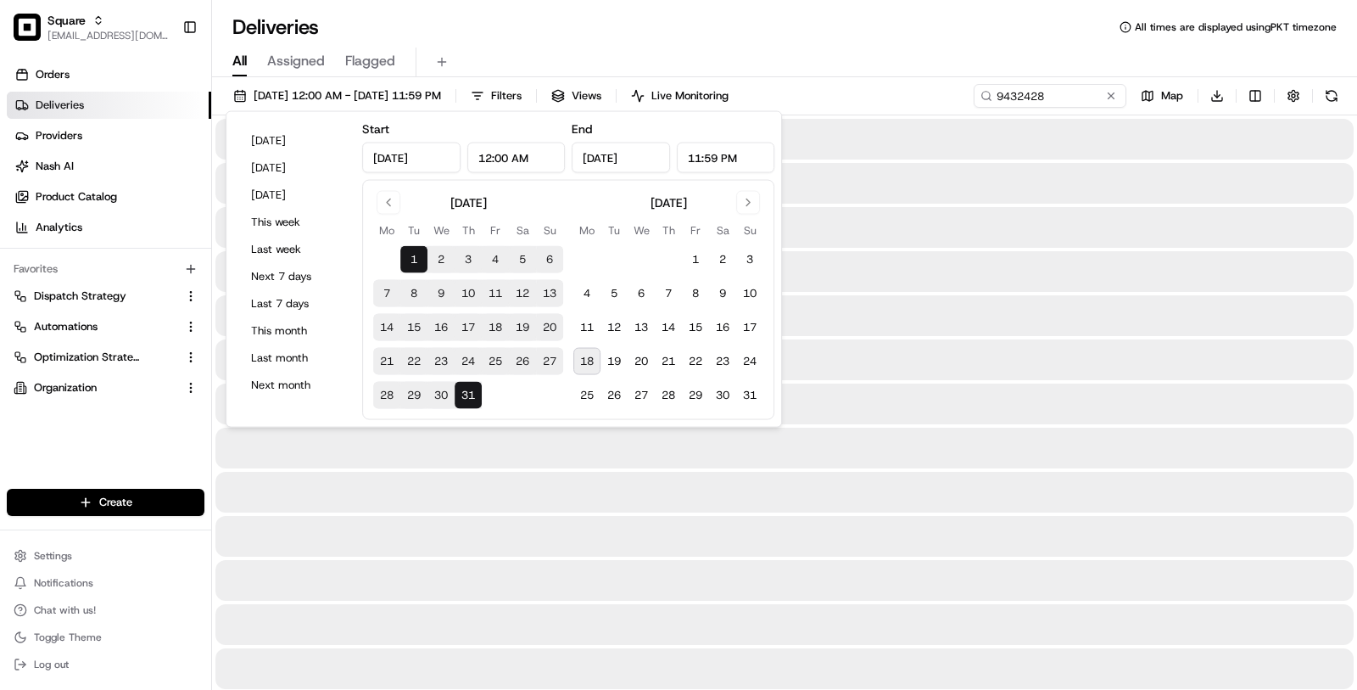
click at [883, 43] on div "All Assigned Flagged" at bounding box center [784, 59] width 1145 height 36
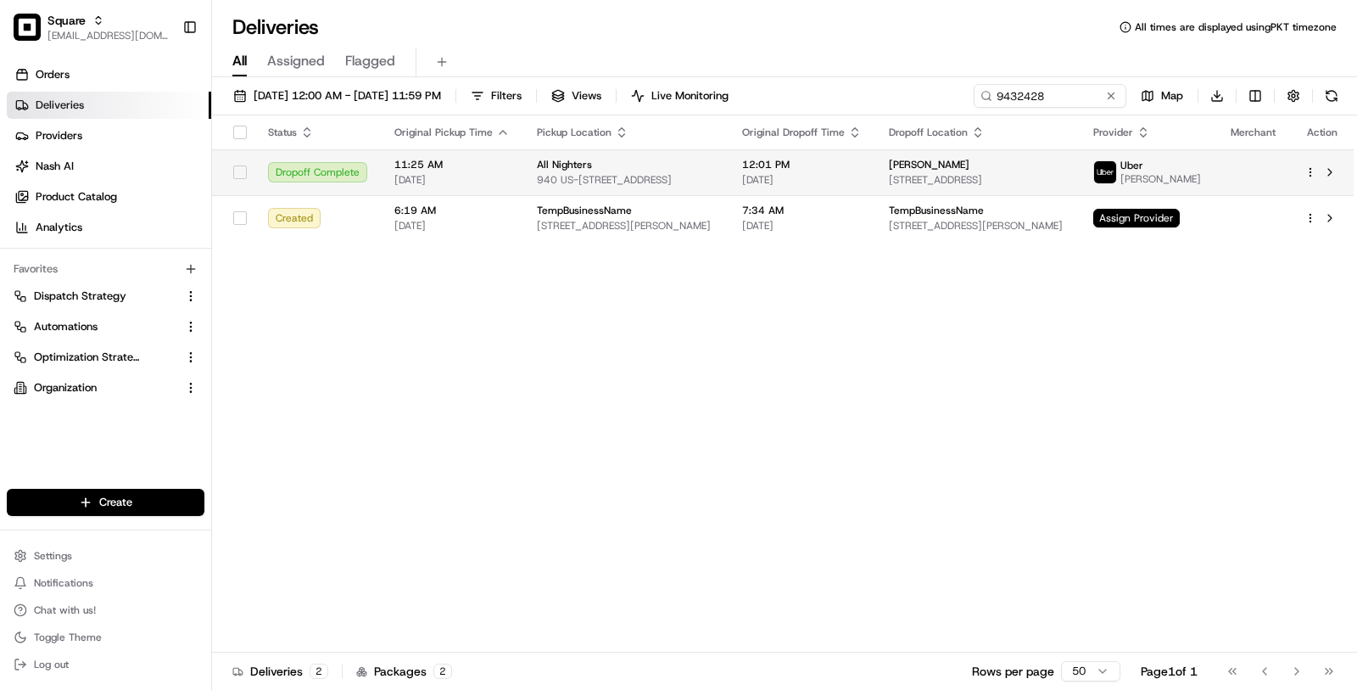
click at [830, 185] on span "07/04/2025" at bounding box center [802, 180] width 120 height 14
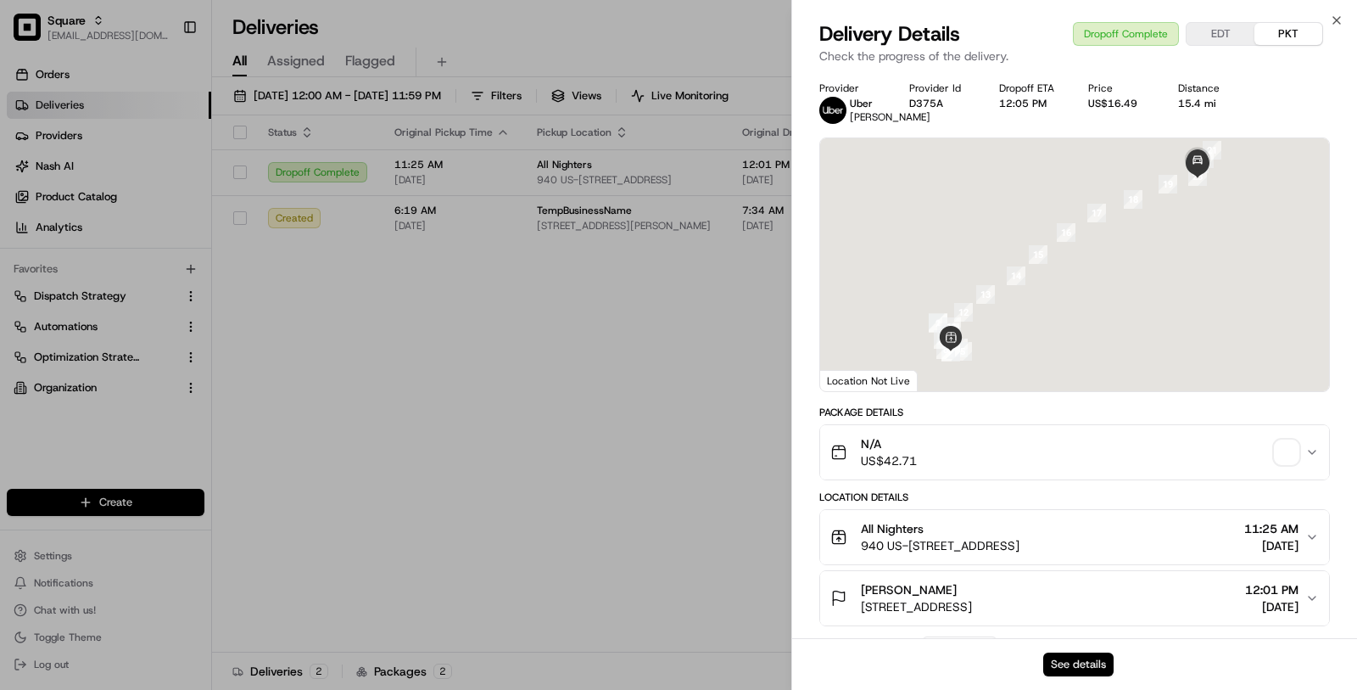
click at [1077, 663] on button "See details" at bounding box center [1078, 664] width 70 height 24
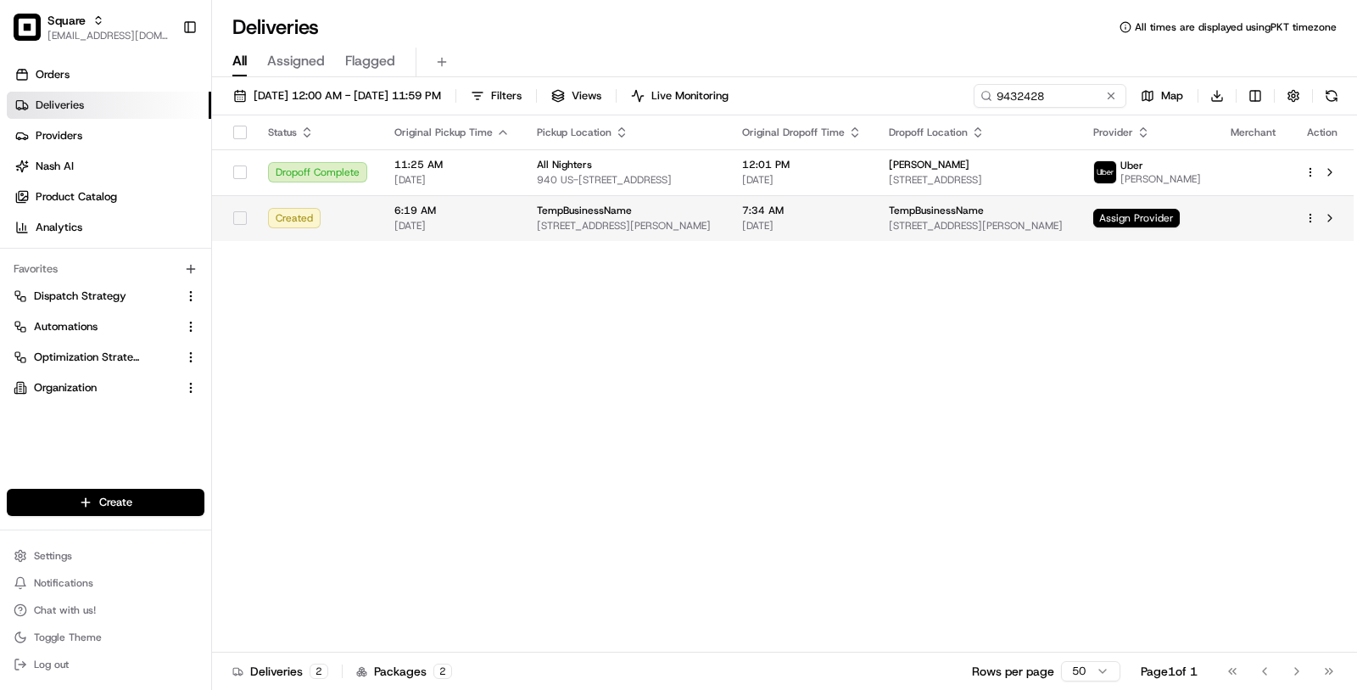
click at [681, 228] on span "1206 Central Park Dr, O'Fallon, IL 62269, USA" at bounding box center [626, 226] width 178 height 14
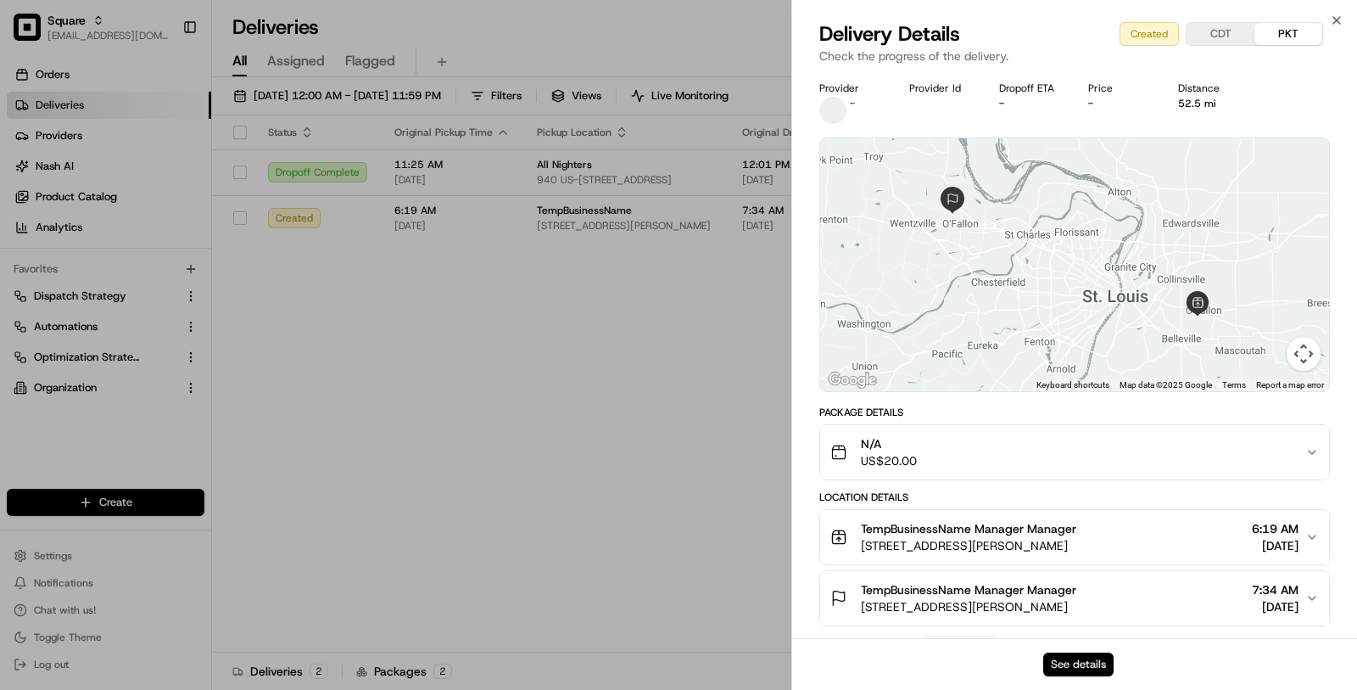
click at [1081, 671] on button "See details" at bounding box center [1078, 664] width 70 height 24
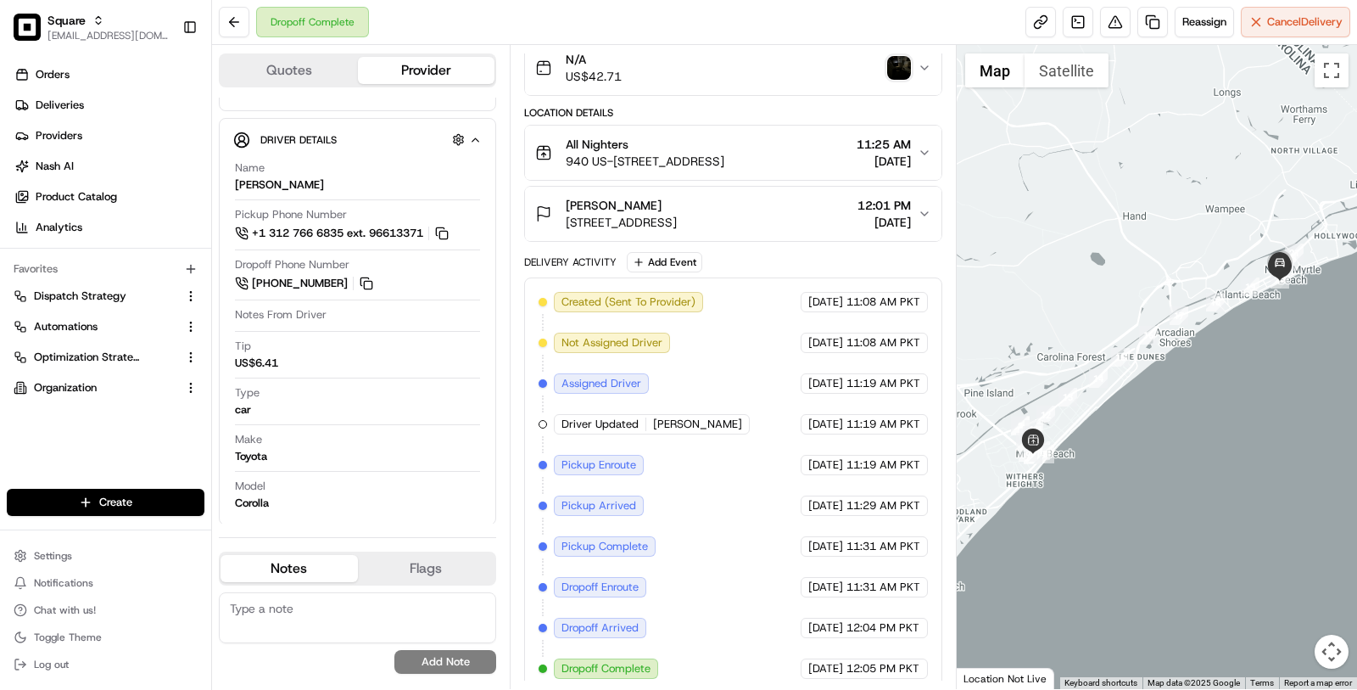
scroll to position [154, 0]
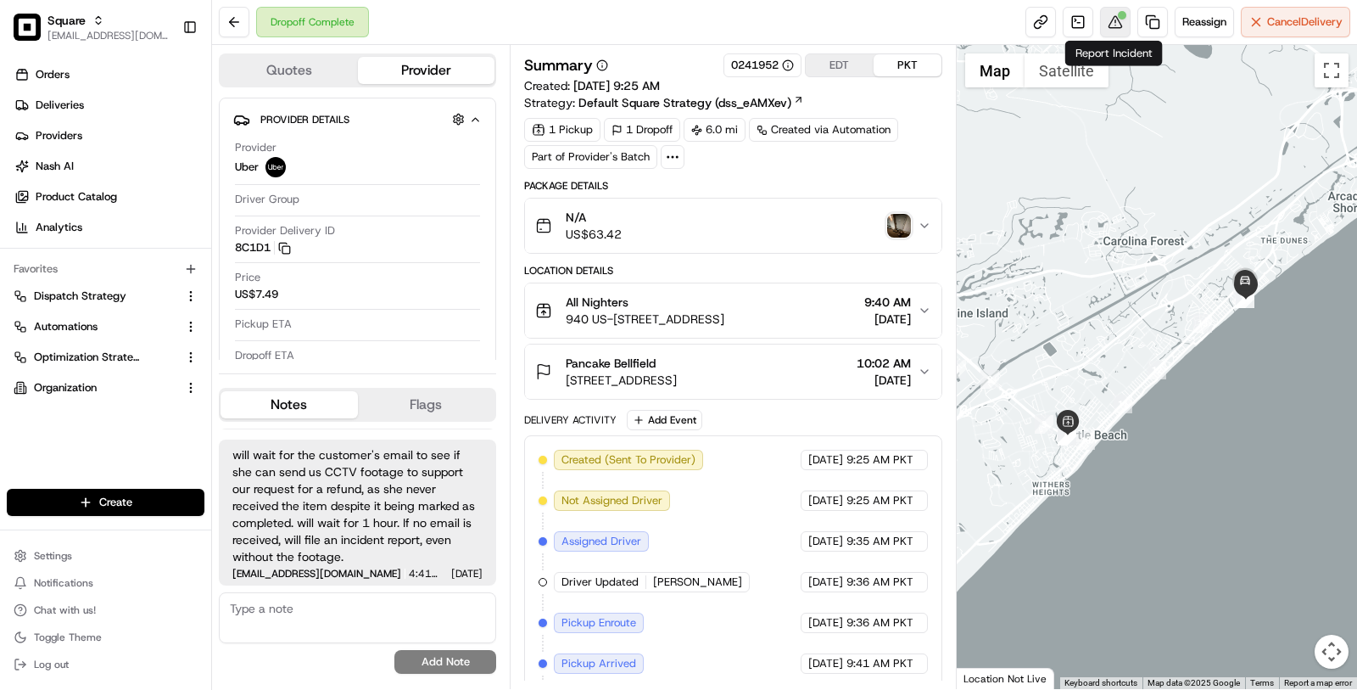
click at [1100, 29] on button at bounding box center [1115, 22] width 31 height 31
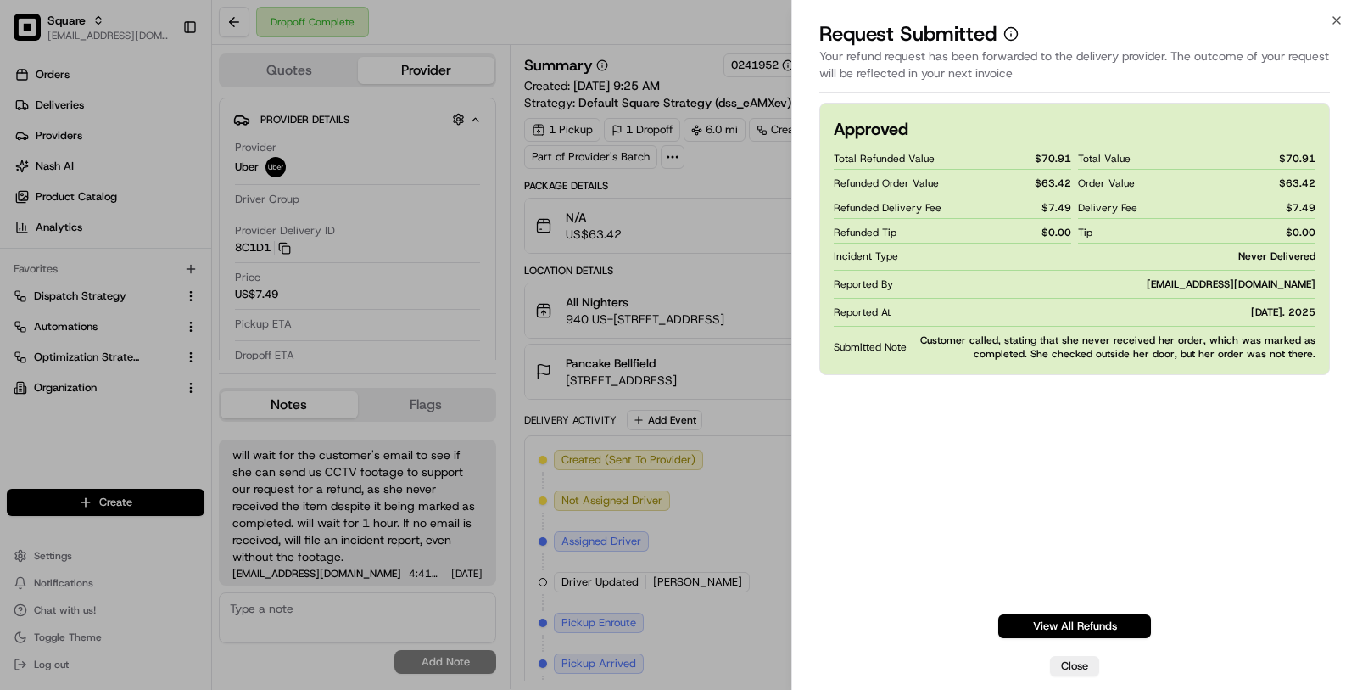
click at [1049, 157] on span "$ 70.91" at bounding box center [1053, 159] width 36 height 14
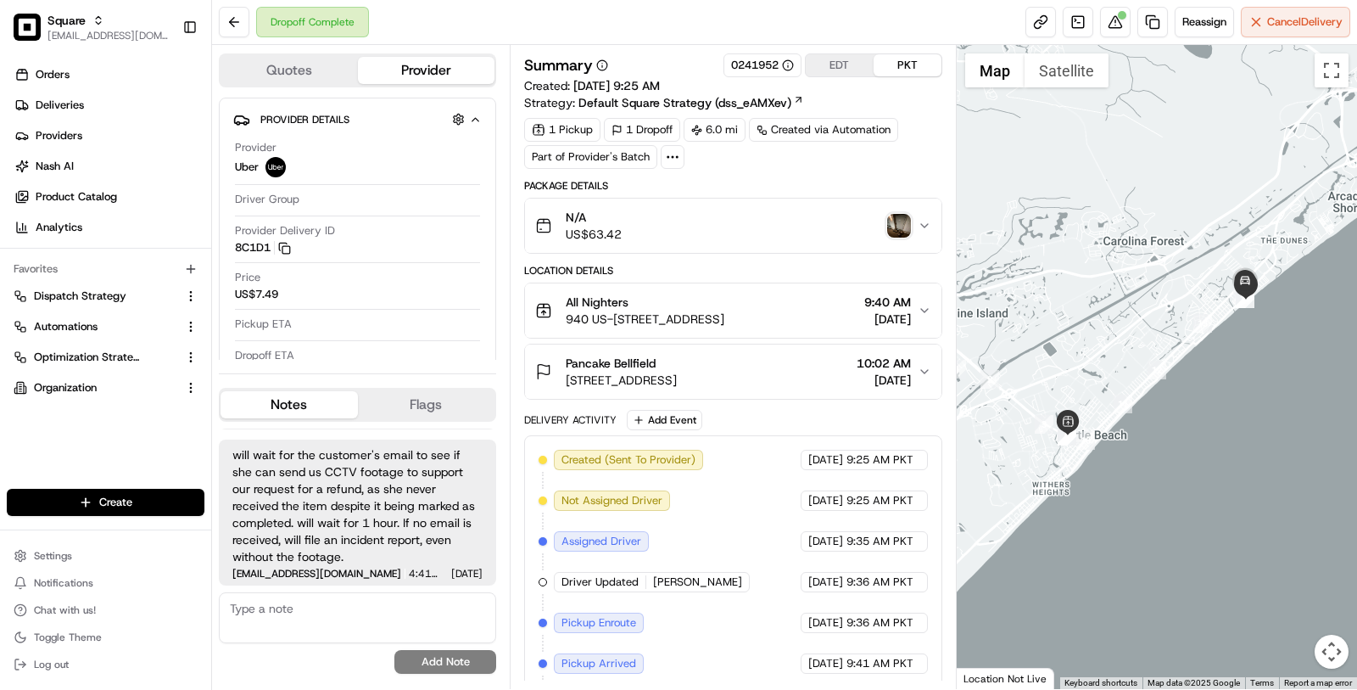
click at [704, 237] on div "N/A US$63.42" at bounding box center [726, 226] width 383 height 34
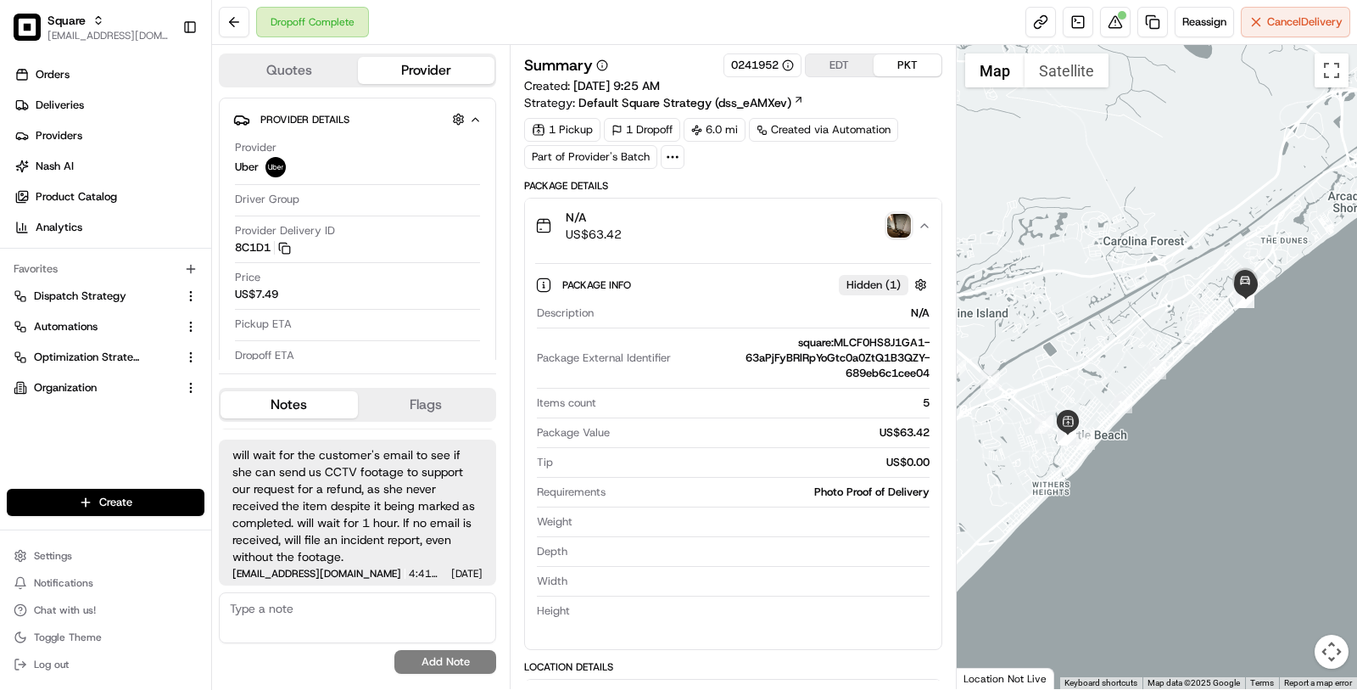
scroll to position [41, 0]
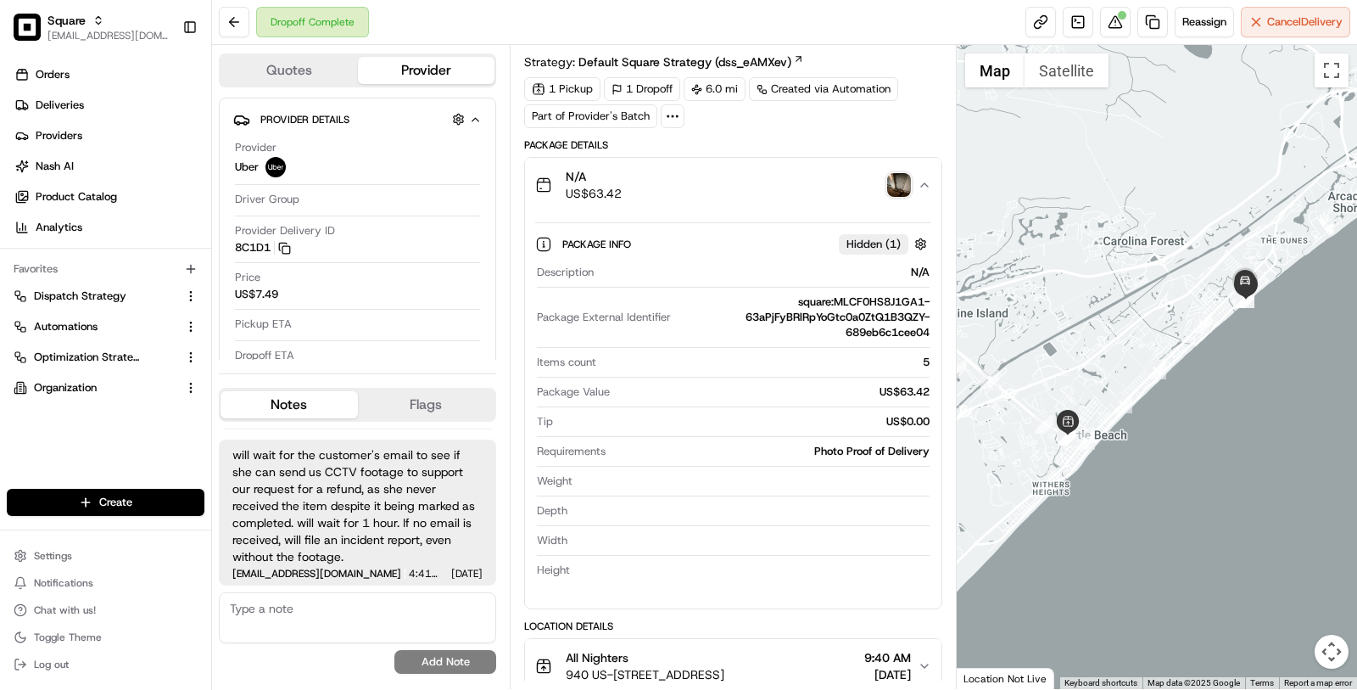
click at [912, 385] on div "US$63.42" at bounding box center [773, 391] width 313 height 15
click at [266, 296] on span "US$7.49" at bounding box center [256, 294] width 43 height 15
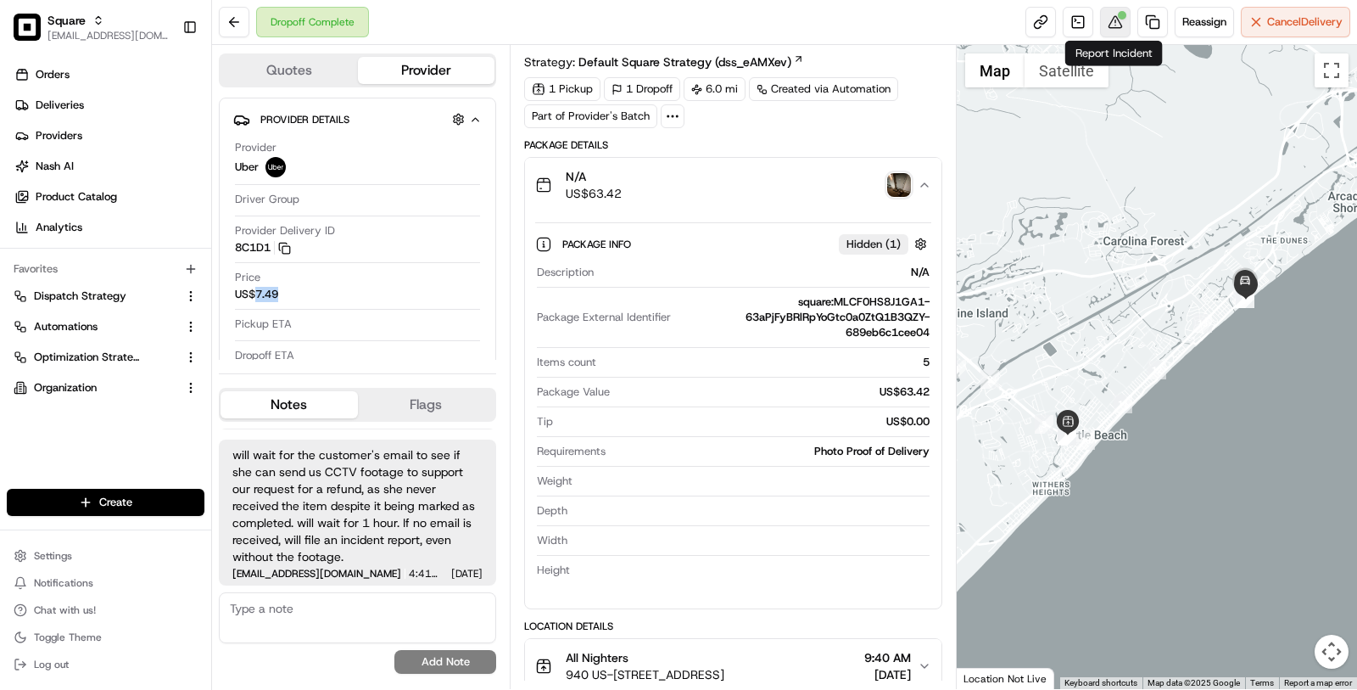
click at [1111, 26] on button at bounding box center [1115, 22] width 31 height 31
click at [898, 389] on div "US$63.42" at bounding box center [773, 391] width 313 height 15
copy div "US$63.42"
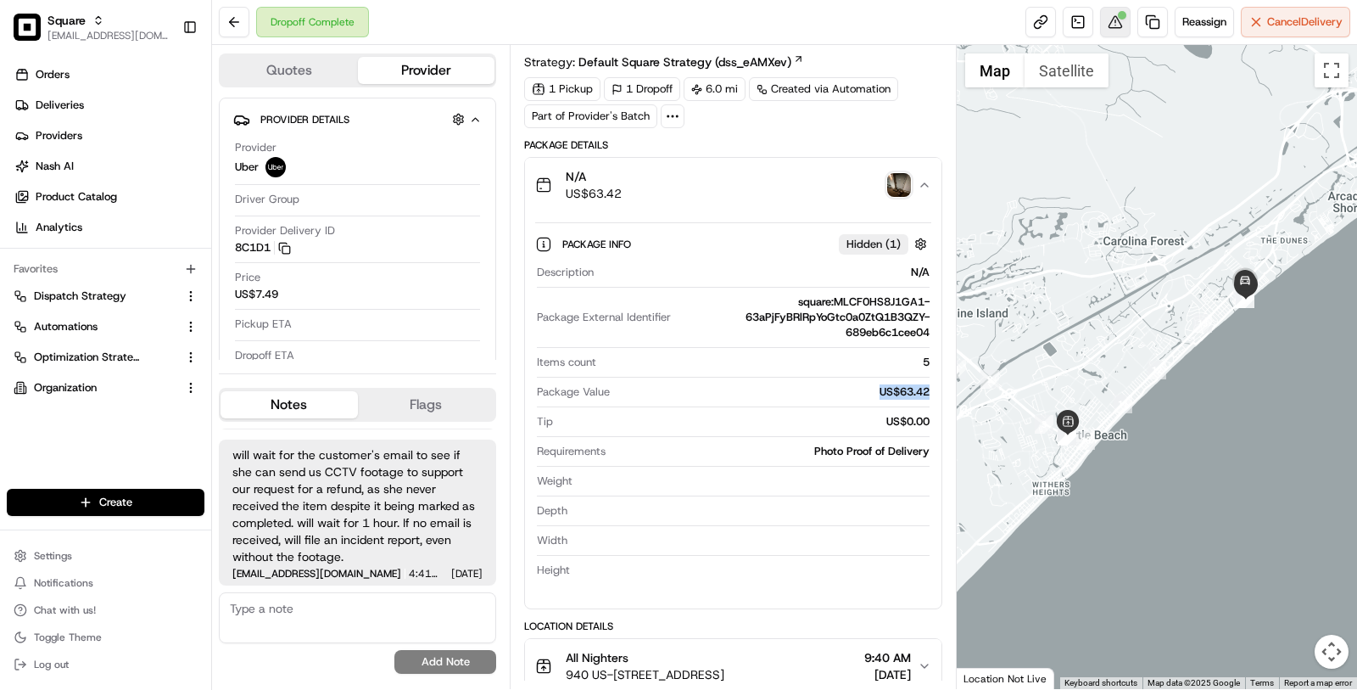
click at [1114, 20] on button at bounding box center [1115, 22] width 31 height 31
click at [1127, 17] on button at bounding box center [1115, 22] width 31 height 31
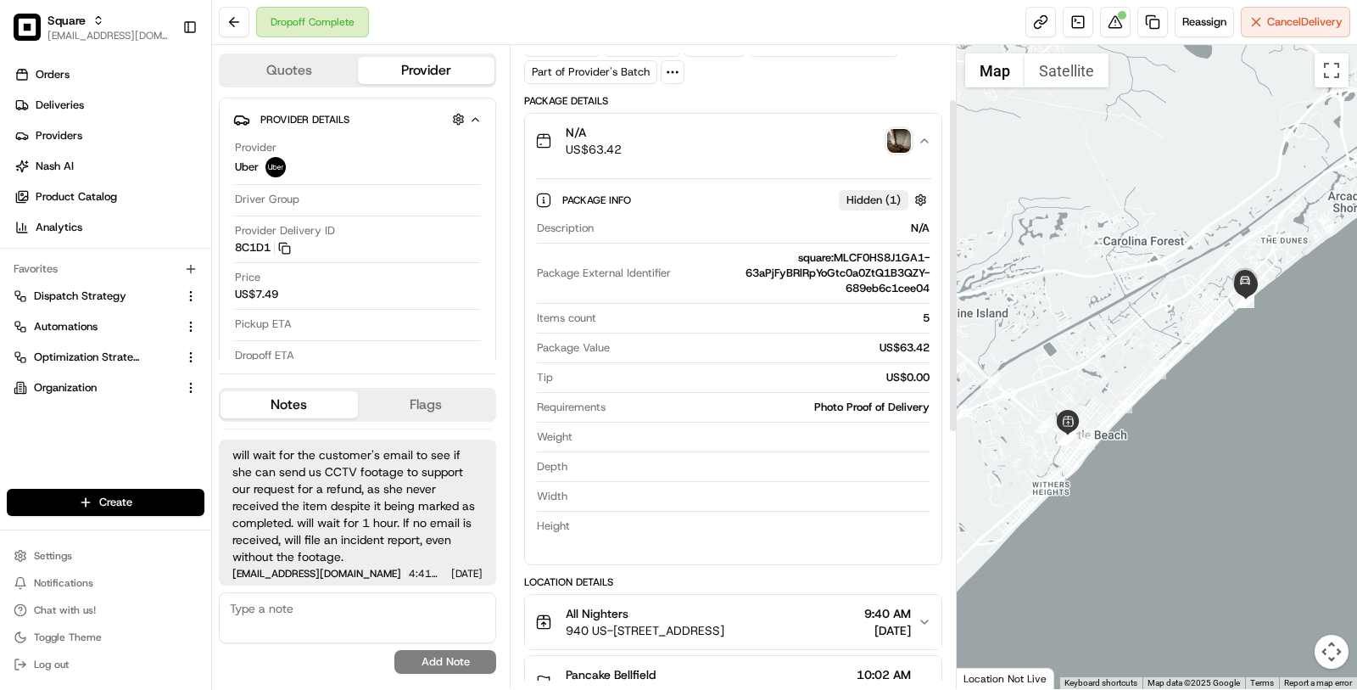
scroll to position [107, 0]
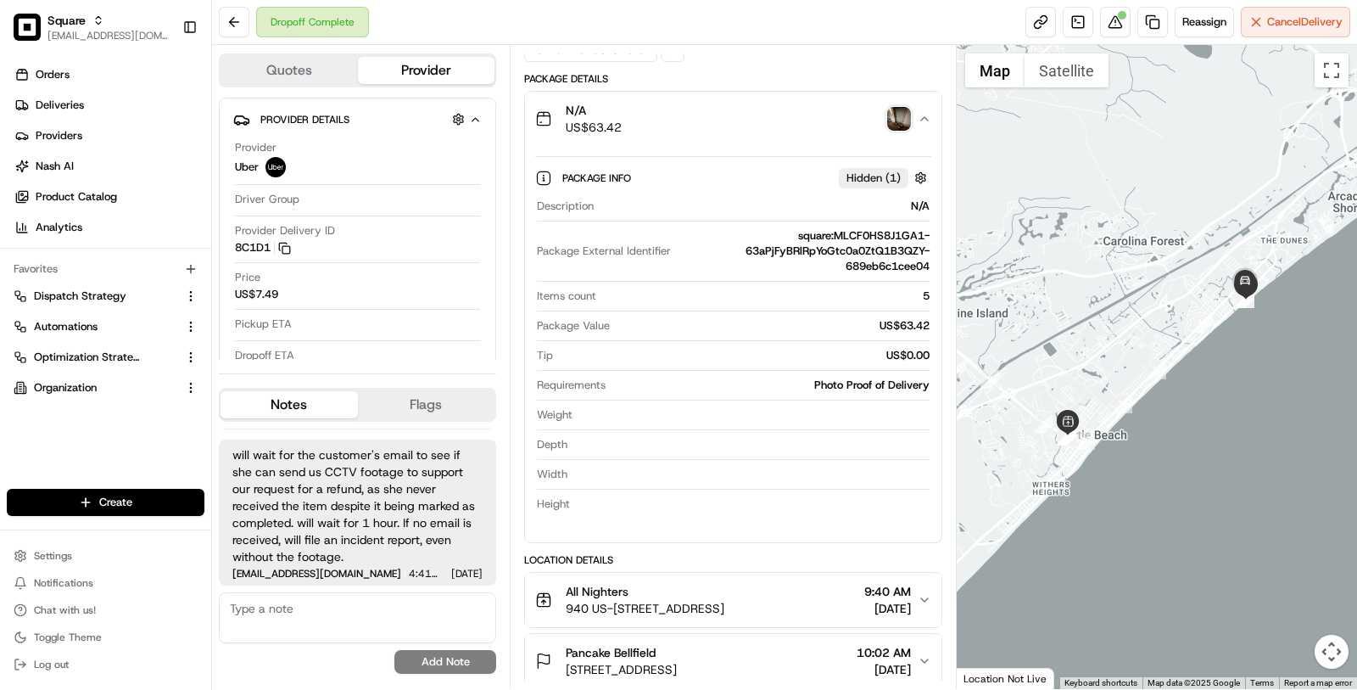
click at [905, 331] on div "Package Value US$63.42" at bounding box center [733, 329] width 393 height 23
click at [905, 322] on div "US$63.42" at bounding box center [773, 325] width 313 height 15
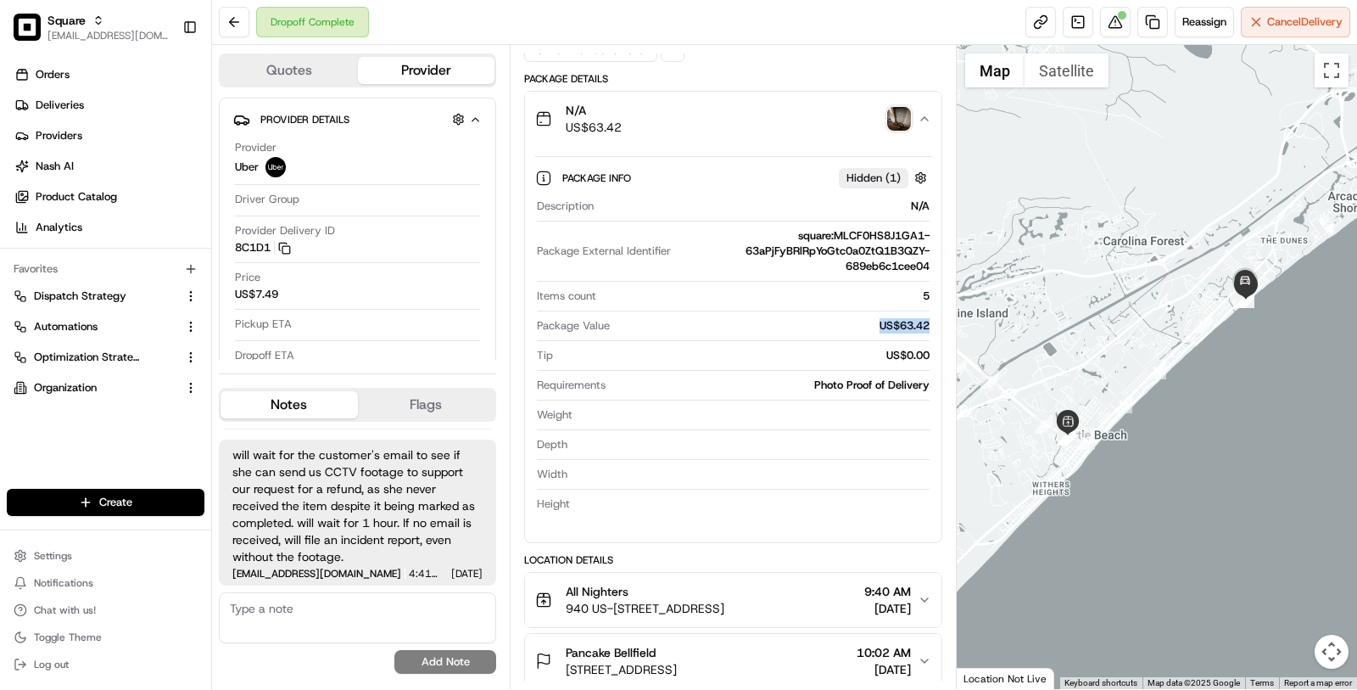
click at [905, 322] on div "US$63.42" at bounding box center [773, 325] width 313 height 15
drag, startPoint x: 589, startPoint y: 126, endPoint x: 662, endPoint y: 126, distance: 73.0
click at [662, 126] on div "N/A US$63.42" at bounding box center [726, 119] width 383 height 34
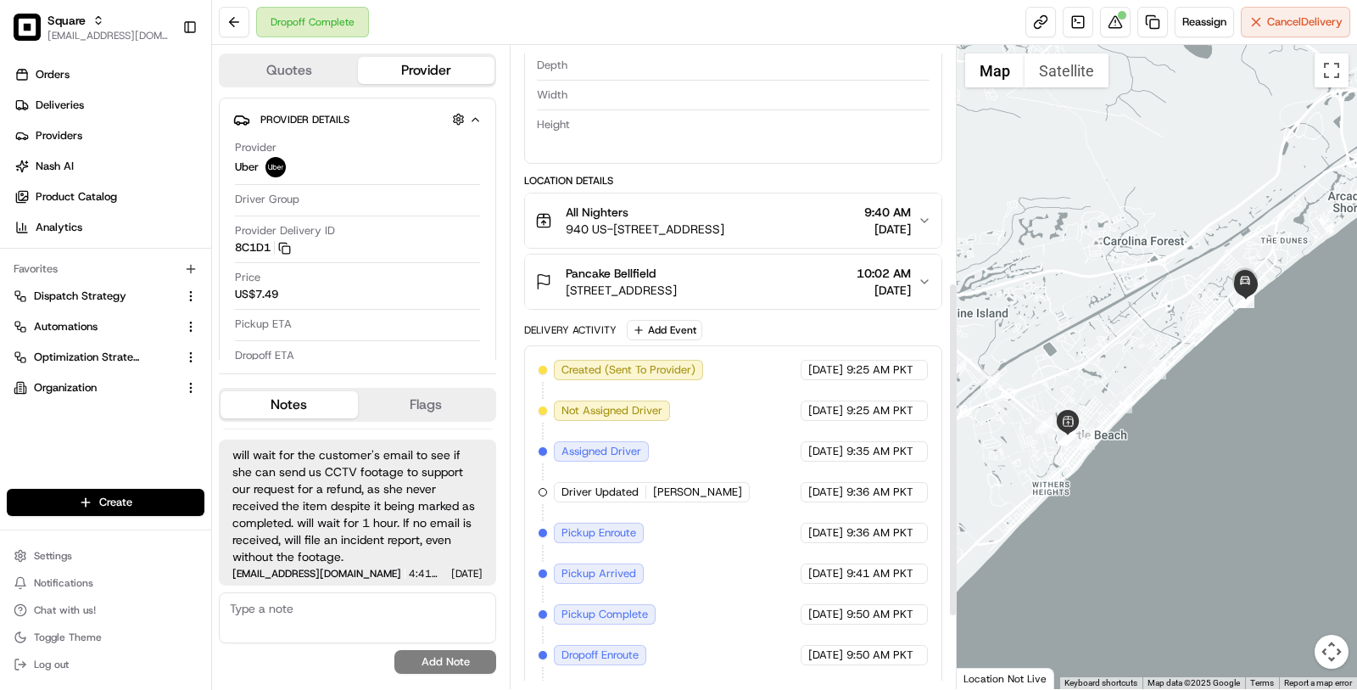
scroll to position [420, 0]
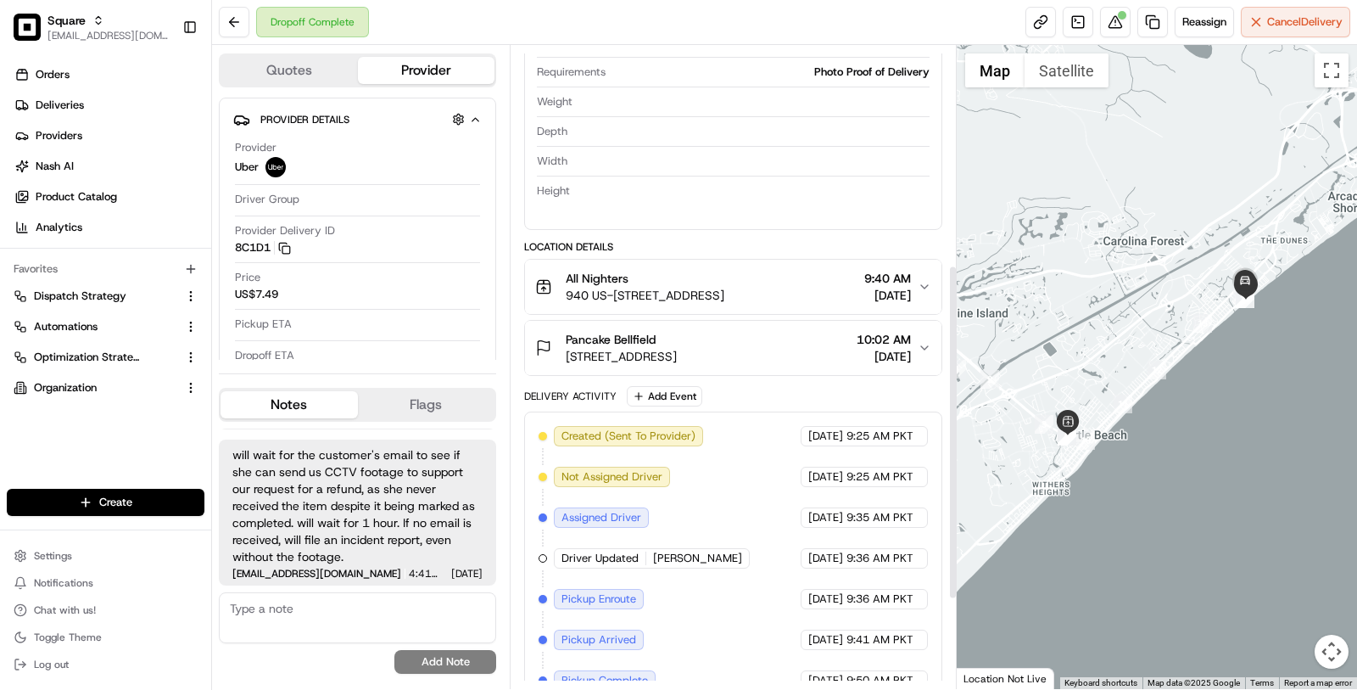
click at [724, 287] on span "940 US-[STREET_ADDRESS]" at bounding box center [645, 295] width 159 height 17
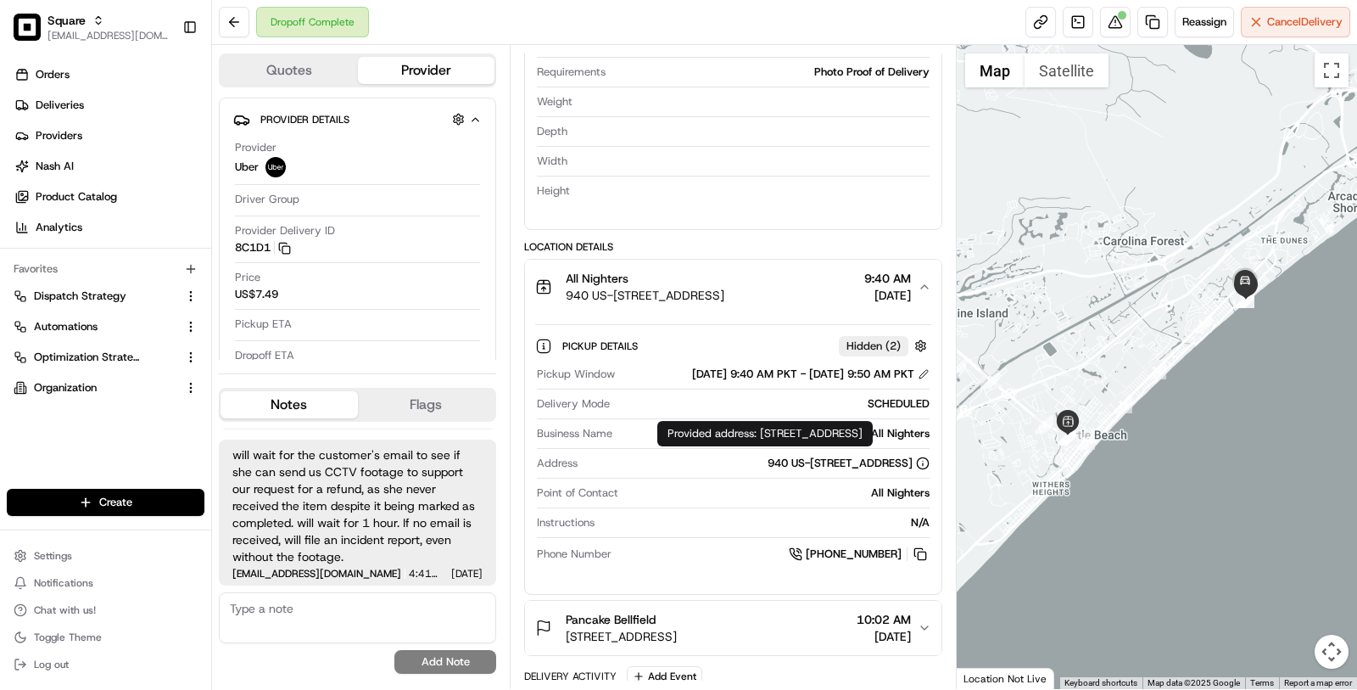
click at [799, 456] on div "940 US-[STREET_ADDRESS]" at bounding box center [849, 463] width 162 height 15
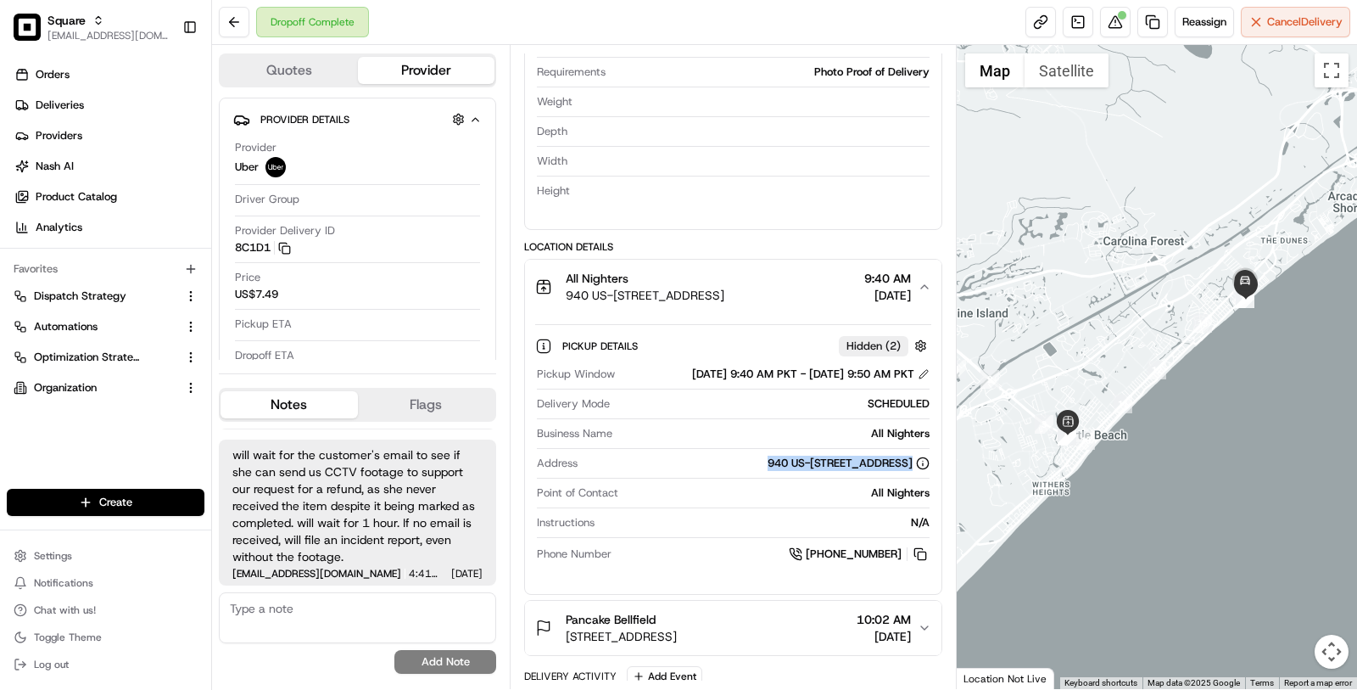
click at [799, 456] on div "940 US-[STREET_ADDRESS]" at bounding box center [849, 463] width 162 height 15
click at [814, 491] on div "All Nighters" at bounding box center [777, 492] width 305 height 15
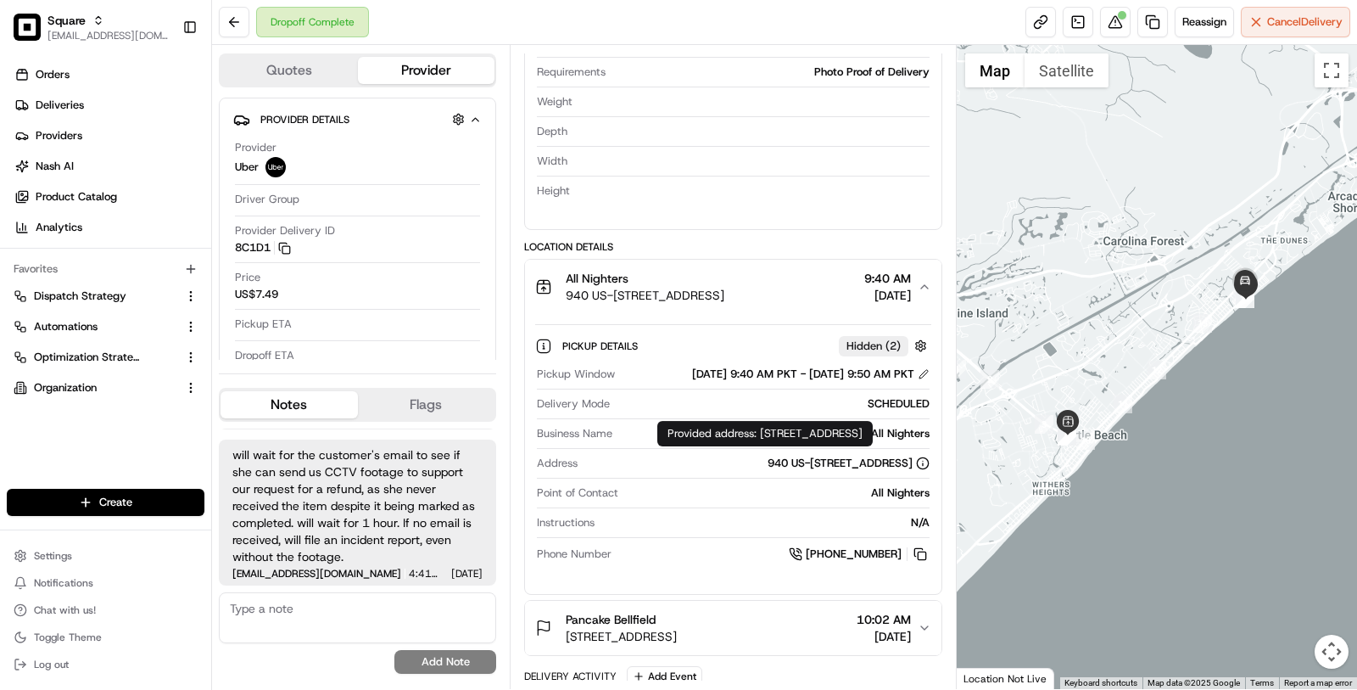
drag, startPoint x: 670, startPoint y: 461, endPoint x: 913, endPoint y: 459, distance: 242.6
click at [913, 459] on div "940 US-[STREET_ADDRESS]" at bounding box center [756, 463] width 345 height 15
click at [913, 459] on div "940 US-[STREET_ADDRESS]" at bounding box center [849, 463] width 162 height 15
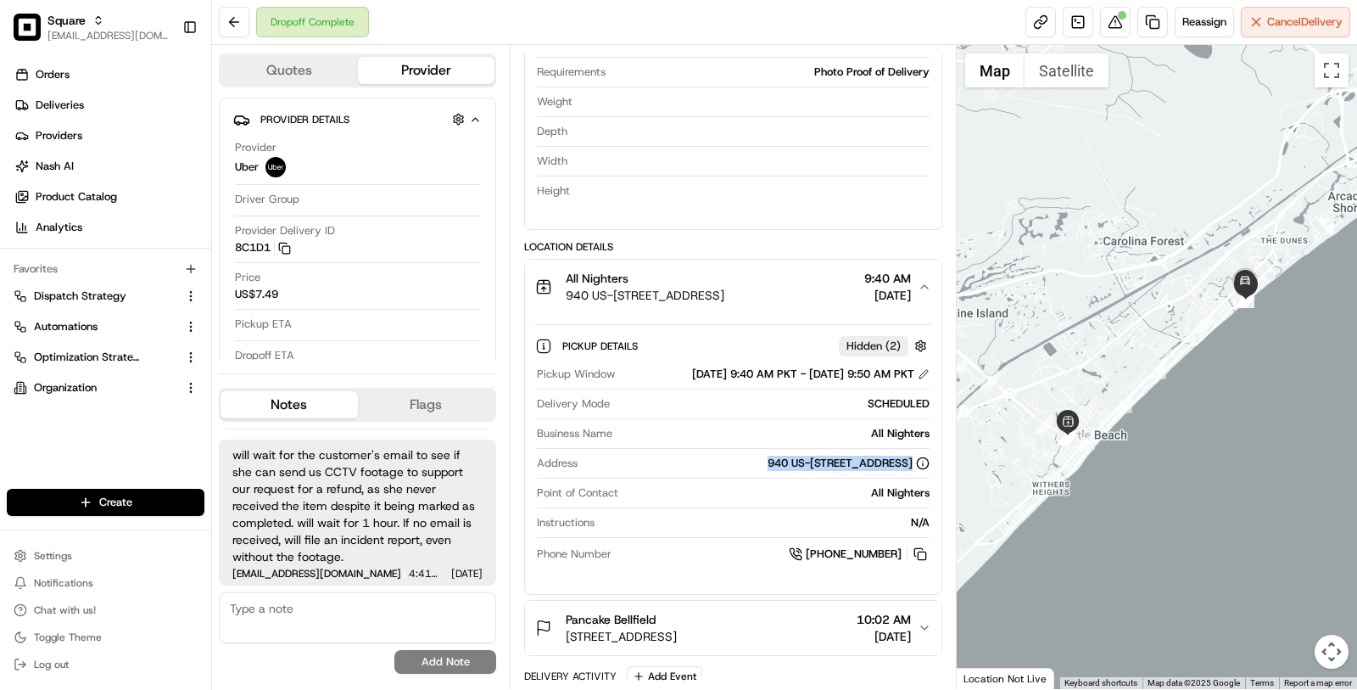
drag, startPoint x: 913, startPoint y: 459, endPoint x: 636, endPoint y: 463, distance: 276.6
click at [636, 463] on div "940 US-[STREET_ADDRESS]" at bounding box center [756, 463] width 345 height 15
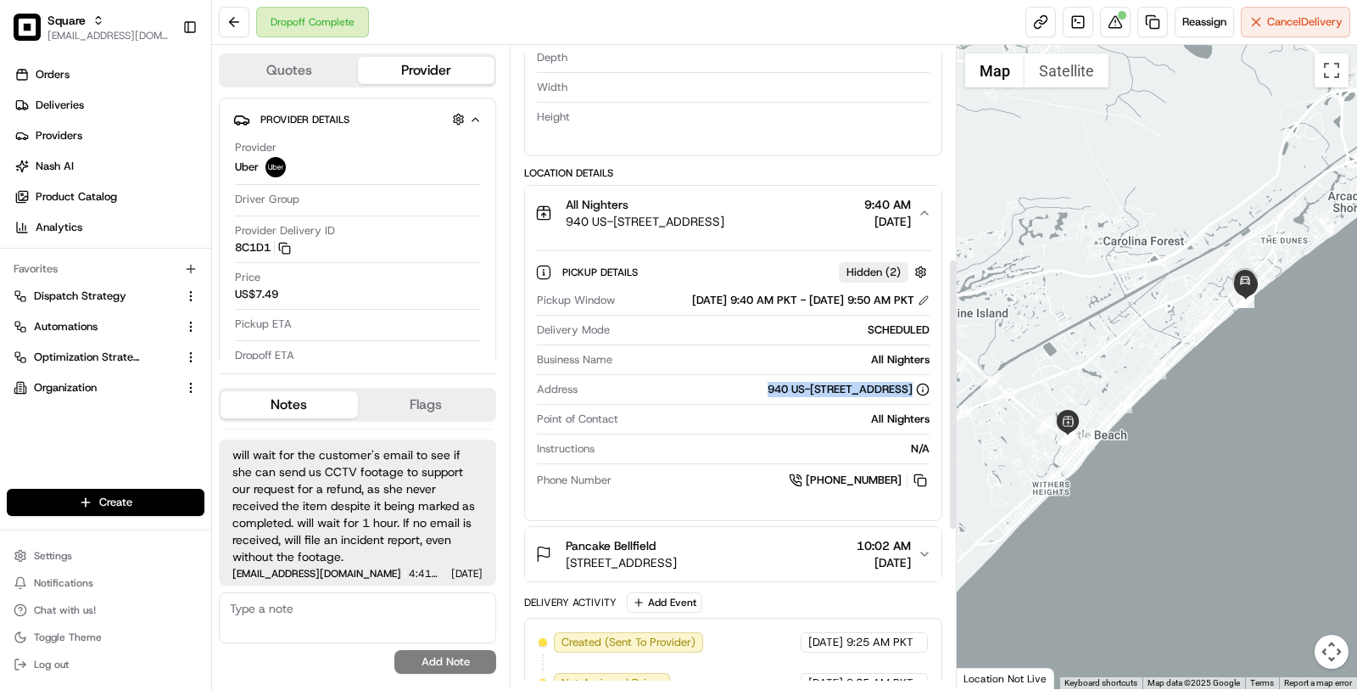
scroll to position [501, 0]
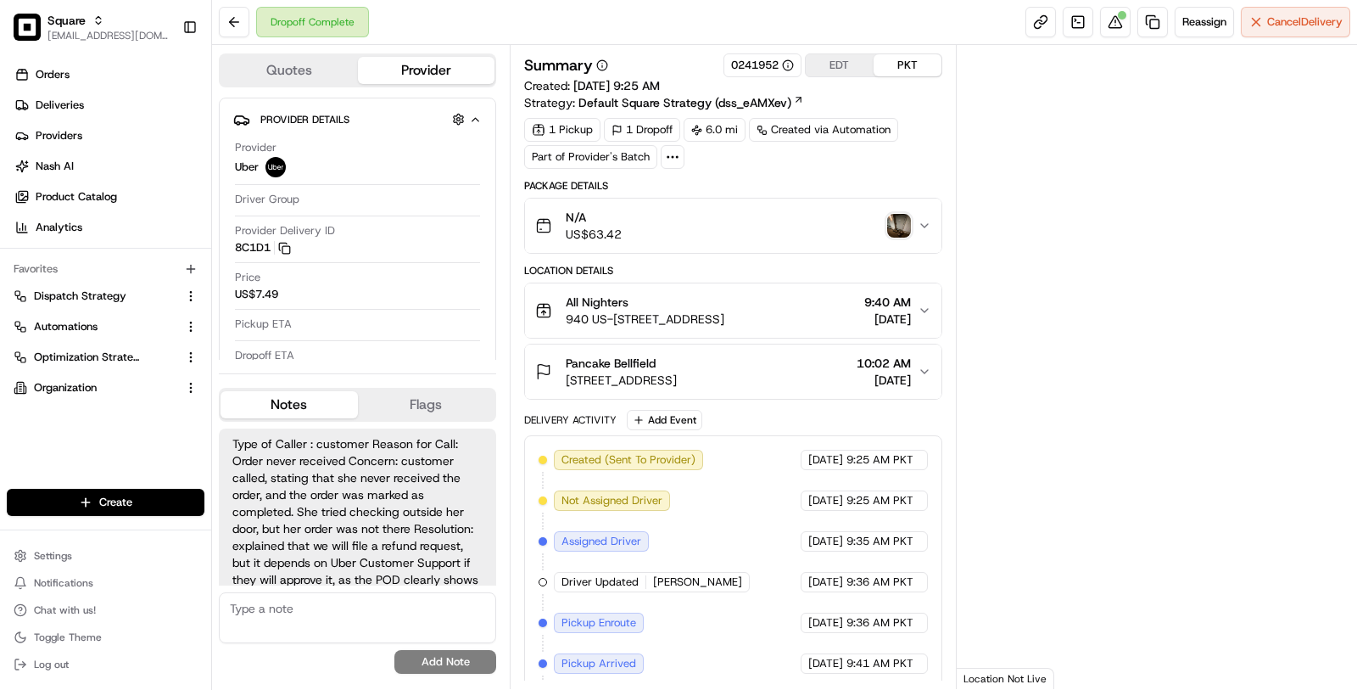
scroll to position [315, 0]
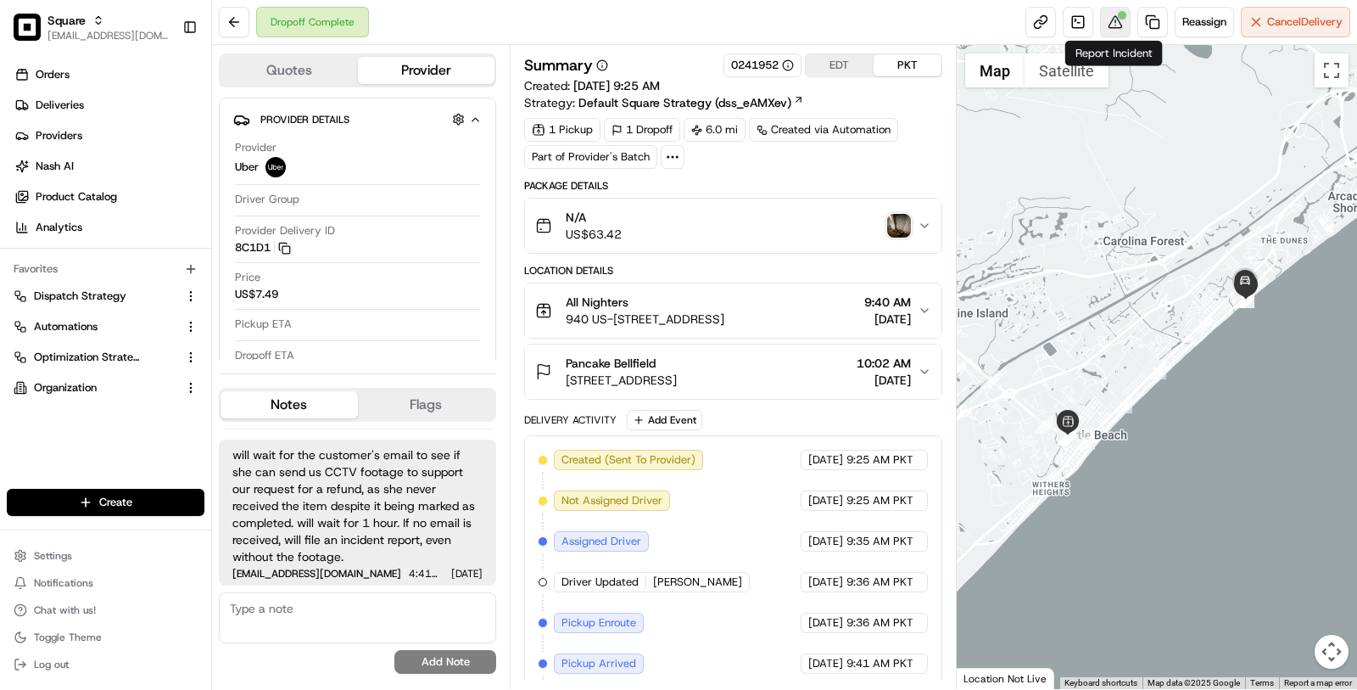
click at [1100, 20] on button at bounding box center [1115, 22] width 31 height 31
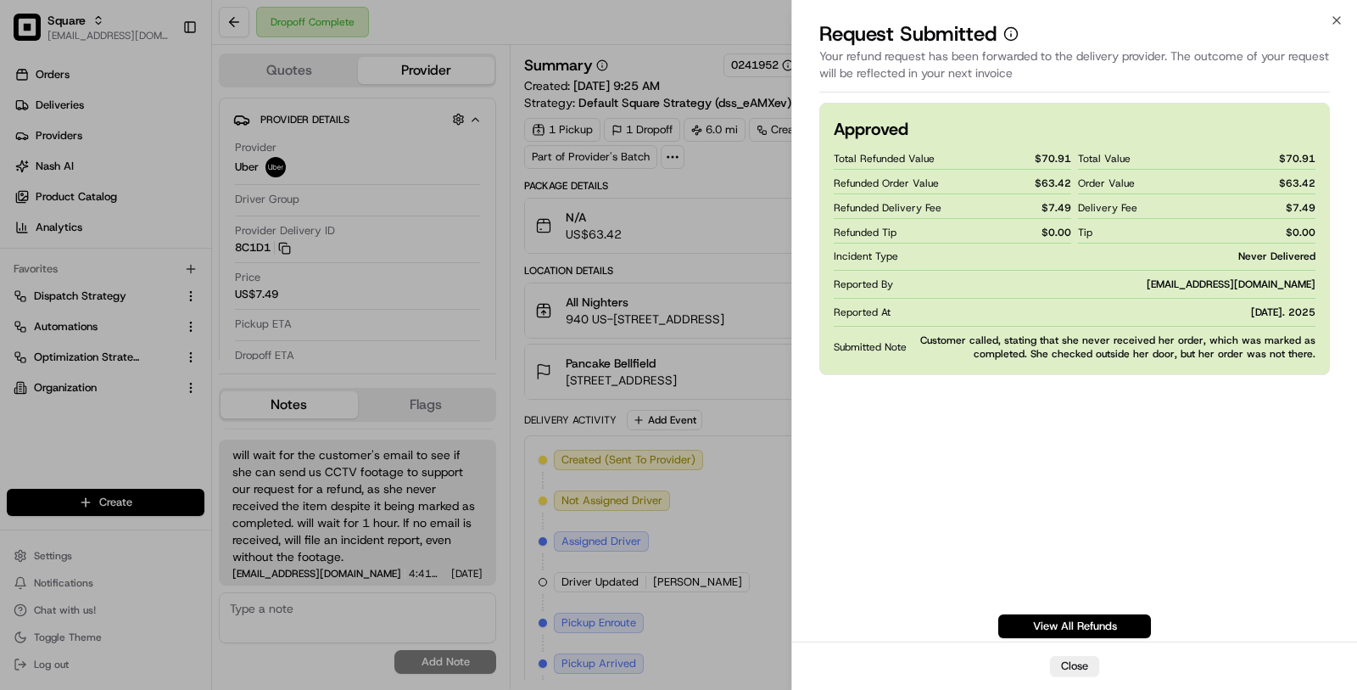
scroll to position [0, 0]
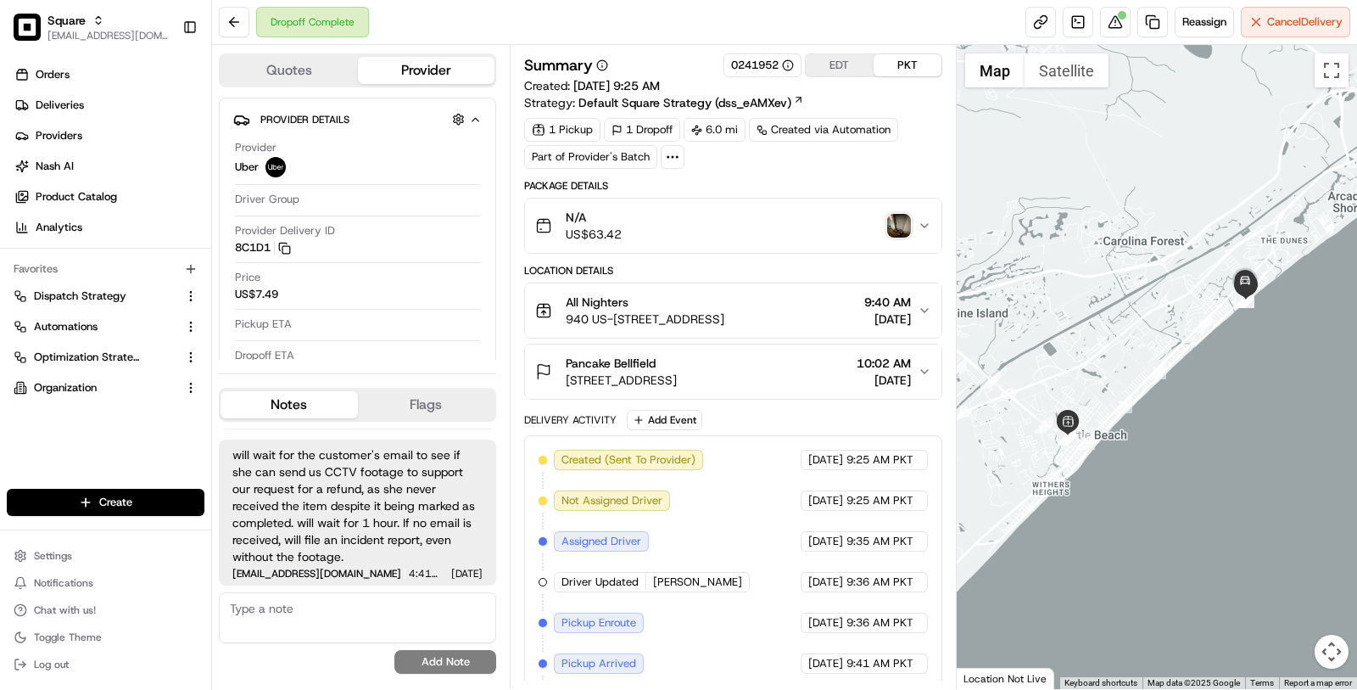
click at [662, 355] on div "Pancake Bellfield" at bounding box center [621, 363] width 111 height 17
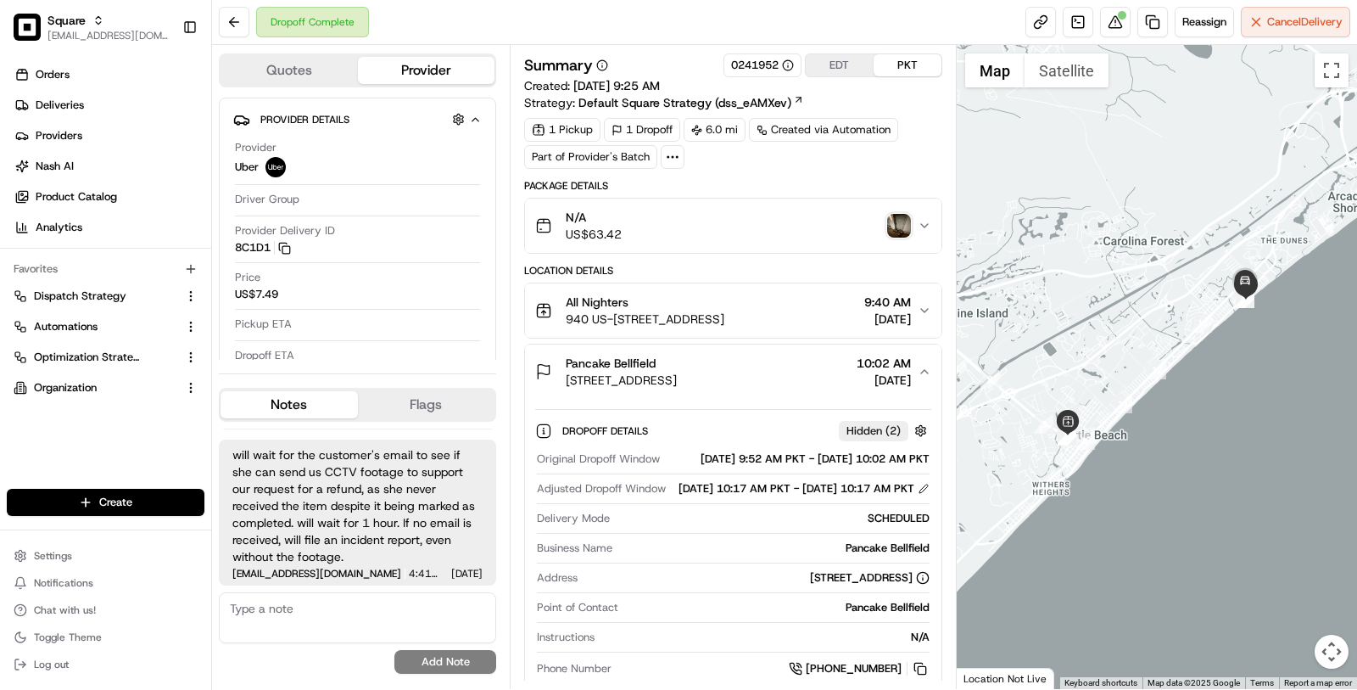
click at [890, 556] on div "Pancake Bellfield" at bounding box center [774, 547] width 310 height 15
copy div "Pancake Bellfield"
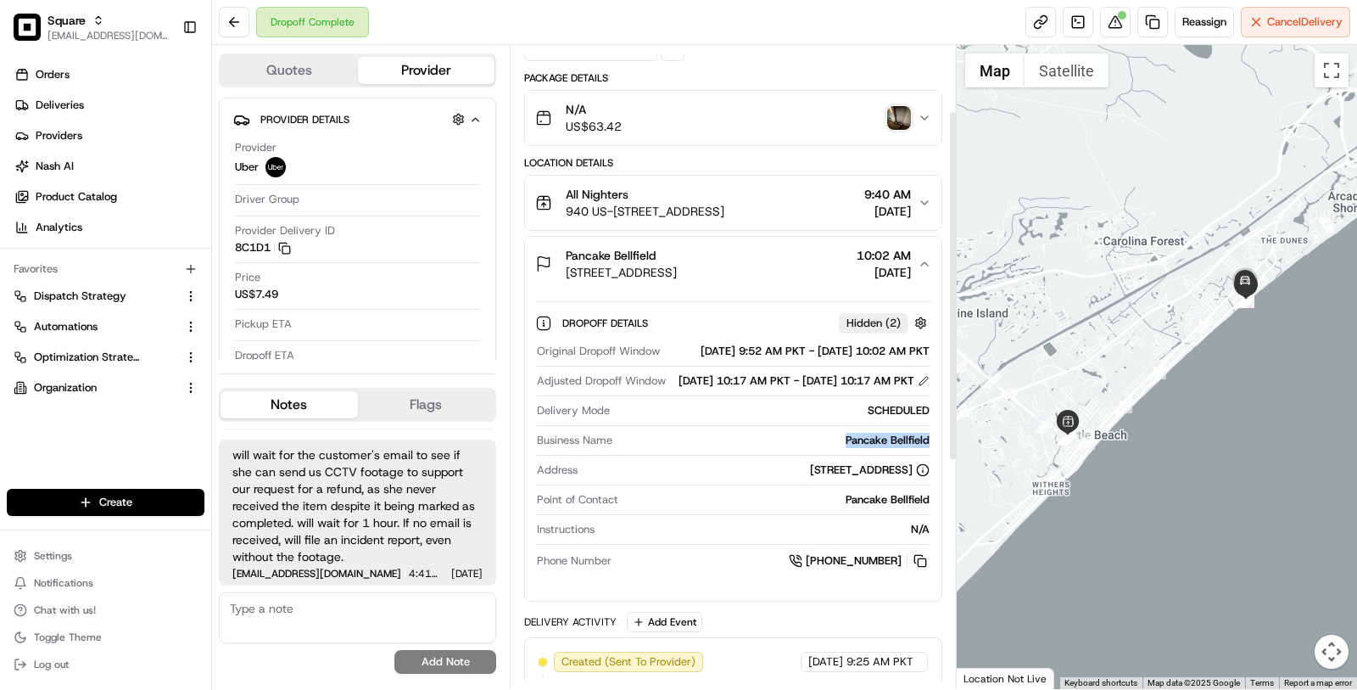
scroll to position [129, 0]
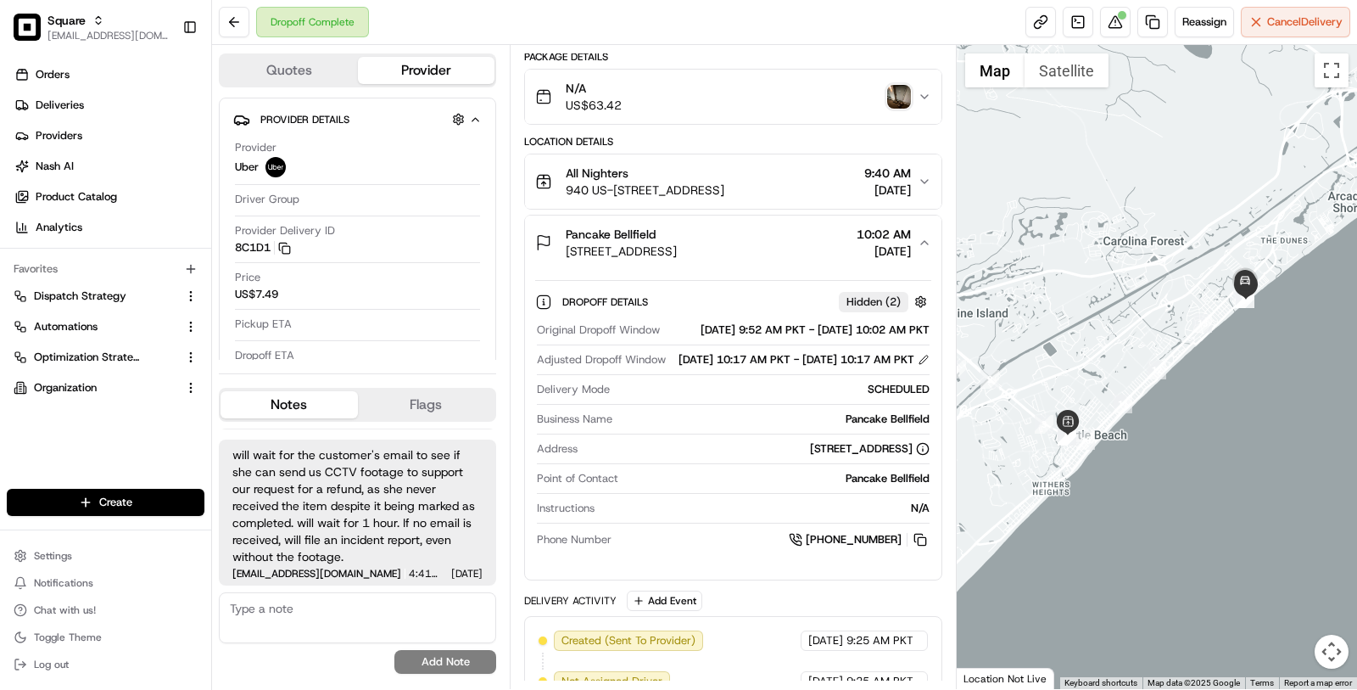
click at [864, 486] on div "Pancake Bellfield" at bounding box center [777, 478] width 305 height 15
copy div "Pancake Bellfield"
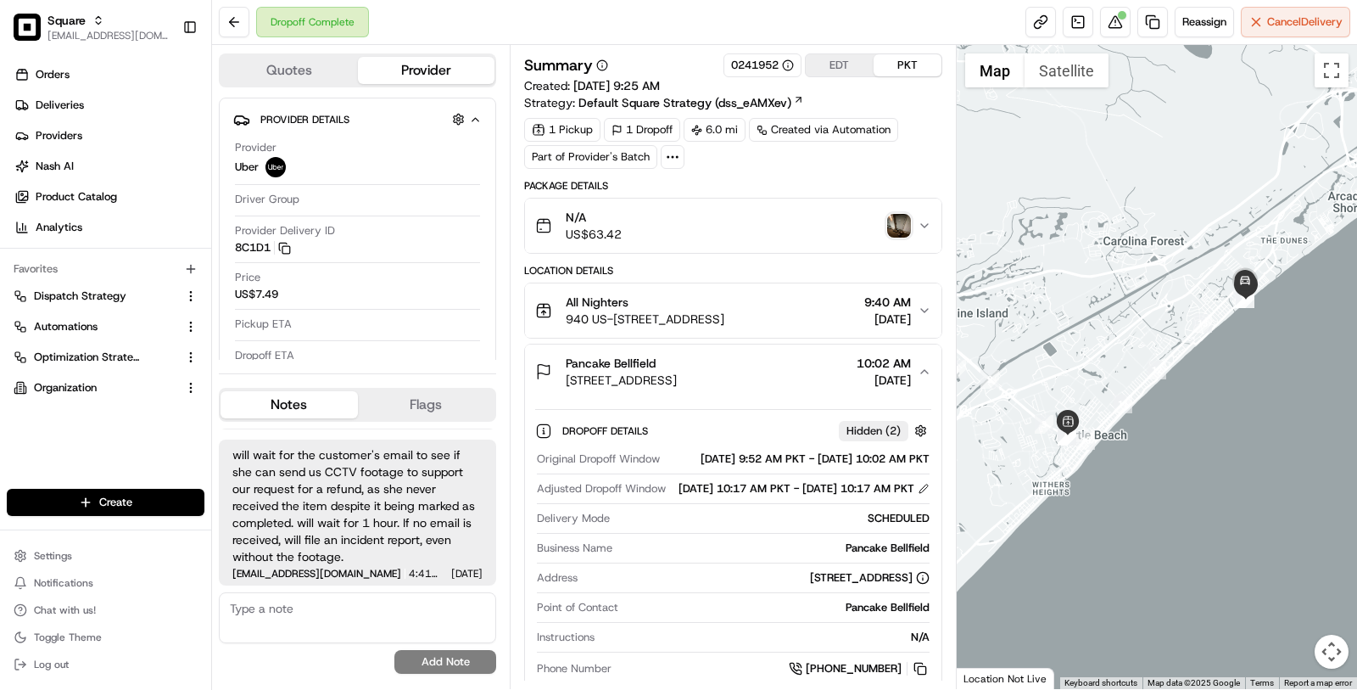
click at [721, 227] on div "N/A US$63.42" at bounding box center [726, 226] width 383 height 34
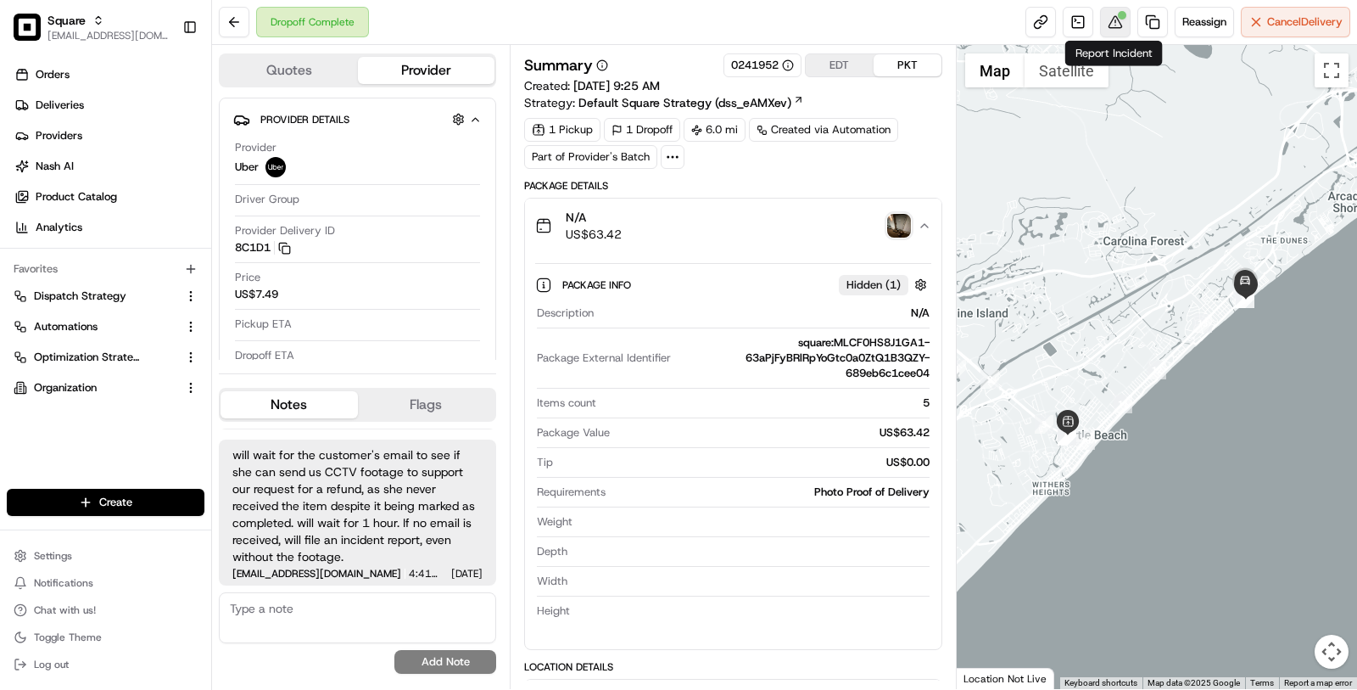
click at [1119, 27] on button at bounding box center [1115, 22] width 31 height 31
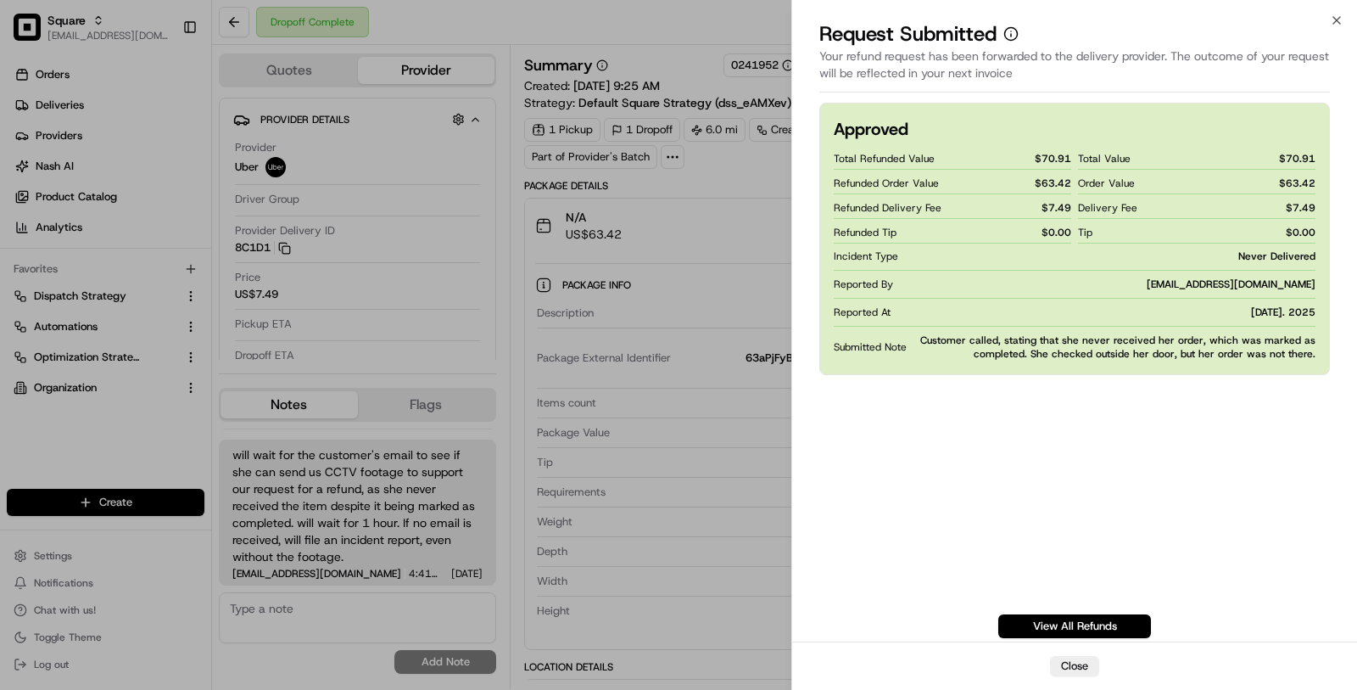
click at [813, 471] on div "Approved Total Refunded Value $ 70.91 Refunded Order Value $ 63.42 Refunded Del…" at bounding box center [1074, 370] width 565 height 542
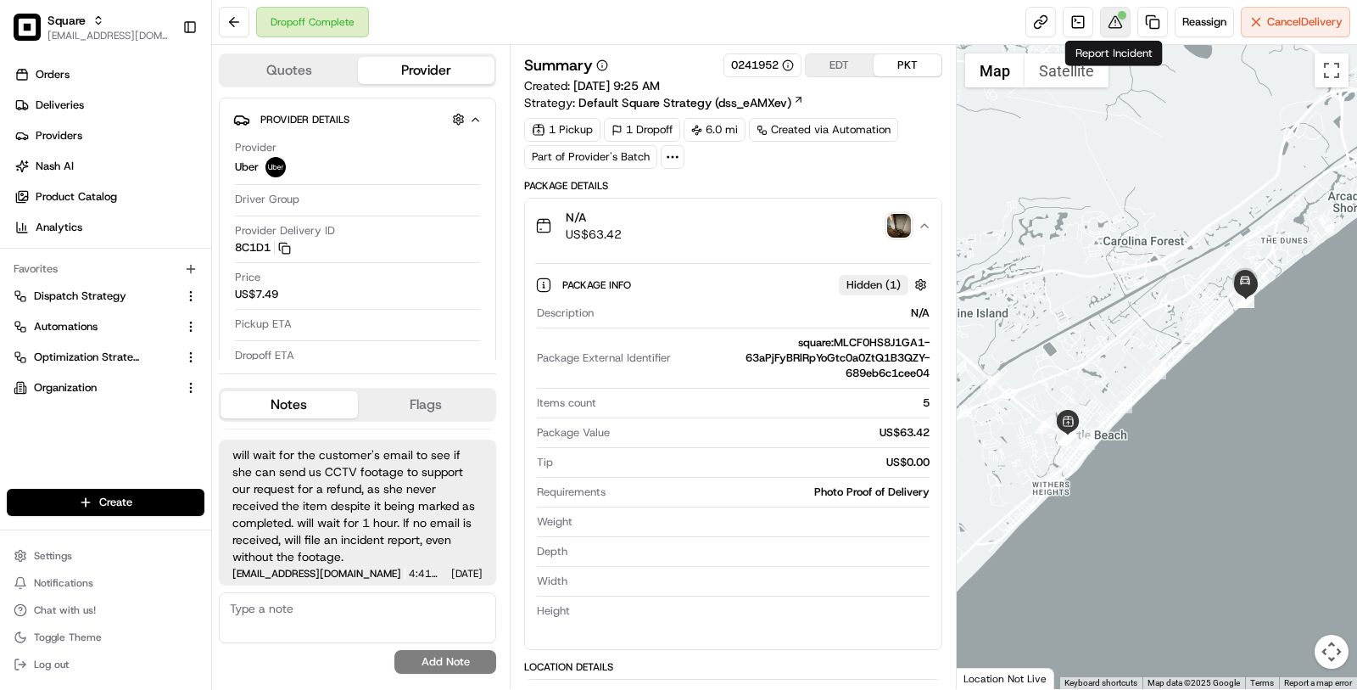
click at [1116, 28] on button at bounding box center [1115, 22] width 31 height 31
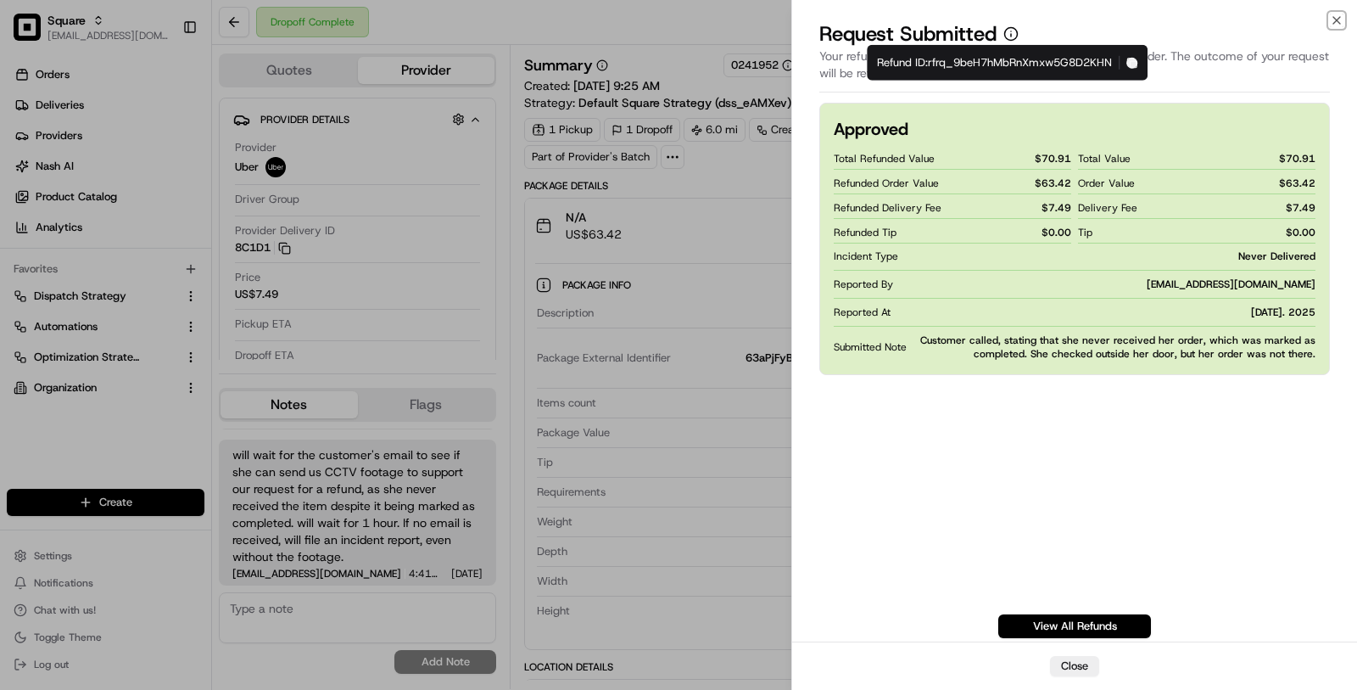
click at [1134, 59] on icon "button" at bounding box center [1132, 62] width 11 height 11
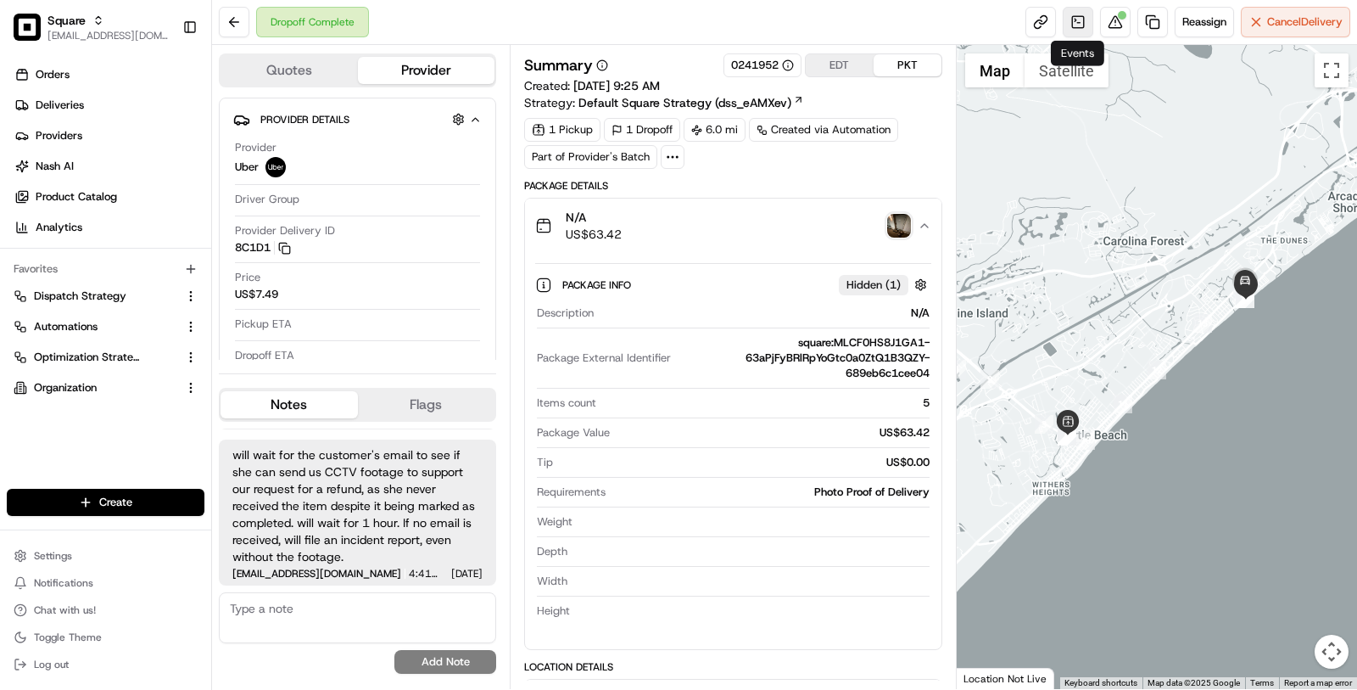
click at [1073, 29] on link at bounding box center [1078, 22] width 31 height 31
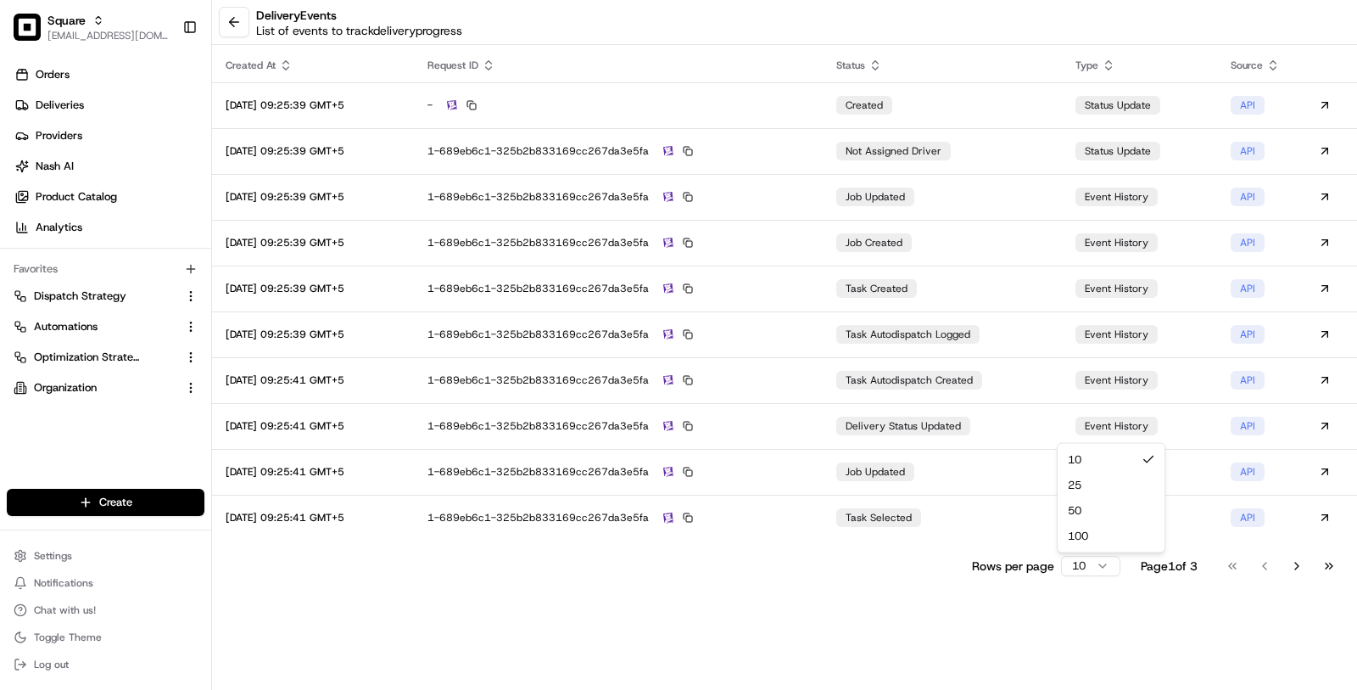
click at [1098, 568] on html "Square masood@usenash.com Toggle Sidebar Orders Deliveries Providers Nash AI Pr…" at bounding box center [678, 345] width 1357 height 690
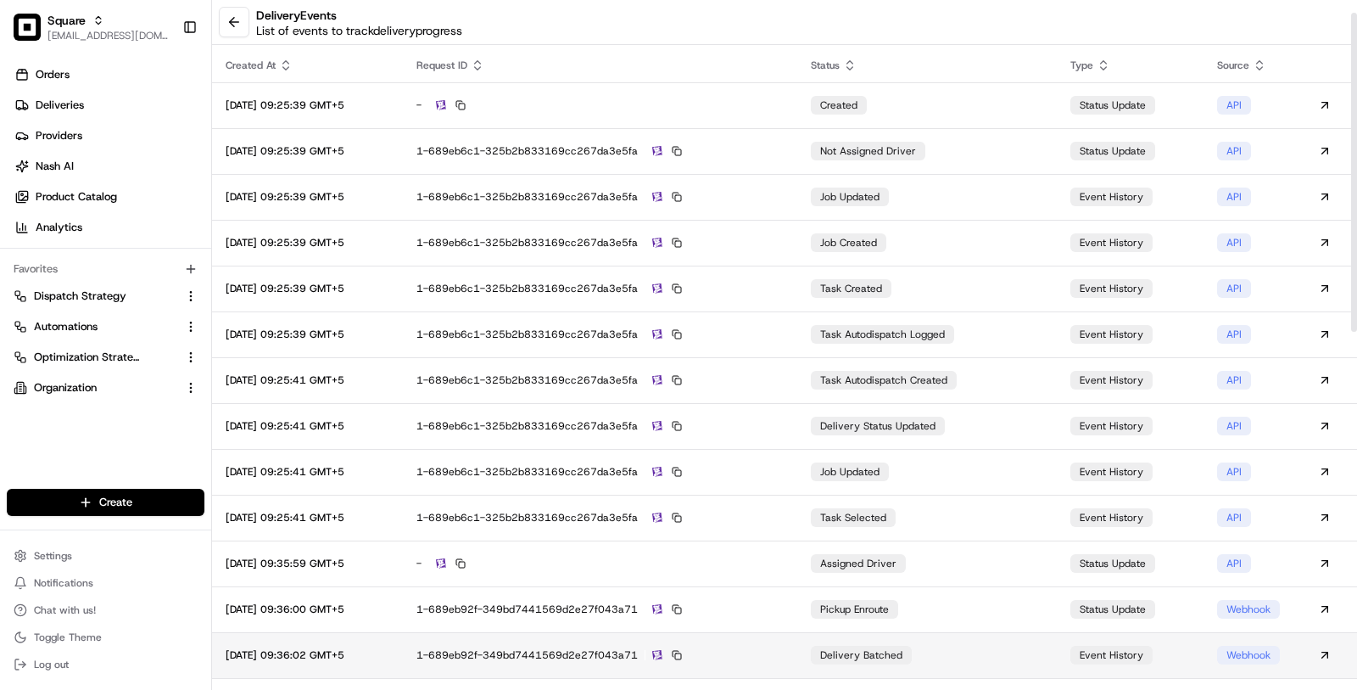
scroll to position [803, 0]
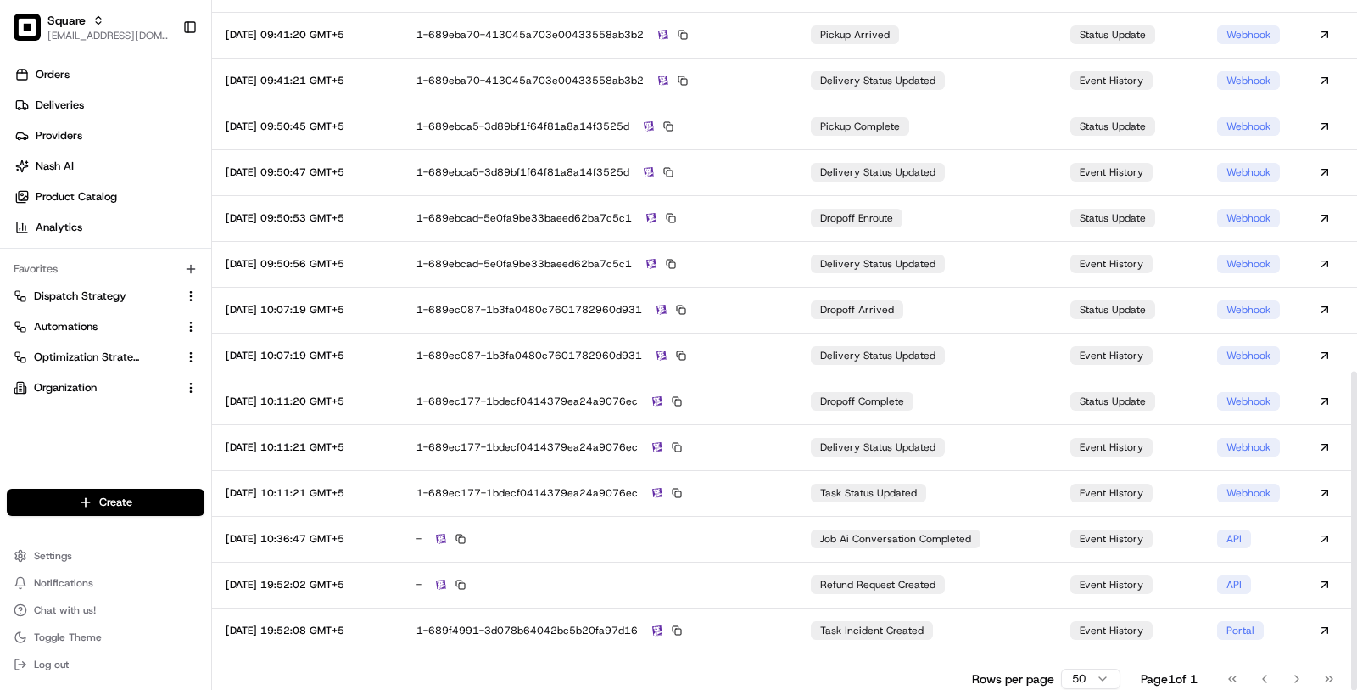
click at [1066, 680] on html "Square masood@usenash.com Toggle Sidebar Orders Deliveries Providers Nash AI Pr…" at bounding box center [678, 345] width 1357 height 690
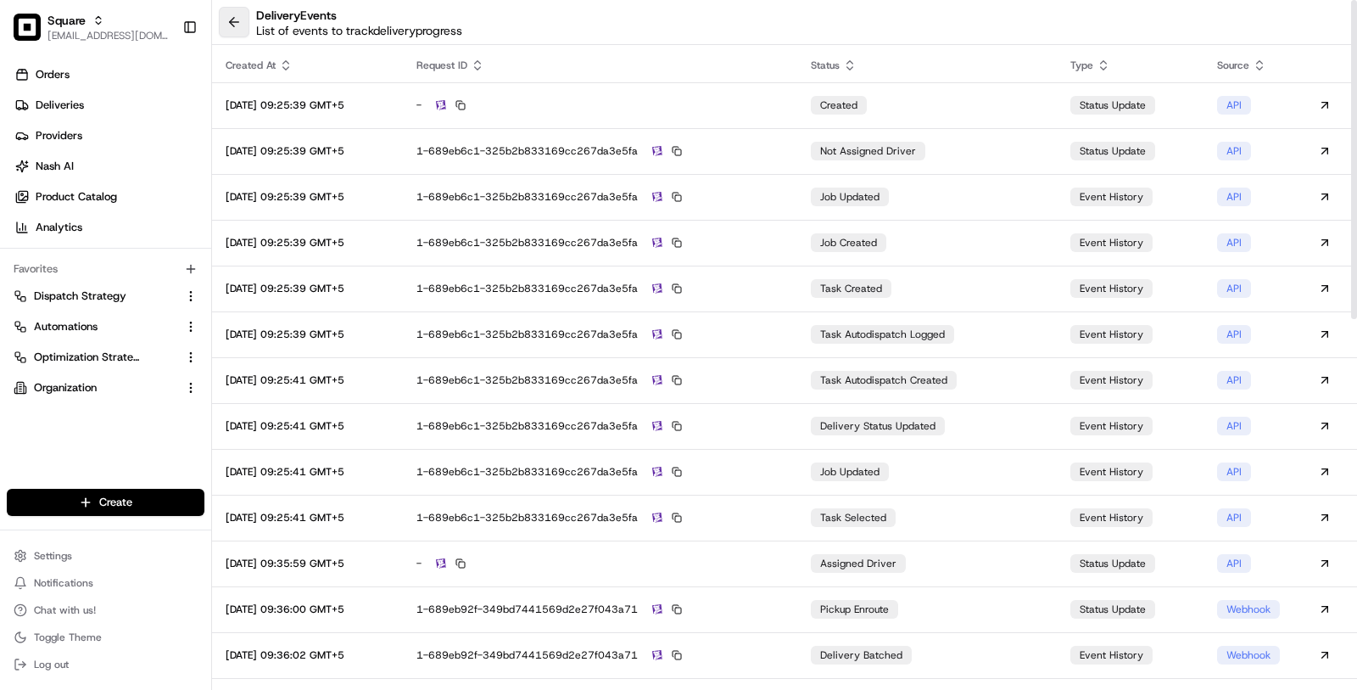
click at [230, 31] on button at bounding box center [234, 22] width 31 height 31
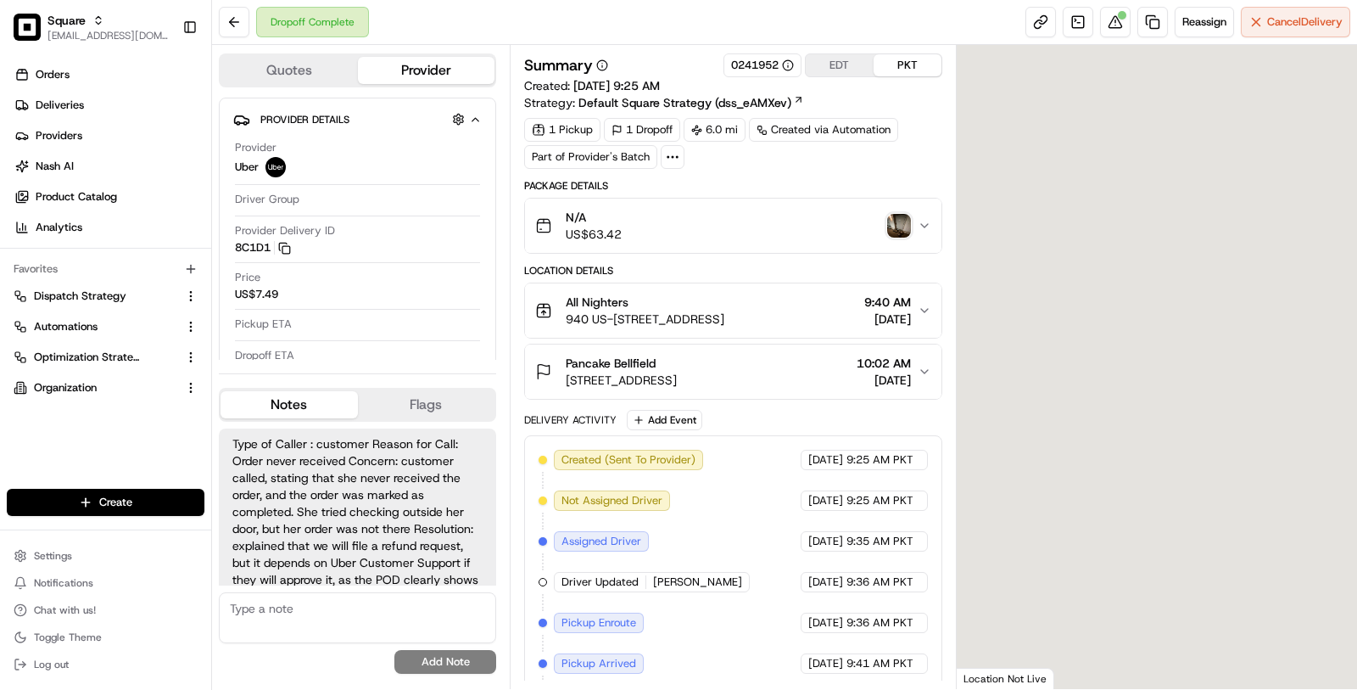
scroll to position [315, 0]
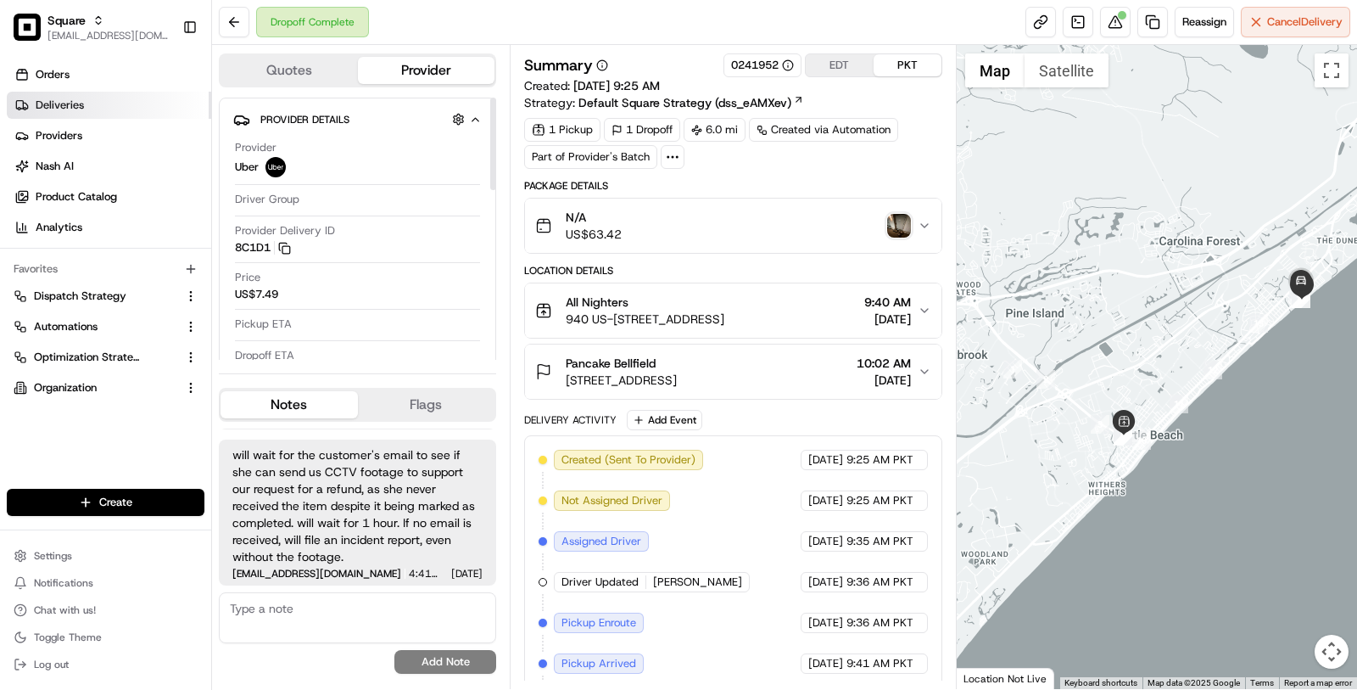
click at [81, 112] on span "Deliveries" at bounding box center [60, 105] width 48 height 15
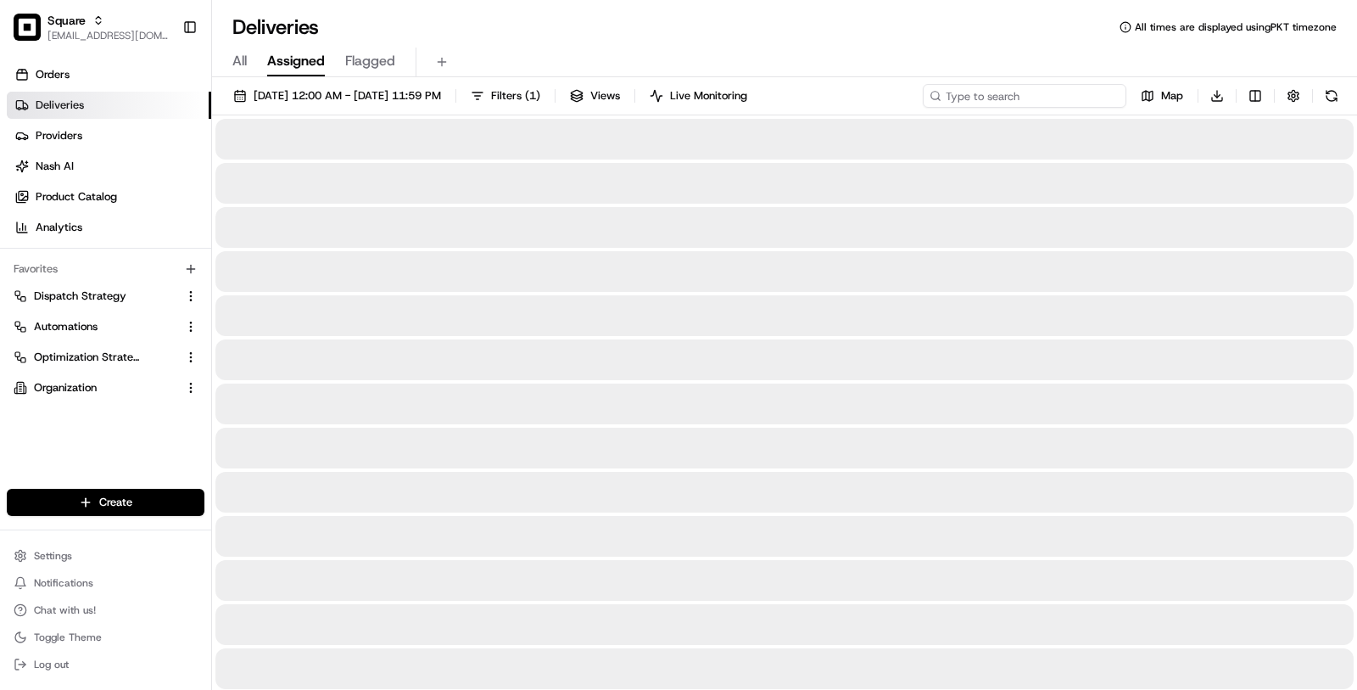
click at [1039, 85] on input at bounding box center [1025, 96] width 204 height 24
paste input "1332642"
type input "1332642"
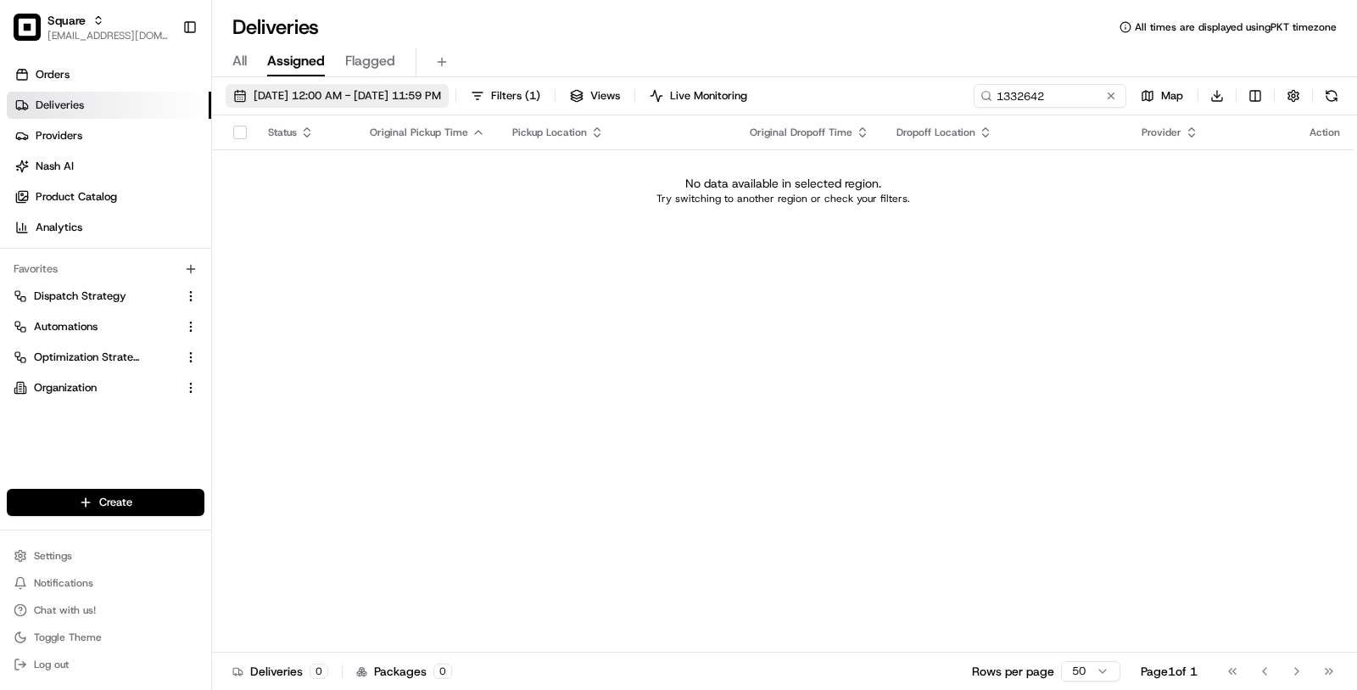
click at [449, 103] on button "08/18/2025 12:00 AM - 08/18/2025 11:59 PM" at bounding box center [337, 96] width 223 height 24
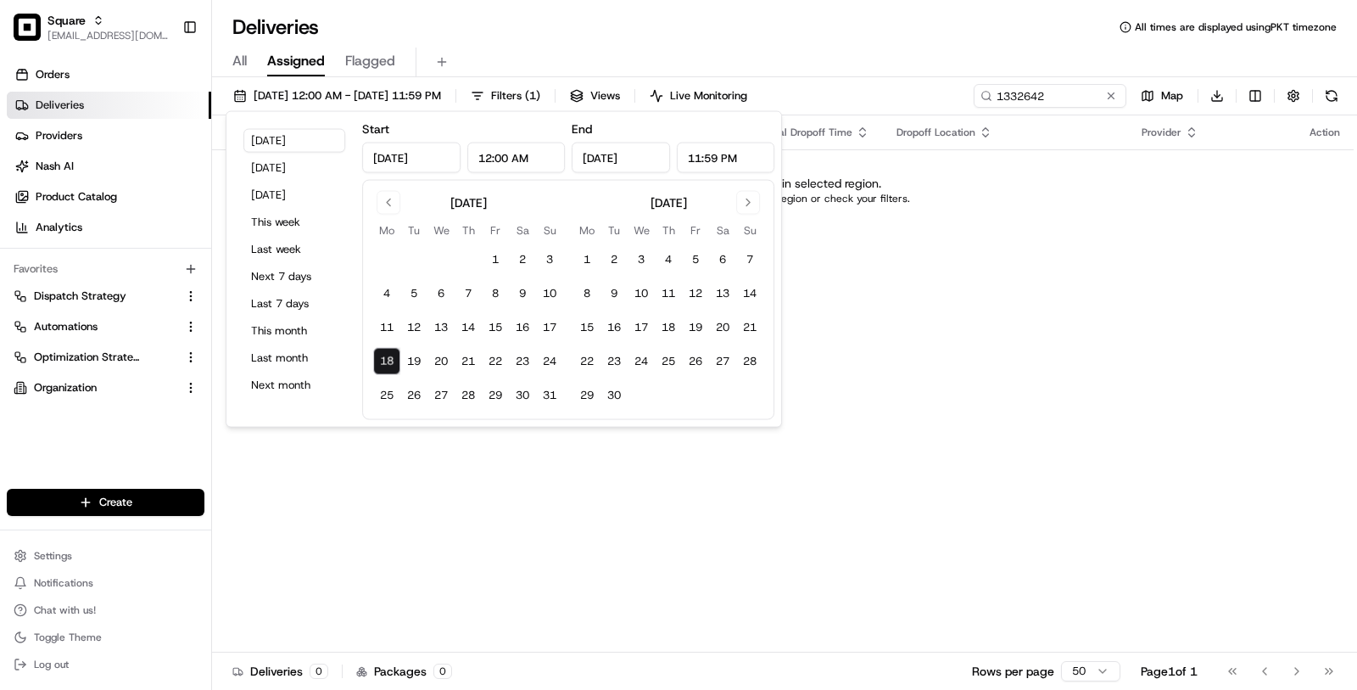
click at [394, 215] on div "August 2025 Mo Tu We Th Fr Sa Su 1 2 3 4 5 6 7 8 9 10 11 12 13 14 15 16 17 18 1…" at bounding box center [468, 300] width 190 height 218
click at [389, 203] on button "Go to previous month" at bounding box center [389, 203] width 24 height 24
drag, startPoint x: 400, startPoint y: 264, endPoint x: 574, endPoint y: 362, distance: 199.8
click at [405, 263] on button "1" at bounding box center [413, 259] width 27 height 27
type input "Jul 1, 2025"
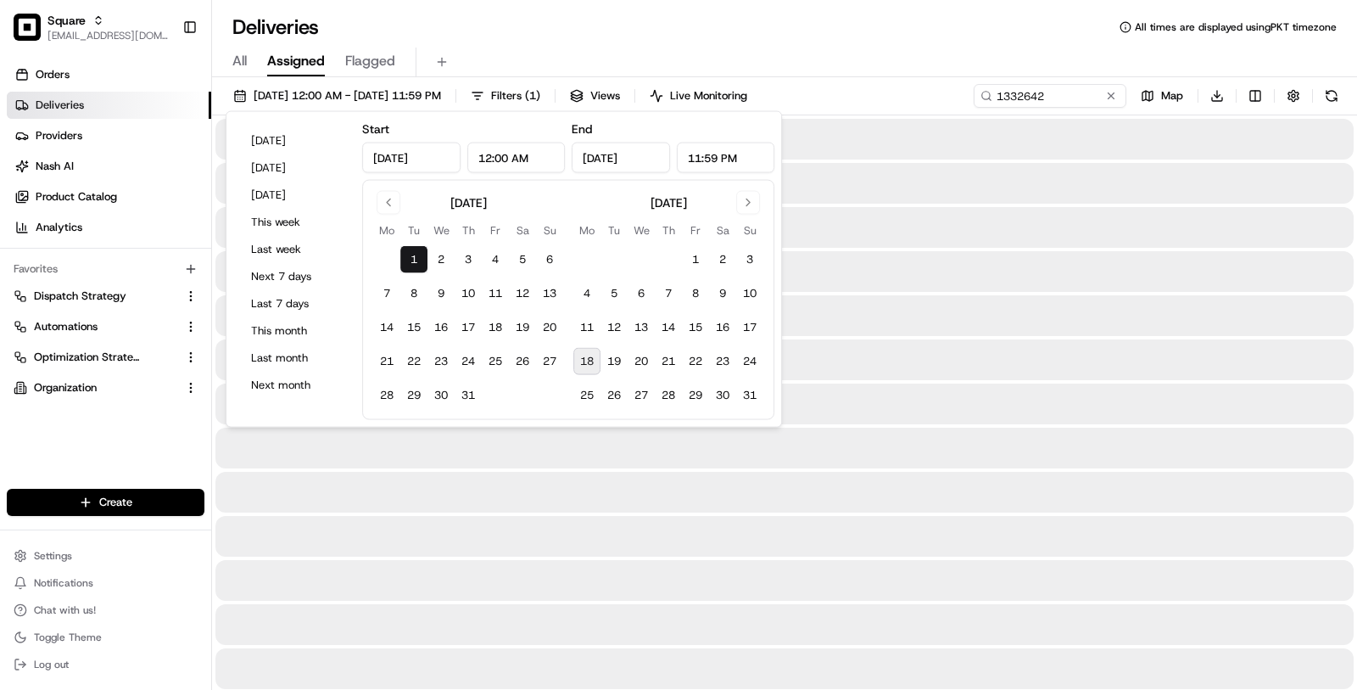
click at [574, 362] on button "18" at bounding box center [586, 361] width 27 height 27
type input "Aug 18, 2025"
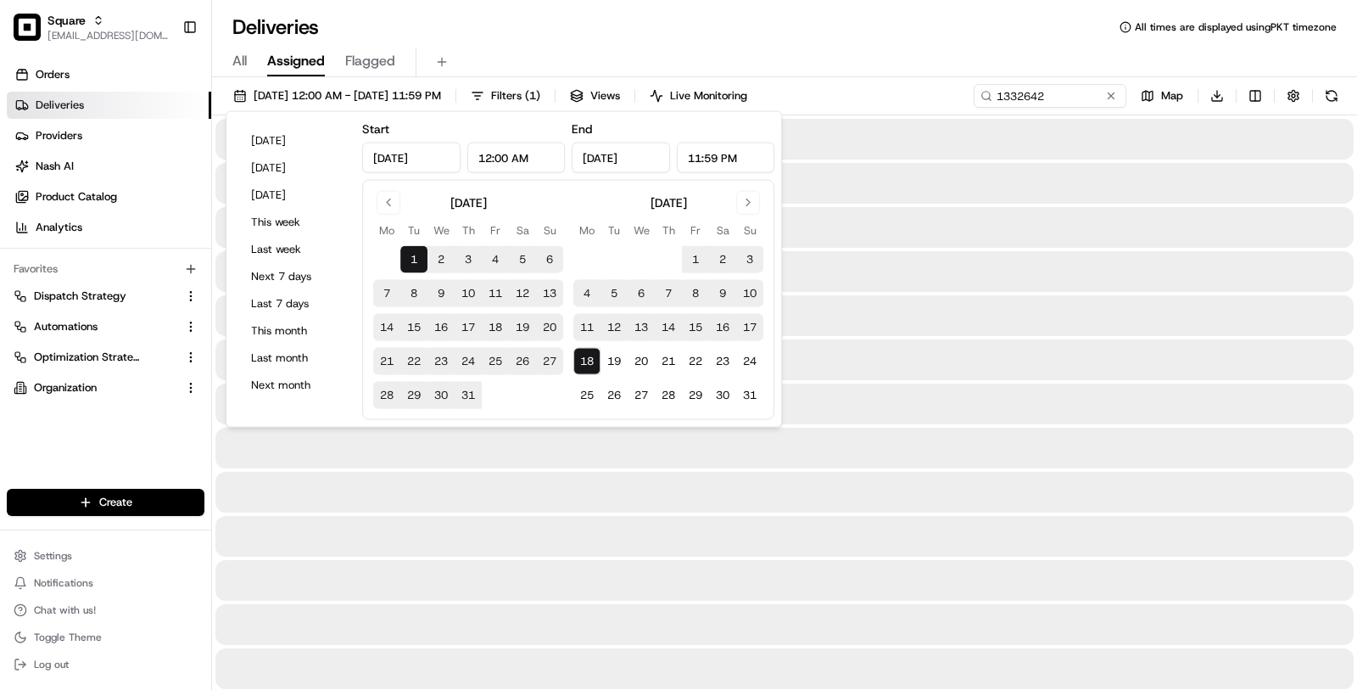
click at [926, 64] on div "All Assigned Flagged" at bounding box center [784, 63] width 1145 height 30
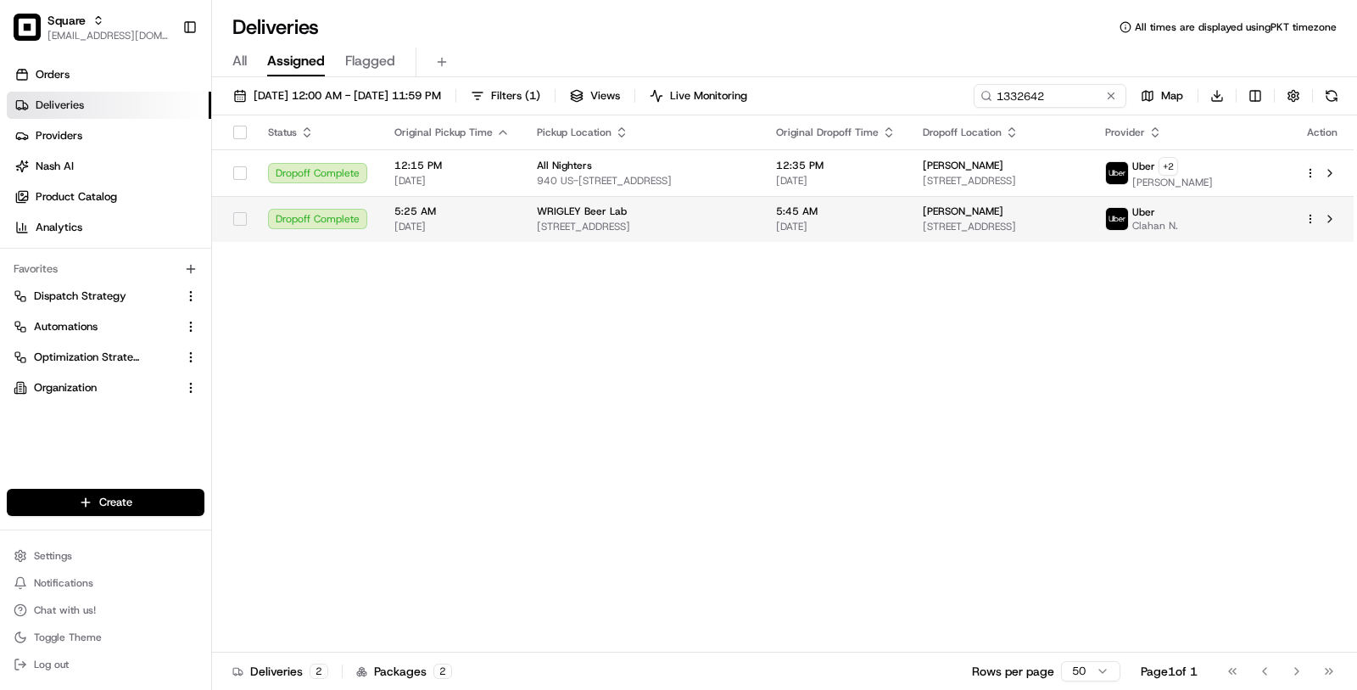
click at [895, 199] on td "5:45 AM 07/21/2025" at bounding box center [836, 219] width 147 height 46
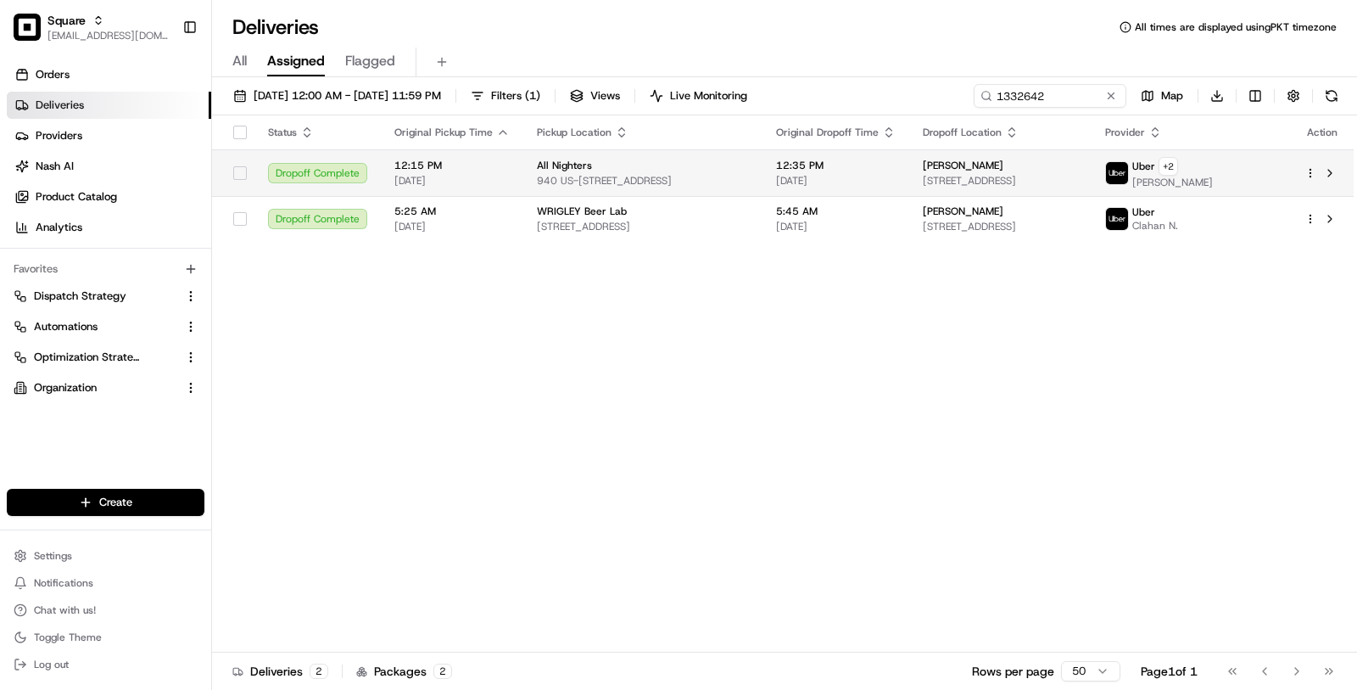
click at [685, 168] on div "All Nighters" at bounding box center [643, 166] width 212 height 14
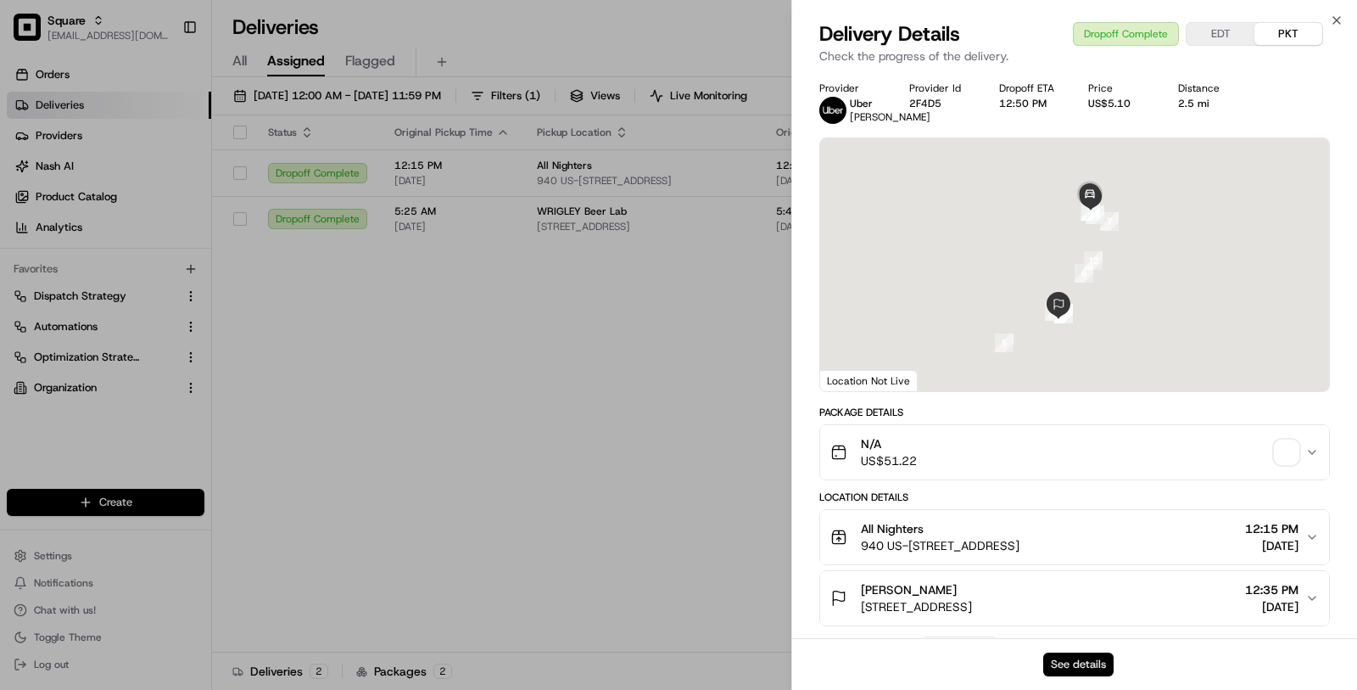
click at [1068, 669] on button "See details" at bounding box center [1078, 664] width 70 height 24
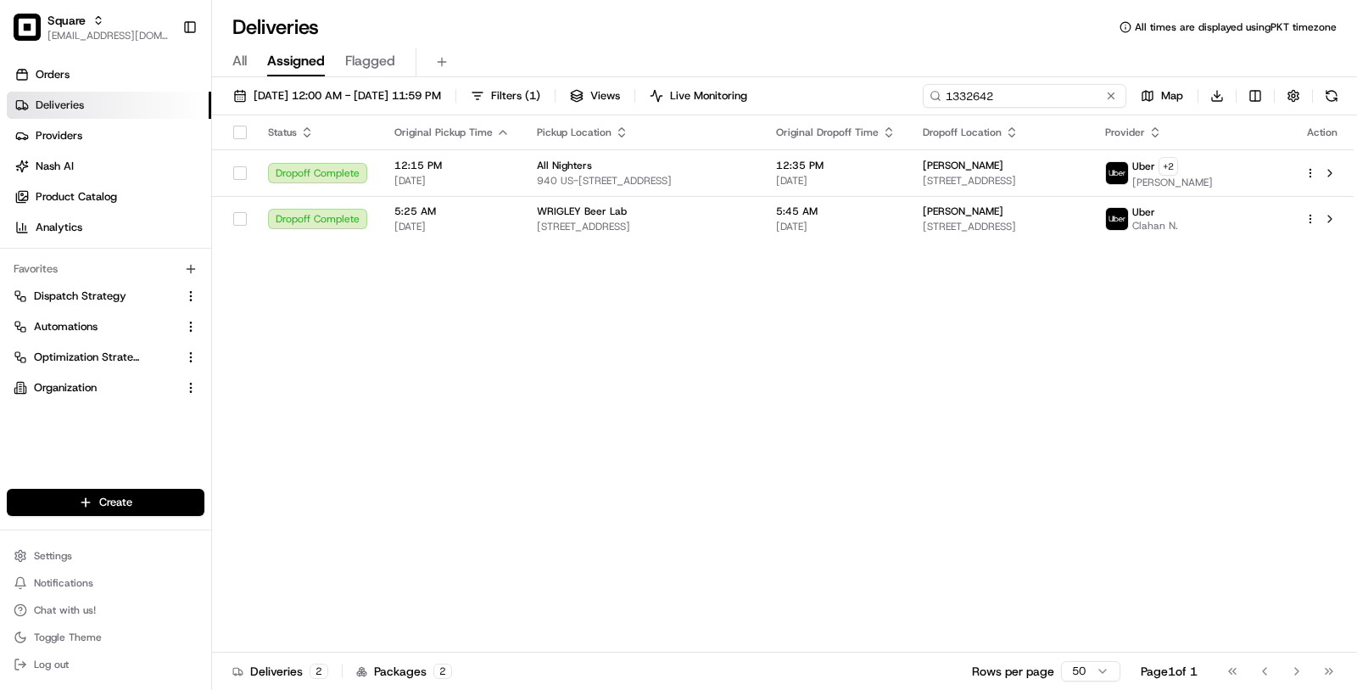
click at [1006, 106] on input "1332642" at bounding box center [1025, 96] width 204 height 24
click at [1006, 97] on input "1332642" at bounding box center [1025, 96] width 204 height 24
paste input "6072403"
type input "6072403"
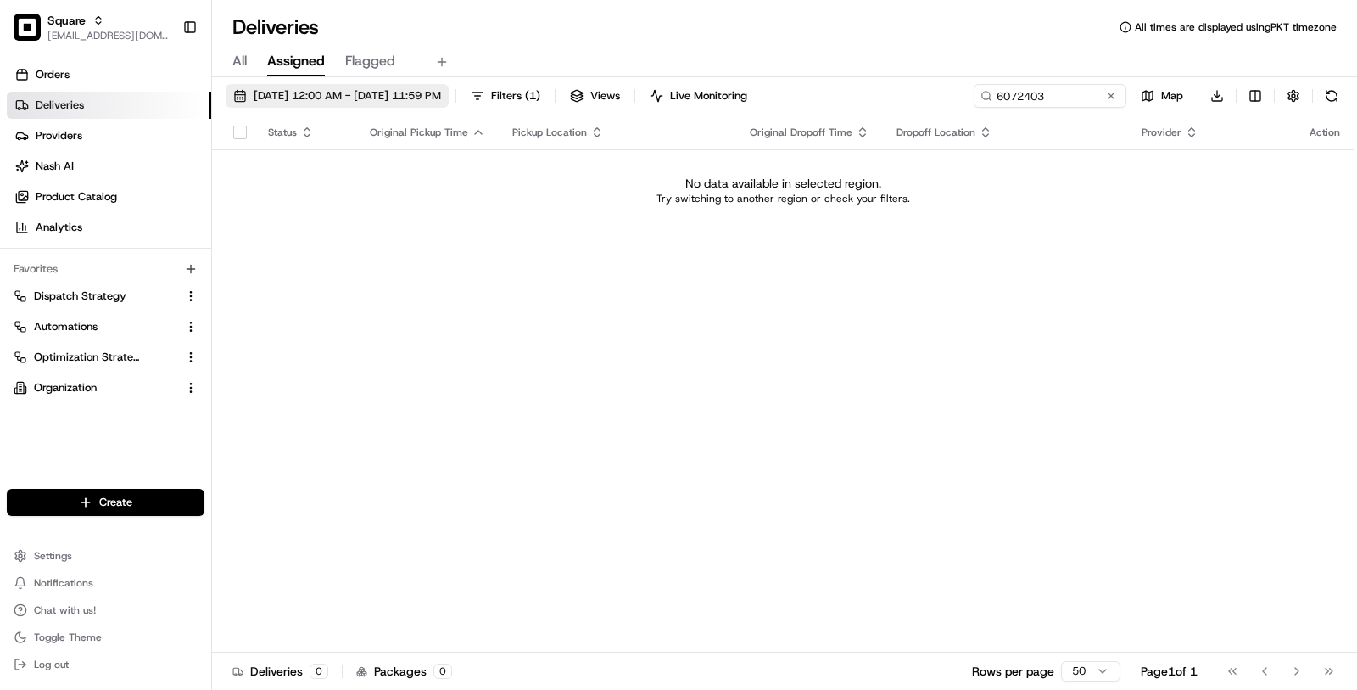
click at [449, 87] on button "07/01/2025 12:00 AM - 08/18/2025 11:59 PM" at bounding box center [337, 96] width 223 height 24
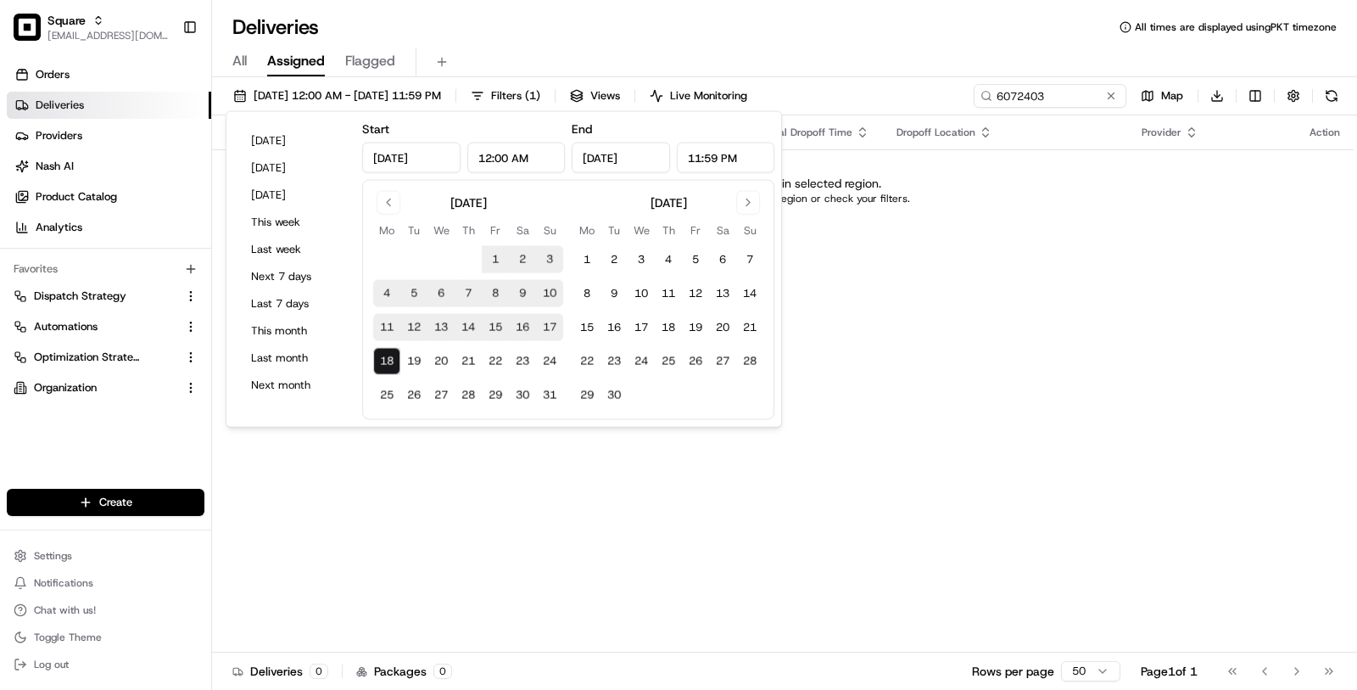
click at [387, 217] on div "August 2025 Mo Tu We Th Fr Sa Su 1 2 3 4 5 6 7 8 9 10 11 12 13 14 15 16 17 18 1…" at bounding box center [468, 300] width 190 height 218
click at [387, 208] on button "Go to previous month" at bounding box center [389, 203] width 24 height 24
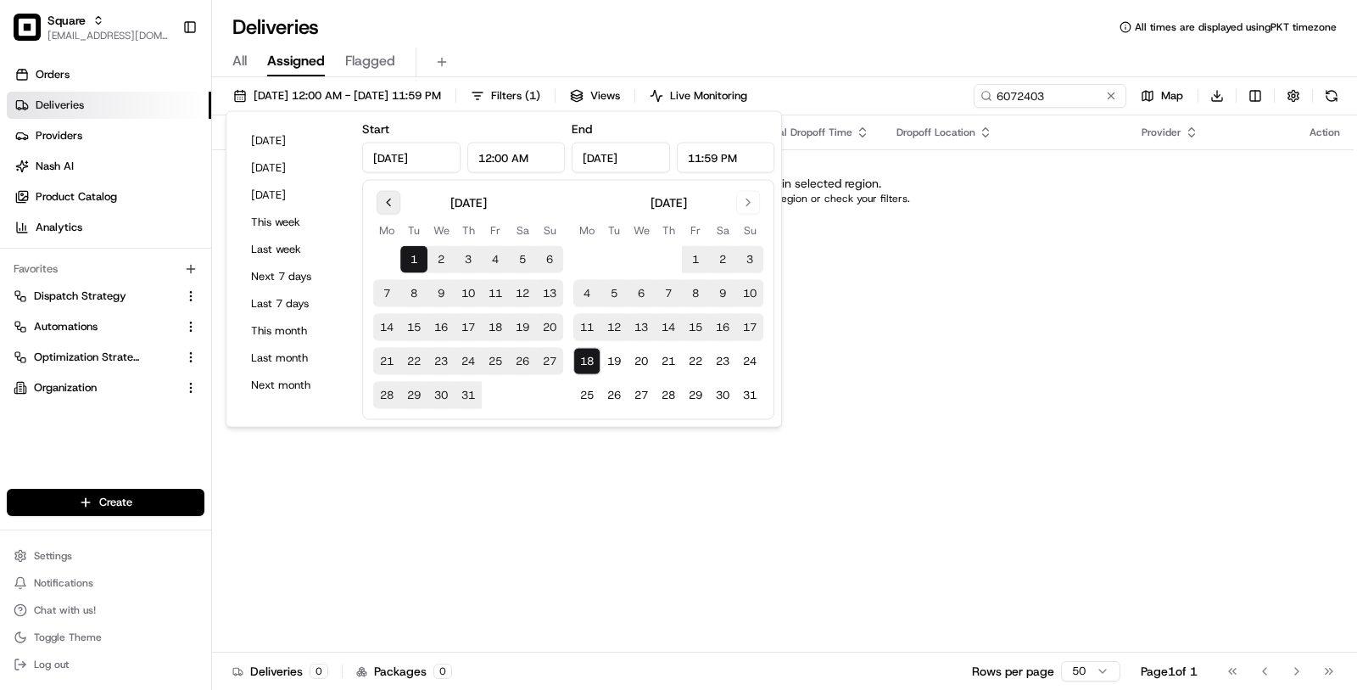
click at [387, 208] on button "Go to previous month" at bounding box center [389, 203] width 24 height 24
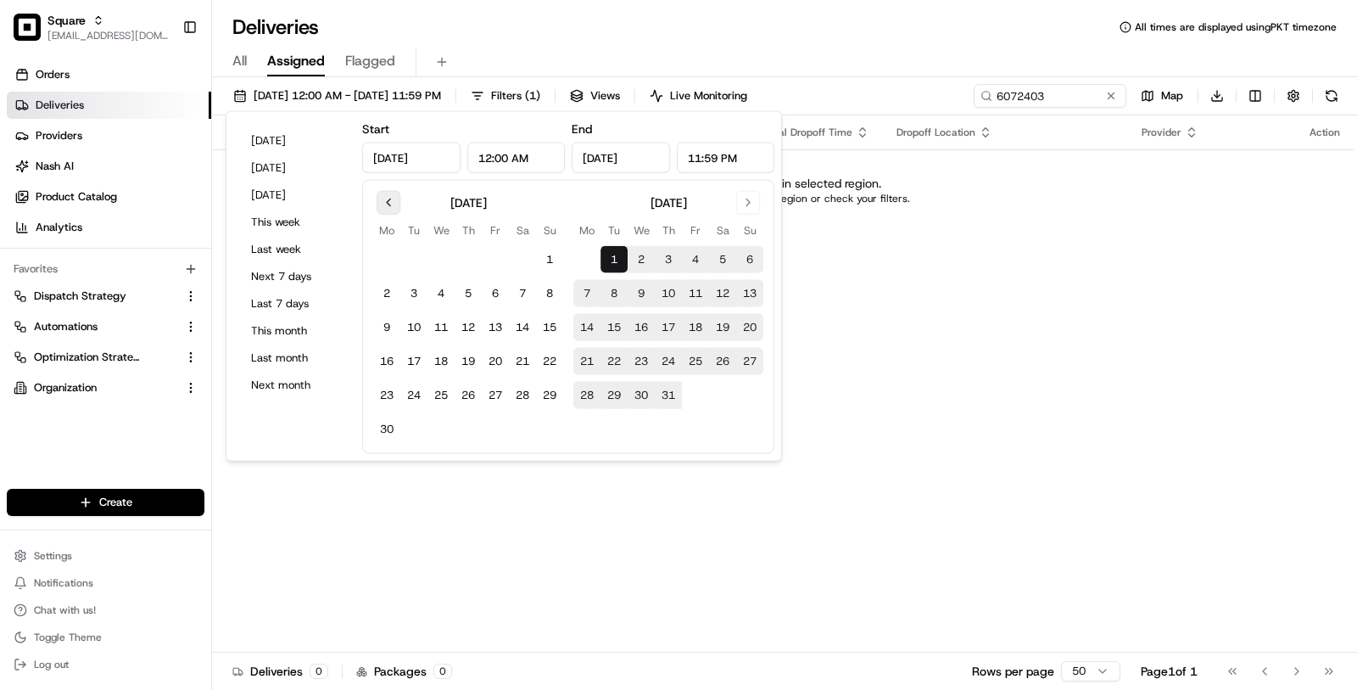
click at [387, 208] on button "Go to previous month" at bounding box center [389, 203] width 24 height 24
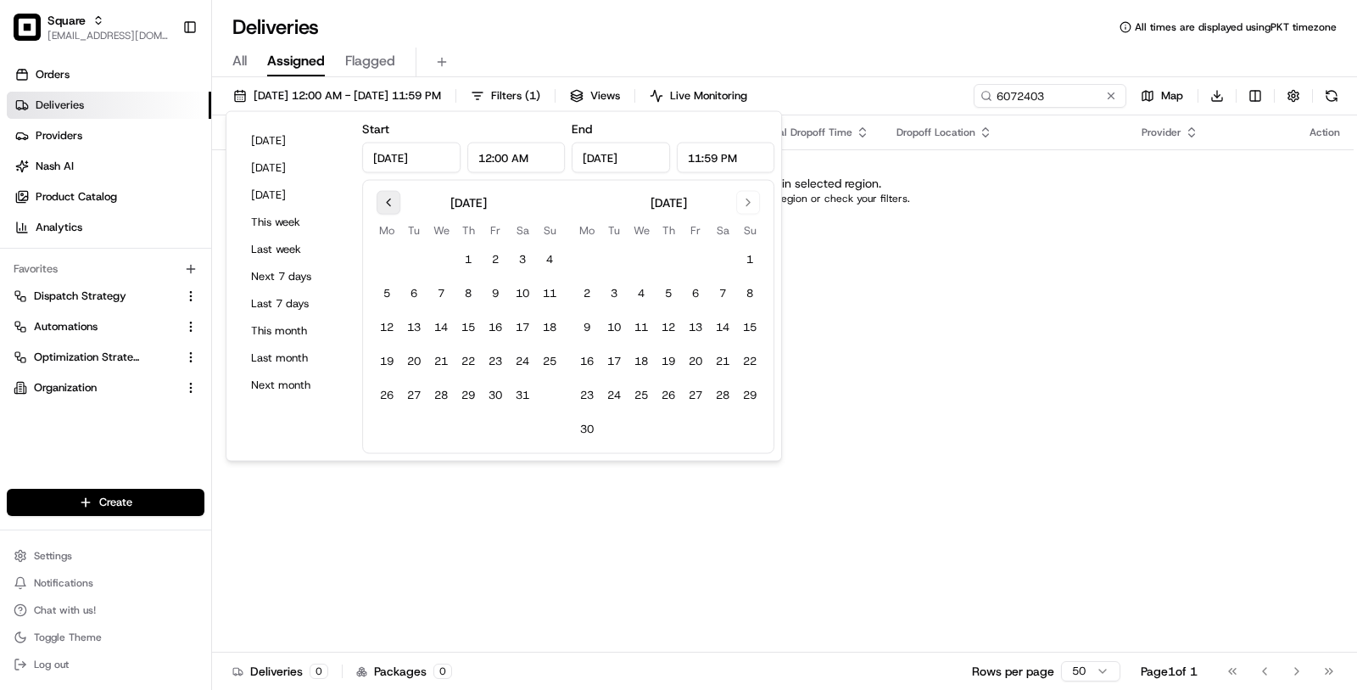
click at [387, 208] on button "Go to previous month" at bounding box center [389, 203] width 24 height 24
click at [413, 254] on button "1" at bounding box center [413, 259] width 27 height 27
type input "Apr 1, 2025"
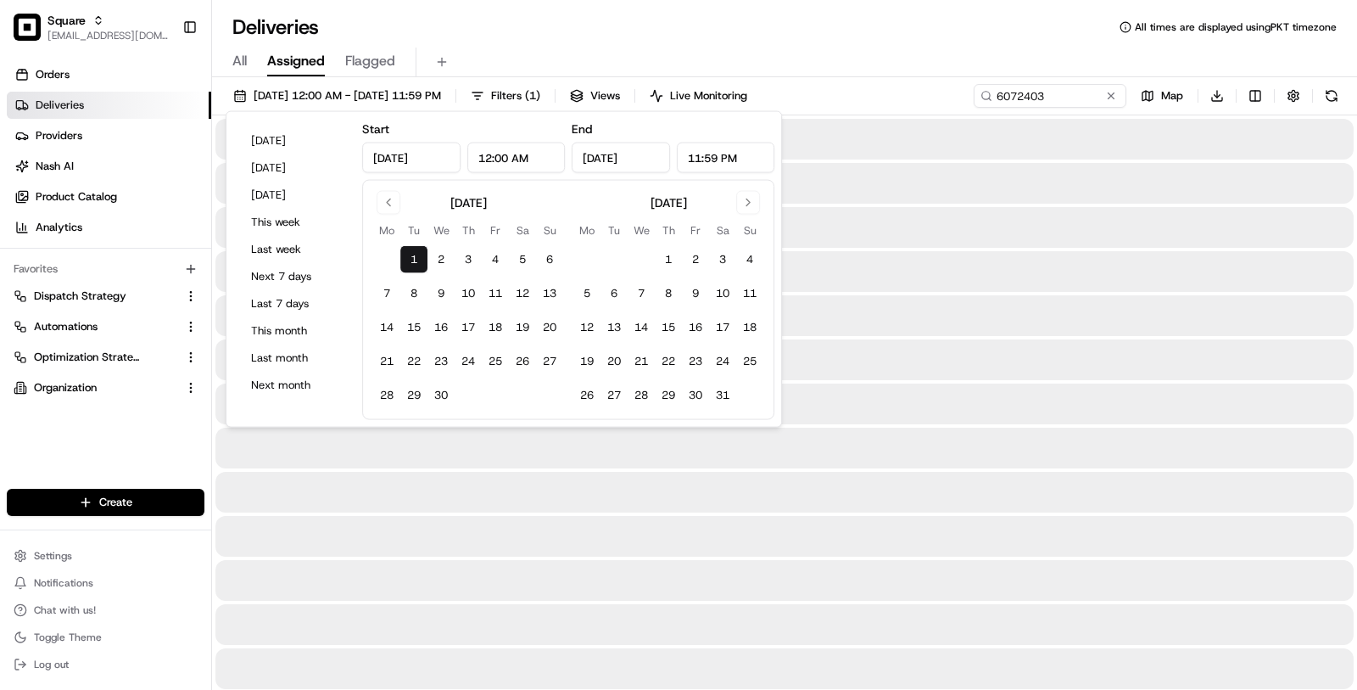
click at [757, 213] on div "May 2025 Mo Tu We Th Fr Sa Su 1 2 3 4 5 6 7 8 9 10 11 12 13 14 15 16 17 18 19 2…" at bounding box center [668, 300] width 190 height 218
click at [753, 206] on button "Go to next month" at bounding box center [748, 203] width 24 height 24
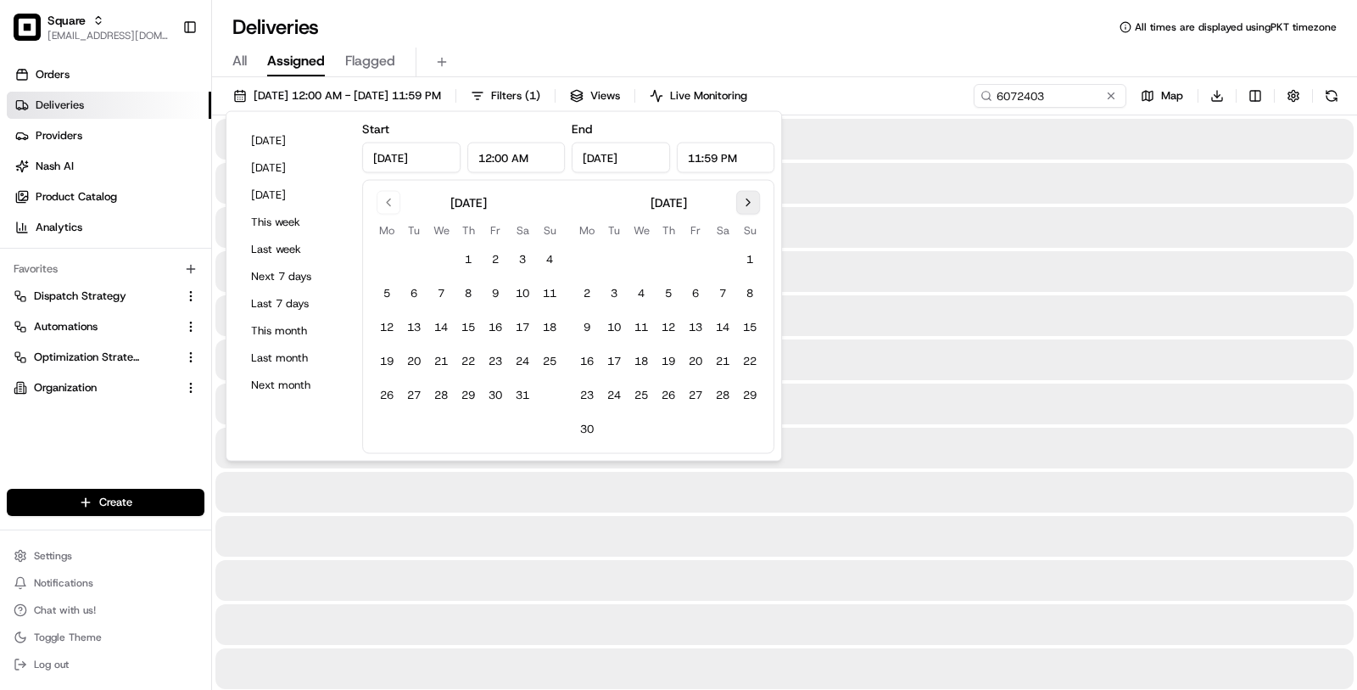
click at [753, 206] on button "Go to next month" at bounding box center [748, 203] width 24 height 24
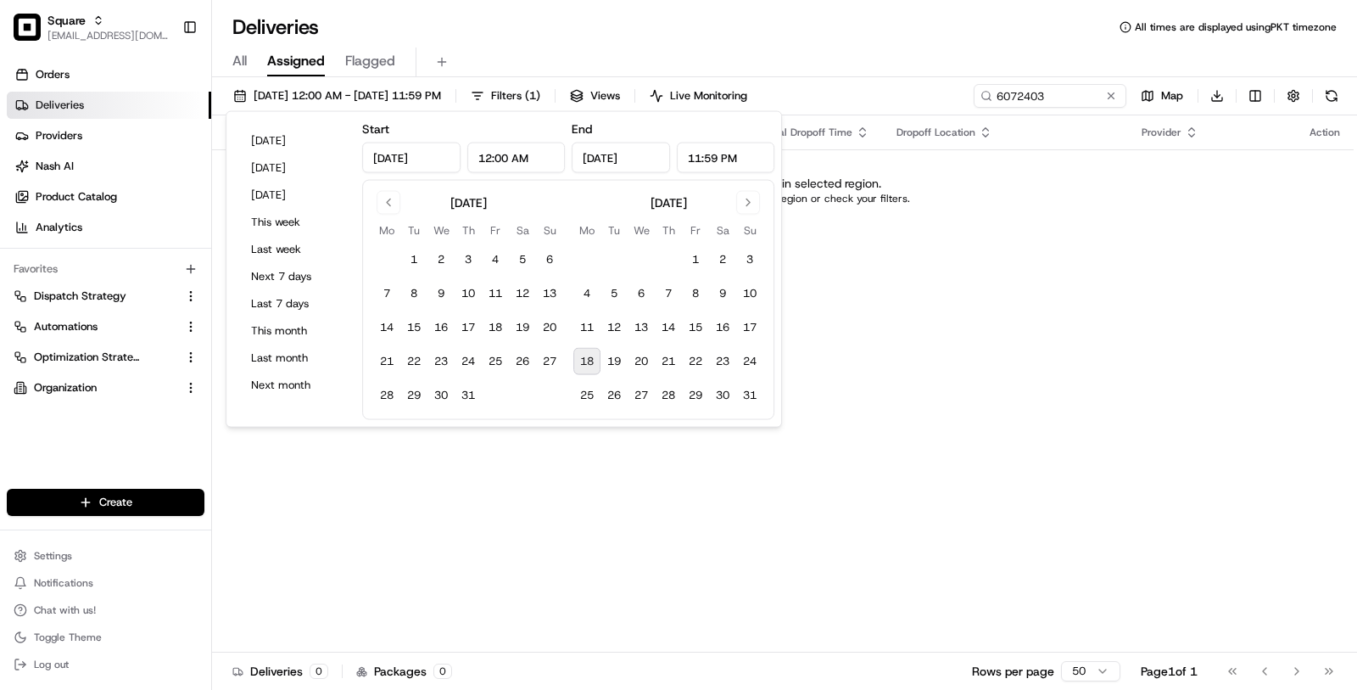
click at [585, 348] on button "18" at bounding box center [586, 361] width 27 height 27
type input "Aug 18, 2025"
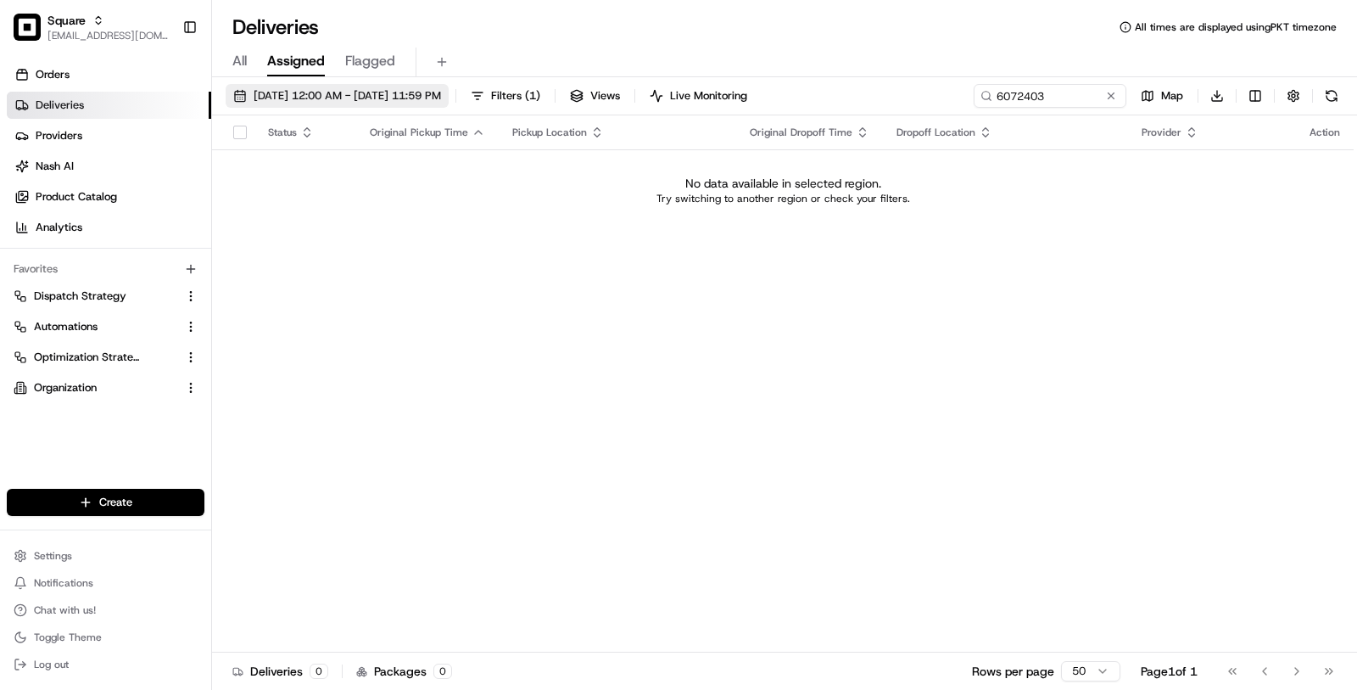
click at [449, 84] on button "04/01/2025 12:00 AM - 08/18/2025 11:59 PM" at bounding box center [337, 96] width 223 height 24
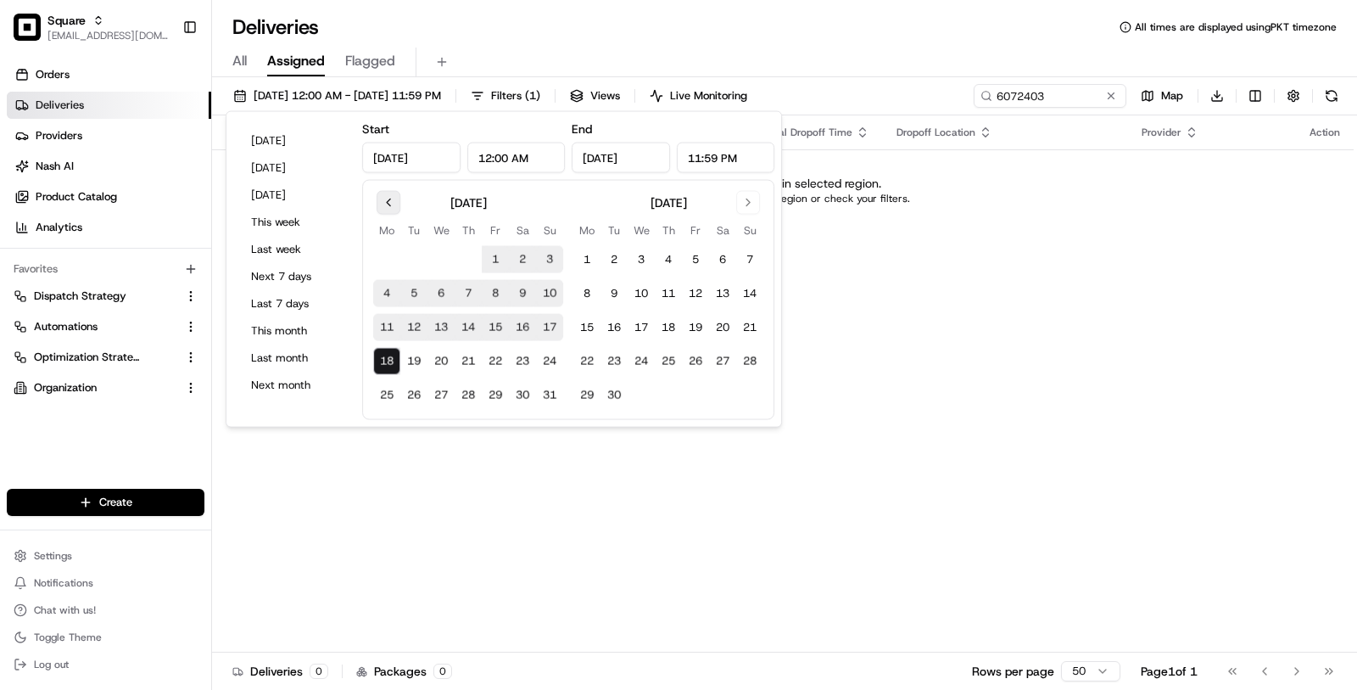
click at [391, 197] on button "Go to previous month" at bounding box center [389, 203] width 24 height 24
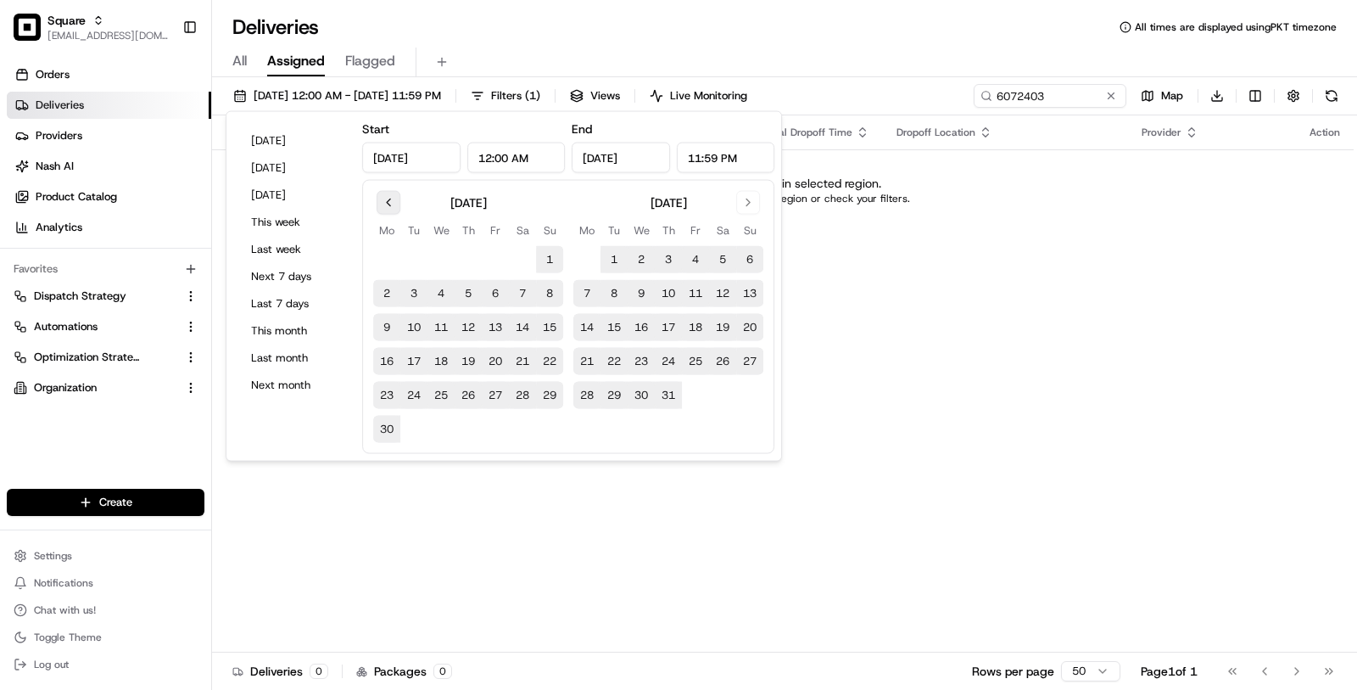
click at [391, 197] on button "Go to previous month" at bounding box center [389, 203] width 24 height 24
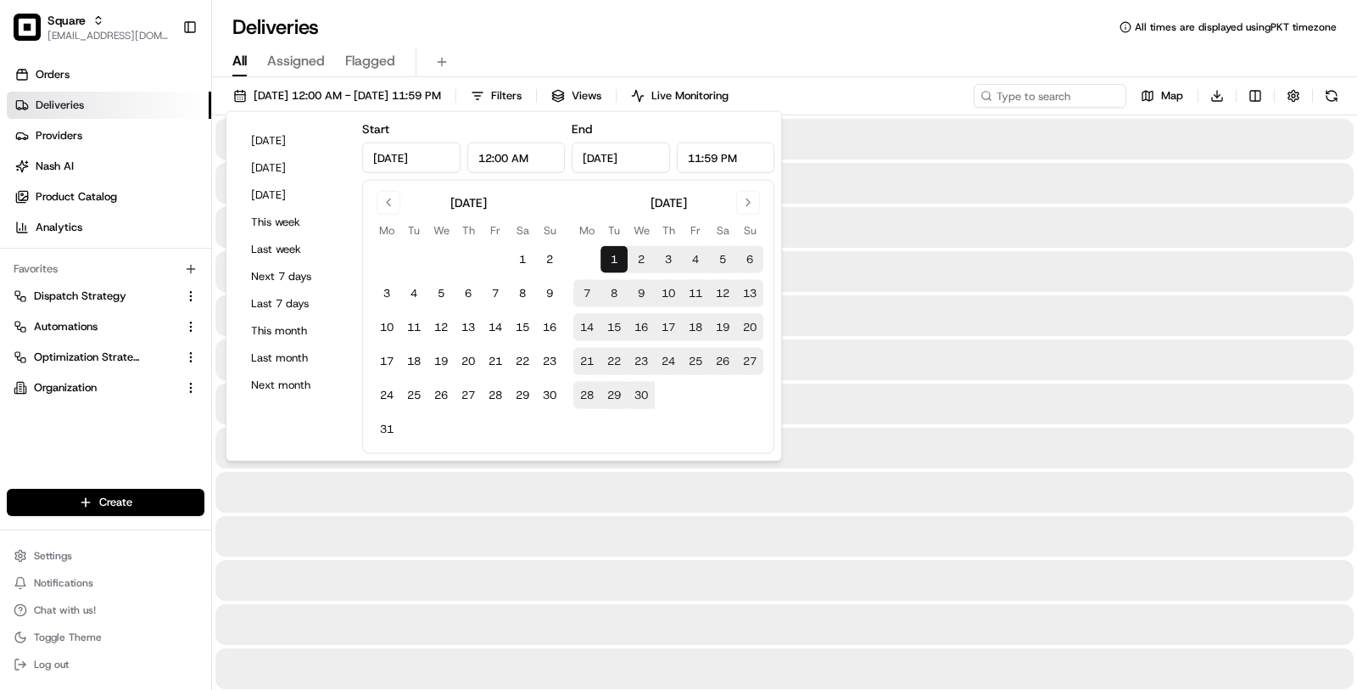
click at [238, 56] on span "All" at bounding box center [239, 61] width 14 height 20
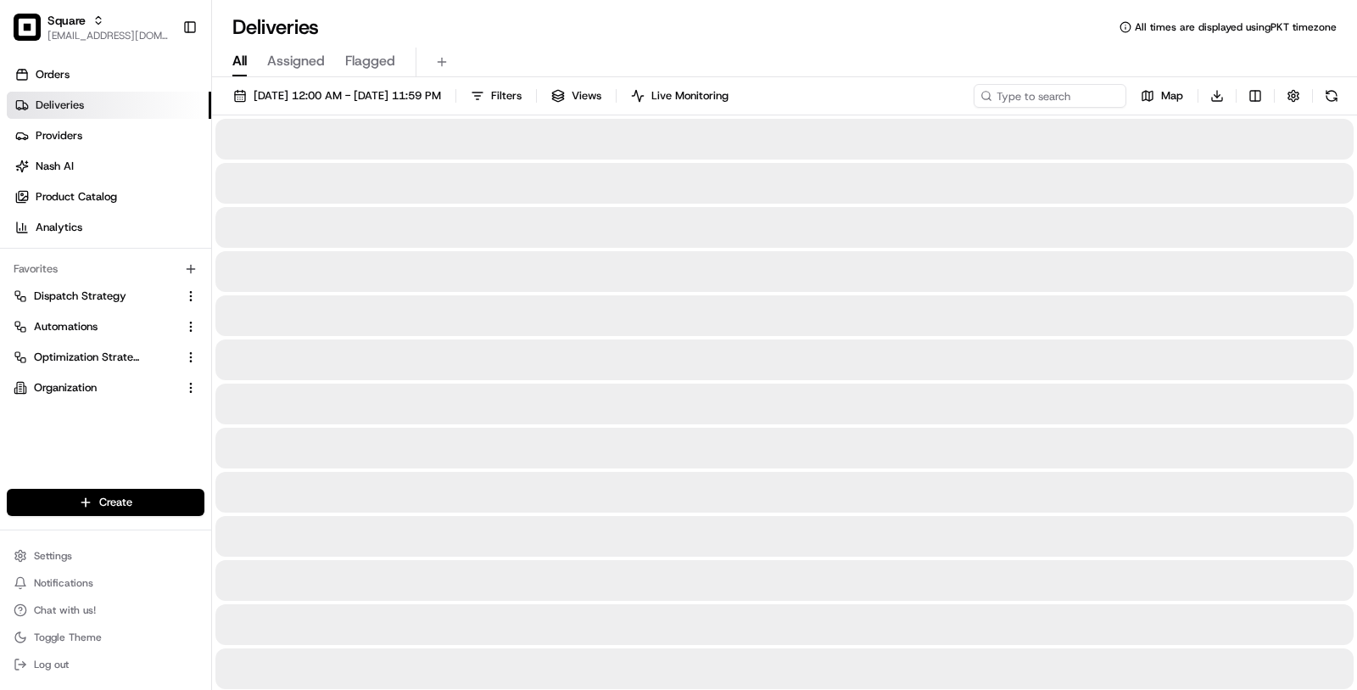
click at [238, 56] on span "All" at bounding box center [239, 61] width 14 height 20
click at [1008, 103] on input at bounding box center [1025, 96] width 204 height 24
paste input "6072403"
type input "6072403"
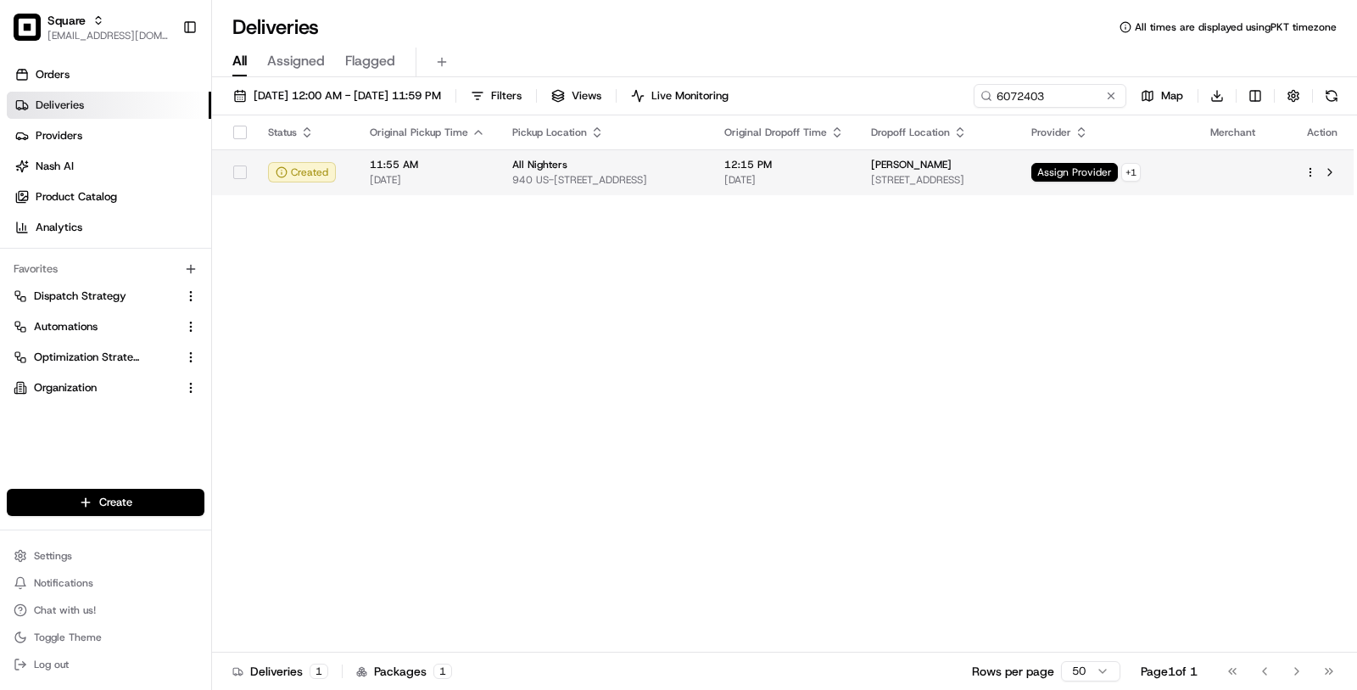
click at [527, 159] on span "All Nighters" at bounding box center [539, 165] width 55 height 14
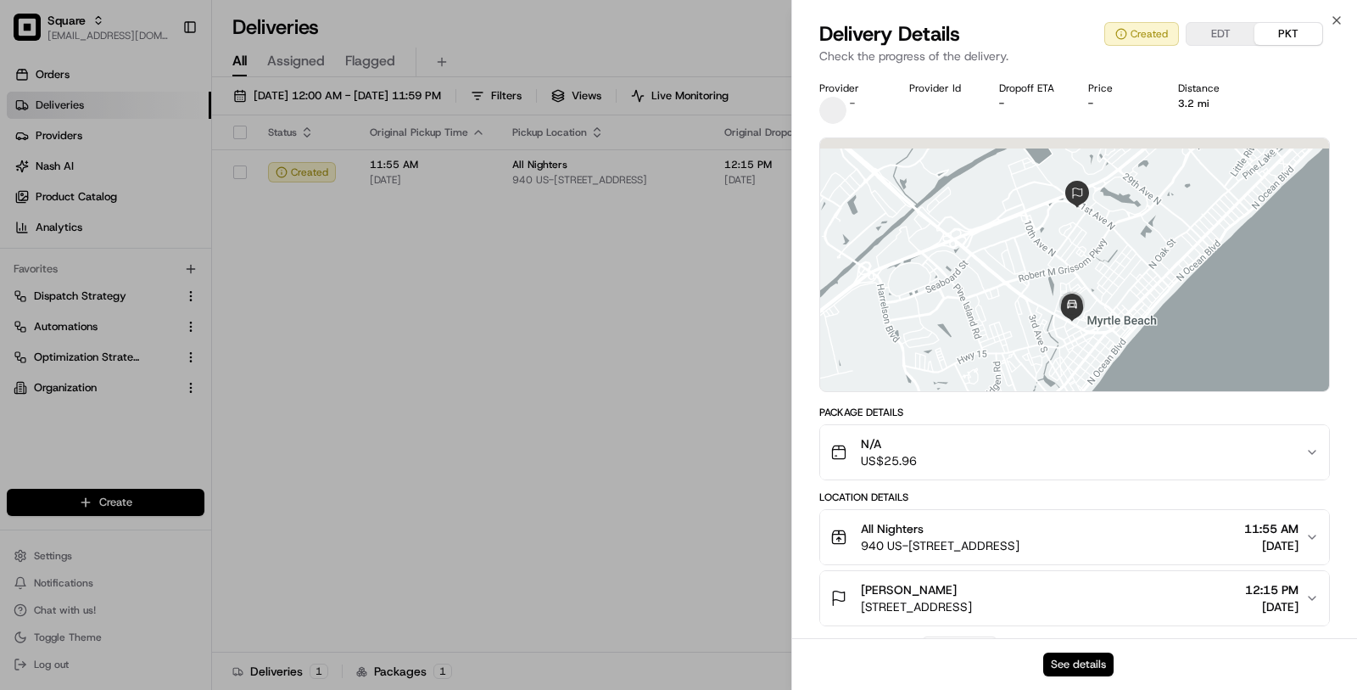
click at [1088, 657] on button "See details" at bounding box center [1078, 664] width 70 height 24
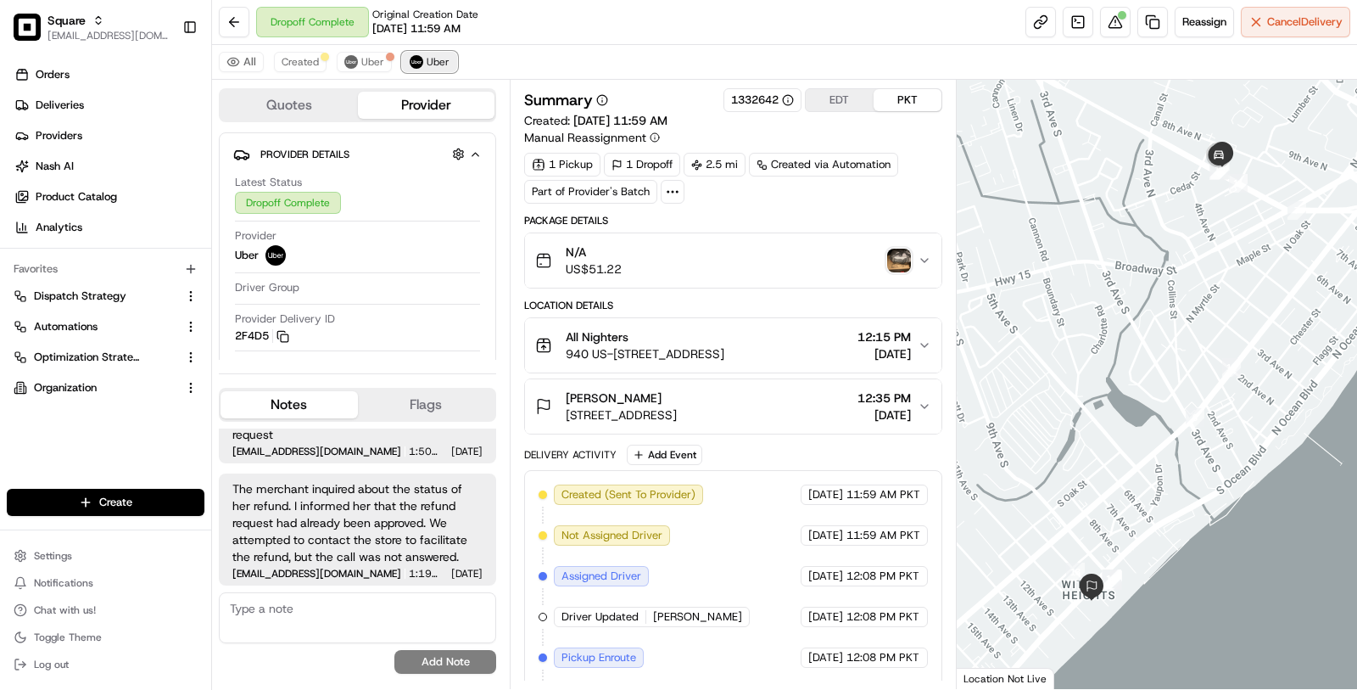
click at [432, 57] on span "Uber" at bounding box center [438, 62] width 23 height 14
drag, startPoint x: 633, startPoint y: 394, endPoint x: 568, endPoint y: 394, distance: 65.3
click at [568, 394] on div "[PERSON_NAME]" at bounding box center [621, 397] width 111 height 17
copy span "[PERSON_NAME]"
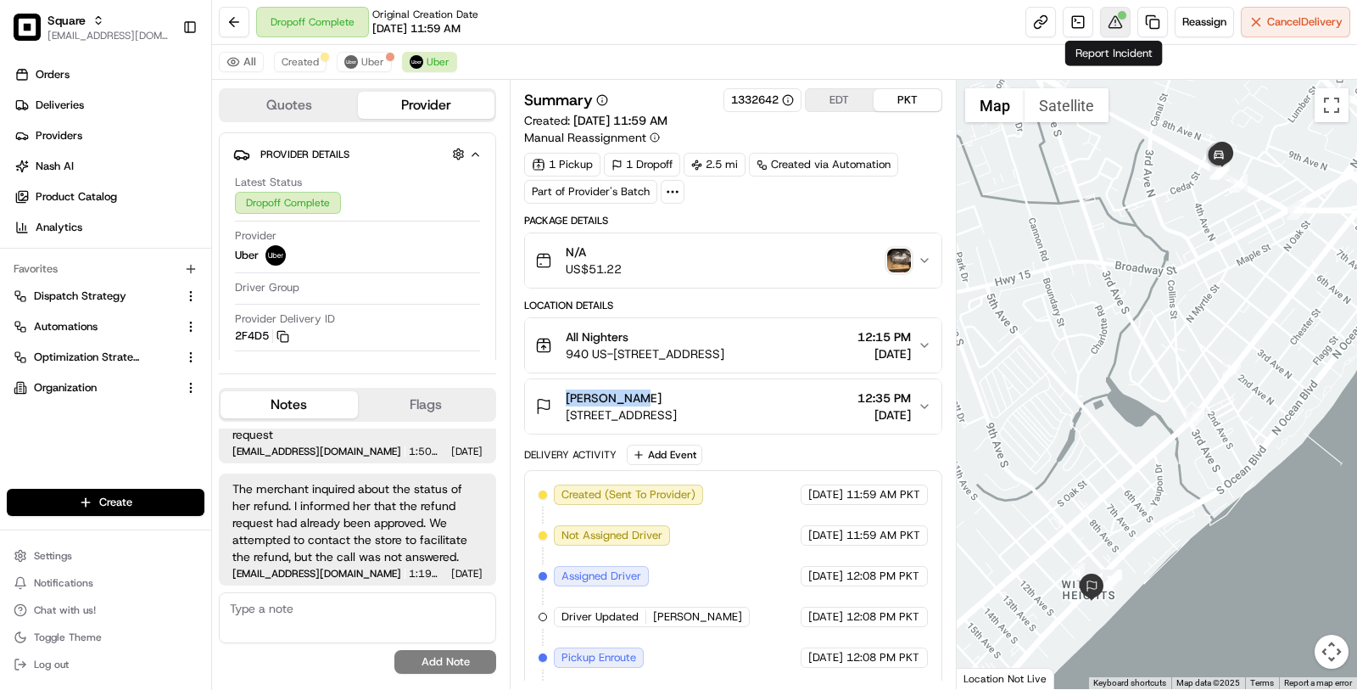
click at [1105, 27] on button at bounding box center [1115, 22] width 31 height 31
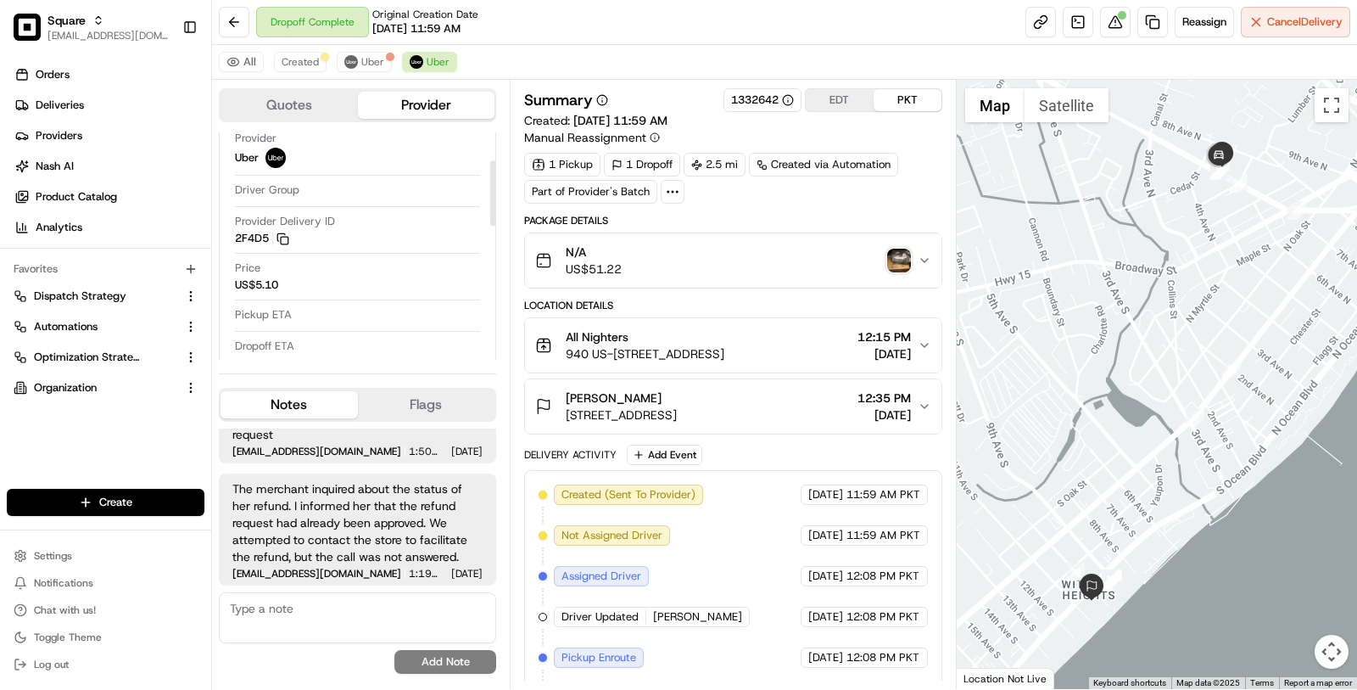
scroll to position [98, 0]
click at [683, 249] on div "N/A US$51.22" at bounding box center [726, 260] width 383 height 34
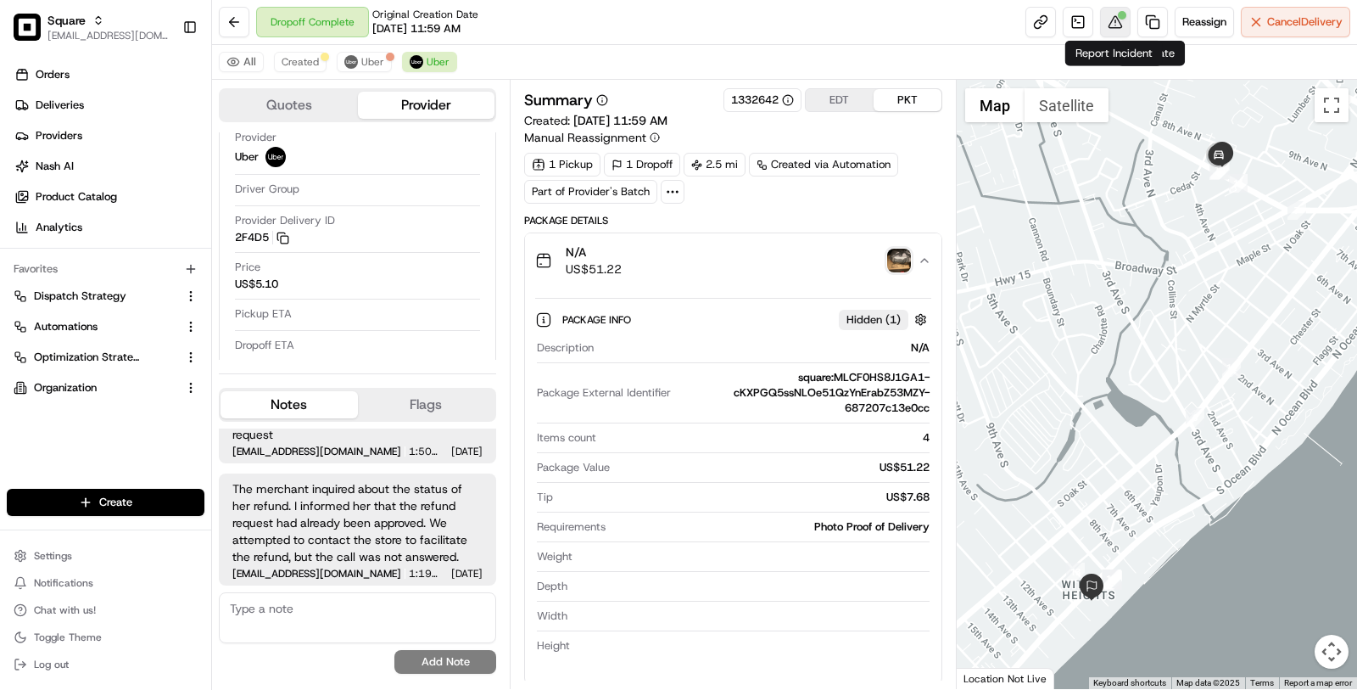
click at [1112, 18] on button at bounding box center [1115, 22] width 31 height 31
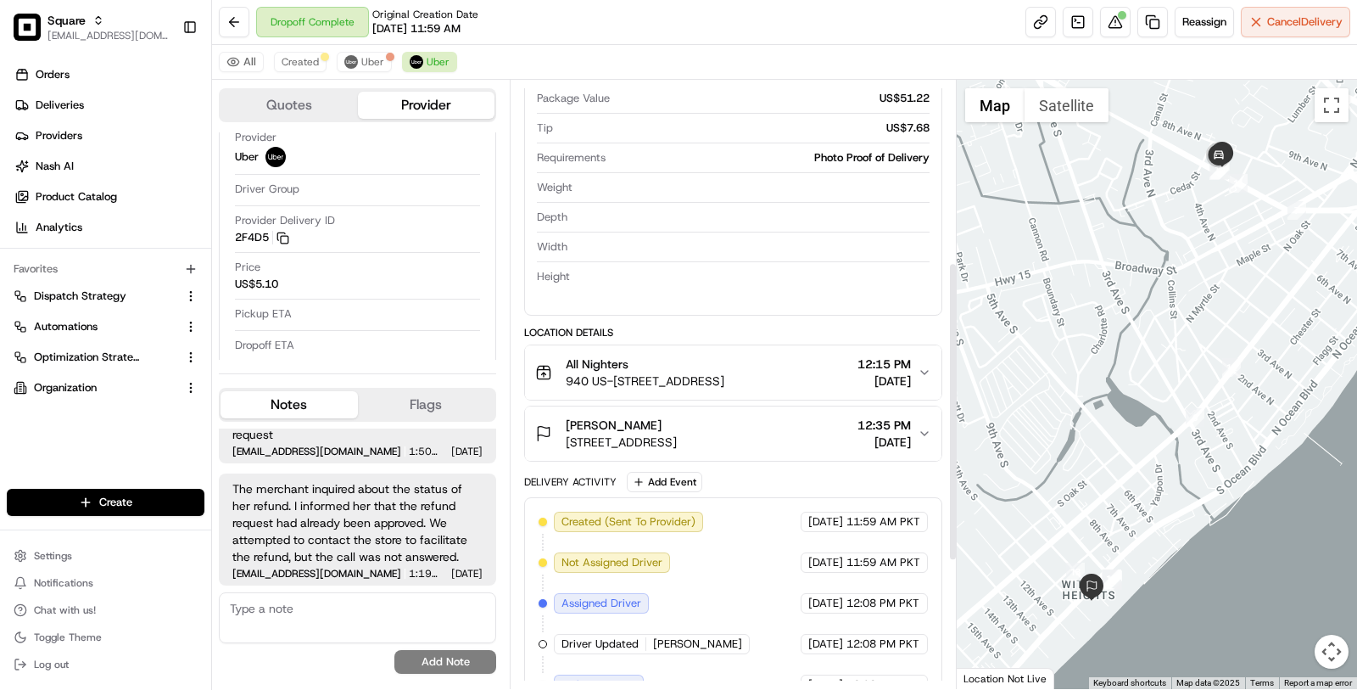
scroll to position [0, 0]
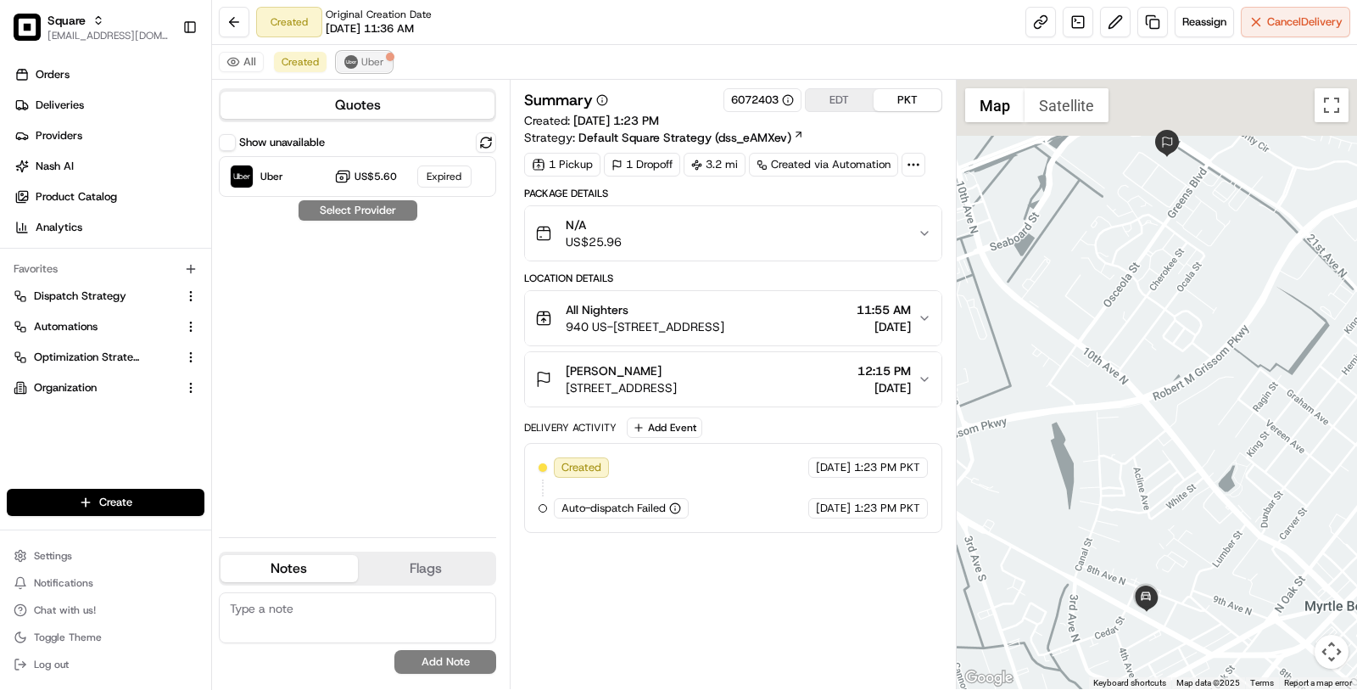
click at [369, 60] on span "Uber" at bounding box center [372, 62] width 23 height 14
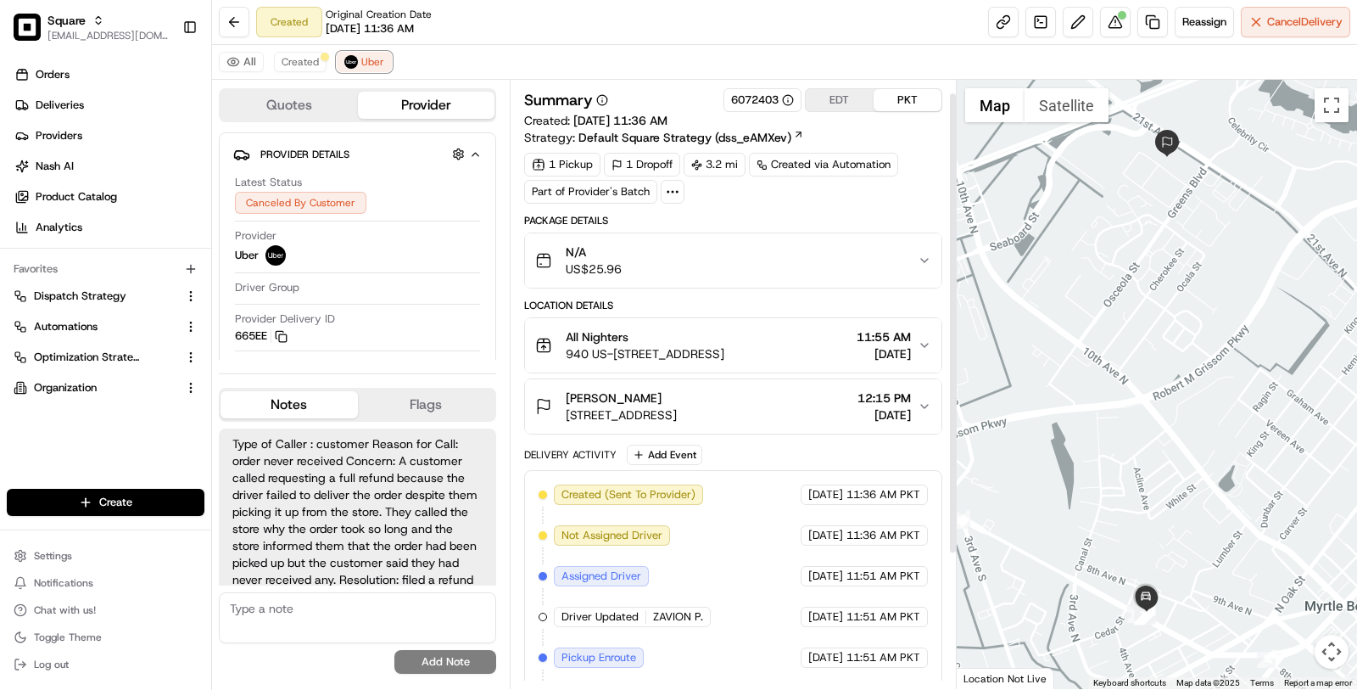
scroll to position [31, 0]
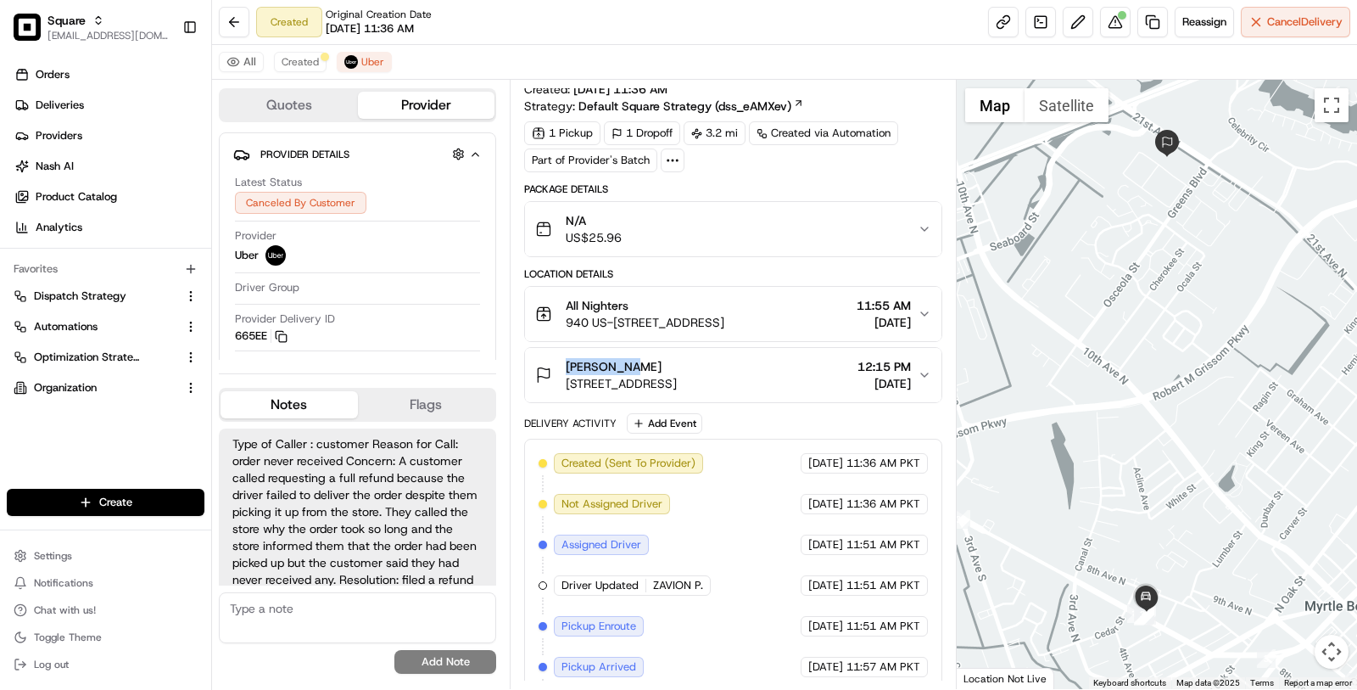
drag, startPoint x: 635, startPoint y: 358, endPoint x: 563, endPoint y: 358, distance: 71.3
click at [562, 358] on div "Diane Wise 1561 21st Ave N #225, Myrtle Beach, SC 29577, USA" at bounding box center [606, 375] width 142 height 34
copy span "[PERSON_NAME]"
click at [1121, 19] on button at bounding box center [1115, 22] width 31 height 31
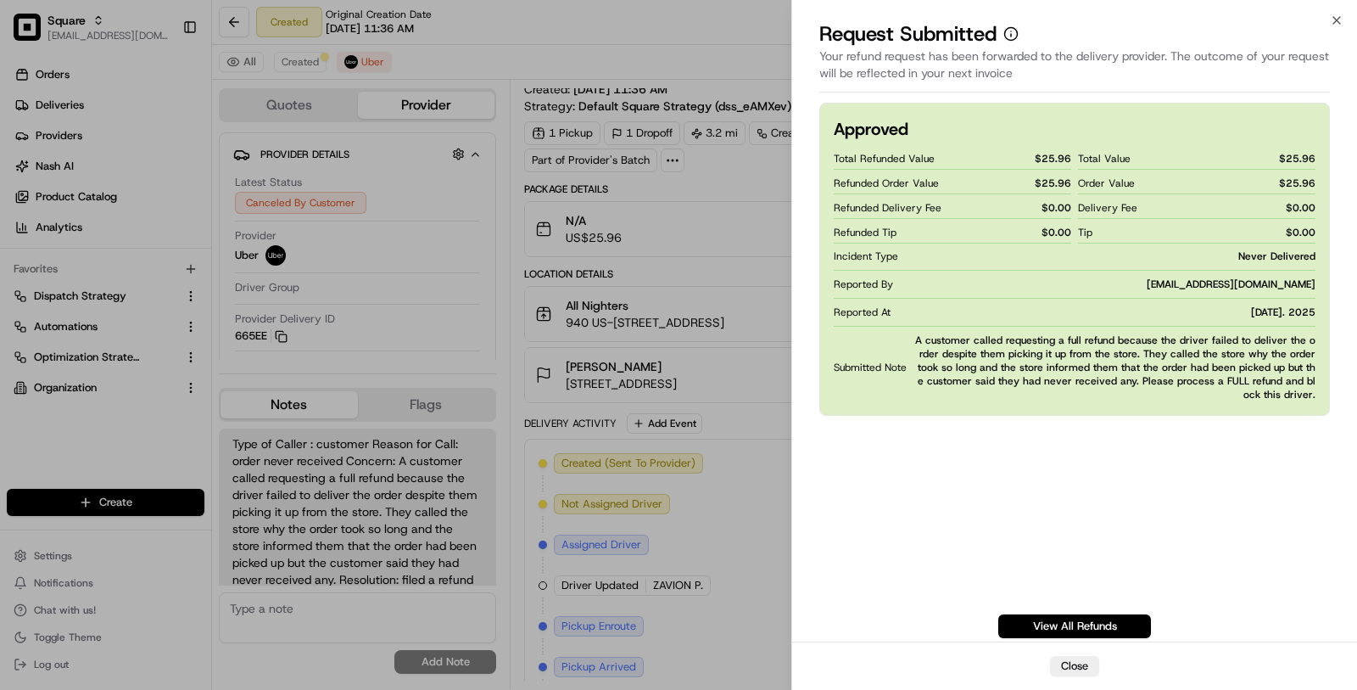
click at [1063, 157] on span "$ 25.96" at bounding box center [1053, 159] width 36 height 14
copy span "25.96"
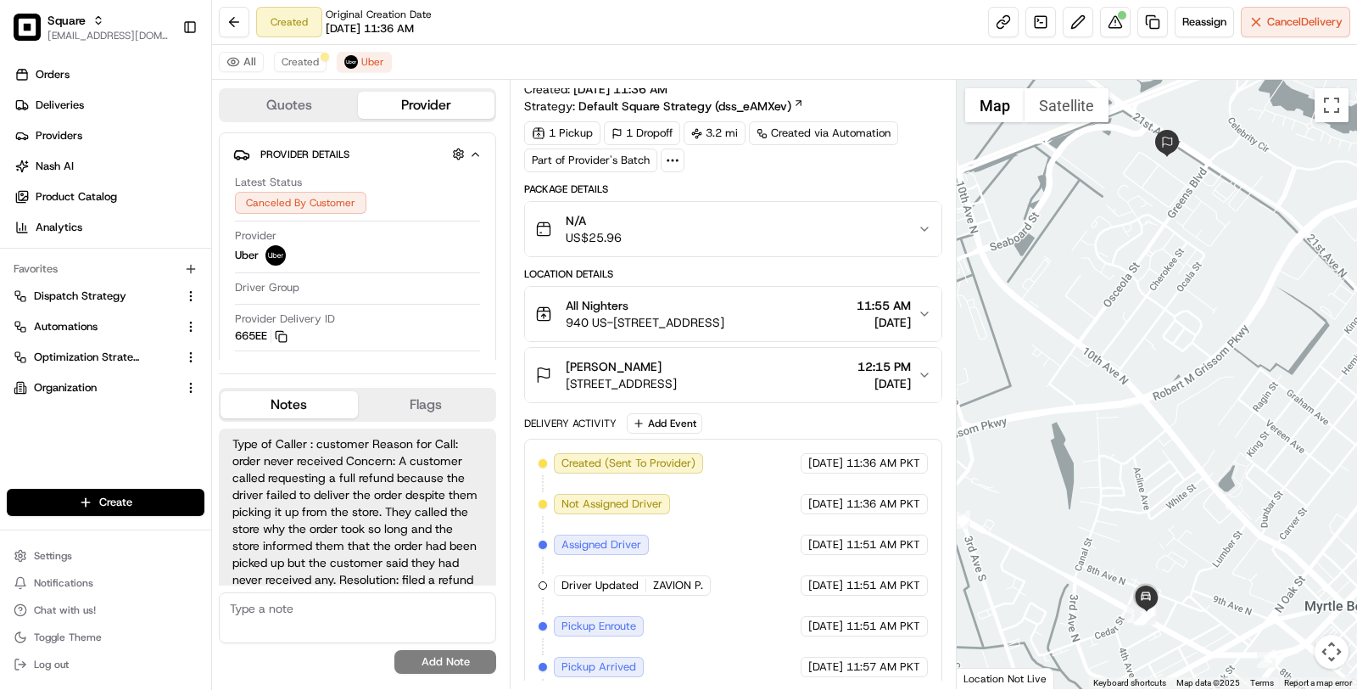
click at [712, 241] on div "N/A US$25.96" at bounding box center [726, 229] width 383 height 34
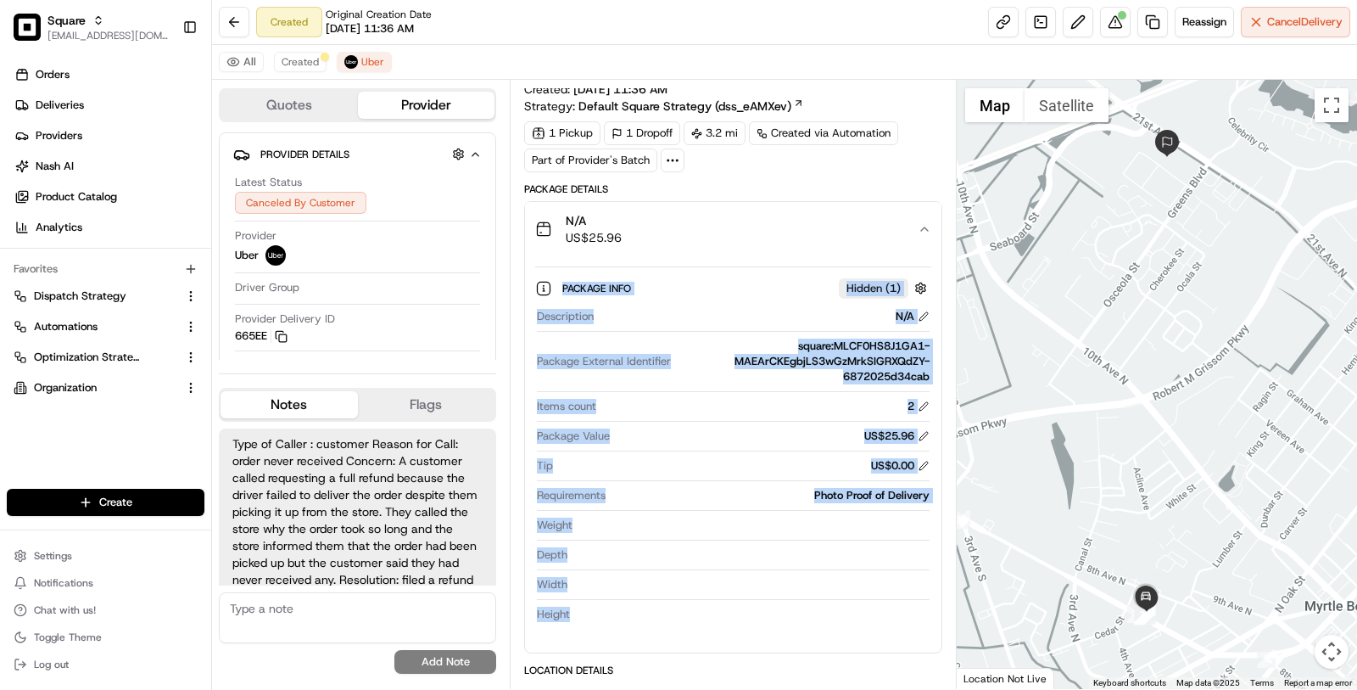
click at [712, 241] on div "N/A US$25.96" at bounding box center [726, 229] width 383 height 34
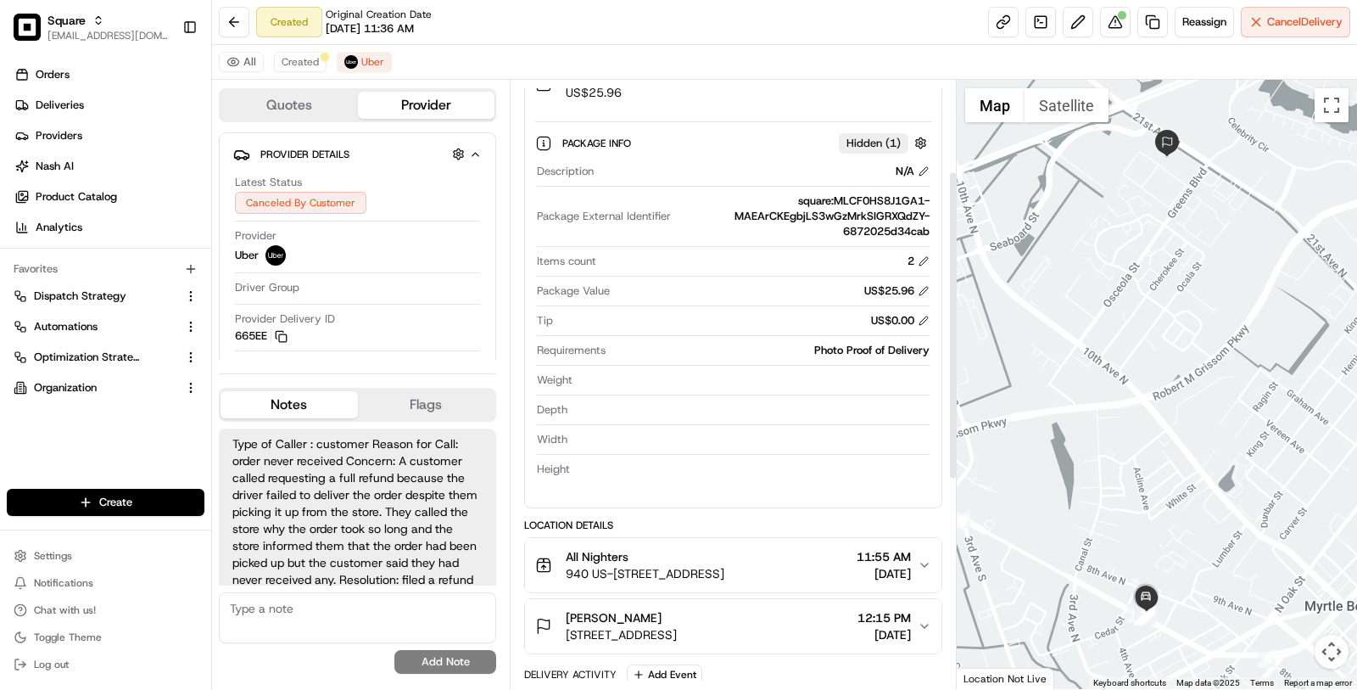
scroll to position [183, 0]
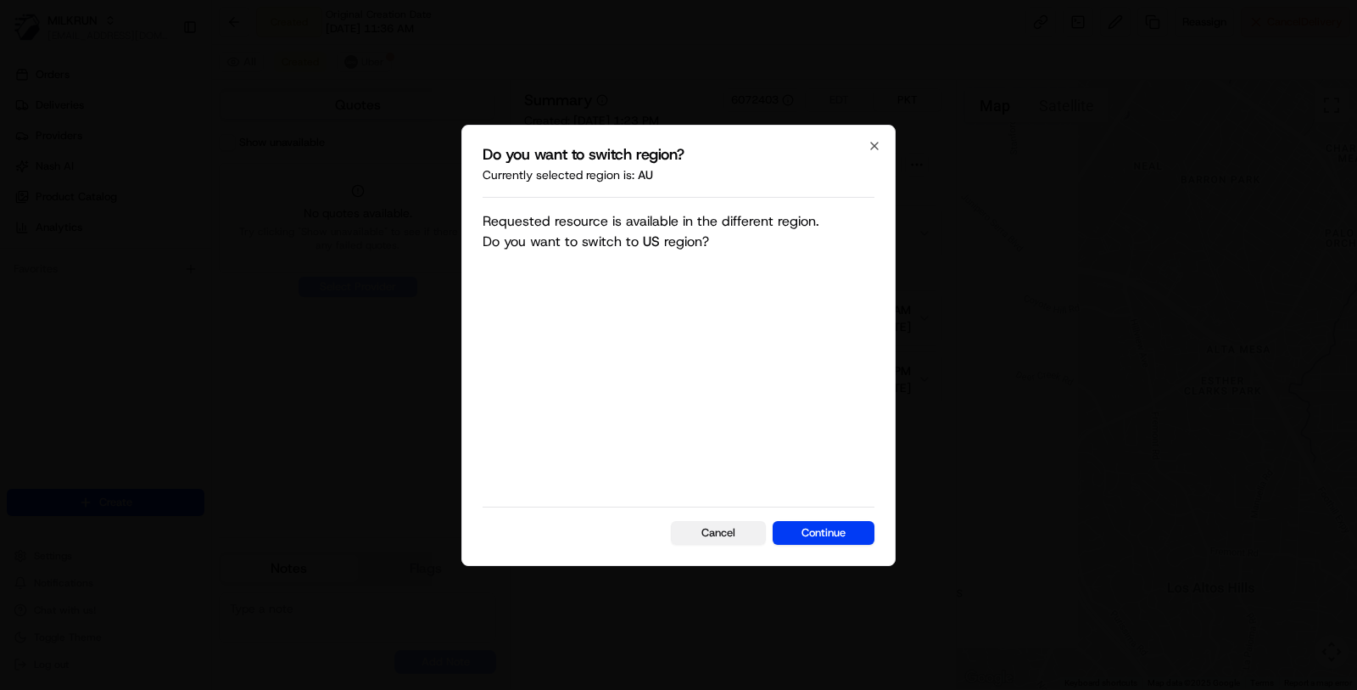
click at [729, 534] on button "Cancel" at bounding box center [718, 533] width 95 height 24
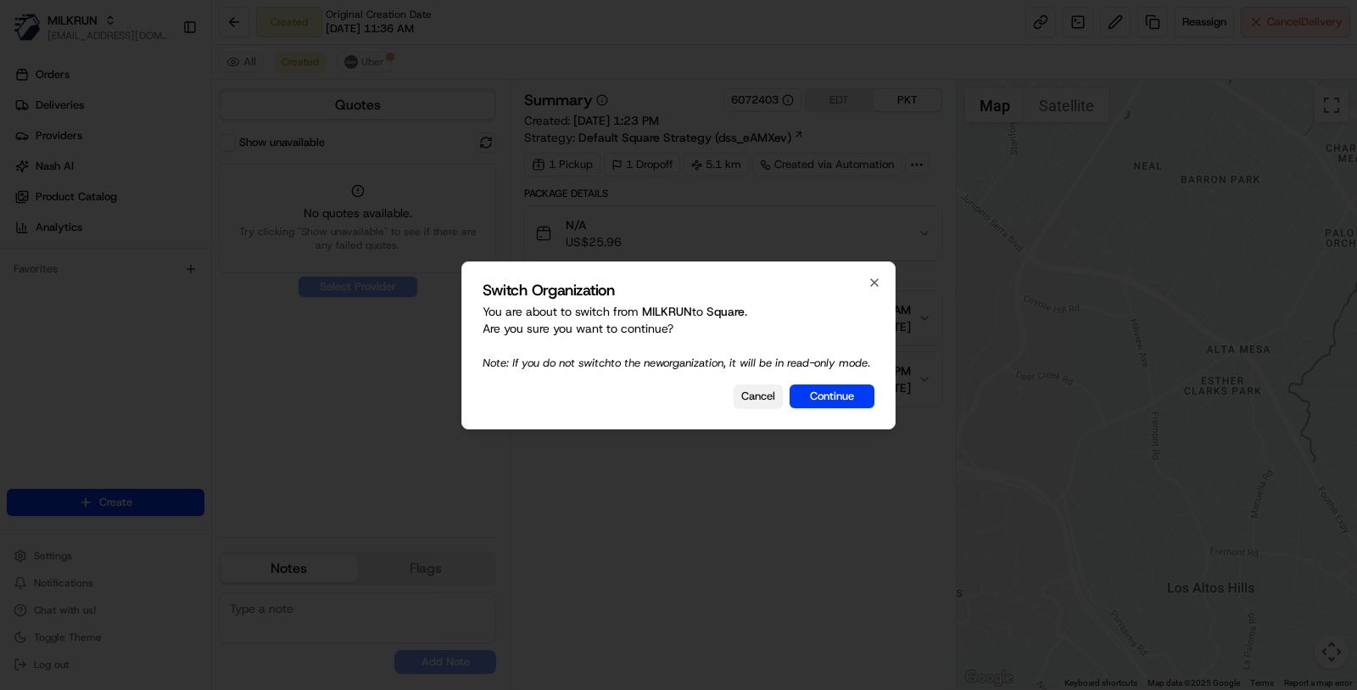
click at [751, 394] on button "Cancel" at bounding box center [758, 396] width 49 height 24
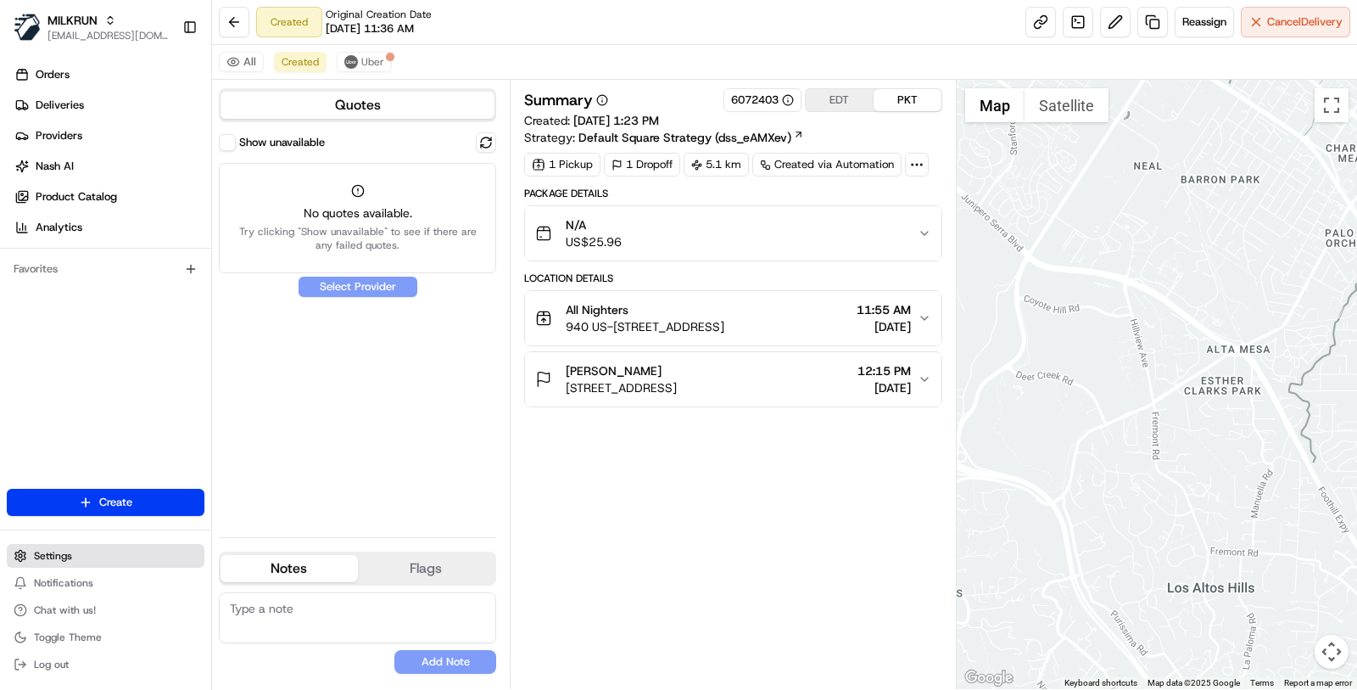
click at [68, 544] on button "Settings" at bounding box center [106, 556] width 198 height 24
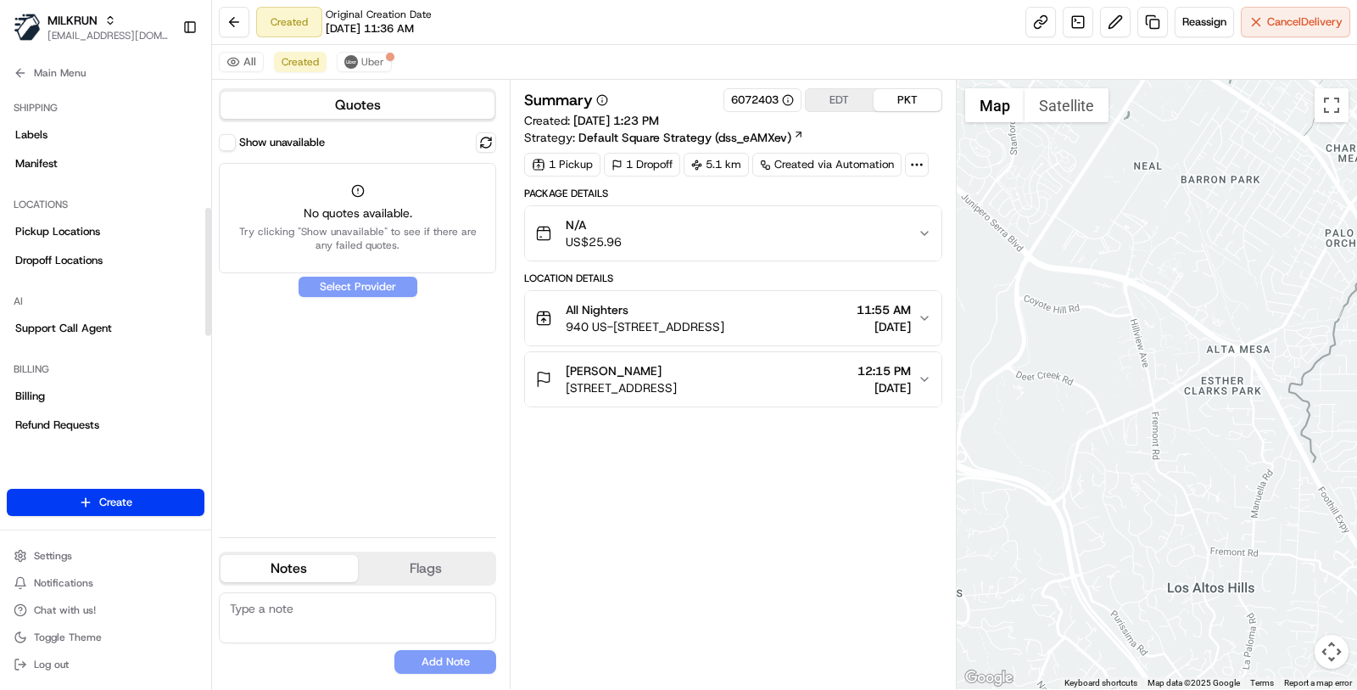
scroll to position [335, 0]
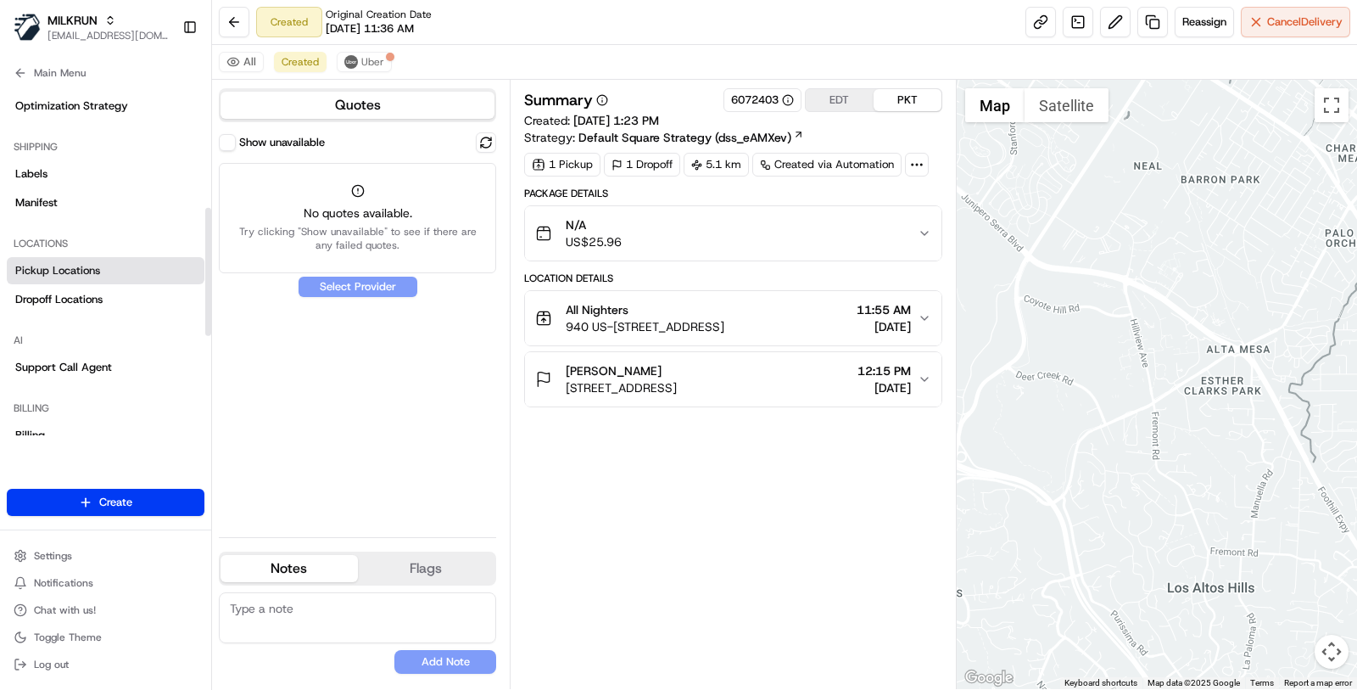
click at [95, 274] on span "Pickup Locations" at bounding box center [57, 270] width 85 height 15
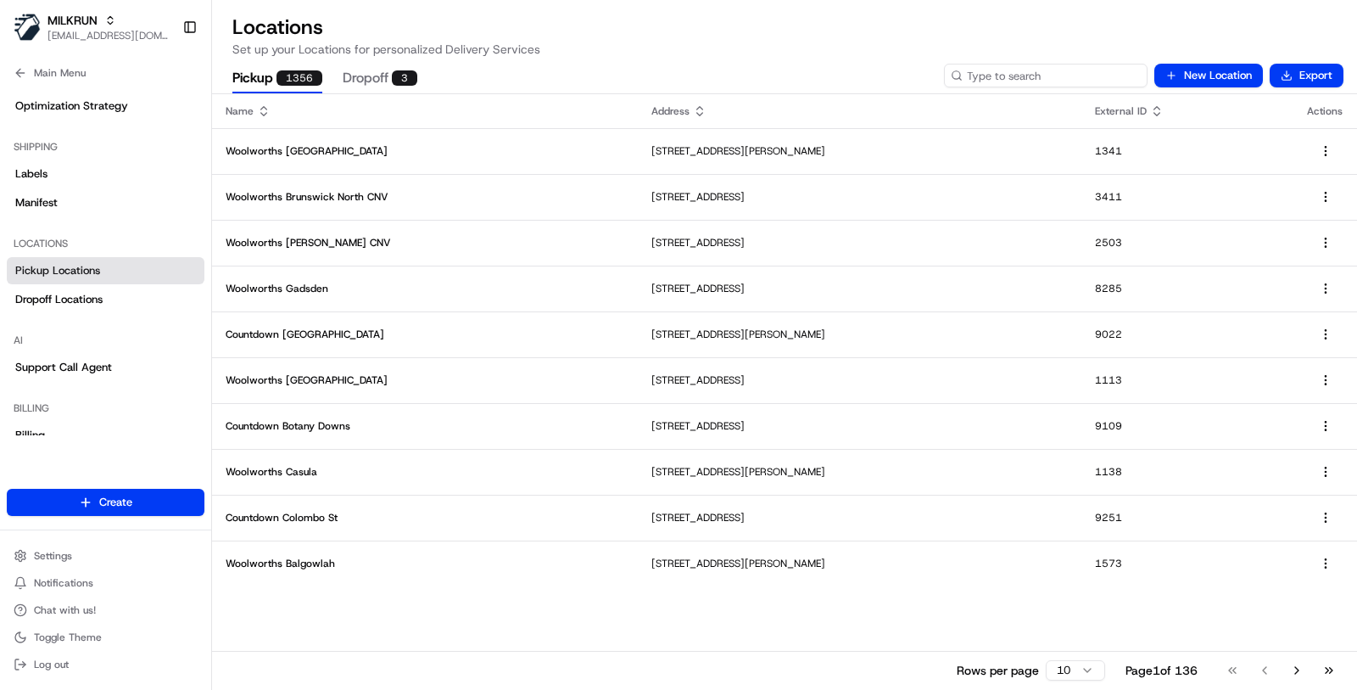
click at [1047, 74] on input at bounding box center [1046, 76] width 204 height 24
paste input "6397"
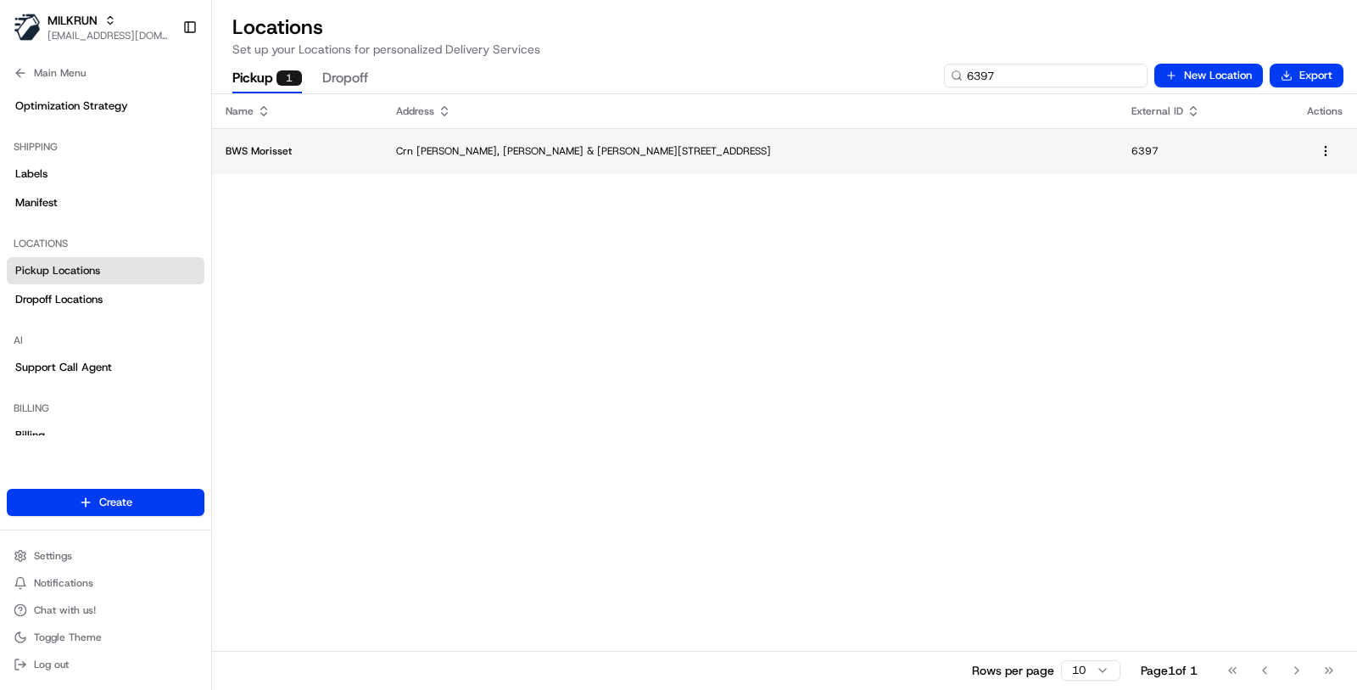
type input "6397"
click at [503, 150] on p "Crn [PERSON_NAME], [PERSON_NAME] & [PERSON_NAME][STREET_ADDRESS]" at bounding box center [750, 151] width 708 height 14
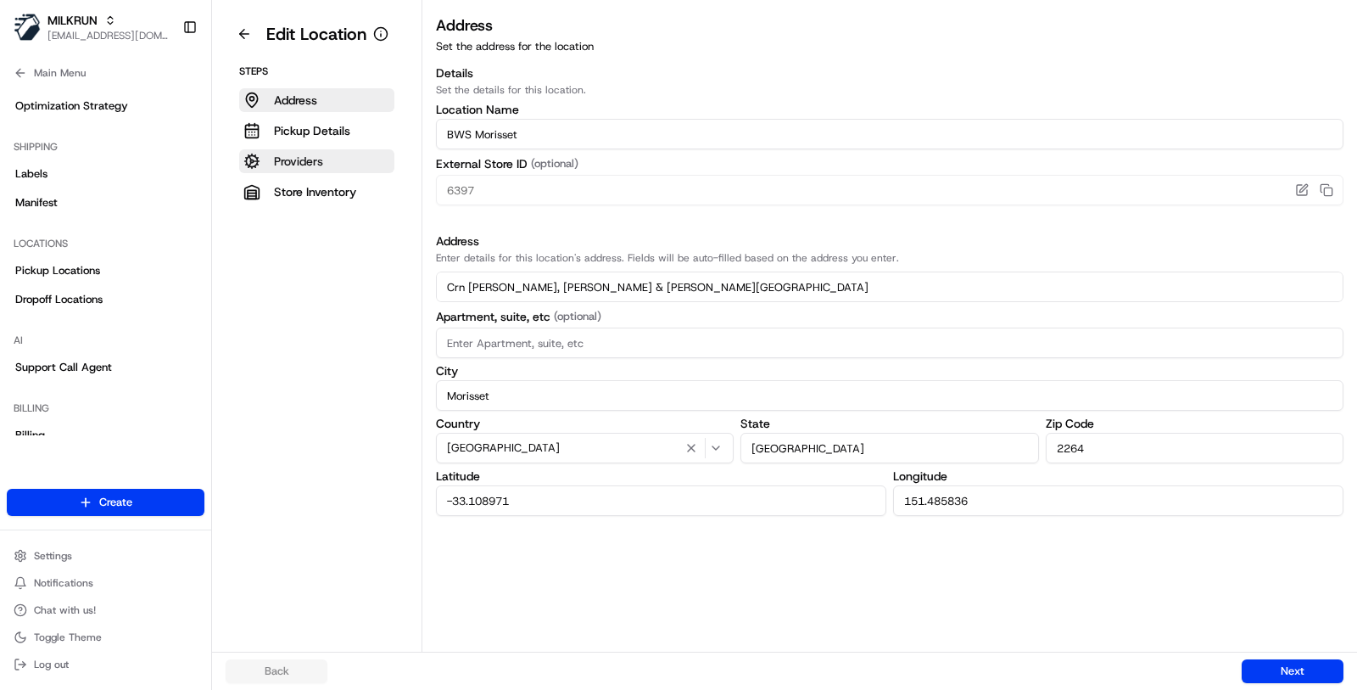
click at [310, 171] on button "Providers" at bounding box center [316, 161] width 155 height 24
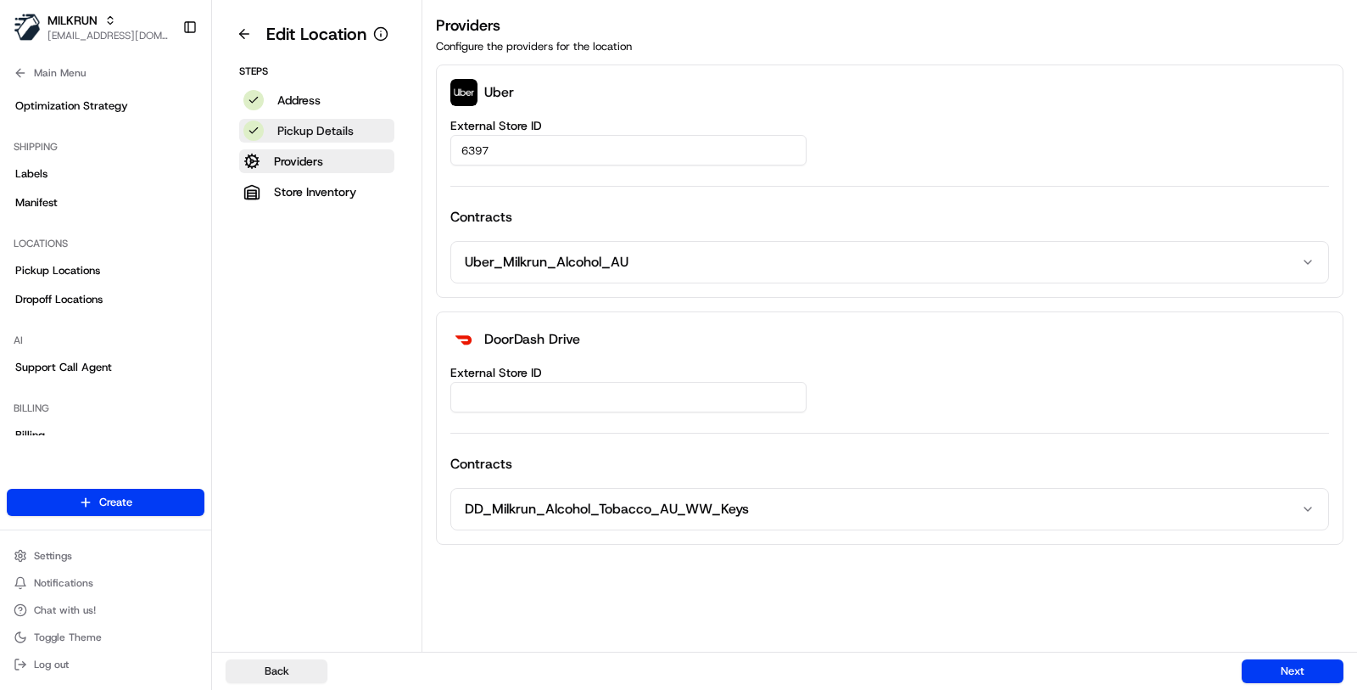
click at [355, 136] on button "Pickup Details" at bounding box center [316, 131] width 155 height 24
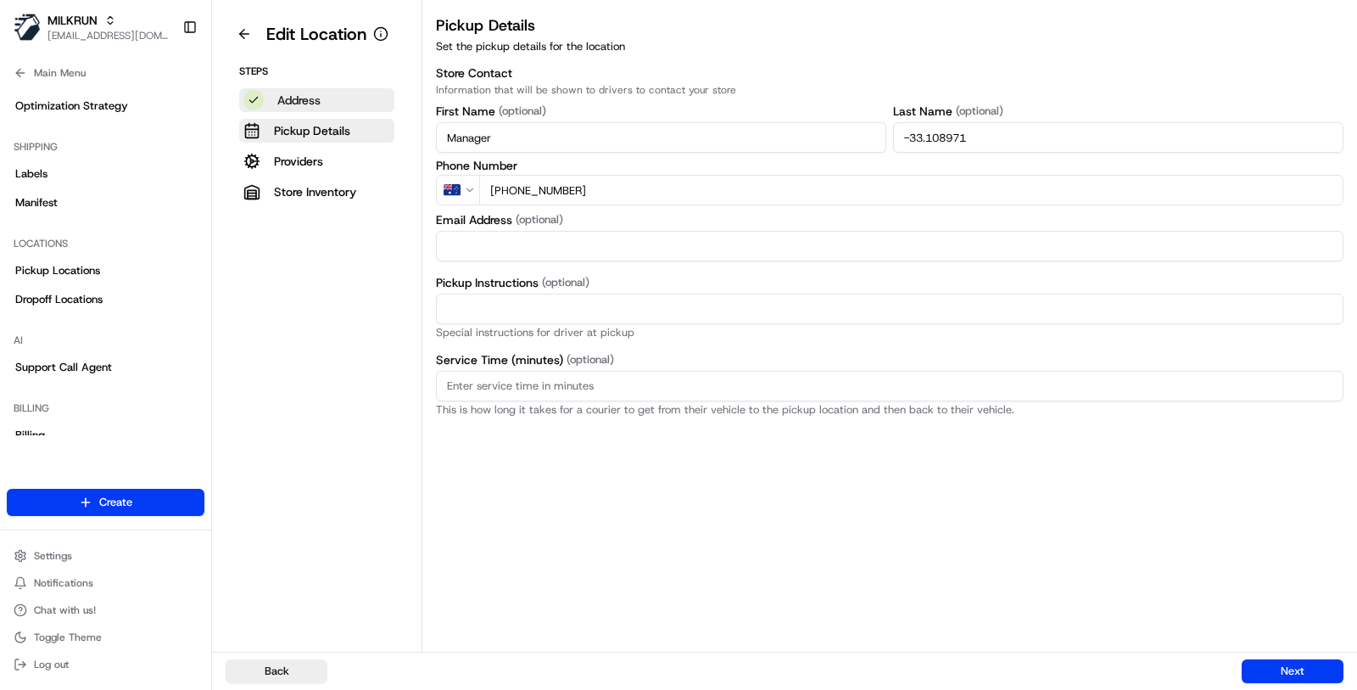
click at [327, 93] on button "Address" at bounding box center [316, 100] width 155 height 24
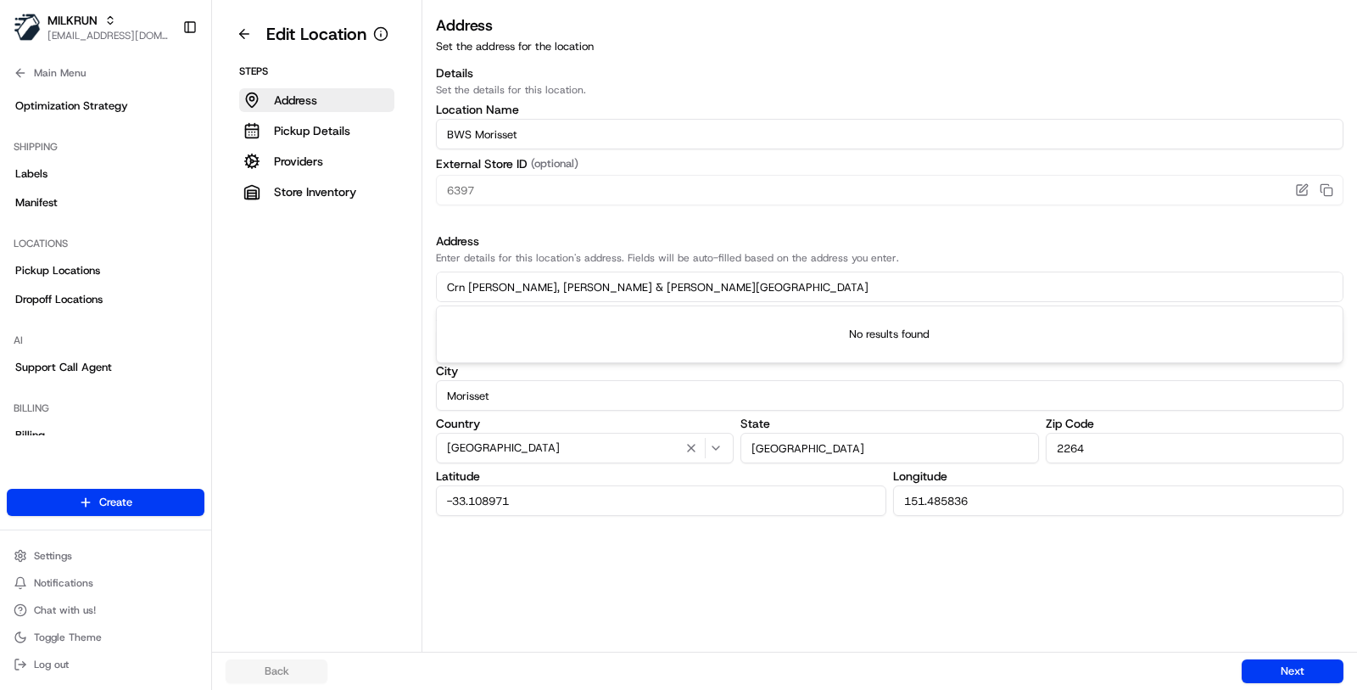
drag, startPoint x: 646, startPoint y: 287, endPoint x: 369, endPoint y: 282, distance: 277.5
click at [369, 282] on div "Edit Location Steps Address Pickup Details Providers Store Inventory Address Se…" at bounding box center [784, 326] width 1145 height 652
click at [294, 311] on aside "Edit Location Steps Address Pickup Details Providers Store Inventory" at bounding box center [317, 326] width 210 height 652
click at [452, 136] on input "BWS Morisset" at bounding box center [890, 134] width 908 height 31
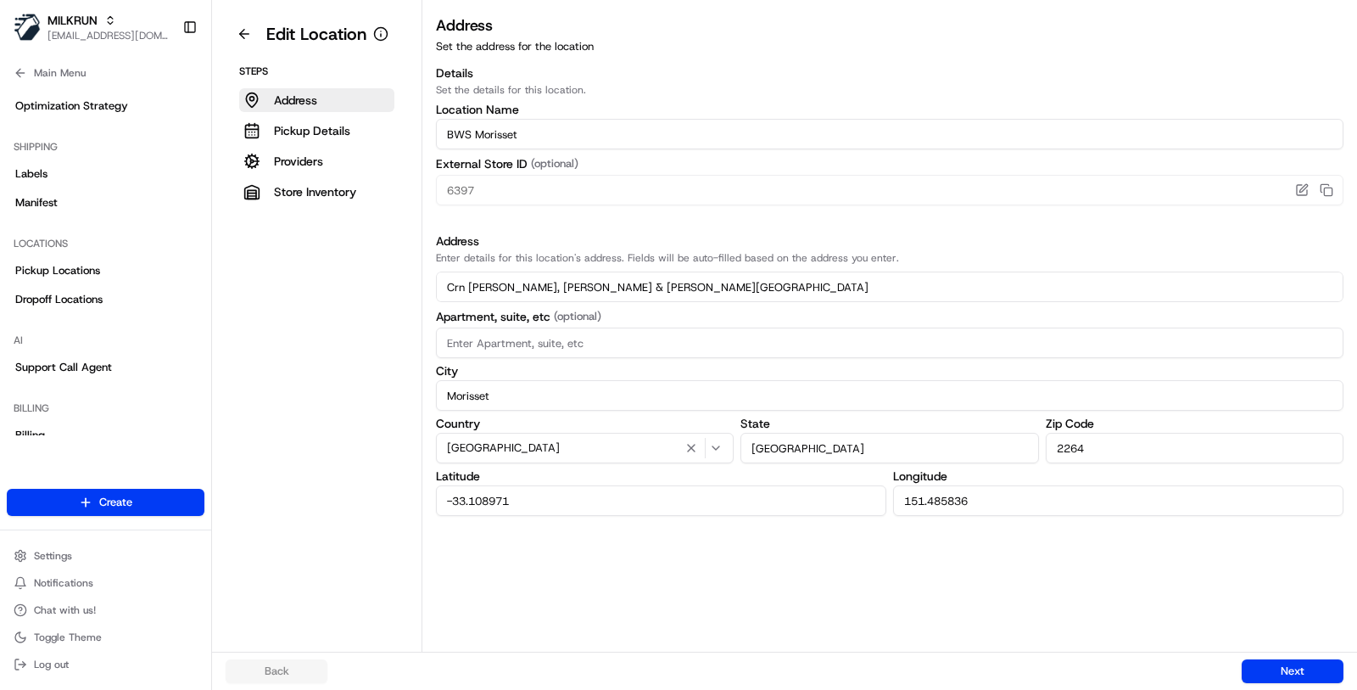
click at [452, 136] on input "BWS Morisset" at bounding box center [890, 134] width 908 height 31
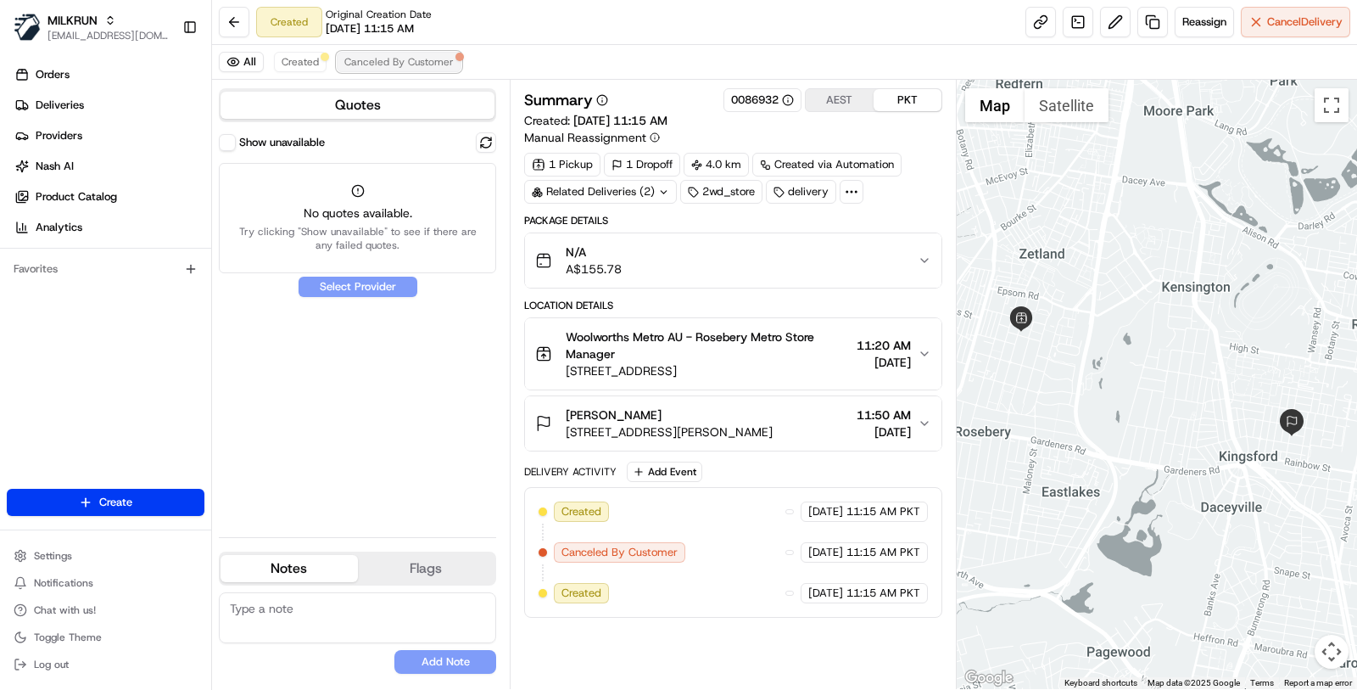
click at [425, 64] on span "Canceled By Customer" at bounding box center [398, 62] width 109 height 14
click at [1104, 24] on link at bounding box center [1115, 22] width 31 height 31
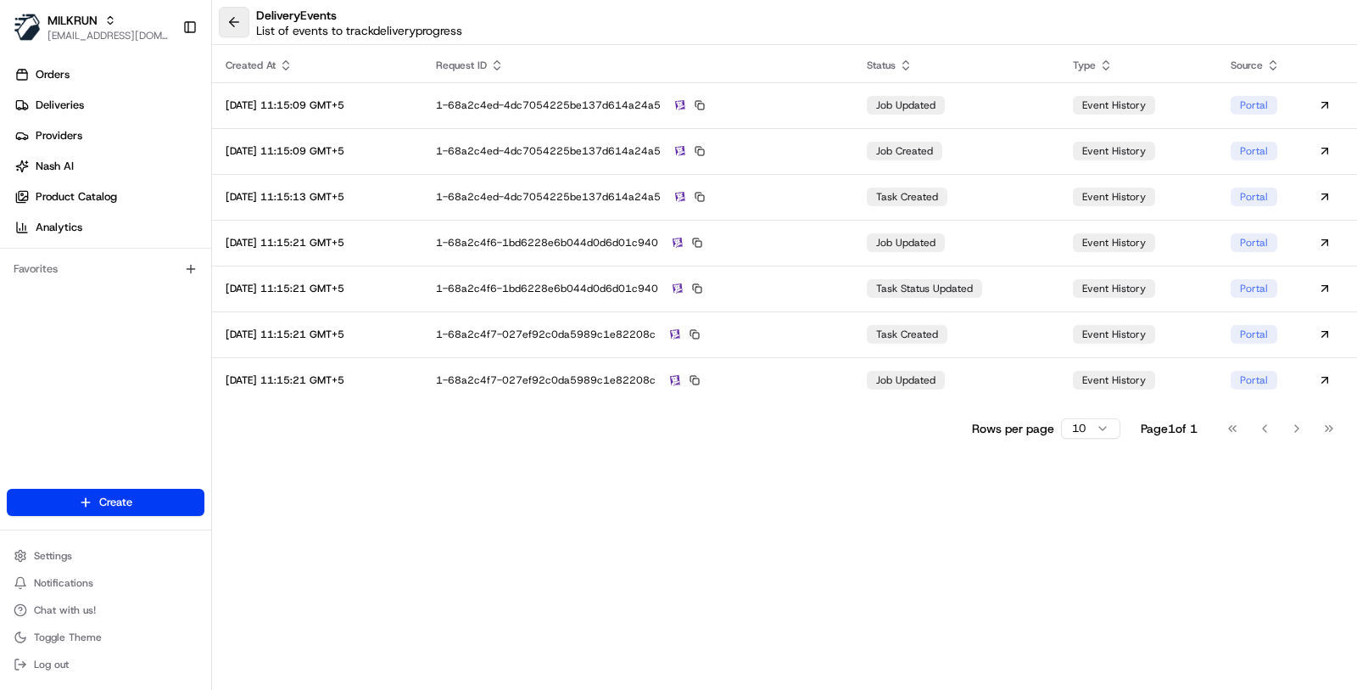
click at [232, 12] on button at bounding box center [234, 22] width 31 height 31
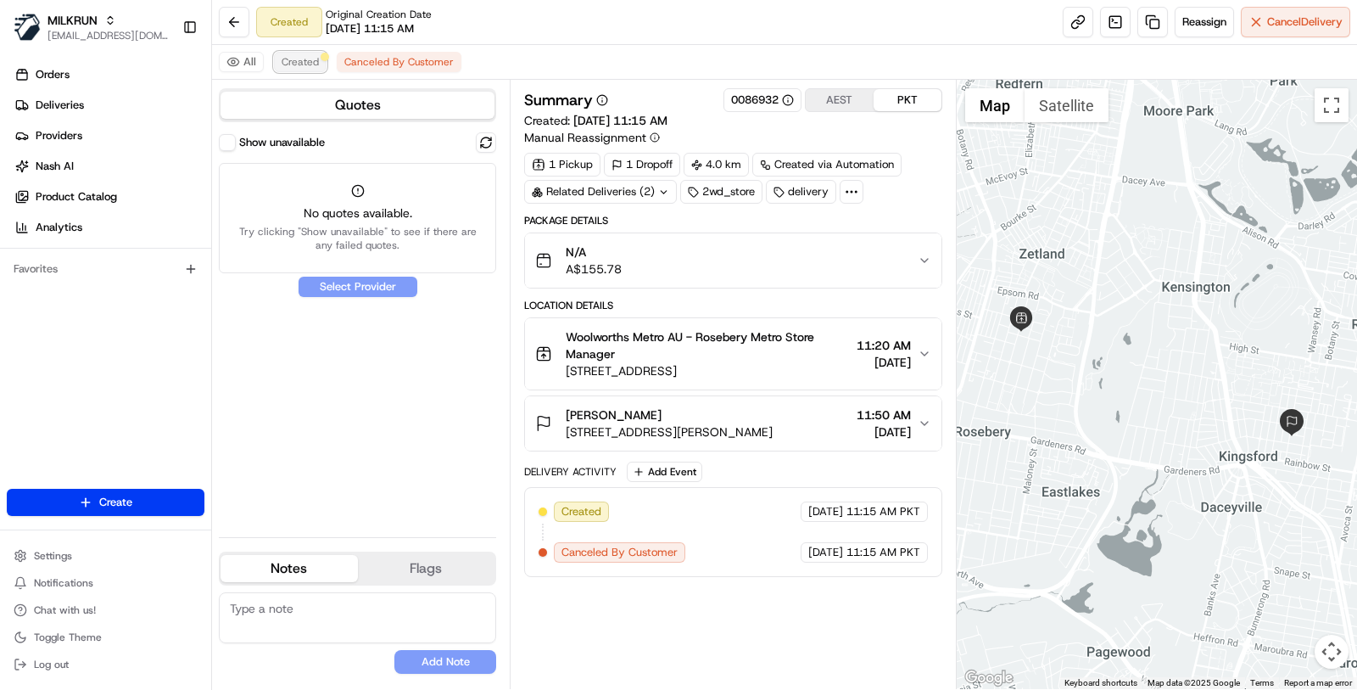
click at [286, 61] on span "Created" at bounding box center [300, 62] width 37 height 14
click at [221, 149] on div "Show unavailable" at bounding box center [272, 142] width 106 height 17
click at [227, 141] on button "Show unavailable" at bounding box center [227, 142] width 17 height 17
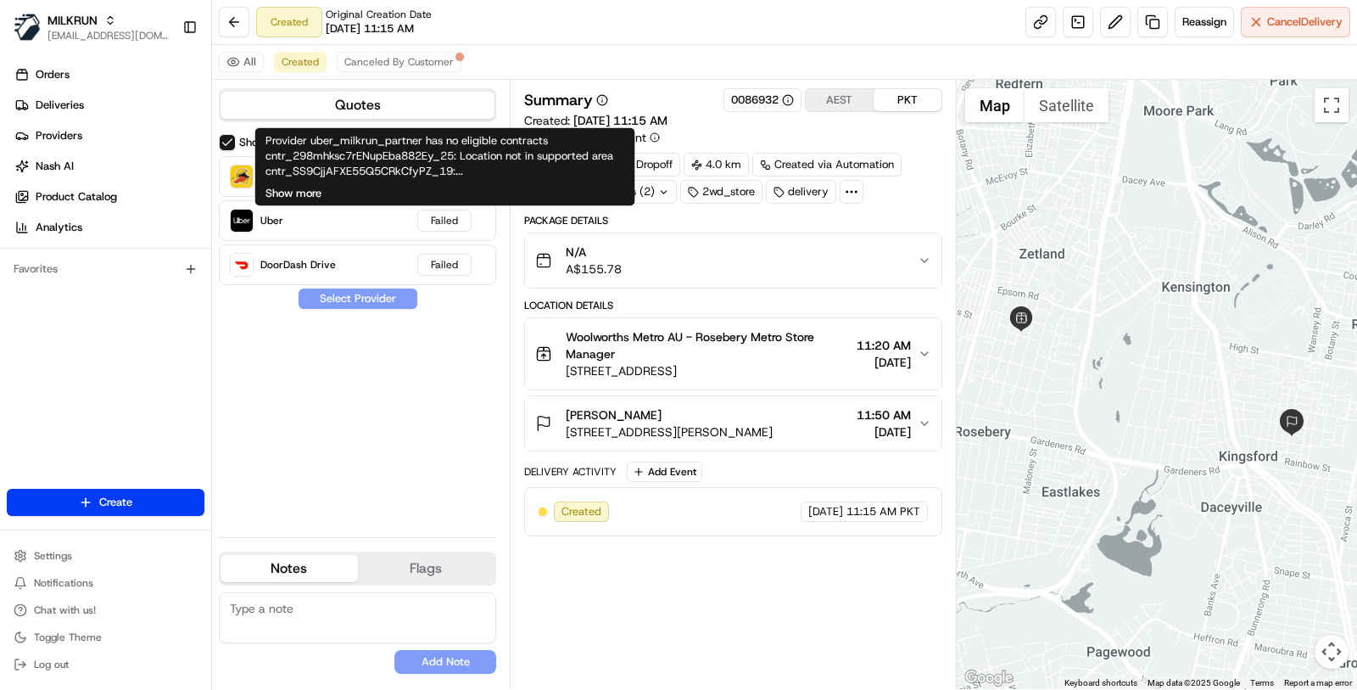
click at [288, 193] on button "Show more" at bounding box center [294, 193] width 56 height 15
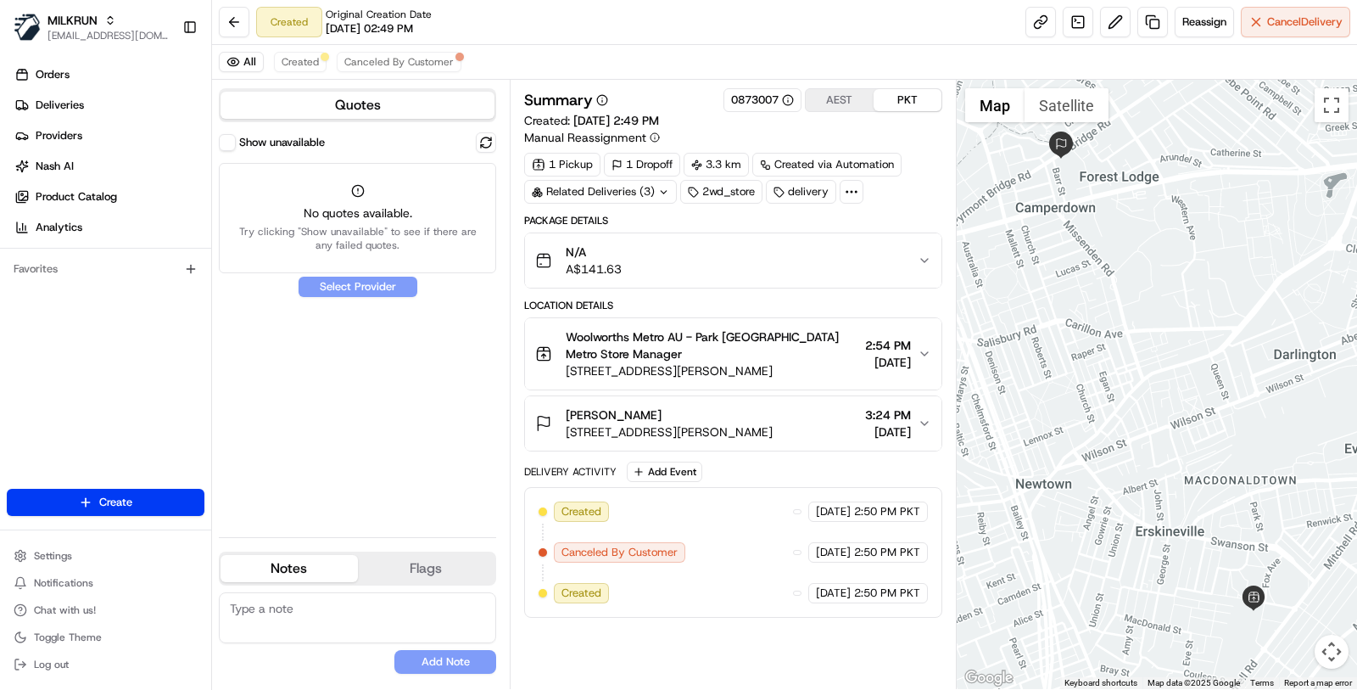
click at [635, 195] on div "Related Deliveries (3)" at bounding box center [600, 192] width 153 height 24
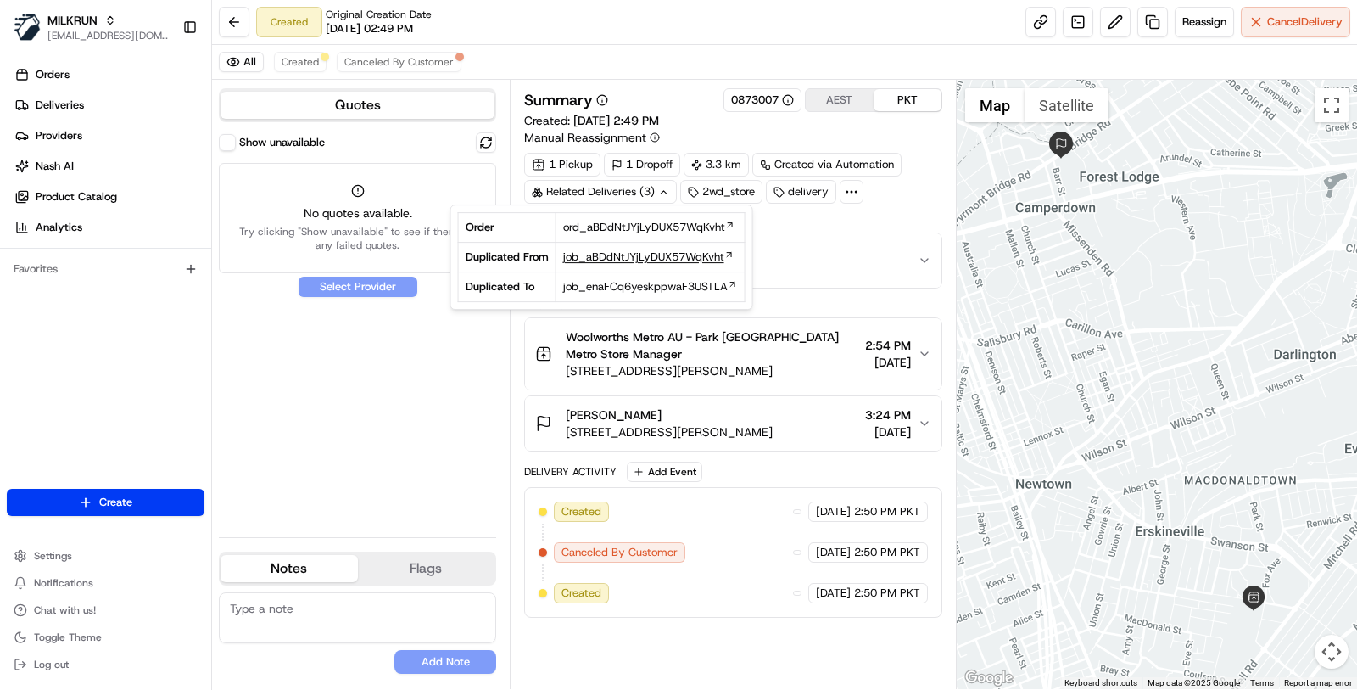
click at [630, 262] on span "job_aBDdNtJYjLyDUX57WqKvht" at bounding box center [643, 256] width 161 height 15
click at [608, 59] on div "All Created Canceled By Customer" at bounding box center [784, 62] width 1145 height 35
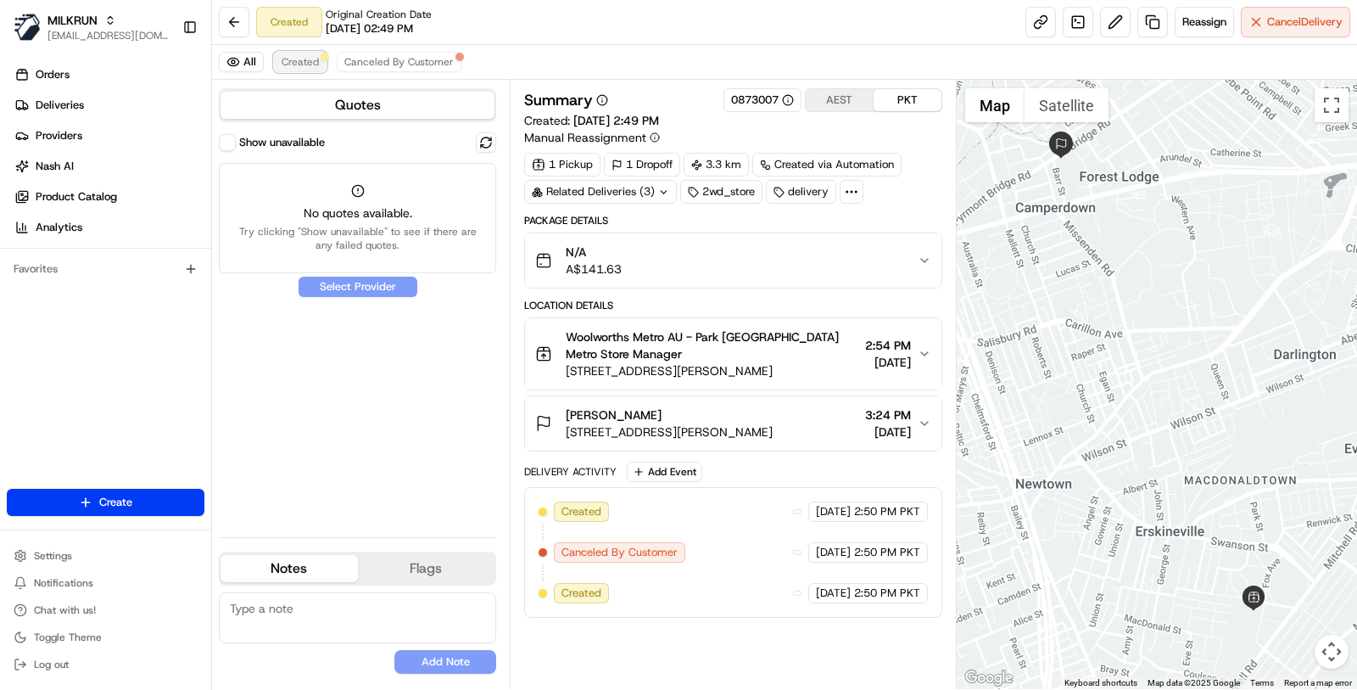
click at [299, 64] on span "Created" at bounding box center [300, 62] width 37 height 14
click at [224, 142] on button "Show unavailable" at bounding box center [227, 142] width 17 height 17
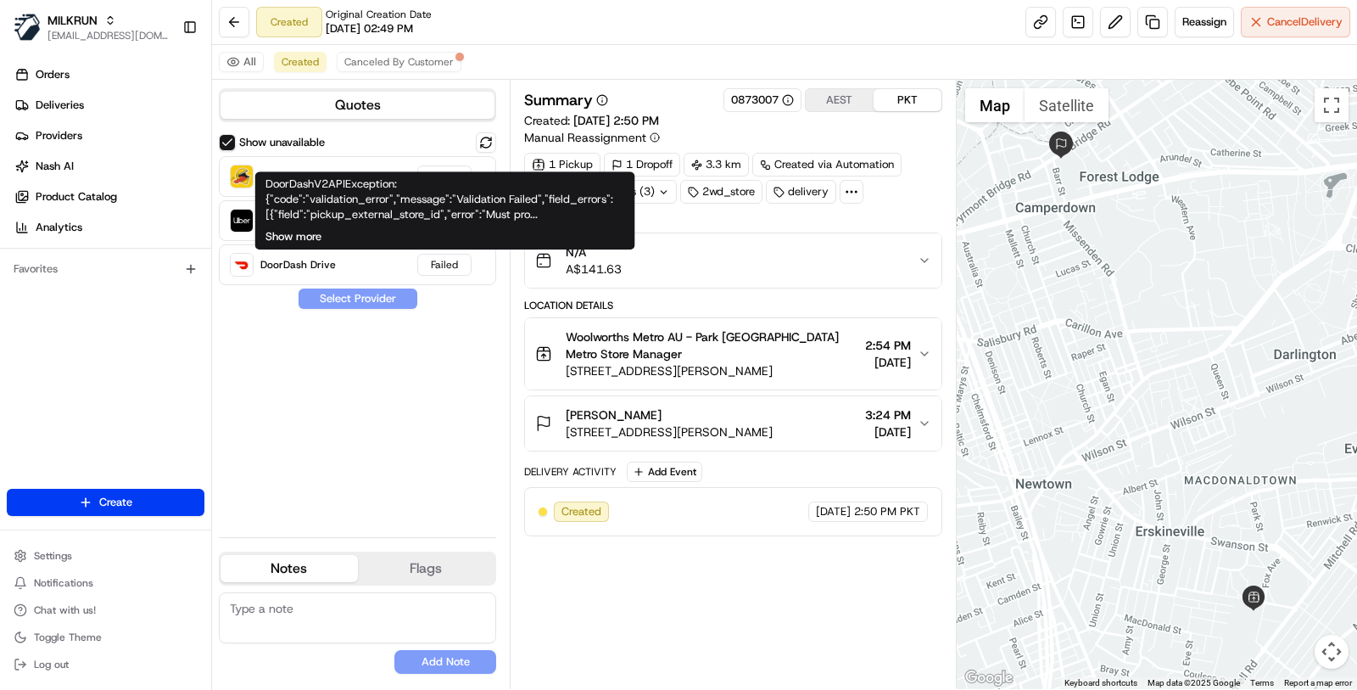
click at [306, 233] on button "Show more" at bounding box center [294, 236] width 56 height 15
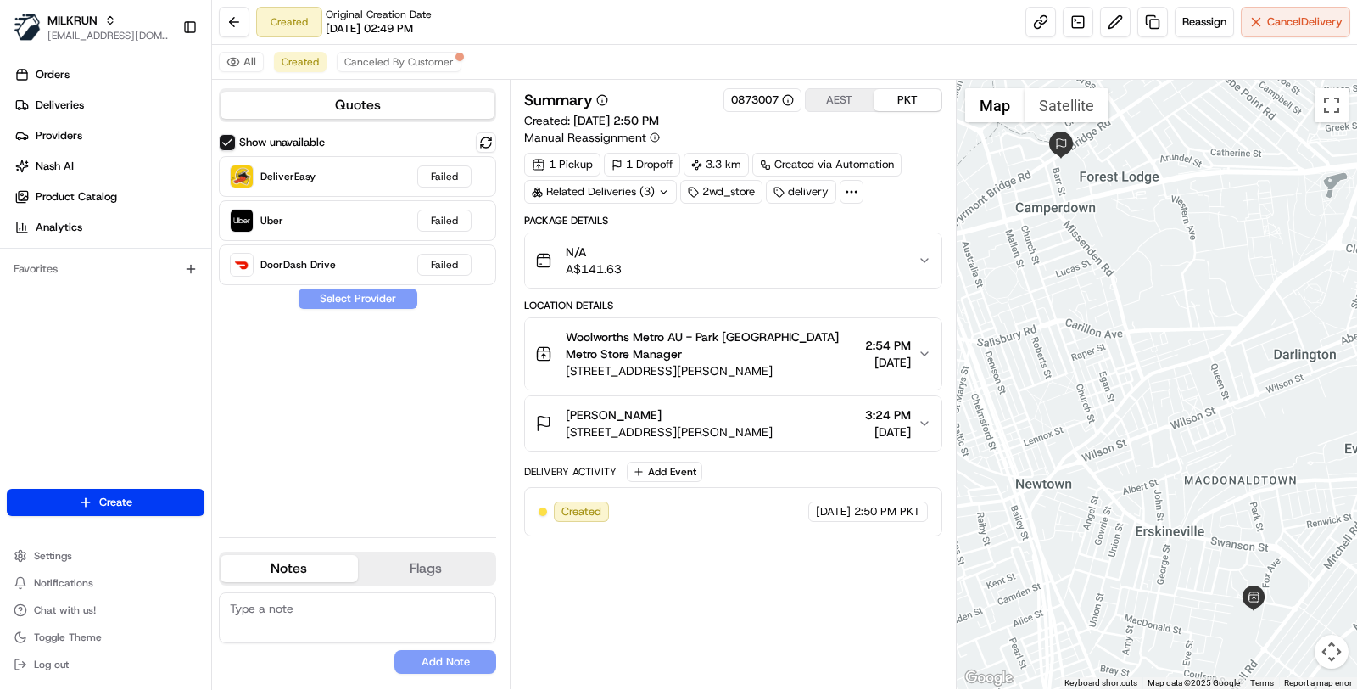
click at [881, 260] on div "N/A A$141.63" at bounding box center [726, 260] width 383 height 34
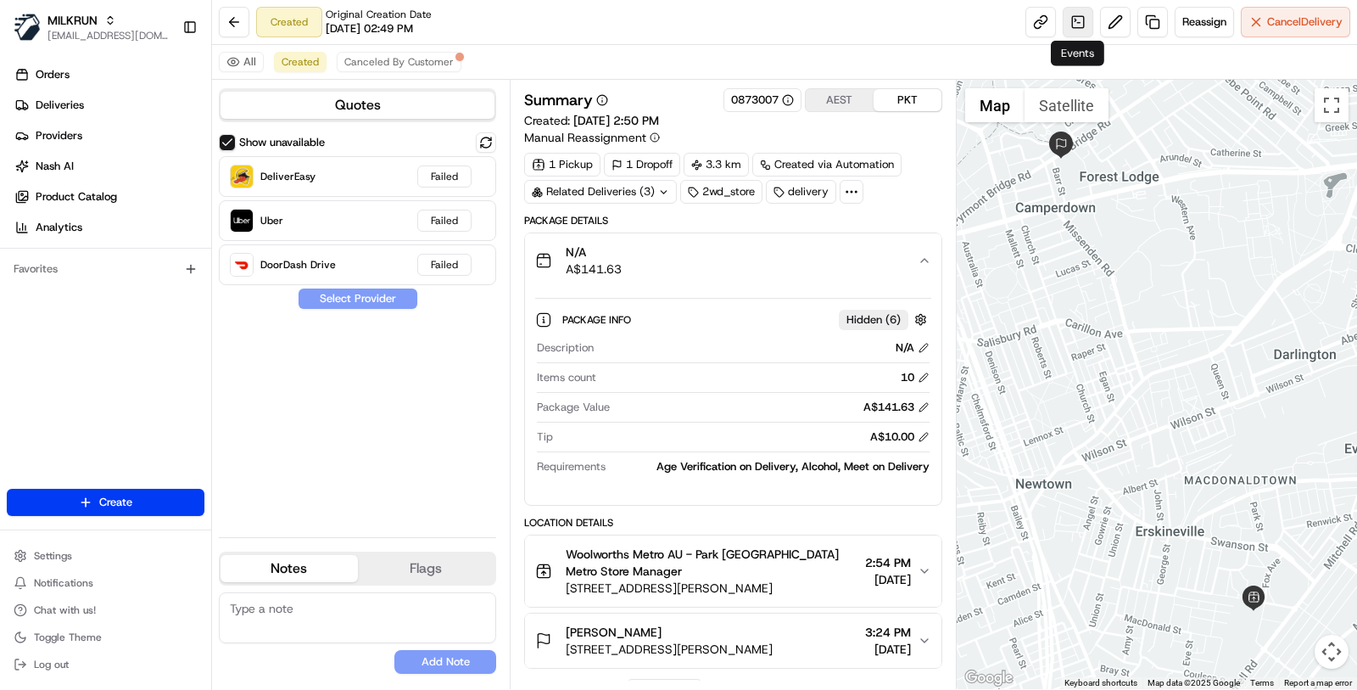
click at [1071, 32] on link at bounding box center [1078, 22] width 31 height 31
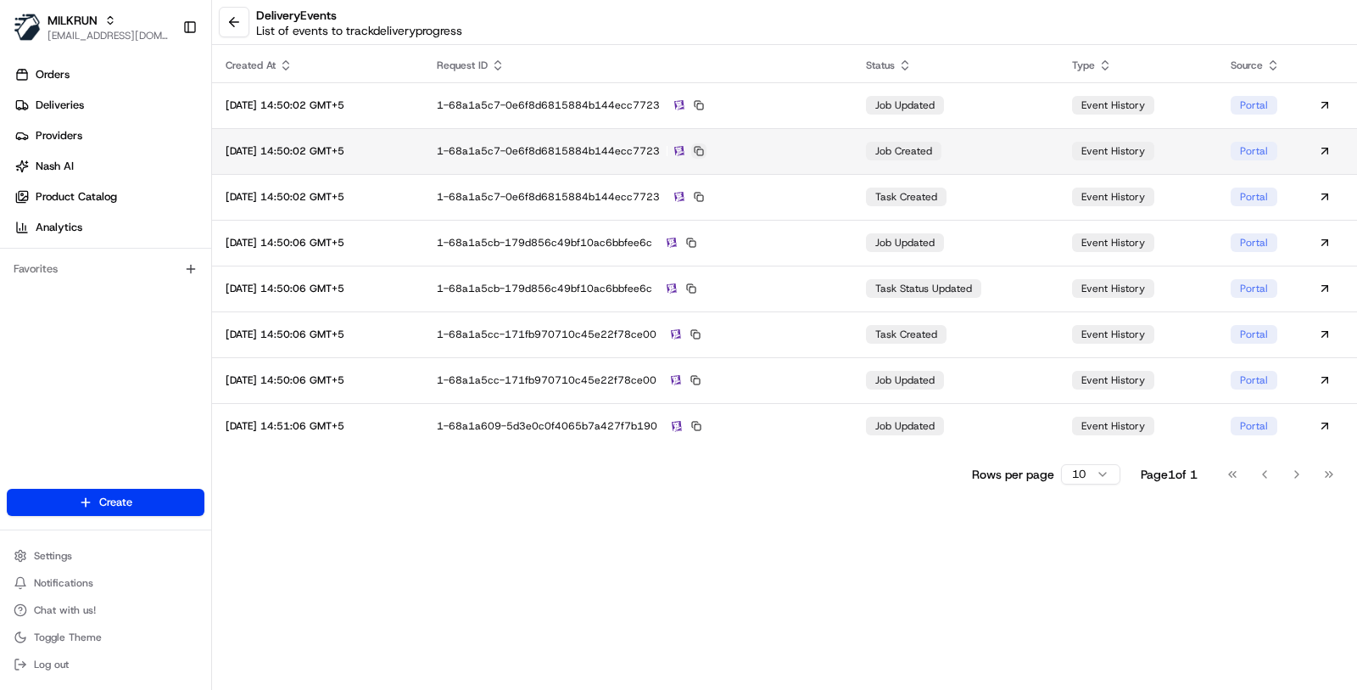
click at [707, 150] on button at bounding box center [698, 150] width 15 height 15
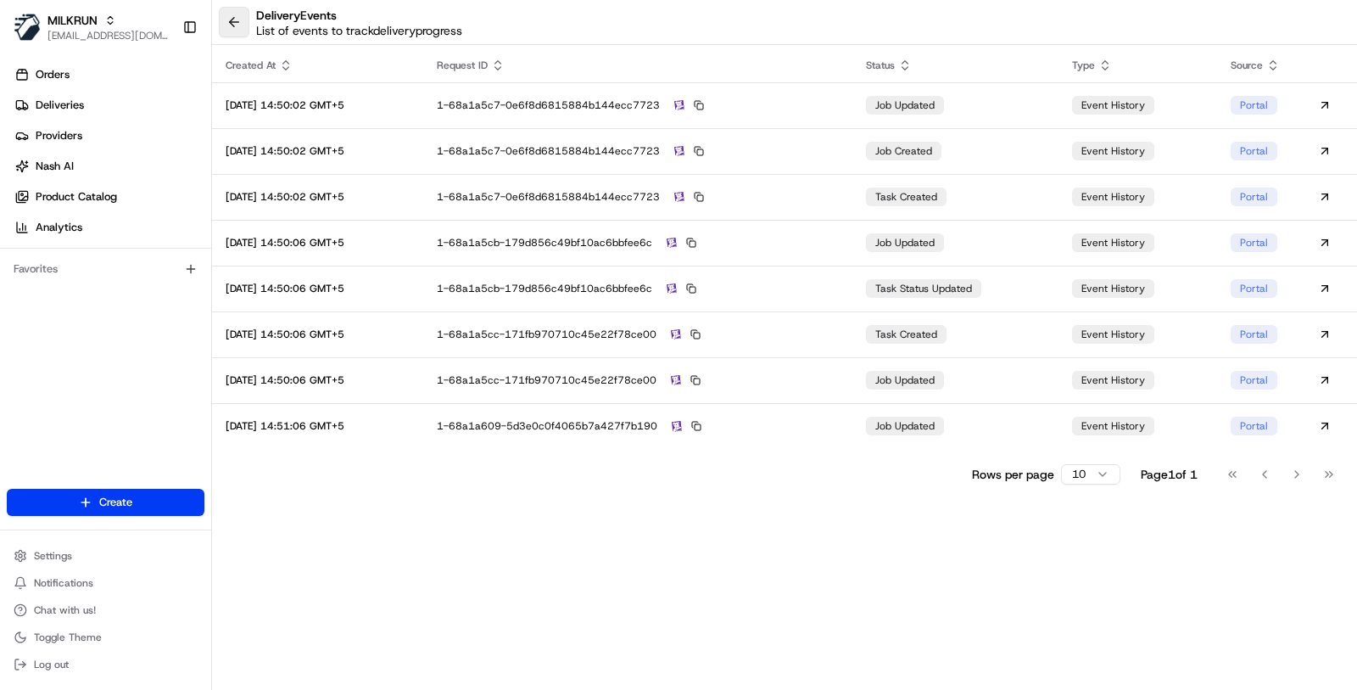
click at [228, 21] on button at bounding box center [234, 22] width 31 height 31
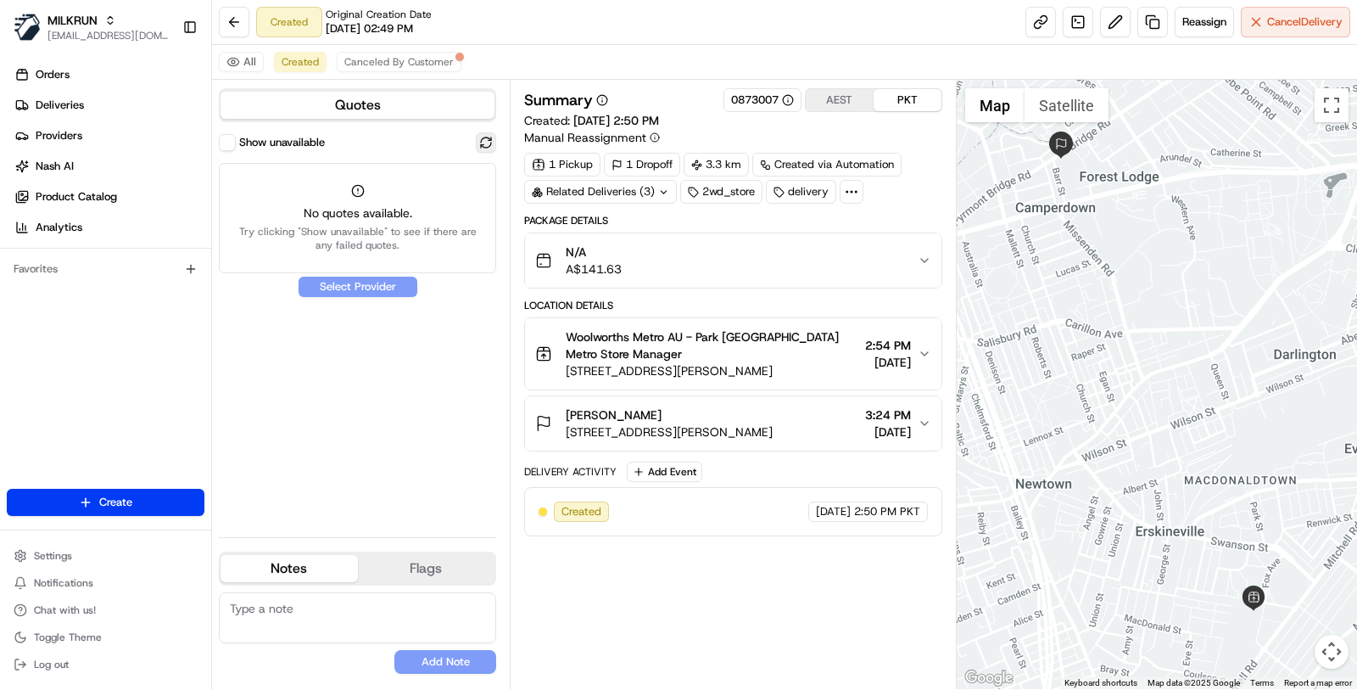
click at [491, 144] on button at bounding box center [486, 142] width 20 height 20
click at [213, 138] on div "Quotes Show unavailable No quotes available. Try clicking "Show unavailable" to…" at bounding box center [361, 384] width 298 height 609
click at [215, 138] on div "Quotes Show unavailable No quotes available. Try clicking "Show unavailable" to…" at bounding box center [361, 384] width 298 height 609
click at [228, 138] on button "Show unavailable" at bounding box center [227, 142] width 17 height 17
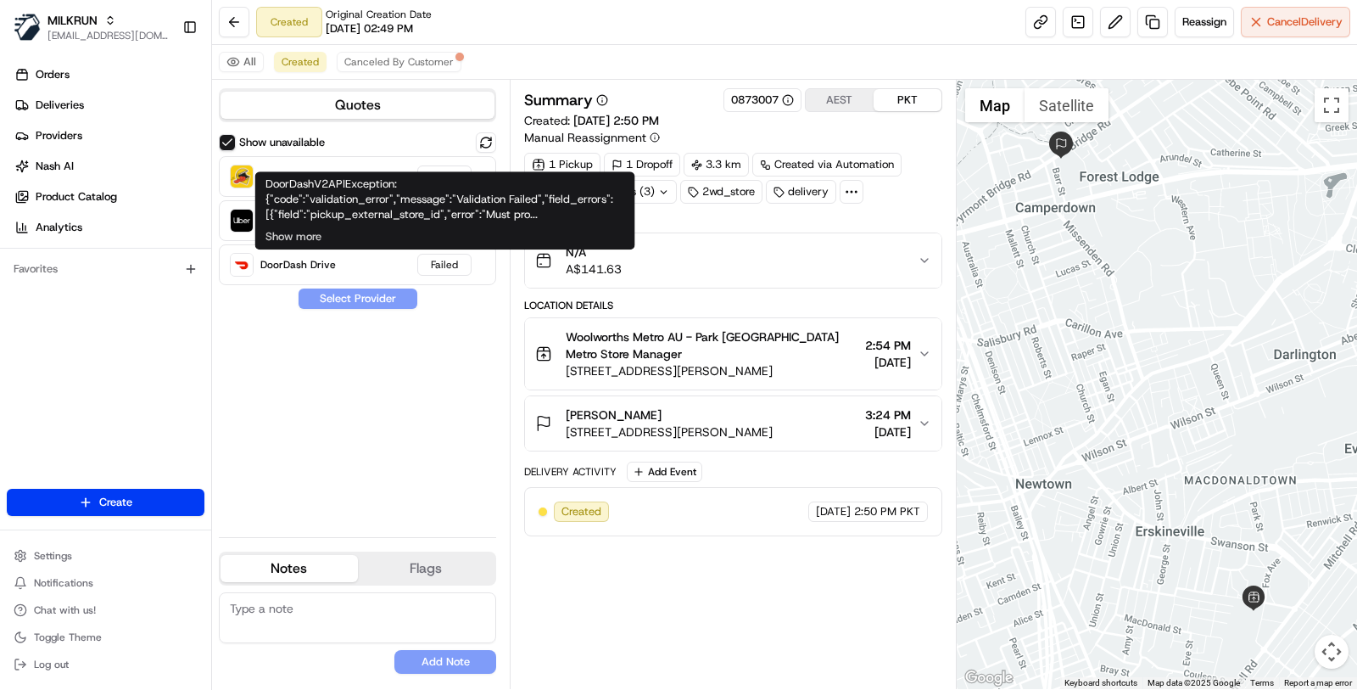
click at [322, 237] on div "DoorDashV2APIException: {"code":"validation_error","message":"Validation Failed…" at bounding box center [445, 210] width 380 height 78
click at [306, 233] on button "Show more" at bounding box center [294, 236] width 56 height 15
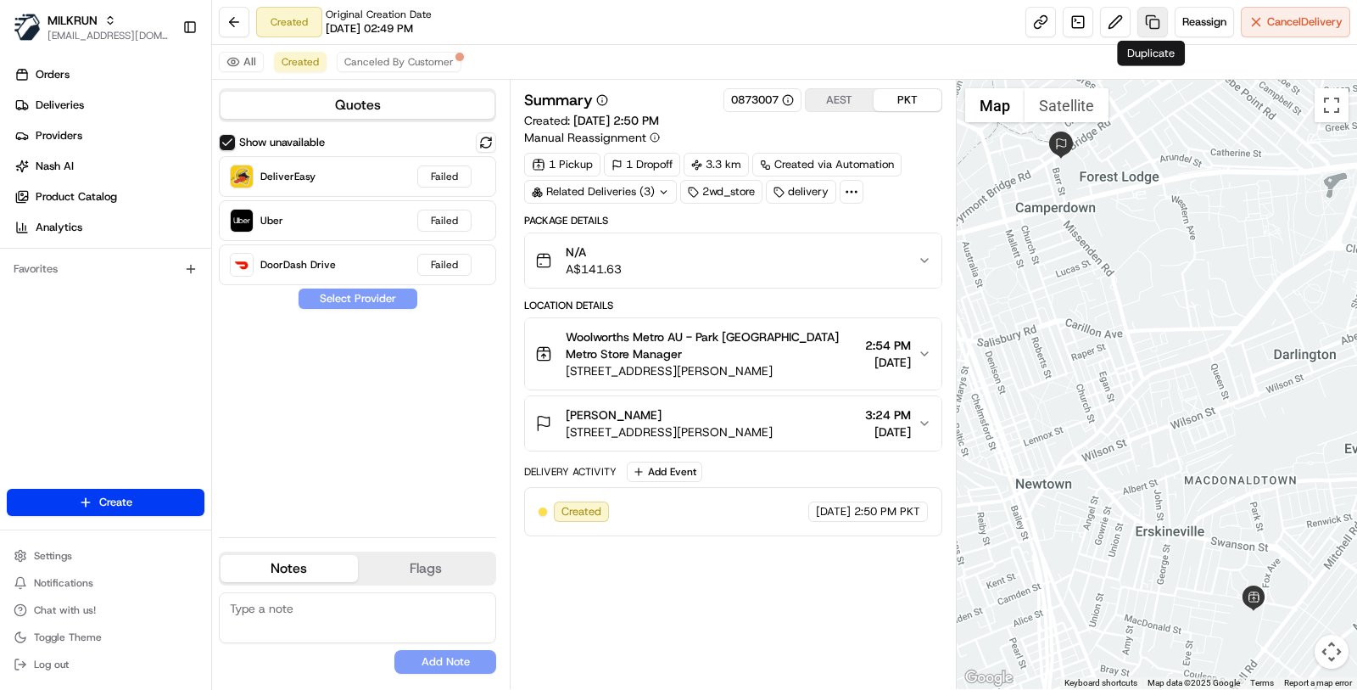
click at [1155, 13] on link at bounding box center [1153, 22] width 31 height 31
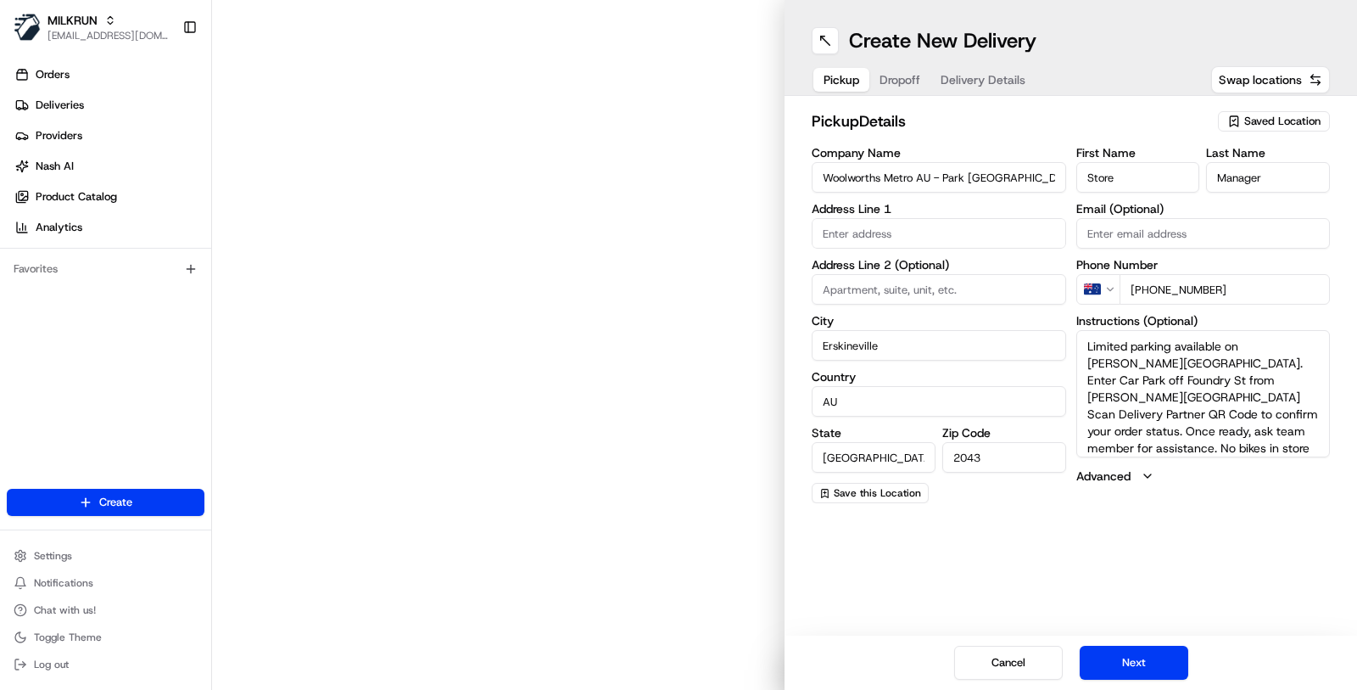
type input "57 Ashmore St"
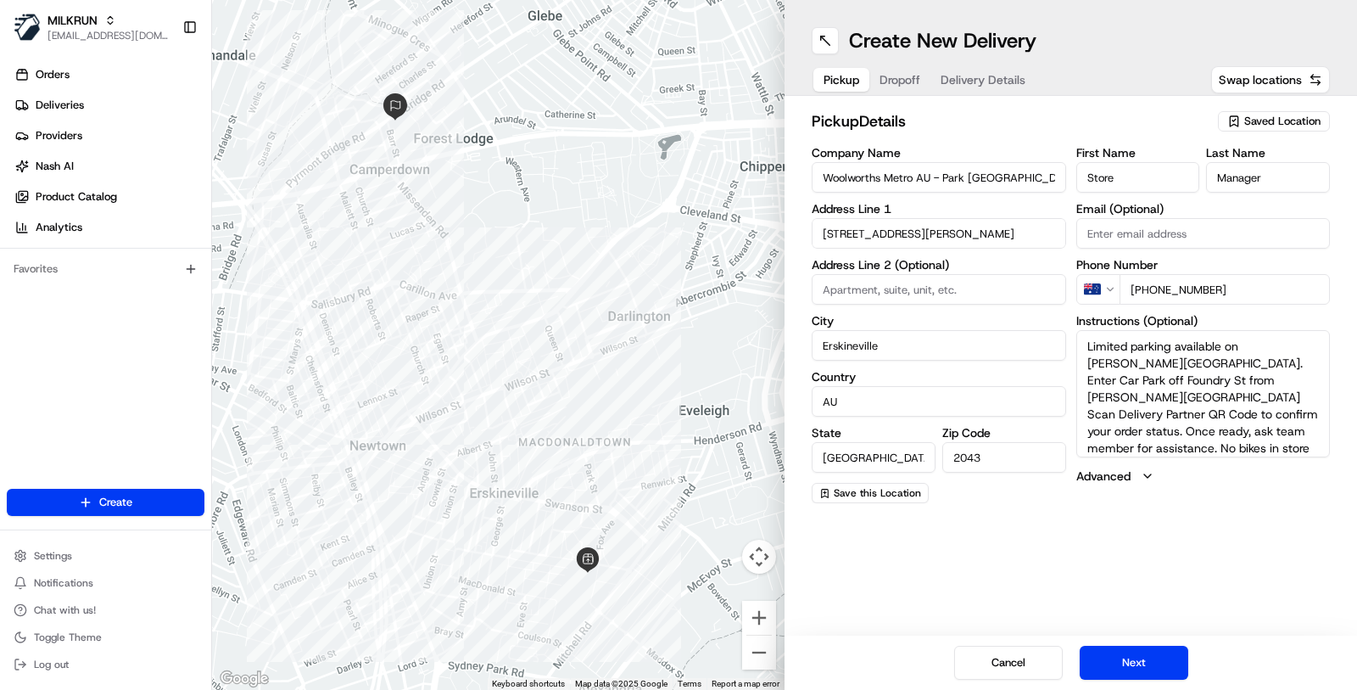
click at [1267, 120] on span "Saved Location" at bounding box center [1283, 121] width 76 height 15
type input "w"
type input "+1"
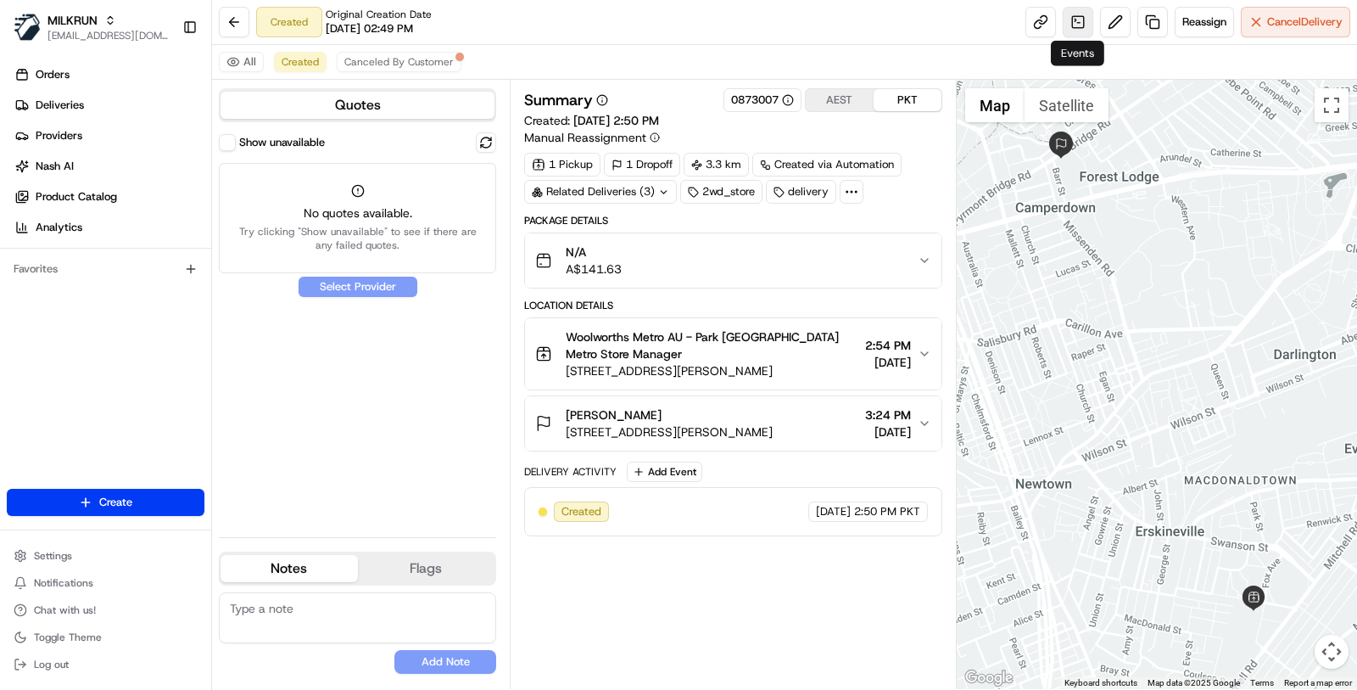
click at [1077, 18] on link at bounding box center [1078, 22] width 31 height 31
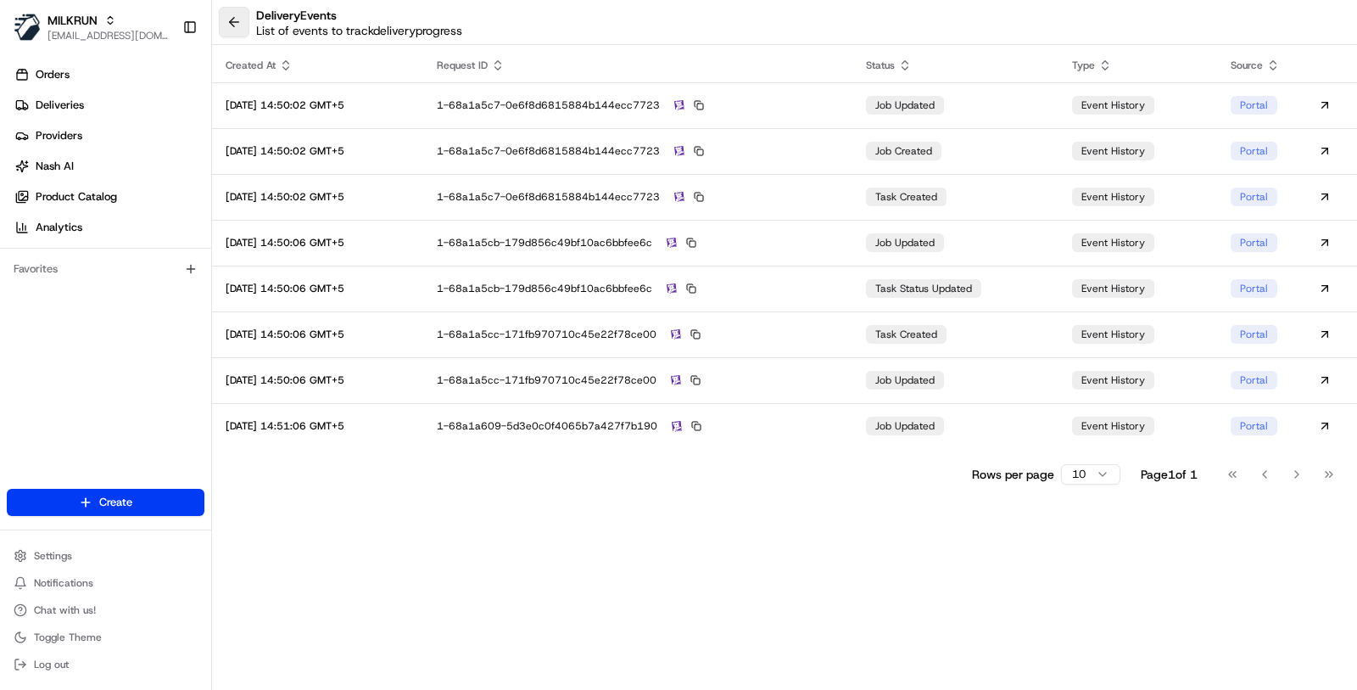
click at [242, 31] on button at bounding box center [234, 22] width 31 height 31
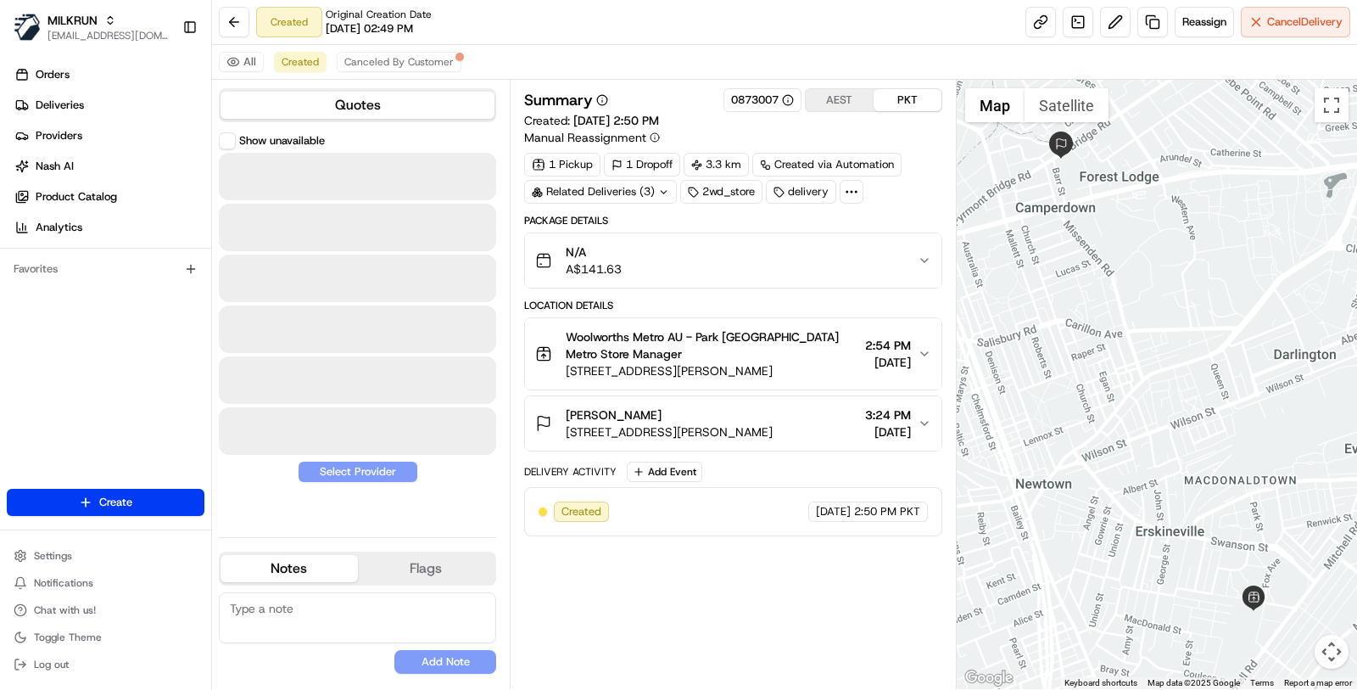
click at [624, 186] on div "Related Deliveries (3)" at bounding box center [600, 192] width 153 height 24
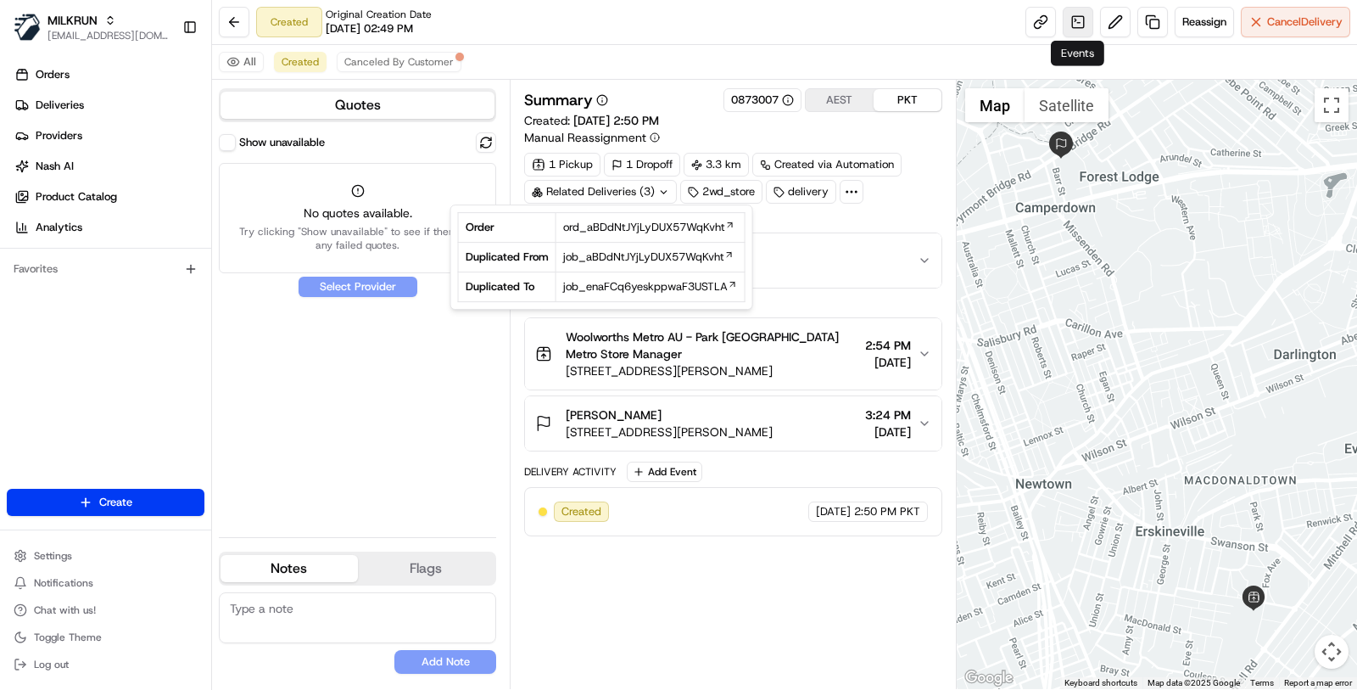
click at [1074, 14] on link at bounding box center [1078, 22] width 31 height 31
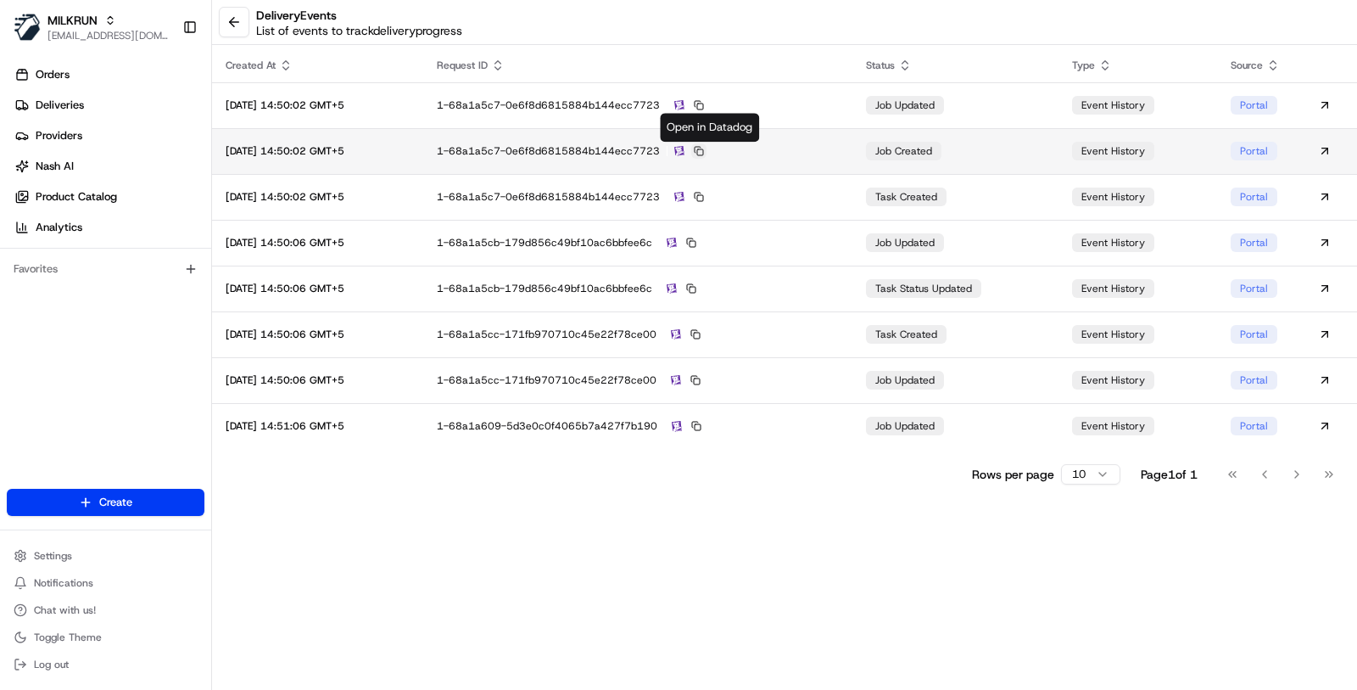
click at [707, 148] on button at bounding box center [698, 150] width 15 height 15
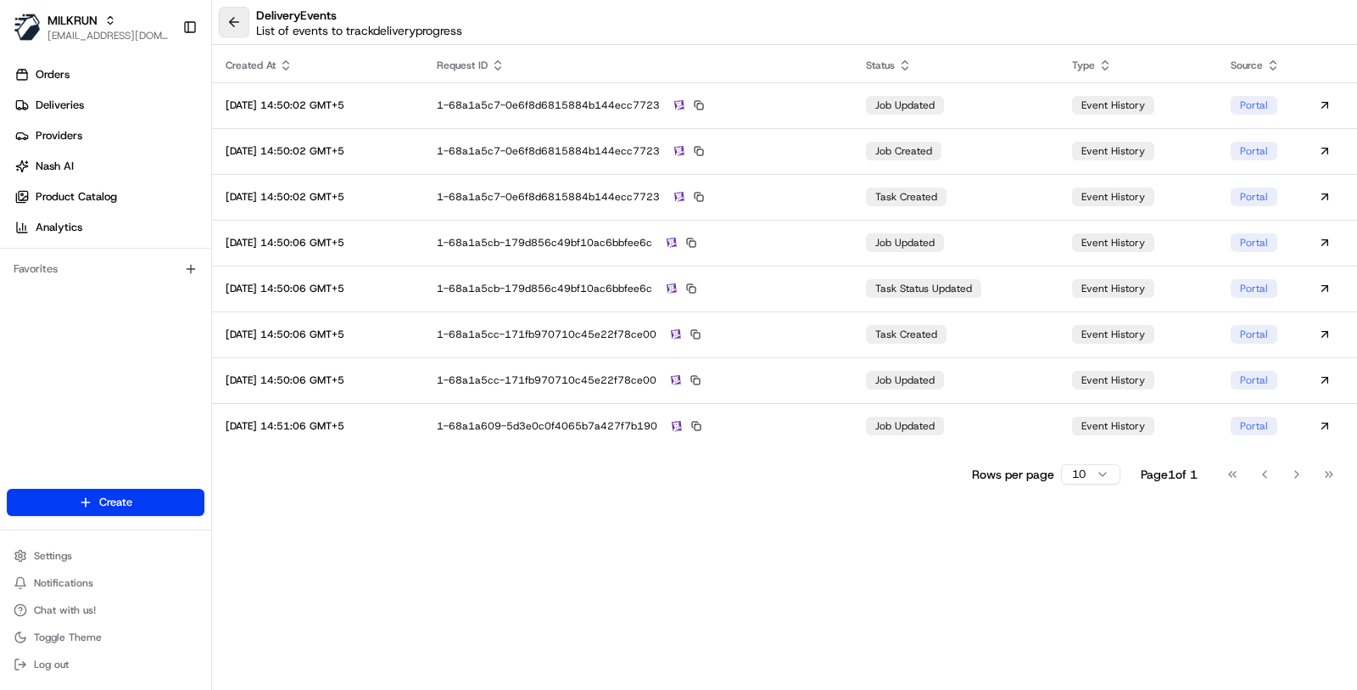
click at [219, 30] on button at bounding box center [234, 22] width 31 height 31
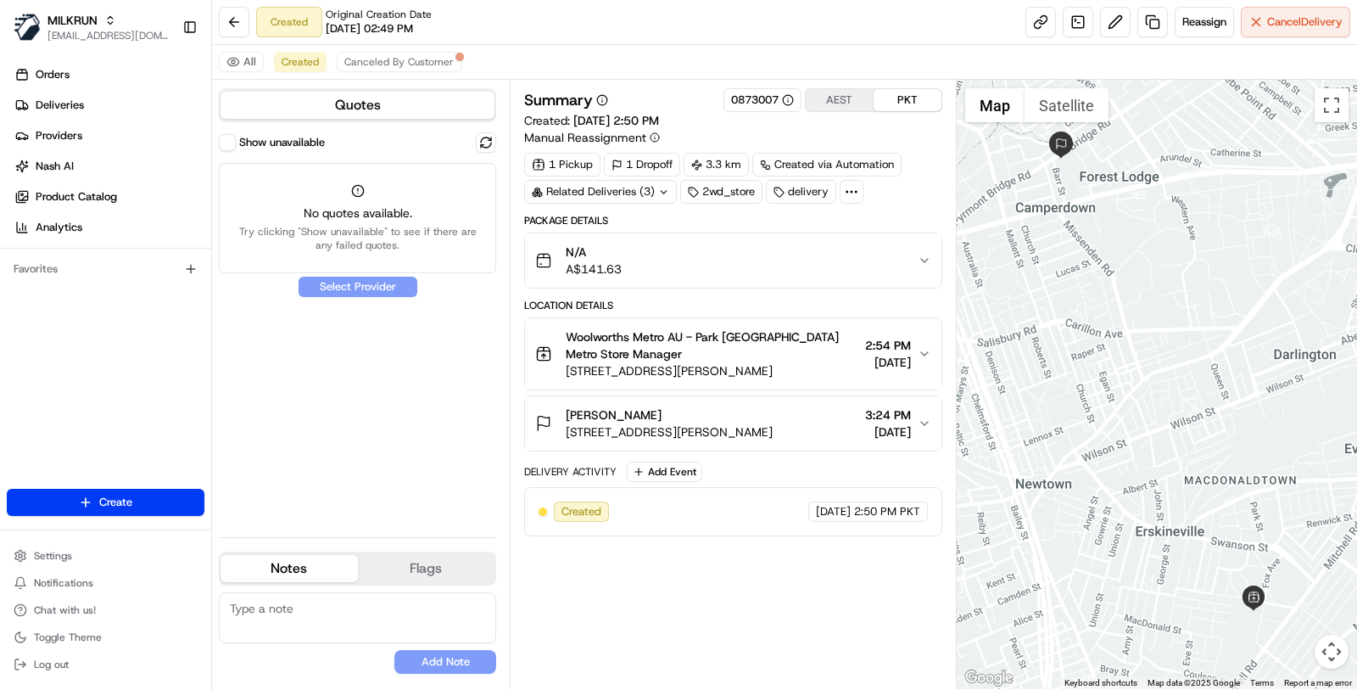
click at [608, 189] on div "Related Deliveries (3)" at bounding box center [600, 192] width 153 height 24
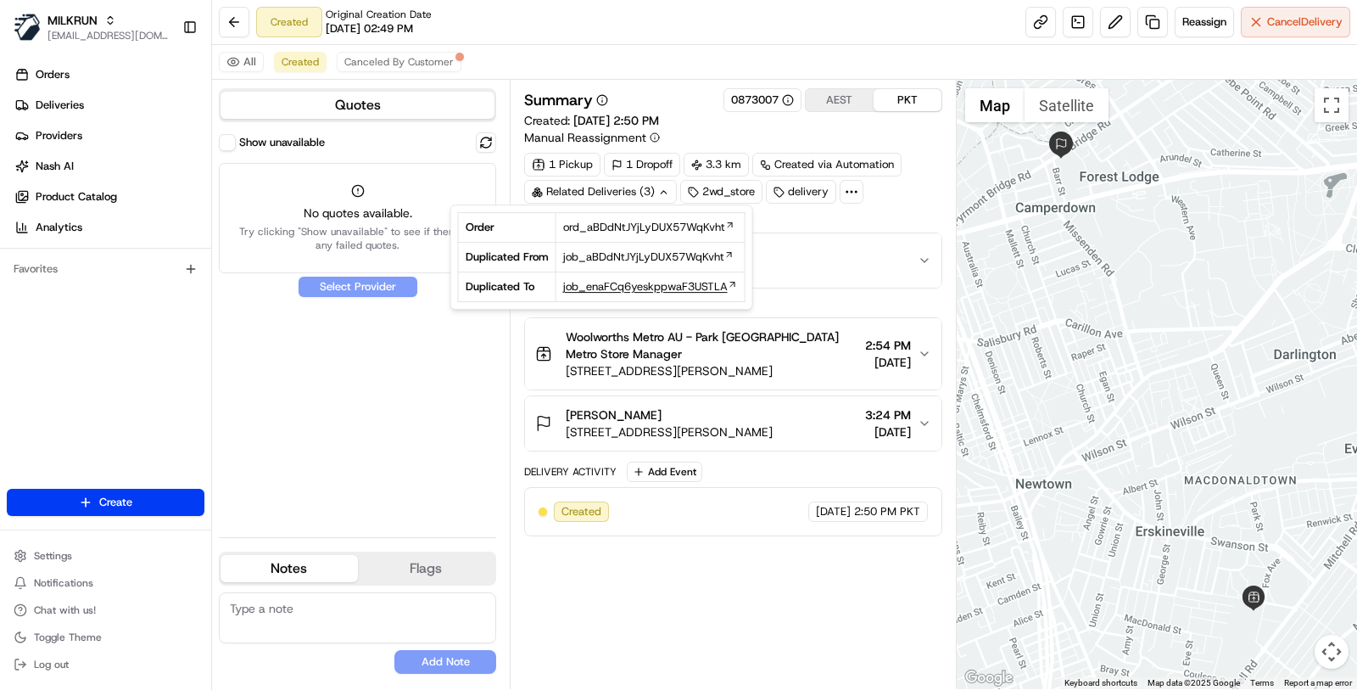
click at [633, 287] on span "job_enaFCq6yeskppwaF3USTLA" at bounding box center [645, 286] width 165 height 15
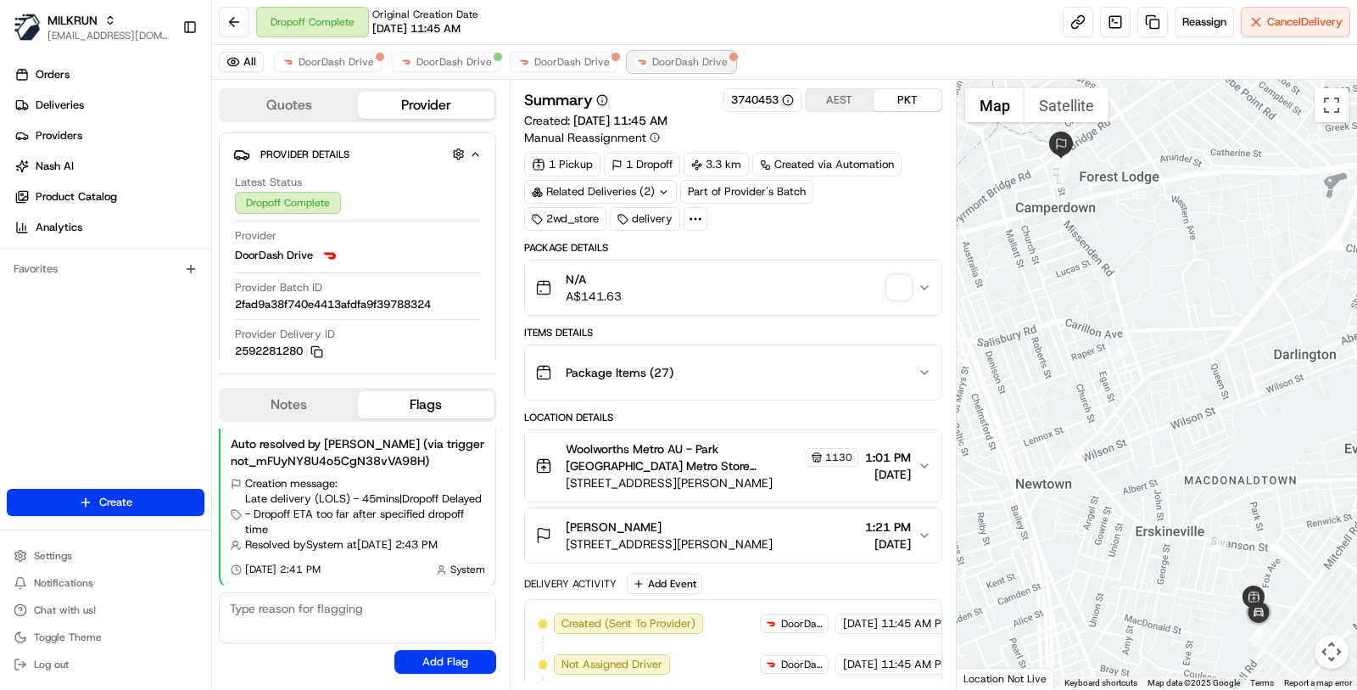
click at [635, 56] on img at bounding box center [642, 62] width 14 height 14
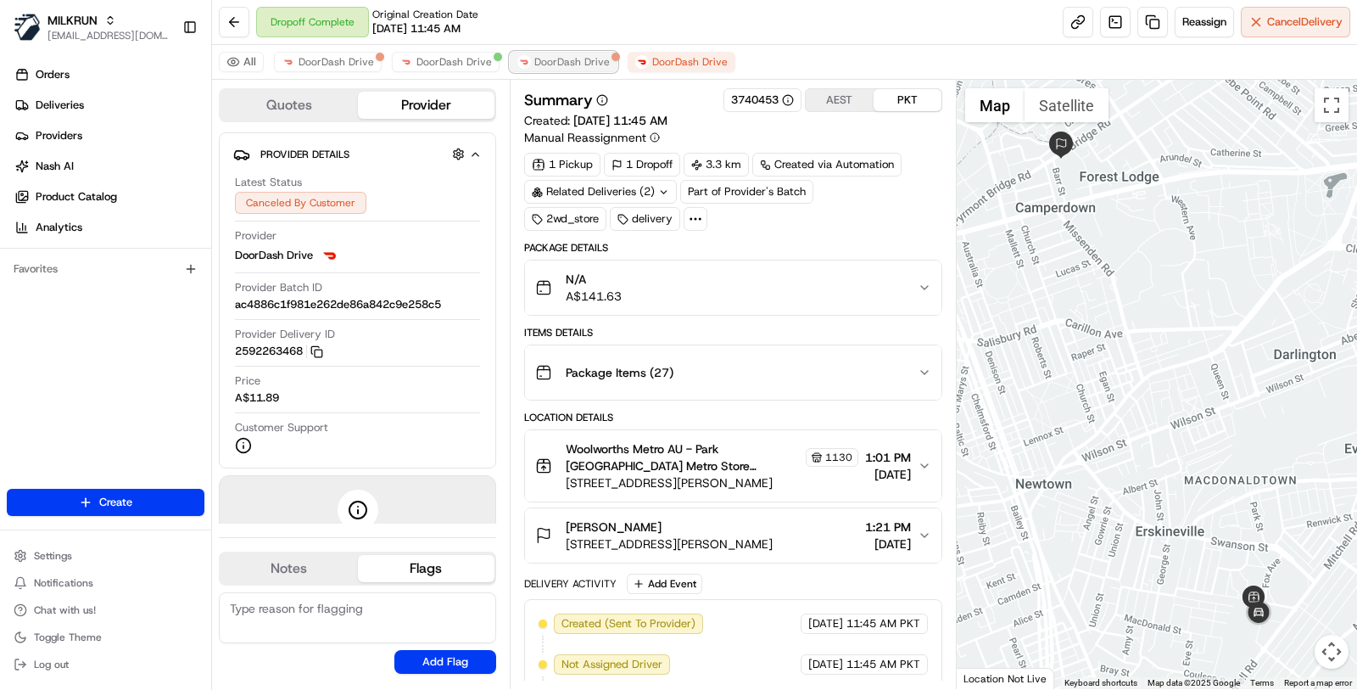
click at [576, 57] on span "DoorDash Drive" at bounding box center [572, 62] width 76 height 14
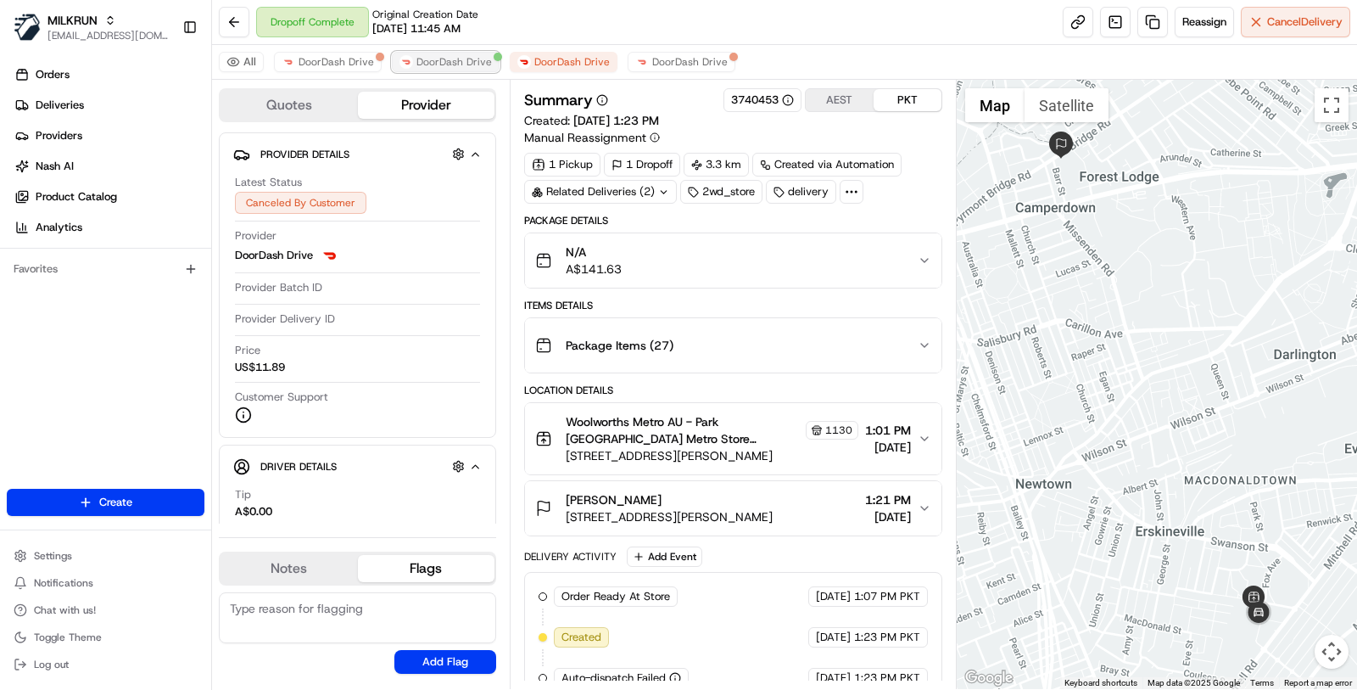
click at [478, 58] on span "DoorDash Drive" at bounding box center [455, 62] width 76 height 14
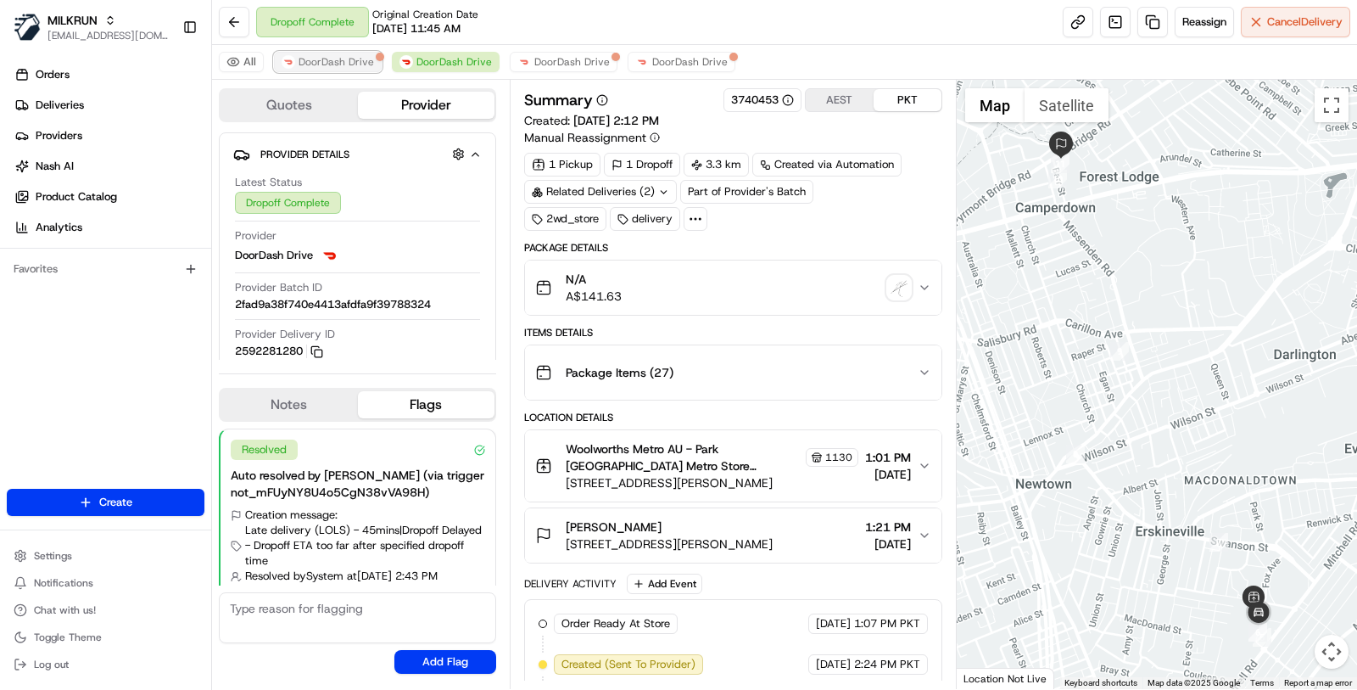
click at [346, 69] on button "DoorDash Drive" at bounding box center [328, 62] width 108 height 20
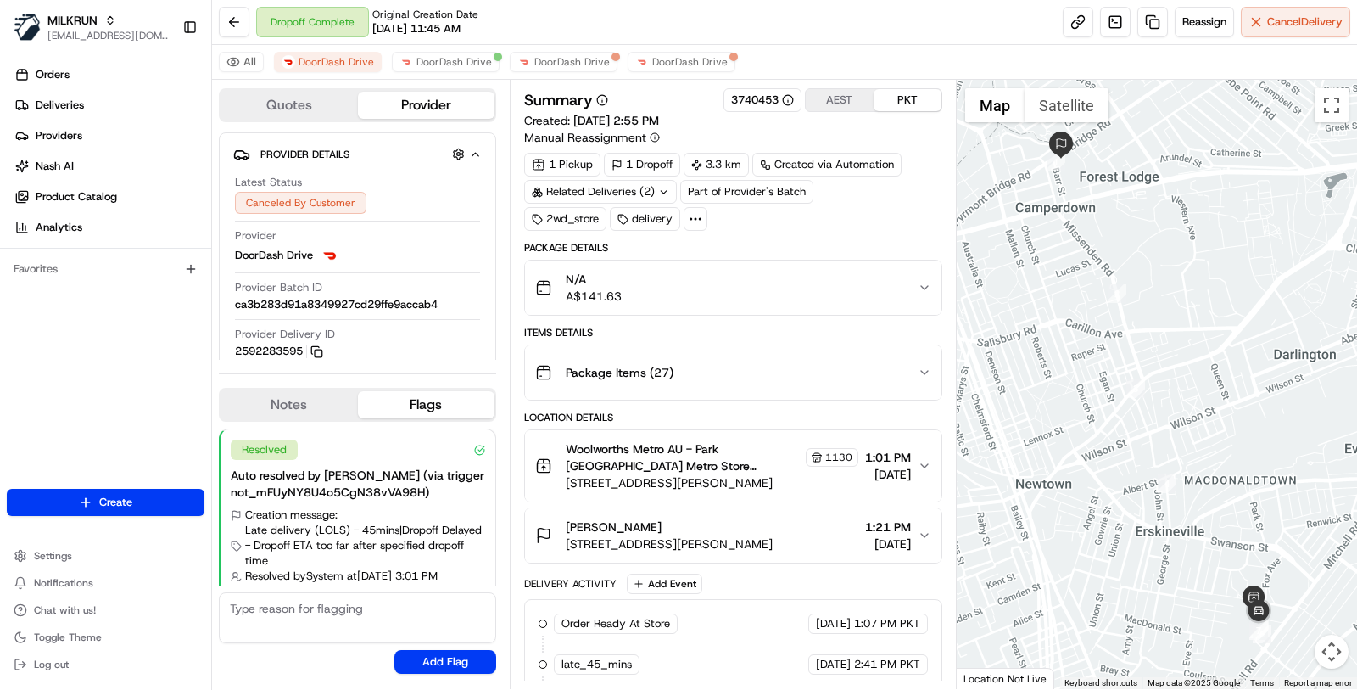
click at [290, 110] on button "Quotes" at bounding box center [289, 105] width 137 height 27
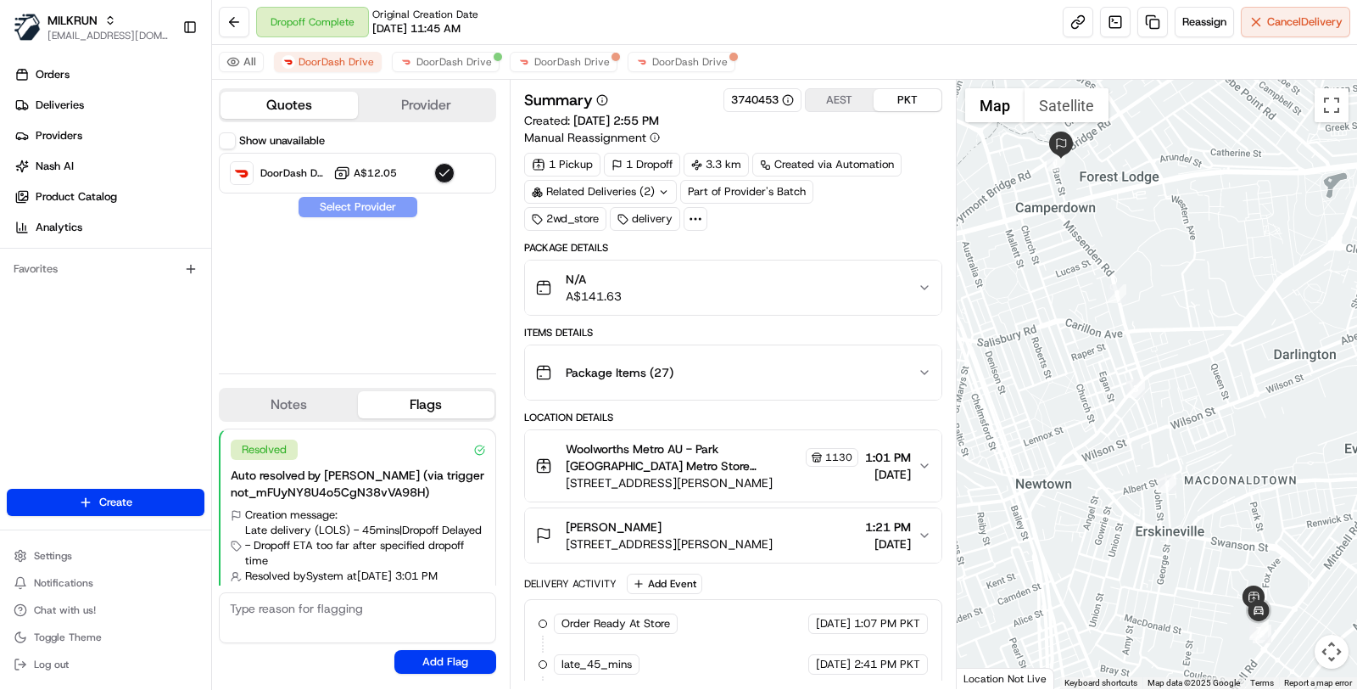
click at [650, 76] on div "All DoorDash Drive DoorDash Drive DoorDash Drive DoorDash Drive" at bounding box center [784, 62] width 1145 height 35
click at [652, 59] on span "DoorDash Drive" at bounding box center [690, 62] width 76 height 14
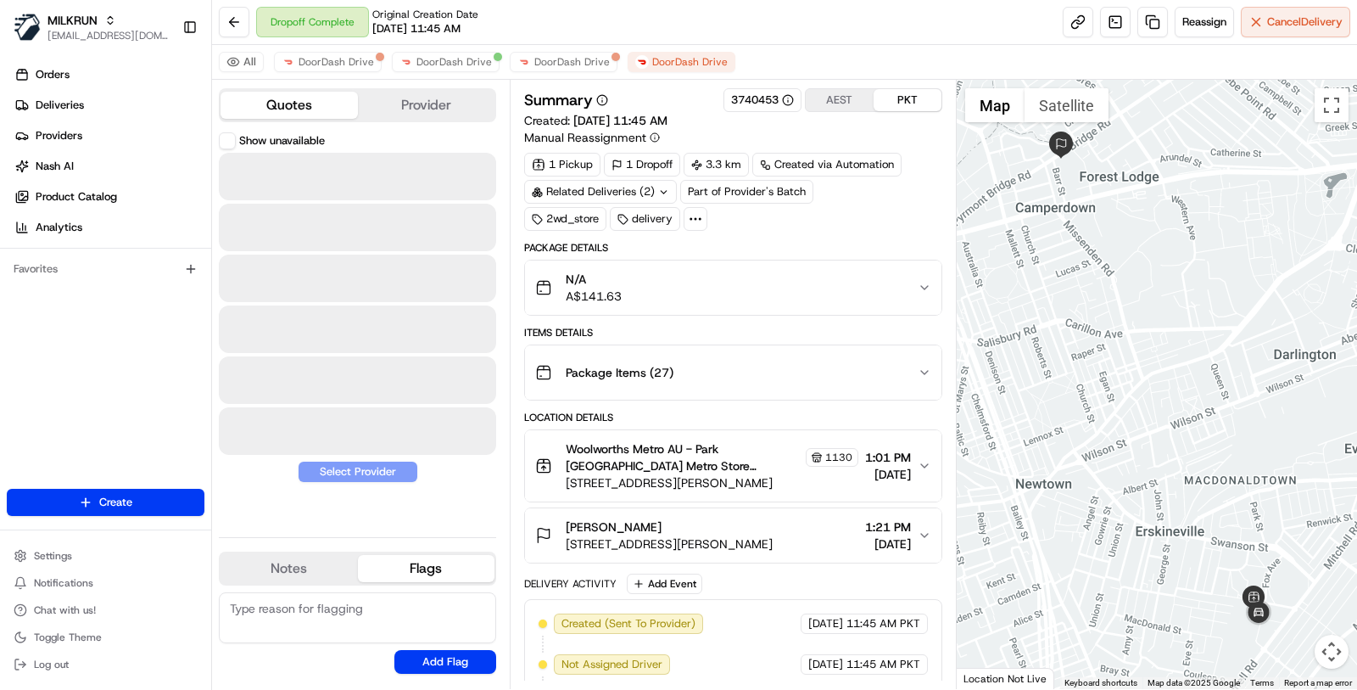
click at [306, 98] on button "Quotes" at bounding box center [289, 105] width 137 height 27
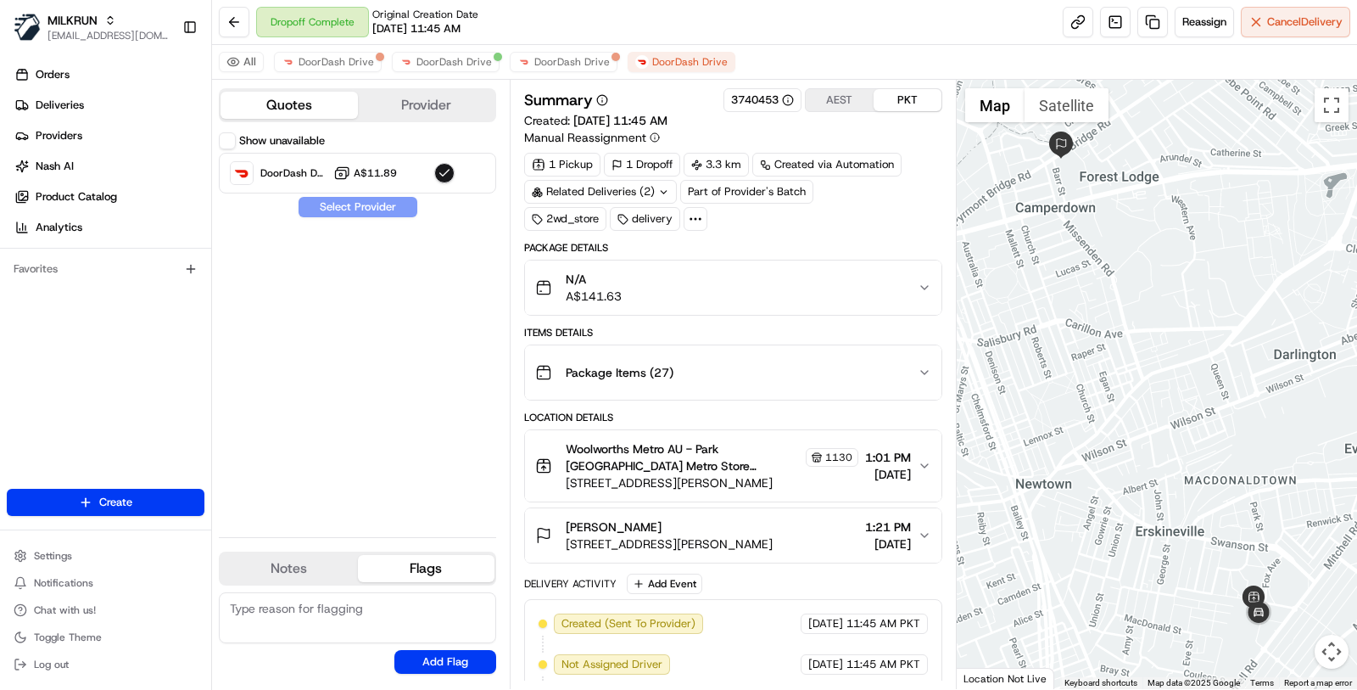
click at [224, 143] on button "Show unavailable" at bounding box center [227, 140] width 17 height 17
click at [442, 64] on span "DoorDash Drive" at bounding box center [455, 62] width 76 height 14
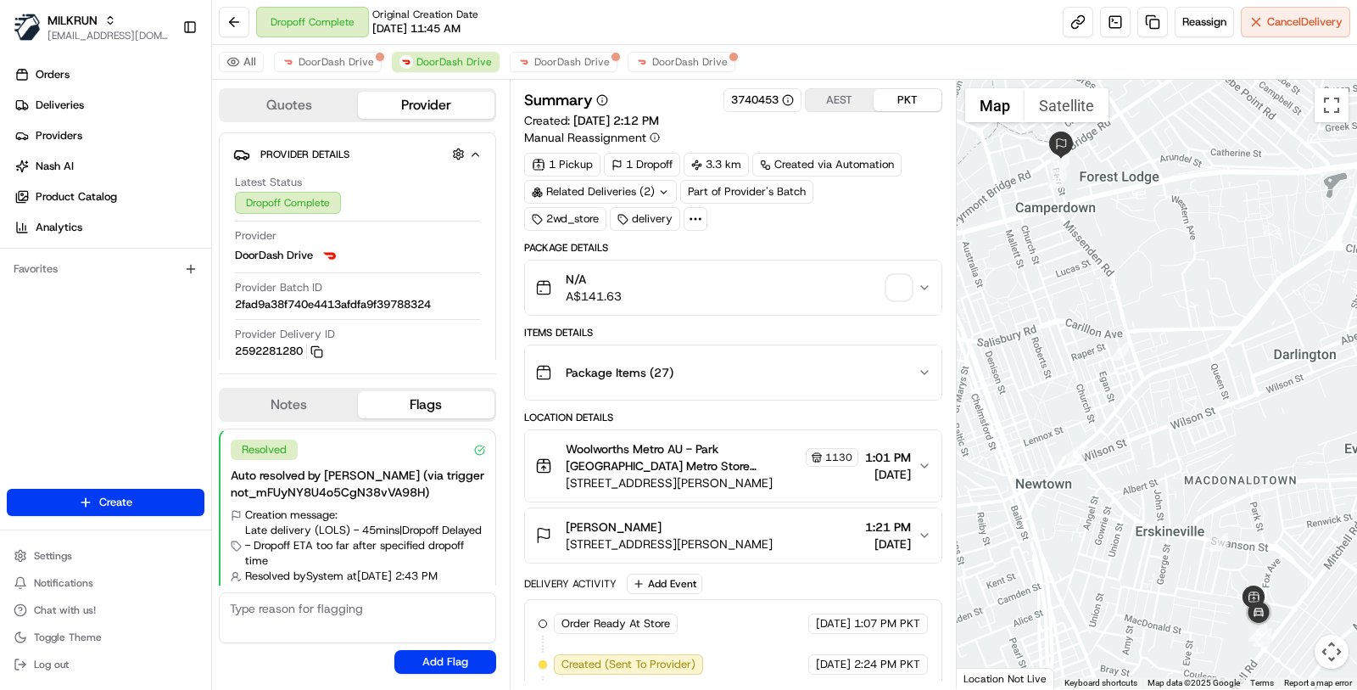
click at [255, 102] on button "Quotes" at bounding box center [289, 105] width 137 height 27
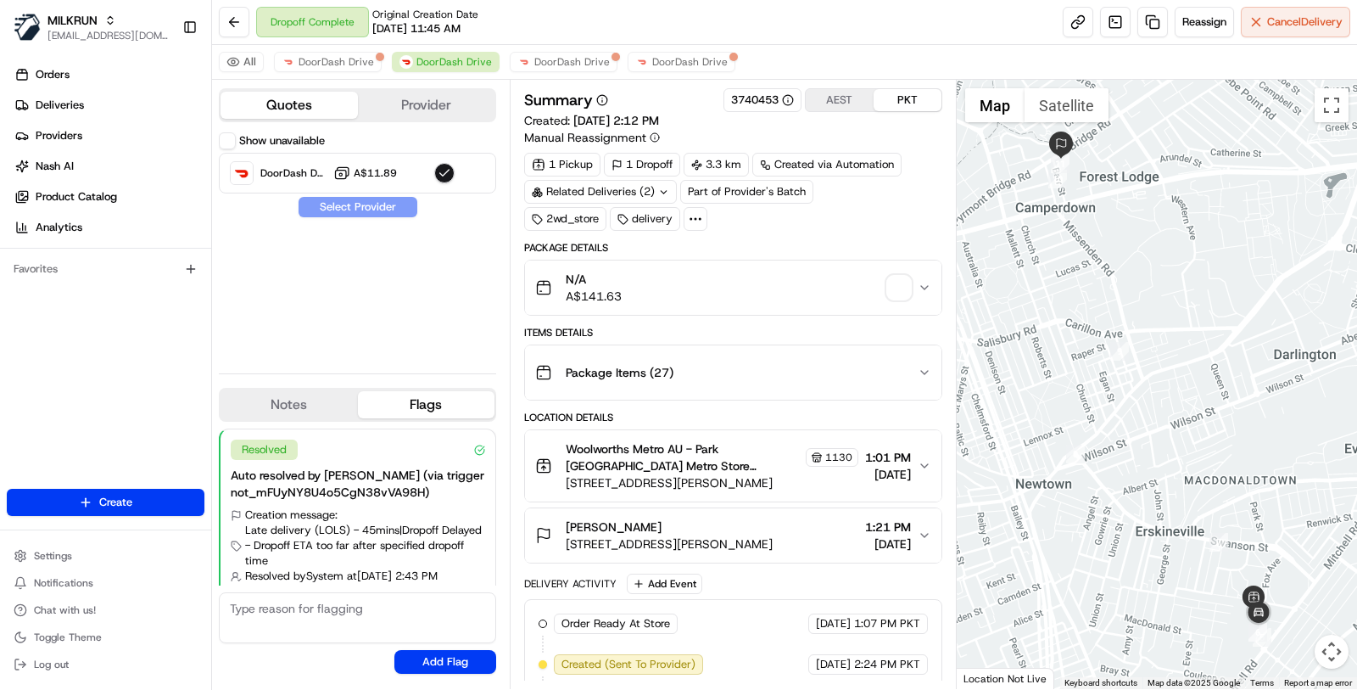
click at [226, 139] on button "Show unavailable" at bounding box center [227, 140] width 17 height 17
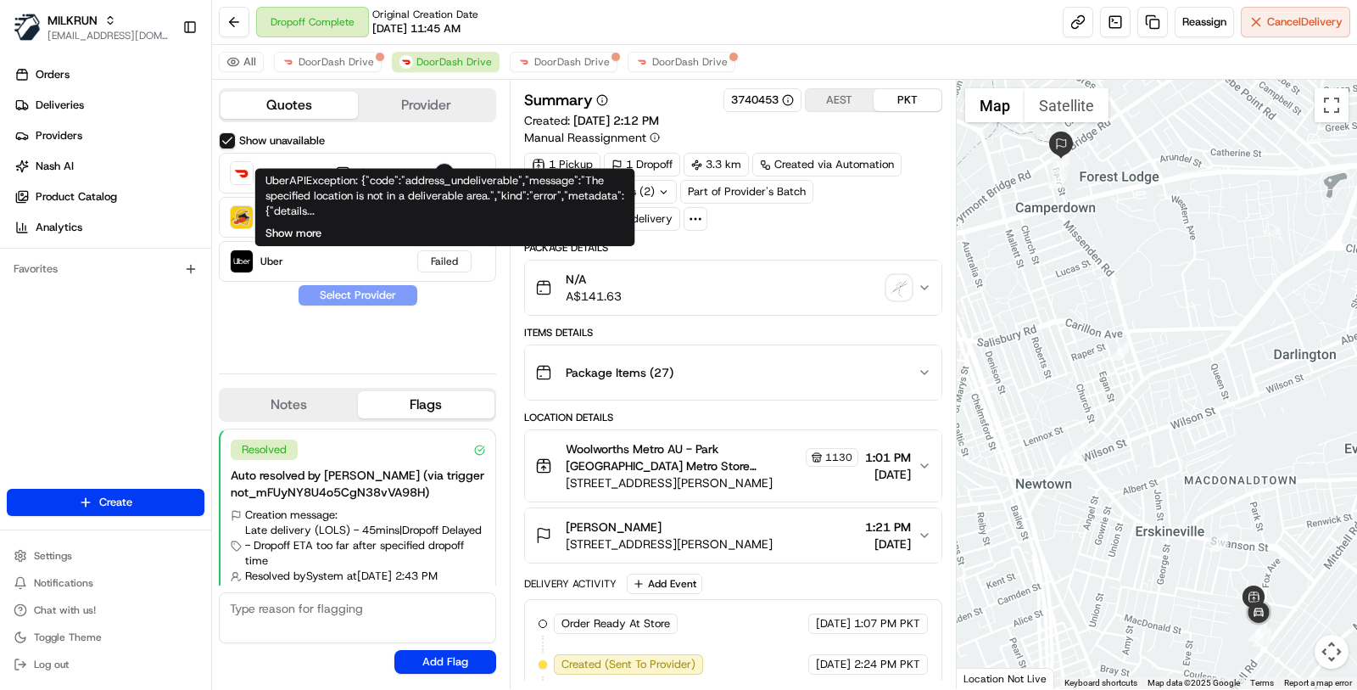
click at [297, 233] on button "Show more" at bounding box center [294, 233] width 56 height 15
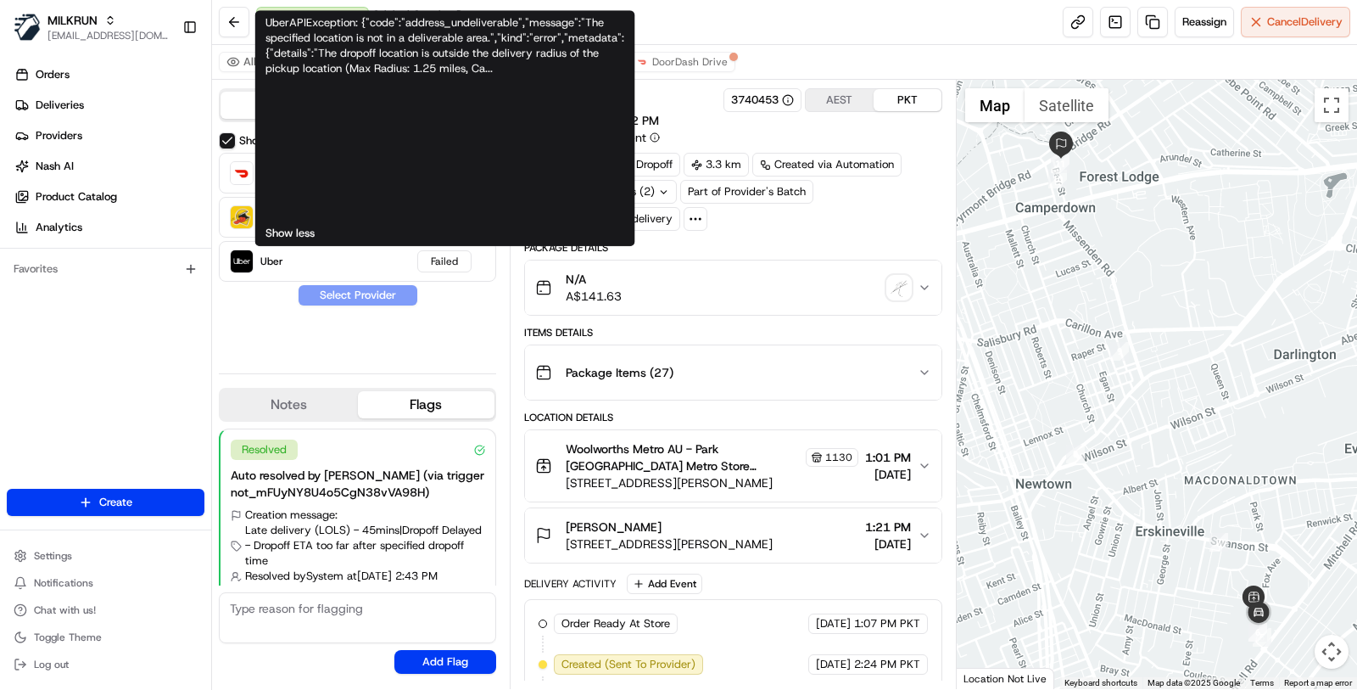
click at [297, 233] on button "Show less" at bounding box center [290, 233] width 49 height 15
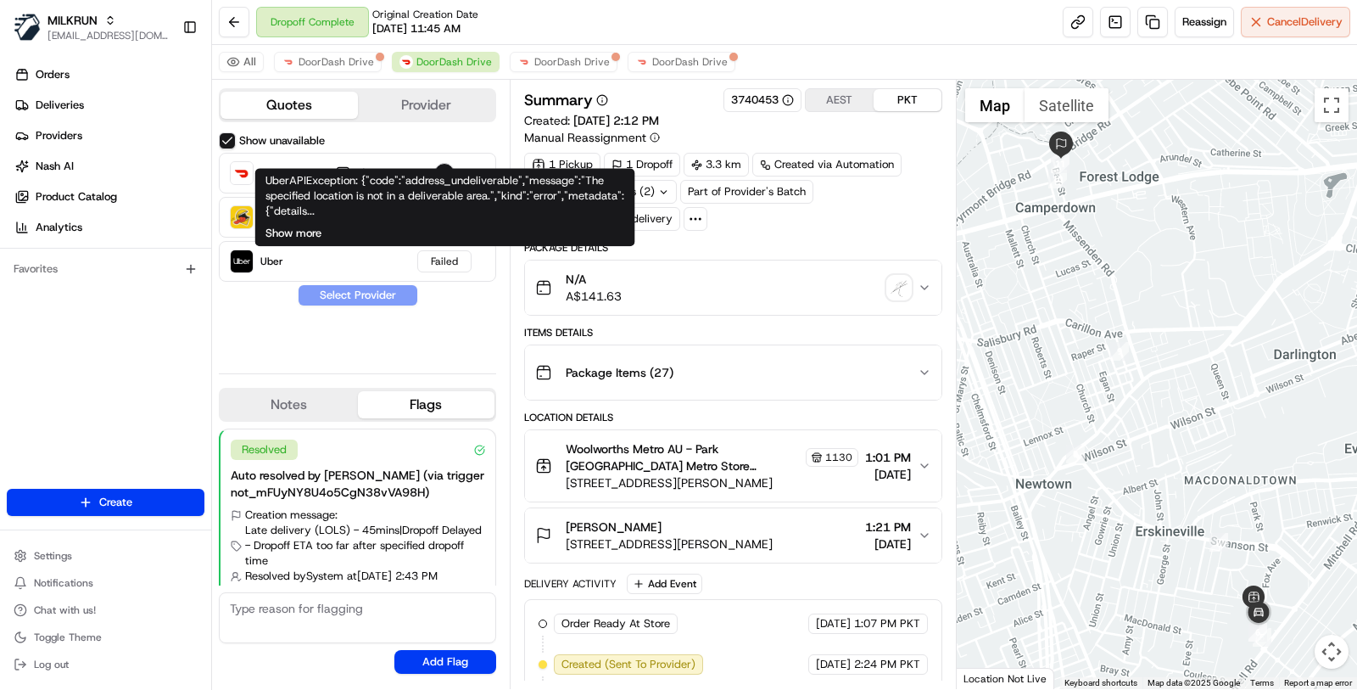
click at [296, 235] on button "Show more" at bounding box center [294, 233] width 56 height 15
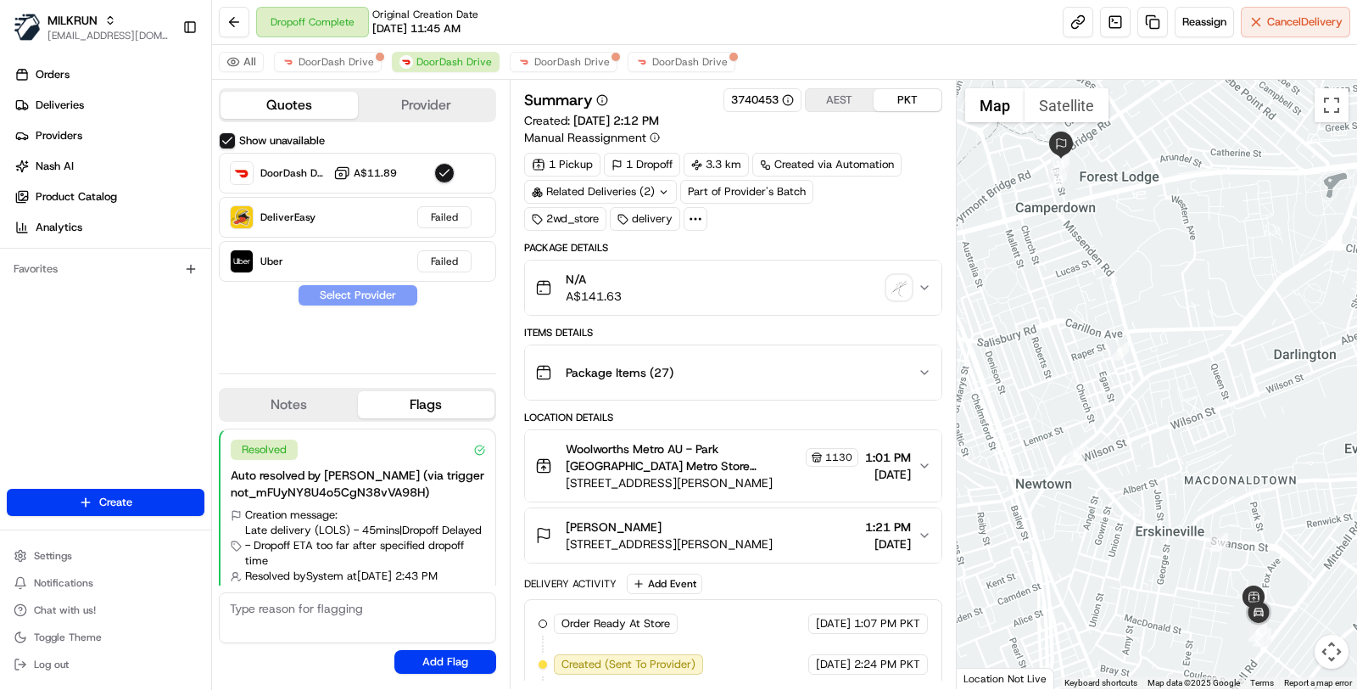
click at [787, 262] on button "N/A A$141.63" at bounding box center [733, 287] width 417 height 54
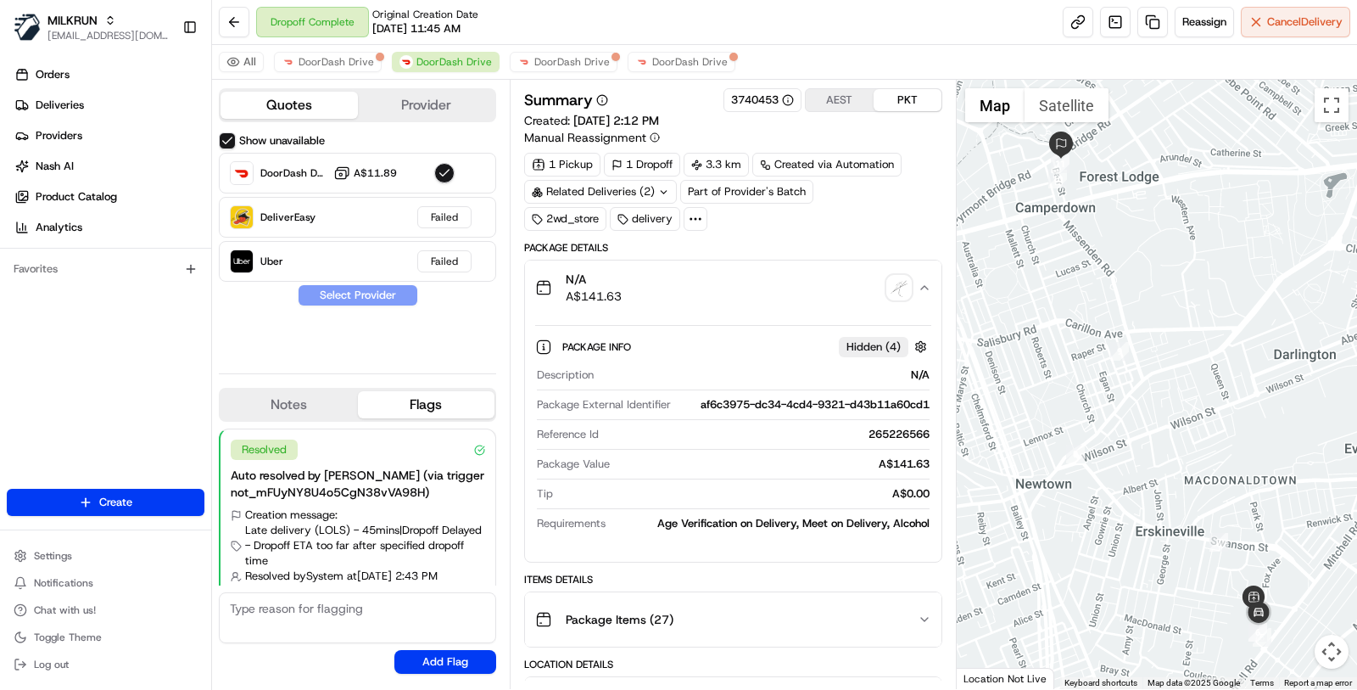
click at [789, 264] on button "N/A A$141.63" at bounding box center [733, 287] width 417 height 54
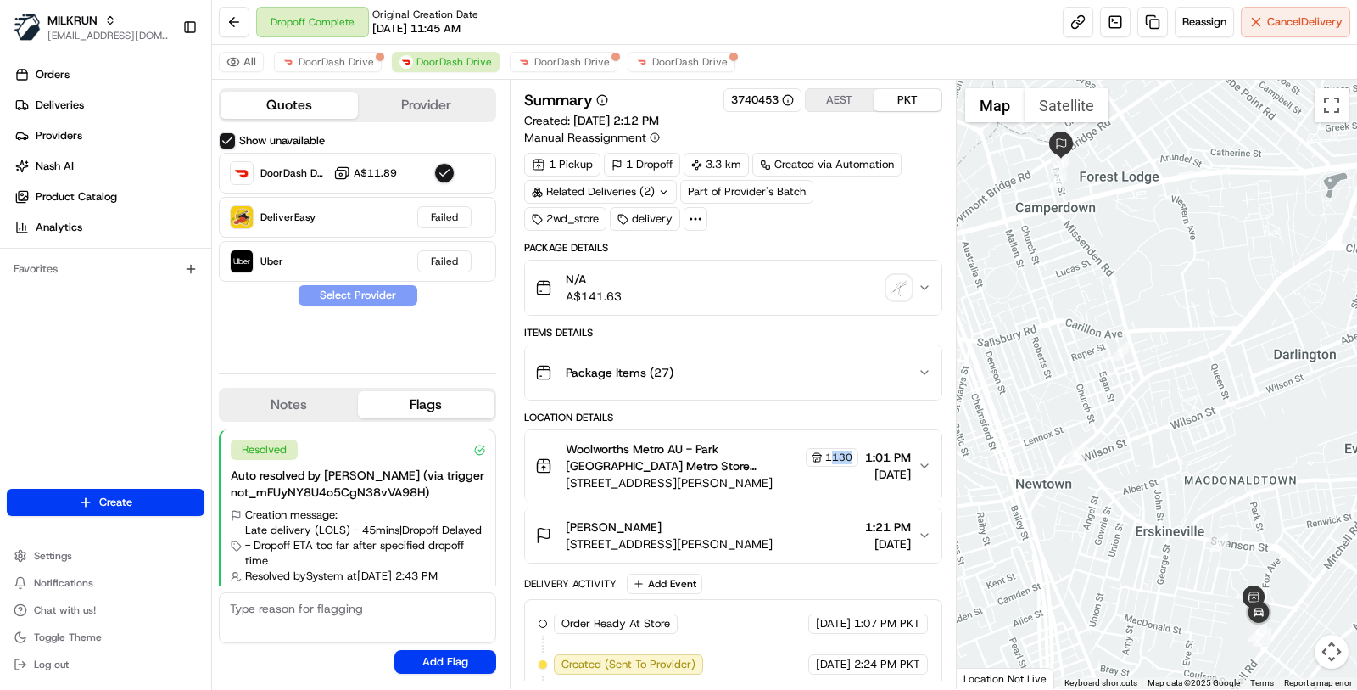
copy span "130"
copy span "1130"
drag, startPoint x: 835, startPoint y: 456, endPoint x: 802, endPoint y: 451, distance: 33.4
click at [802, 451] on div "Woolworths Metro AU - Park Sydney Metro Store Manager [STREET_ADDRESS][PERSON_N…" at bounding box center [726, 465] width 383 height 51
drag, startPoint x: 764, startPoint y: 444, endPoint x: 567, endPoint y: 443, distance: 197.7
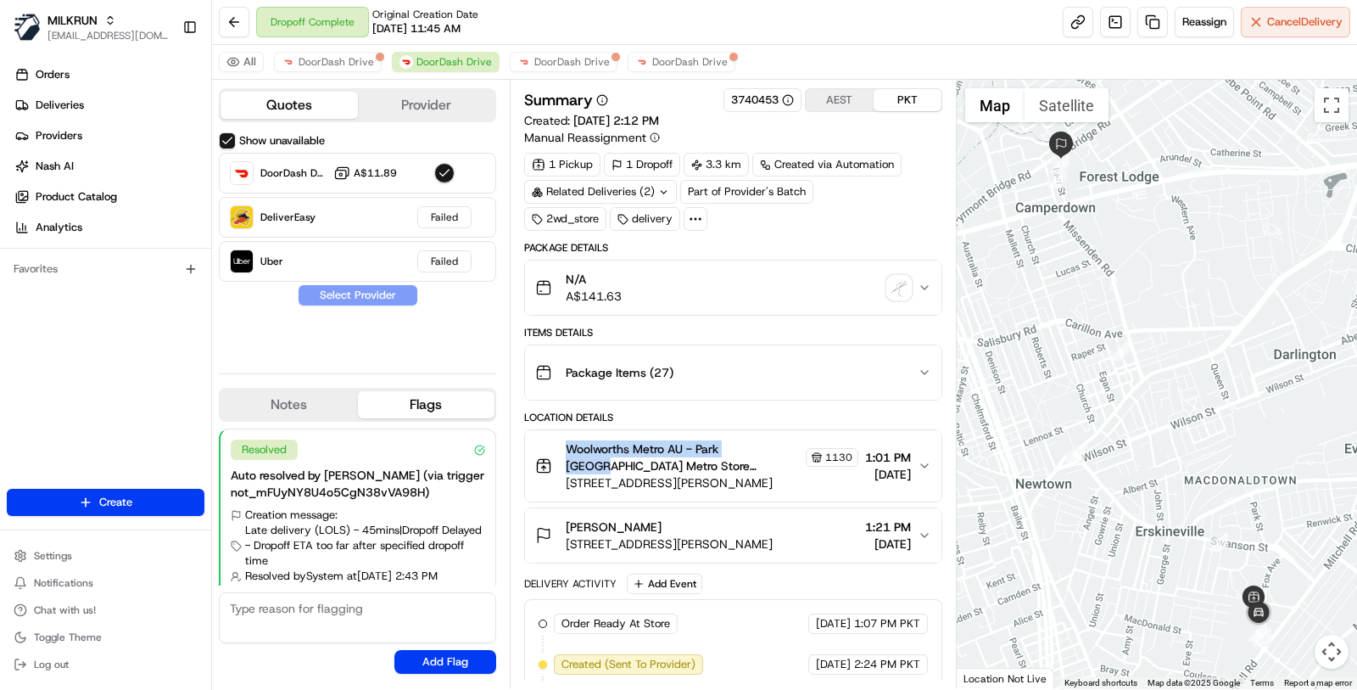
click at [567, 443] on span "Woolworths Metro AU - Park [GEOGRAPHIC_DATA] Metro Store Manager" at bounding box center [684, 457] width 237 height 34
copy span "Woolworths Metro AU - Park [GEOGRAPHIC_DATA]"
click at [1149, 26] on link at bounding box center [1153, 22] width 31 height 31
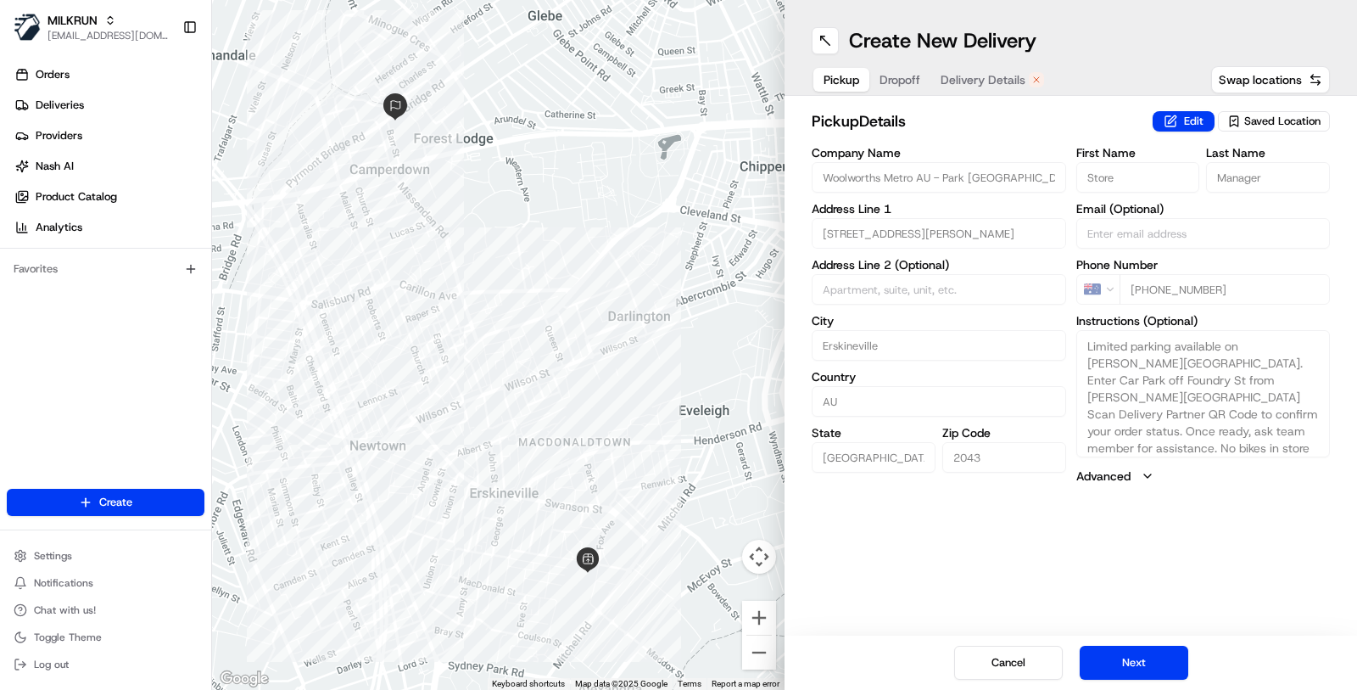
click at [1281, 121] on span "Saved Location" at bounding box center [1283, 121] width 76 height 15
type input "Woolworths Metro AU - Park [GEOGRAPHIC_DATA]"
click at [1221, 189] on span "[GEOGRAPHIC_DATA] (1130)" at bounding box center [1245, 184] width 209 height 15
type input "+1"
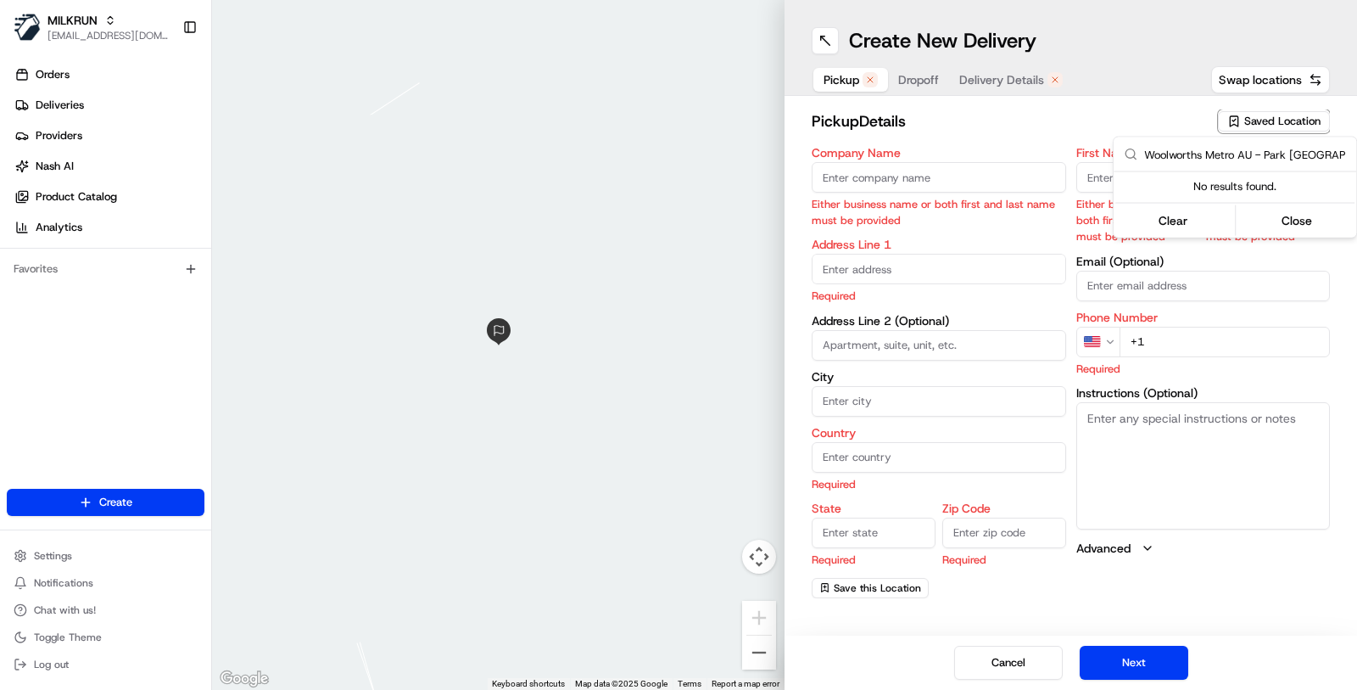
click at [1246, 159] on input "Woolworths Metro AU - Park [GEOGRAPHIC_DATA]" at bounding box center [1245, 154] width 202 height 34
drag, startPoint x: 1333, startPoint y: 153, endPoint x: 1102, endPoint y: 168, distance: 231.3
click at [1102, 168] on html "MILKRUN [EMAIL_ADDRESS][DOMAIN_NAME] Toggle Sidebar Orders Deliveries Providers…" at bounding box center [678, 345] width 1357 height 690
click at [1146, 161] on input "Woolworths Metro AU - Park [GEOGRAPHIC_DATA]" at bounding box center [1245, 154] width 202 height 34
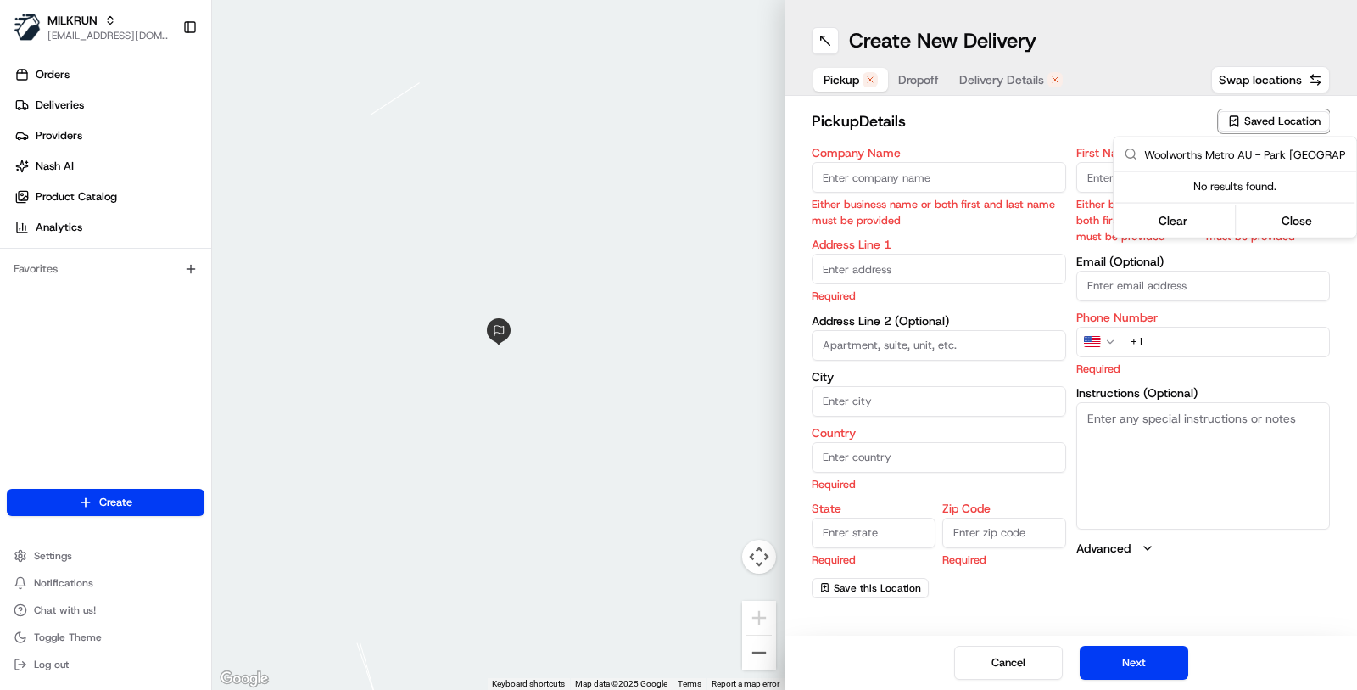
click at [1146, 161] on input "Woolworths Metro AU - Park [GEOGRAPHIC_DATA]" at bounding box center [1245, 154] width 202 height 34
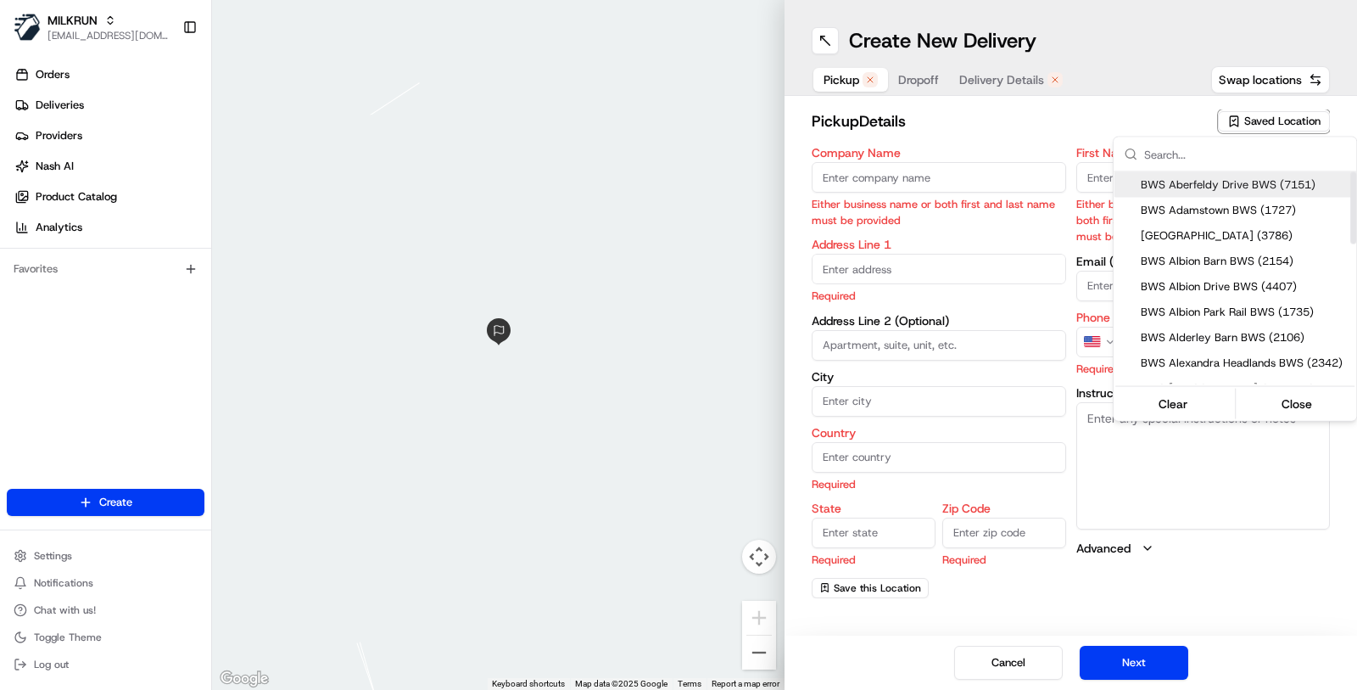
paste input "Woolworths Metro AU - Park [GEOGRAPHIC_DATA]"
type input "Woolworths Metro AU - Park [GEOGRAPHIC_DATA]"
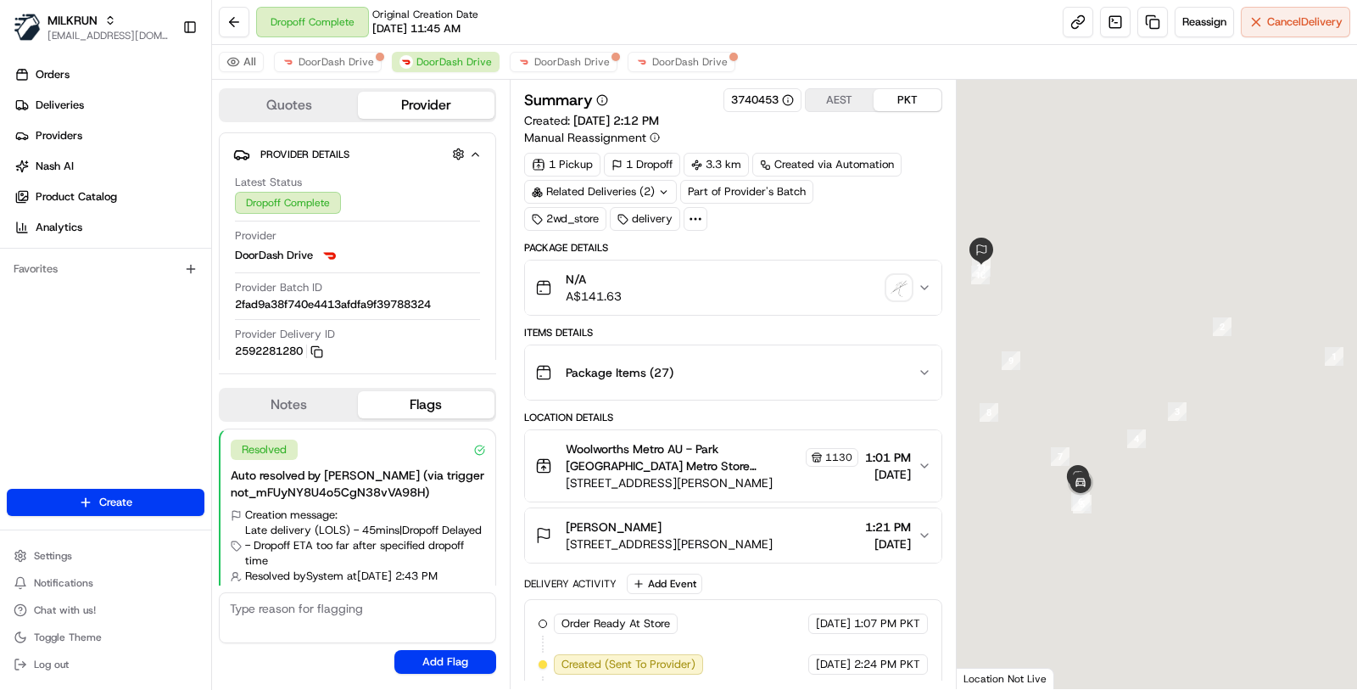
scroll to position [31, 0]
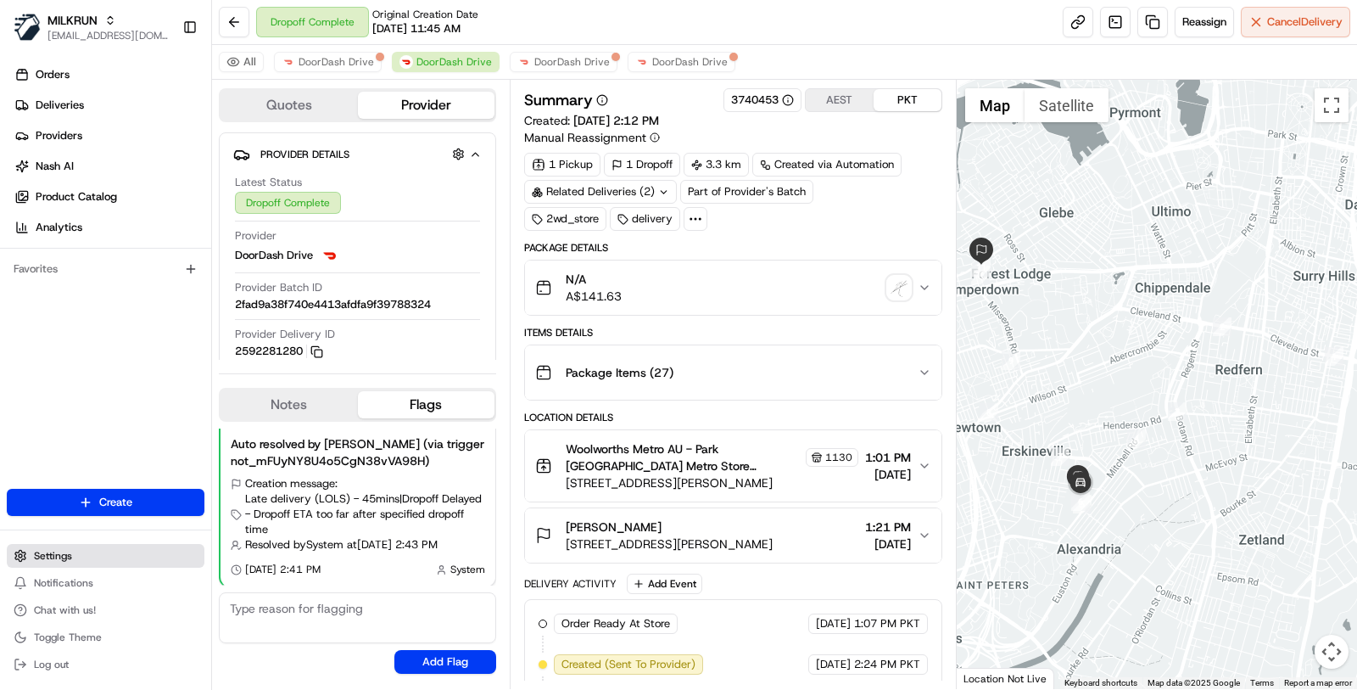
click at [118, 549] on button "Settings" at bounding box center [106, 556] width 198 height 24
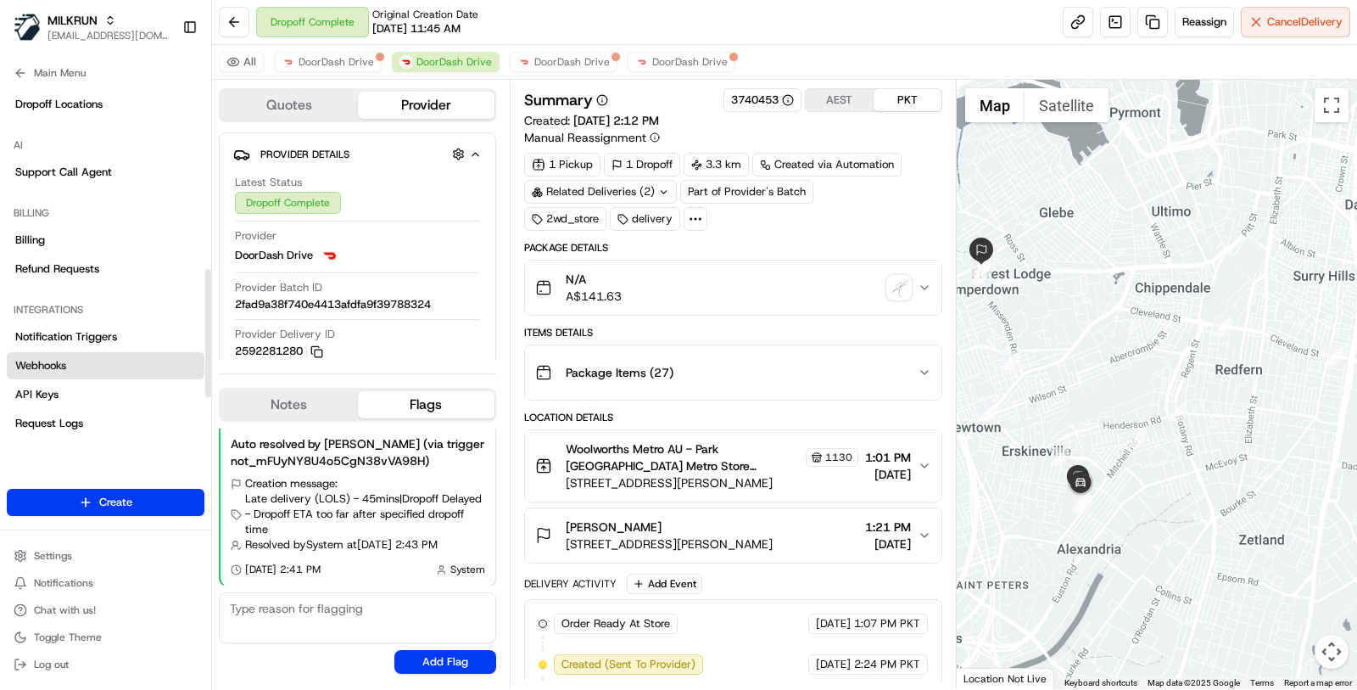
scroll to position [461, 0]
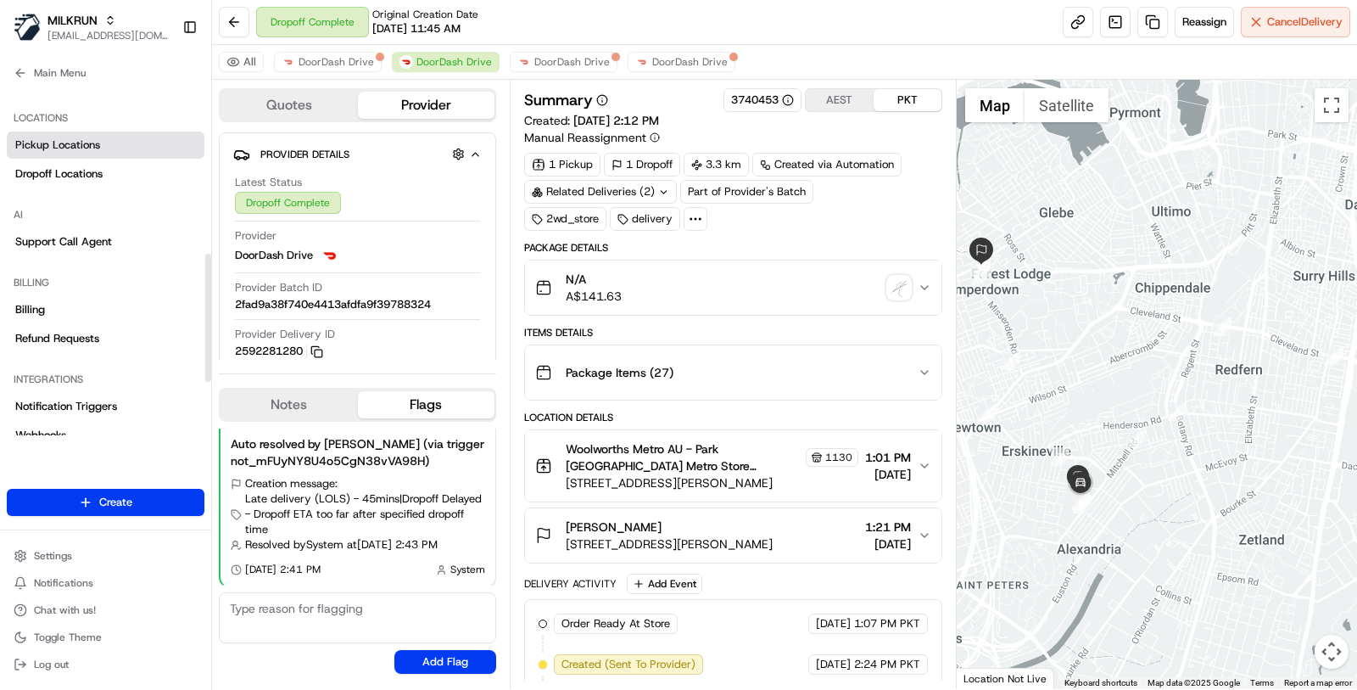
click at [108, 139] on link "Pickup Locations" at bounding box center [106, 144] width 198 height 27
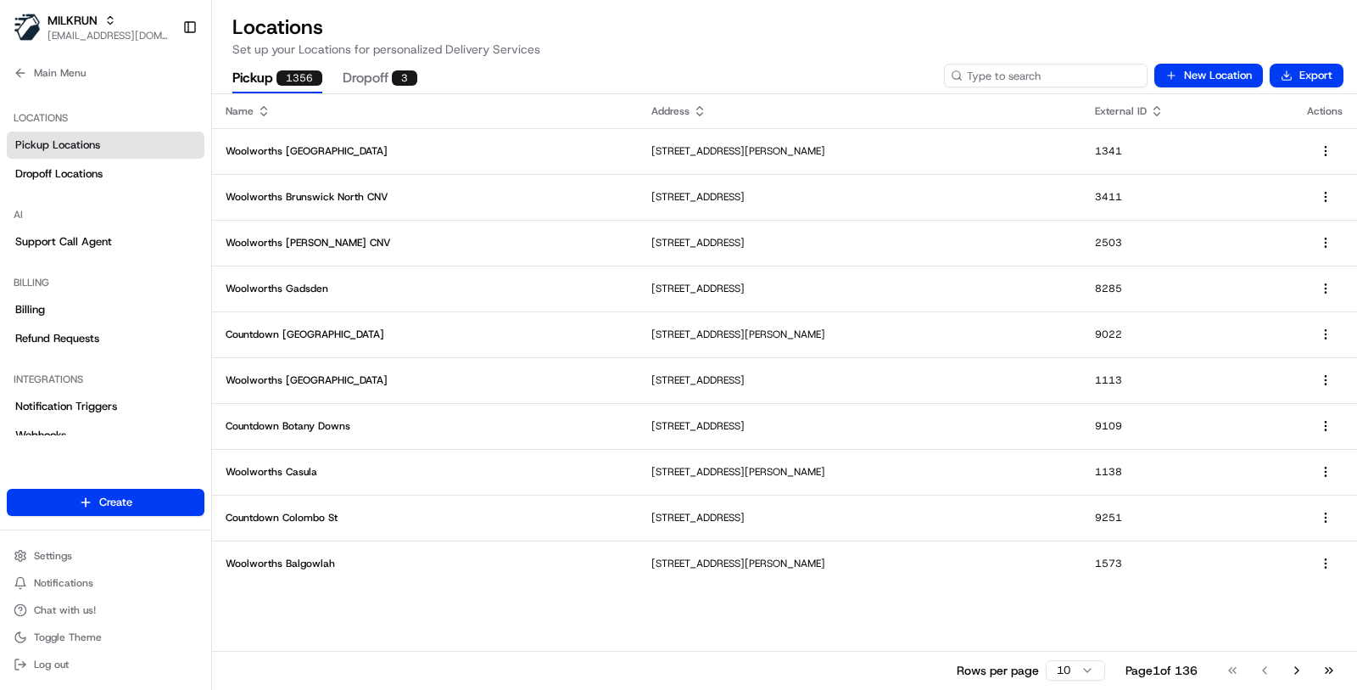
click at [1091, 70] on input at bounding box center [1046, 76] width 204 height 24
paste input "Woolworths Metro AU - Park [GEOGRAPHIC_DATA]"
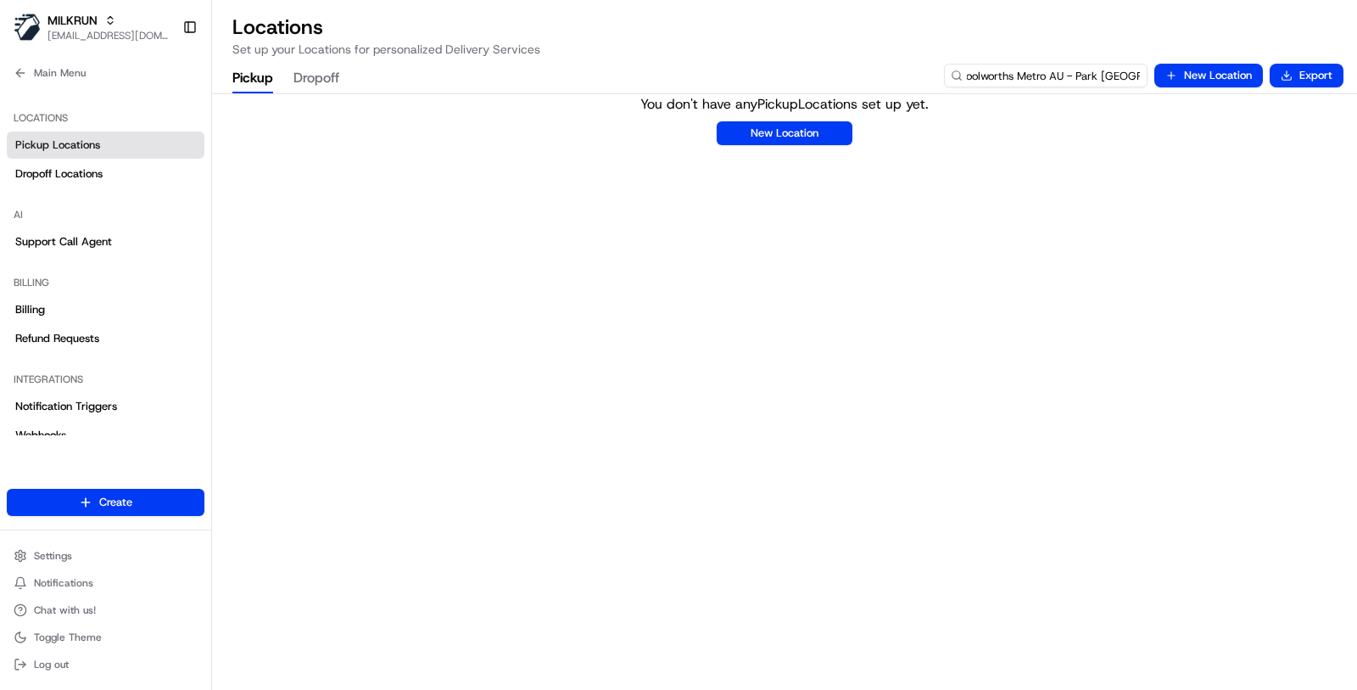
drag, startPoint x: 1067, startPoint y: 77, endPoint x: 1146, endPoint y: 76, distance: 78.9
click at [1146, 76] on input "Woolworths Metro AU - Park [GEOGRAPHIC_DATA]" at bounding box center [1046, 76] width 204 height 24
type input "Woolworths Metro AU"
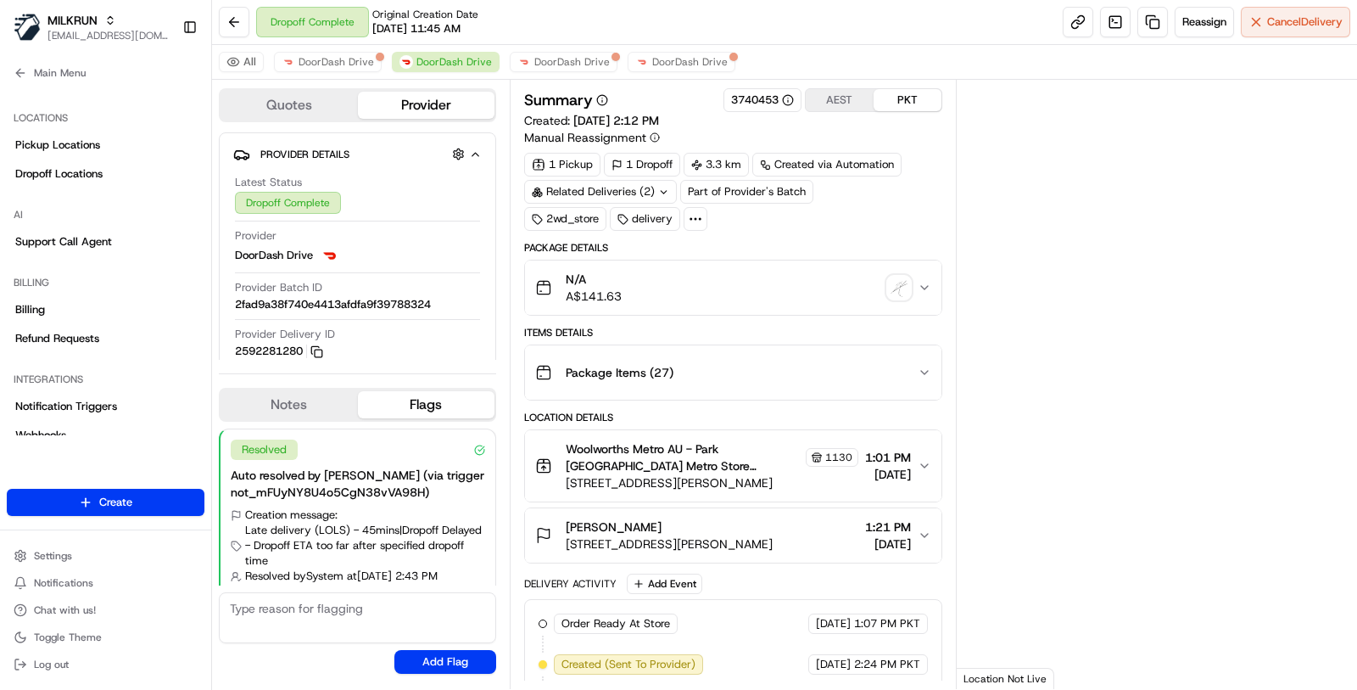
scroll to position [31, 0]
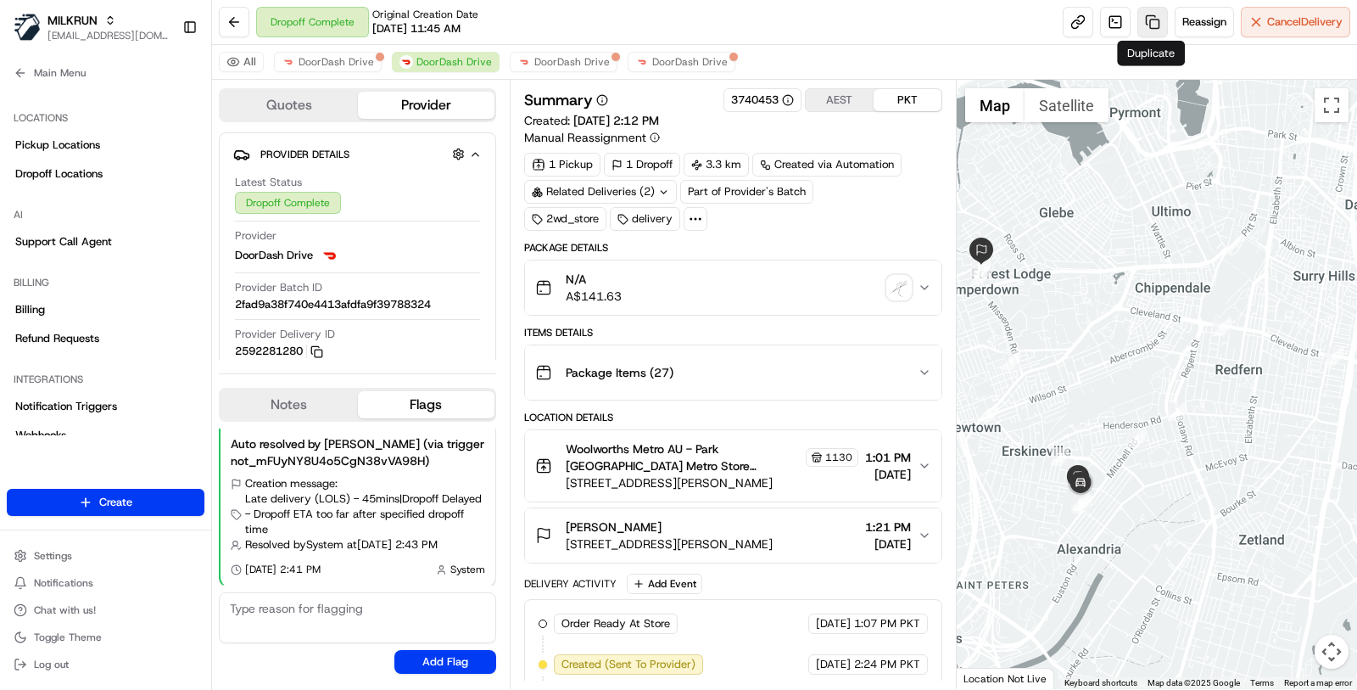
click at [1153, 26] on link at bounding box center [1153, 22] width 31 height 31
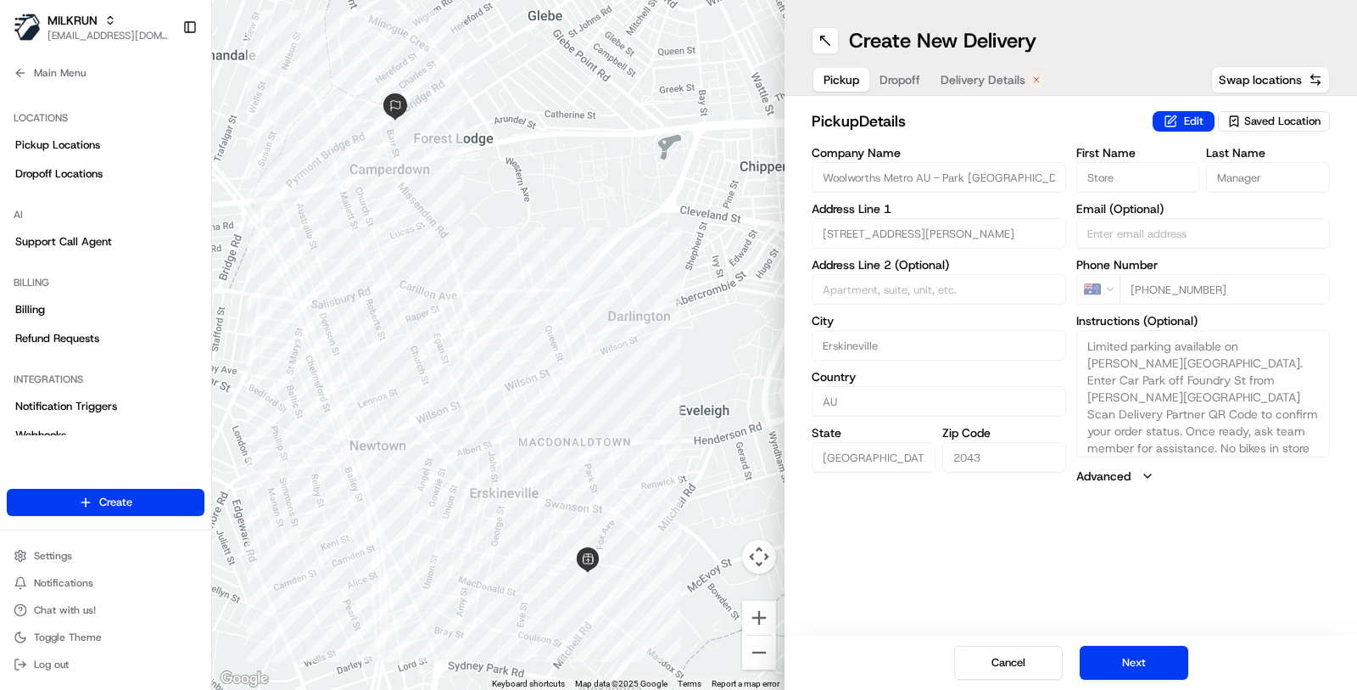
click at [1275, 124] on span "Saved Location" at bounding box center [1283, 121] width 76 height 15
type input "Woolworths Metro AU - Park Sydney"
click at [80, 148] on html "MILKRUN masood@usenash.com Toggle Sidebar Orders Deliveries Providers Nash AI P…" at bounding box center [678, 345] width 1357 height 690
click at [80, 148] on span "Pickup Locations" at bounding box center [57, 144] width 85 height 15
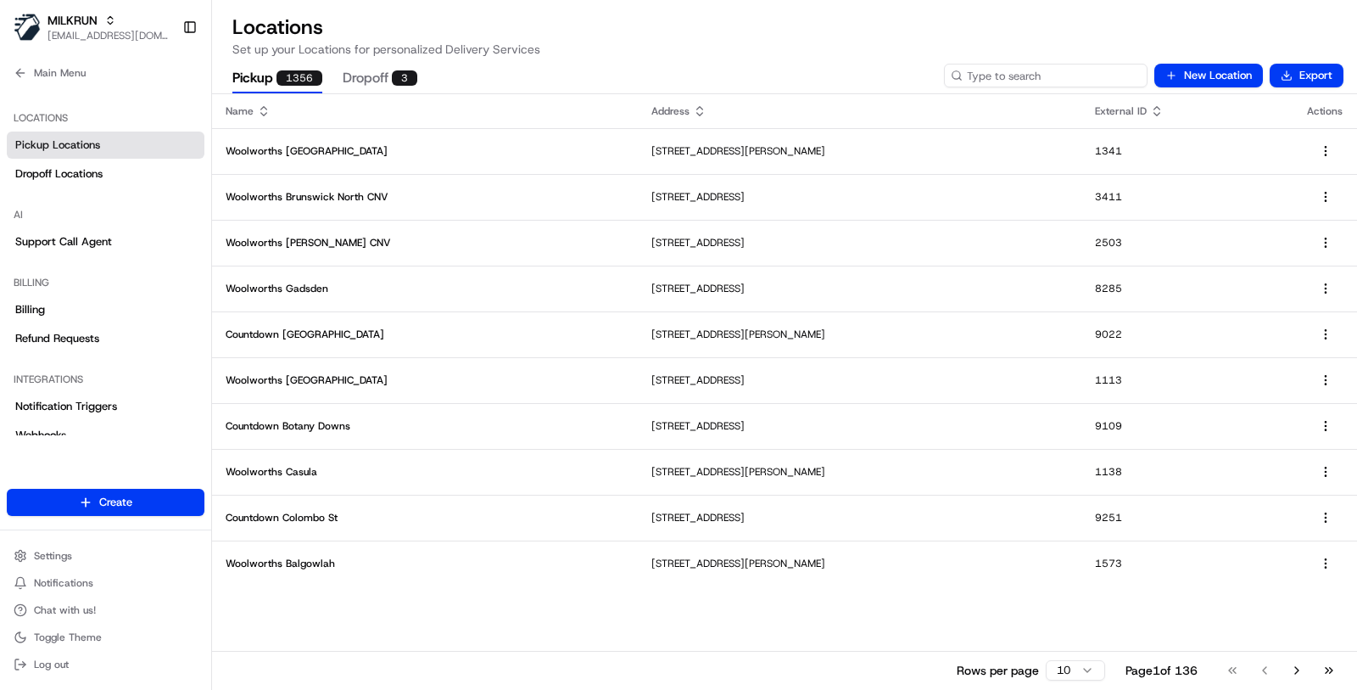
click at [1044, 84] on input at bounding box center [1046, 76] width 204 height 24
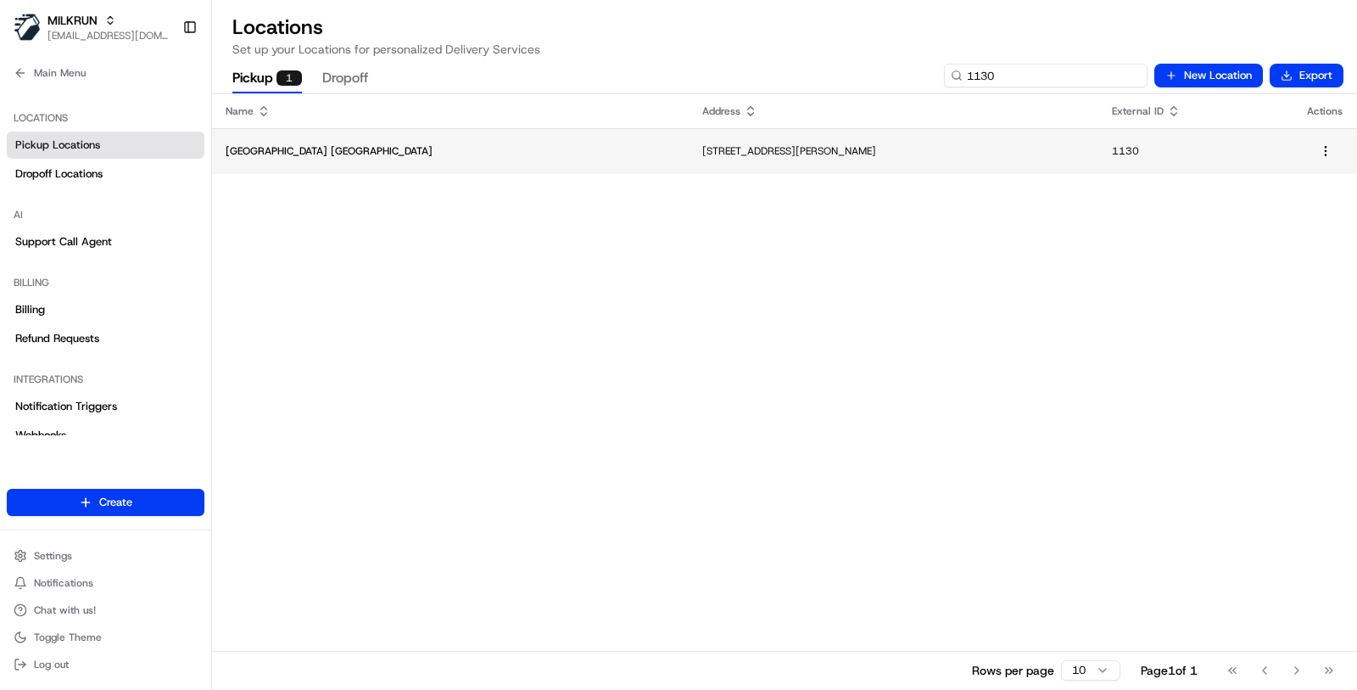
type input "1130"
click at [522, 163] on td "Woolworths Park Sydney Metro" at bounding box center [450, 151] width 477 height 46
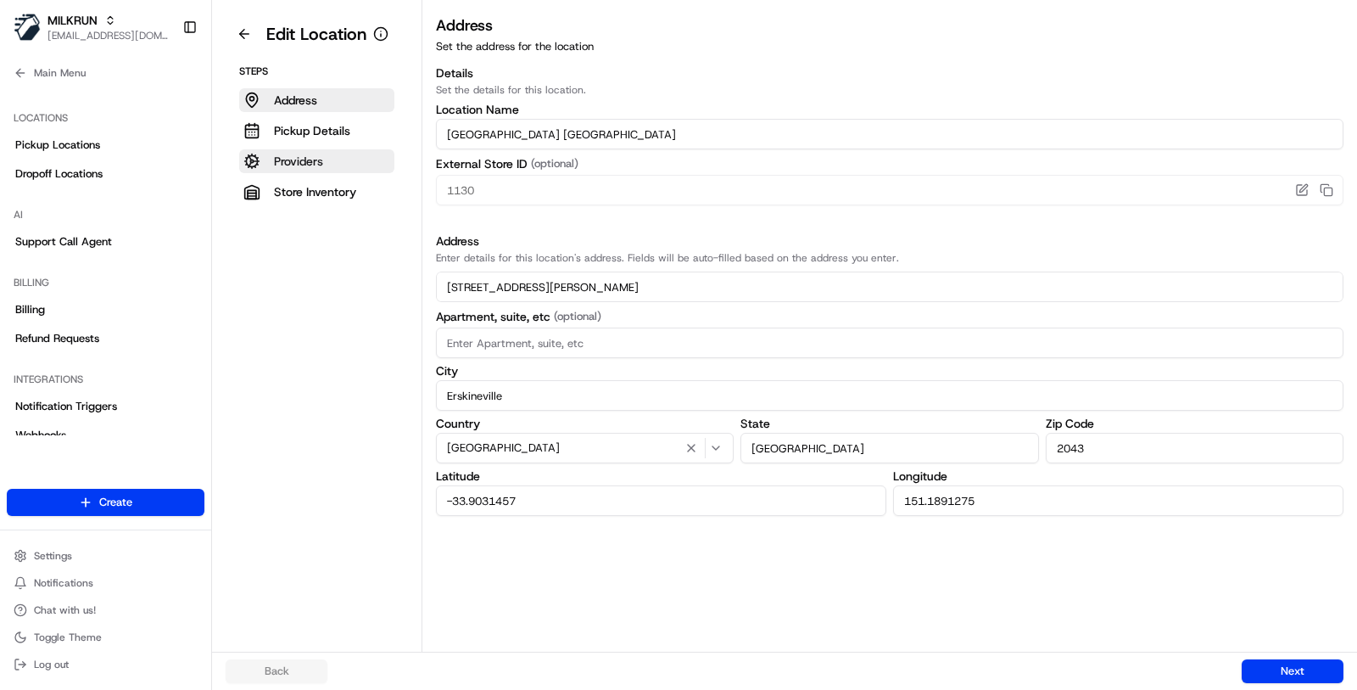
click at [355, 162] on button "Providers" at bounding box center [316, 161] width 155 height 24
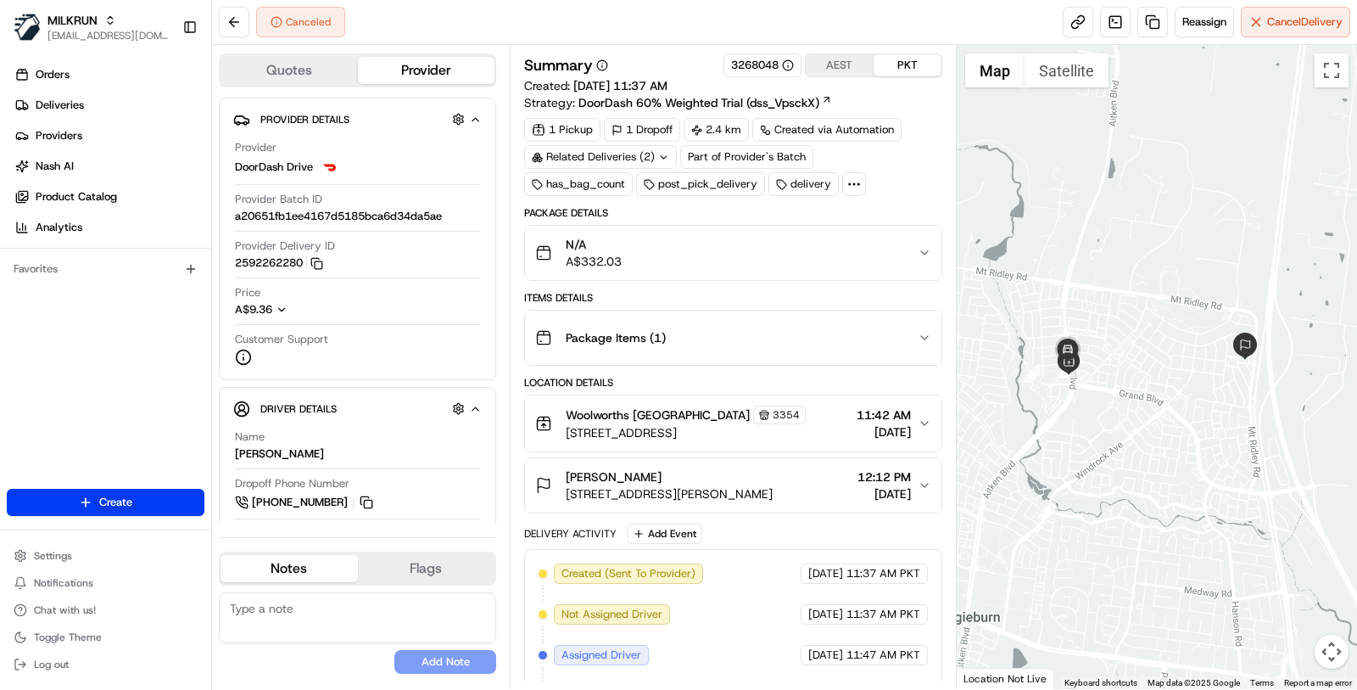
click at [619, 156] on div "Related Deliveries (2)" at bounding box center [600, 157] width 153 height 24
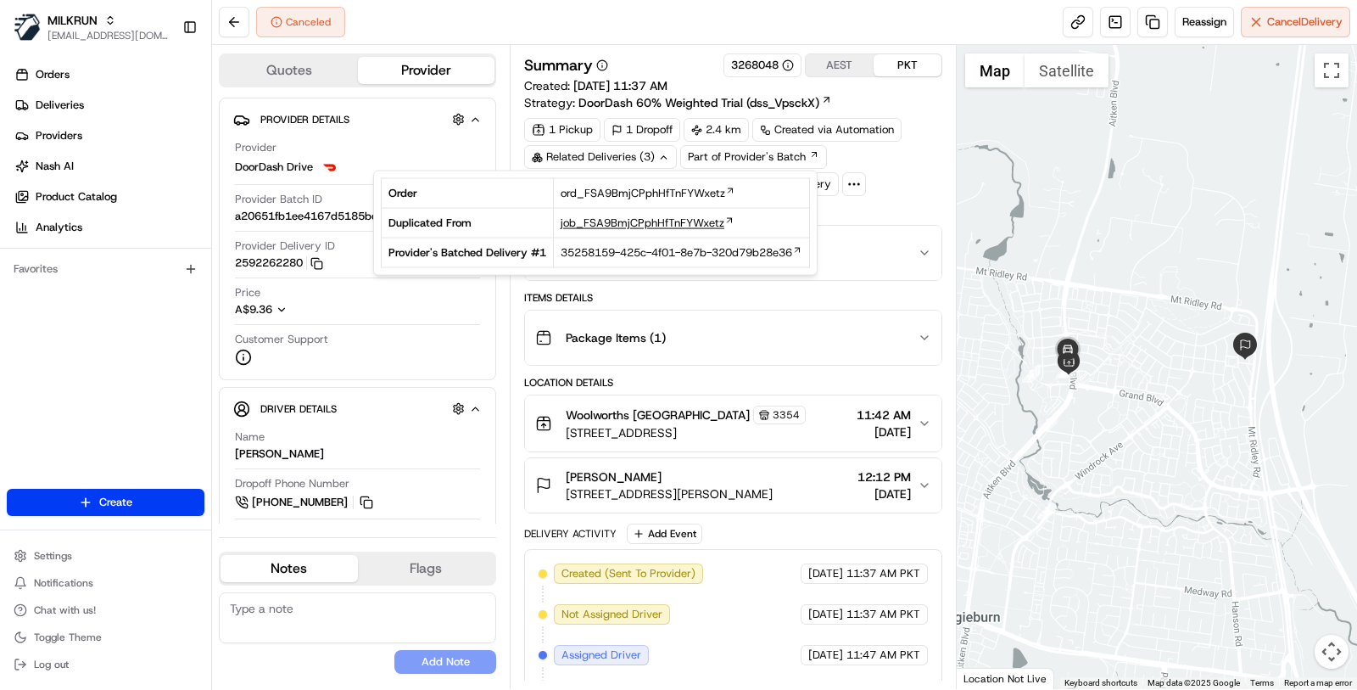
click at [635, 222] on span "job_FSA9BmjCPphHfTnFYWxetz" at bounding box center [643, 222] width 164 height 15
click at [663, 40] on div "Canceled Reassign Cancel Delivery" at bounding box center [784, 22] width 1145 height 45
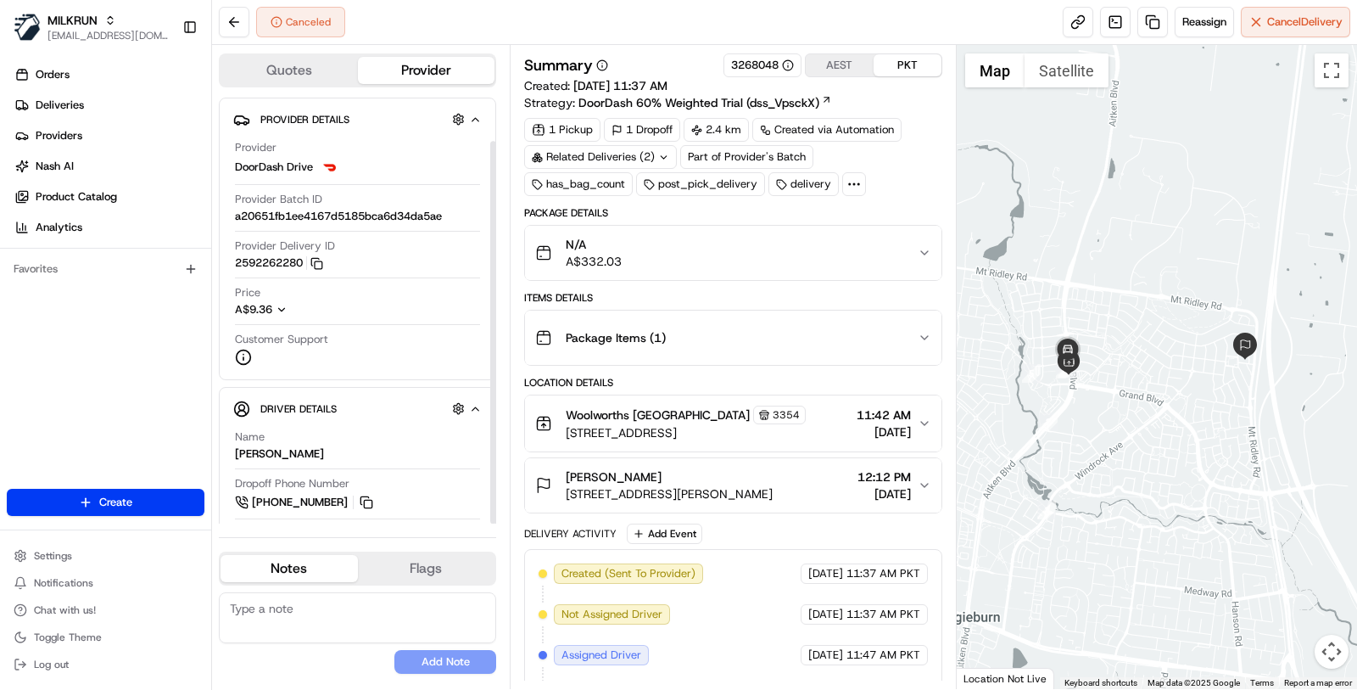
scroll to position [48, 0]
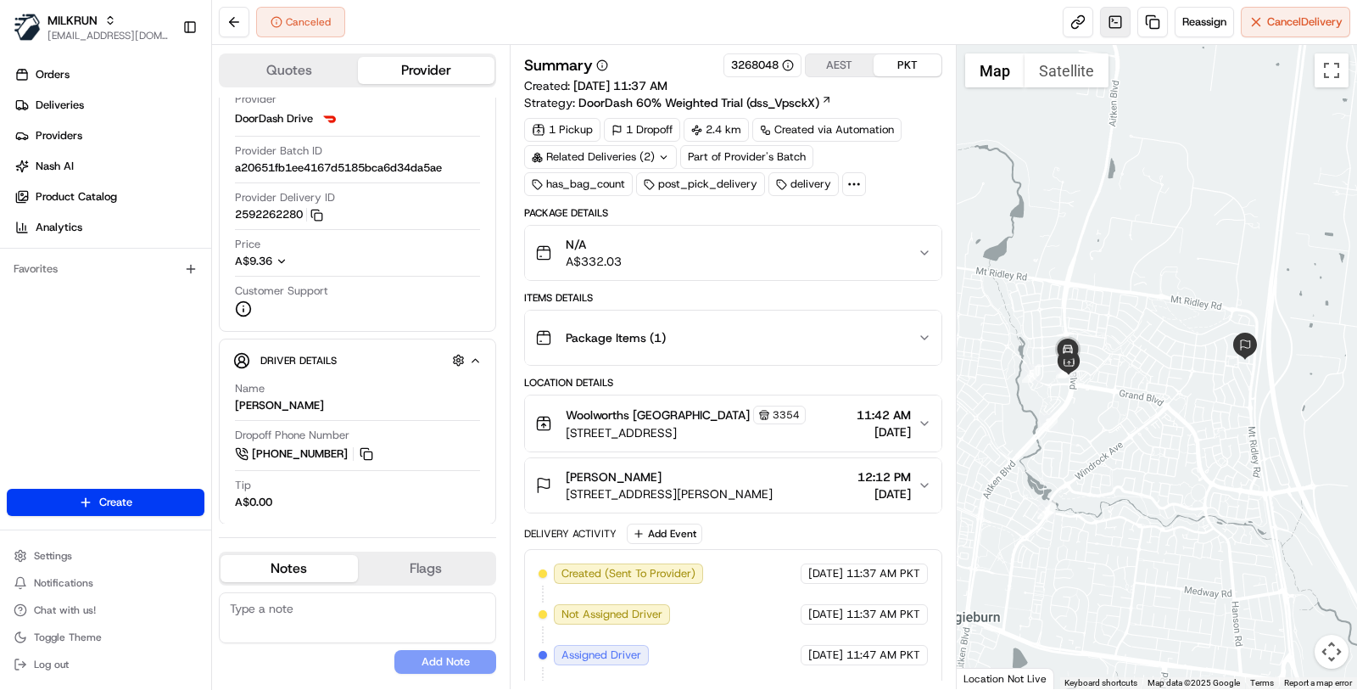
click at [1114, 28] on link at bounding box center [1115, 22] width 31 height 31
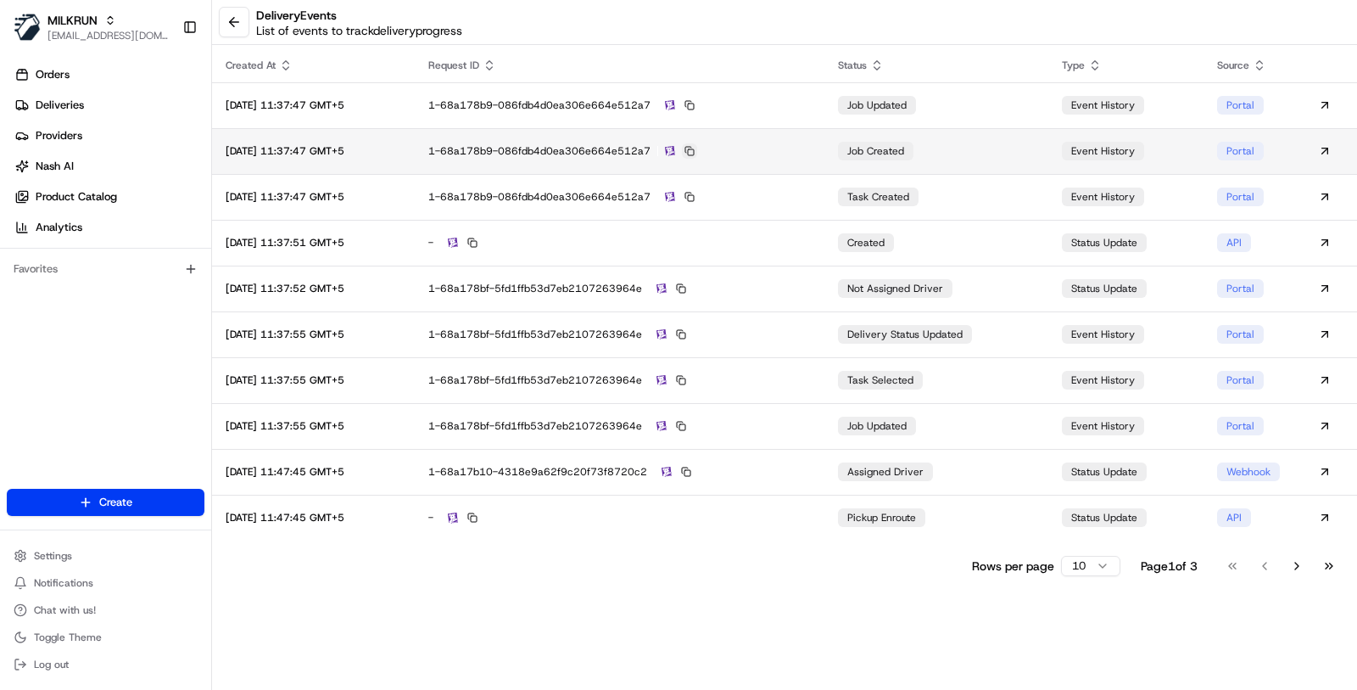
click at [697, 154] on button at bounding box center [689, 150] width 15 height 15
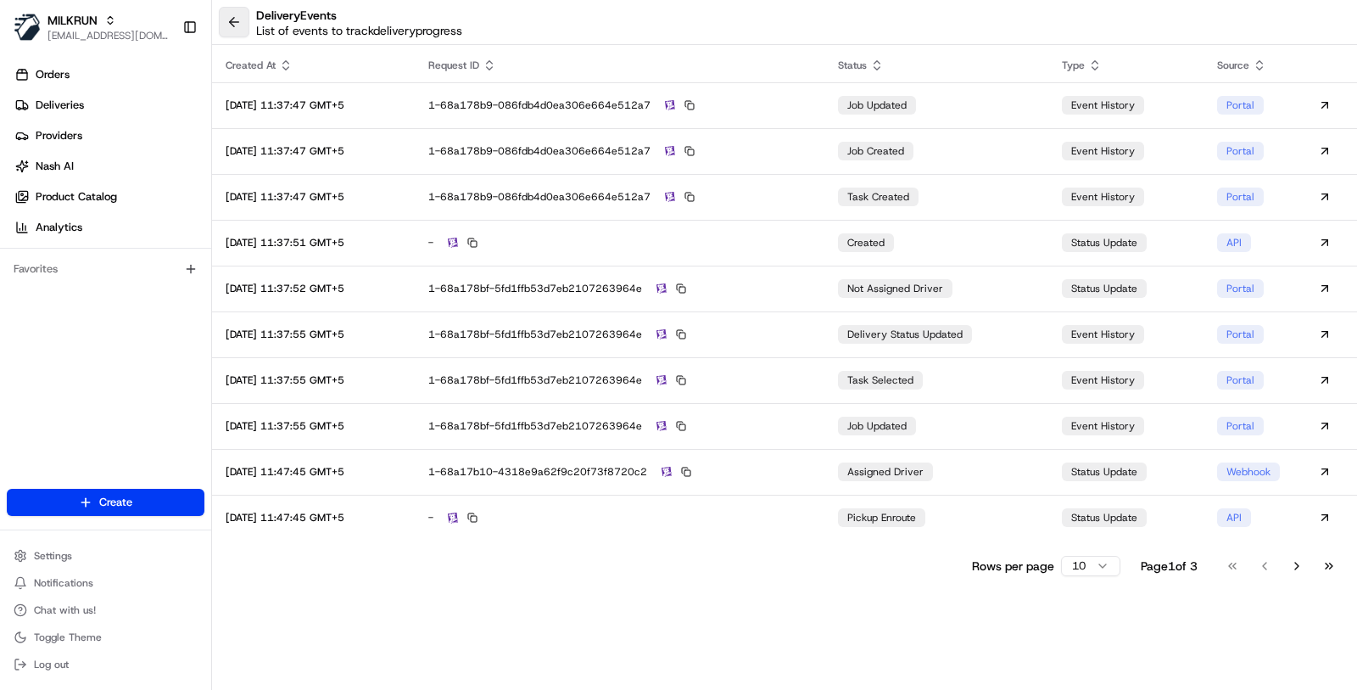
click at [245, 29] on button at bounding box center [234, 22] width 31 height 31
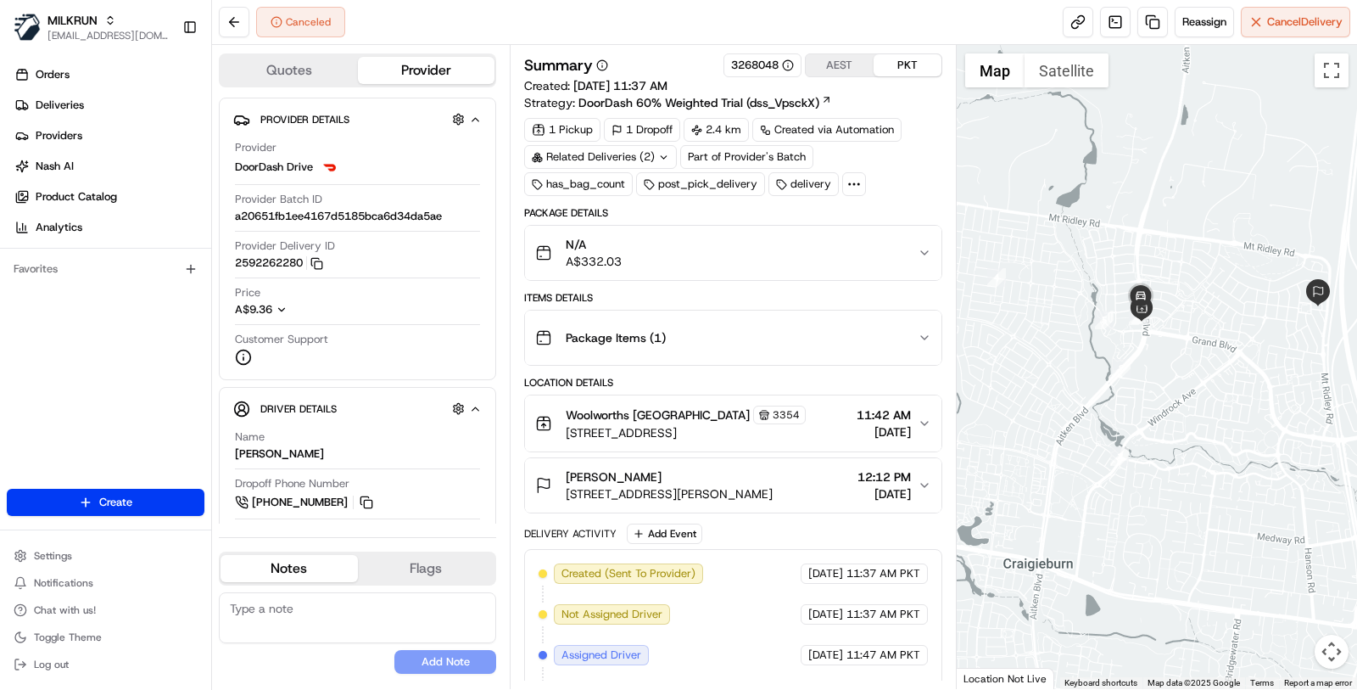
click at [853, 183] on circle at bounding box center [854, 184] width 2 height 2
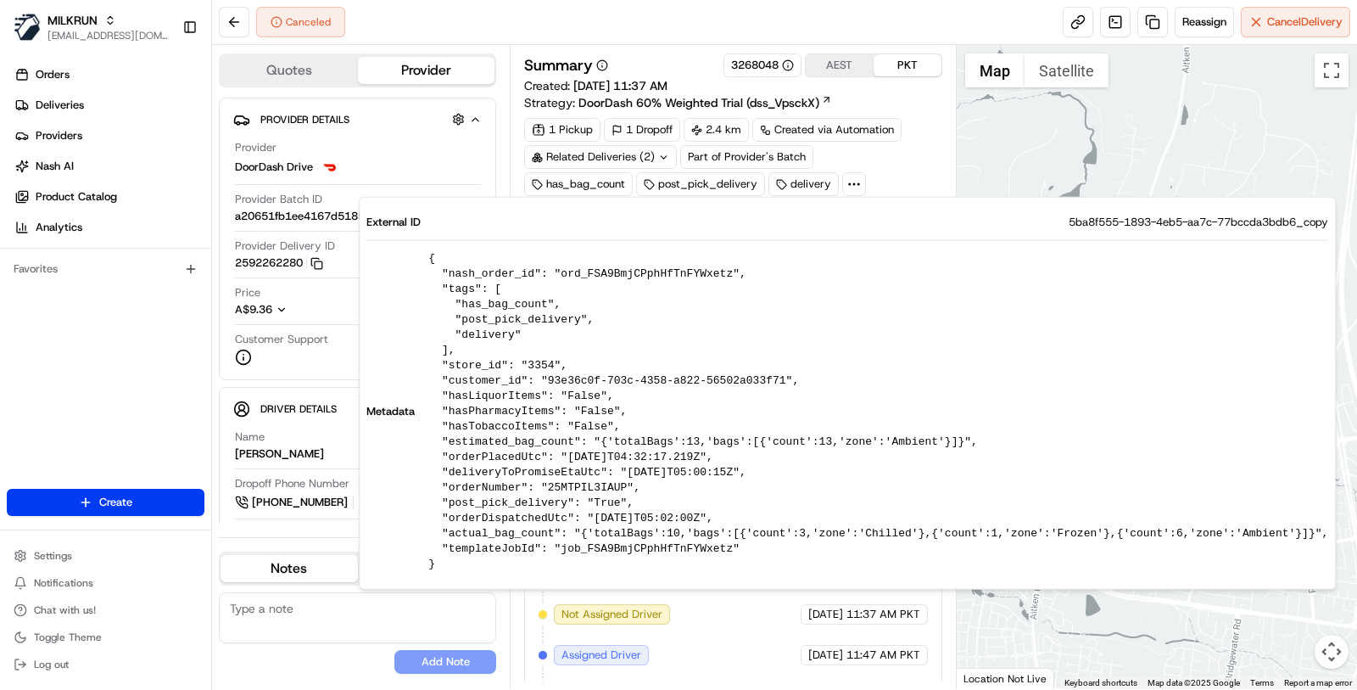
click at [873, 165] on div "1 Pickup 1 Dropoff 2.4 km Created via Automation Related Deliveries (2) Part of…" at bounding box center [733, 157] width 418 height 78
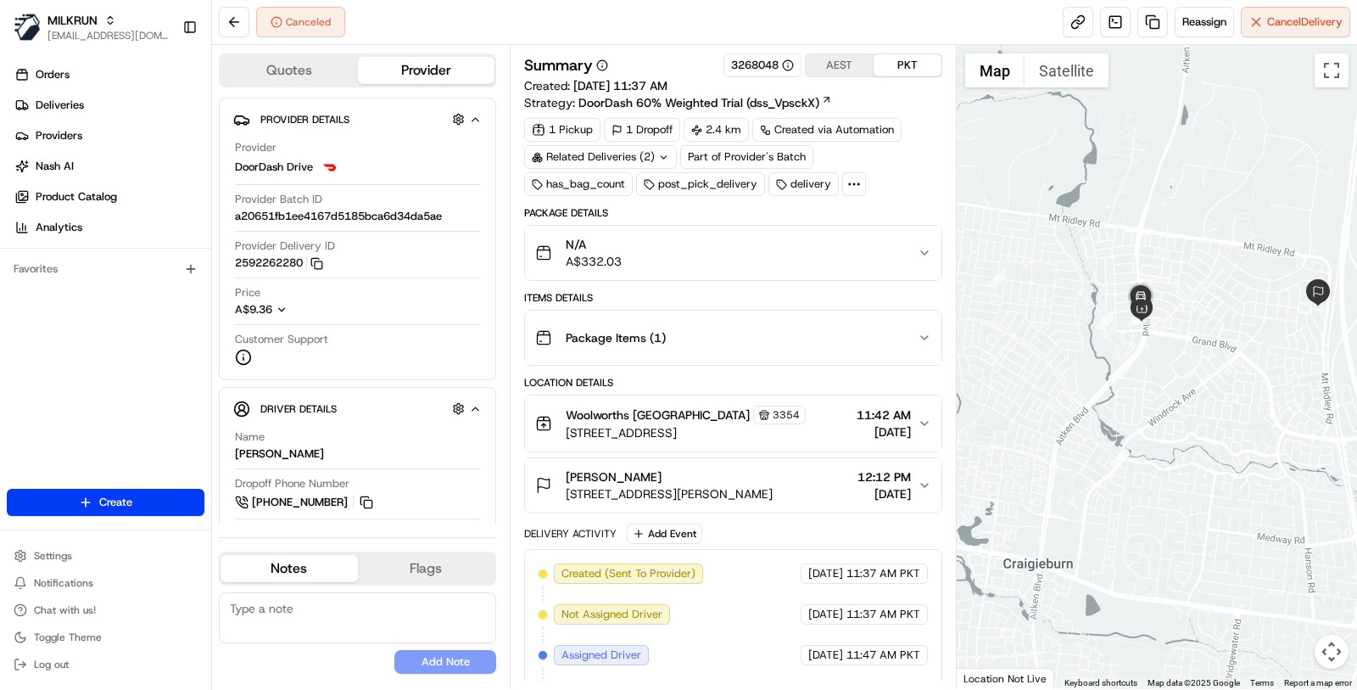
click at [645, 148] on div "Related Deliveries (2)" at bounding box center [600, 157] width 153 height 24
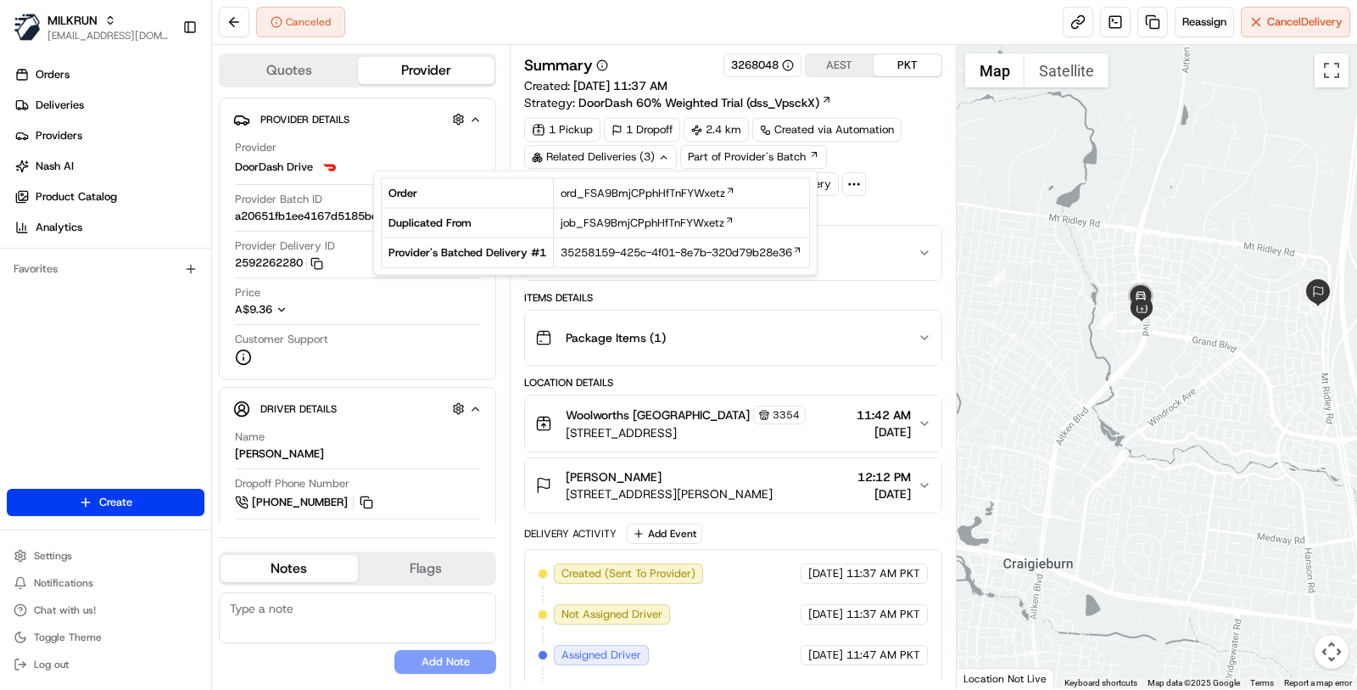
click at [887, 158] on div "1 Pickup 1 Dropoff 2.4 km Created via Automation Related Deliveries (3) Part of…" at bounding box center [733, 157] width 418 height 78
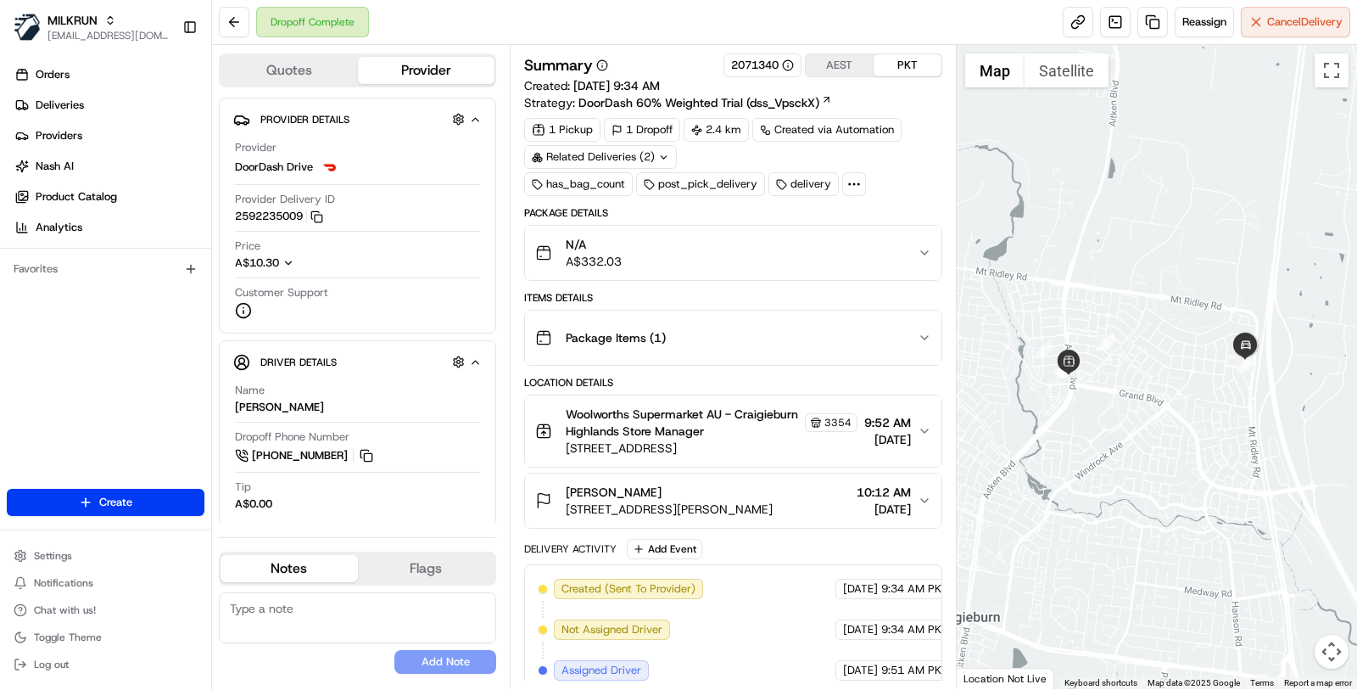
click at [652, 151] on div "Related Deliveries (2)" at bounding box center [600, 157] width 153 height 24
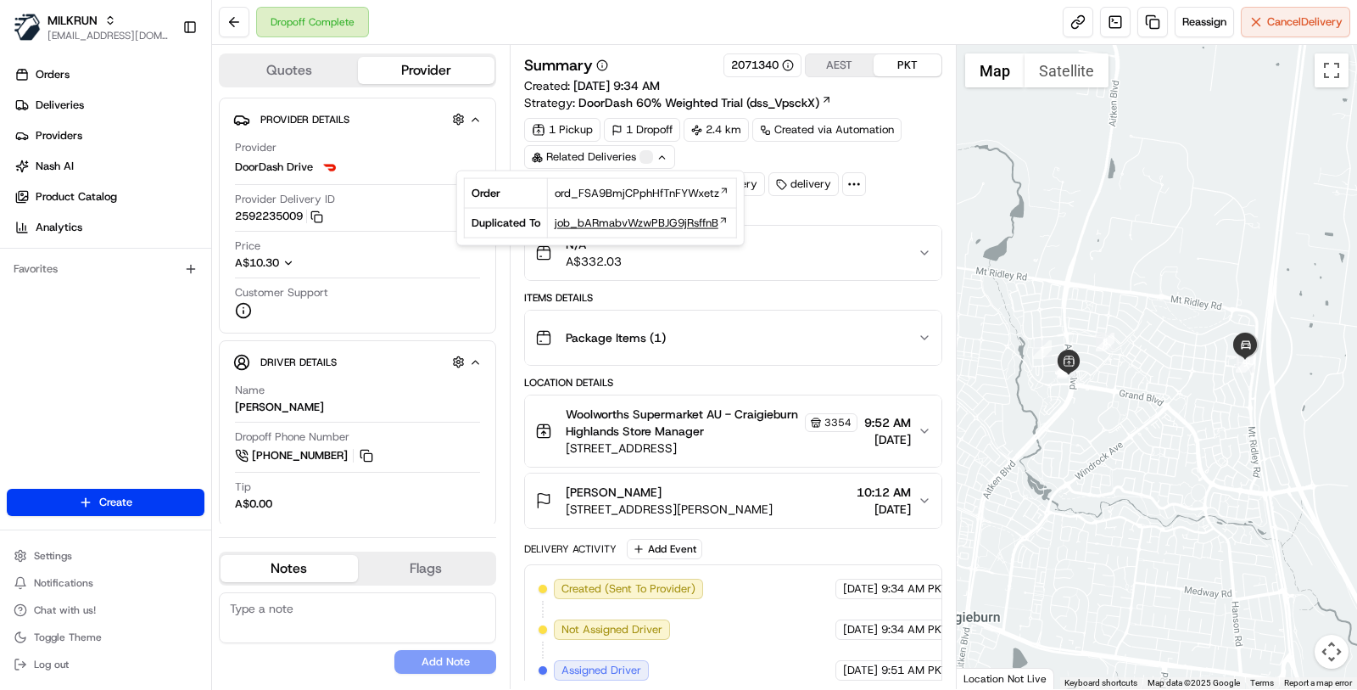
click at [656, 220] on span "job_bARmabvWzwPBJG9jRsffnB" at bounding box center [637, 222] width 164 height 15
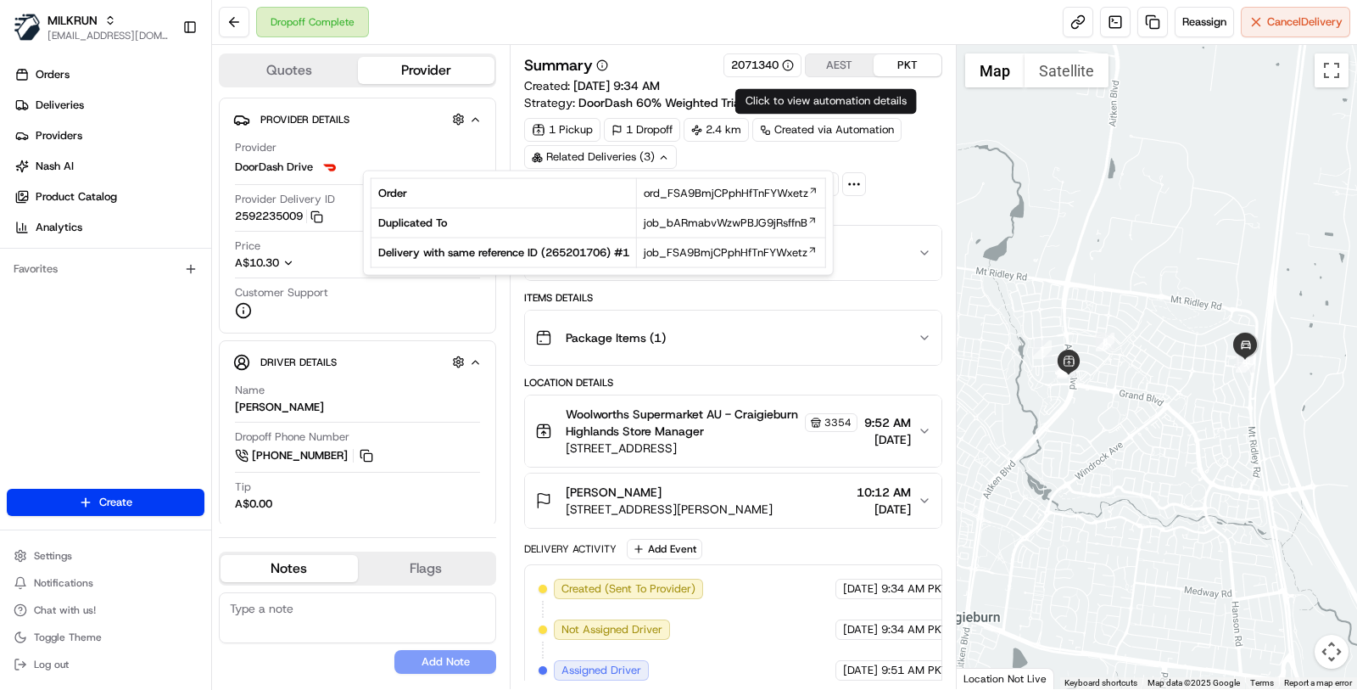
click at [926, 167] on div "1 Pickup 1 Dropoff 2.4 km Created via Automation Related Deliveries (3) has_bag…" at bounding box center [733, 157] width 418 height 78
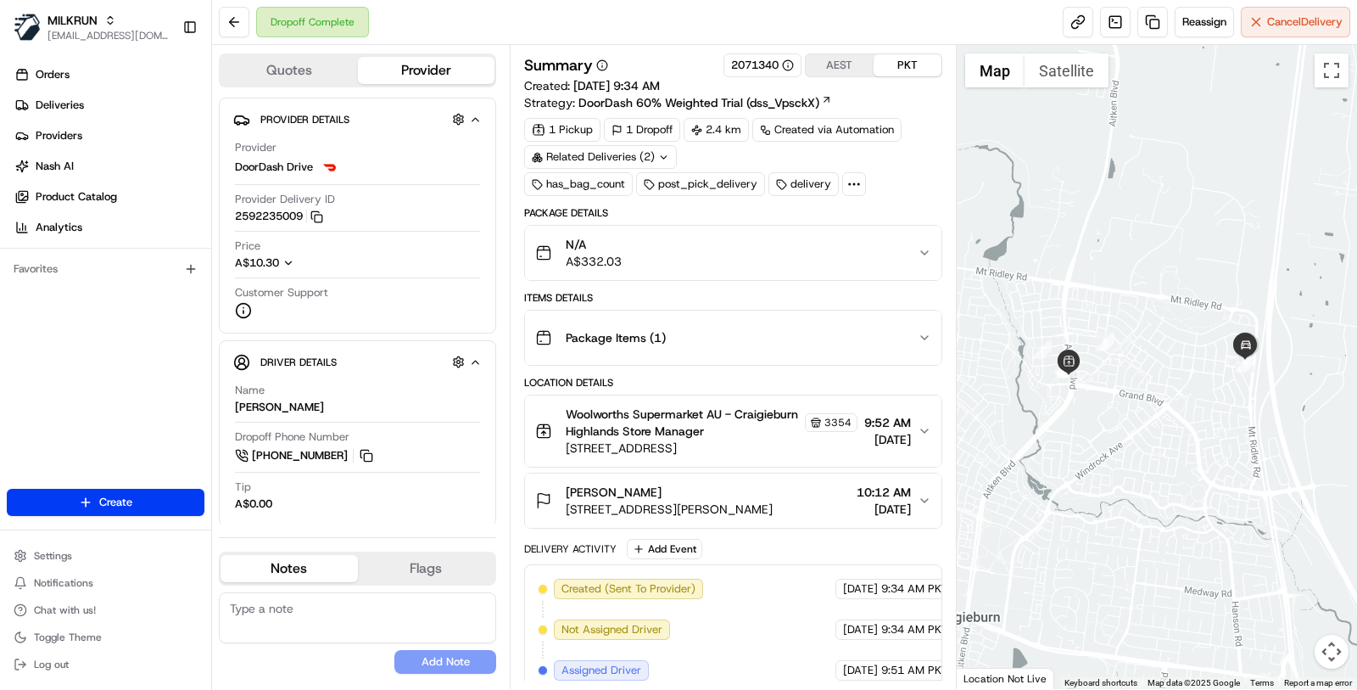
click at [651, 154] on div "Related Deliveries (2)" at bounding box center [600, 157] width 153 height 24
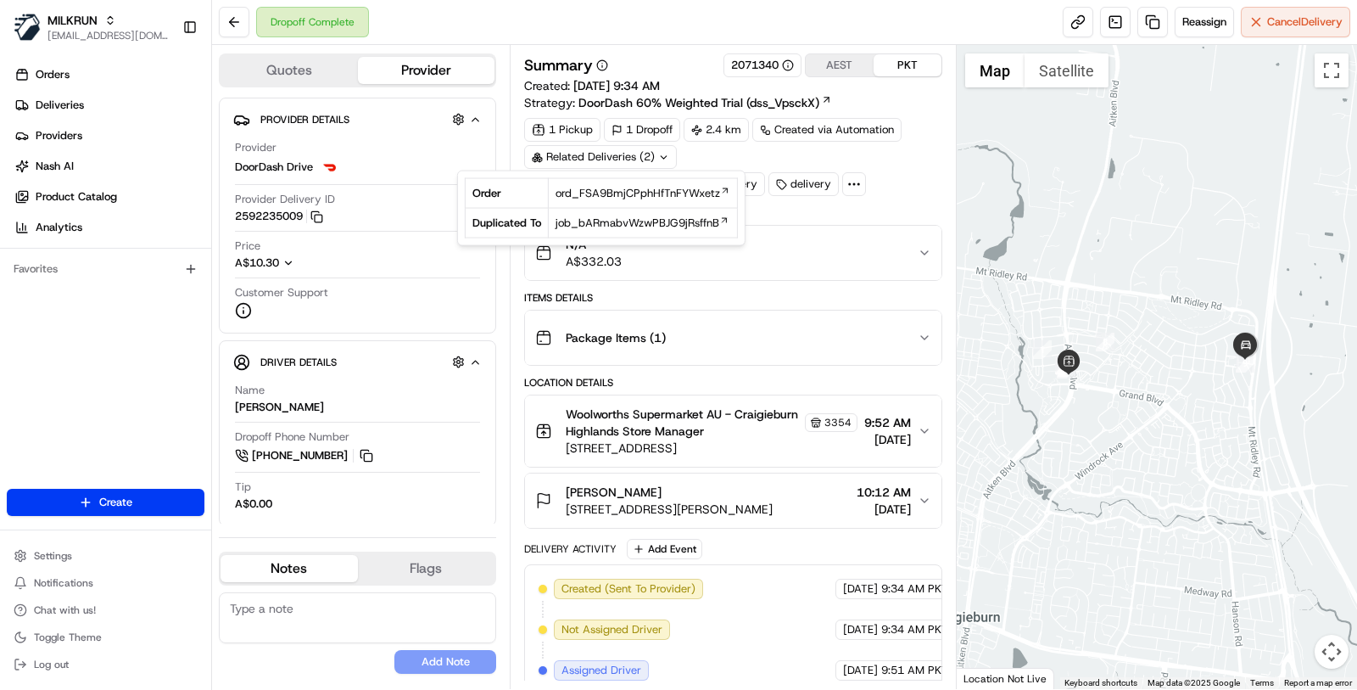
click at [920, 154] on div "1 Pickup 1 Dropoff 2.4 km Created via Automation Related Deliveries (2) has_bag…" at bounding box center [733, 157] width 418 height 78
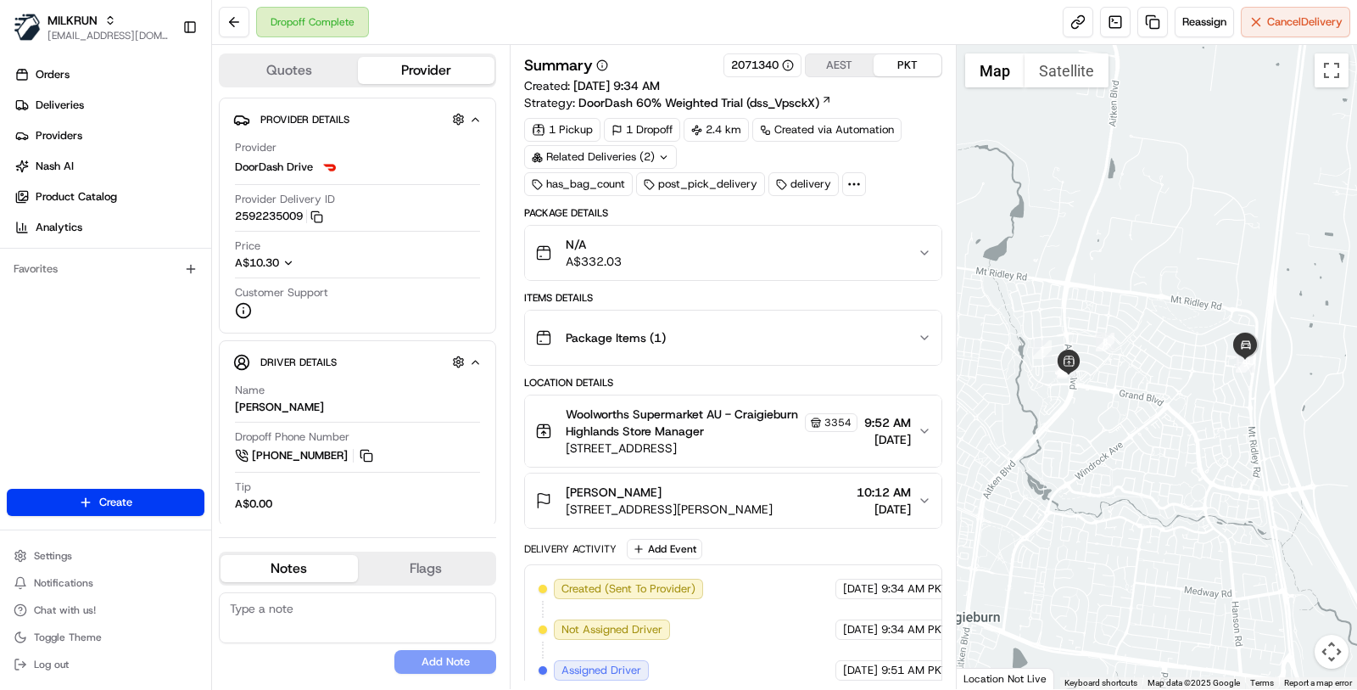
click at [871, 228] on button "N/A A$332.03" at bounding box center [733, 253] width 417 height 54
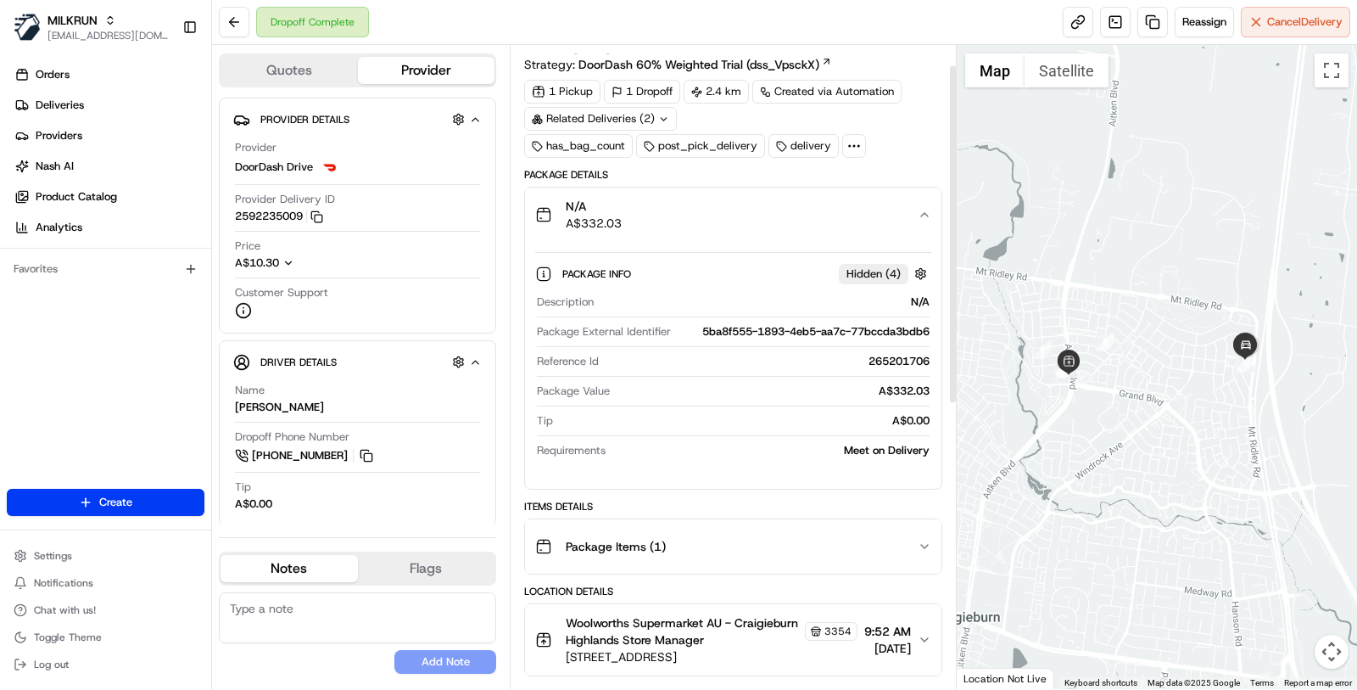
scroll to position [36, 0]
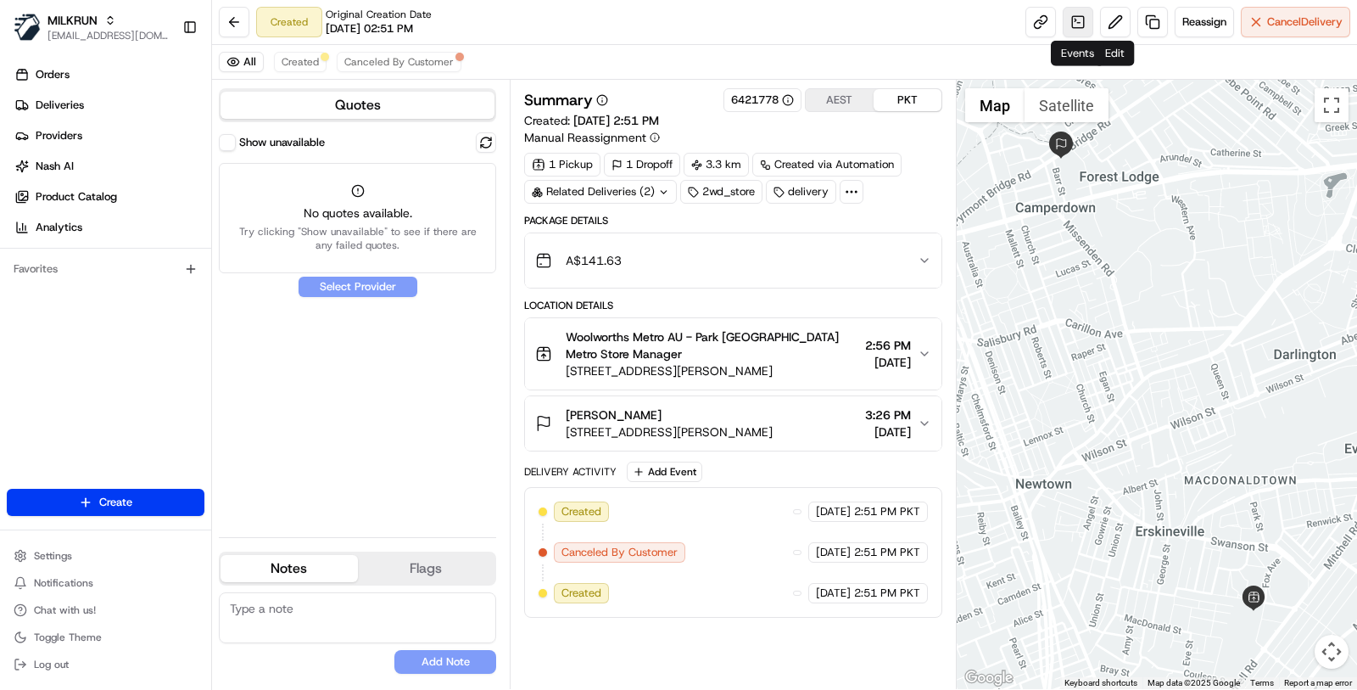
click at [1084, 25] on link at bounding box center [1078, 22] width 31 height 31
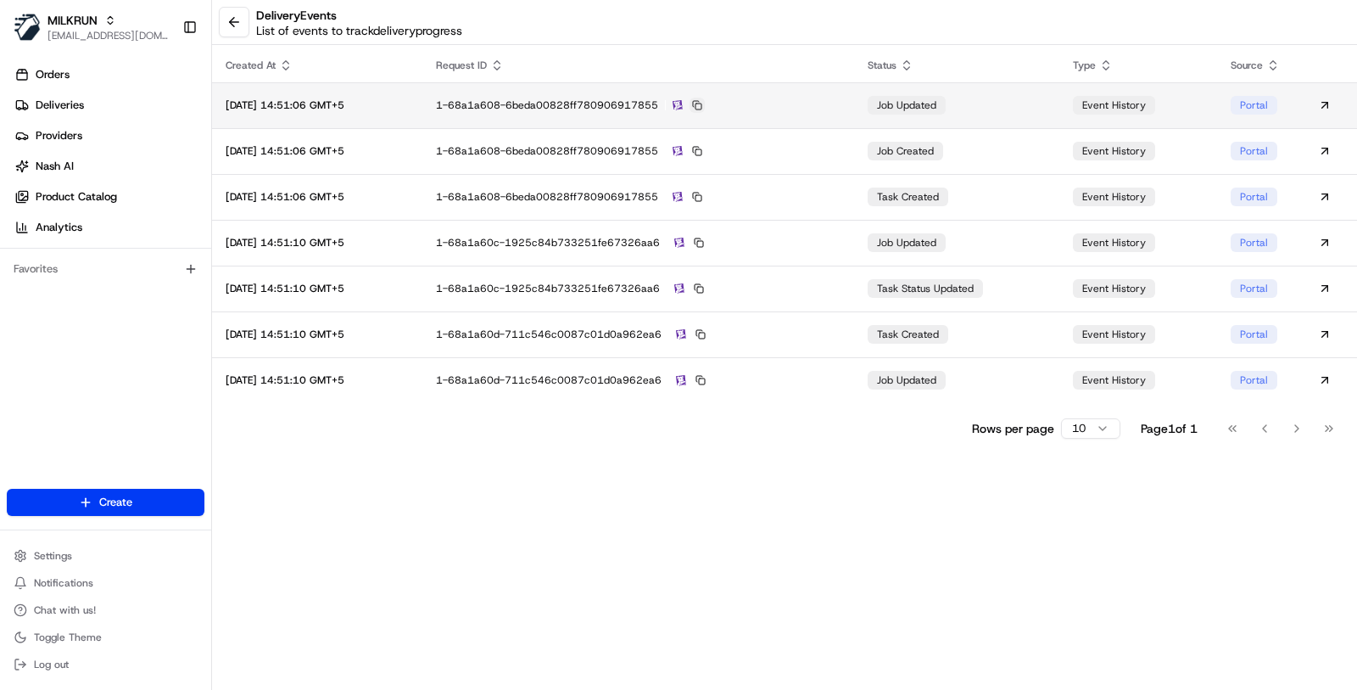
click at [705, 107] on button at bounding box center [697, 105] width 15 height 15
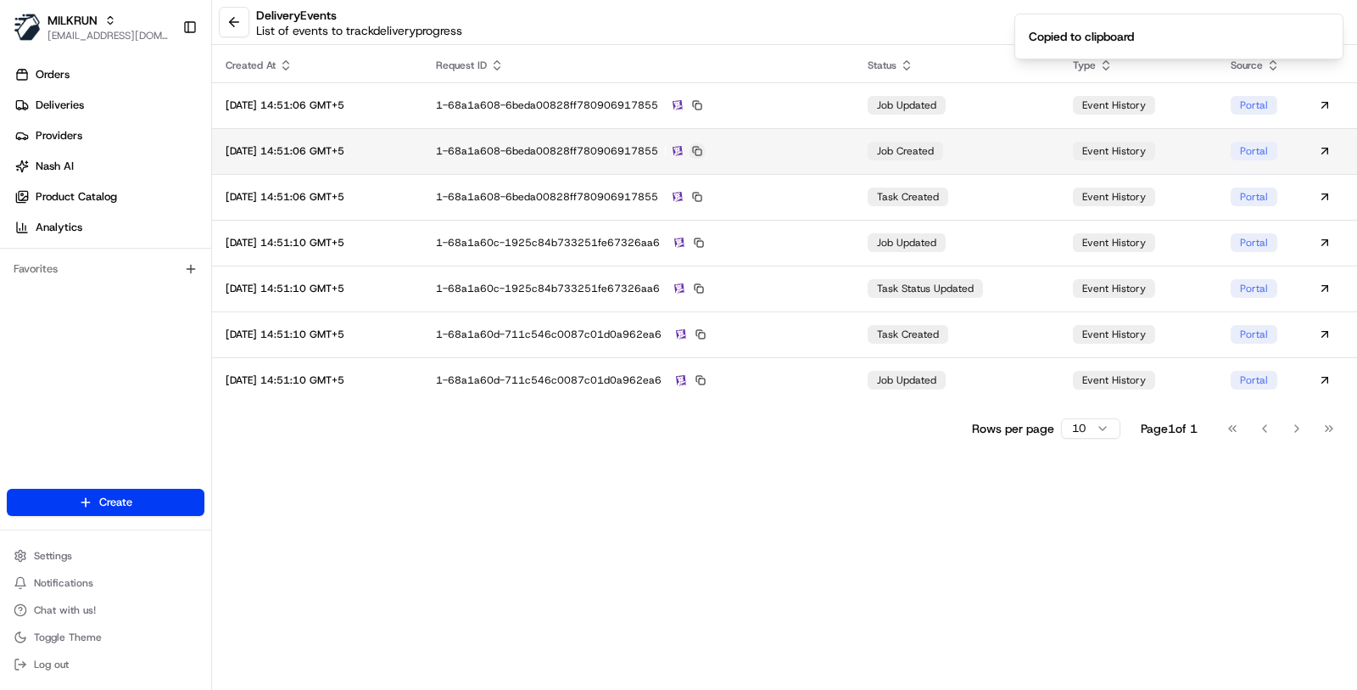
click at [705, 155] on button at bounding box center [697, 150] width 15 height 15
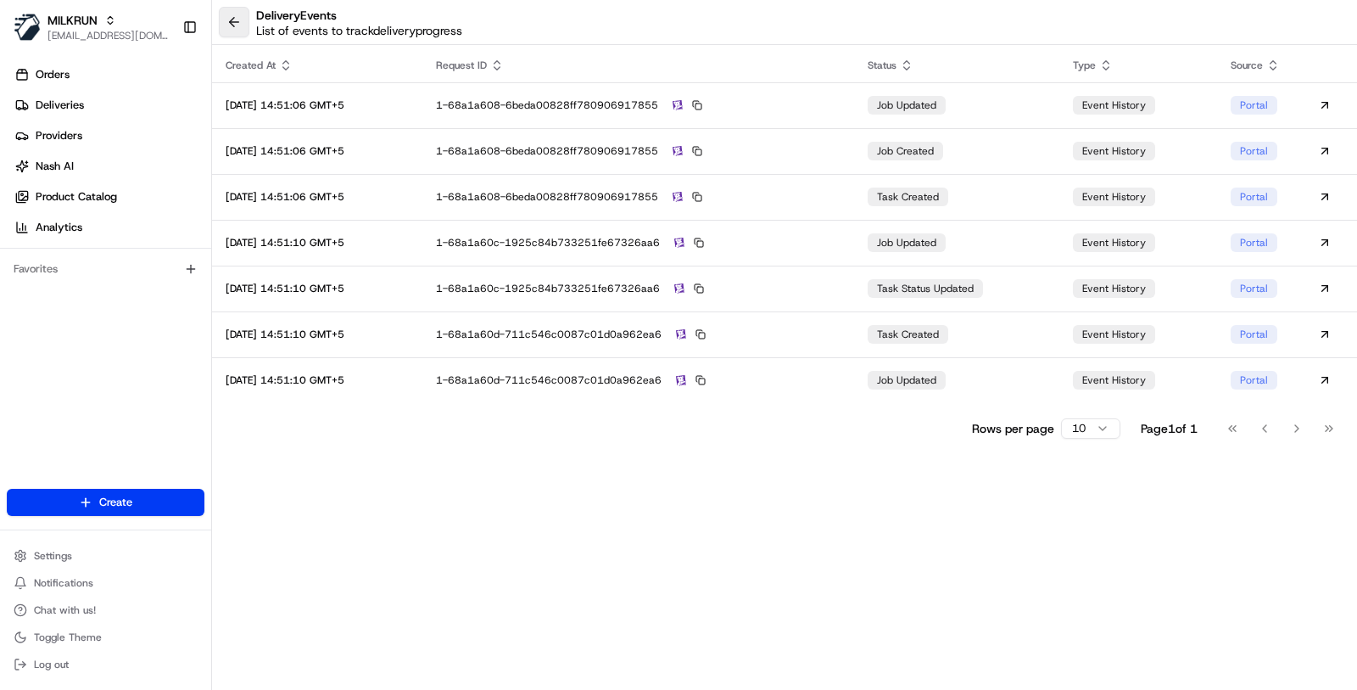
click at [225, 30] on button at bounding box center [234, 22] width 31 height 31
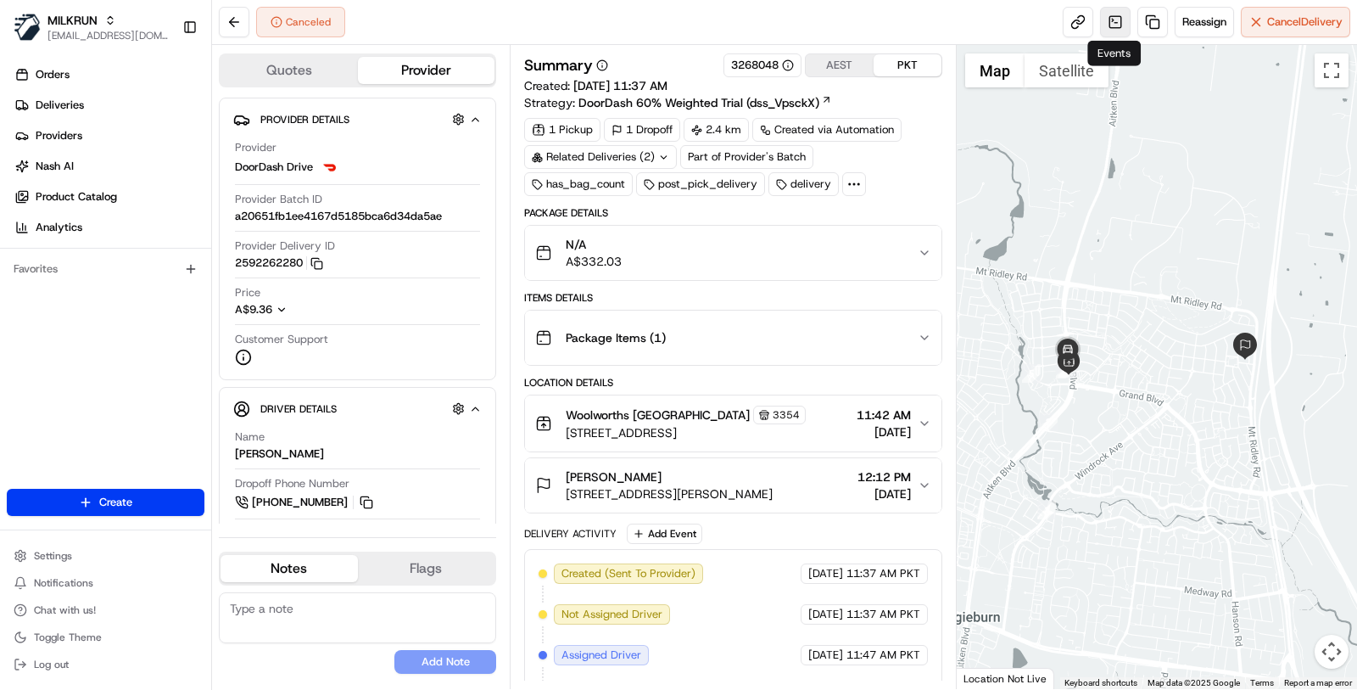
click at [1116, 25] on link at bounding box center [1115, 22] width 31 height 31
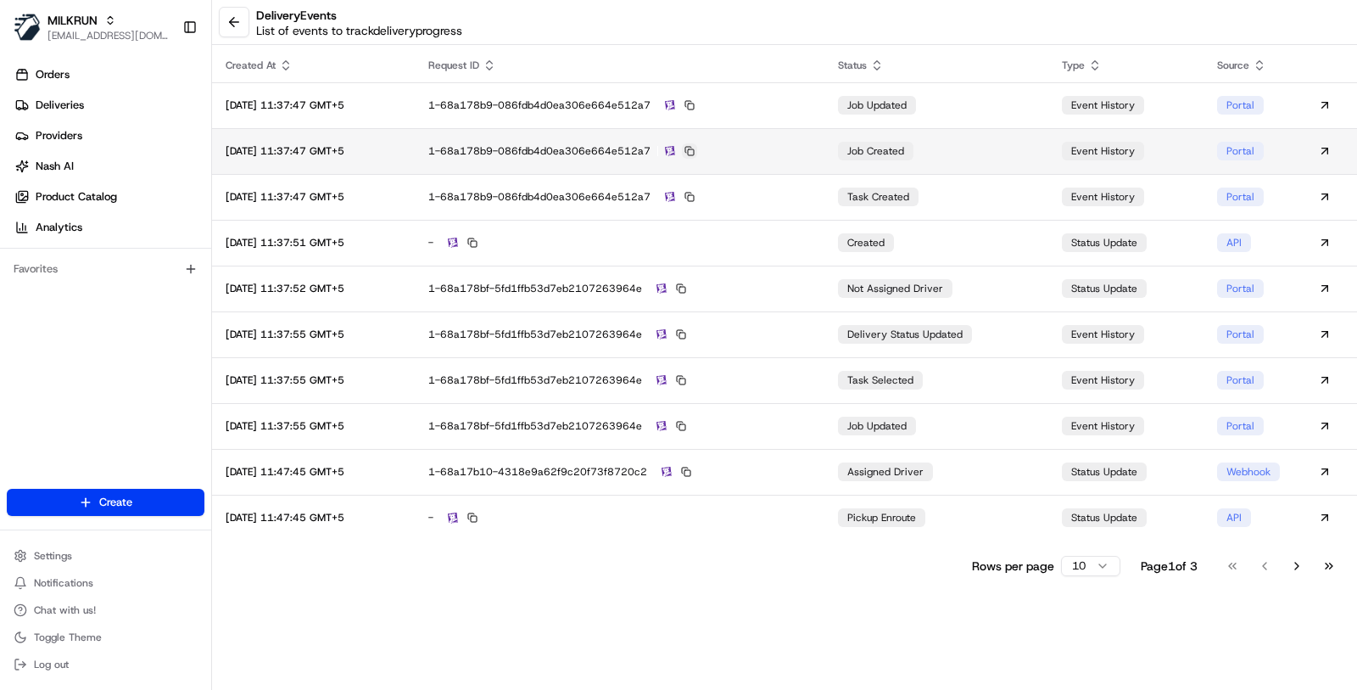
click at [697, 145] on button at bounding box center [689, 150] width 15 height 15
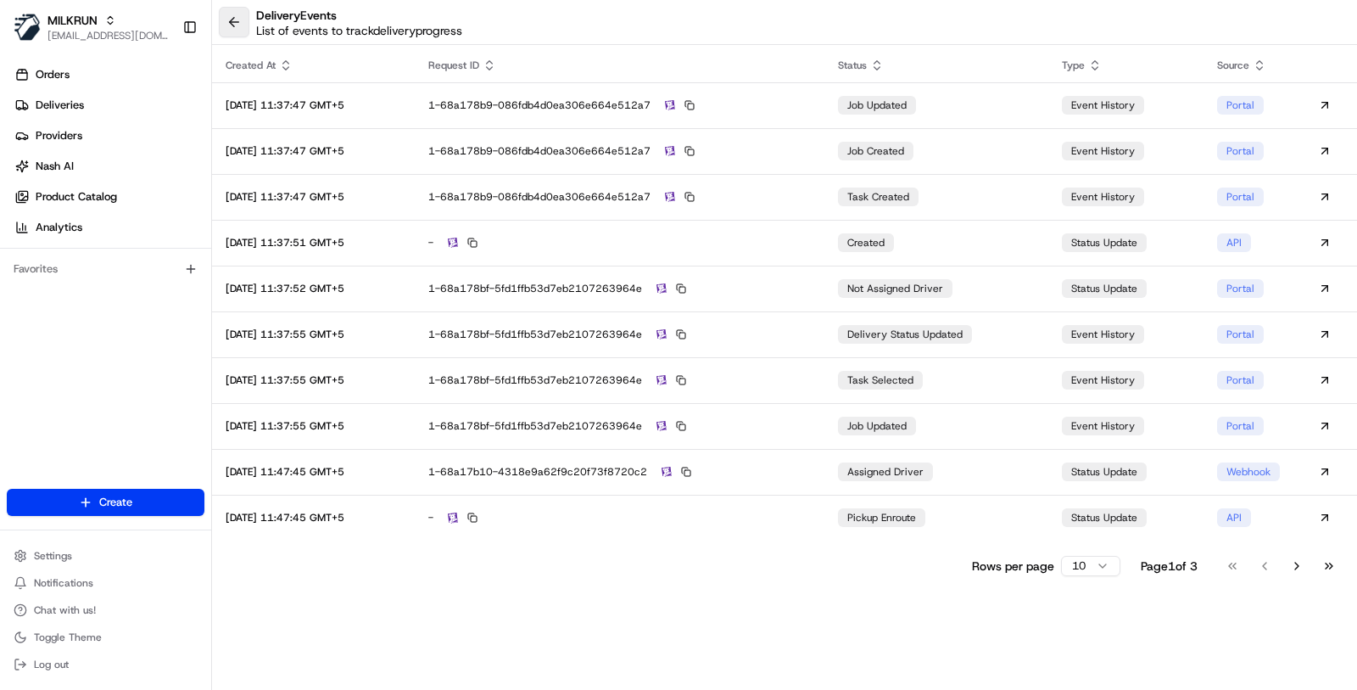
click at [239, 20] on button at bounding box center [234, 22] width 31 height 31
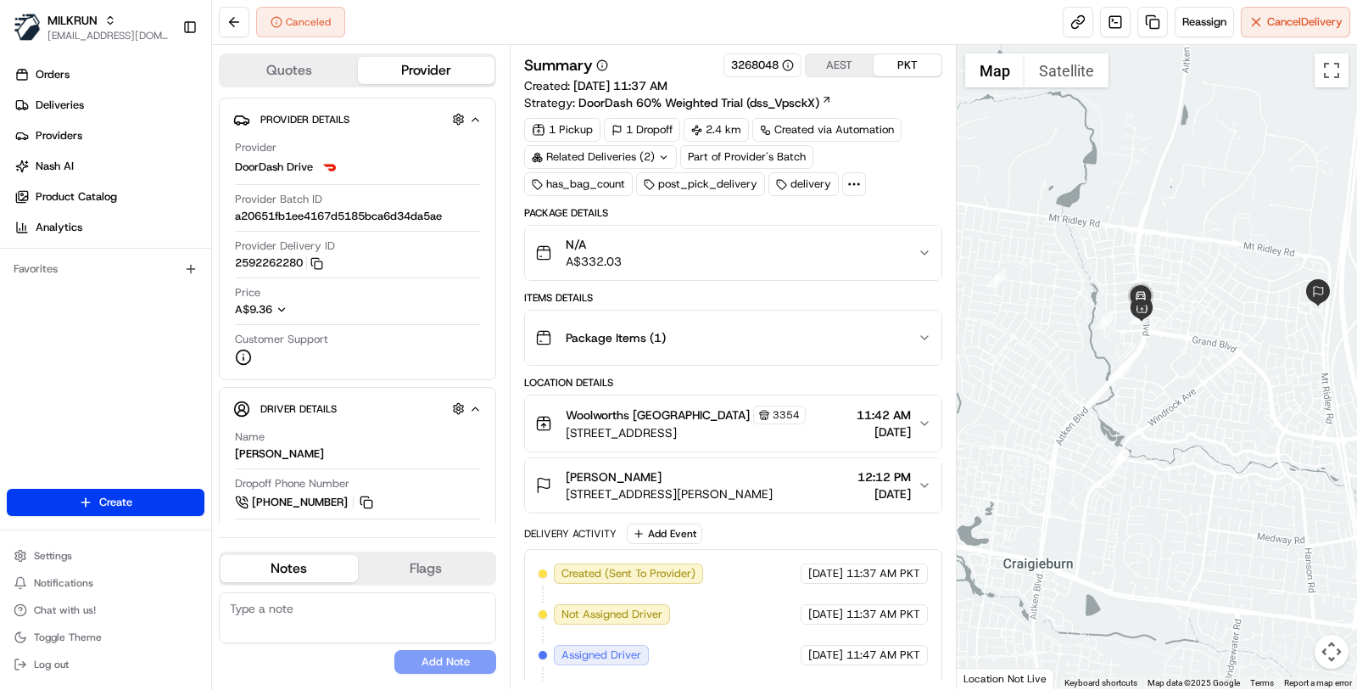
click at [652, 149] on div "Related Deliveries (2)" at bounding box center [600, 157] width 153 height 24
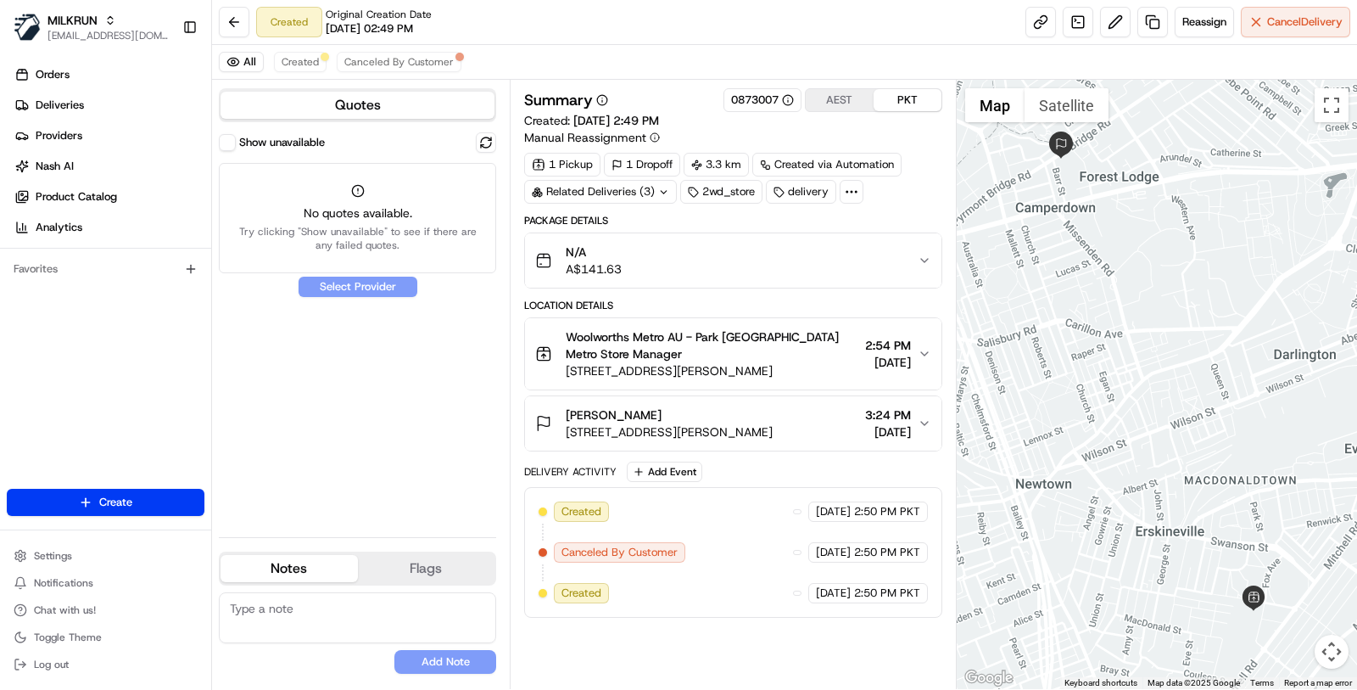
click at [656, 189] on div "Related Deliveries (3)" at bounding box center [600, 192] width 153 height 24
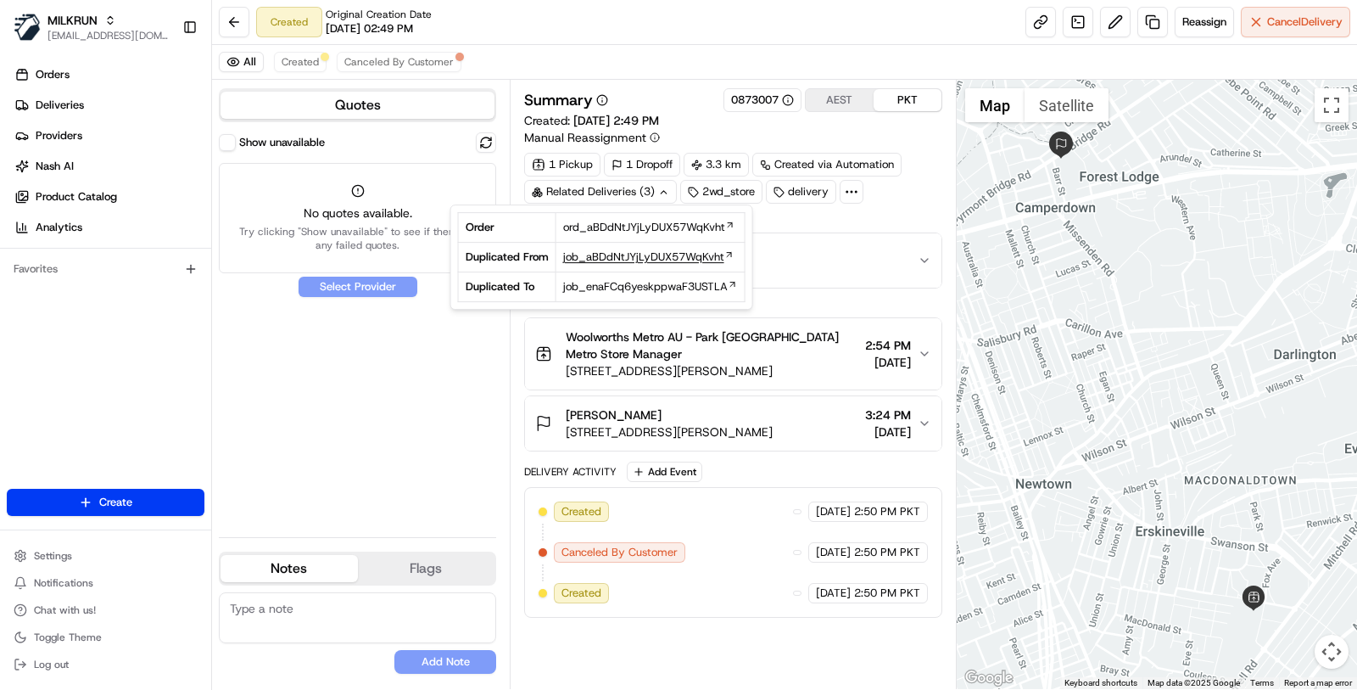
click at [656, 252] on span "job_aBDdNtJYjLyDUX57WqKvht" at bounding box center [643, 256] width 161 height 15
click at [903, 43] on div "Created Original Creation Date [DATE] 02:49 PM Reassign Cancel Delivery" at bounding box center [784, 22] width 1145 height 45
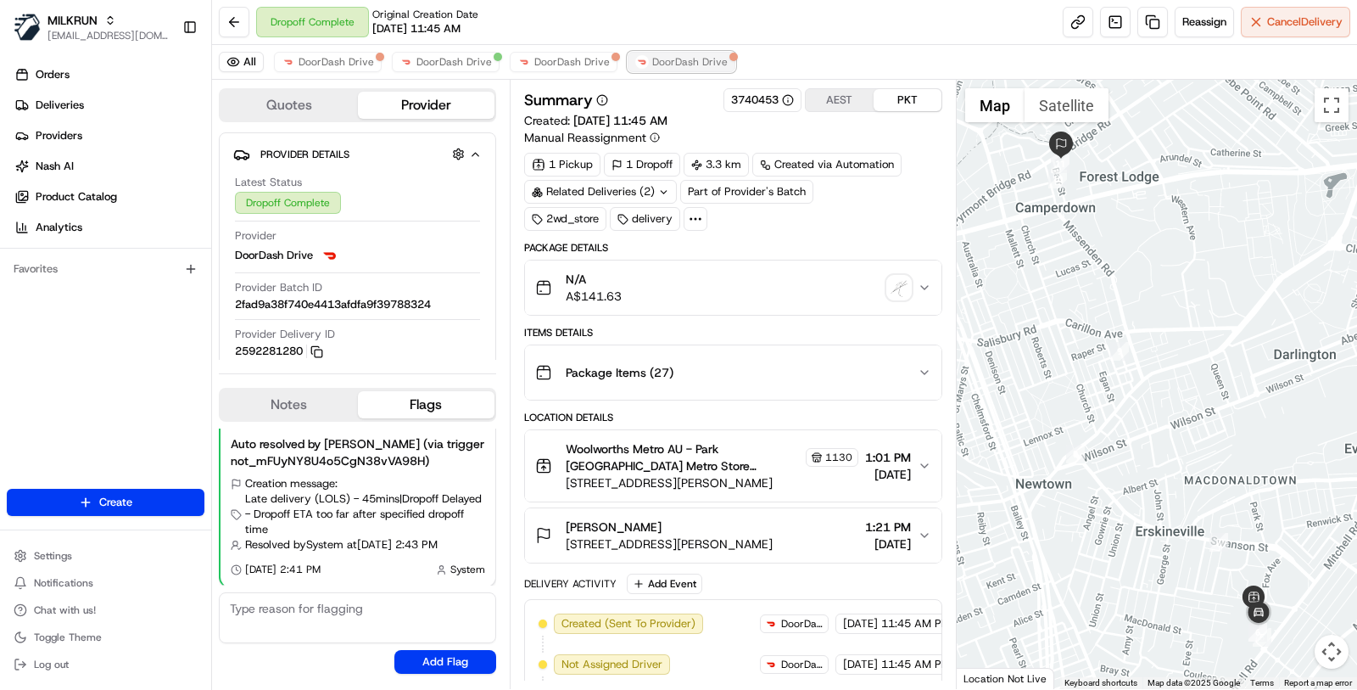
click at [675, 57] on span "DoorDash Drive" at bounding box center [690, 62] width 76 height 14
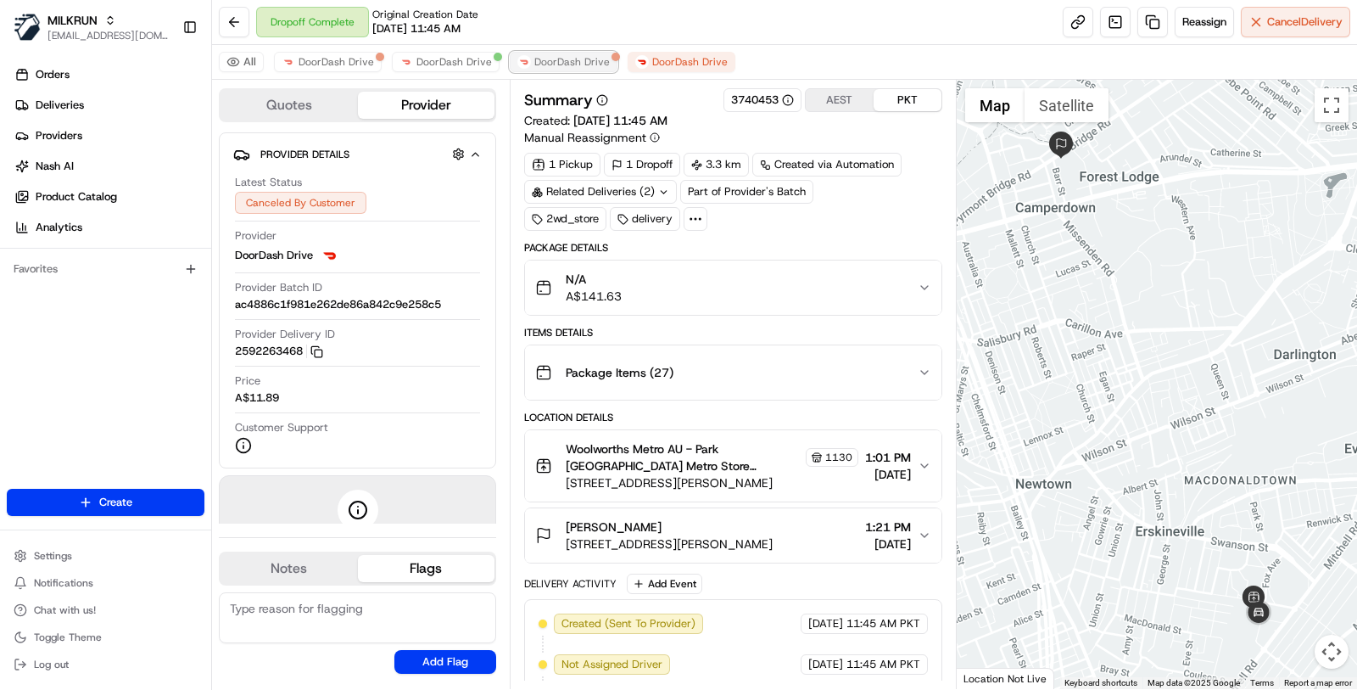
click at [553, 63] on span "DoorDash Drive" at bounding box center [572, 62] width 76 height 14
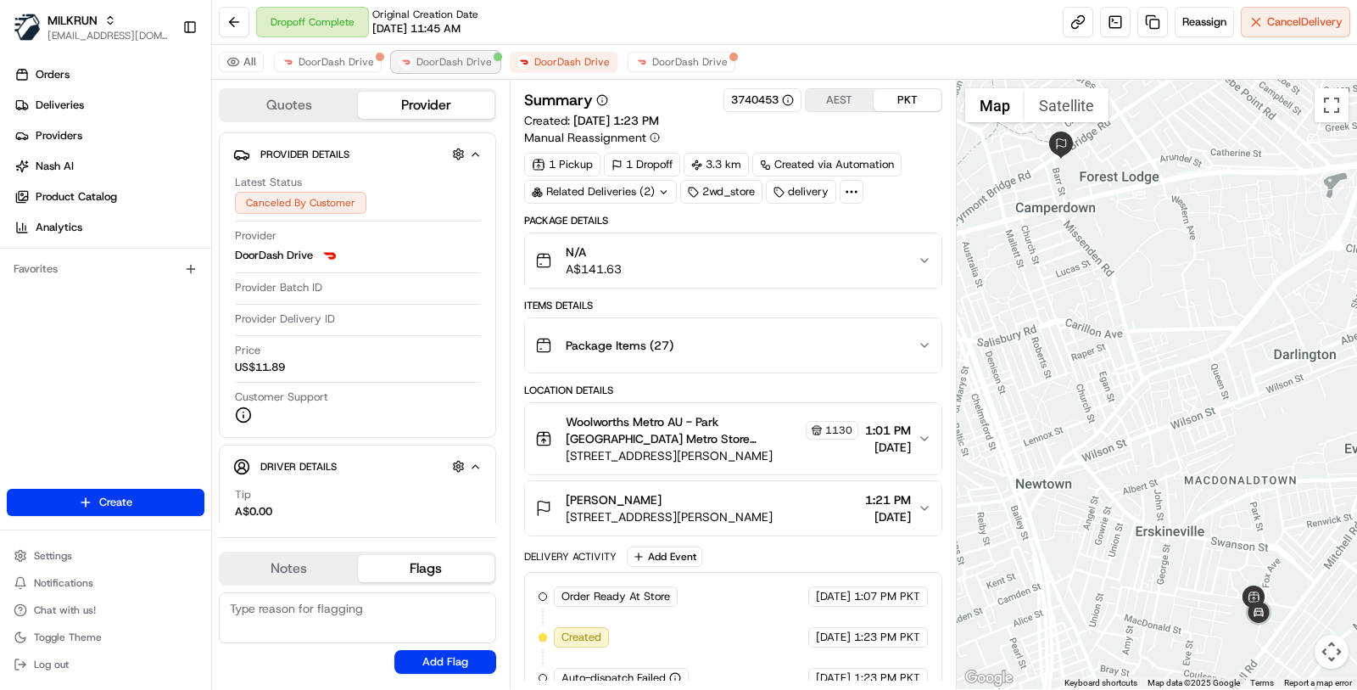
click at [466, 67] on span "DoorDash Drive" at bounding box center [455, 62] width 76 height 14
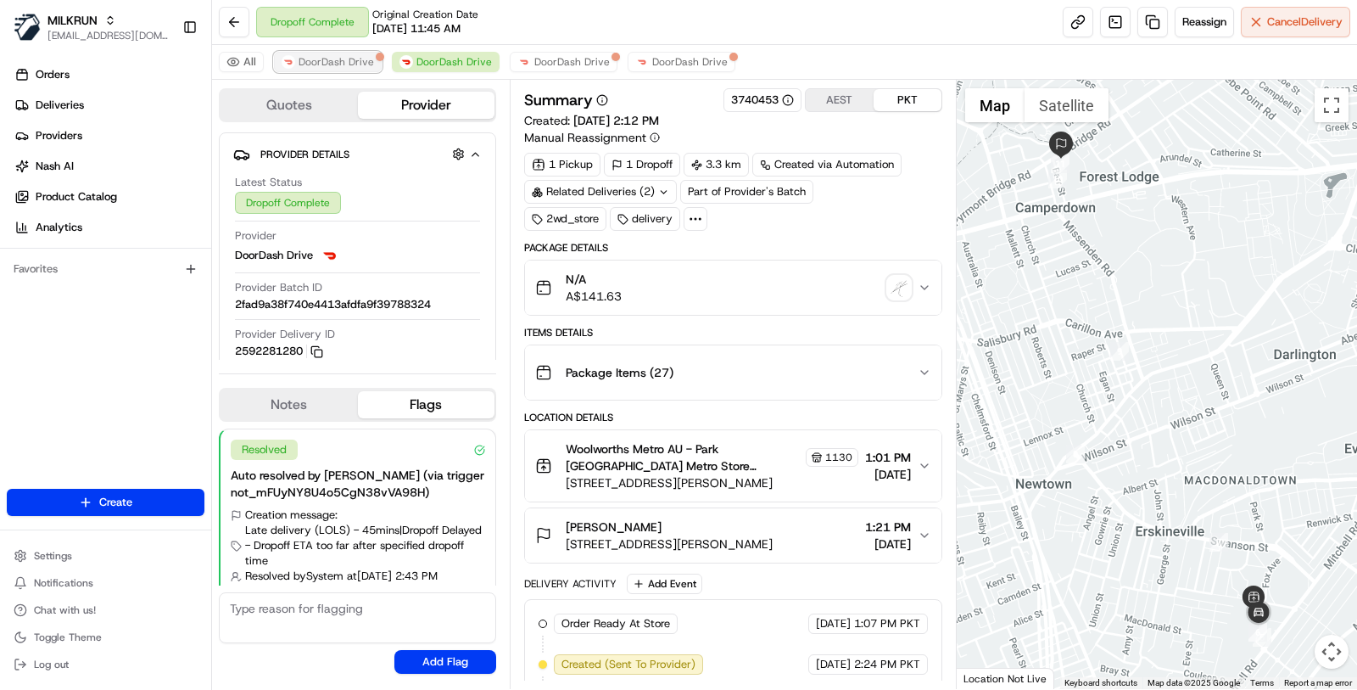
click at [333, 59] on span "DoorDash Drive" at bounding box center [337, 62] width 76 height 14
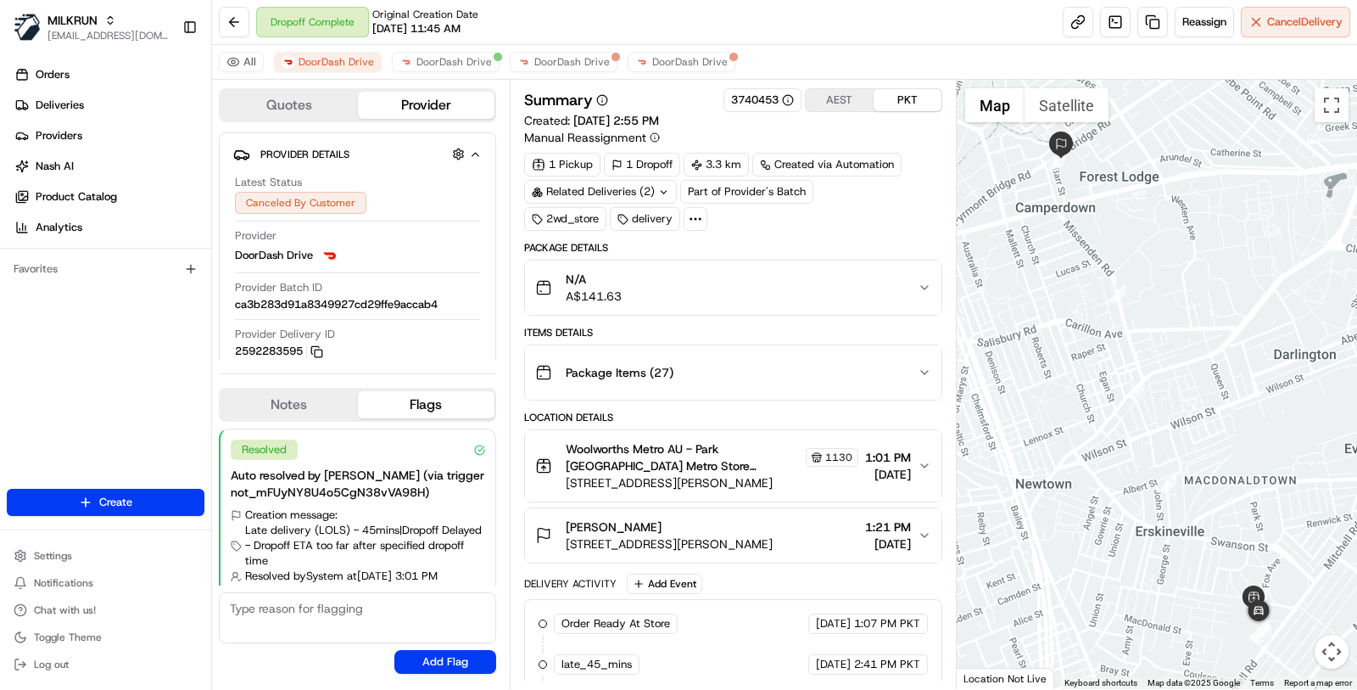
click at [820, 30] on div "Dropoff Complete Original Creation Date 08/17/2025 11:45 AM Reassign Cancel Del…" at bounding box center [784, 22] width 1145 height 45
click at [688, 53] on button "DoorDash Drive" at bounding box center [682, 62] width 108 height 20
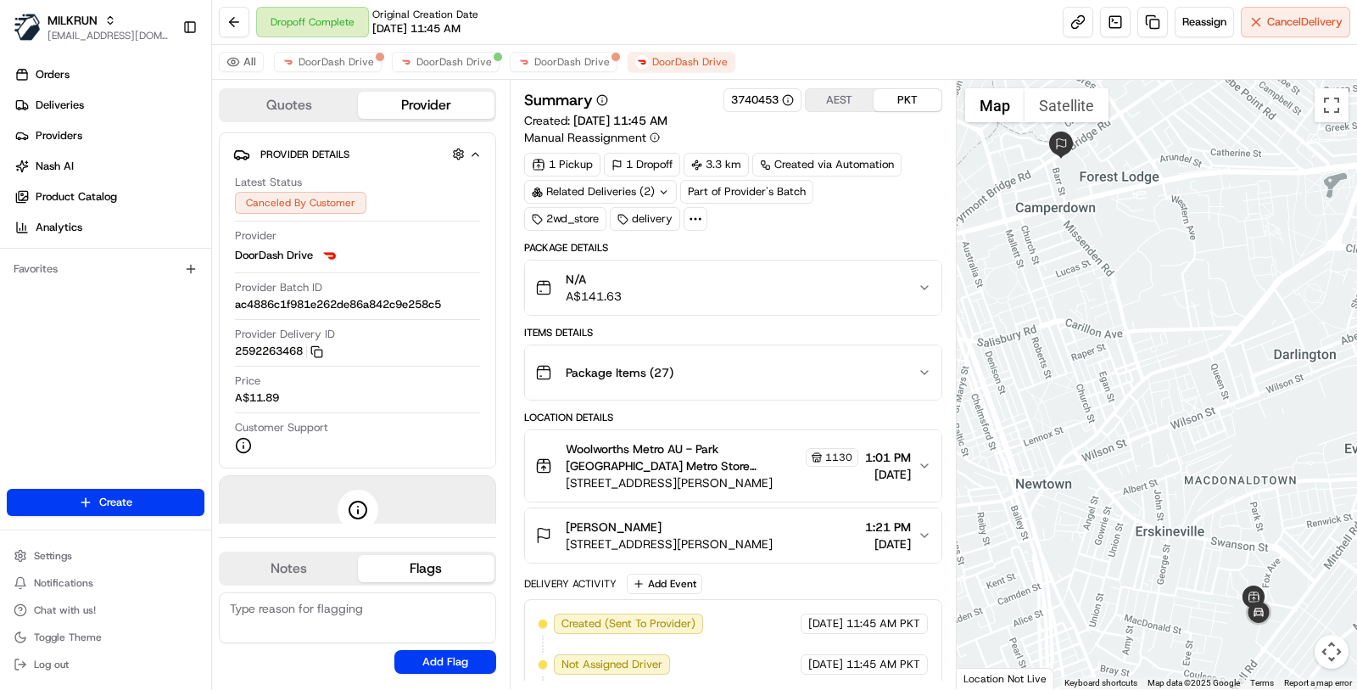
click at [608, 188] on div "Related Deliveries (2)" at bounding box center [600, 192] width 153 height 24
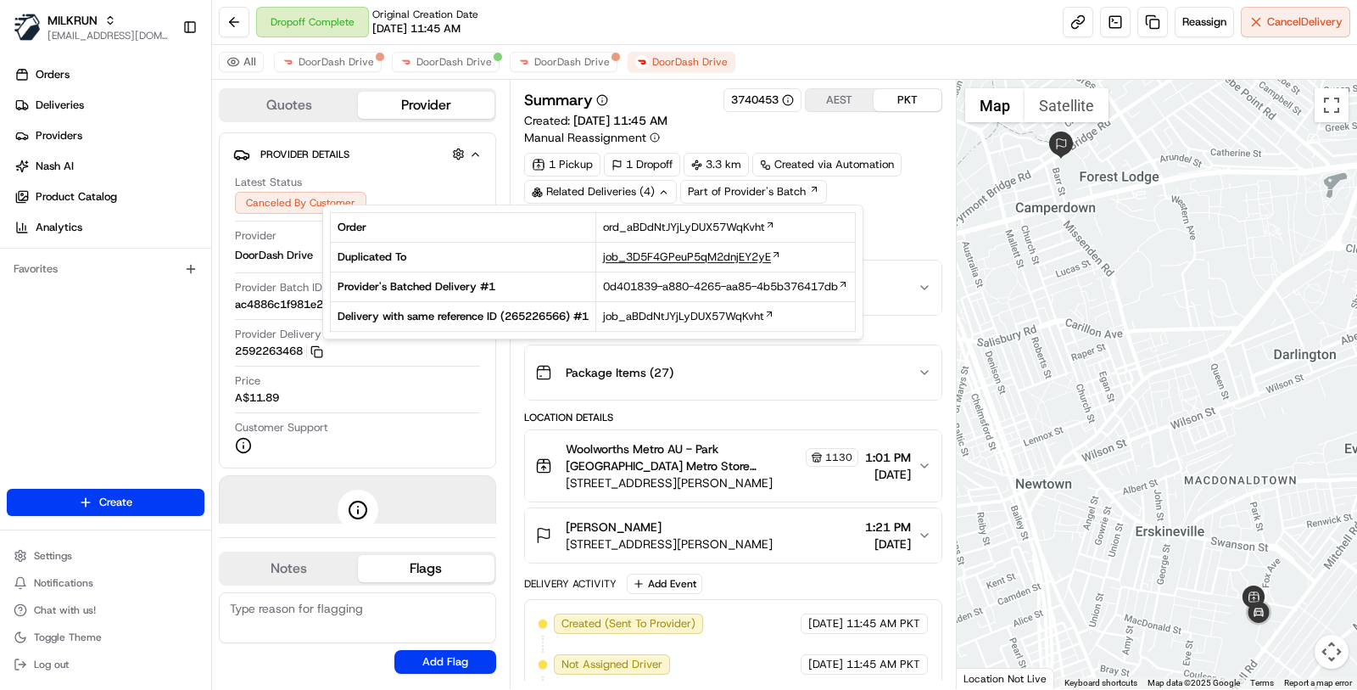
click at [670, 257] on span "job_3D5F4GPeuP5qM2dnjEY2yE" at bounding box center [687, 256] width 168 height 15
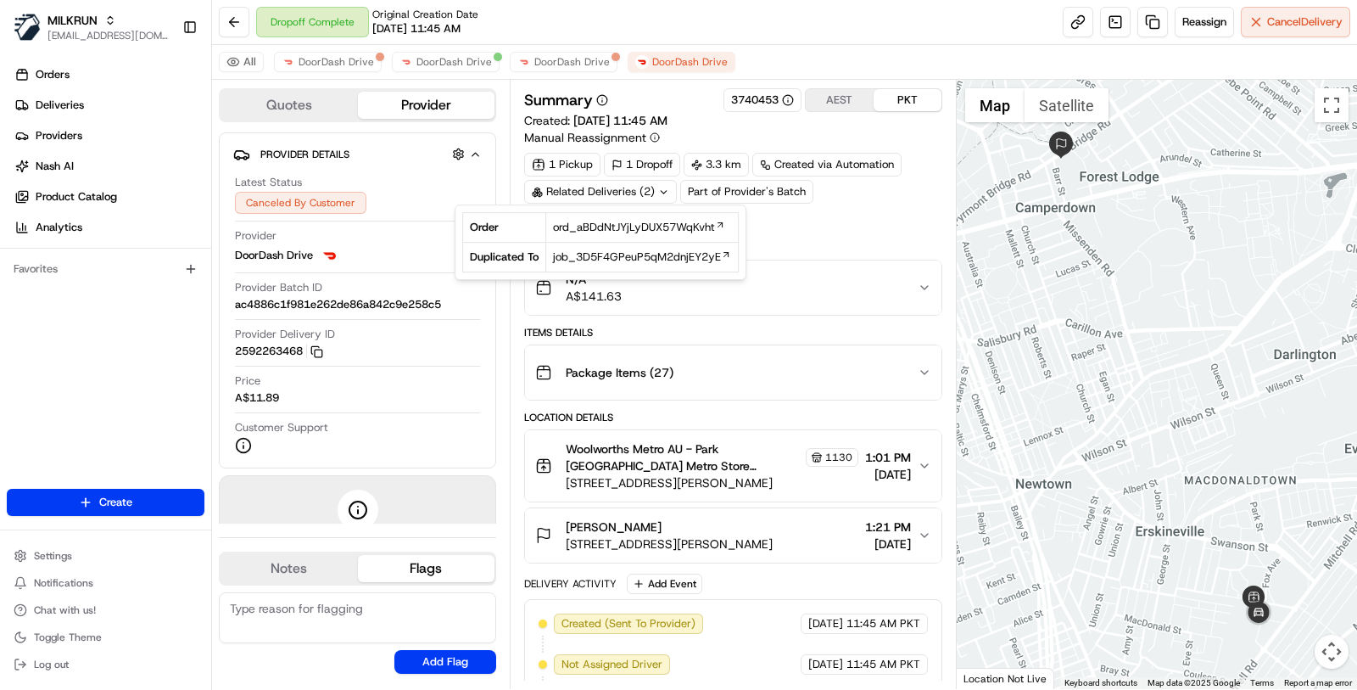
click at [891, 126] on div "Summary 3740453 AEST PKT Created: 17/08/2025 11:45 AM Manual Reassignment" at bounding box center [733, 117] width 418 height 58
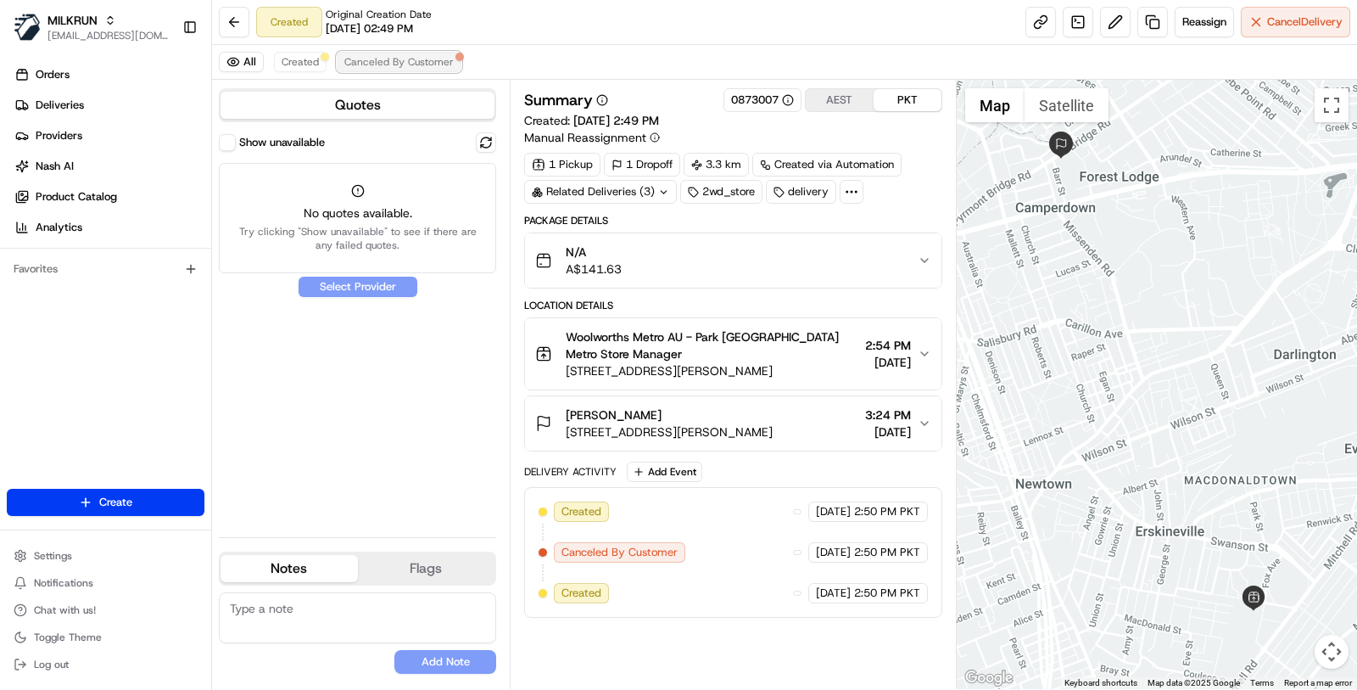
click at [452, 63] on button "Canceled By Customer" at bounding box center [399, 62] width 125 height 20
click at [1105, 25] on link at bounding box center [1115, 22] width 31 height 31
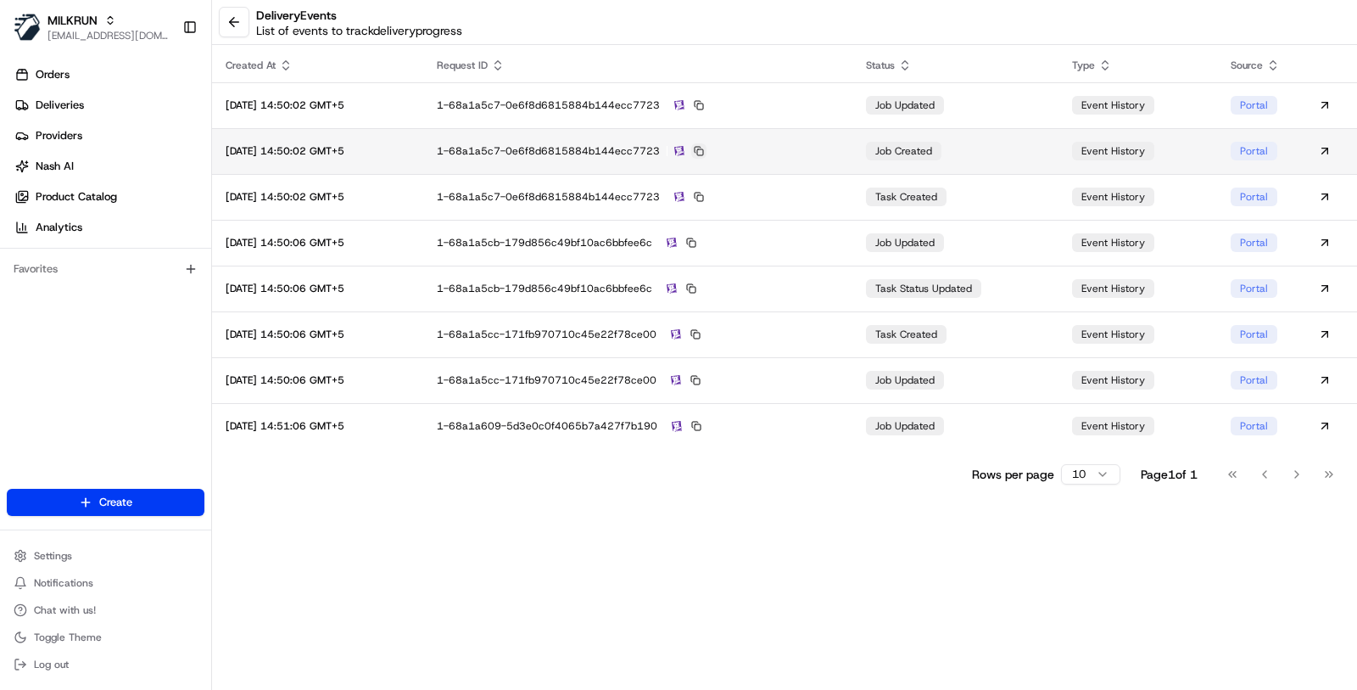
click at [707, 148] on button at bounding box center [698, 150] width 15 height 15
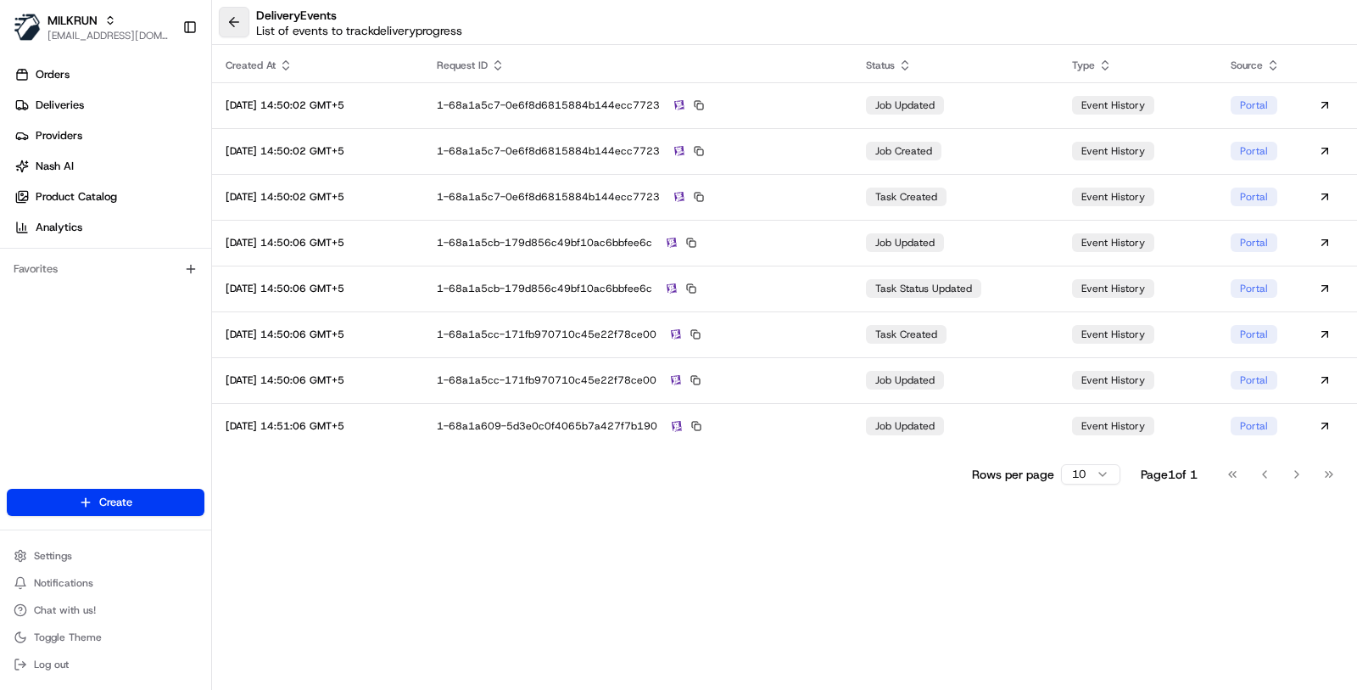
click at [236, 14] on button at bounding box center [234, 22] width 31 height 31
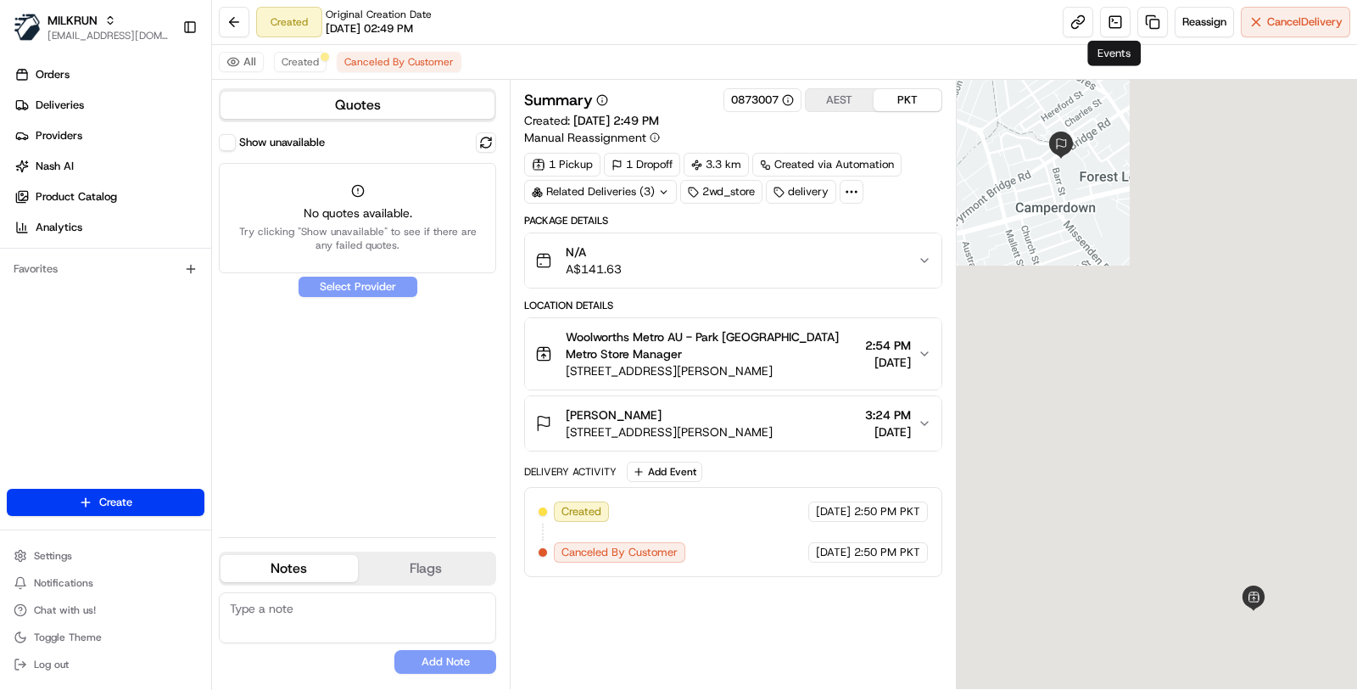
click at [1095, 20] on div "Reassign Cancel Delivery" at bounding box center [1207, 22] width 288 height 31
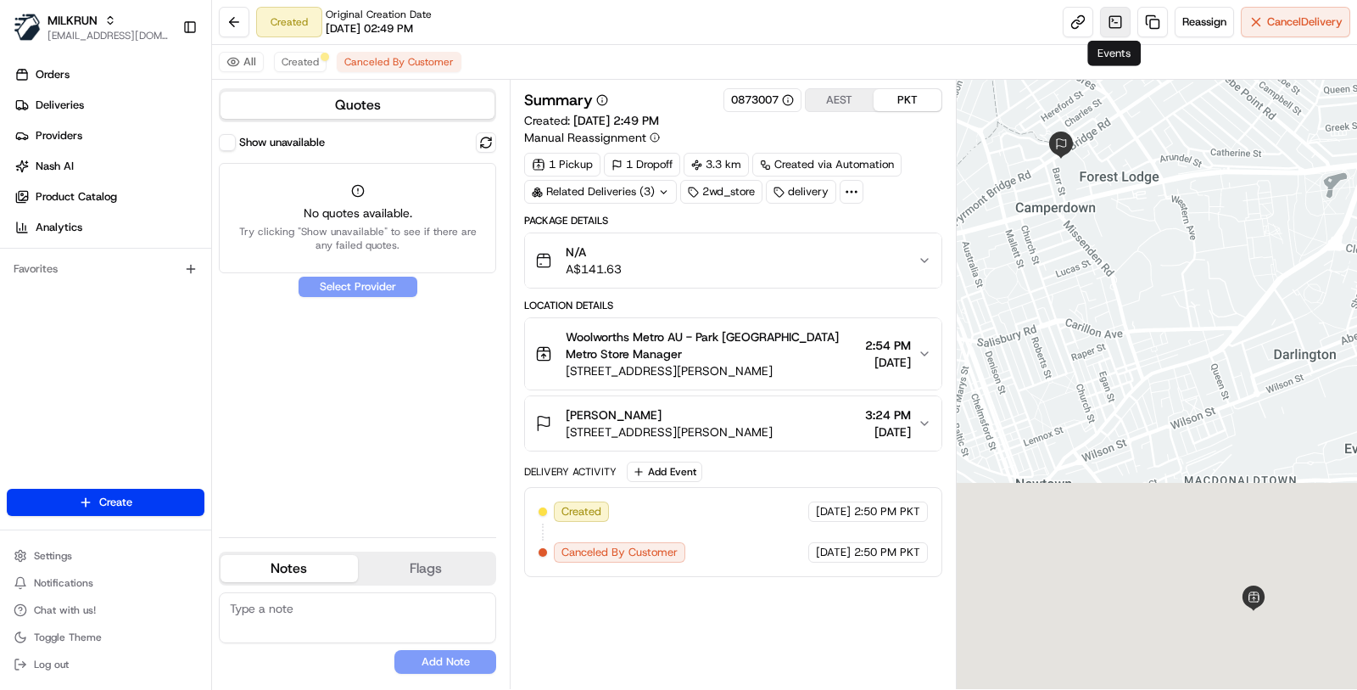
click at [1110, 22] on link at bounding box center [1115, 22] width 31 height 31
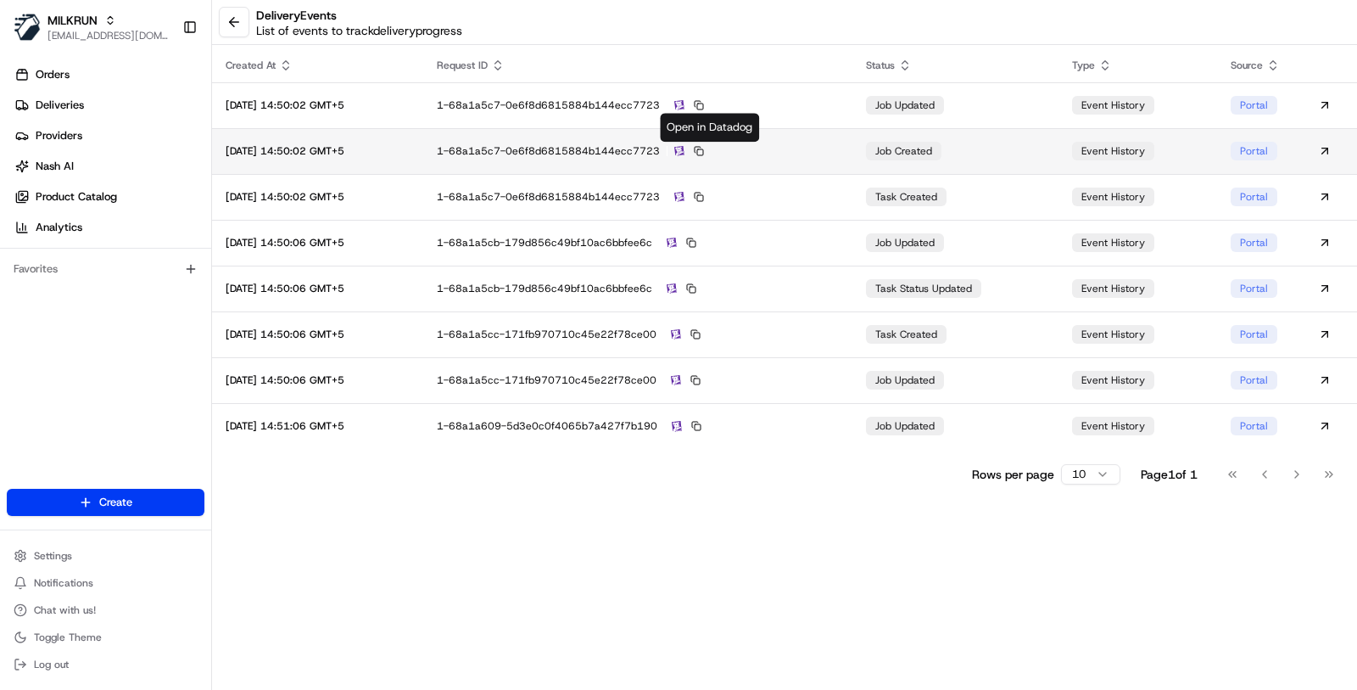
click at [685, 146] on img at bounding box center [679, 151] width 10 height 11
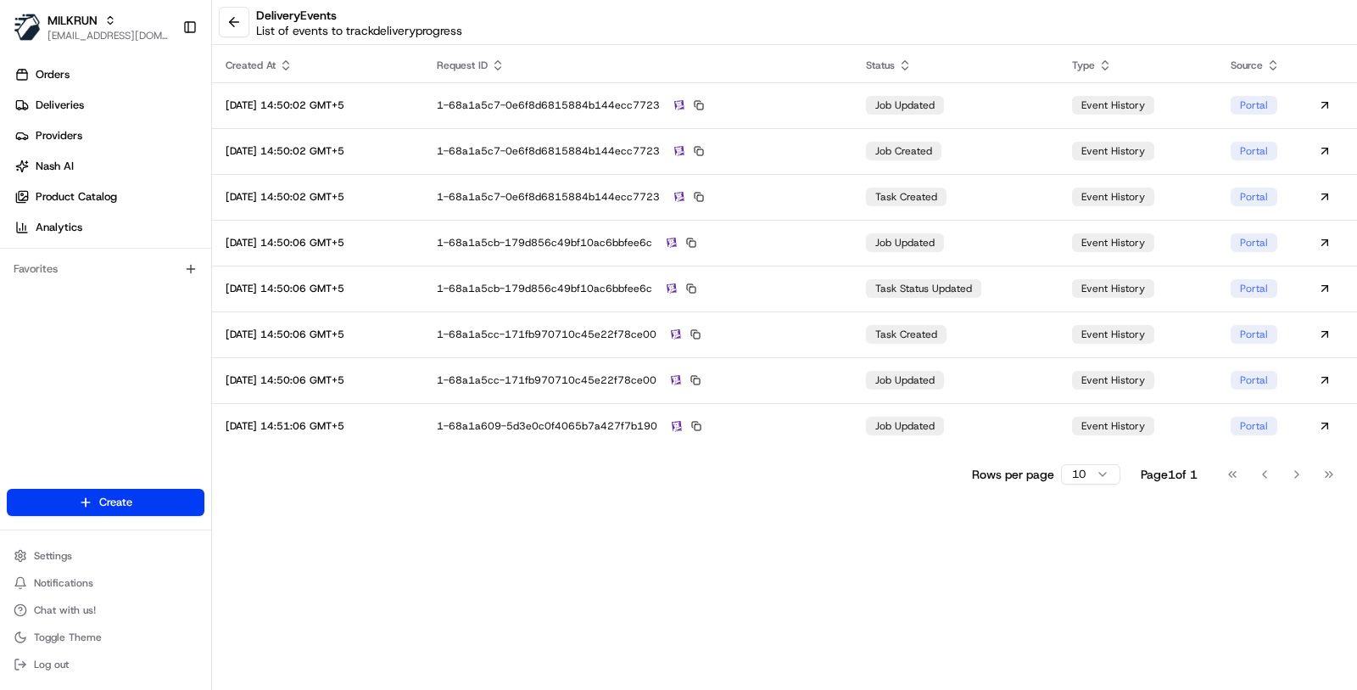
click at [217, 17] on div "delivery Events List of events to track delivery progress" at bounding box center [784, 22] width 1145 height 45
click at [254, 19] on div "delivery Events List of events to track delivery progress" at bounding box center [784, 22] width 1145 height 45
click at [249, 19] on div "delivery Events List of events to track delivery progress" at bounding box center [784, 22] width 1145 height 45
click at [226, 23] on button at bounding box center [234, 22] width 31 height 31
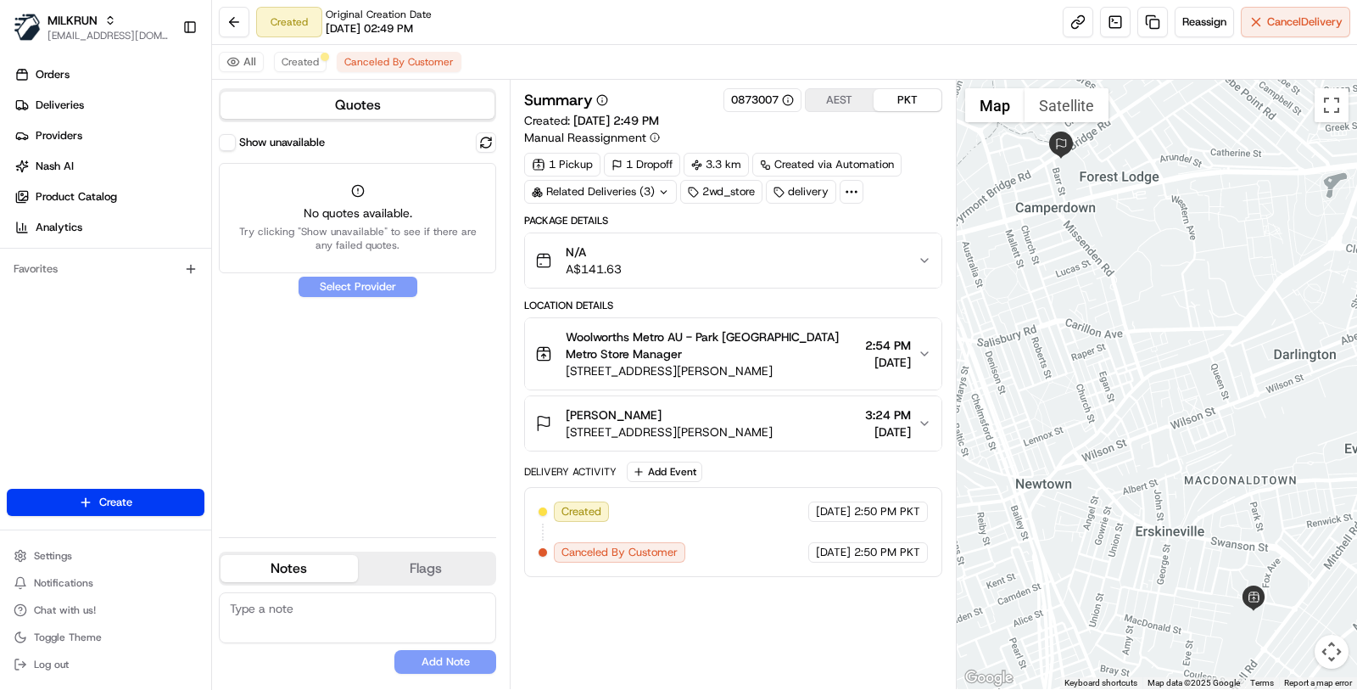
click at [847, 193] on icon at bounding box center [851, 191] width 15 height 15
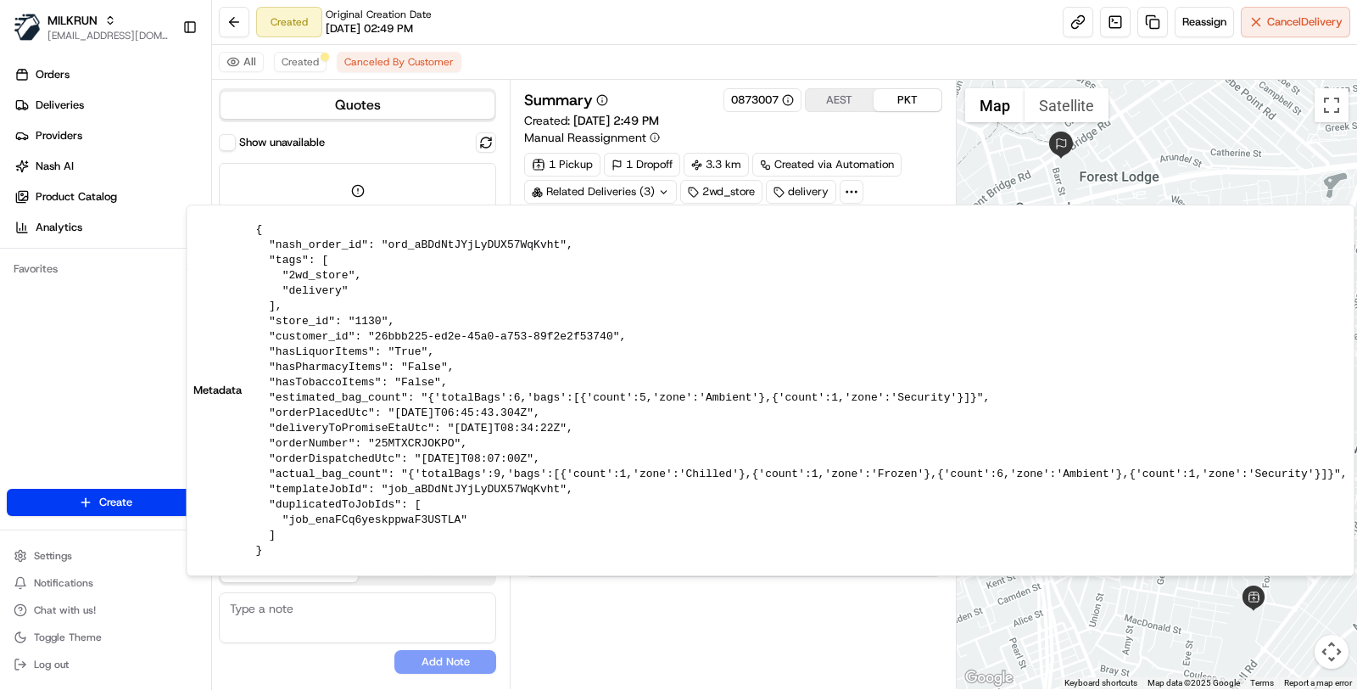
click at [821, 43] on div "Created Original Creation Date 08/17/2025 02:49 PM Reassign Cancel Delivery" at bounding box center [784, 22] width 1145 height 45
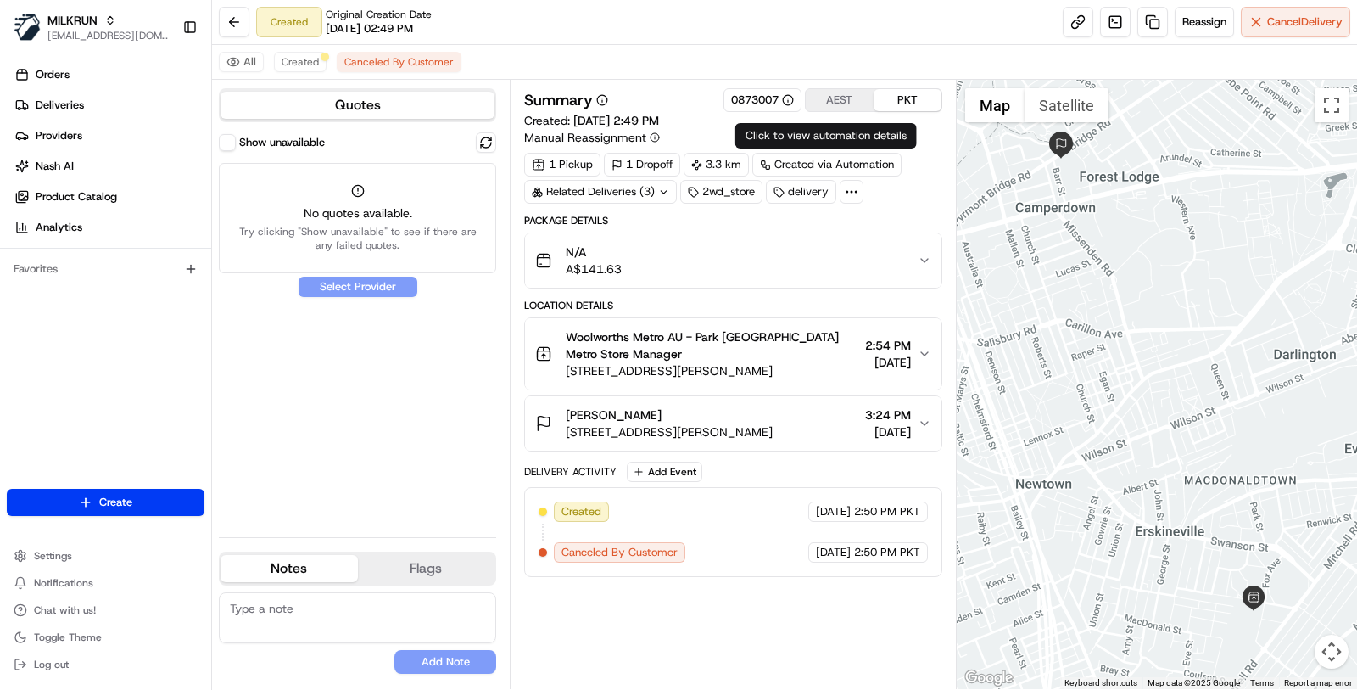
click at [833, 163] on div "Created via Automation" at bounding box center [826, 165] width 149 height 24
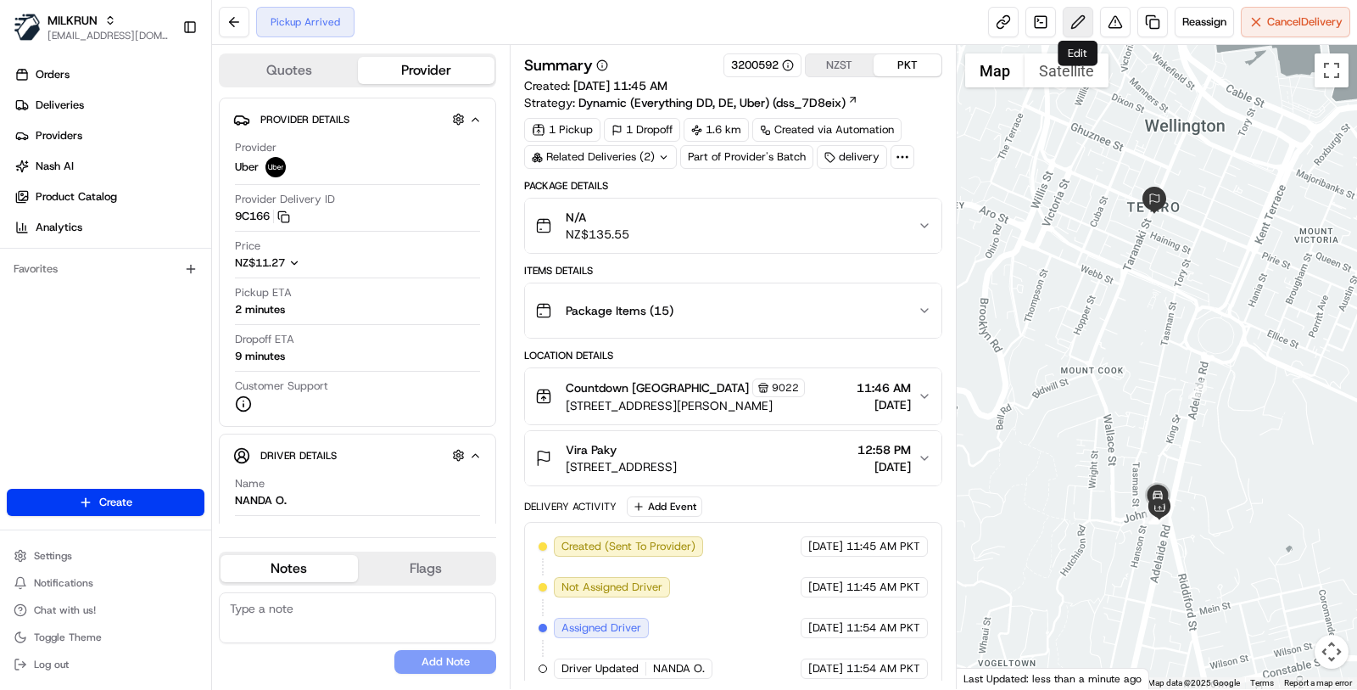
click at [1067, 20] on button at bounding box center [1078, 22] width 31 height 31
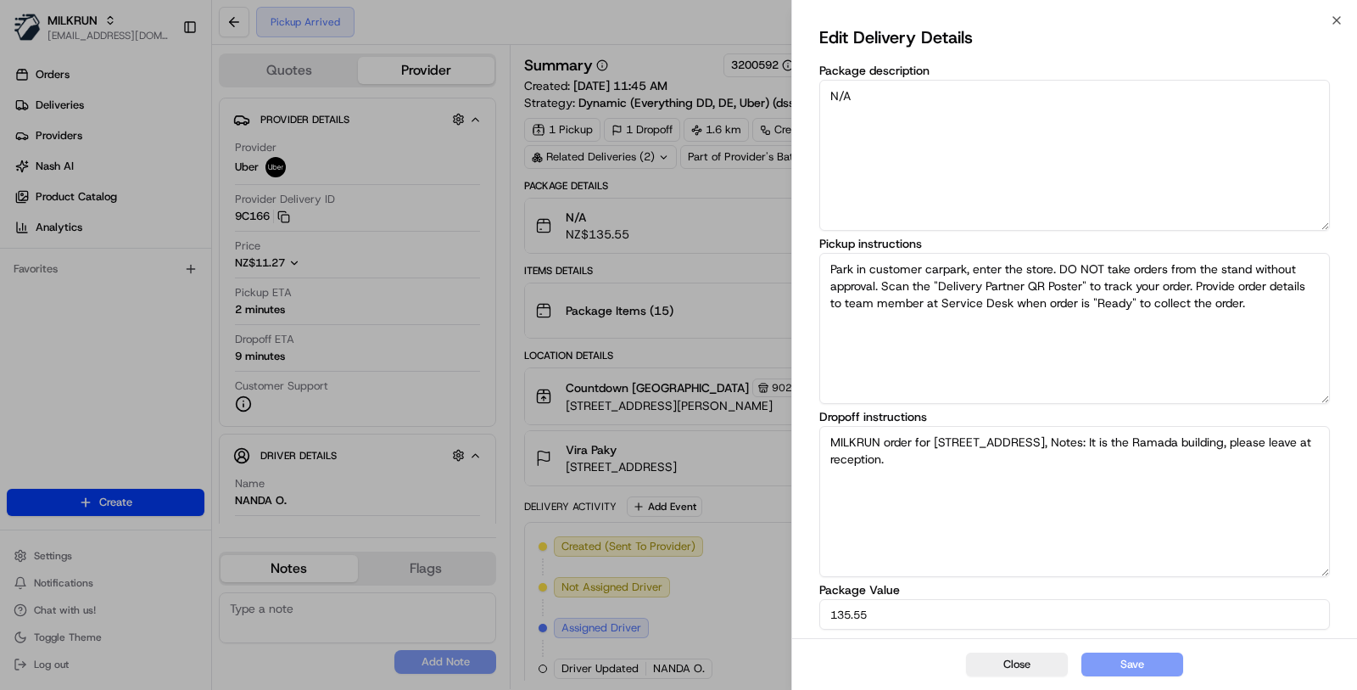
scroll to position [97, 0]
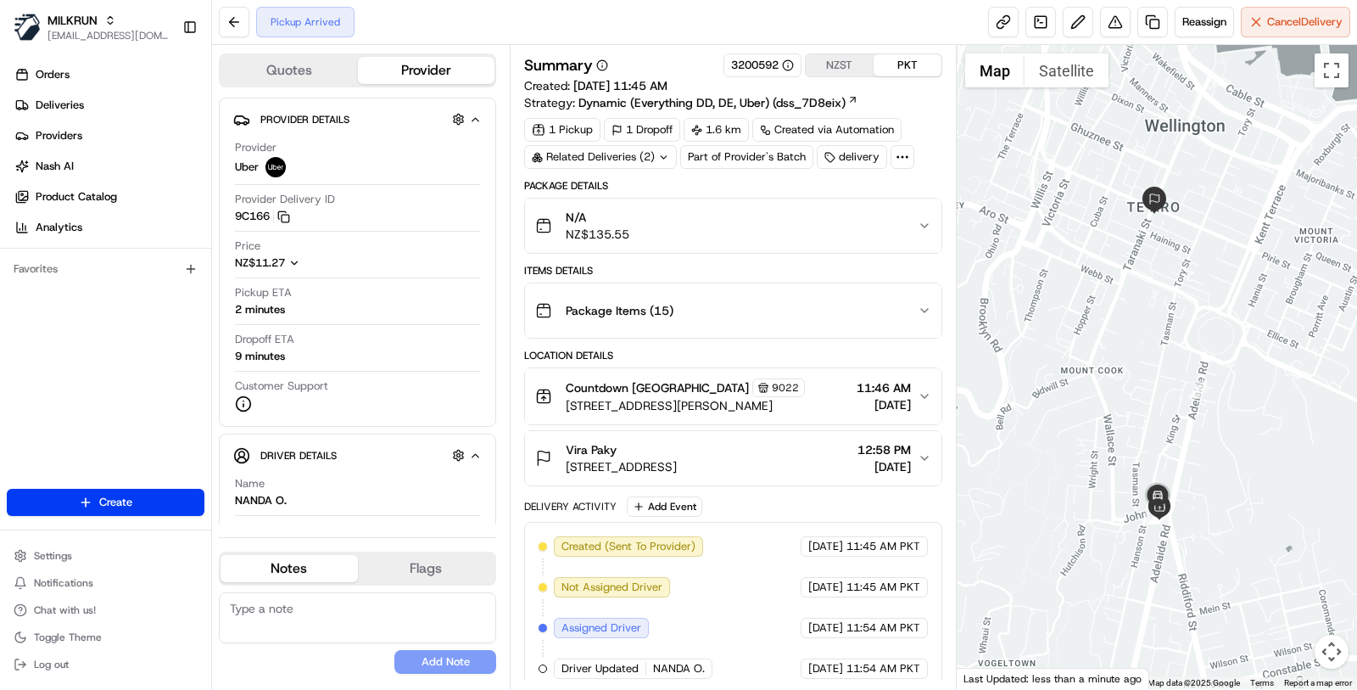
click at [784, 330] on button "Package Items ( 15 )" at bounding box center [733, 310] width 417 height 54
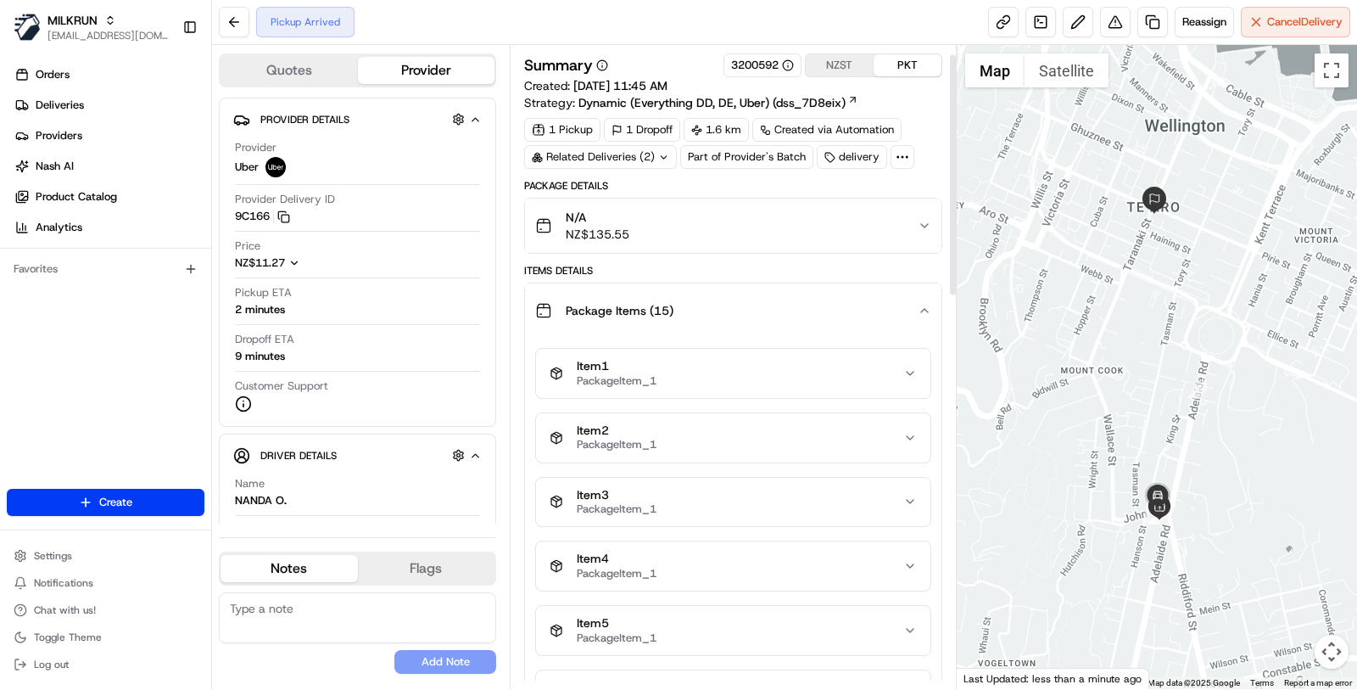
scroll to position [74, 0]
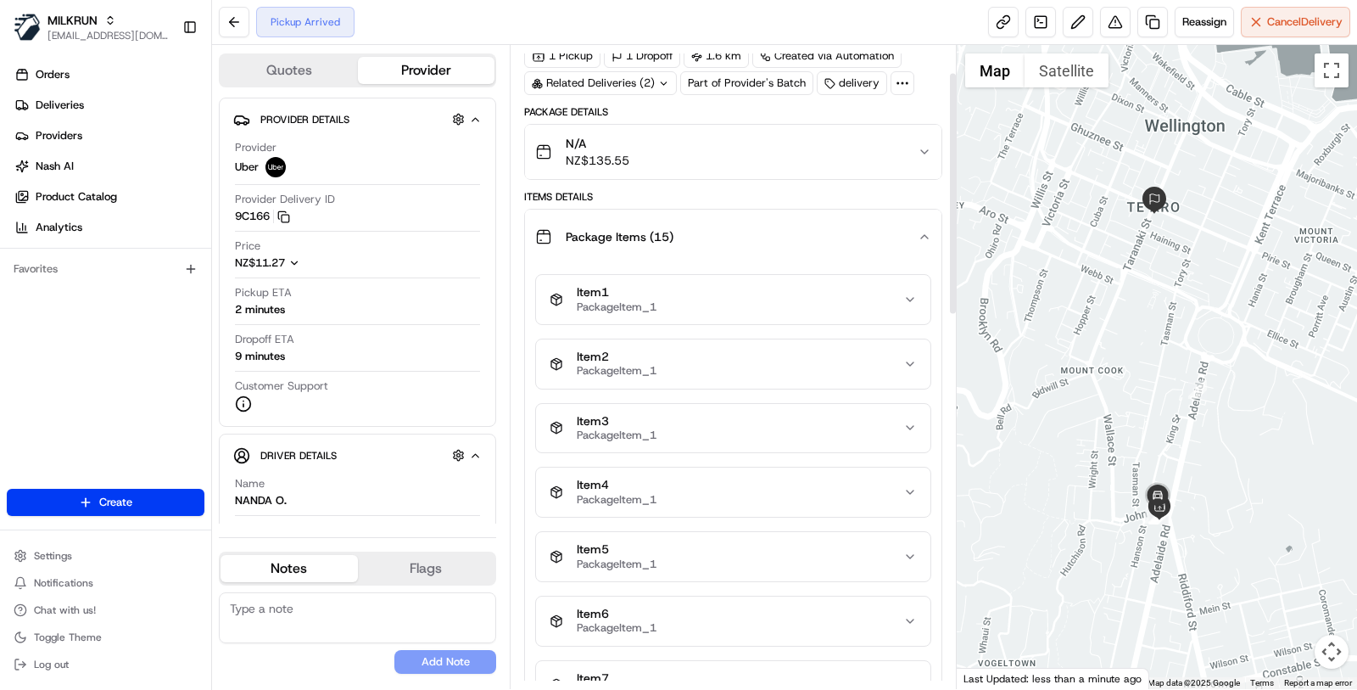
click at [784, 286] on div "Item 1 PackageItem_1" at bounding box center [727, 299] width 354 height 29
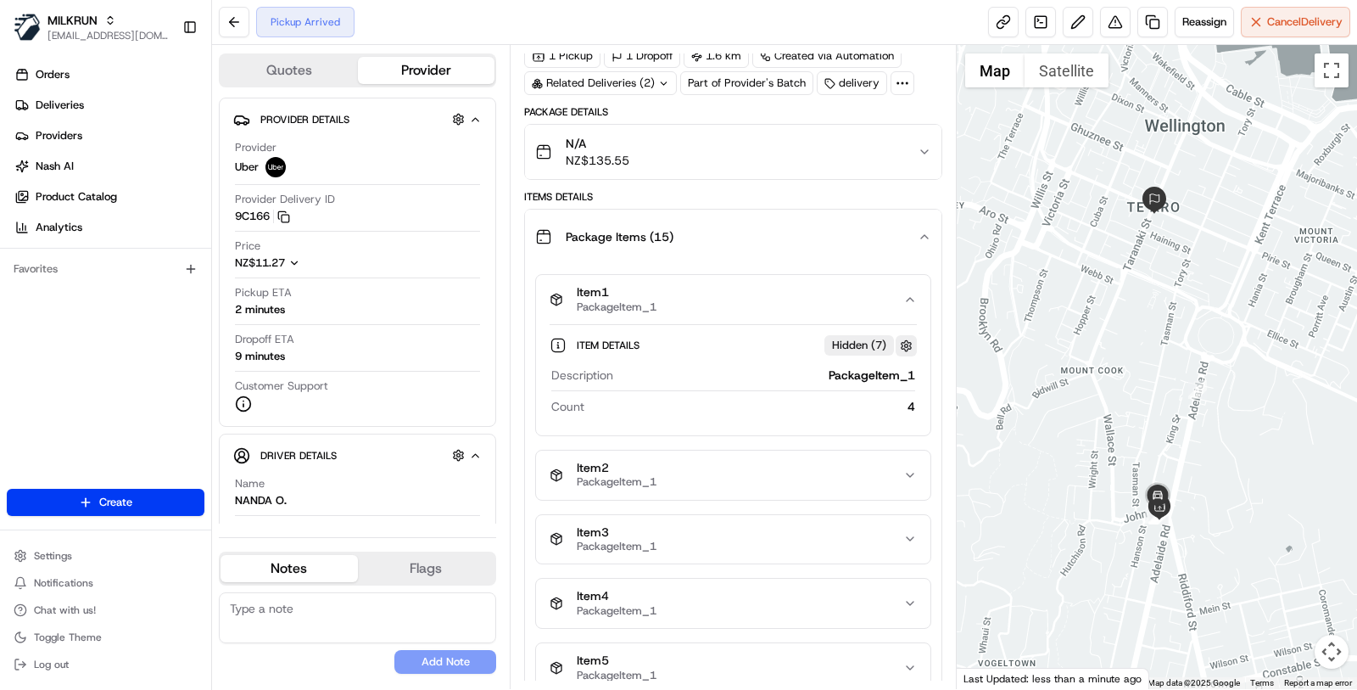
click at [902, 339] on button "button" at bounding box center [906, 345] width 21 height 21
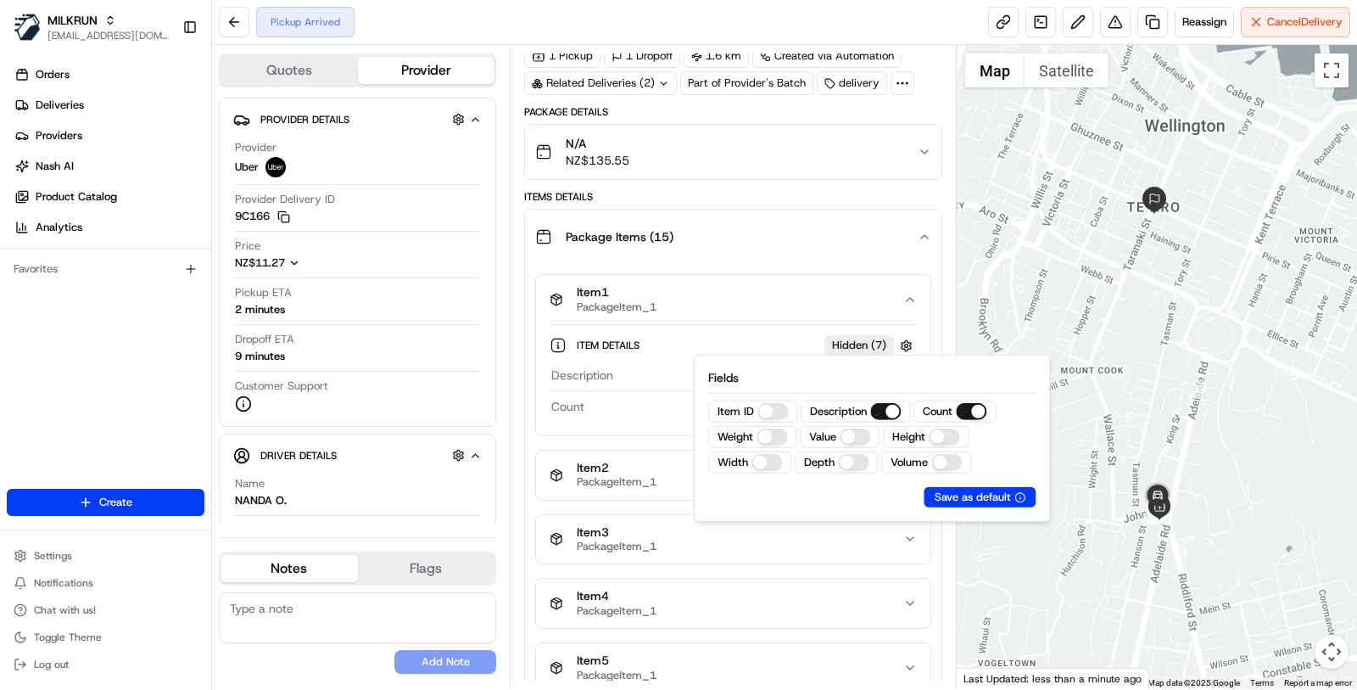
click at [768, 326] on div "Item Details Hidden ( 7 ) Description PackageItem_1 Count 4" at bounding box center [733, 373] width 367 height 98
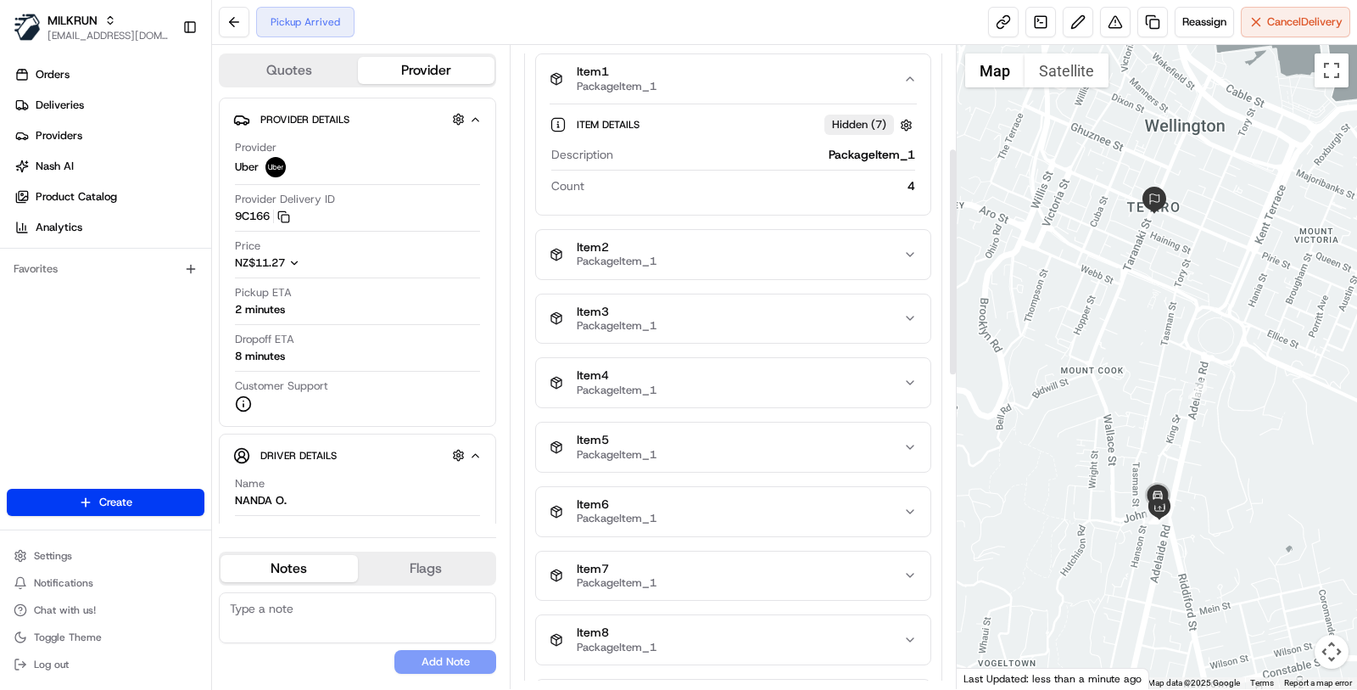
scroll to position [285, 0]
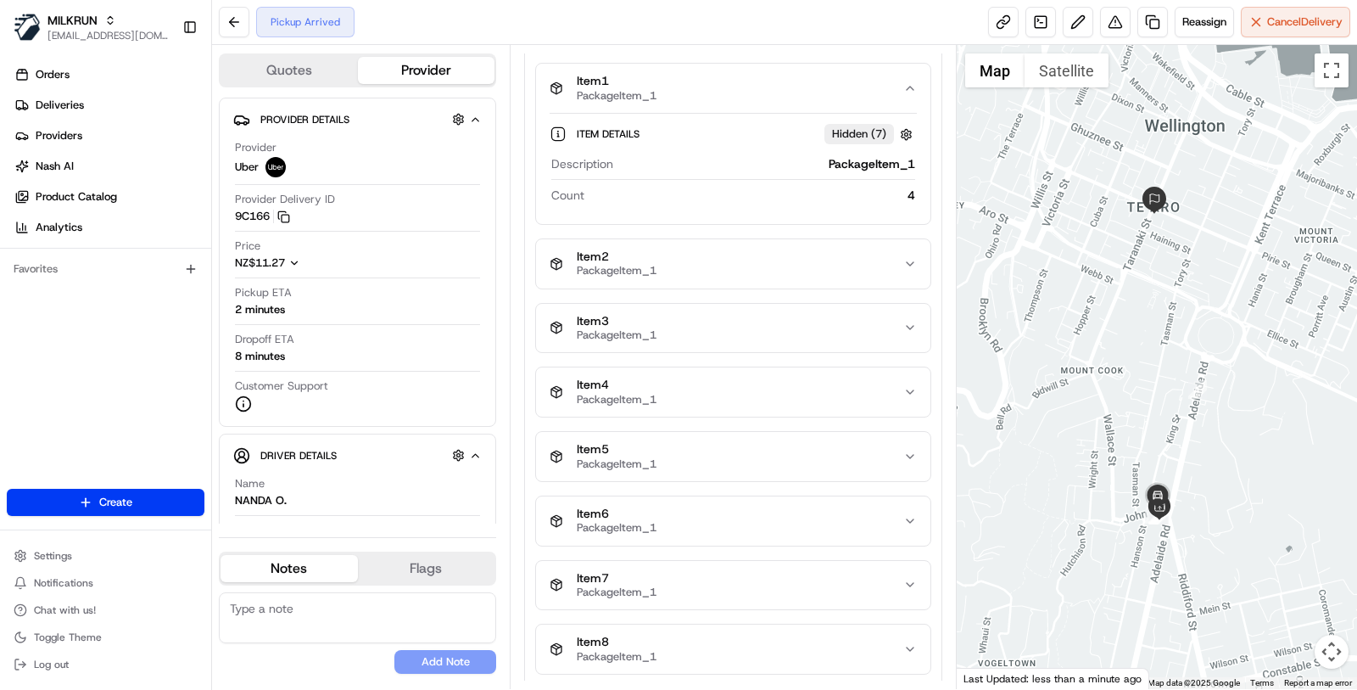
click at [812, 267] on div "Item 2 PackageItem_1" at bounding box center [727, 263] width 354 height 29
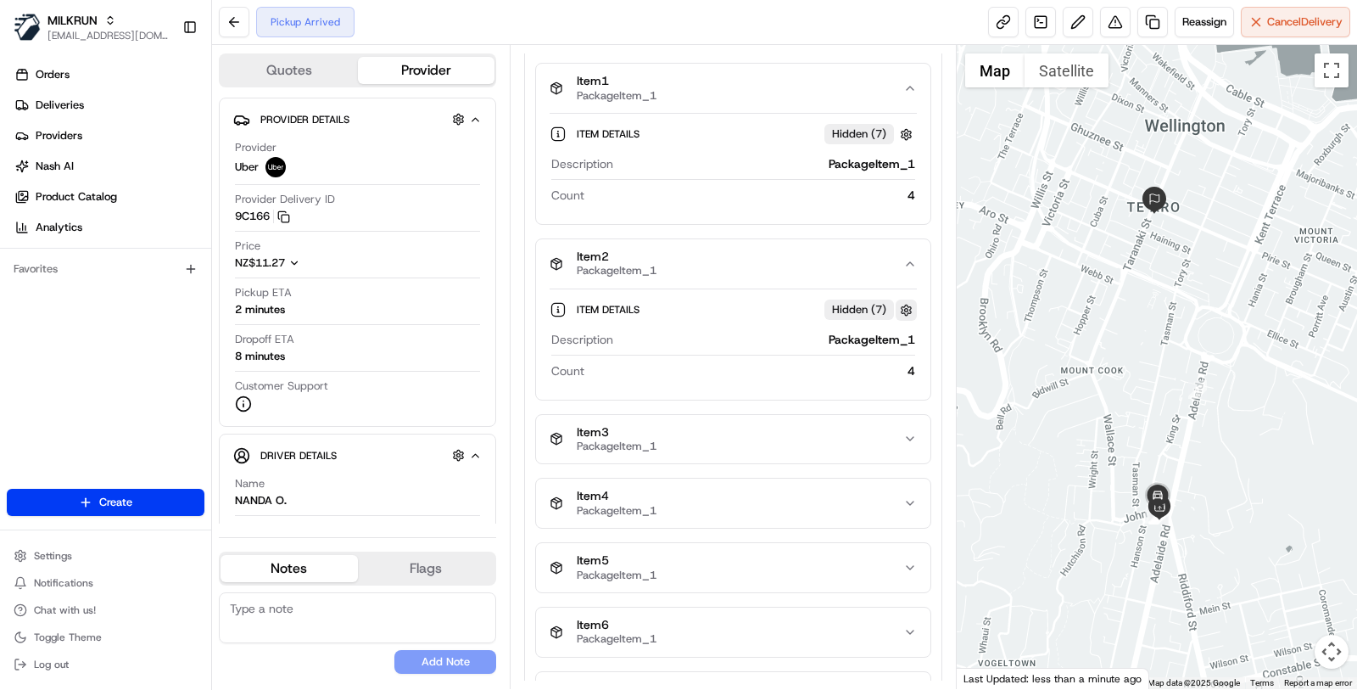
click at [909, 299] on button "button" at bounding box center [906, 309] width 21 height 21
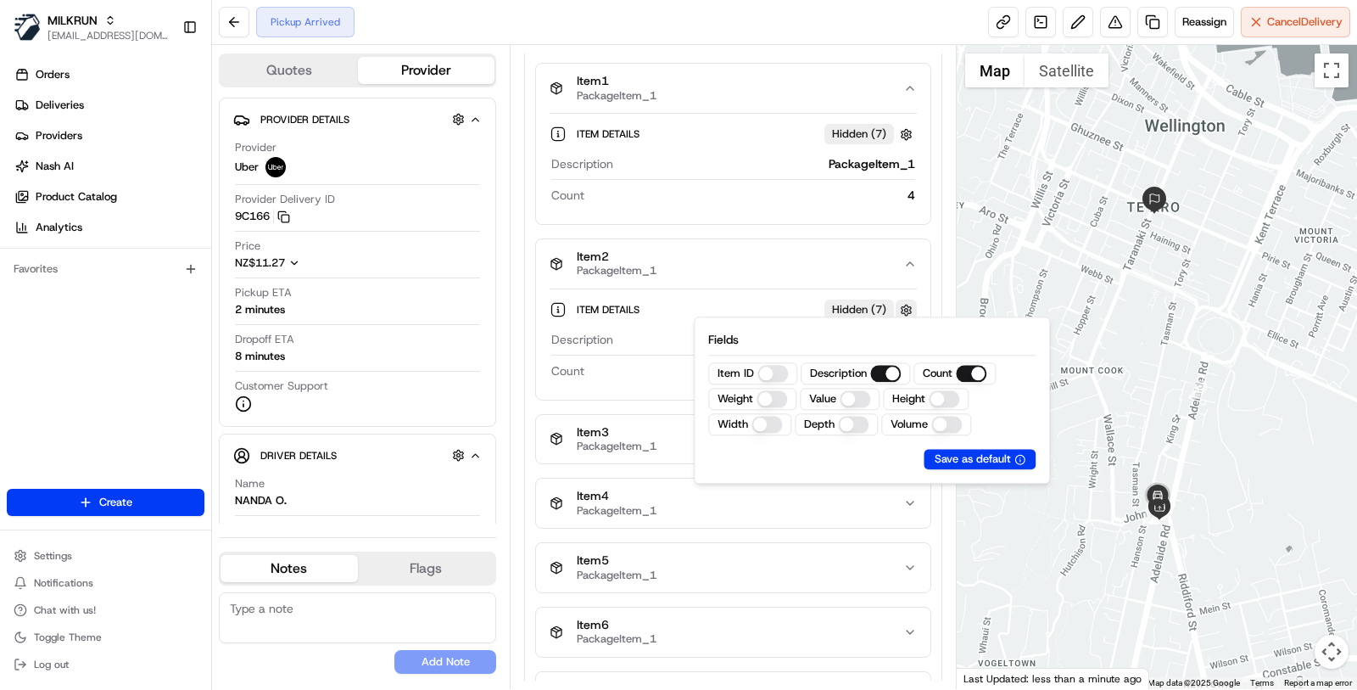
click at [909, 299] on button "button" at bounding box center [906, 309] width 21 height 21
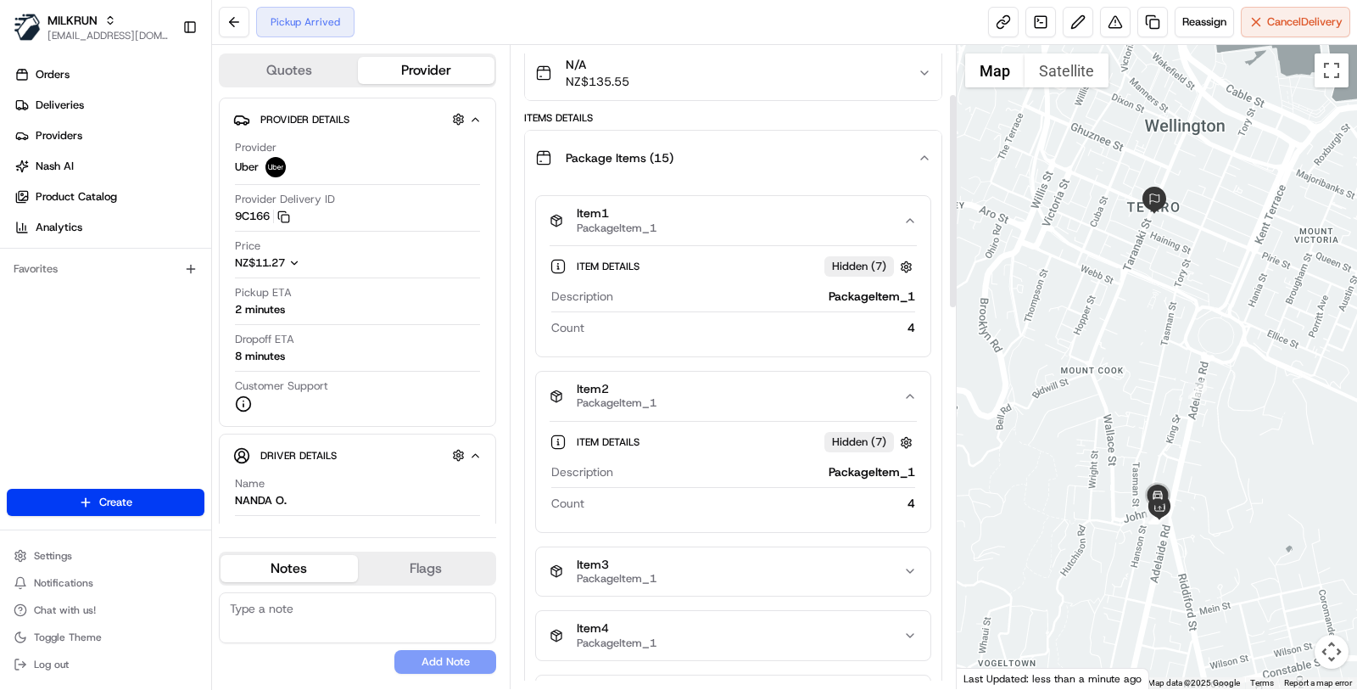
scroll to position [120, 0]
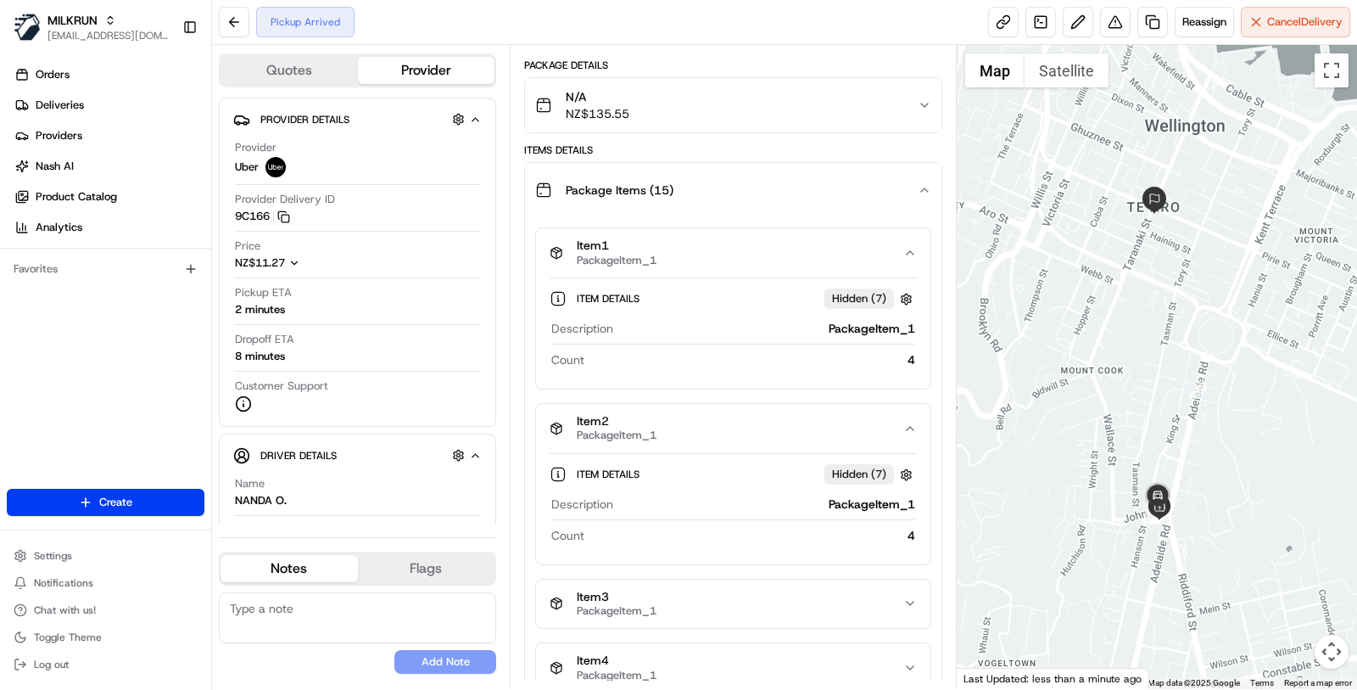
click at [670, 436] on div "Item 2 PackageItem_1" at bounding box center [727, 428] width 354 height 29
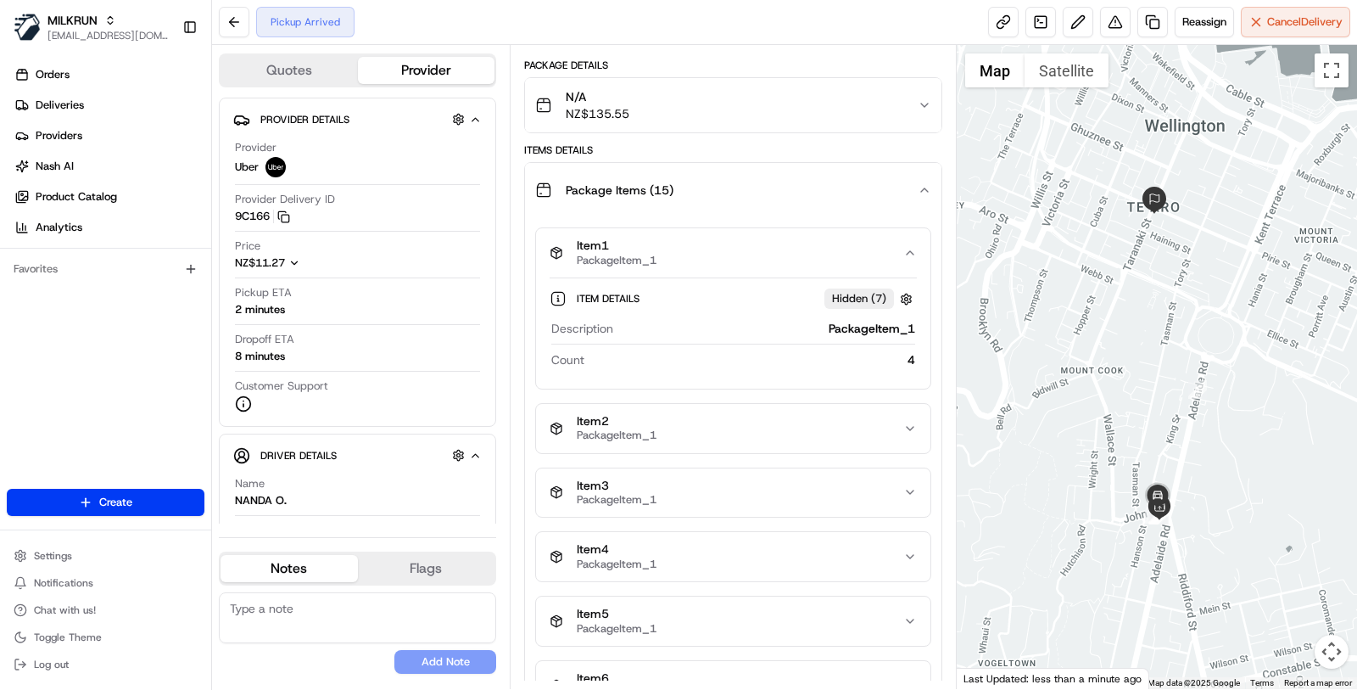
click at [743, 249] on div "Item 1 PackageItem_1" at bounding box center [727, 252] width 354 height 29
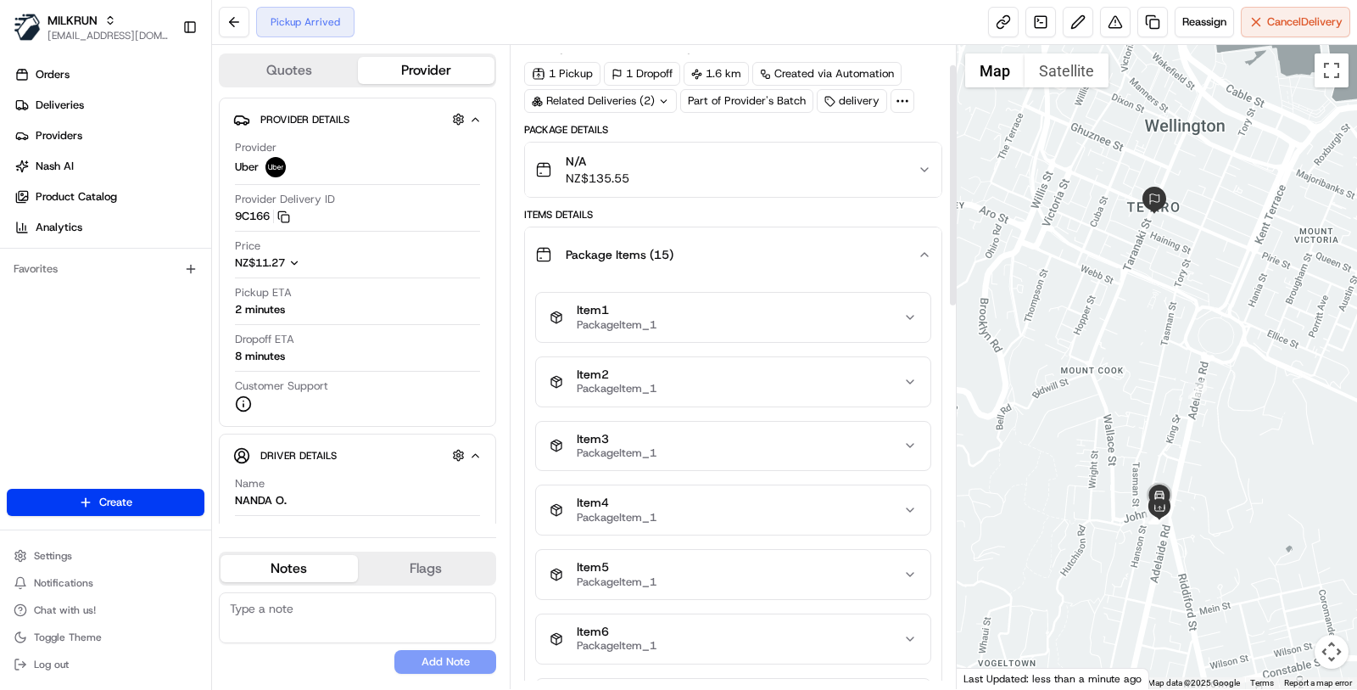
scroll to position [53, 0]
click at [713, 165] on div "N/A NZ$135.55" at bounding box center [726, 173] width 383 height 34
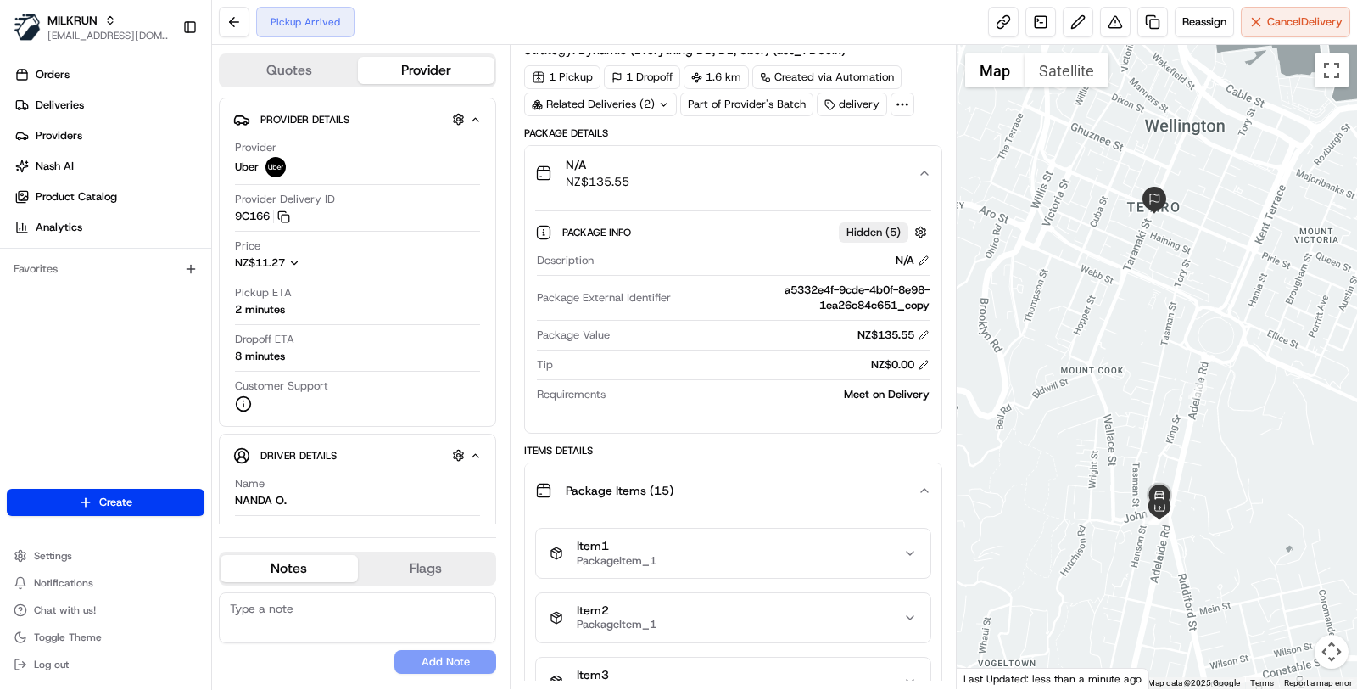
click at [713, 165] on div "N/A NZ$135.55" at bounding box center [726, 173] width 383 height 34
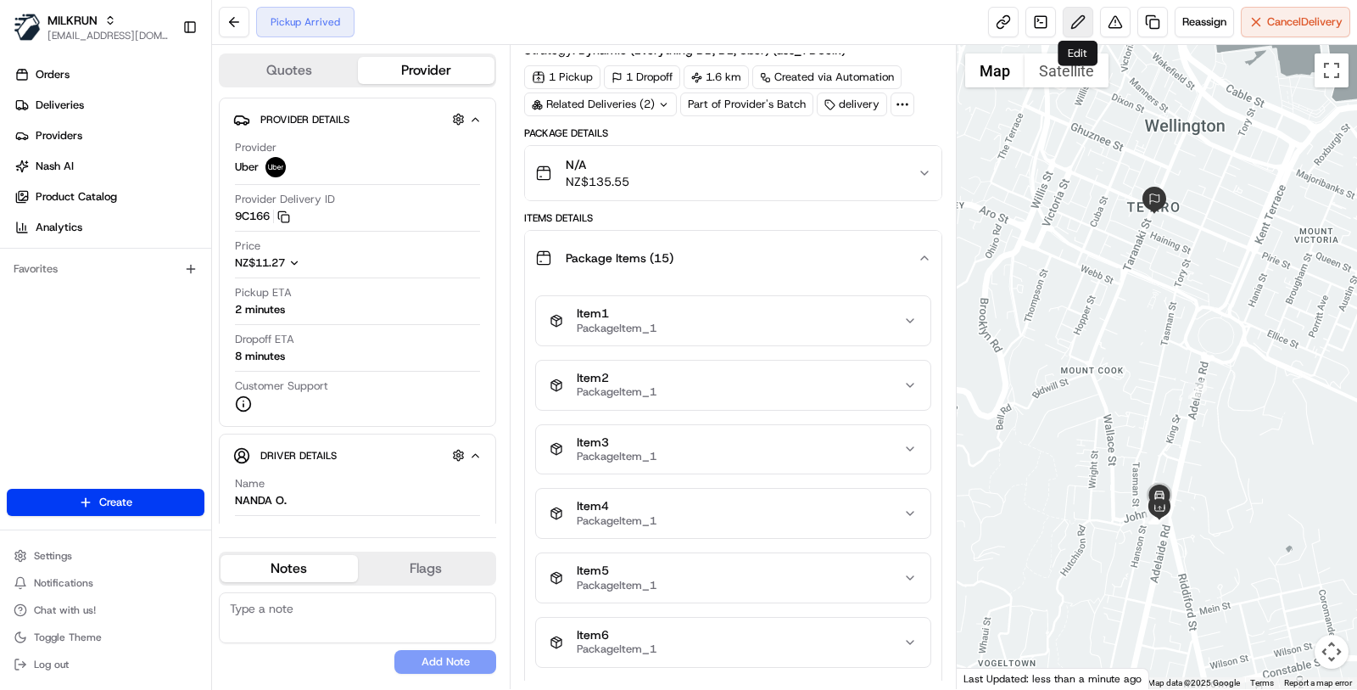
click at [1079, 30] on button at bounding box center [1078, 22] width 31 height 31
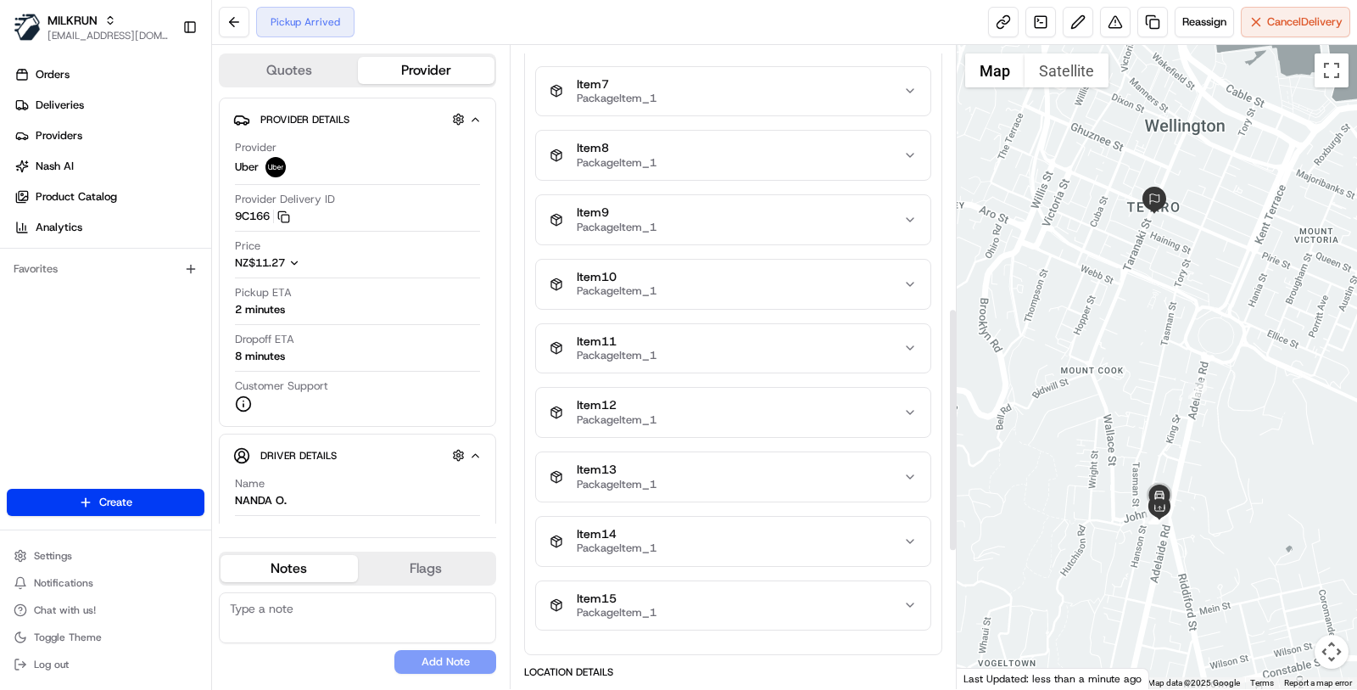
scroll to position [649, 0]
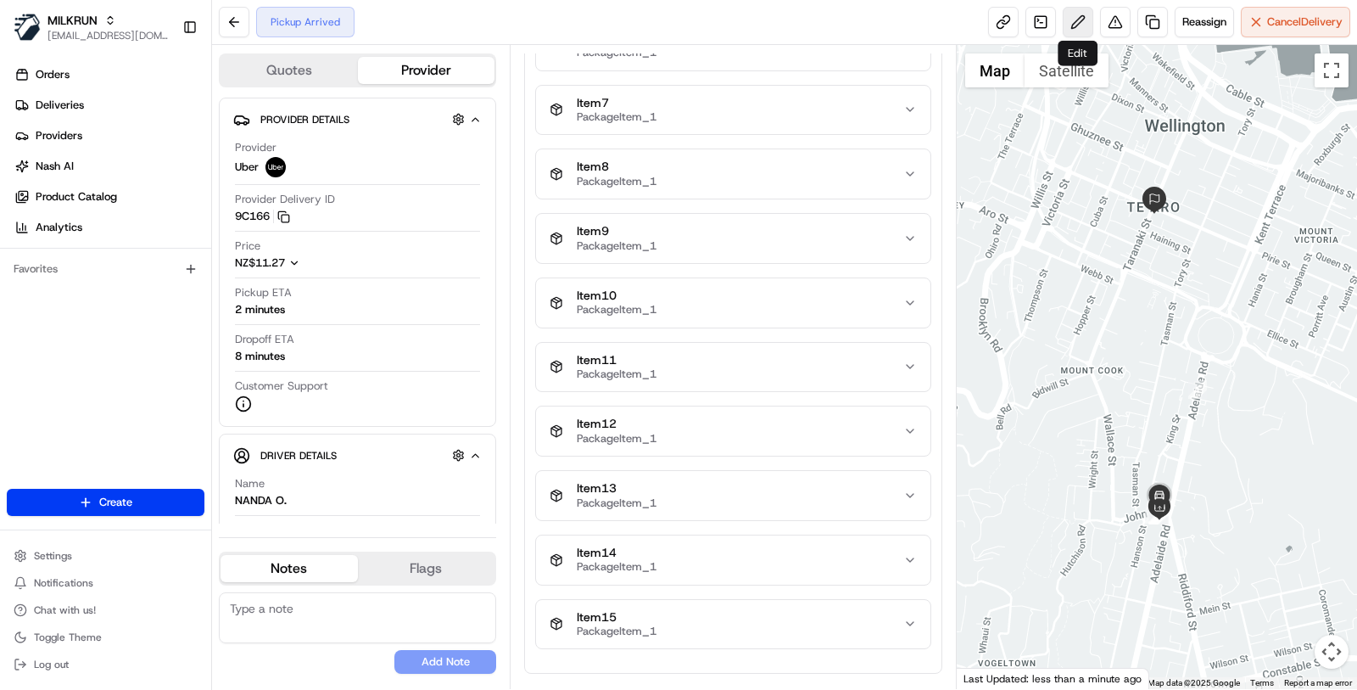
click at [1076, 27] on button at bounding box center [1078, 22] width 31 height 31
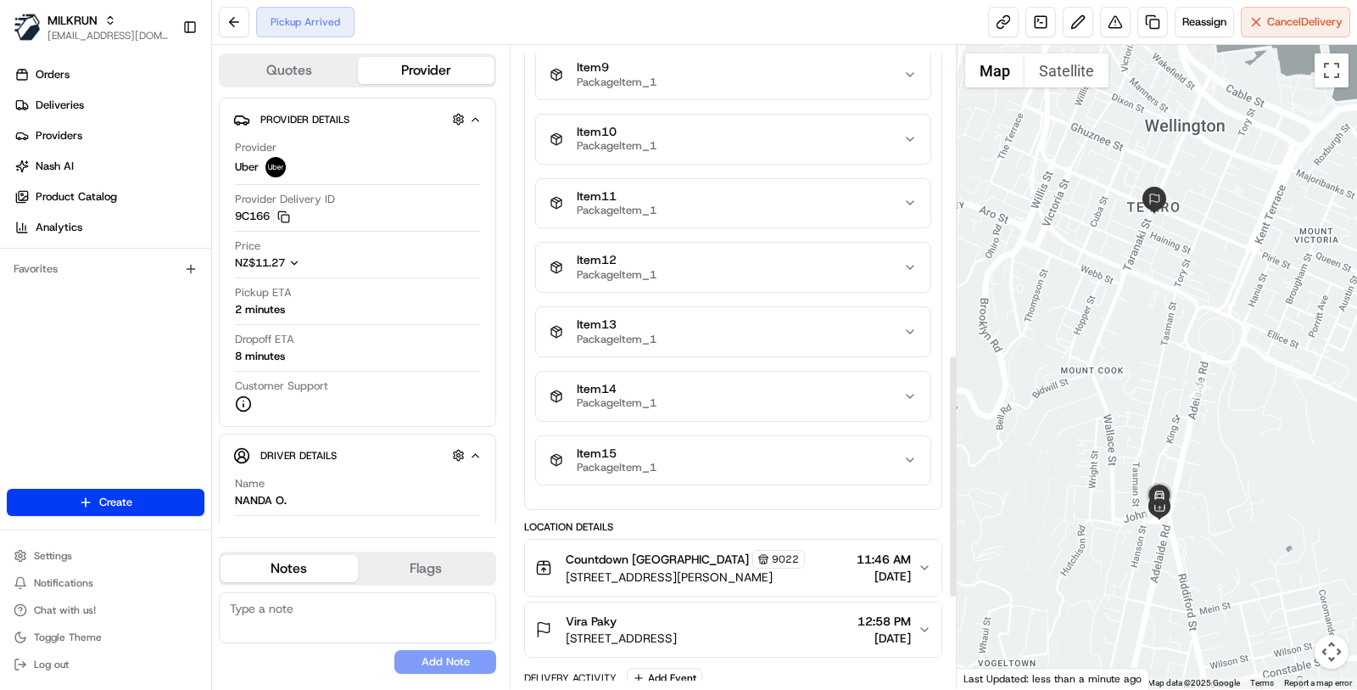
scroll to position [814, 0]
click at [725, 445] on div "Item 15 PackageItem_1" at bounding box center [727, 459] width 354 height 29
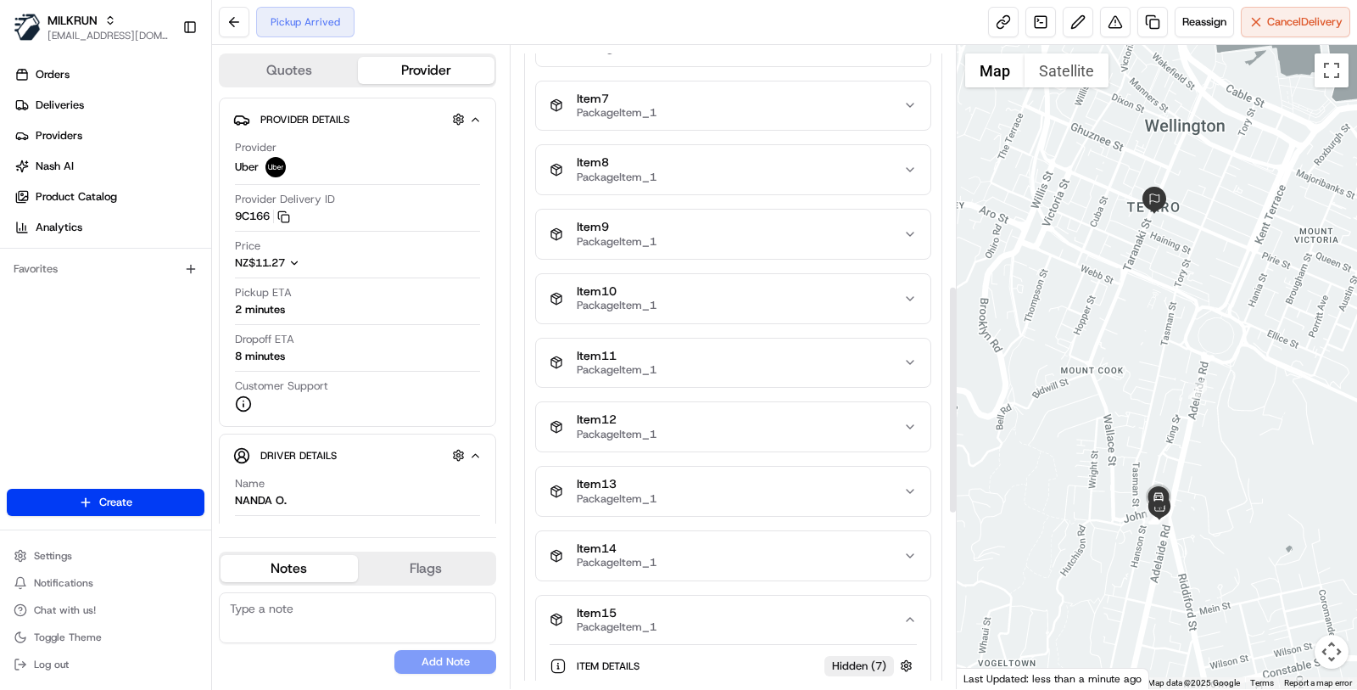
scroll to position [650, 0]
click at [727, 406] on button "Item 12 PackageItem_1" at bounding box center [733, 430] width 394 height 49
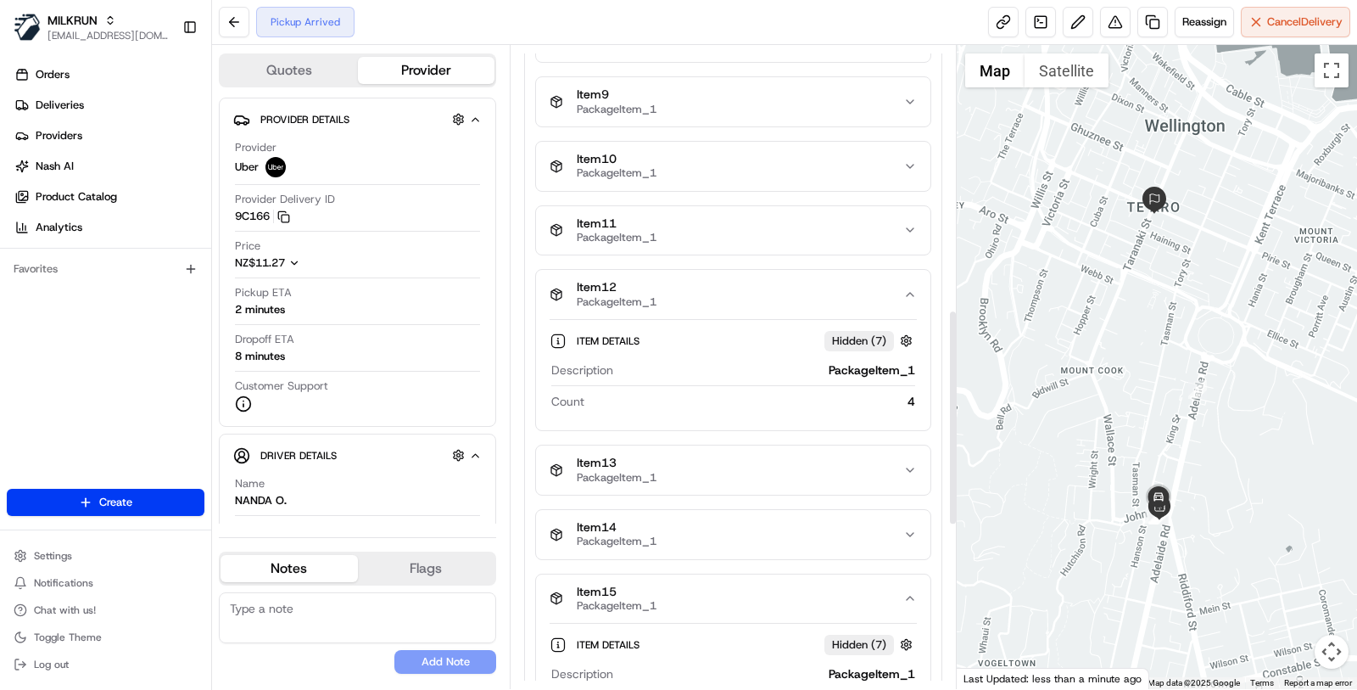
scroll to position [787, 0]
click at [912, 338] on div "Item Details Hidden ( 7 )" at bounding box center [733, 339] width 367 height 28
click at [912, 331] on button "button" at bounding box center [906, 338] width 21 height 21
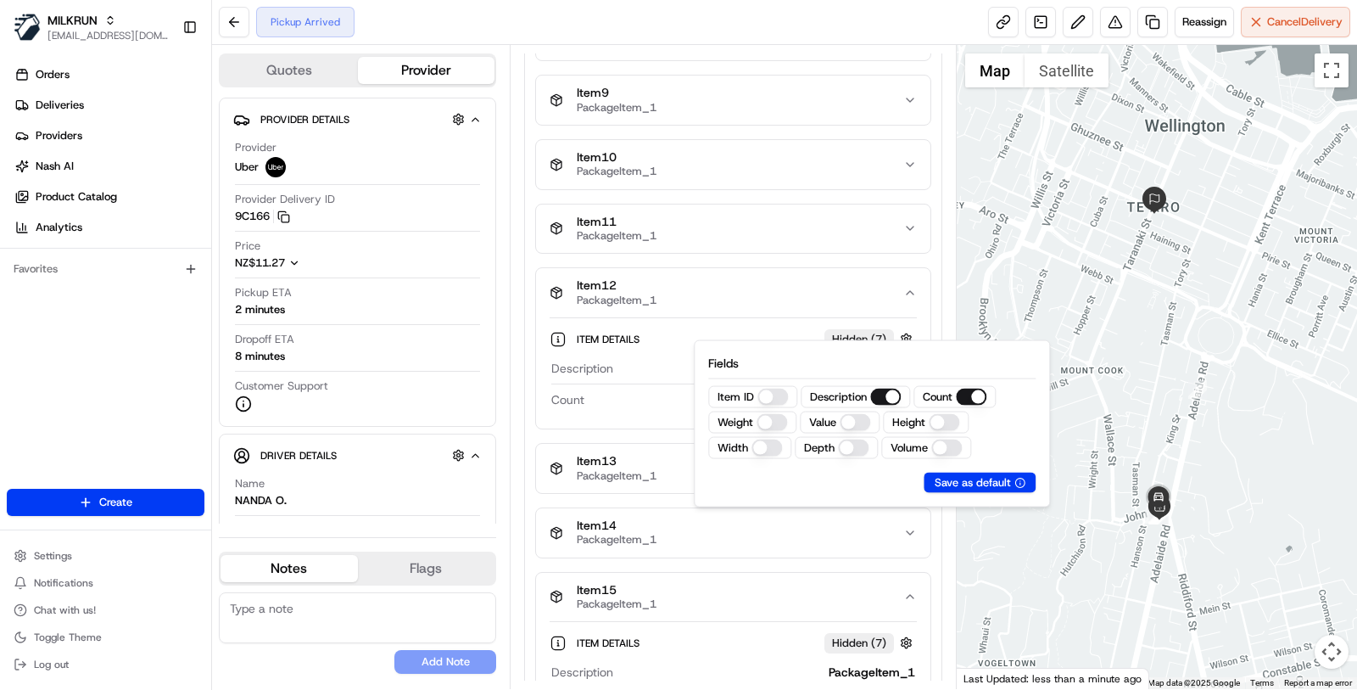
click at [706, 328] on div "Item Details Hidden ( 7 )" at bounding box center [747, 338] width 340 height 21
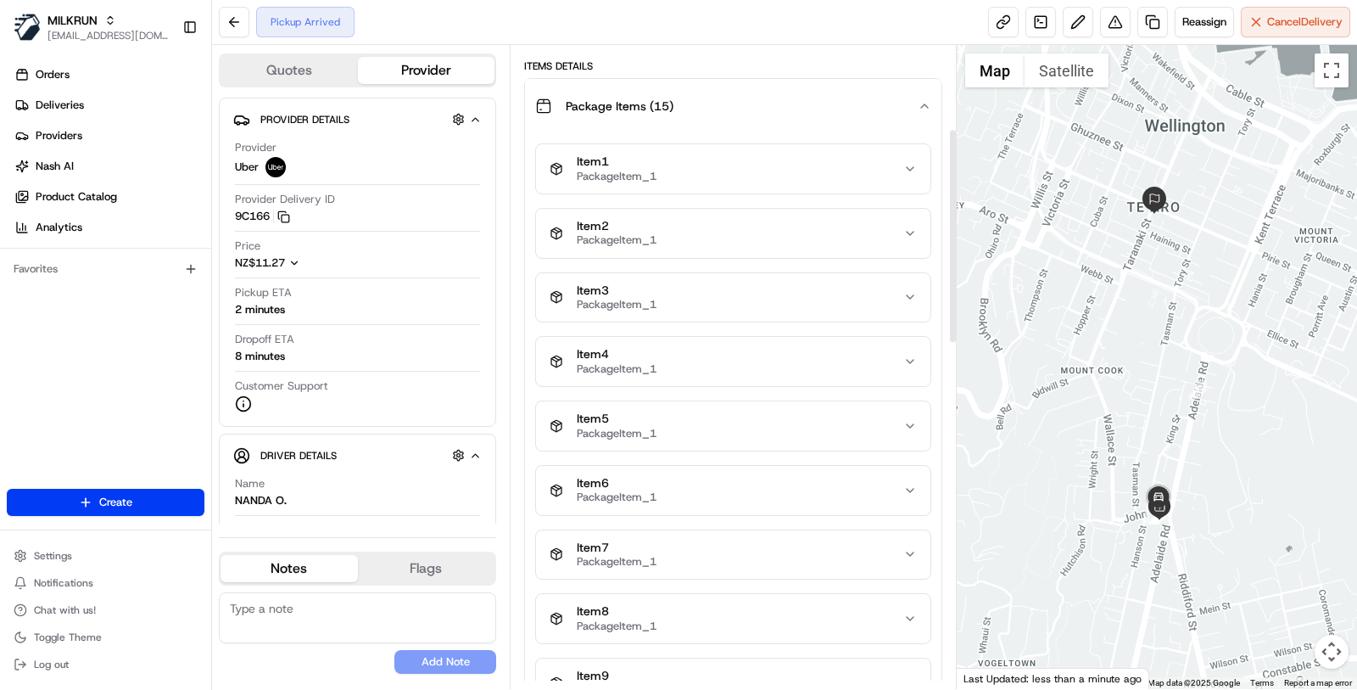
scroll to position [161, 0]
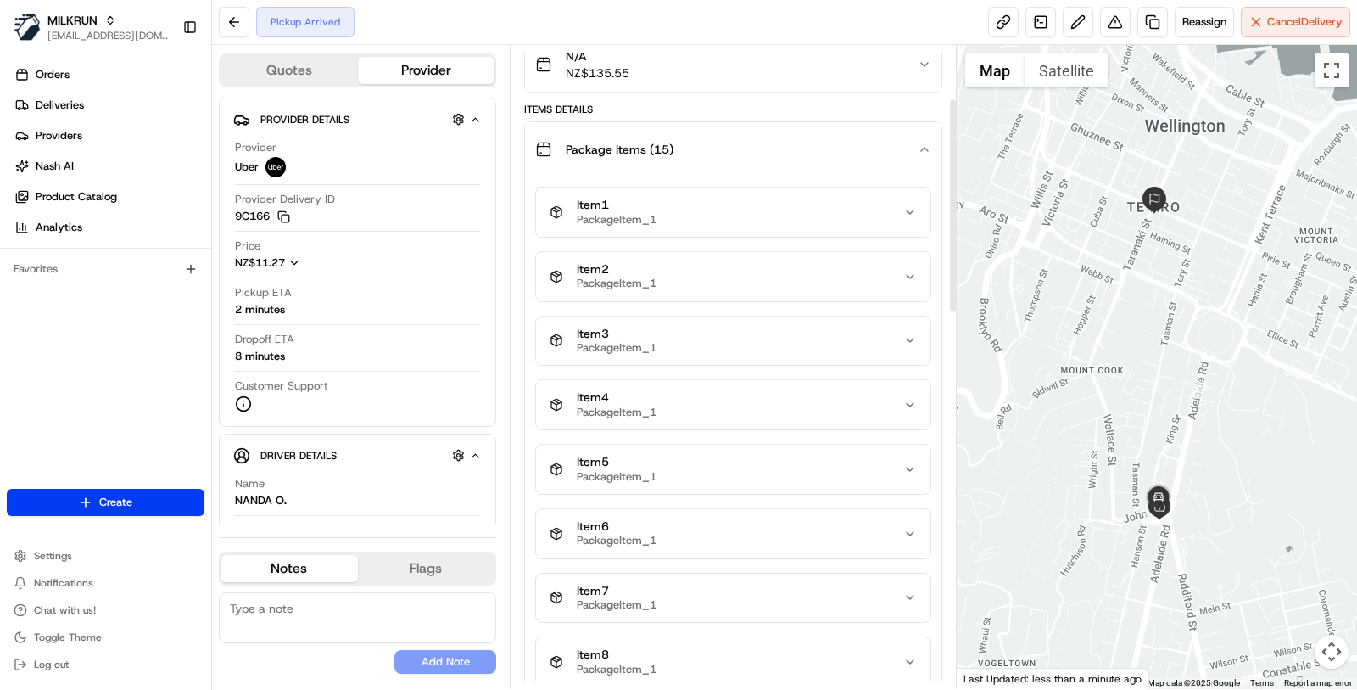
click at [718, 150] on div "Package Items ( 15 )" at bounding box center [726, 149] width 383 height 34
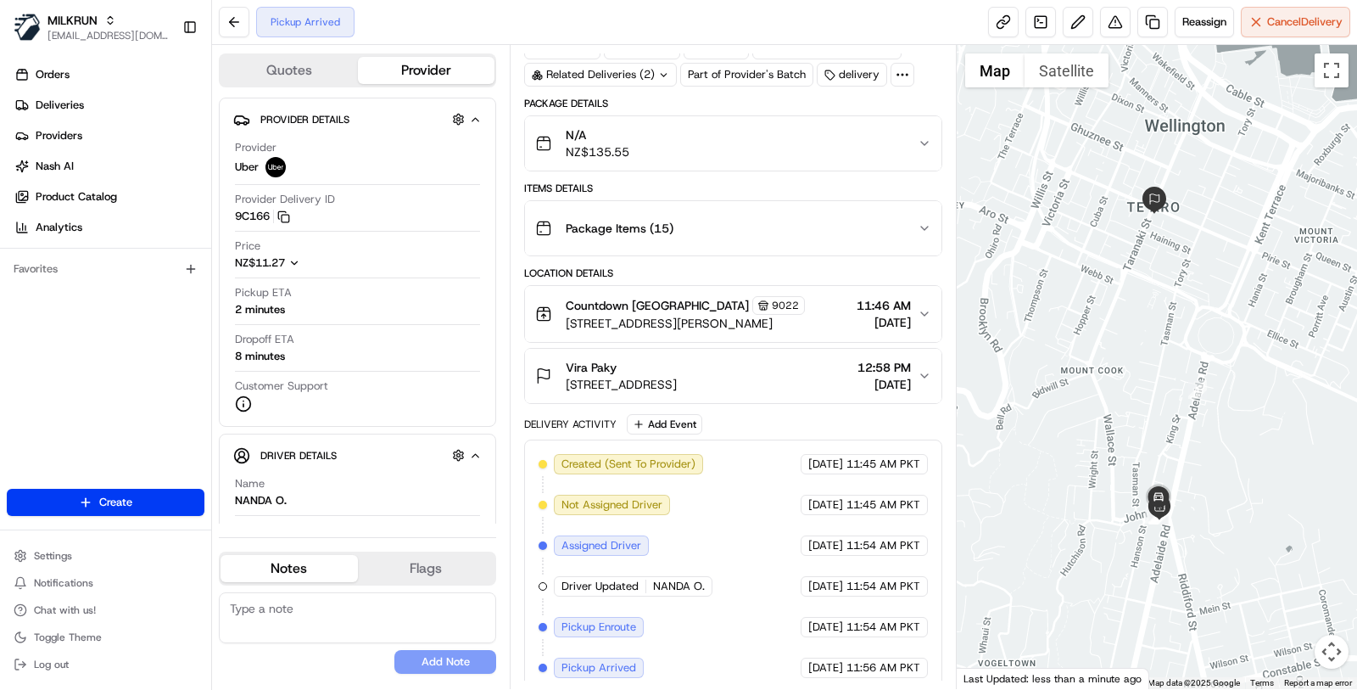
click at [712, 216] on div "Package Items ( 15 )" at bounding box center [726, 228] width 383 height 34
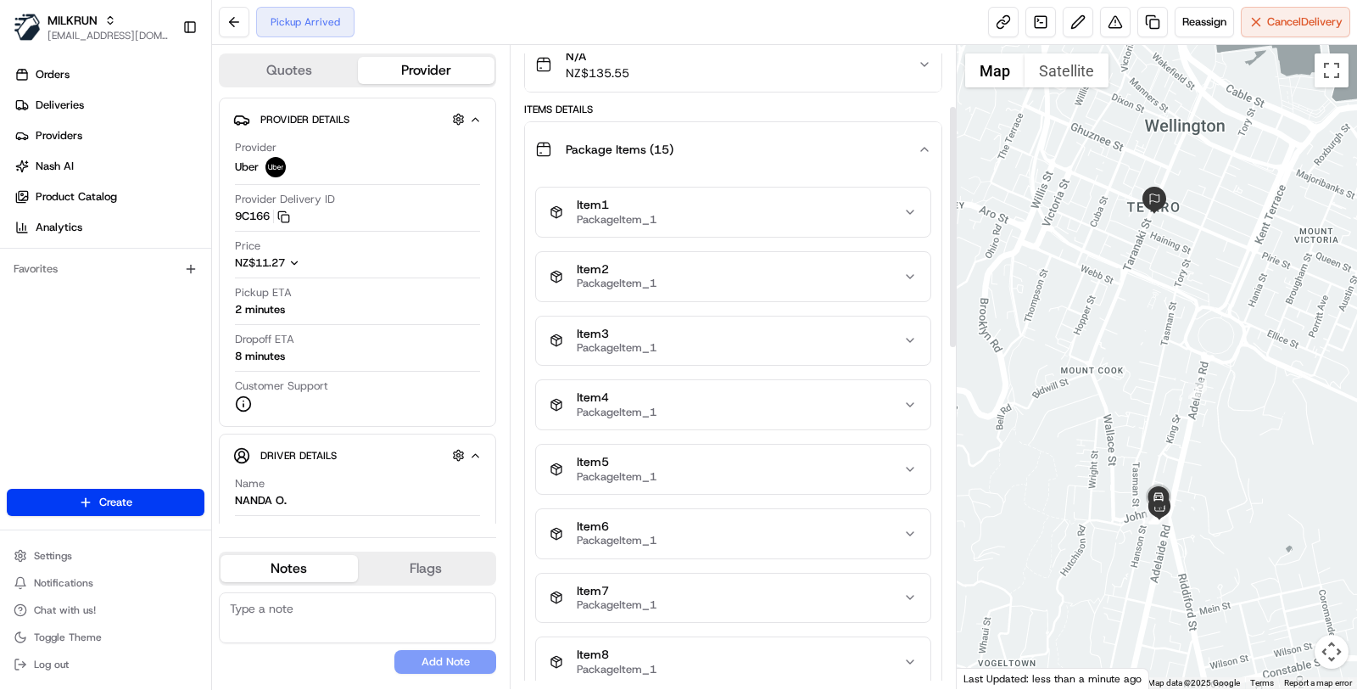
scroll to position [336, 0]
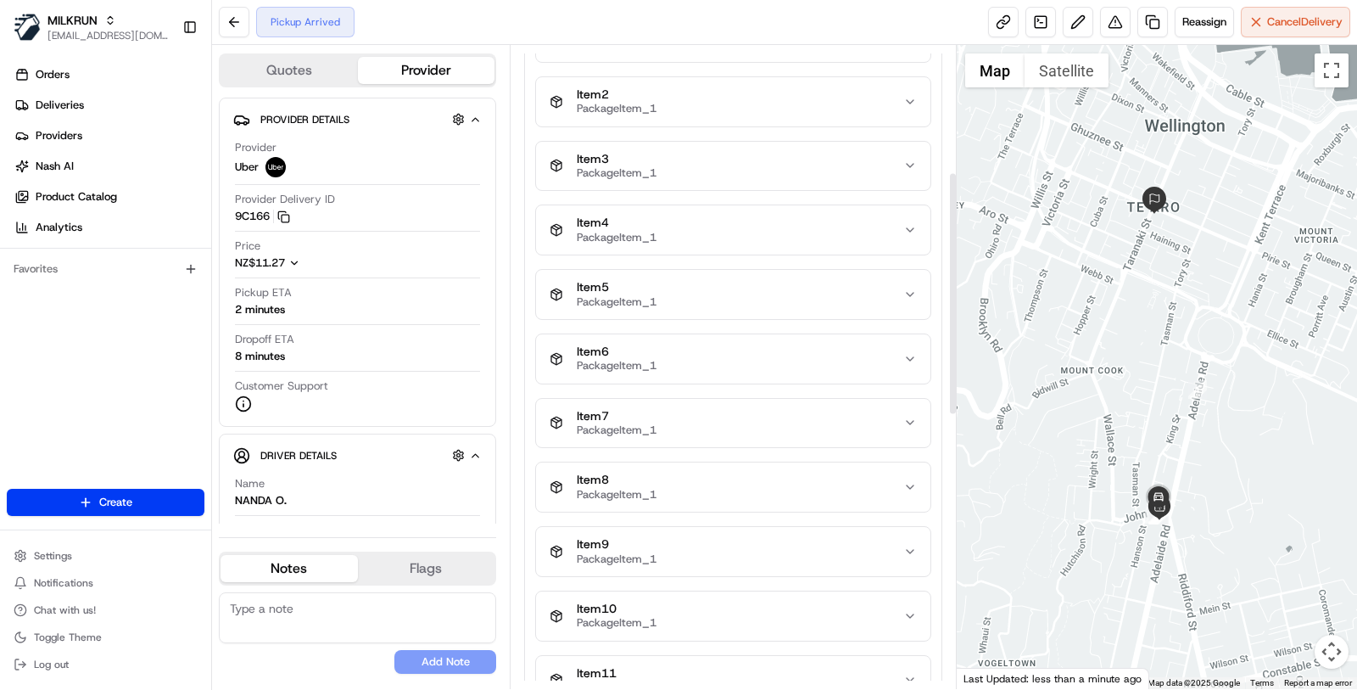
click at [743, 255] on div "Item 1 PackageItem_1 Item 2 PackageItem_1 Item 3 PackageItem_1 Item 4 PackageIt…" at bounding box center [733, 487] width 396 height 950
click at [741, 193] on div "Item 1 PackageItem_1 Item 2 PackageItem_1 Item 3 PackageItem_1 Item 4 PackageIt…" at bounding box center [733, 487] width 396 height 950
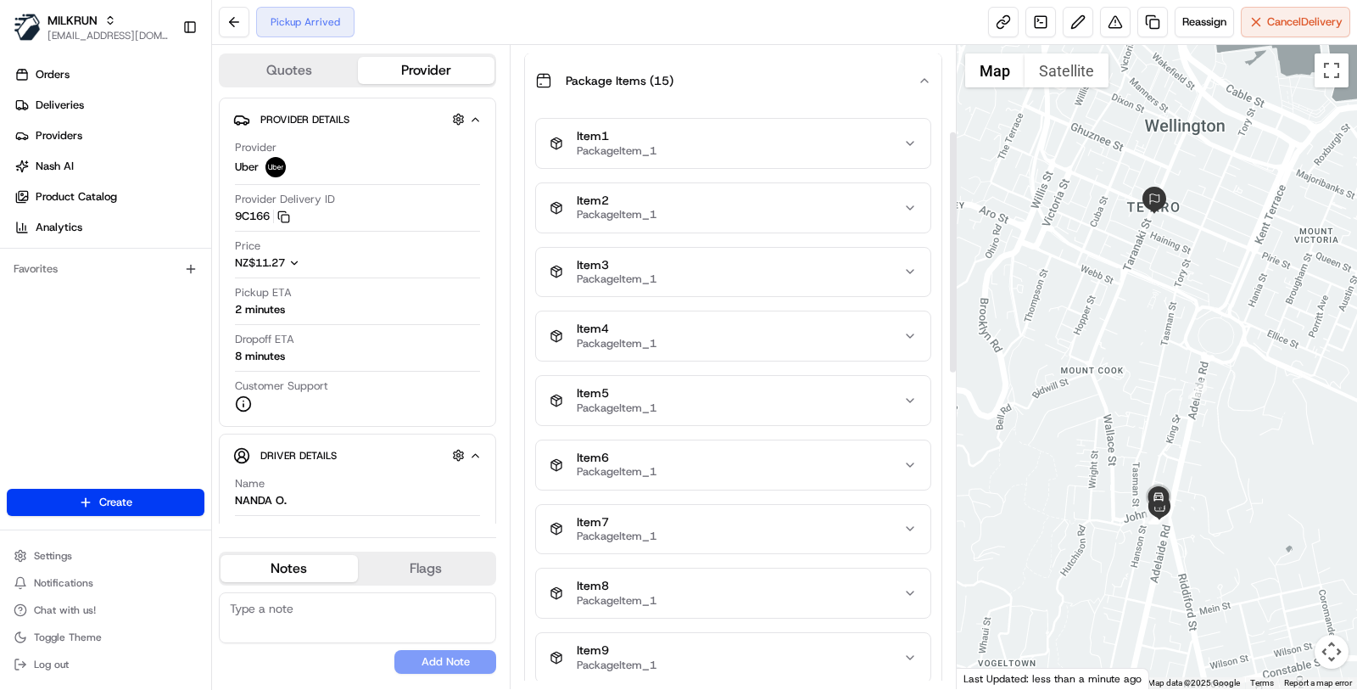
scroll to position [227, 0]
click at [742, 155] on div "Item 1 PackageItem_1" at bounding box center [727, 145] width 354 height 29
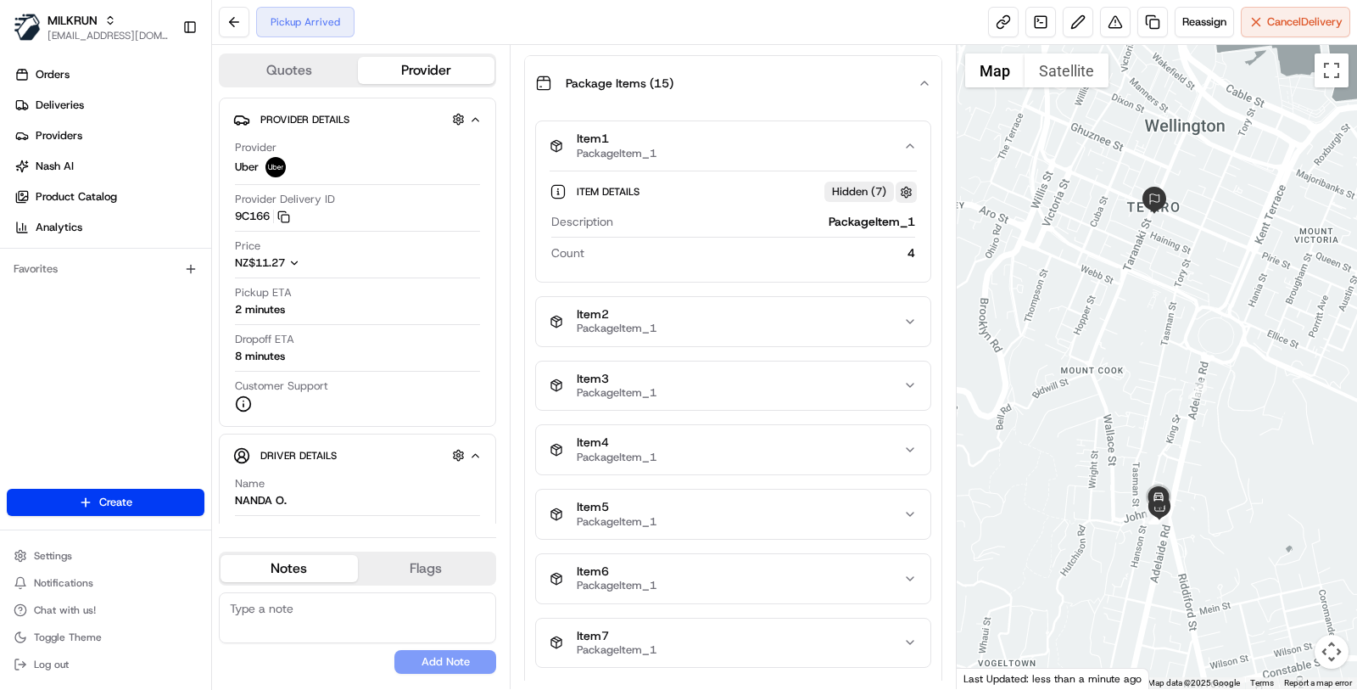
click at [909, 191] on button "button" at bounding box center [906, 192] width 21 height 21
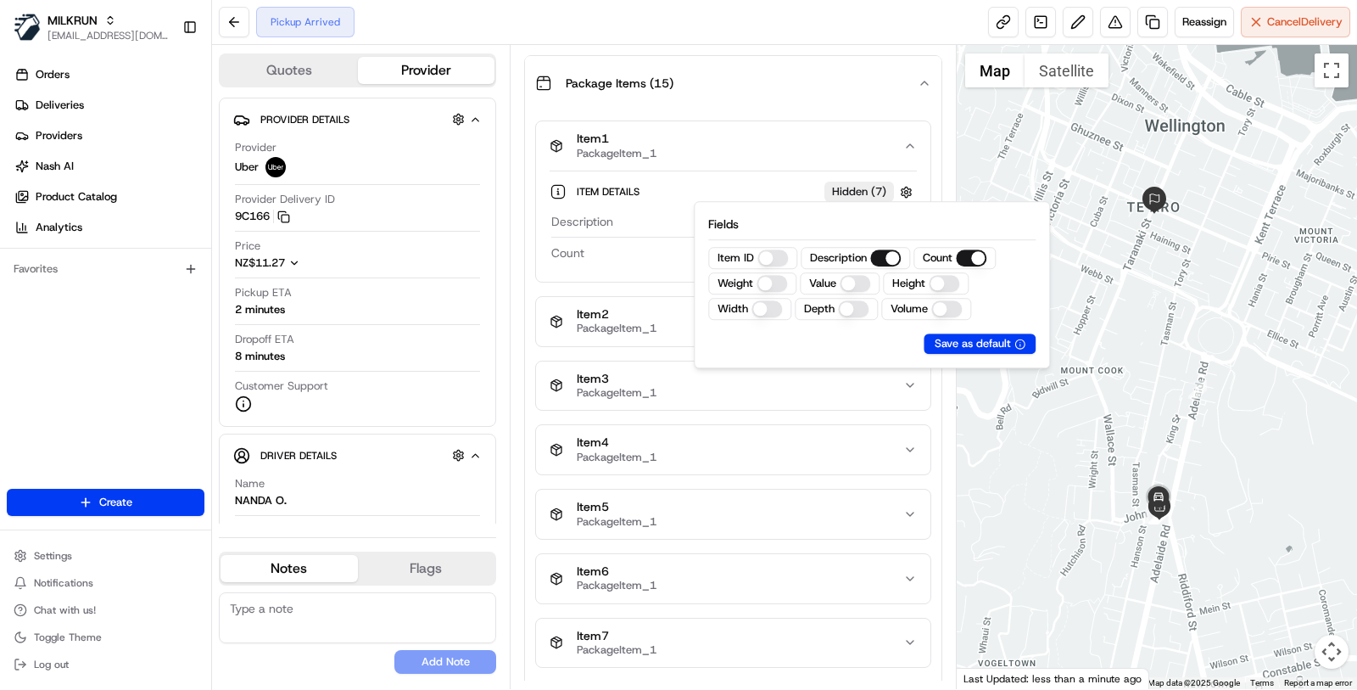
click at [834, 155] on div "Item 1 PackageItem_1" at bounding box center [727, 145] width 354 height 29
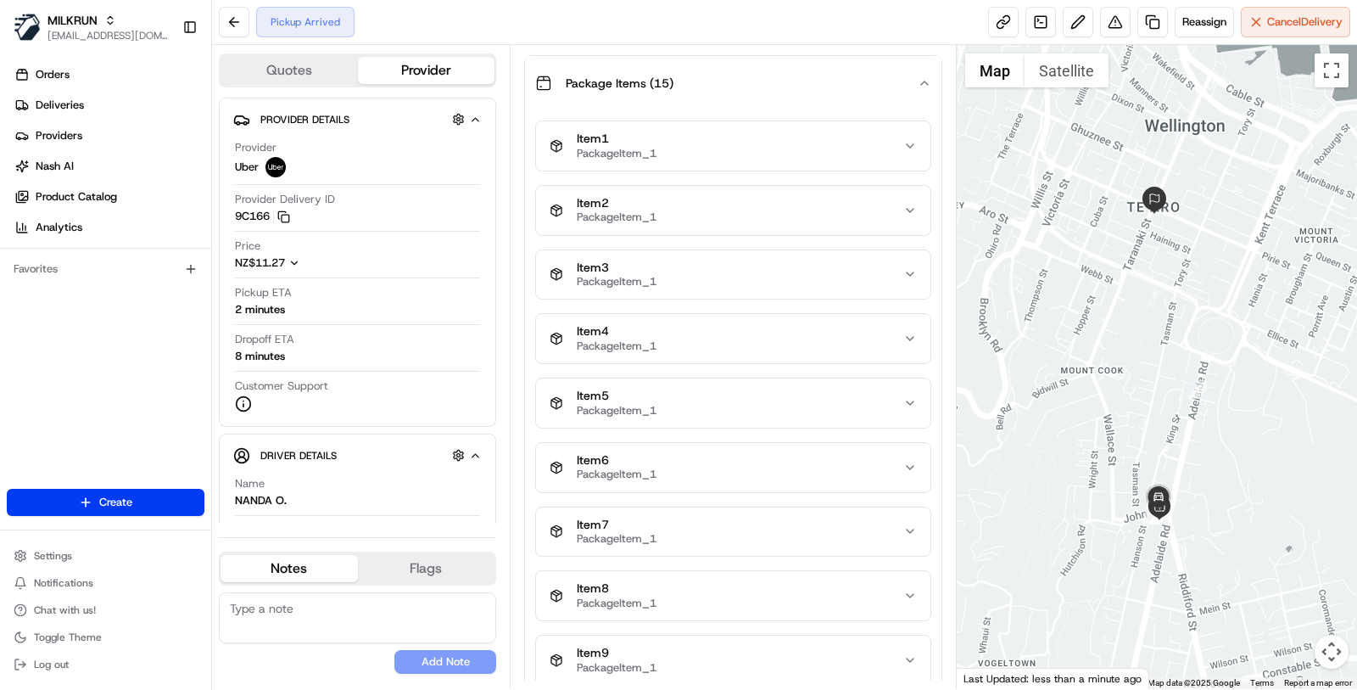
click at [834, 155] on div "Item 1 PackageItem_1" at bounding box center [727, 145] width 354 height 29
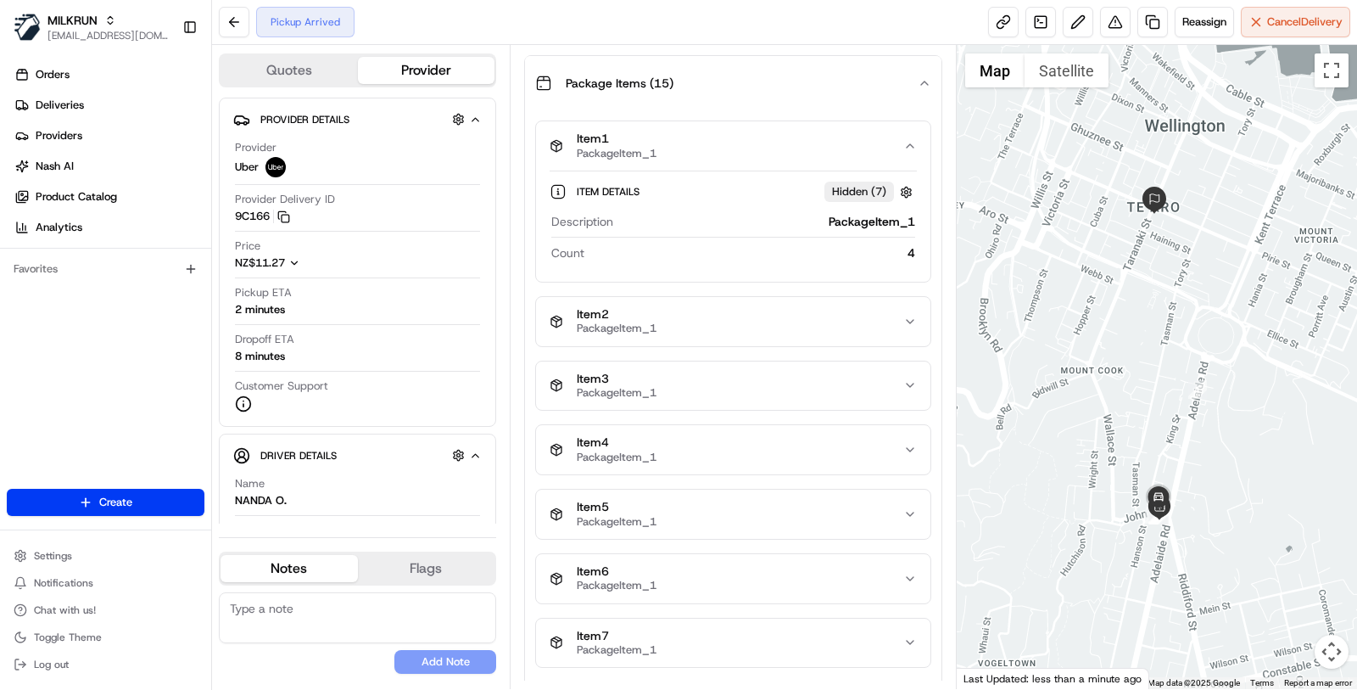
click at [791, 334] on button "Item 2 PackageItem_1" at bounding box center [733, 321] width 394 height 49
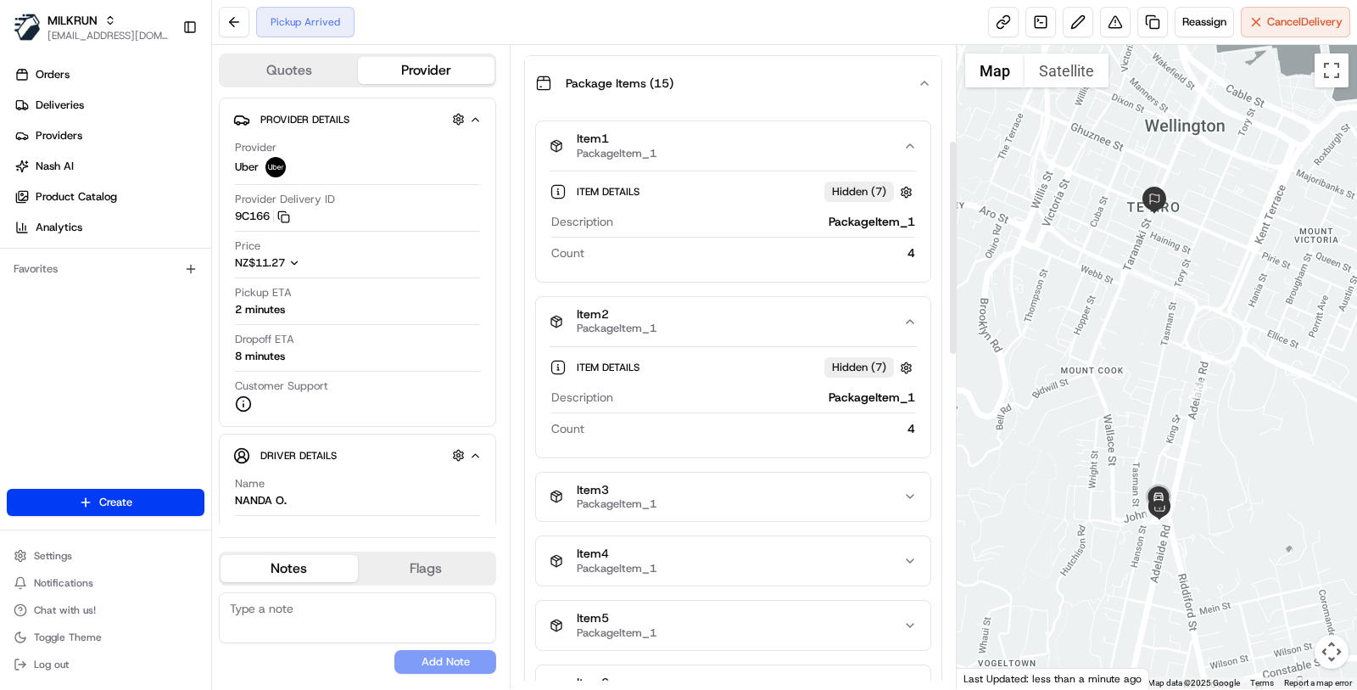
scroll to position [378, 0]
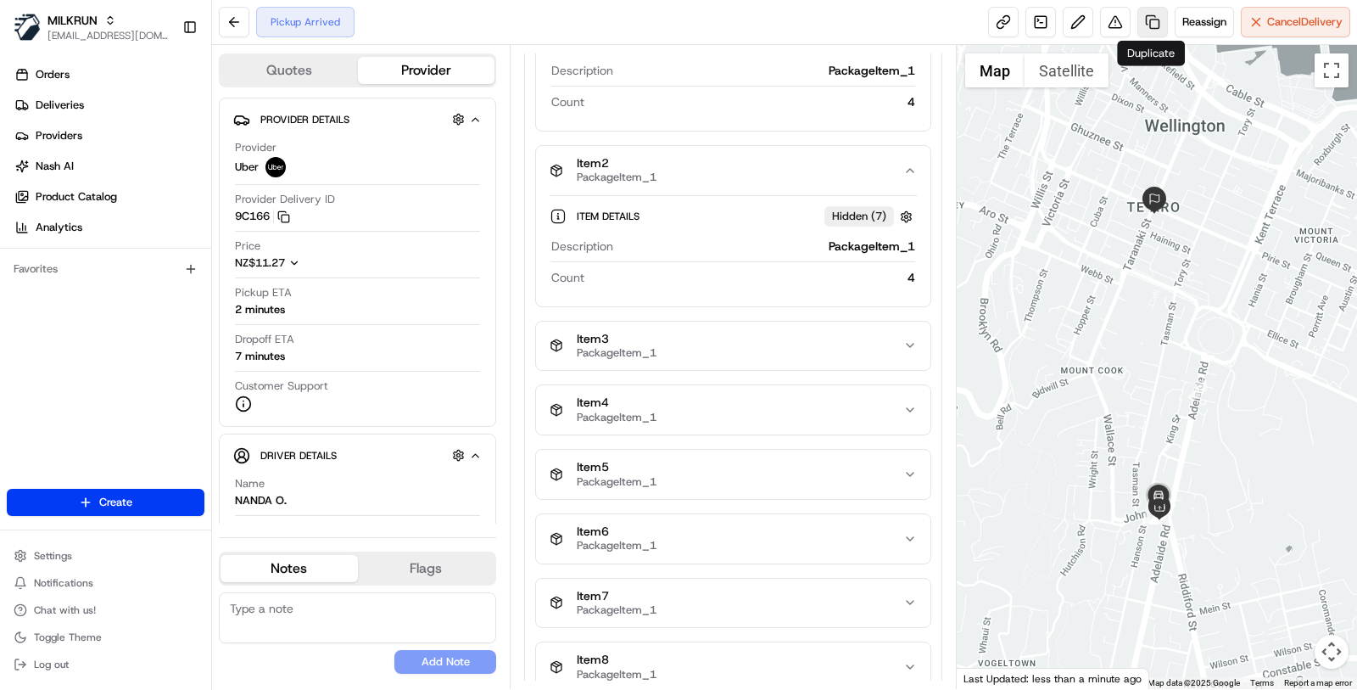
click at [1155, 24] on link at bounding box center [1153, 22] width 31 height 31
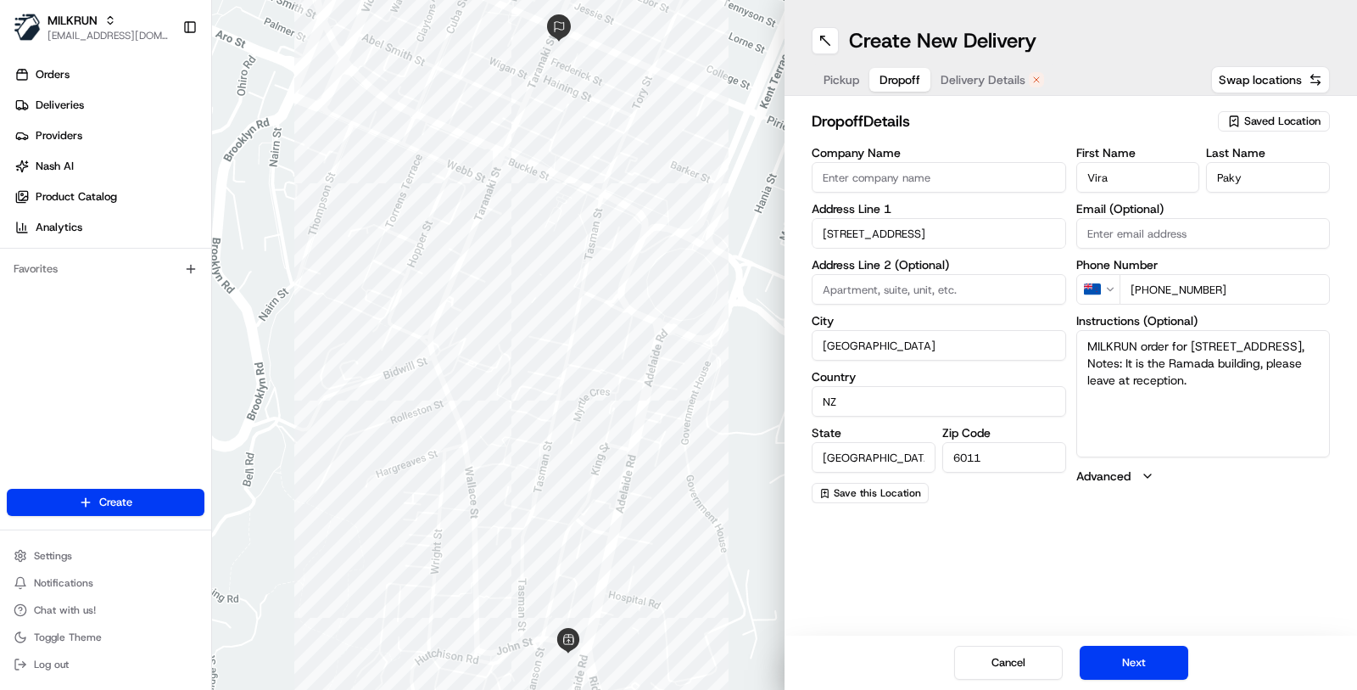
click at [917, 80] on span "Dropoff" at bounding box center [900, 79] width 41 height 17
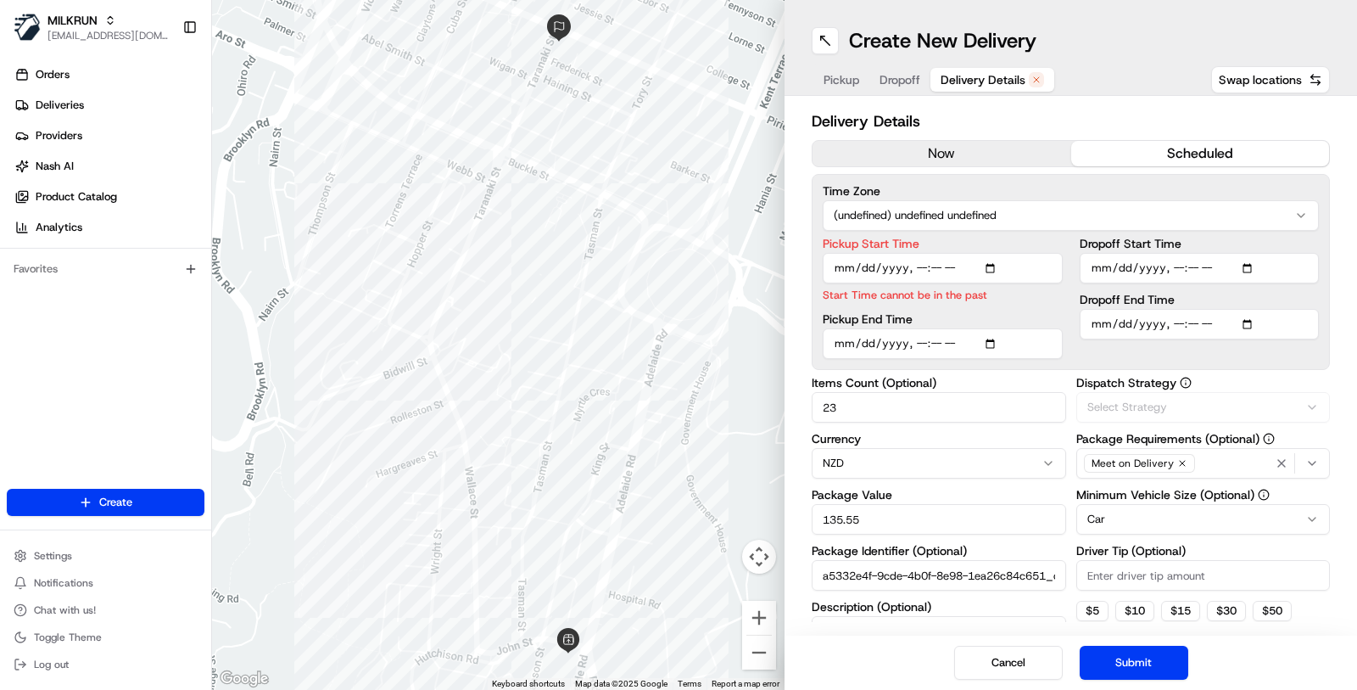
click at [988, 81] on span "Delivery Details" at bounding box center [983, 79] width 85 height 17
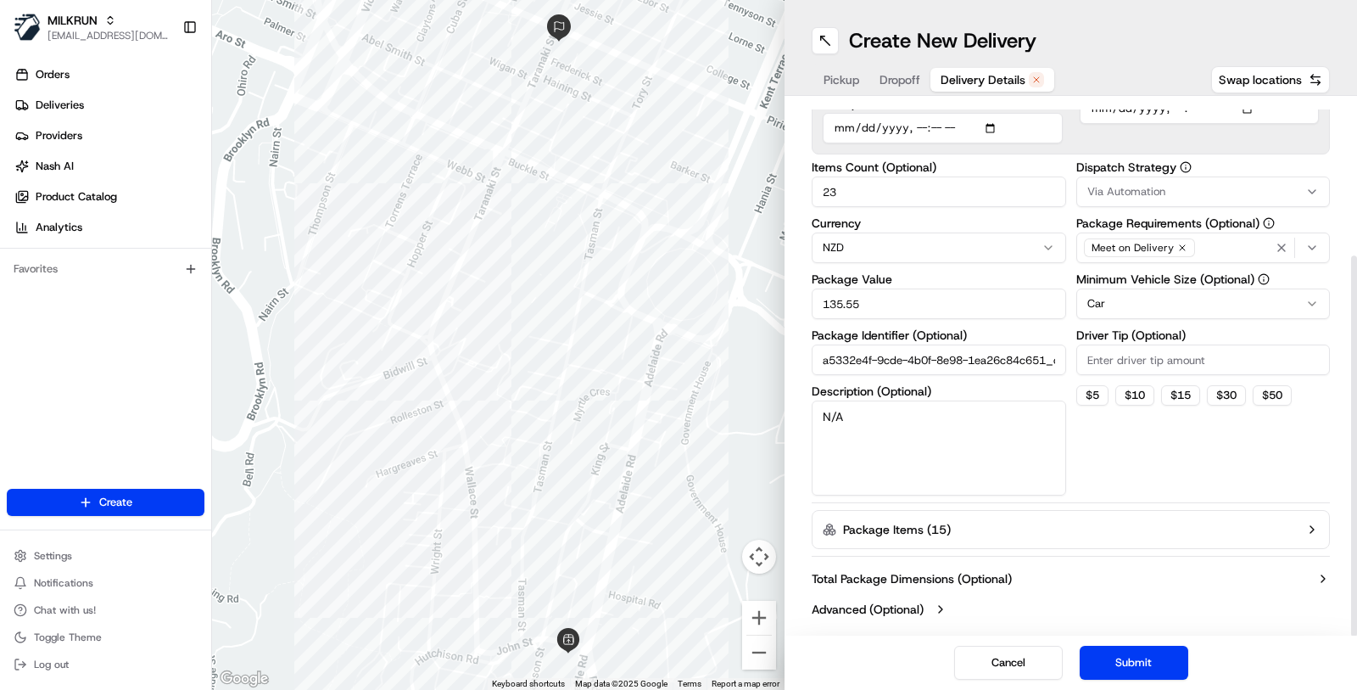
click at [1024, 510] on button "Package Items ( 15 )" at bounding box center [1071, 529] width 518 height 39
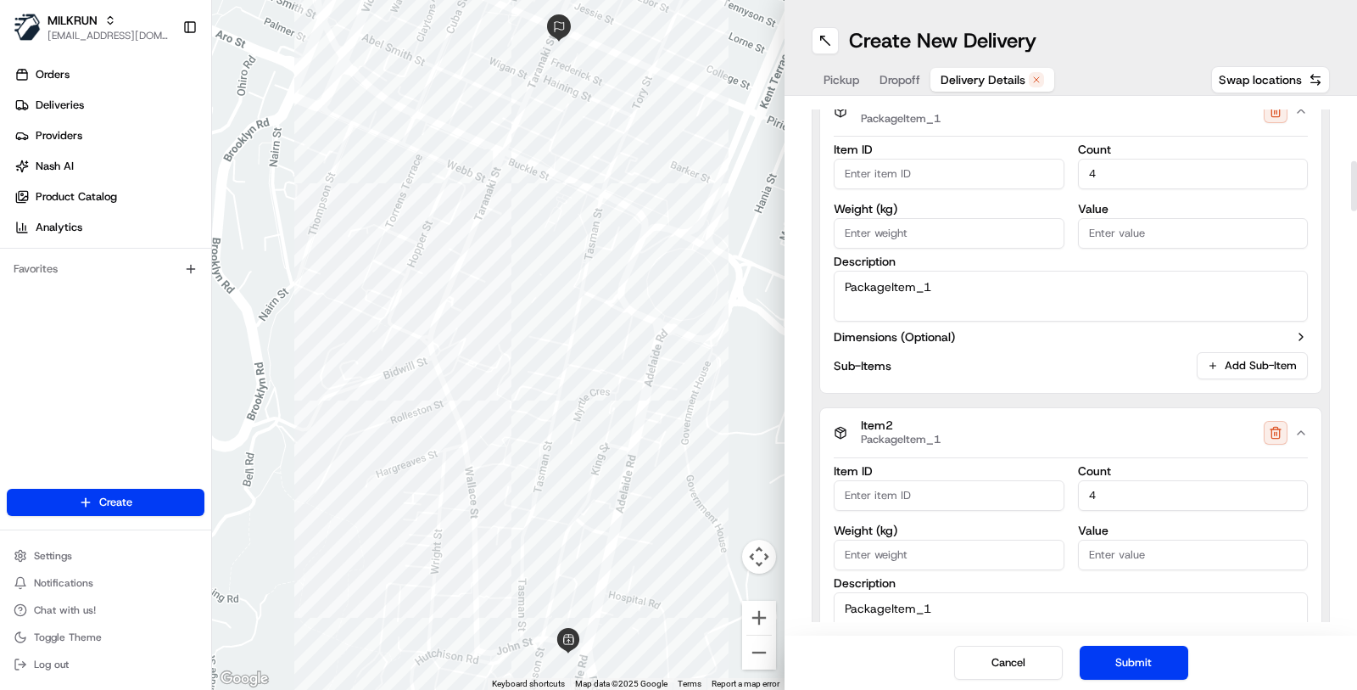
scroll to position [660, 0]
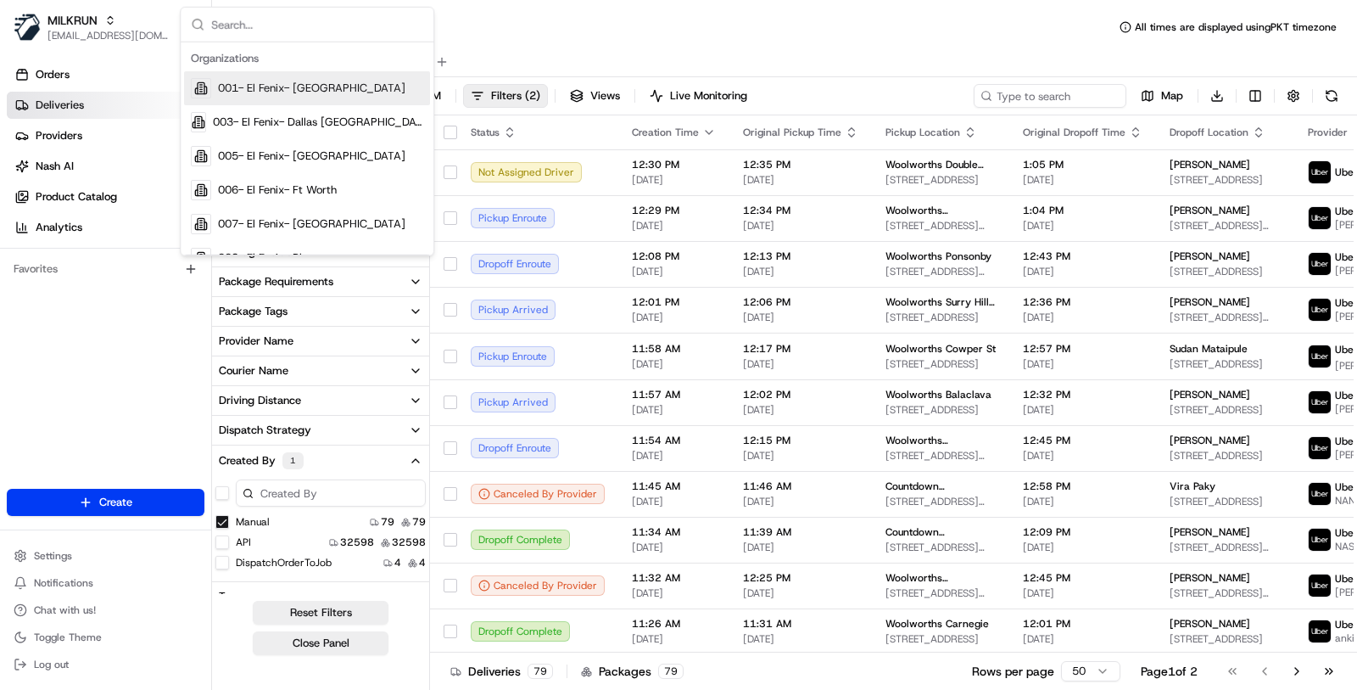
scroll to position [1465, 0]
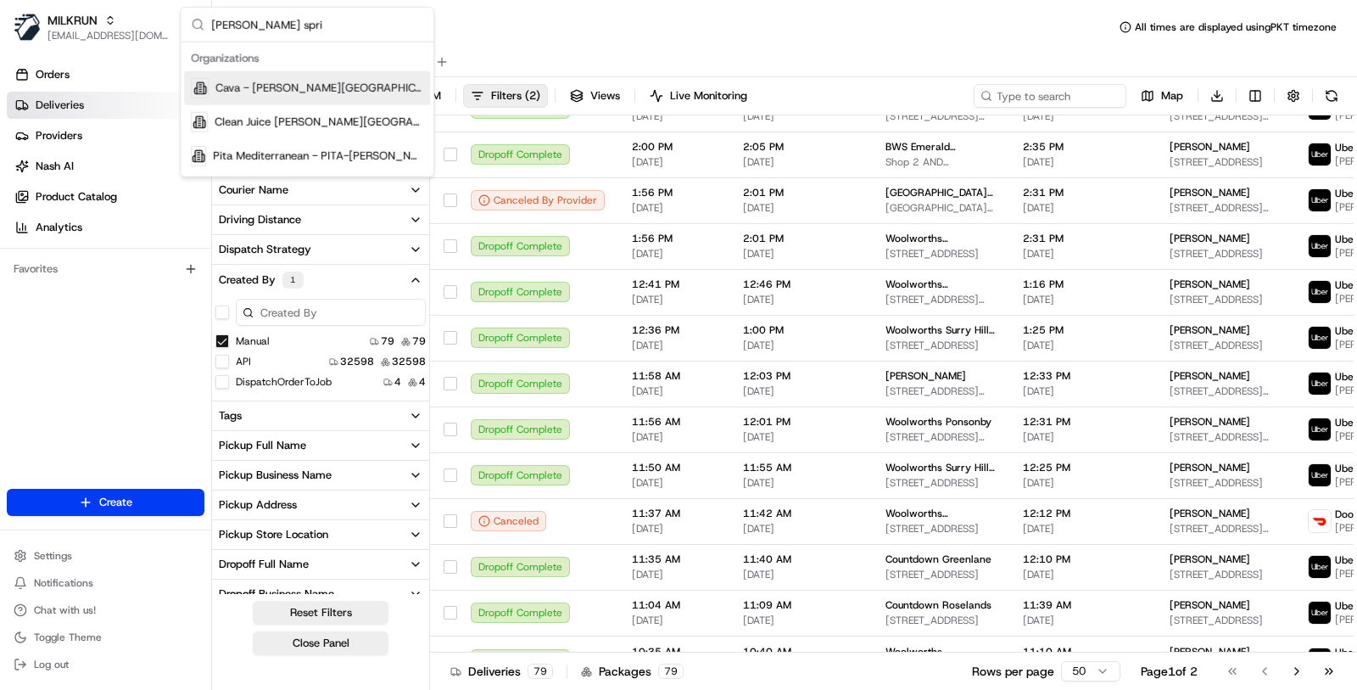
type input "[PERSON_NAME] spri"
click at [229, 94] on span "Cava - [PERSON_NAME][GEOGRAPHIC_DATA]" at bounding box center [319, 88] width 208 height 15
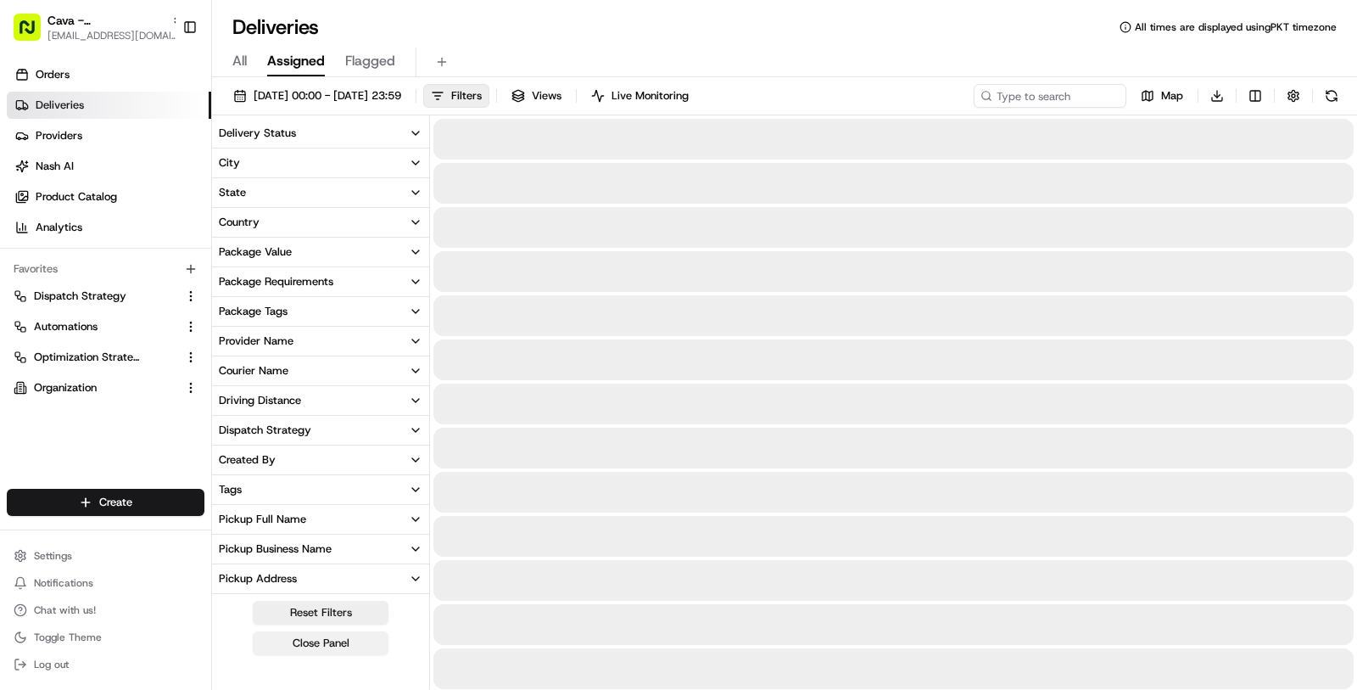
click at [303, 640] on button "Close Panel" at bounding box center [321, 643] width 136 height 24
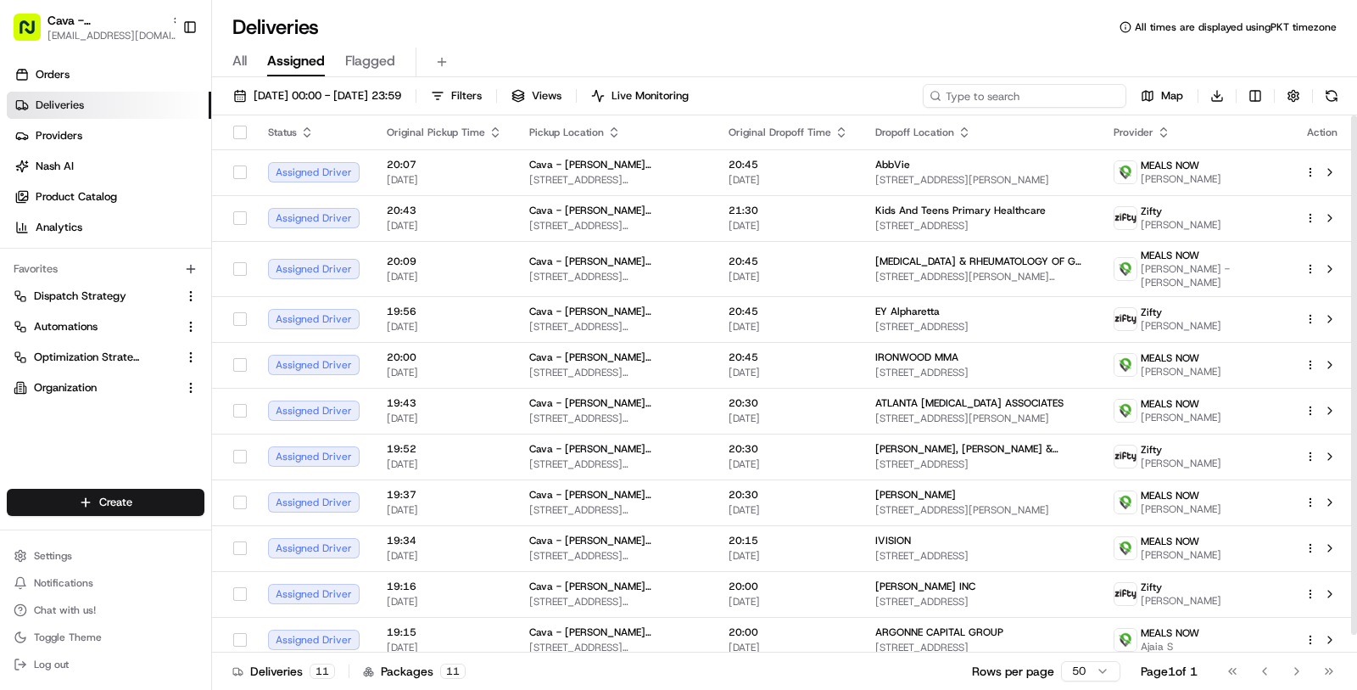
click at [1008, 91] on input at bounding box center [1025, 96] width 204 height 24
paste input "[PERSON_NAME]"
type input "[PERSON_NAME]"
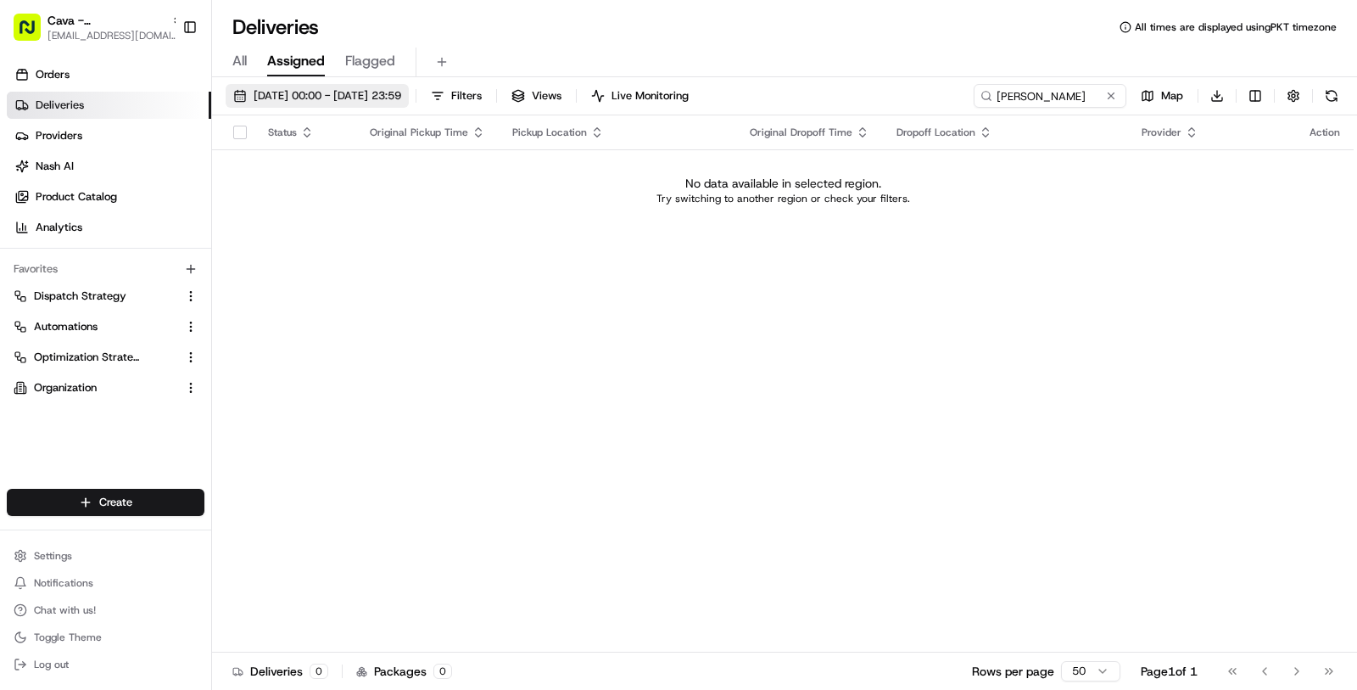
click at [409, 86] on button "[DATE] 00:00 - [DATE] 23:59" at bounding box center [317, 96] width 183 height 24
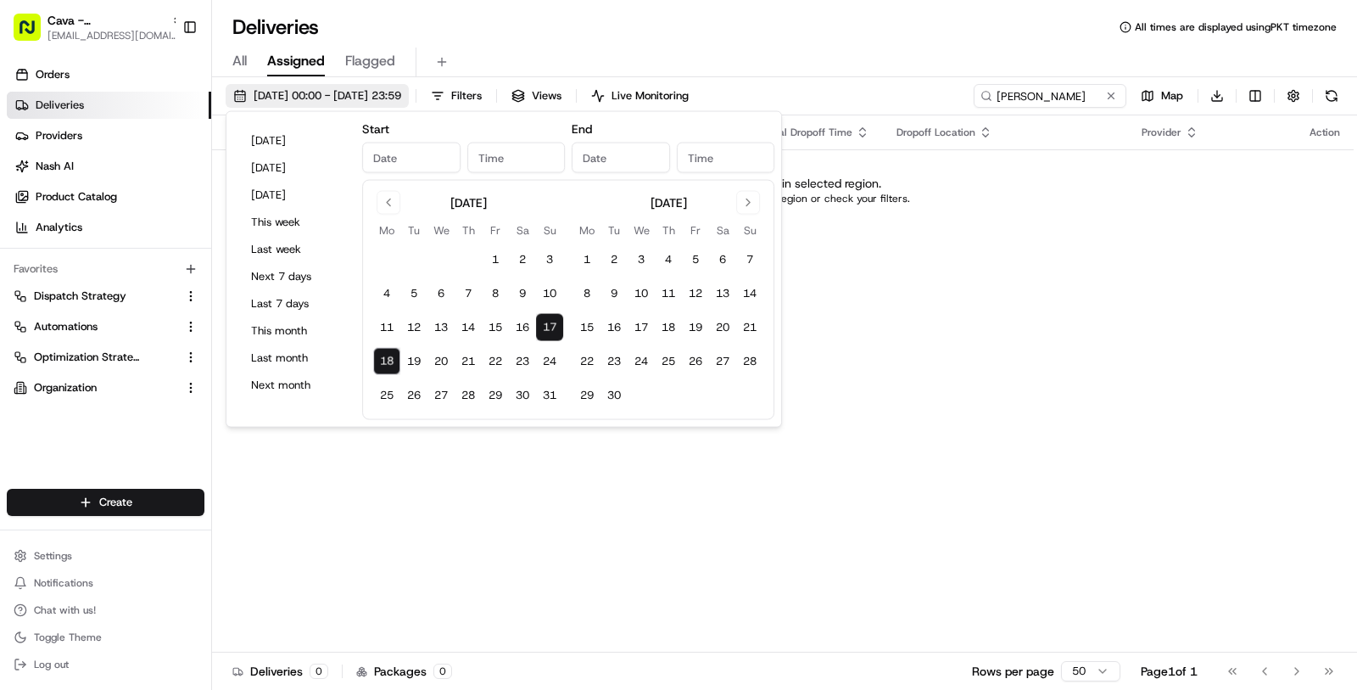
type input "[DATE]"
type input "12:00 AM"
type input "[DATE]"
type input "11:59 PM"
click at [489, 267] on button "1" at bounding box center [495, 259] width 27 height 27
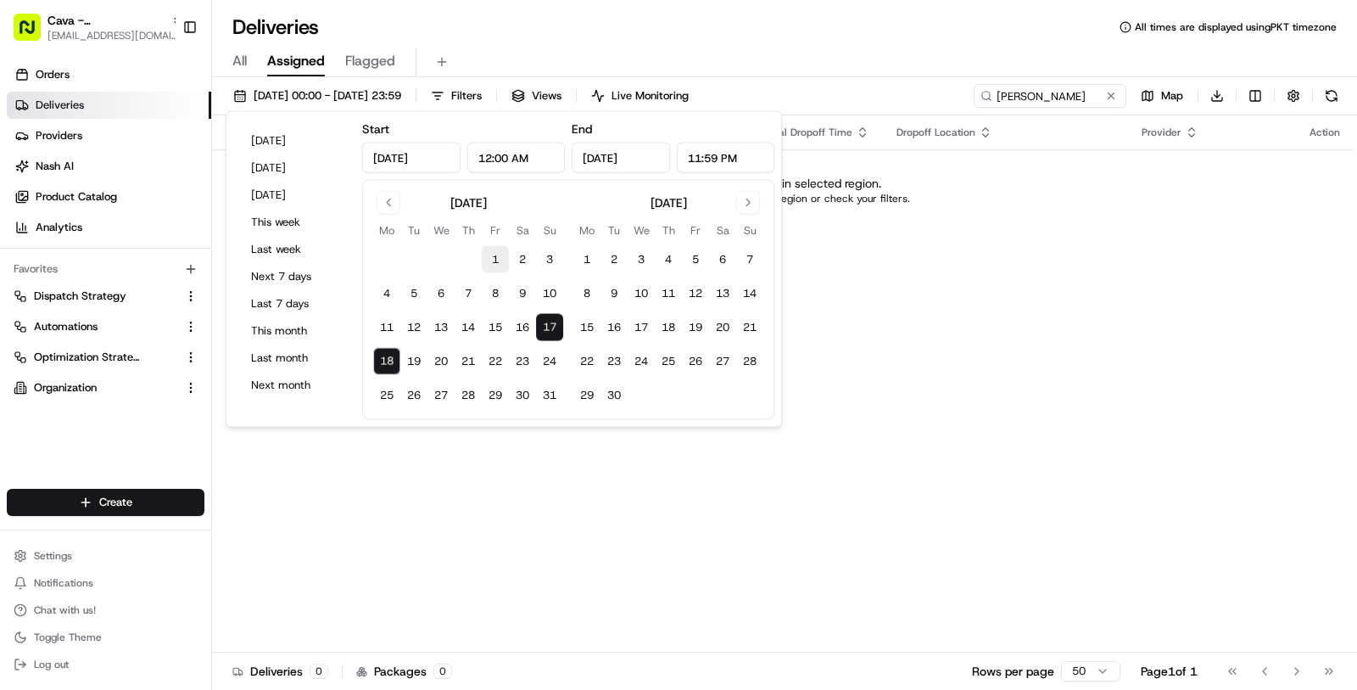
type input "[DATE]"
click at [384, 361] on button "18" at bounding box center [386, 361] width 27 height 27
type input "[DATE]"
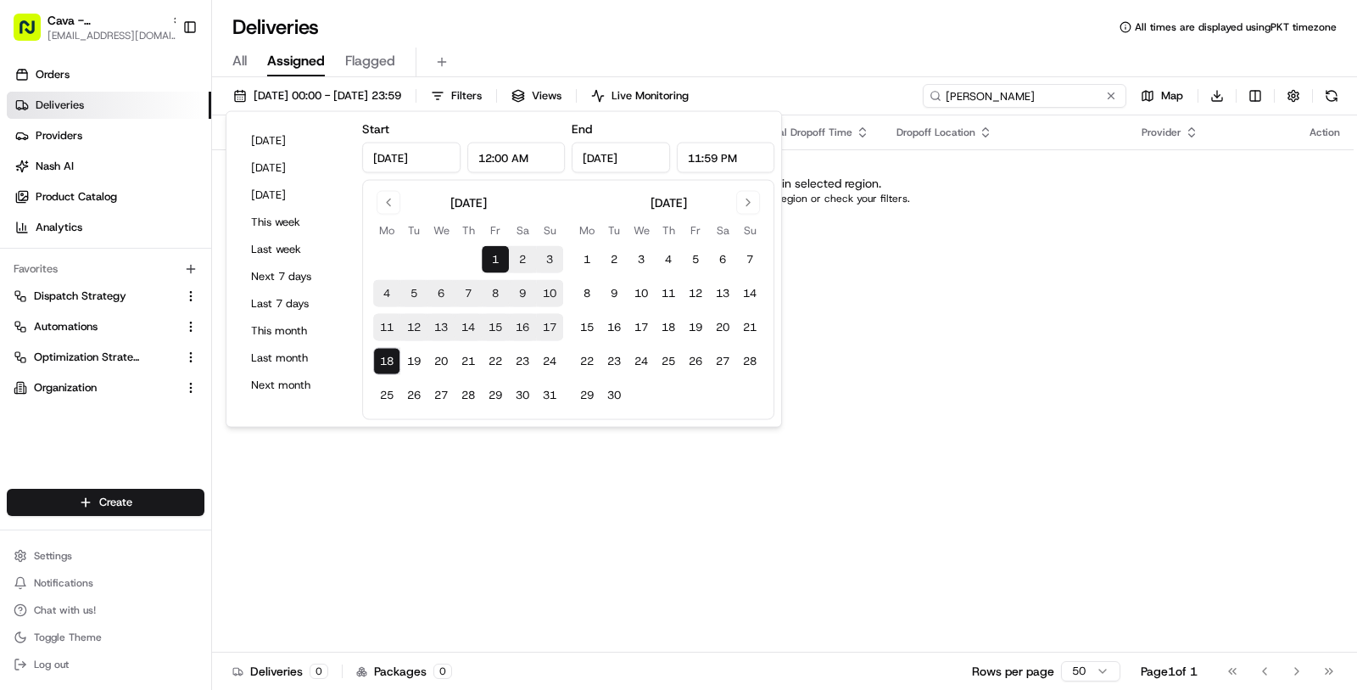
click at [1043, 99] on input "[PERSON_NAME]" at bounding box center [1025, 96] width 204 height 24
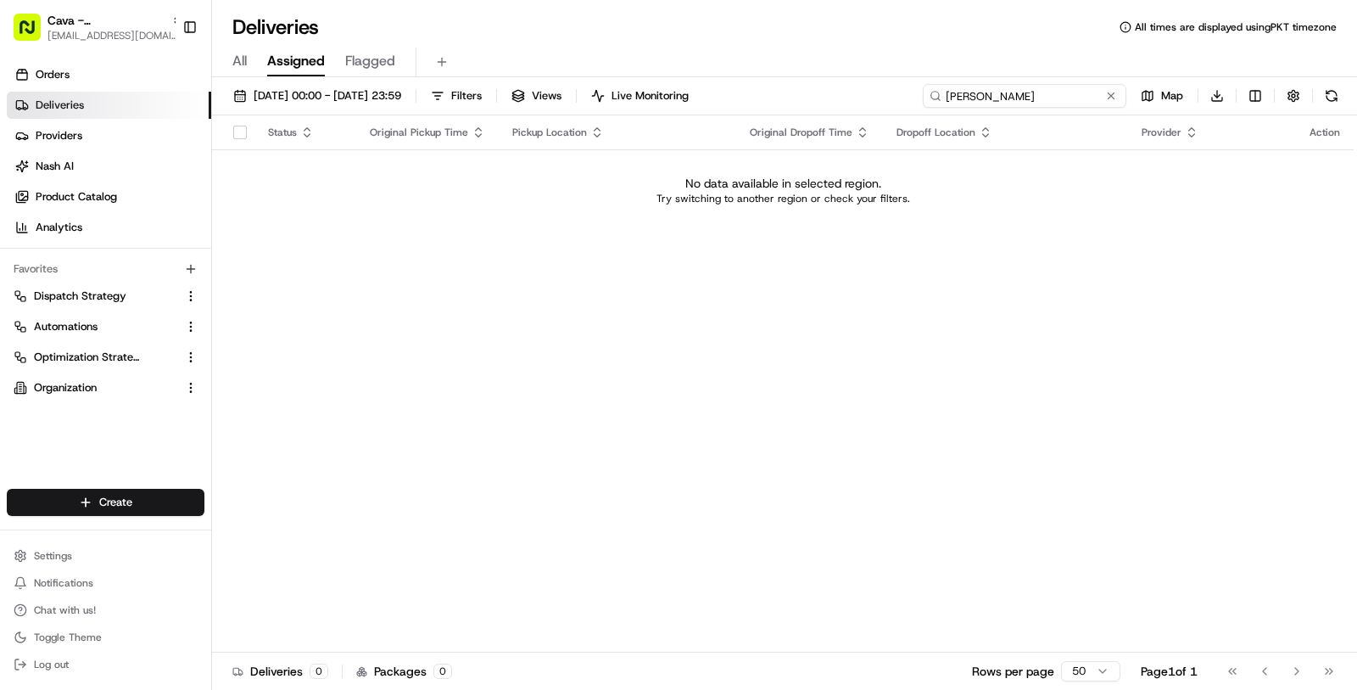
click at [1043, 99] on input "[PERSON_NAME]" at bounding box center [1025, 96] width 204 height 24
type input "Genno"
click at [233, 62] on span "All" at bounding box center [239, 61] width 14 height 20
click at [1074, 92] on input at bounding box center [1025, 96] width 204 height 24
paste input "[PERSON_NAME]"
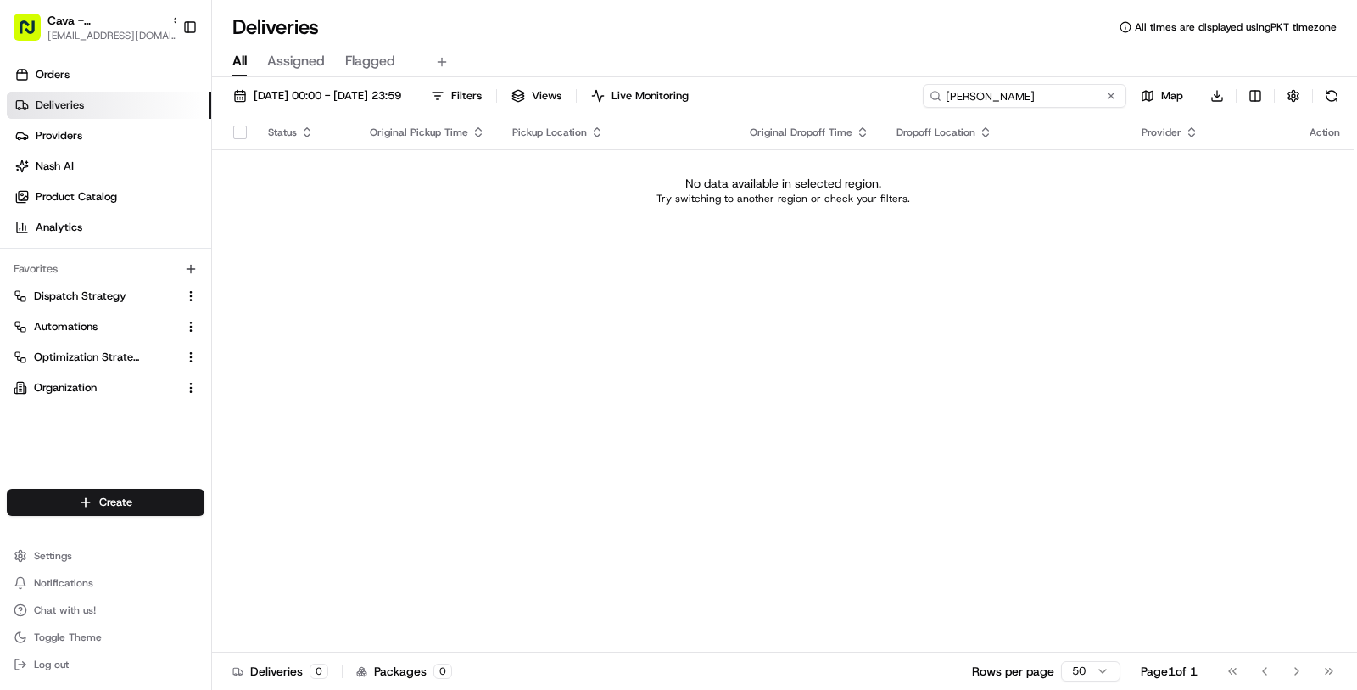
type input "[PERSON_NAME]"
click at [959, 98] on input "[PERSON_NAME]" at bounding box center [1025, 96] width 204 height 24
click at [401, 98] on span "[DATE] 00:00 - [DATE] 23:59" at bounding box center [328, 95] width 148 height 15
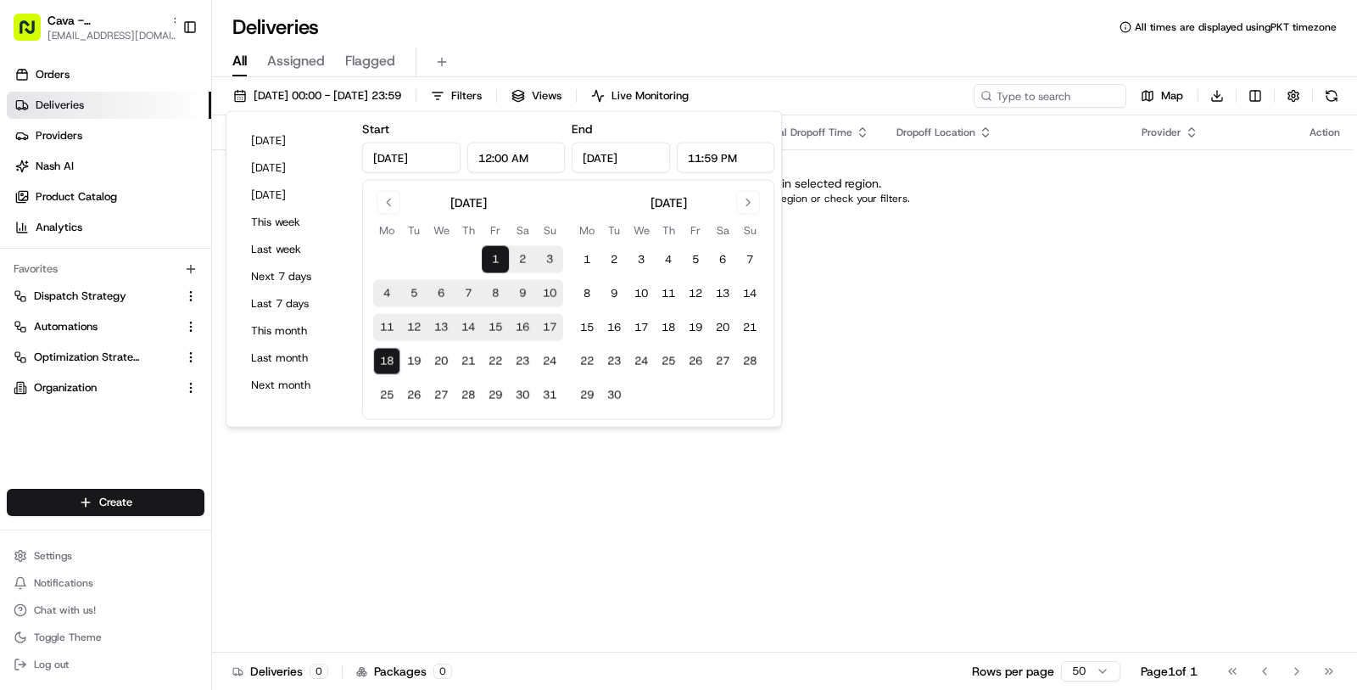
click at [437, 327] on button "13" at bounding box center [441, 327] width 27 height 27
type input "[DATE]"
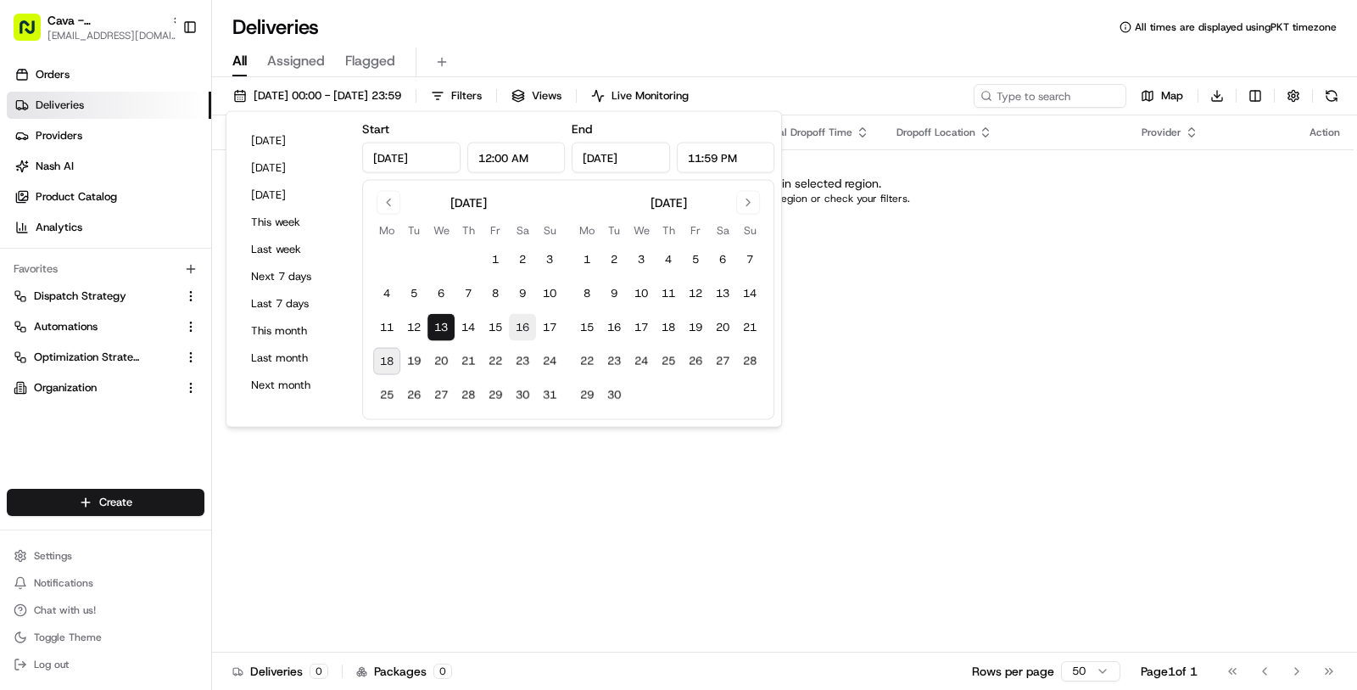
click at [512, 327] on button "16" at bounding box center [522, 327] width 27 height 27
type input "[DATE]"
click at [879, 386] on div "Status Original Pickup Time Pickup Location Original Dropoff Time Dropoff Locat…" at bounding box center [783, 383] width 1142 height 537
